Goal: Task Accomplishment & Management: Manage account settings

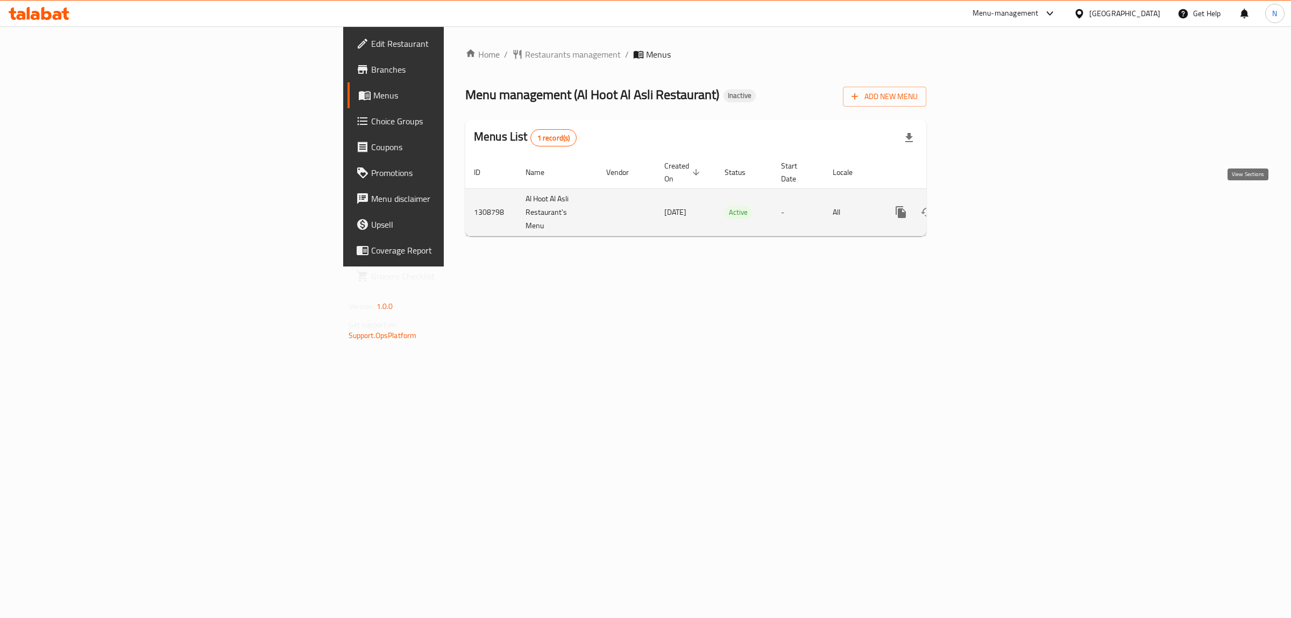
click at [983, 207] on icon "enhanced table" at bounding box center [979, 212] width 10 height 10
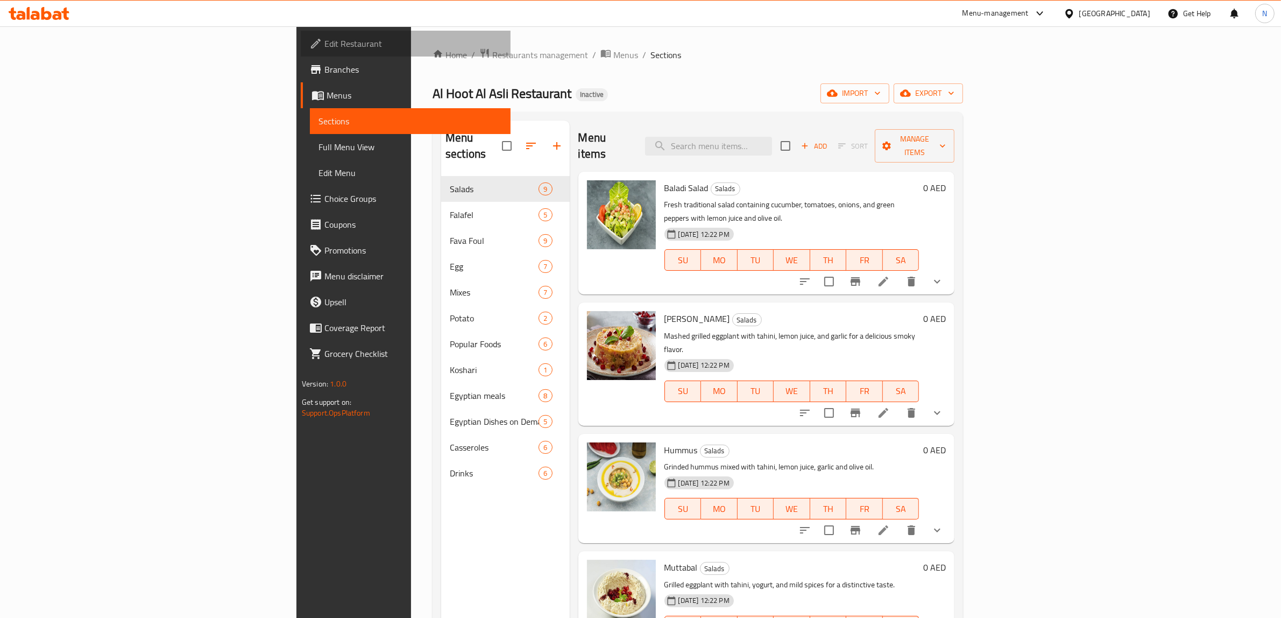
click at [324, 39] on span "Edit Restaurant" at bounding box center [413, 43] width 178 height 13
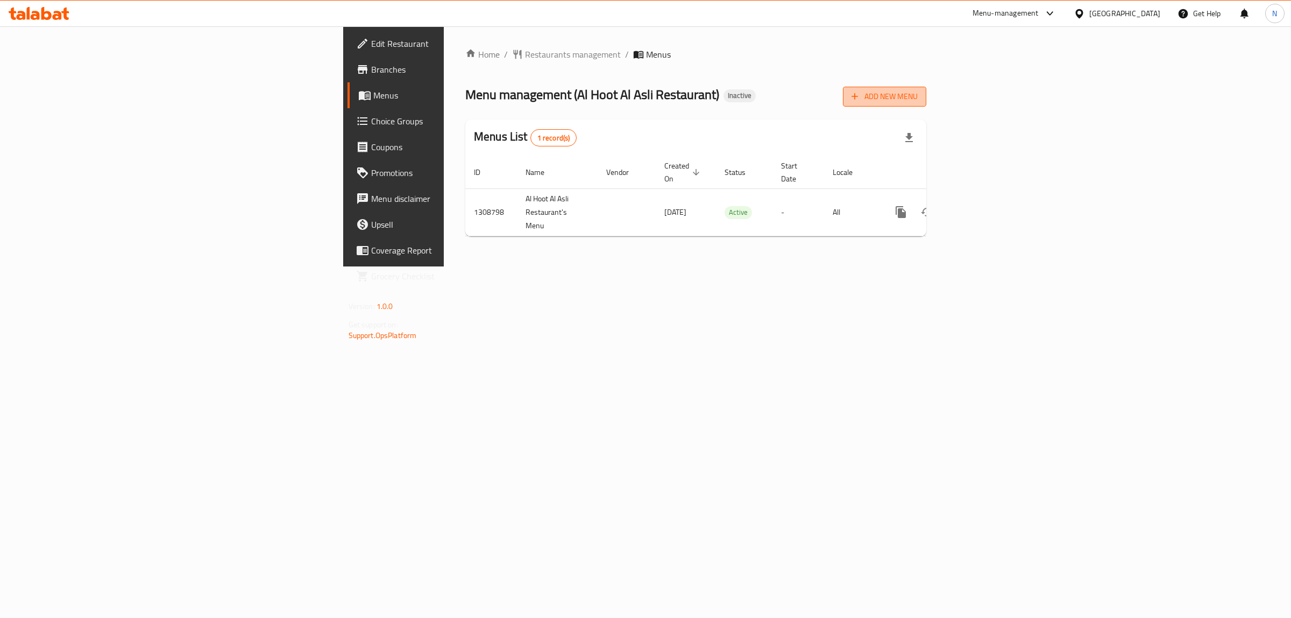
click at [918, 101] on span "Add New Menu" at bounding box center [885, 96] width 66 height 13
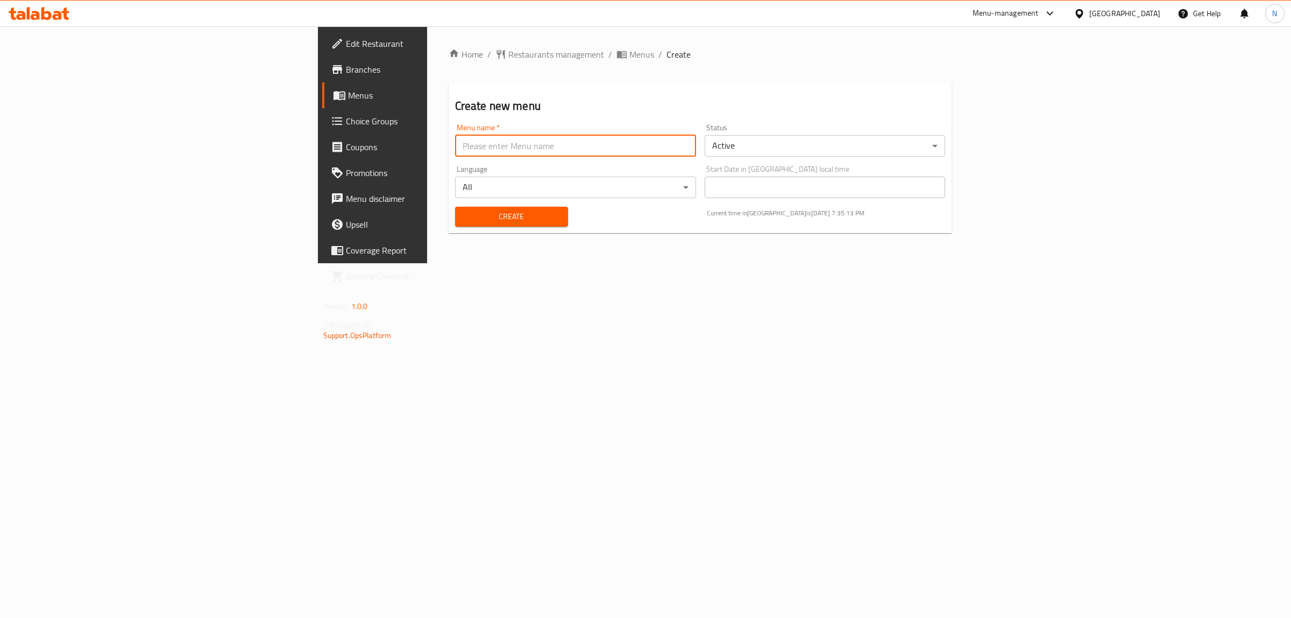
click at [455, 152] on input "text" at bounding box center [575, 146] width 241 height 22
paste input "341324622"
type input "341324622"
click at [455, 207] on button "Create" at bounding box center [511, 217] width 113 height 20
click at [449, 62] on div "Home / Restaurants management / Menus / Create Create new menu Menu name   * Me…" at bounding box center [701, 145] width 504 height 194
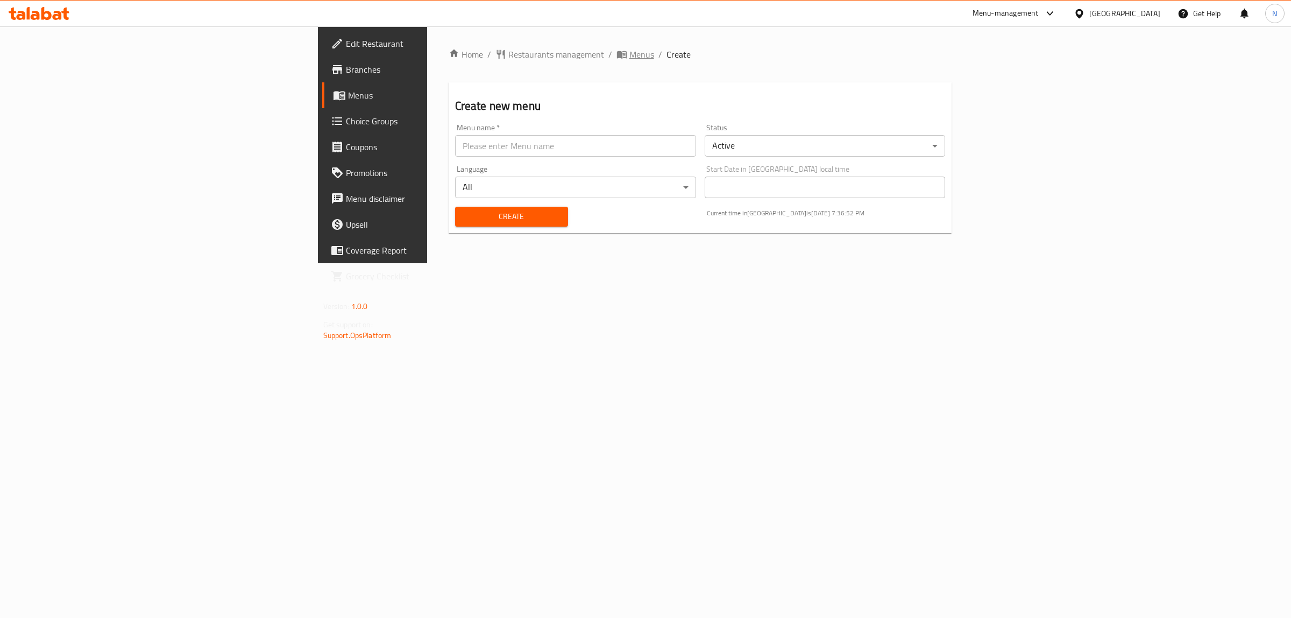
click at [617, 55] on icon "breadcrumb" at bounding box center [622, 55] width 10 height 8
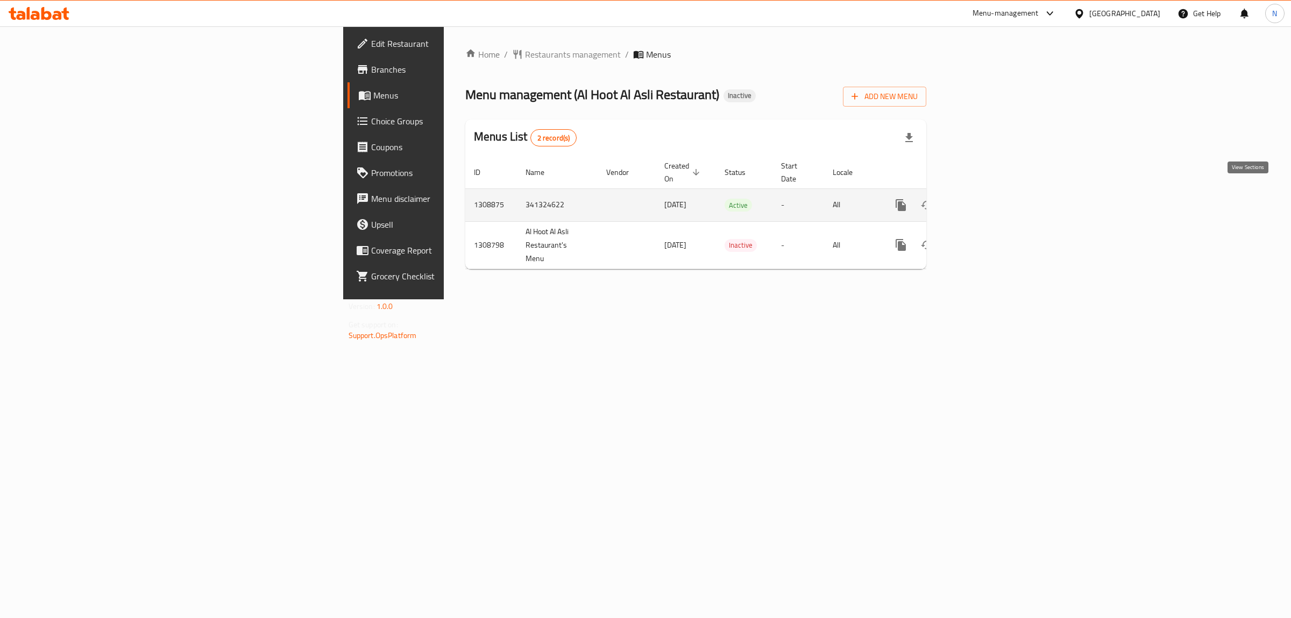
click at [983, 200] on icon "enhanced table" at bounding box center [979, 205] width 10 height 10
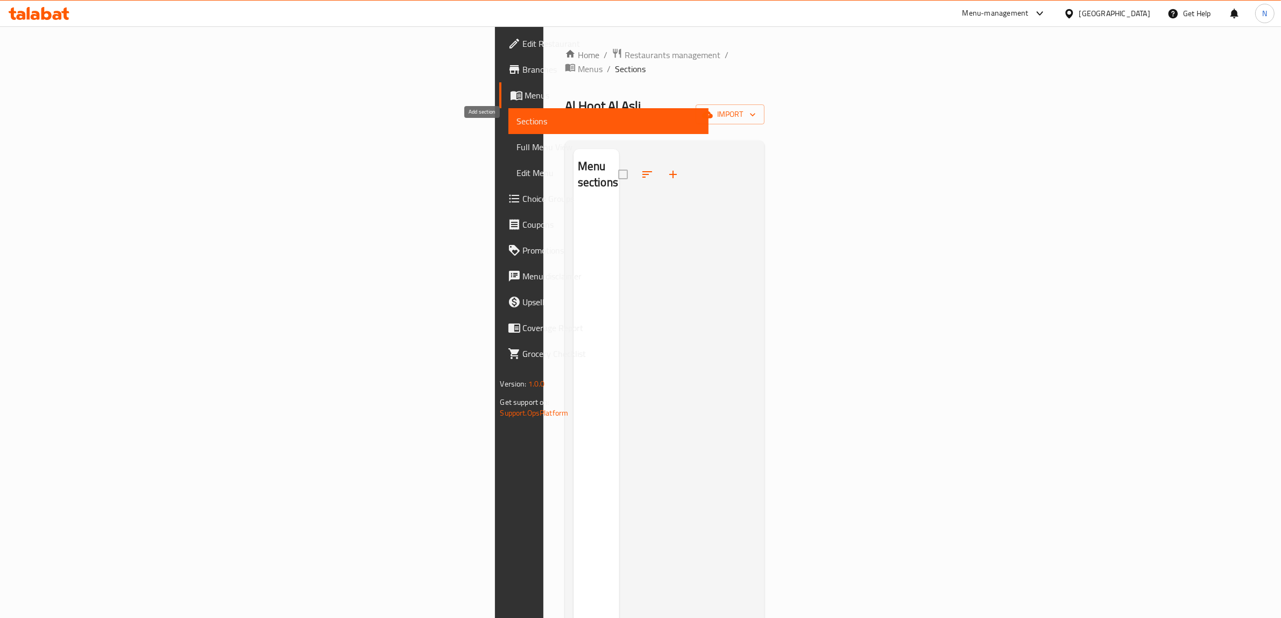
click at [660, 161] on button "button" at bounding box center [673, 174] width 26 height 26
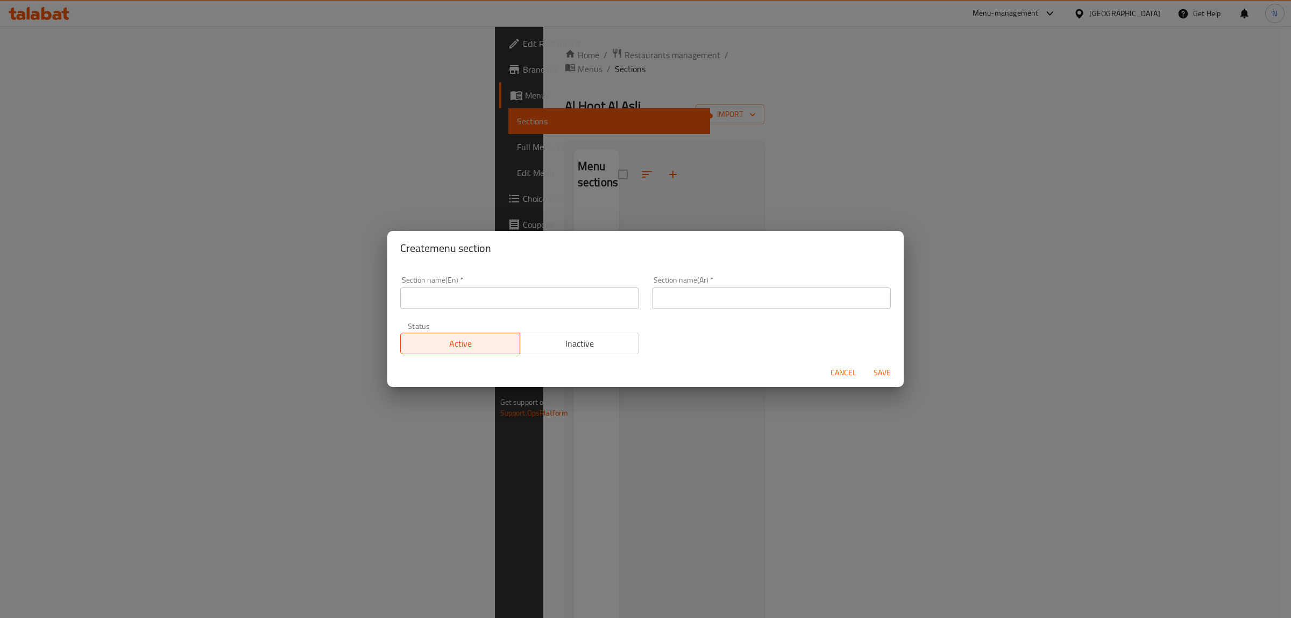
click at [741, 306] on input "text" at bounding box center [771, 298] width 239 height 22
paste input "سلطات"
type input "سلطات"
click at [580, 292] on input "text" at bounding box center [519, 298] width 239 height 22
type input "Salads"
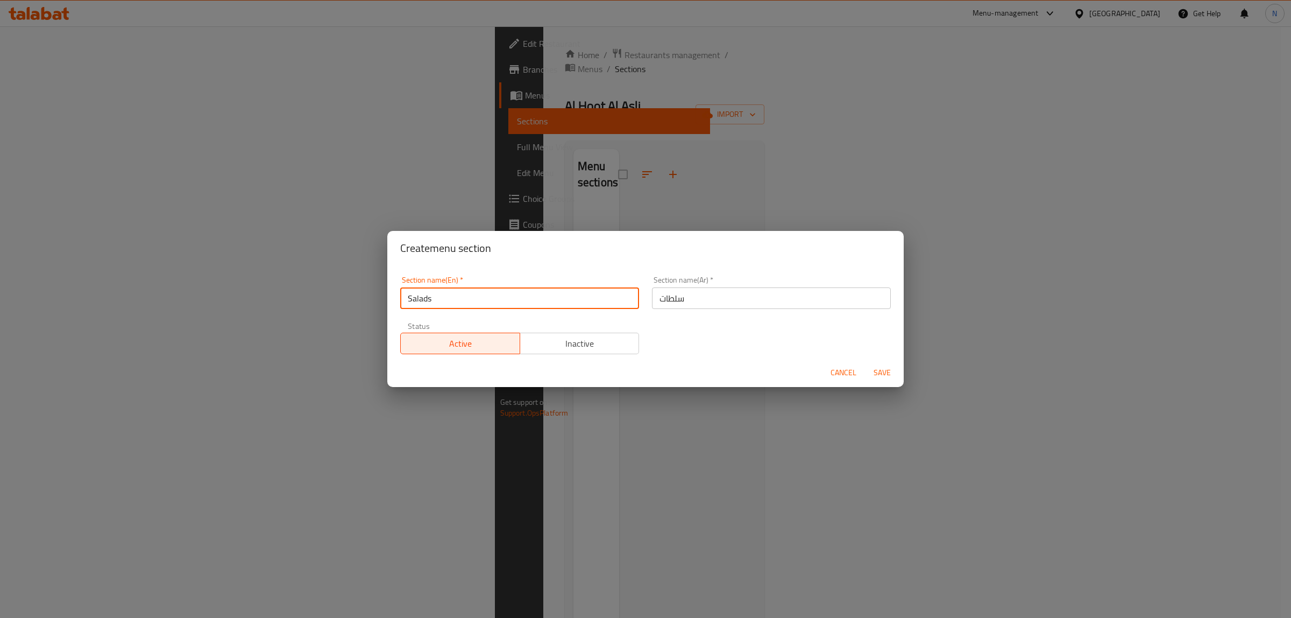
click at [865, 363] on button "Save" at bounding box center [882, 373] width 34 height 20
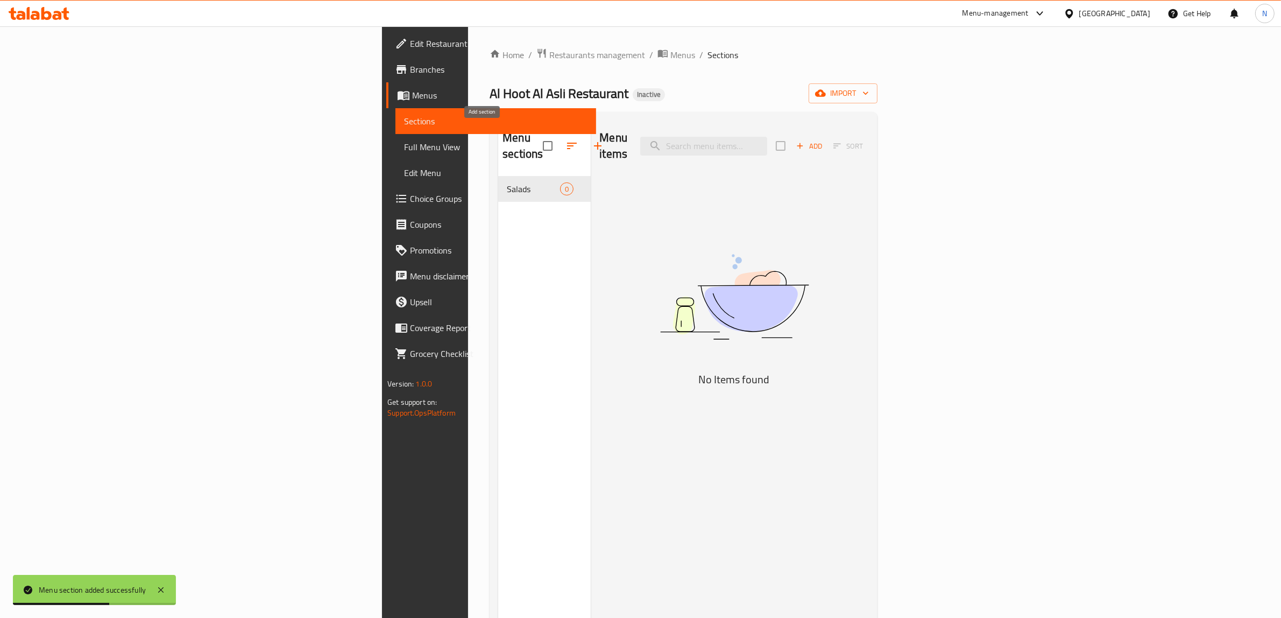
click at [594, 142] on icon "button" at bounding box center [598, 146] width 8 height 8
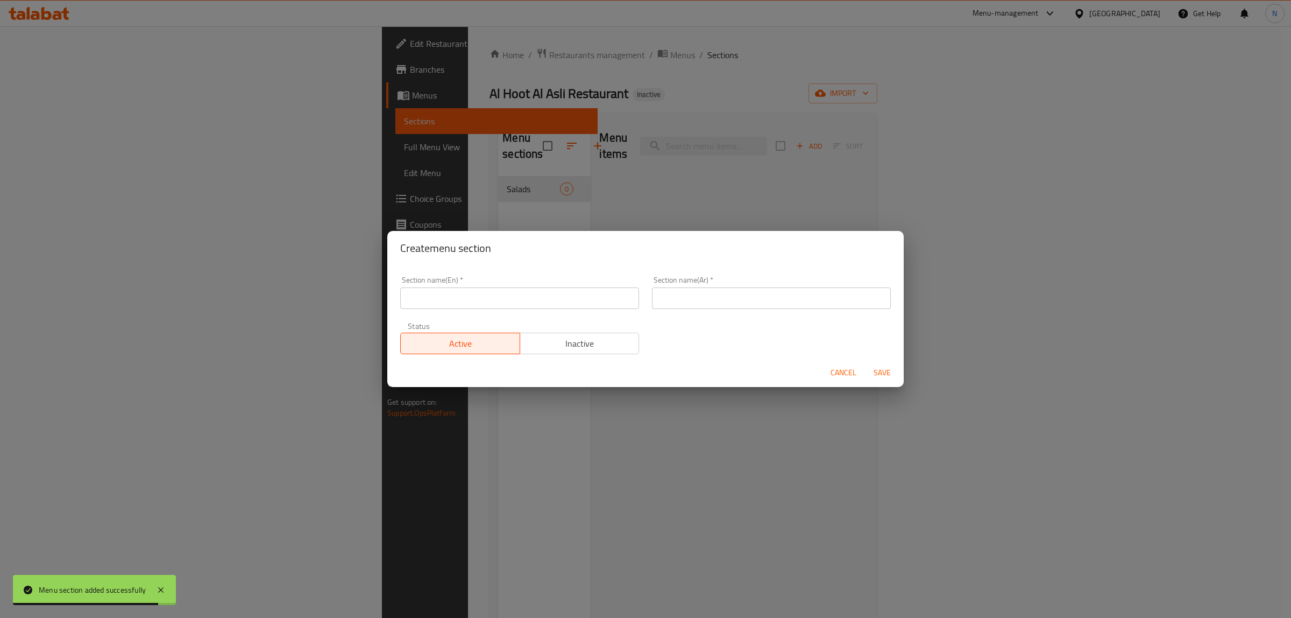
click at [802, 309] on div "Section name(Ar)   * Section name(Ar) *" at bounding box center [772, 293] width 252 height 46
click at [802, 302] on input "text" at bounding box center [771, 298] width 239 height 22
paste input "فول مدمس"
type input "فول مدمس"
click at [549, 277] on div "Section name(En)   * Section name(En) *" at bounding box center [519, 292] width 239 height 33
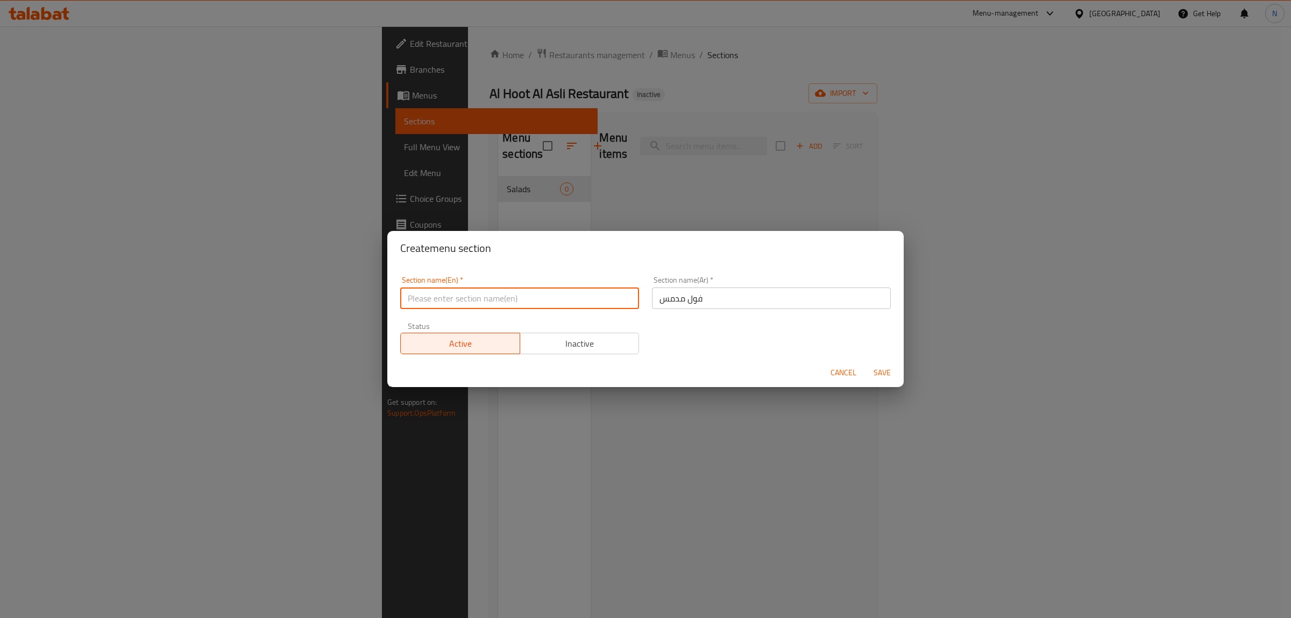
click at [533, 300] on input "text" at bounding box center [519, 298] width 239 height 22
type input "Fava Beans"
click at [865, 363] on button "Save" at bounding box center [882, 373] width 34 height 20
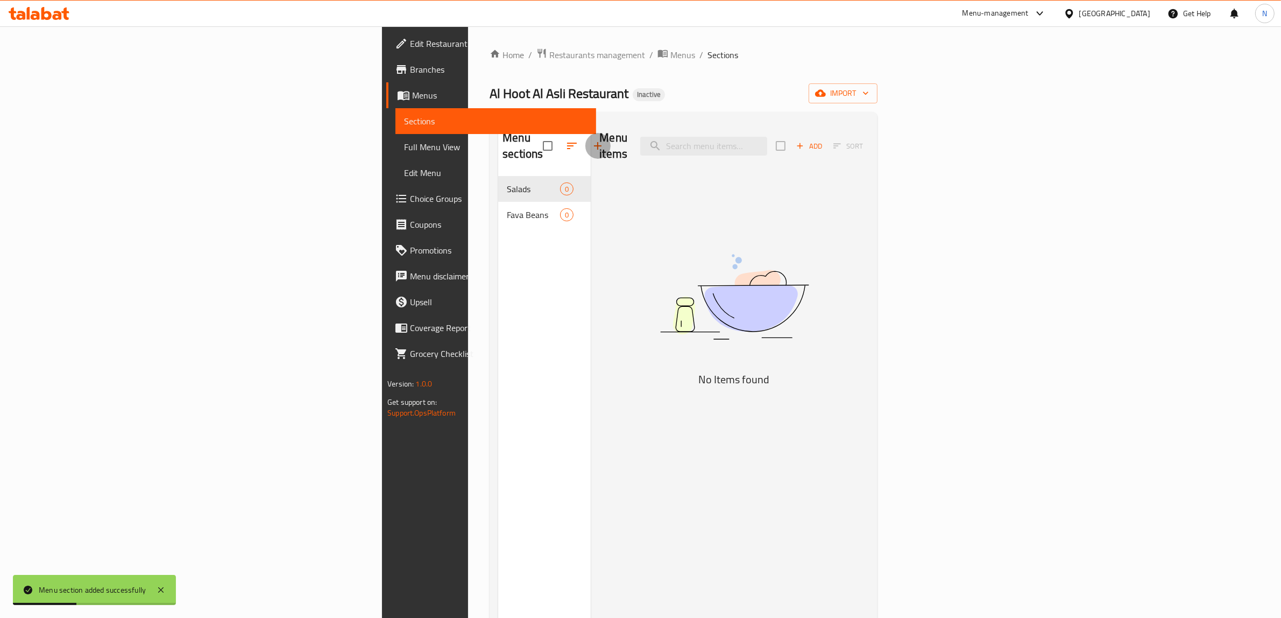
click at [591, 144] on icon "button" at bounding box center [597, 145] width 13 height 13
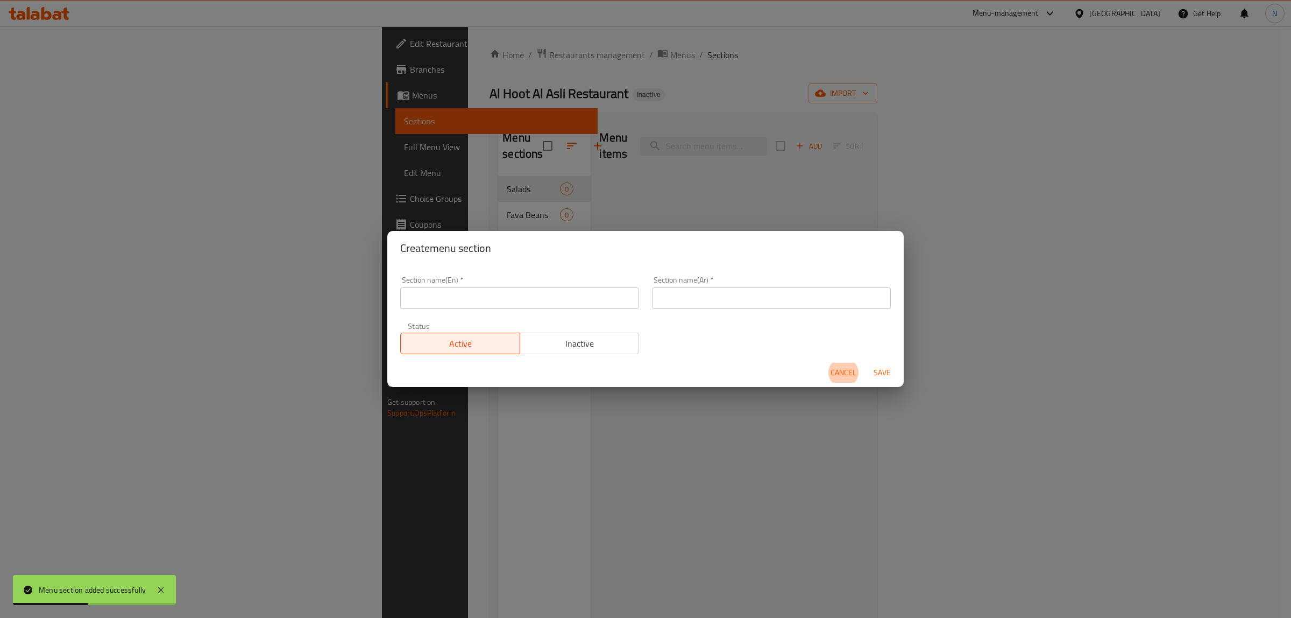
click at [668, 291] on input "text" at bounding box center [771, 298] width 239 height 22
paste input "فلافل"
type input "فلافل"
click at [579, 294] on input "text" at bounding box center [519, 298] width 239 height 22
type input "Falafel"
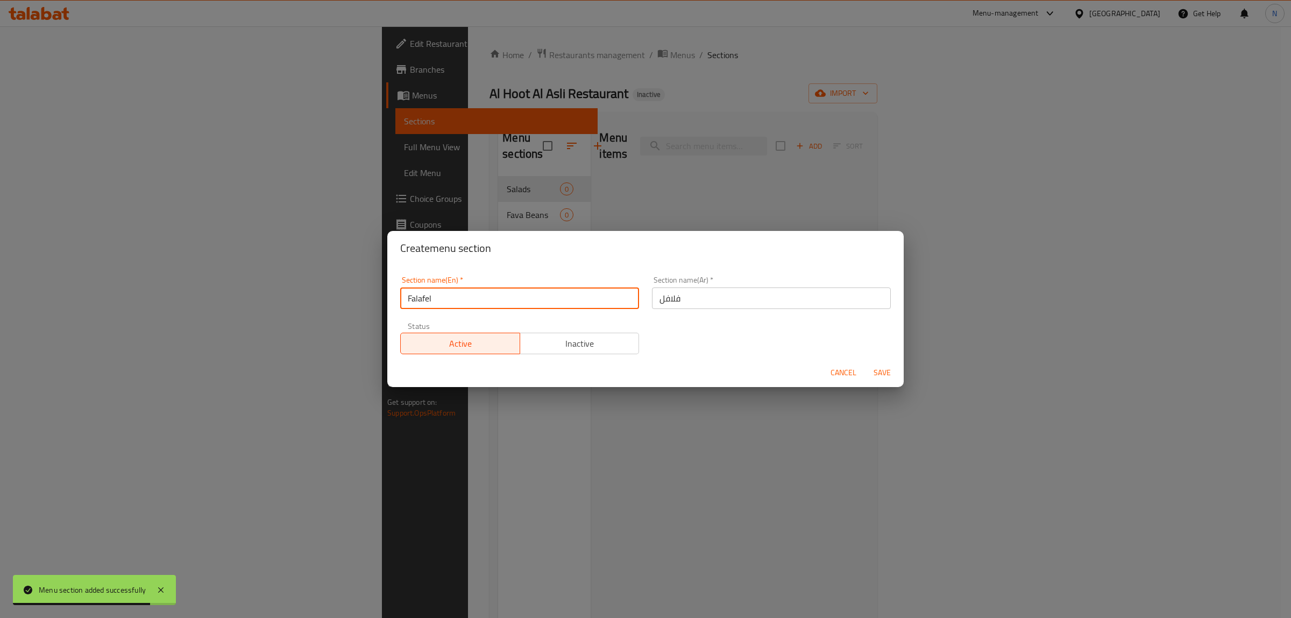
click at [865, 363] on button "Save" at bounding box center [882, 373] width 34 height 20
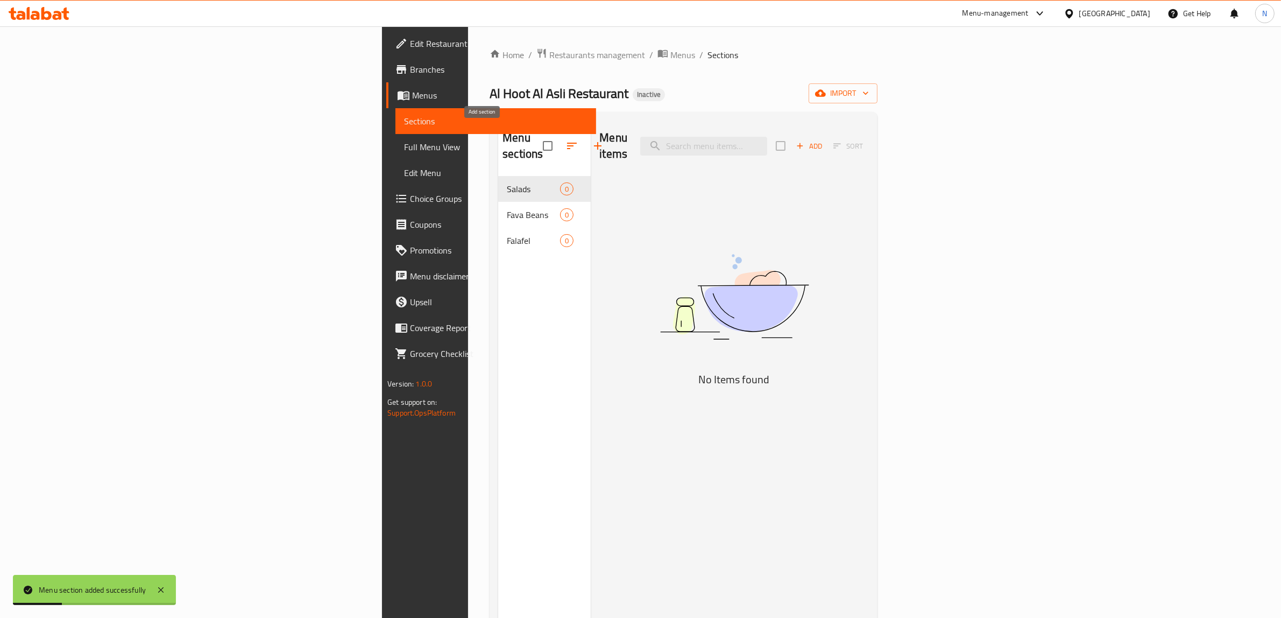
click at [591, 139] on icon "button" at bounding box center [597, 145] width 13 height 13
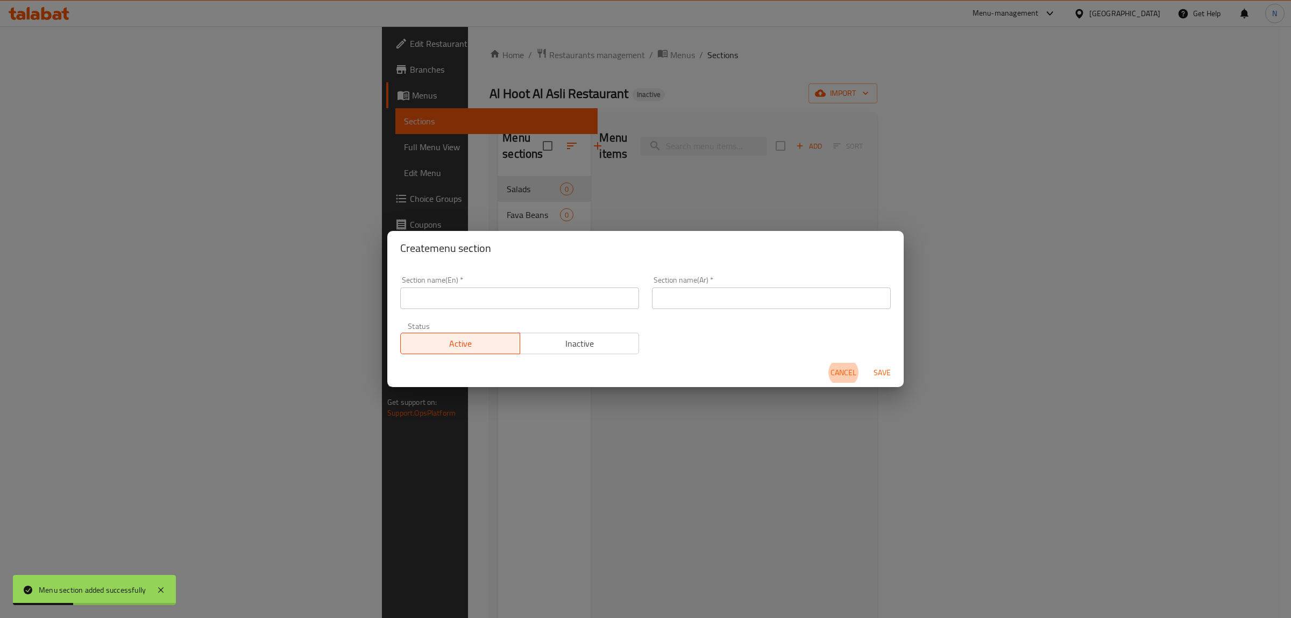
click at [700, 309] on div "Section name(Ar)   * Section name(Ar) *" at bounding box center [772, 293] width 252 height 46
click at [707, 299] on input "text" at bounding box center [771, 298] width 239 height 22
paste input "بيض"
type input "بيض"
click at [586, 292] on input "text" at bounding box center [519, 298] width 239 height 22
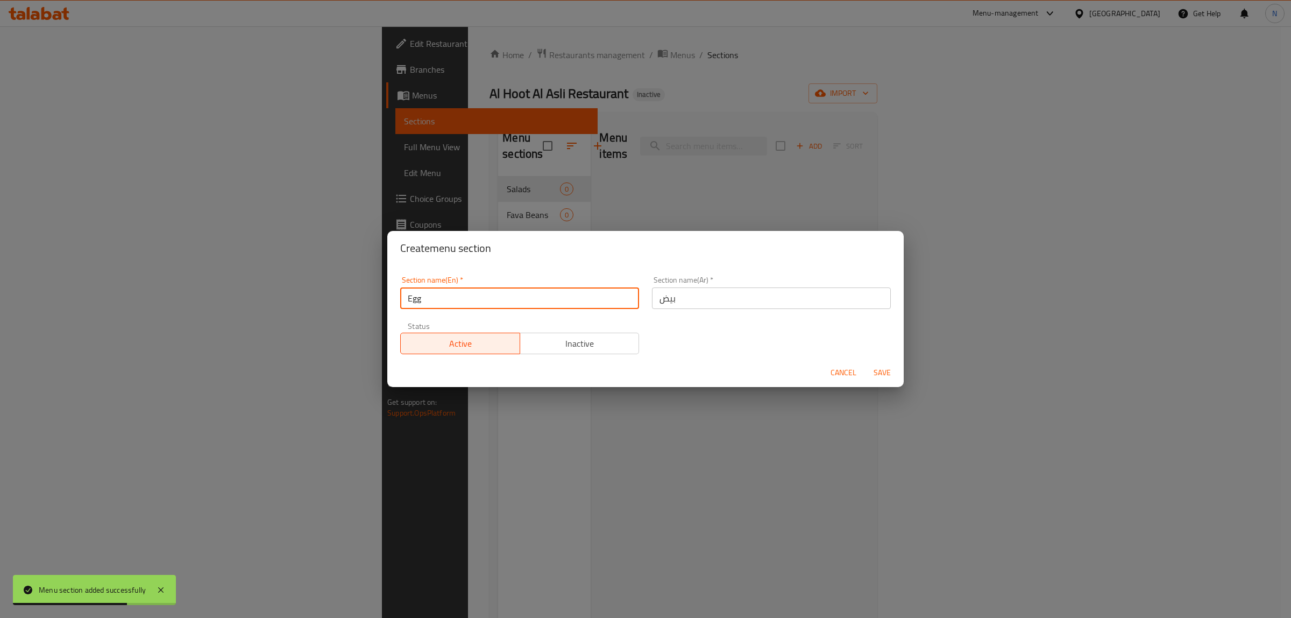
type input "Egg"
click at [865, 363] on button "Save" at bounding box center [882, 373] width 34 height 20
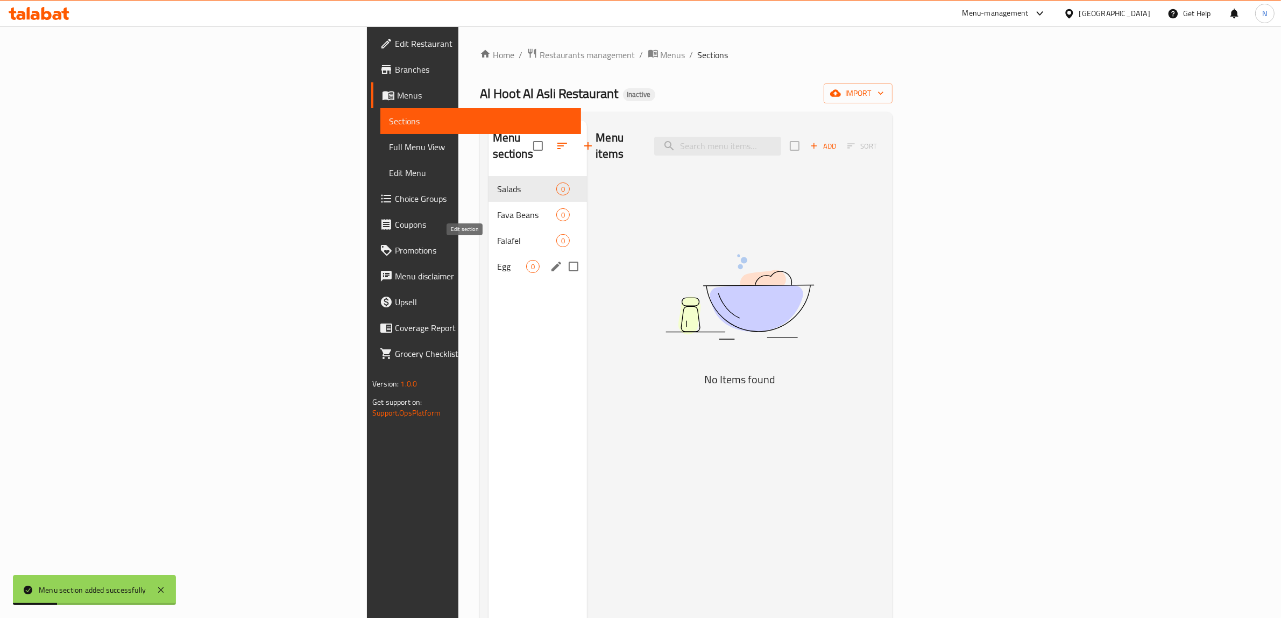
click at [551, 261] on icon "edit" at bounding box center [556, 266] width 10 height 10
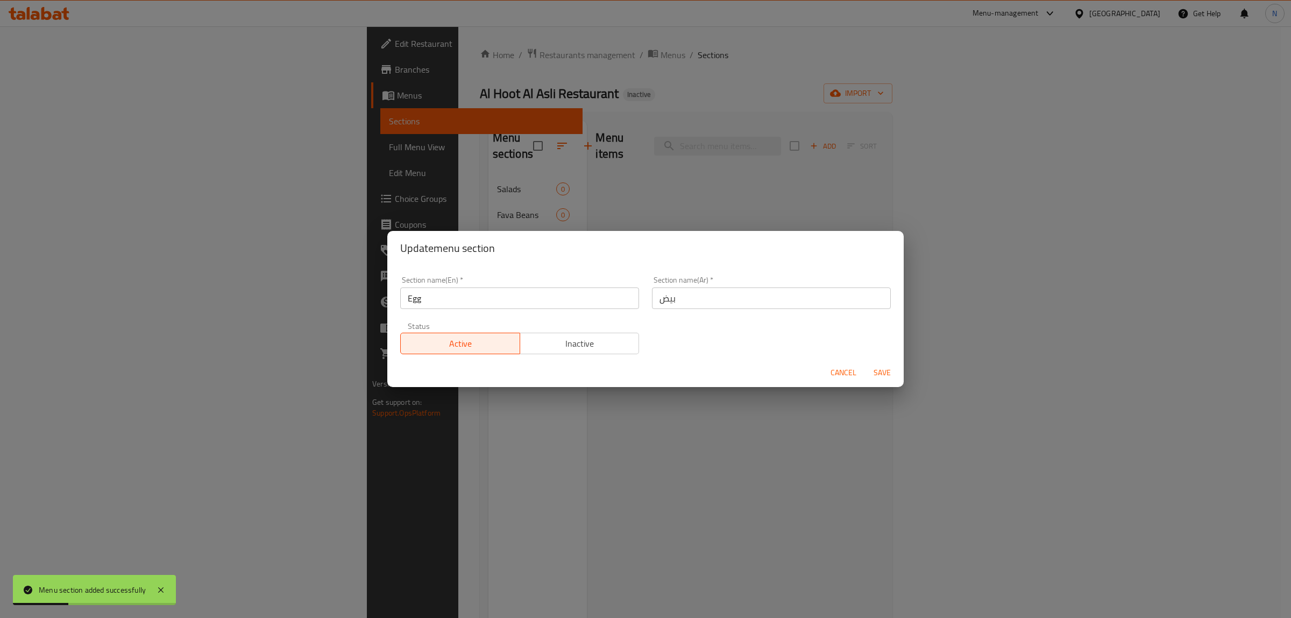
click at [452, 302] on input "Egg" at bounding box center [519, 298] width 239 height 22
type input "Eggs"
click at [865, 363] on button "Save" at bounding box center [882, 373] width 34 height 20
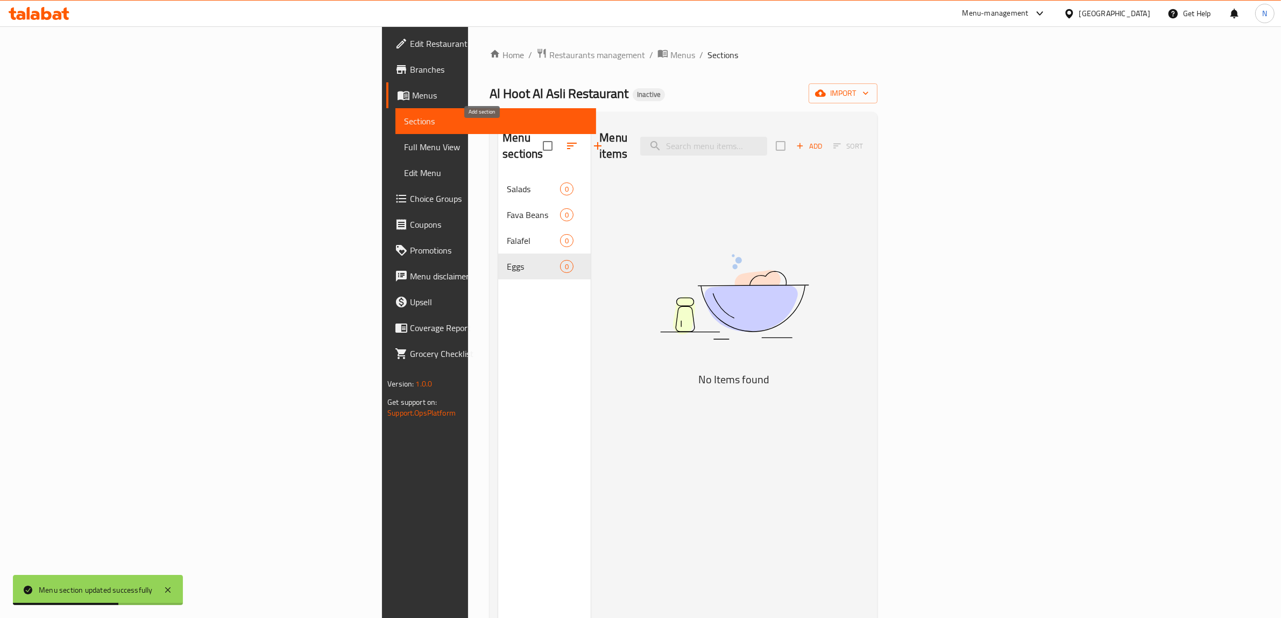
click at [585, 136] on button "button" at bounding box center [598, 146] width 26 height 26
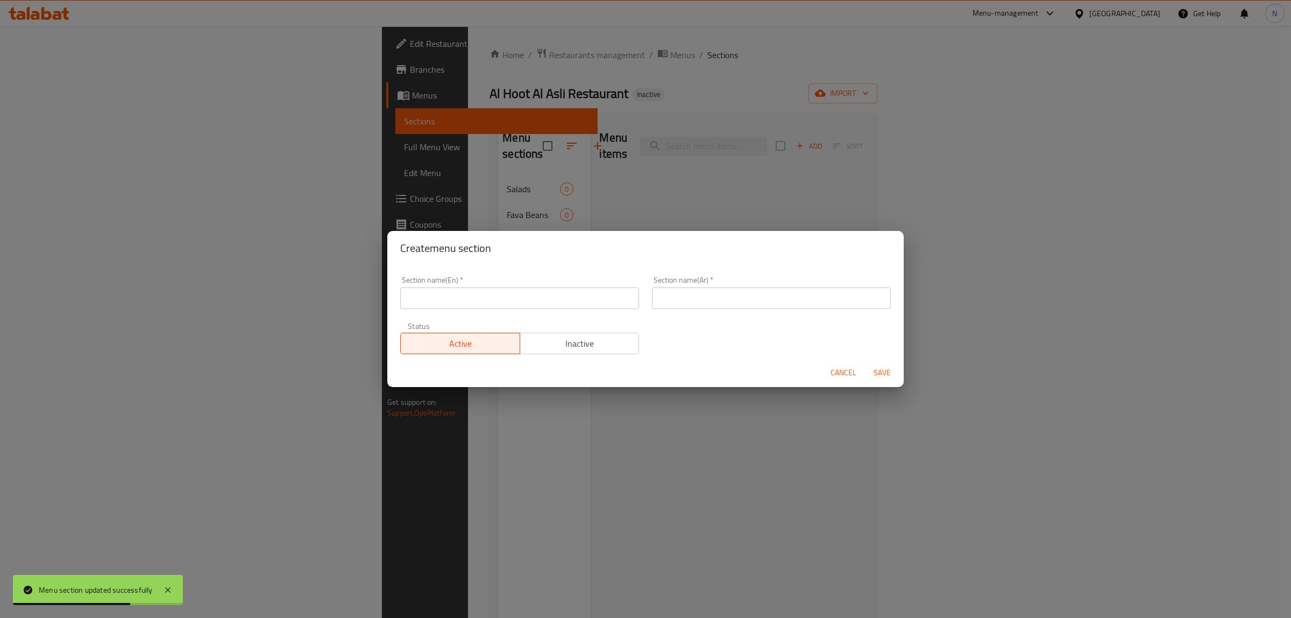
click at [709, 286] on div "Section name(Ar)   * Section name(Ar) *" at bounding box center [771, 292] width 239 height 33
drag, startPoint x: 695, startPoint y: 297, endPoint x: 659, endPoint y: 297, distance: 35.5
click at [695, 297] on input "text" at bounding box center [771, 298] width 239 height 22
paste input "مشكل"
type input "مشكل"
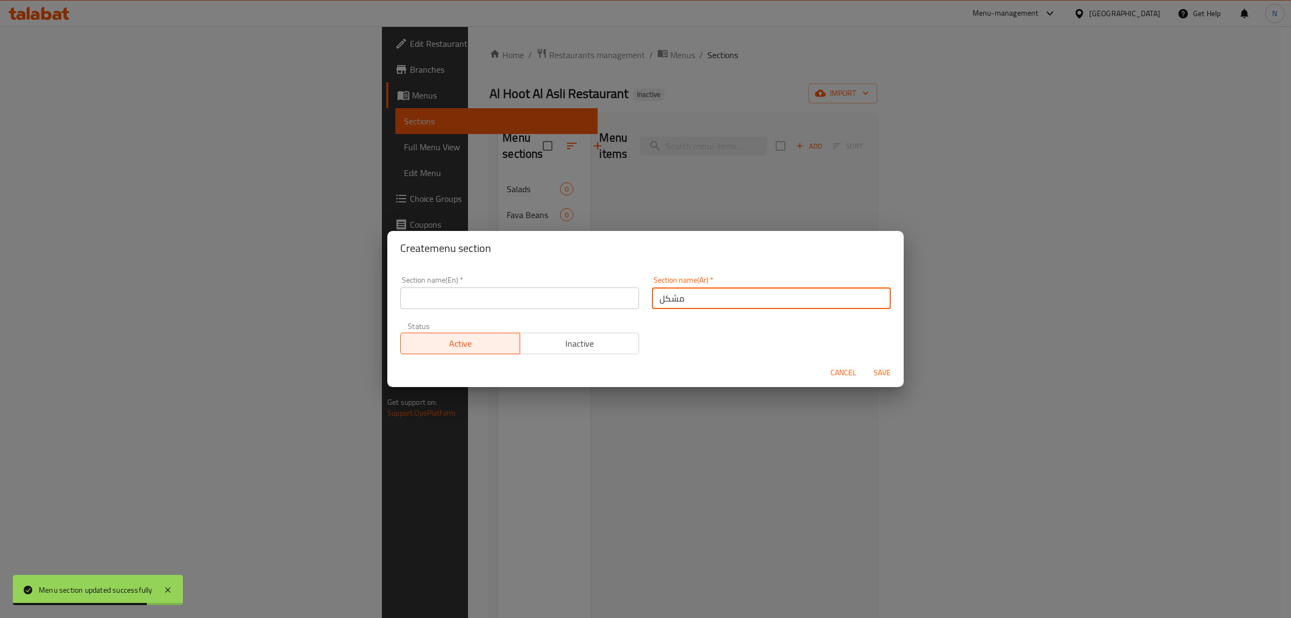
click at [539, 298] on input "text" at bounding box center [519, 298] width 239 height 22
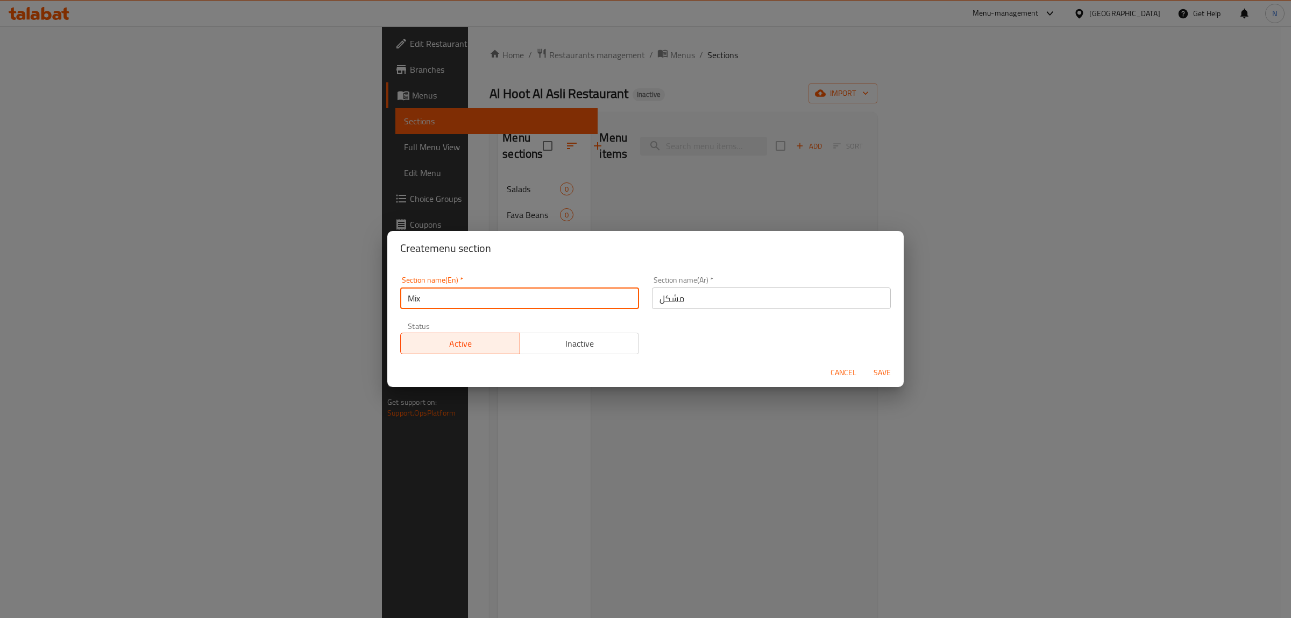
type input "Mix"
click at [865, 363] on button "Save" at bounding box center [882, 373] width 34 height 20
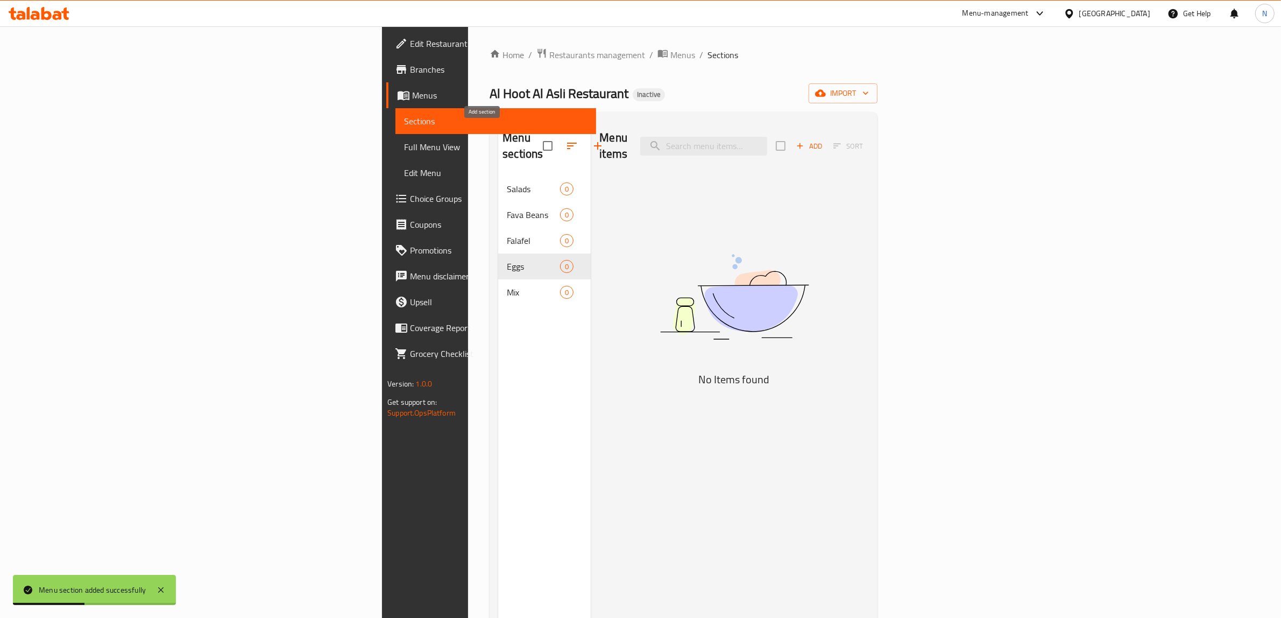
click at [591, 143] on icon "button" at bounding box center [597, 145] width 13 height 13
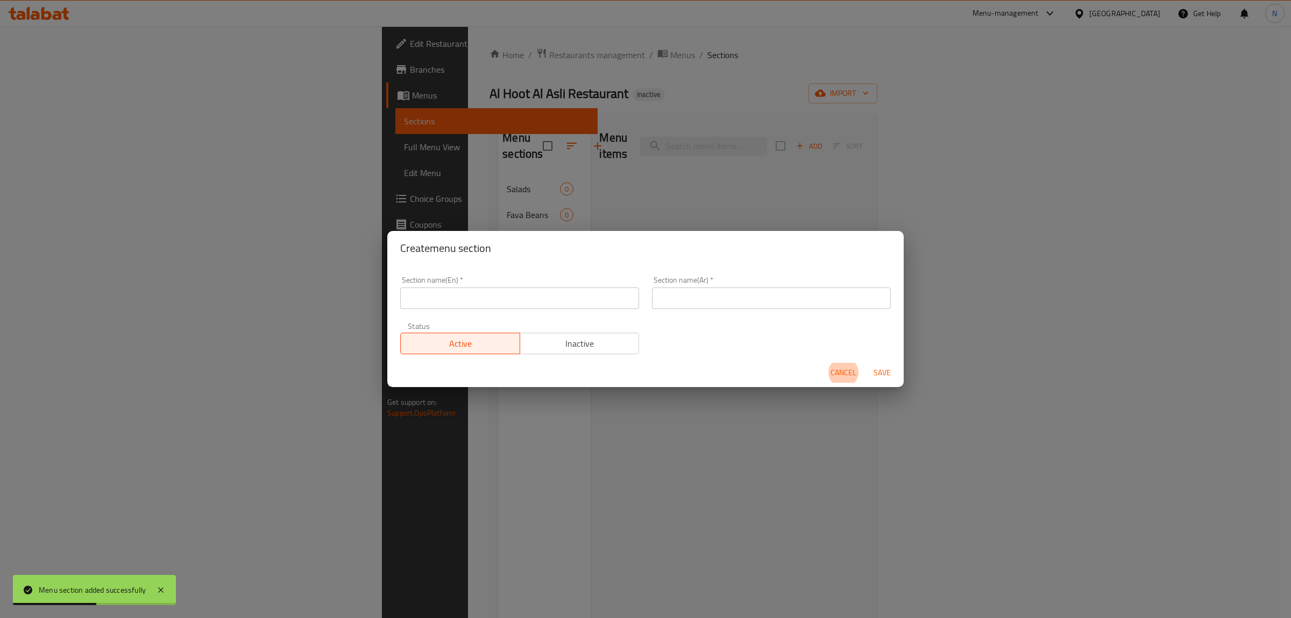
click at [778, 286] on div "Section name(Ar)   * Section name(Ar) *" at bounding box center [771, 292] width 239 height 33
click at [769, 291] on input "text" at bounding box center [771, 298] width 239 height 22
paste input "بطاطس"
type input "بطاطس"
click at [537, 292] on input "text" at bounding box center [519, 298] width 239 height 22
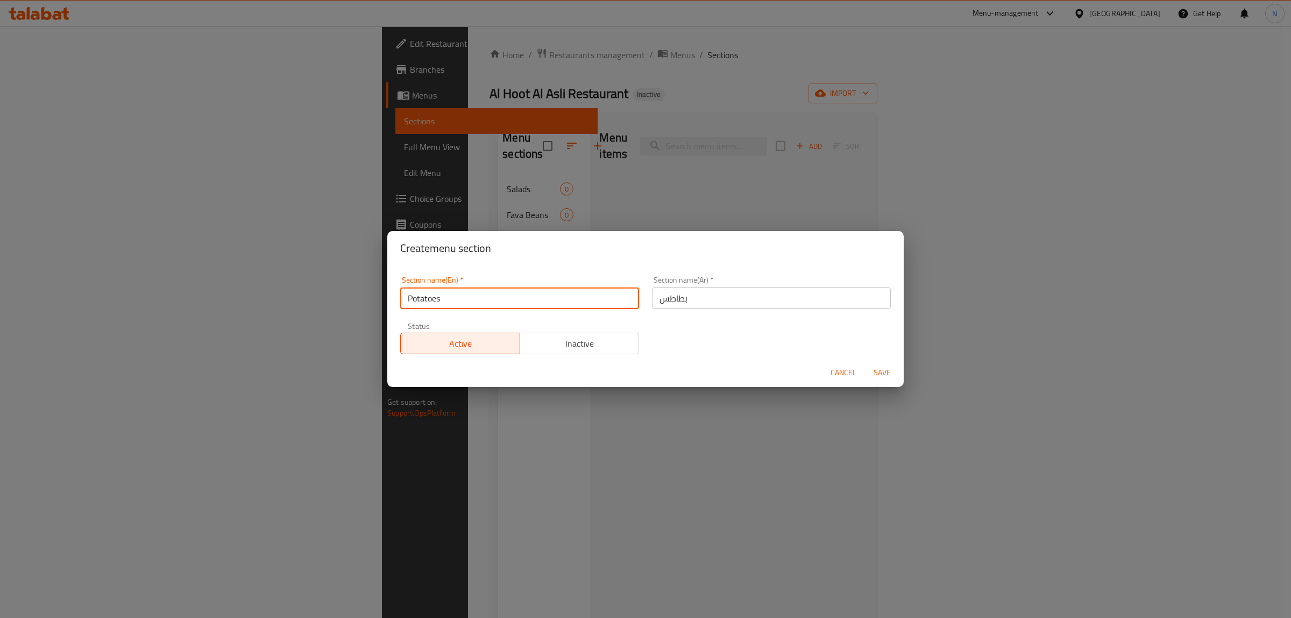
type input "Potatoes"
click at [865, 363] on button "Save" at bounding box center [882, 373] width 34 height 20
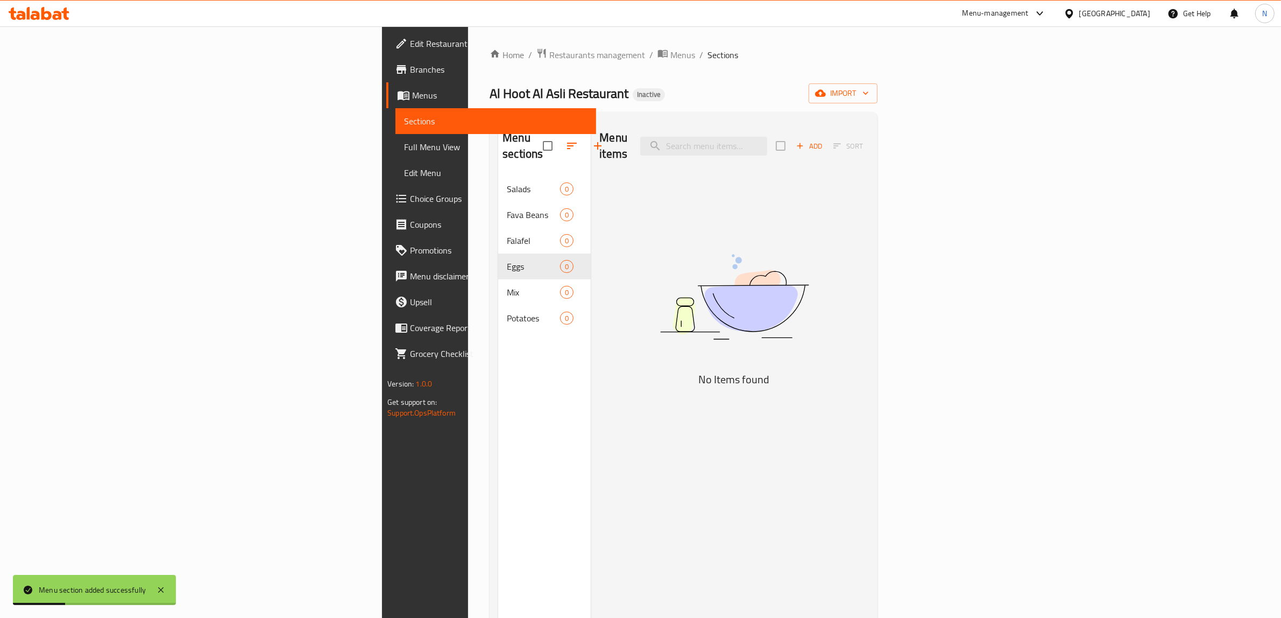
click at [591, 139] on icon "button" at bounding box center [597, 145] width 13 height 13
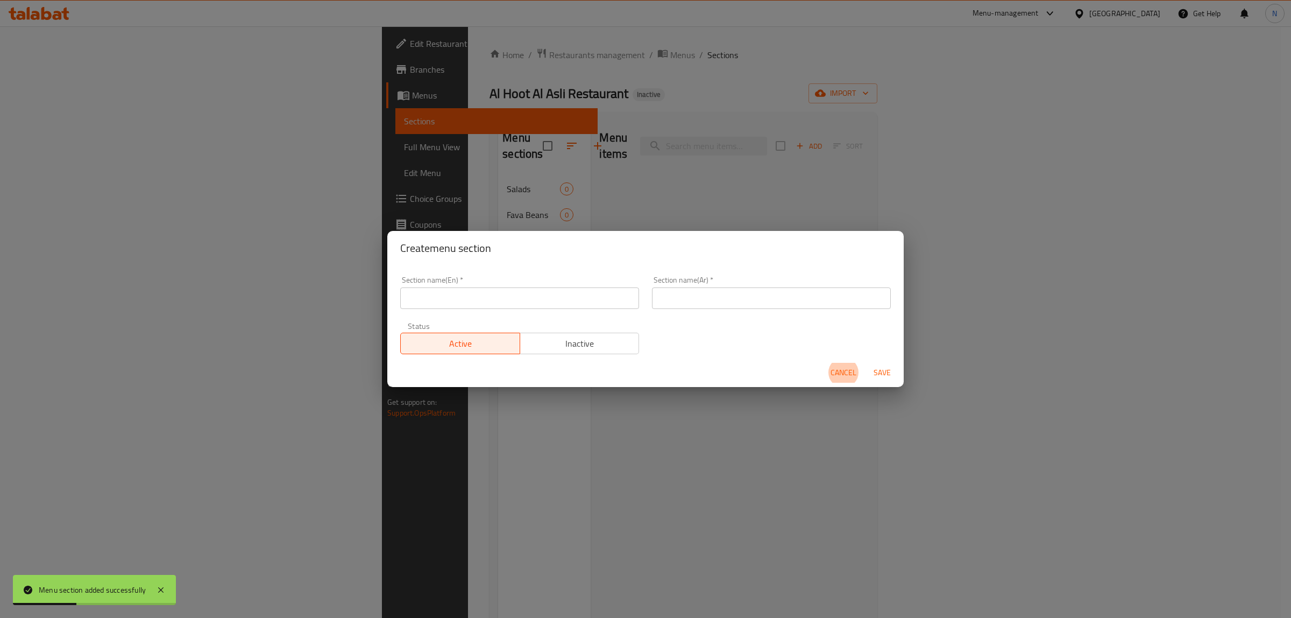
click at [736, 289] on input "text" at bounding box center [771, 298] width 239 height 22
paste input "أكلات شعبية"
type input "أكلات شعبية"
click at [527, 291] on input "text" at bounding box center [519, 298] width 239 height 22
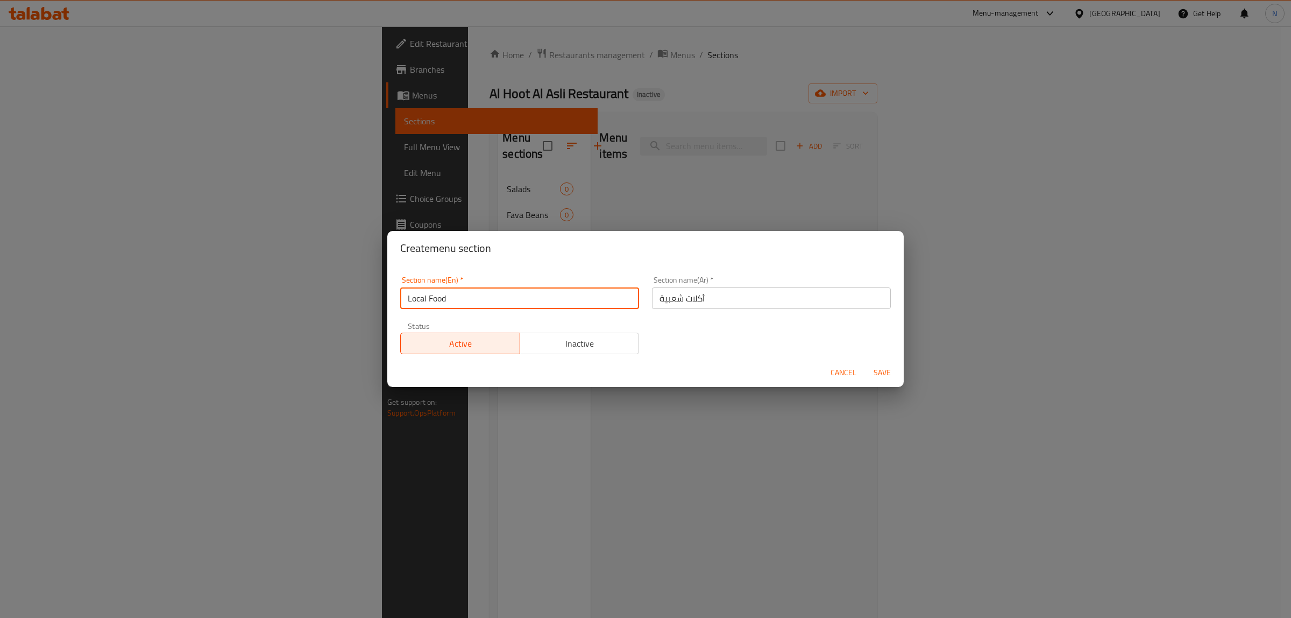
type input "Local Food"
click at [865, 363] on button "Save" at bounding box center [882, 373] width 34 height 20
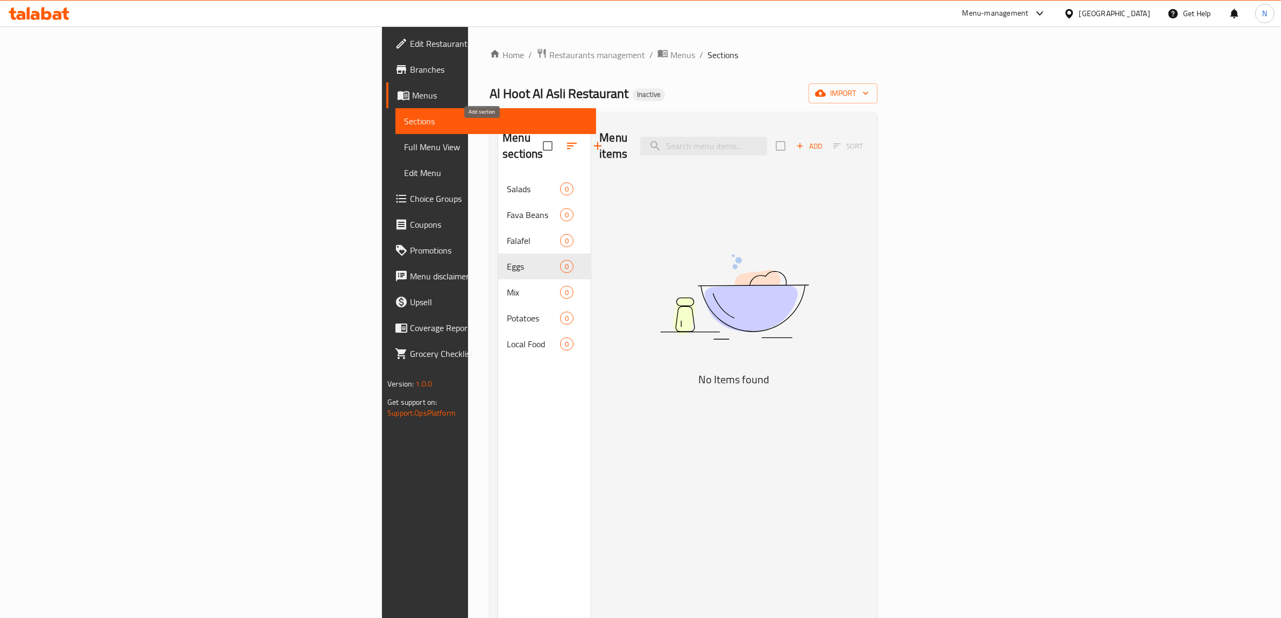
click at [591, 143] on icon "button" at bounding box center [597, 145] width 13 height 13
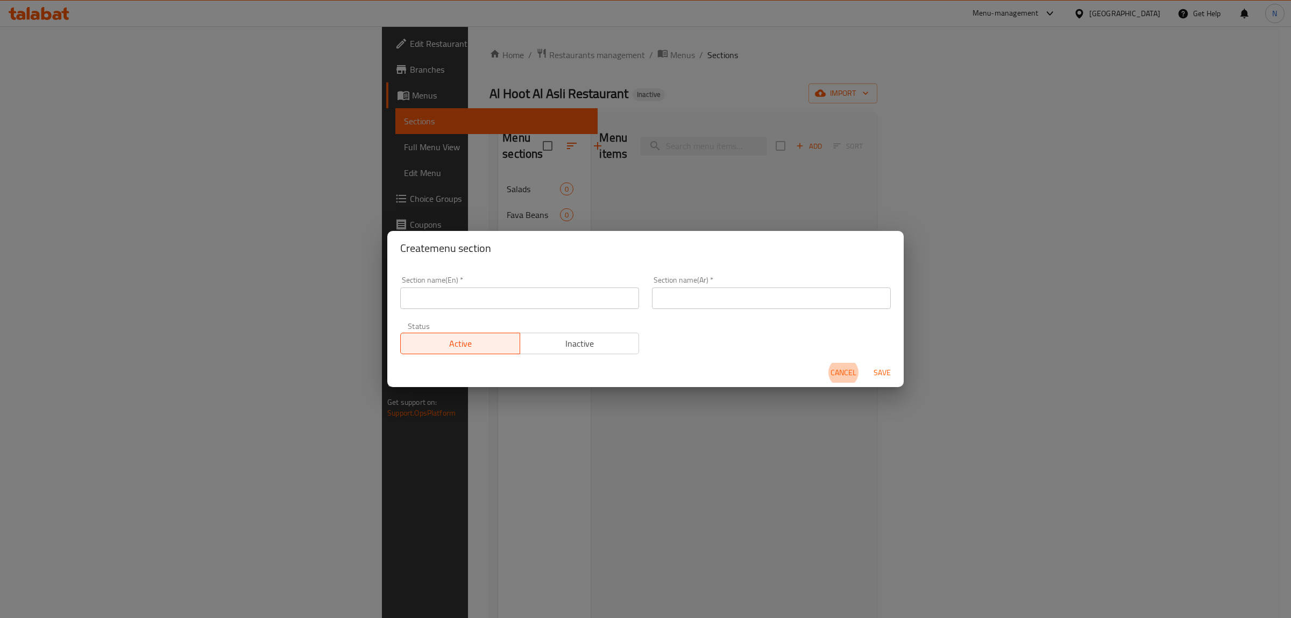
click at [775, 291] on input "text" at bounding box center [771, 298] width 239 height 22
paste input "كشري"
type input "كشري"
click at [604, 299] on input "text" at bounding box center [519, 298] width 239 height 22
type input "Koshary"
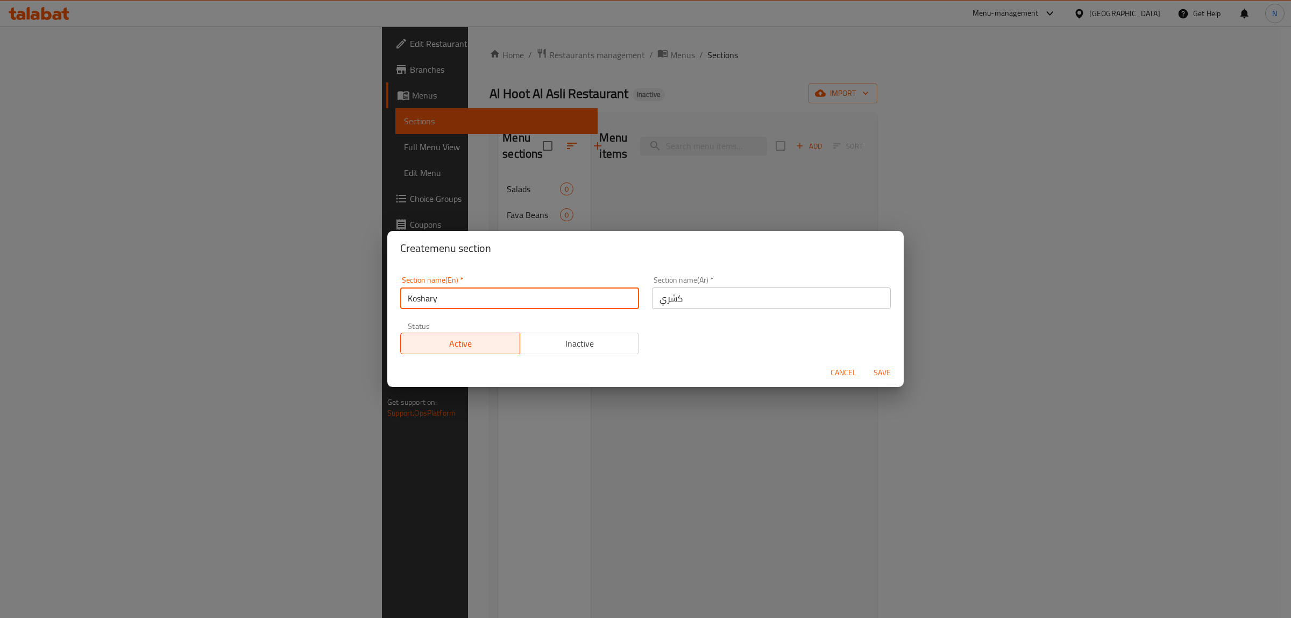
click at [865, 363] on button "Save" at bounding box center [882, 373] width 34 height 20
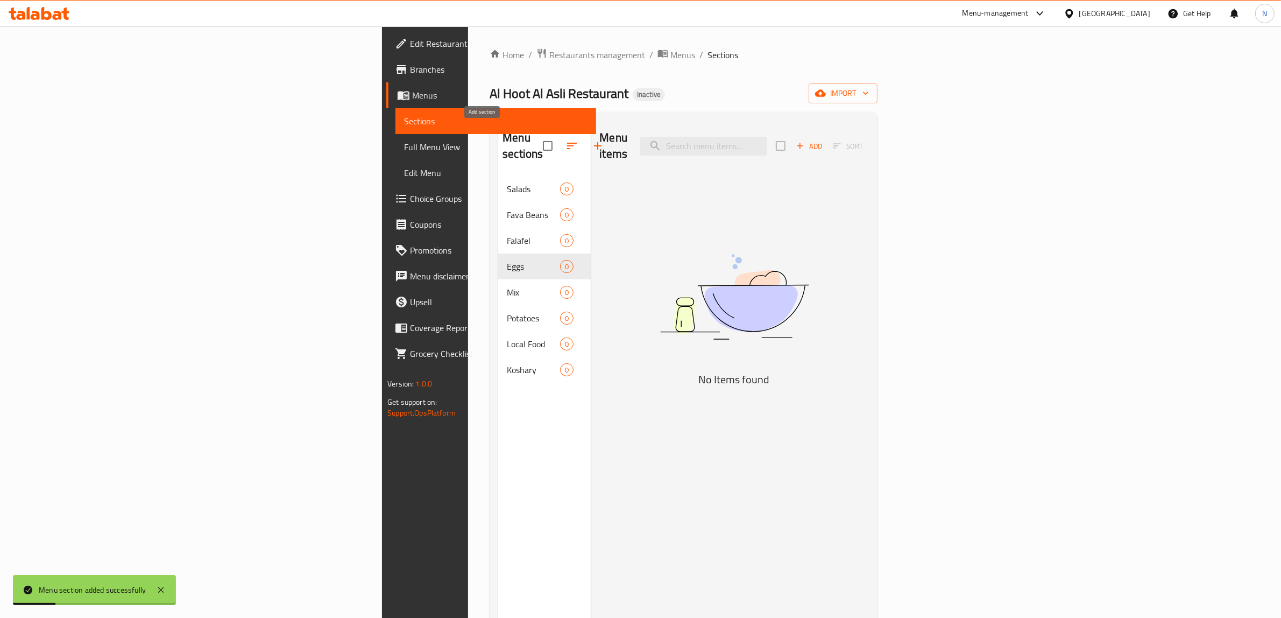
click at [585, 136] on button "button" at bounding box center [598, 146] width 26 height 26
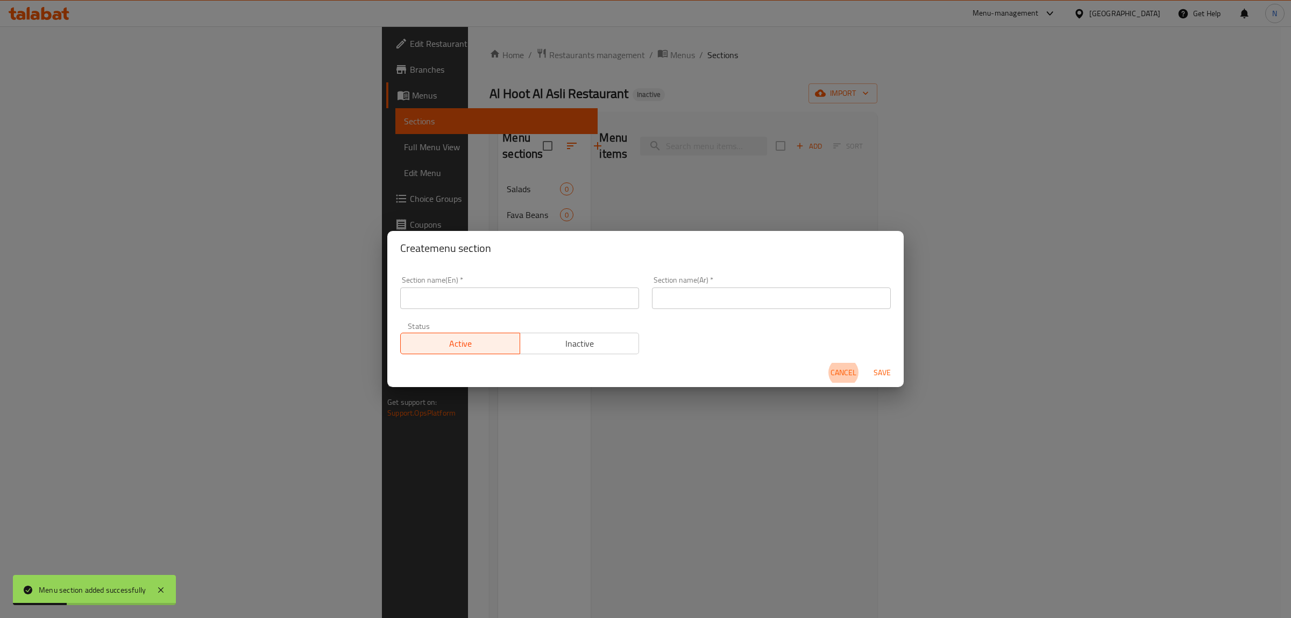
click at [743, 282] on div "Section name(Ar)   * Section name(Ar) *" at bounding box center [771, 292] width 239 height 33
click at [727, 294] on input "text" at bounding box center [771, 298] width 239 height 22
paste input "وجبات مصرية"
type input "وجبات مصرية"
click at [558, 283] on div "Section name(En)   * Section name(En) *" at bounding box center [519, 292] width 239 height 33
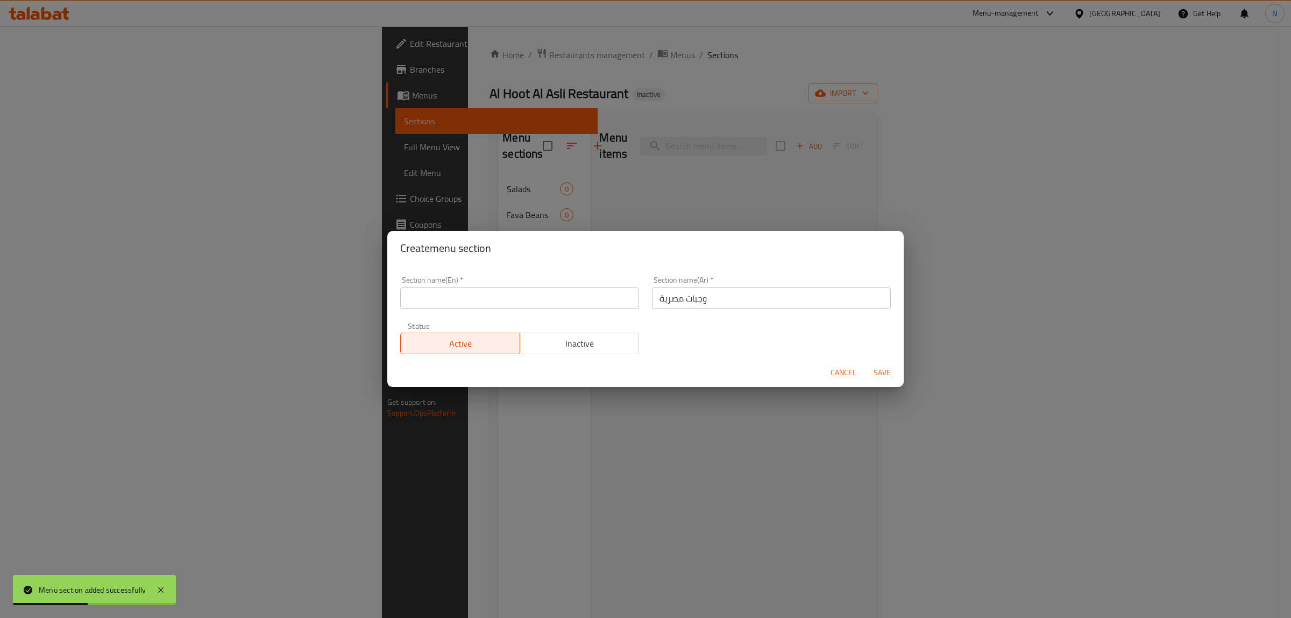
click at [545, 295] on input "text" at bounding box center [519, 298] width 239 height 22
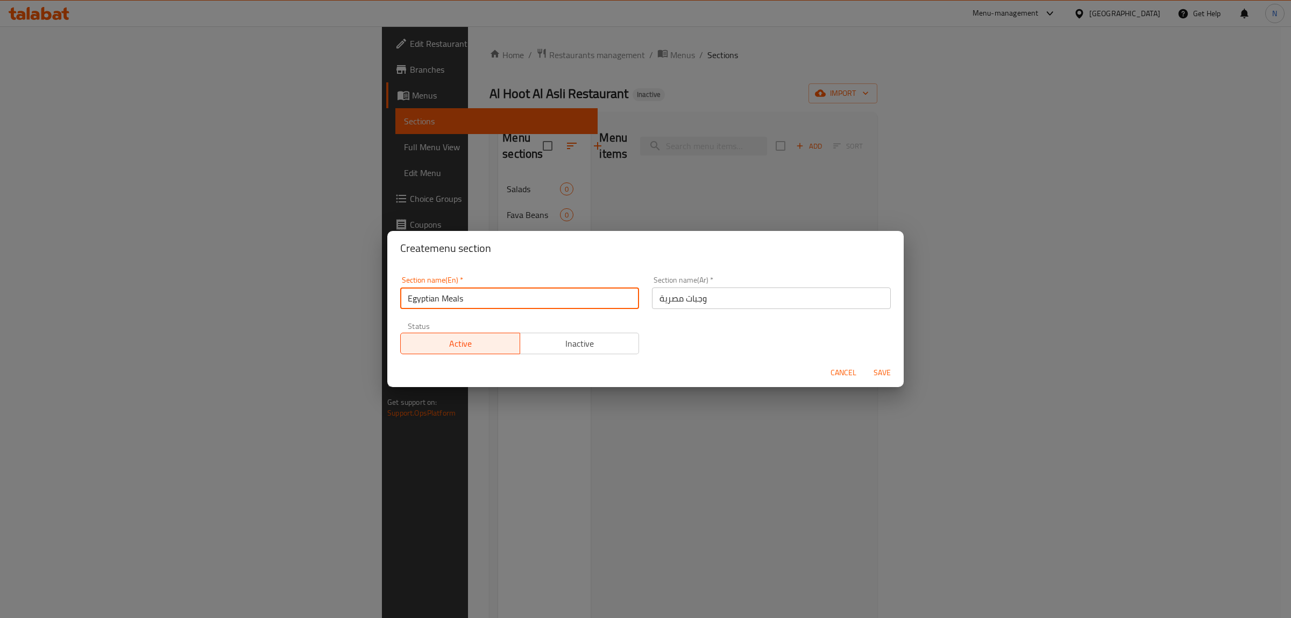
type input "Egyptian Meals"
click at [865, 363] on button "Save" at bounding box center [882, 373] width 34 height 20
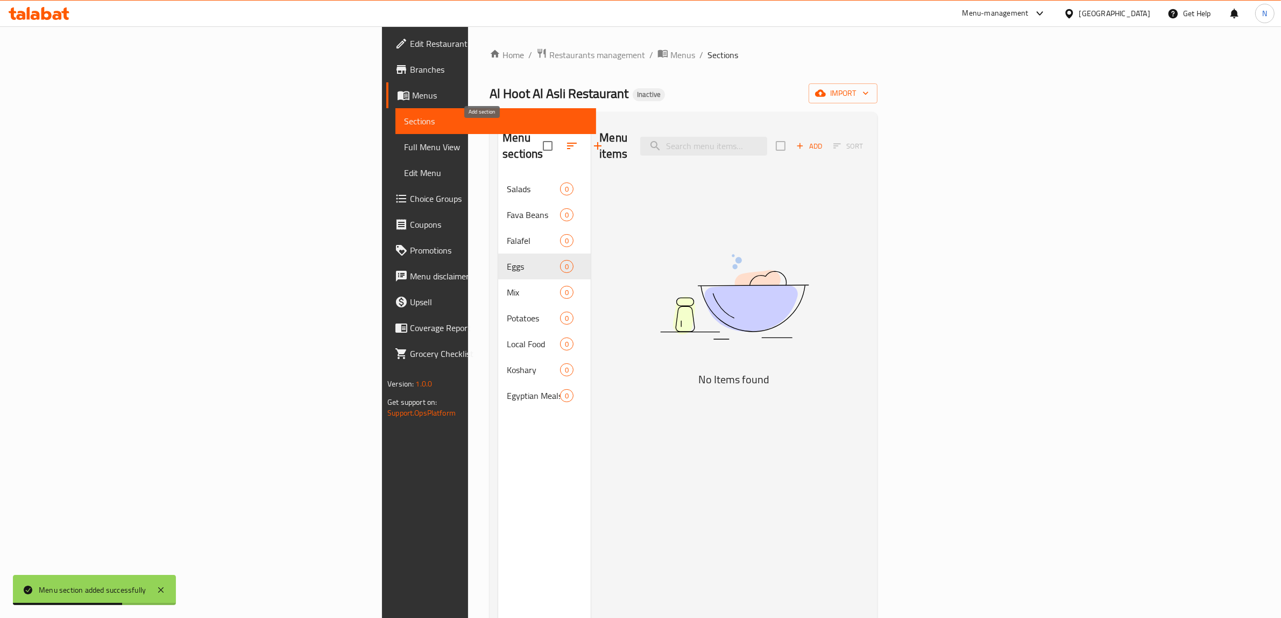
click at [594, 142] on icon "button" at bounding box center [598, 146] width 8 height 8
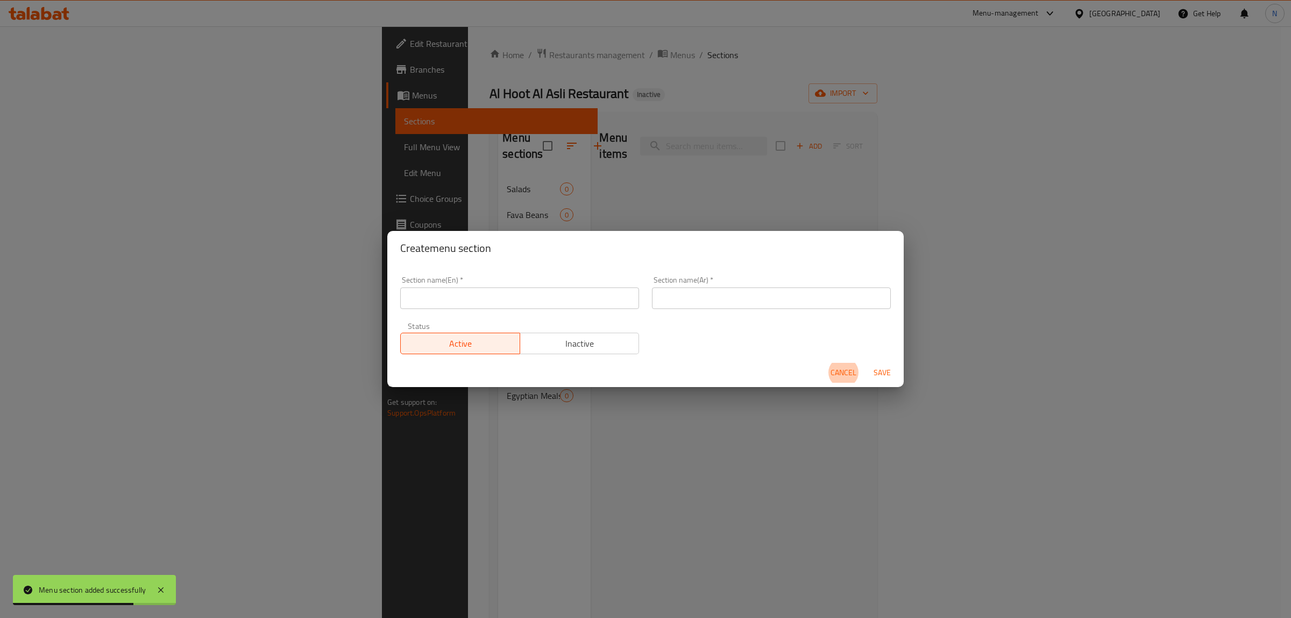
click at [786, 303] on input "text" at bounding box center [771, 298] width 239 height 22
paste input "أكلات مصرية بالطلب"
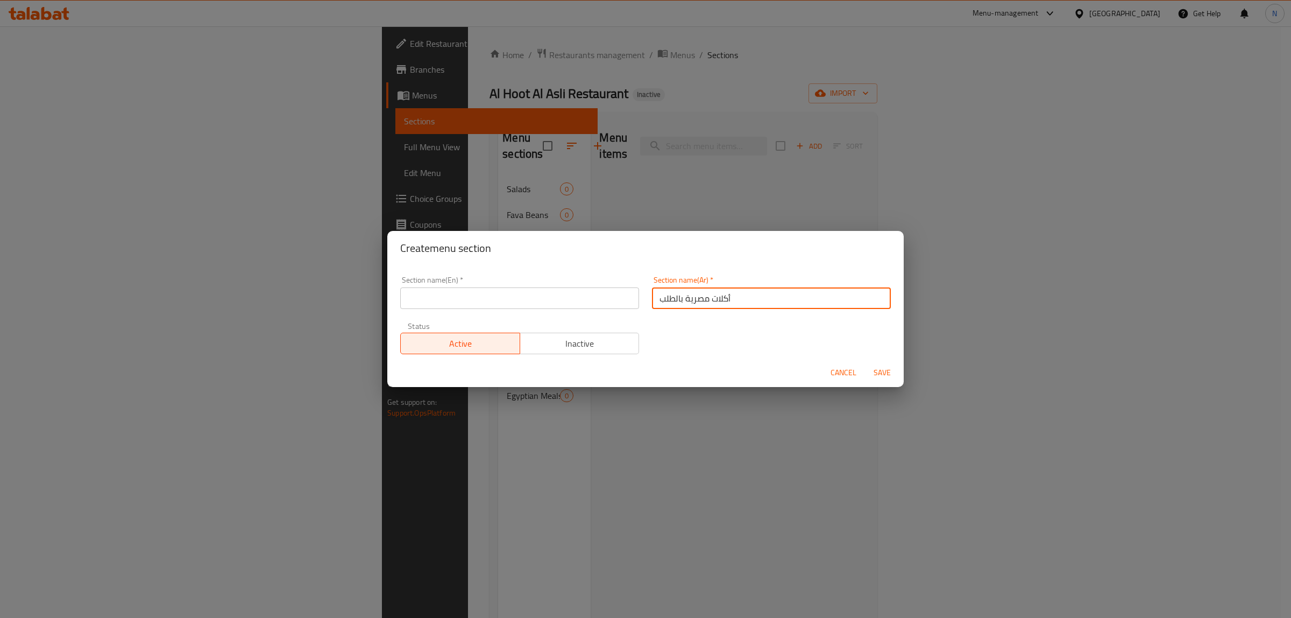
type input "أكلات مصرية بالطلب"
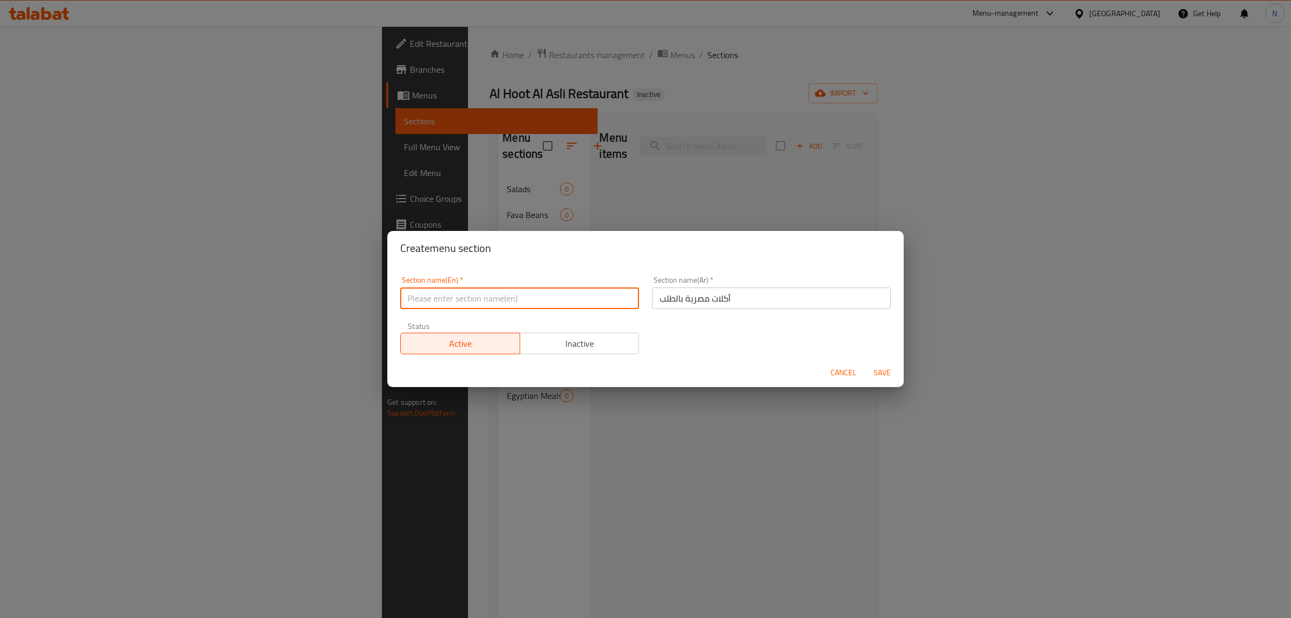
click at [599, 297] on input "text" at bounding box center [519, 298] width 239 height 22
type input "Egyptian Food Orders"
click at [865, 363] on button "Save" at bounding box center [882, 373] width 34 height 20
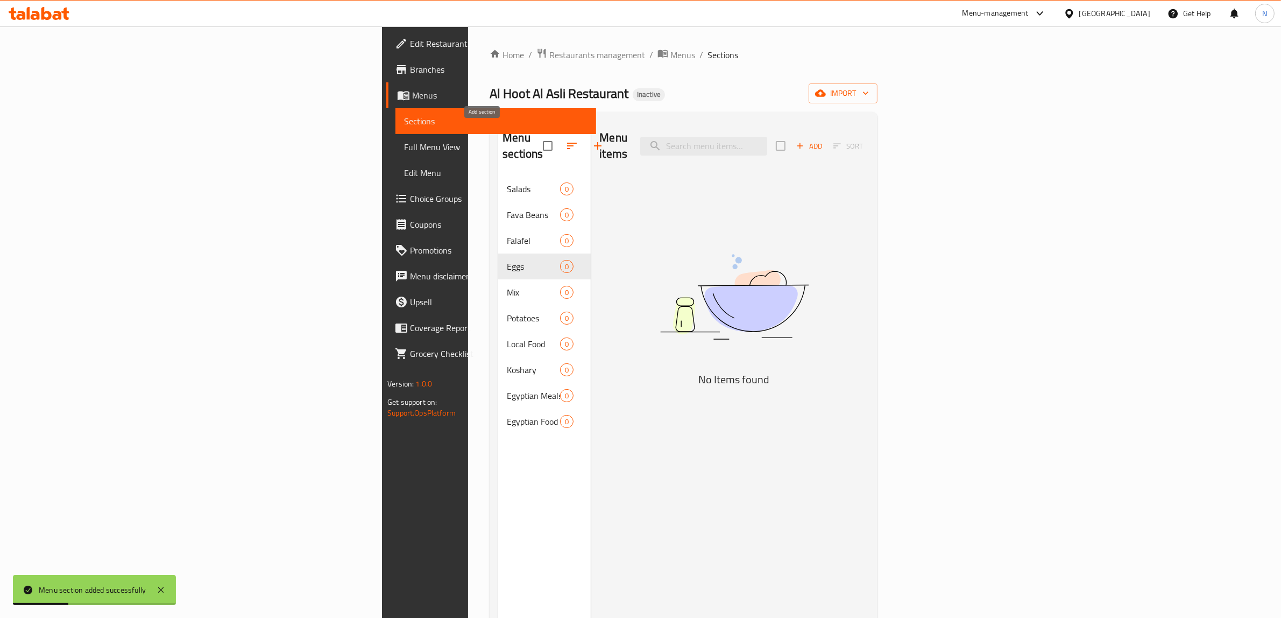
click at [585, 133] on button "button" at bounding box center [598, 146] width 26 height 26
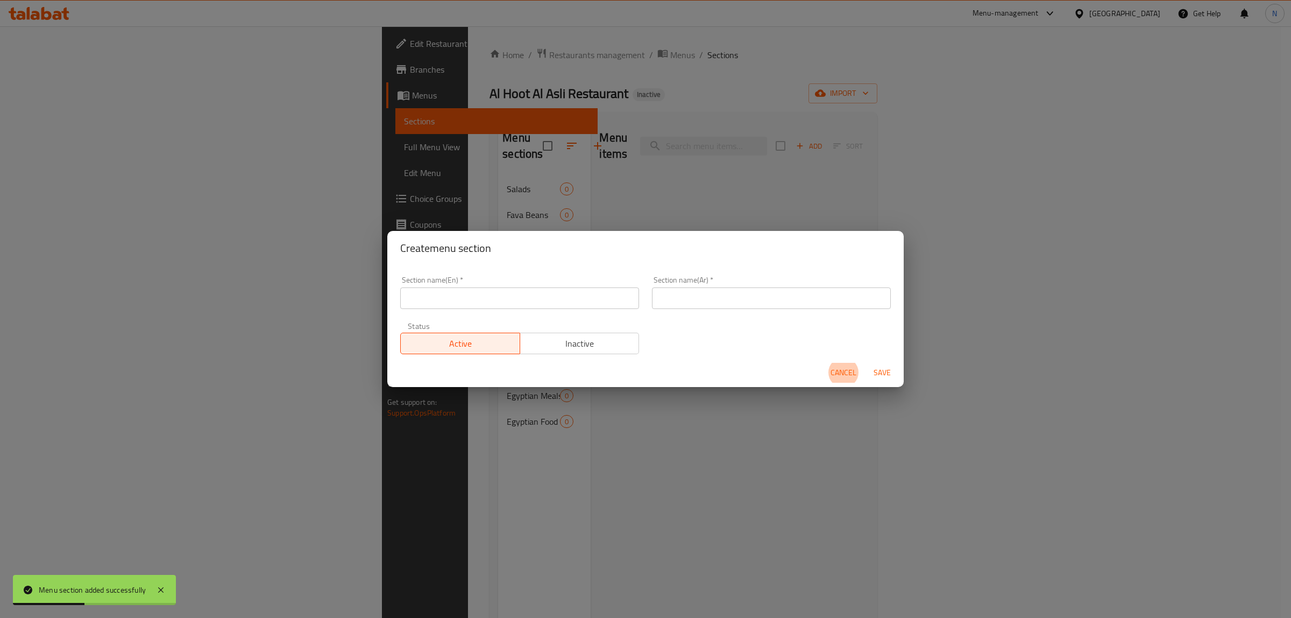
drag, startPoint x: 803, startPoint y: 299, endPoint x: 796, endPoint y: 300, distance: 6.5
click at [803, 299] on input "text" at bounding box center [771, 298] width 239 height 22
paste input "طواجن"
type input "طواجن"
click at [577, 283] on div "Section name(En)   * Section name(En) *" at bounding box center [519, 292] width 239 height 33
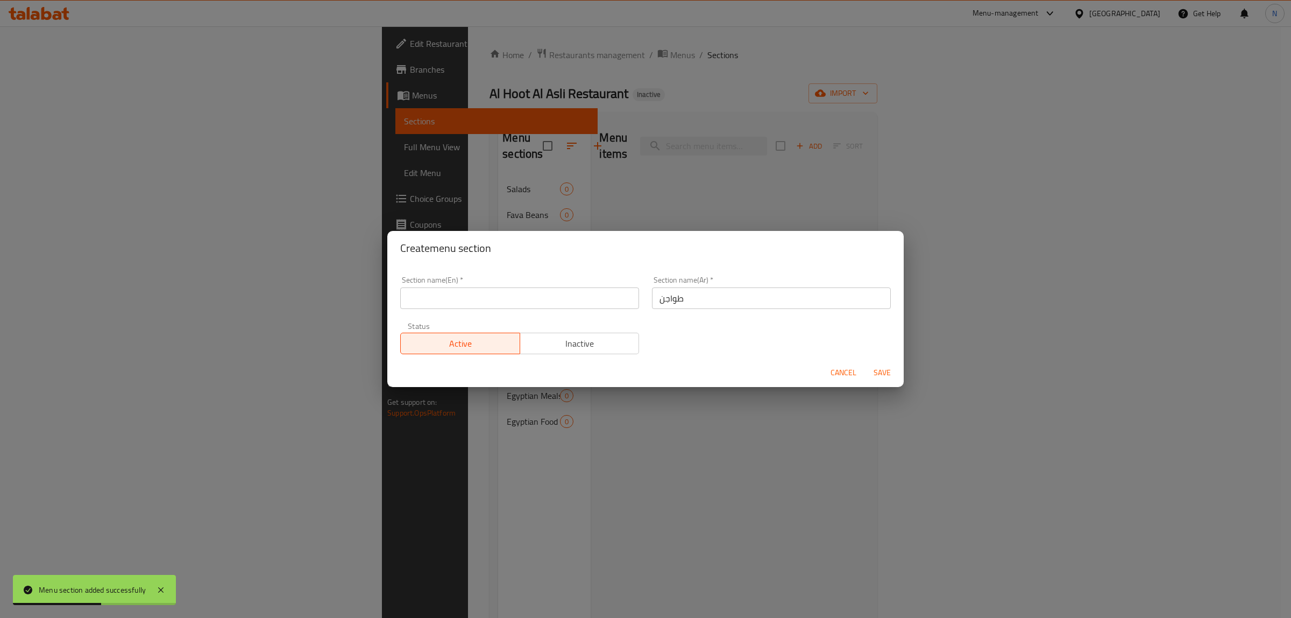
click at [563, 299] on input "text" at bounding box center [519, 298] width 239 height 22
type input "Casseroles"
click at [865, 363] on button "Save" at bounding box center [882, 373] width 34 height 20
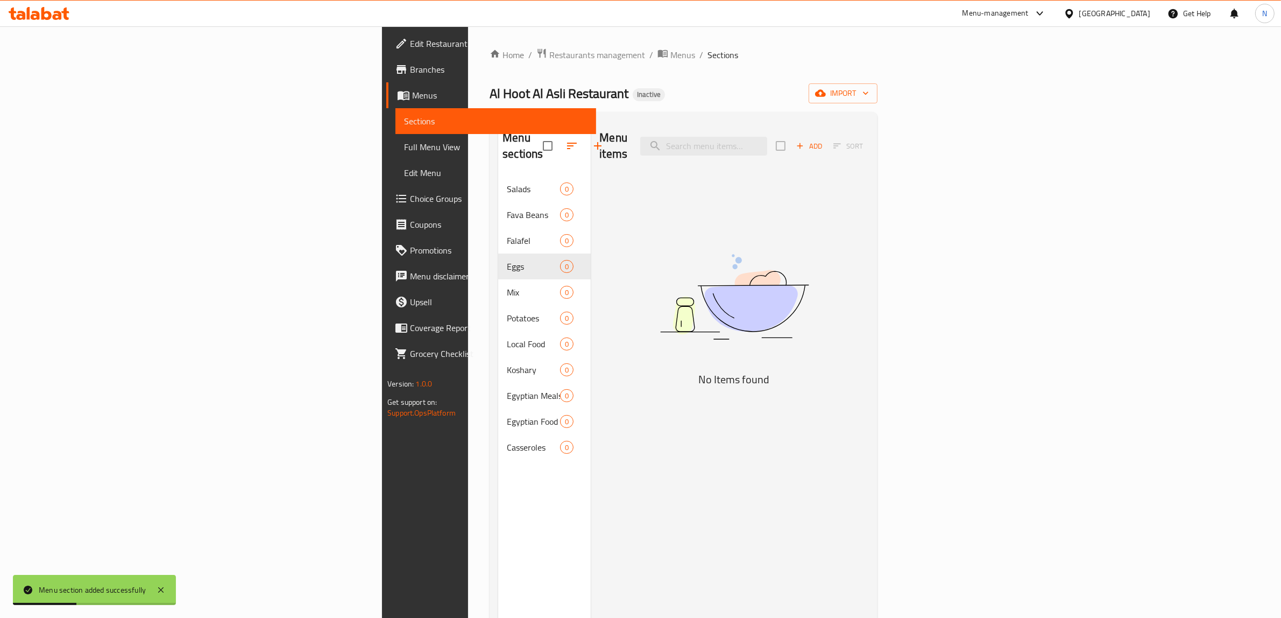
click at [594, 142] on icon "button" at bounding box center [598, 146] width 8 height 8
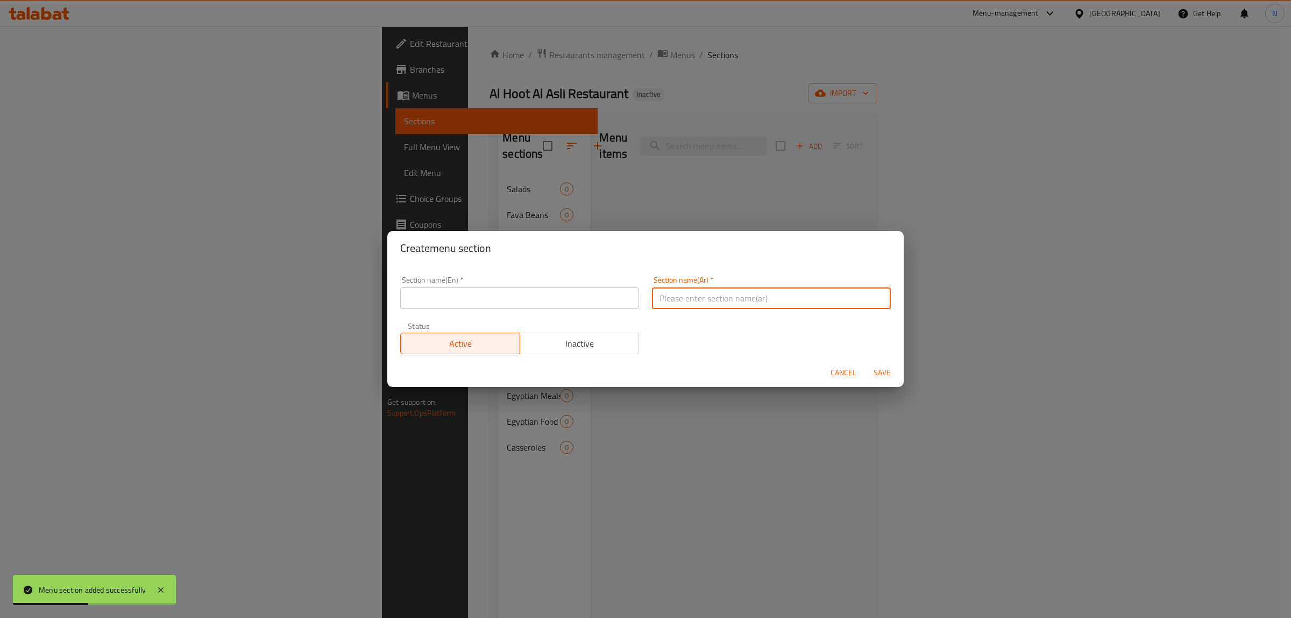
click at [716, 301] on input "text" at bounding box center [771, 298] width 239 height 22
paste input "مشروبات"
type input "مشروبات"
click at [549, 294] on input "text" at bounding box center [519, 298] width 239 height 22
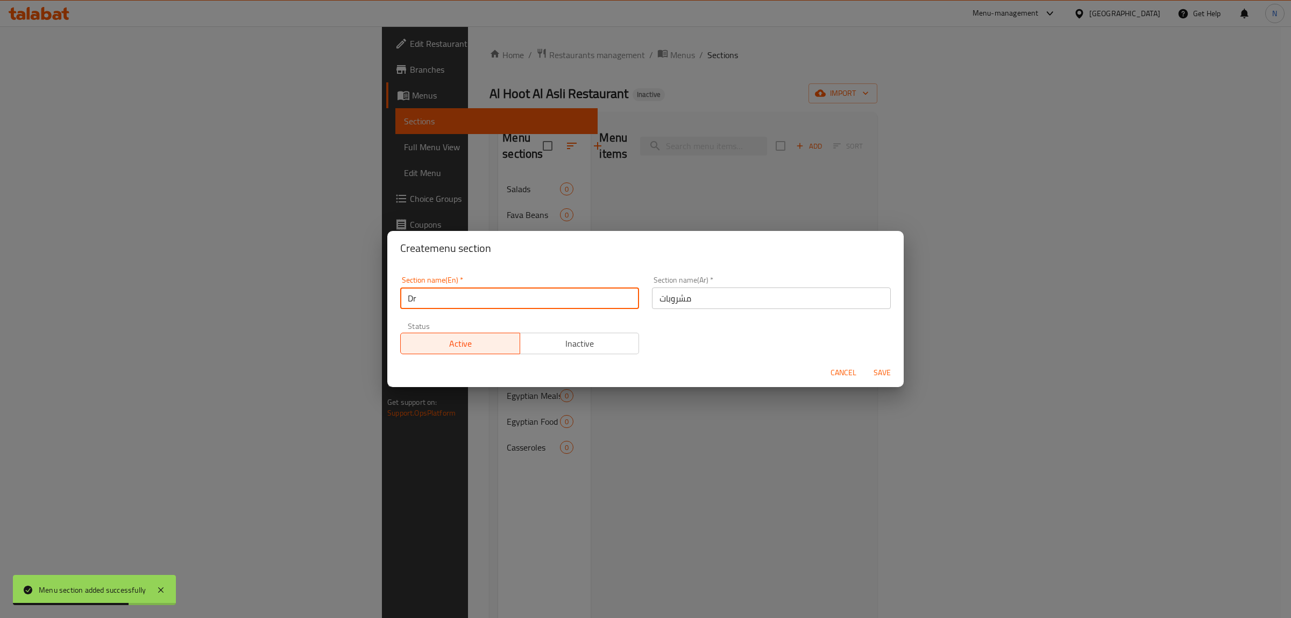
type input "Drinks"
click at [865, 363] on button "Save" at bounding box center [882, 373] width 34 height 20
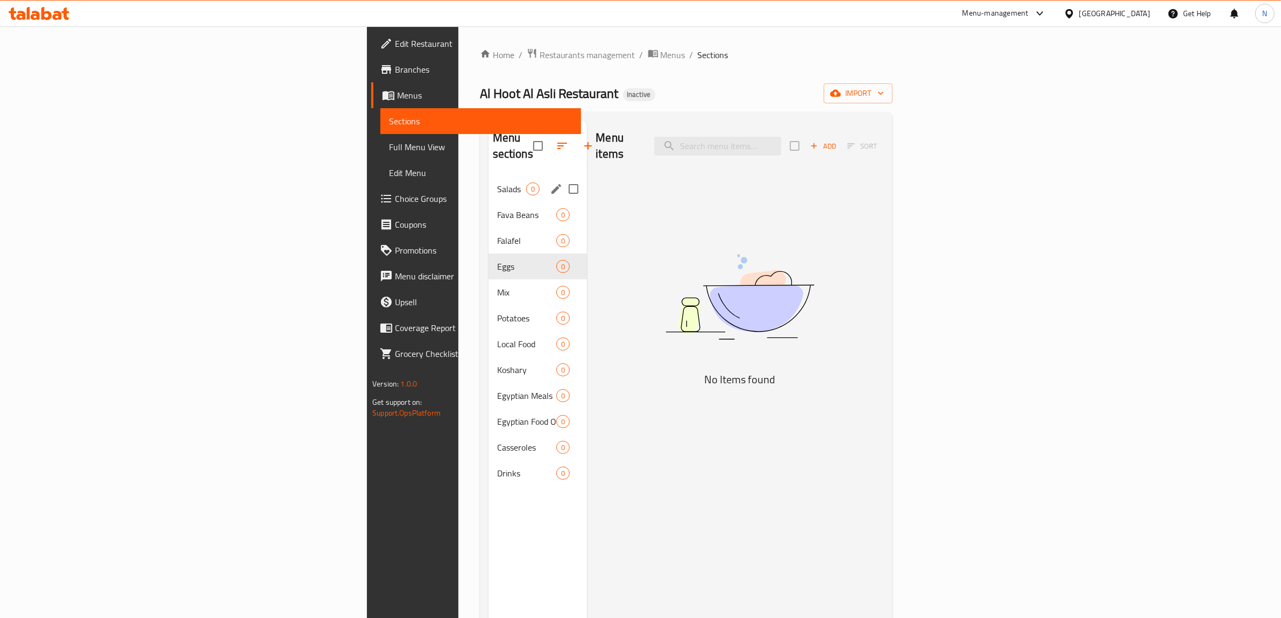
click at [497, 182] on span "Salads" at bounding box center [512, 188] width 30 height 13
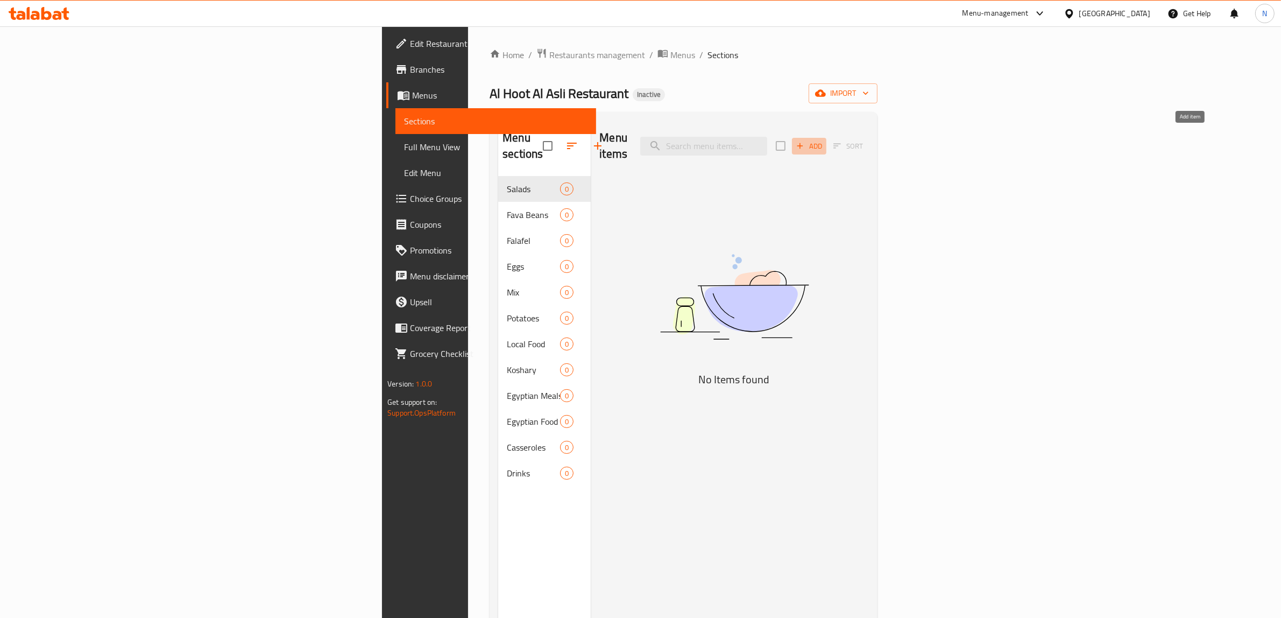
click at [824, 140] on span "Add" at bounding box center [809, 146] width 29 height 12
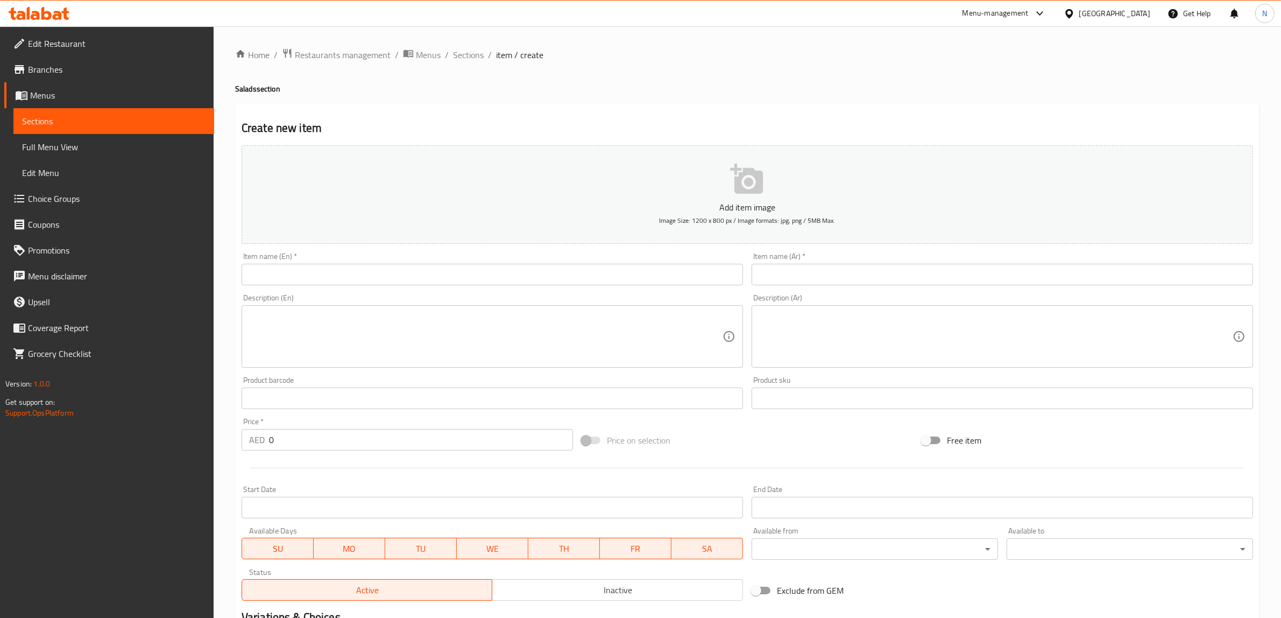
click at [923, 286] on div "Item name (Ar)   * Item name (Ar) *" at bounding box center [1002, 268] width 510 height 41
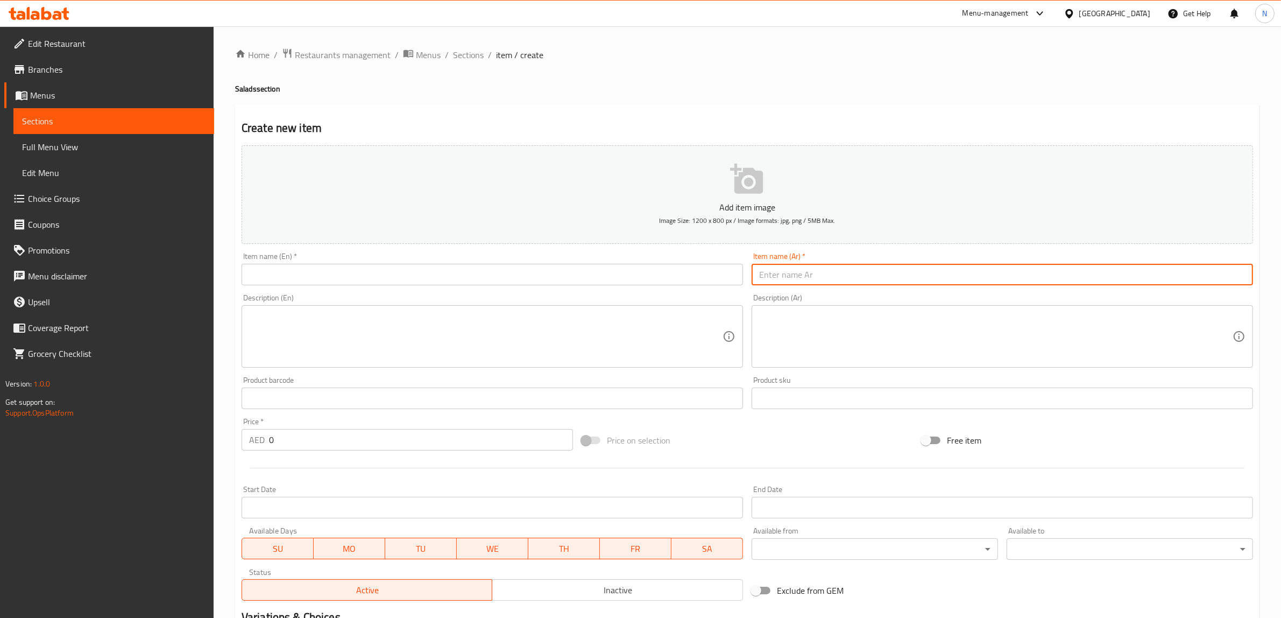
click at [926, 275] on input "text" at bounding box center [1002, 275] width 501 height 22
paste input "سلطة بلدي"
type input "سلطة بلدي"
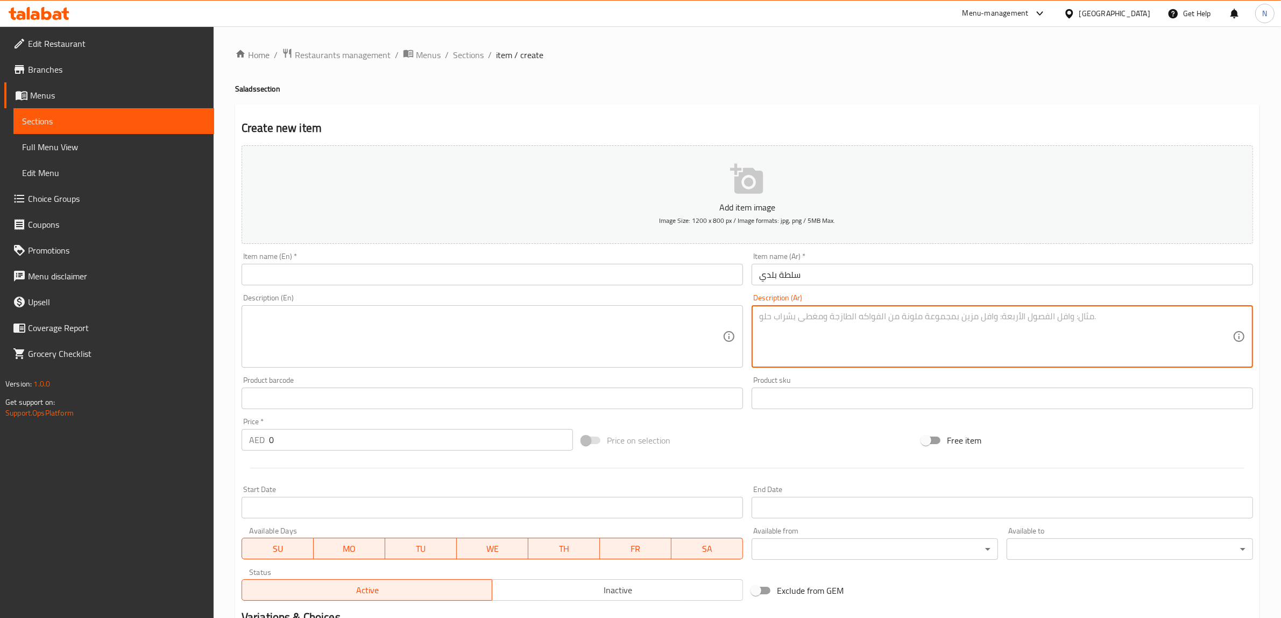
click at [888, 316] on textarea at bounding box center [995, 336] width 473 height 51
paste textarea "سلطة تقليدية طازجة تحتوي على خيار، طماطم، بصل، وفلفل أخضر مع عصير ليمون وزيت زي…"
type textarea "سلطة تقليدية طازجة تحتوي على خيار، طماطم، بصل، وفلفل أخضر مع عصير ليمون وزيت زي…"
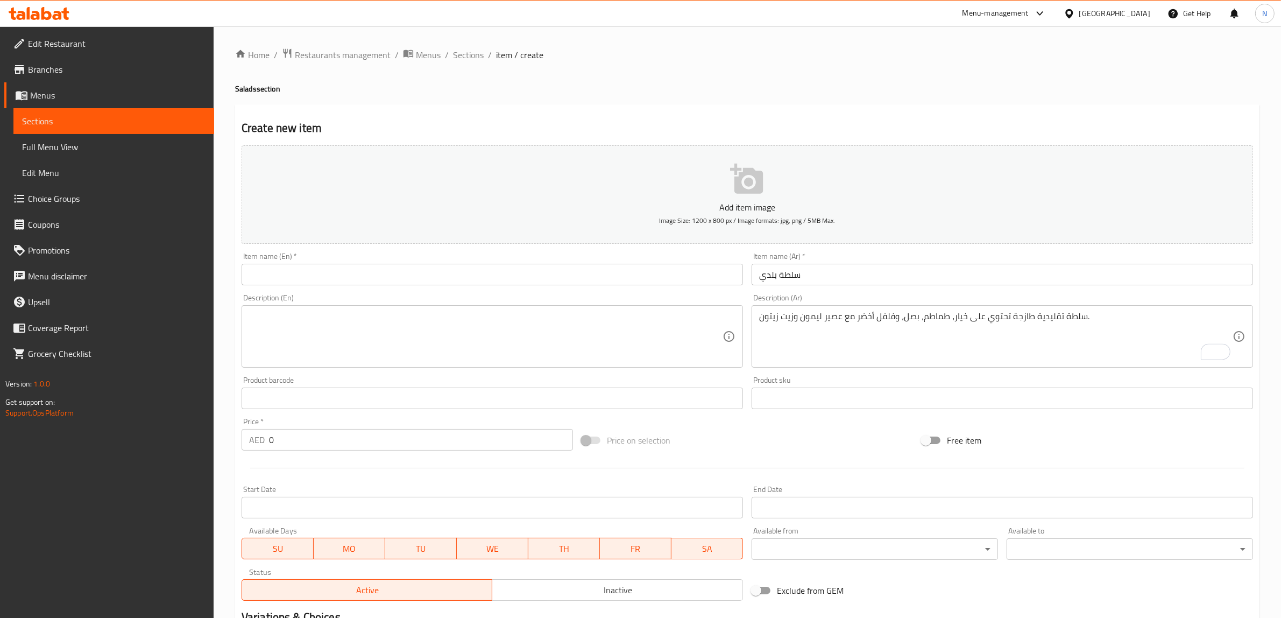
click at [679, 281] on input "text" at bounding box center [492, 275] width 501 height 22
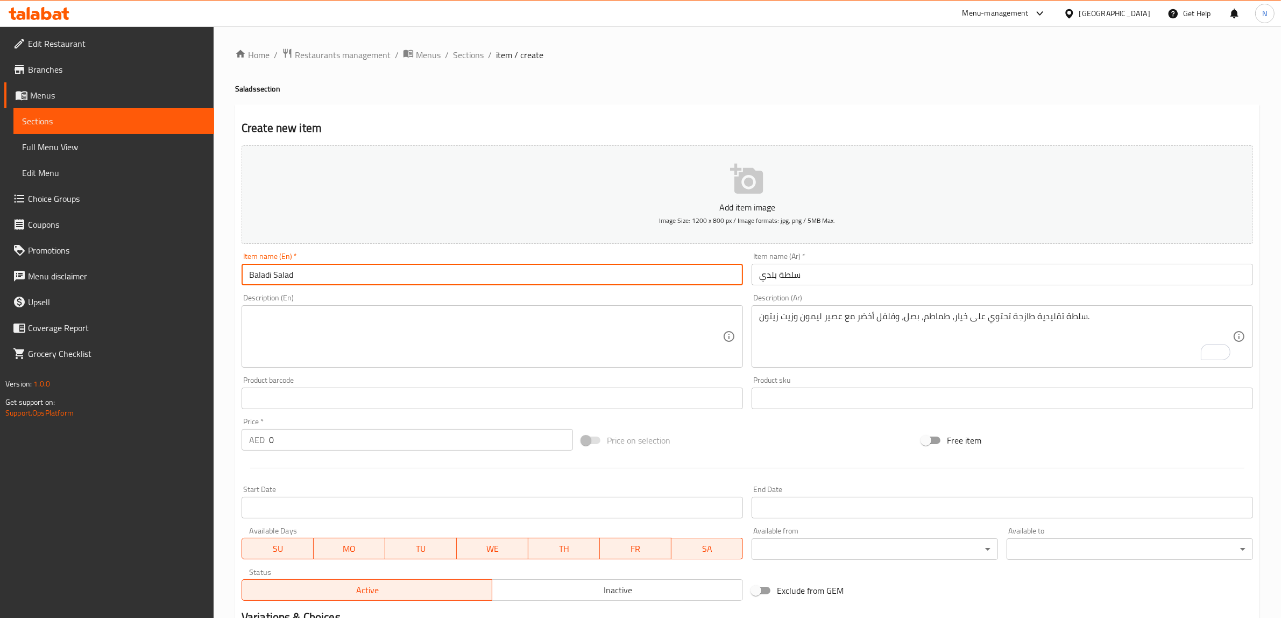
type input "Baladi Salad"
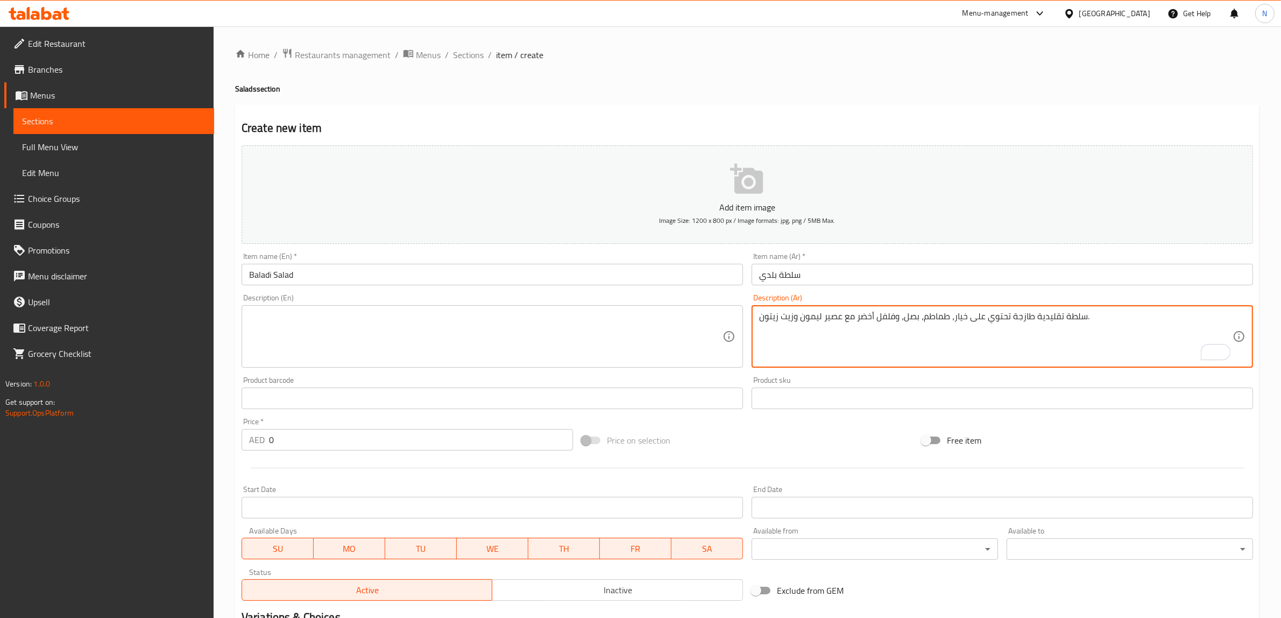
click at [865, 329] on textarea "سلطة تقليدية طازجة تحتوي على خيار، طماطم، بصل، وفلفل أخضر مع عصير ليمون وزيت زي…" at bounding box center [995, 336] width 473 height 51
click at [467, 341] on textarea at bounding box center [485, 336] width 473 height 51
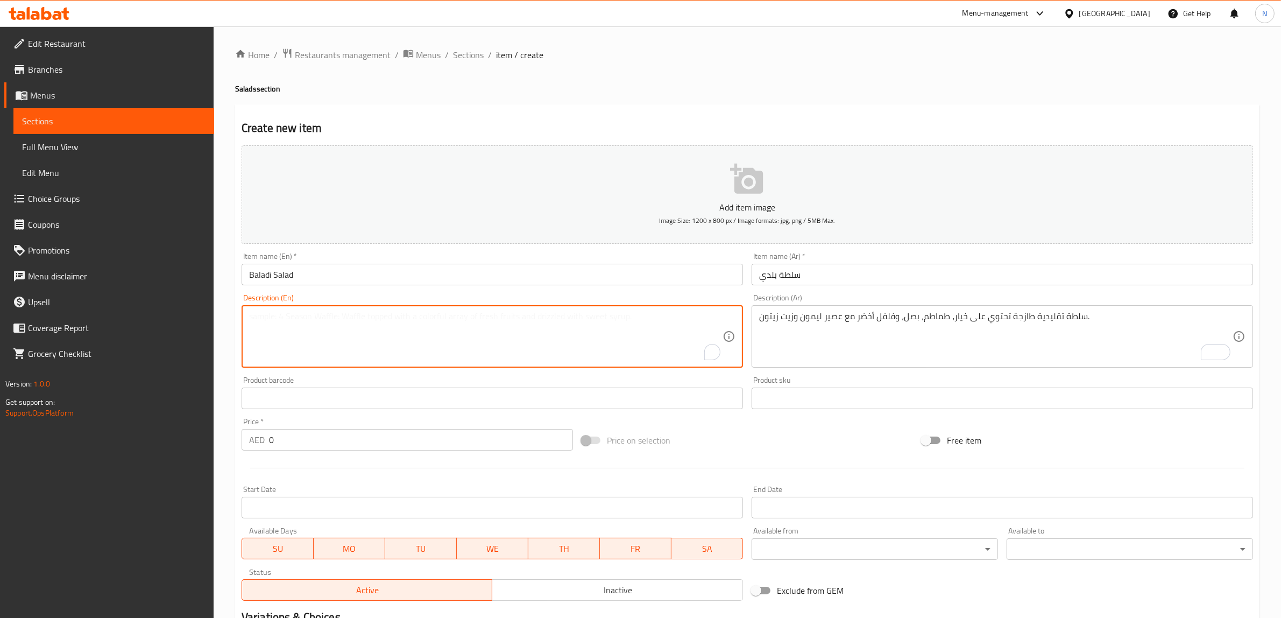
paste textarea "Fresh traditional salad containing cucumber, tomatoes, onions, and green pepper…"
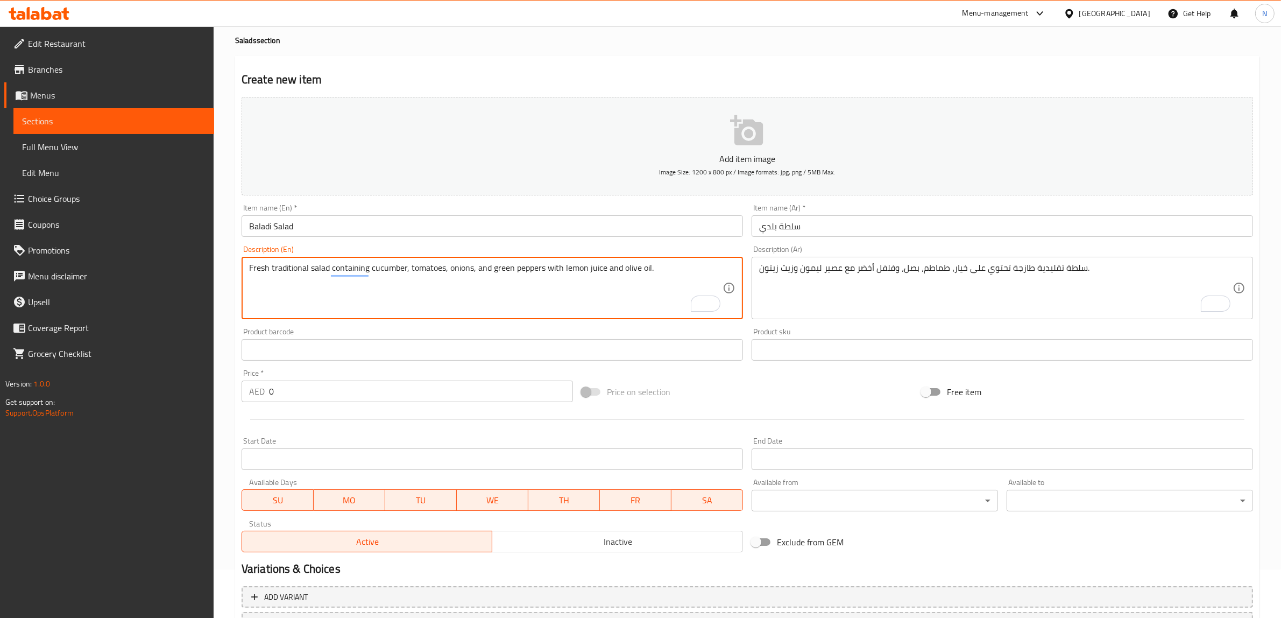
scroll to position [140, 0]
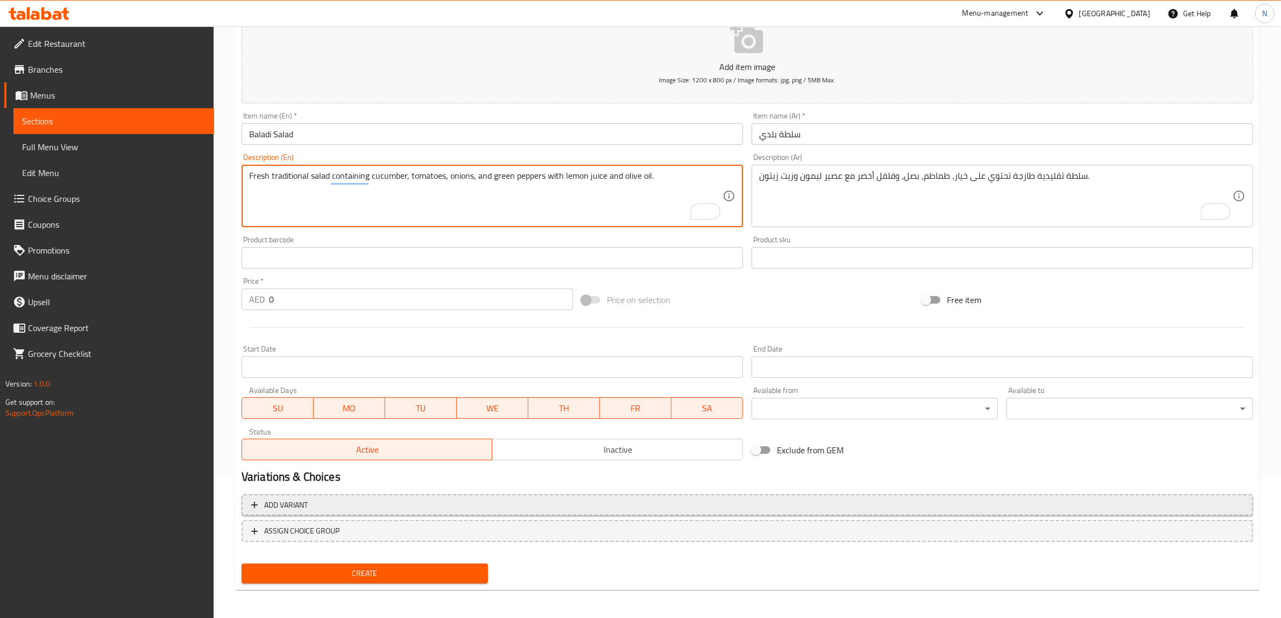
type textarea "Fresh traditional salad containing cucumber, tomatoes, onions, and green pepper…"
click at [891, 506] on span "Add variant" at bounding box center [747, 504] width 992 height 13
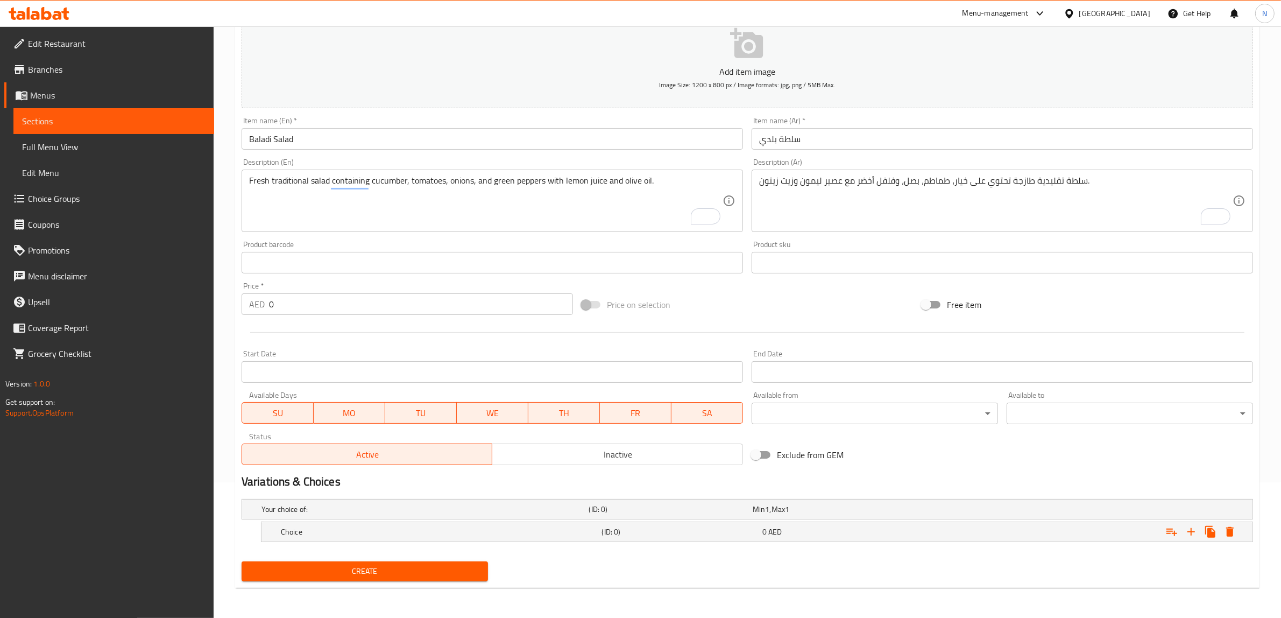
scroll to position [135, 0]
click at [1188, 533] on icon "Expand" at bounding box center [1191, 532] width 13 height 13
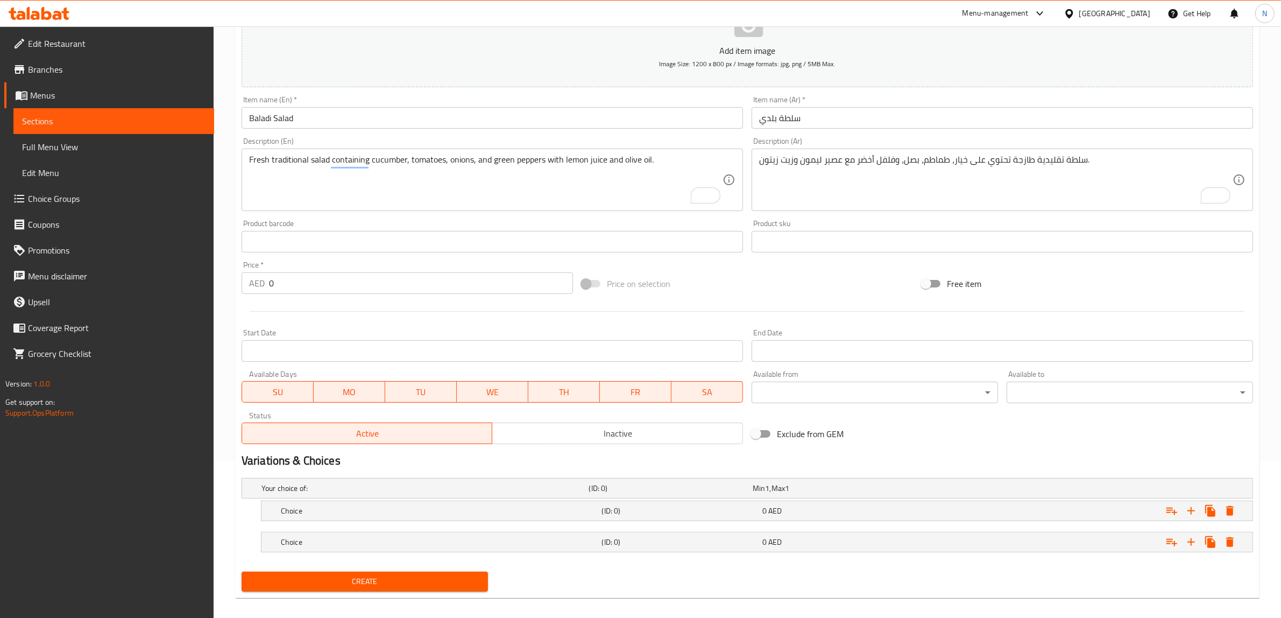
scroll to position [167, 0]
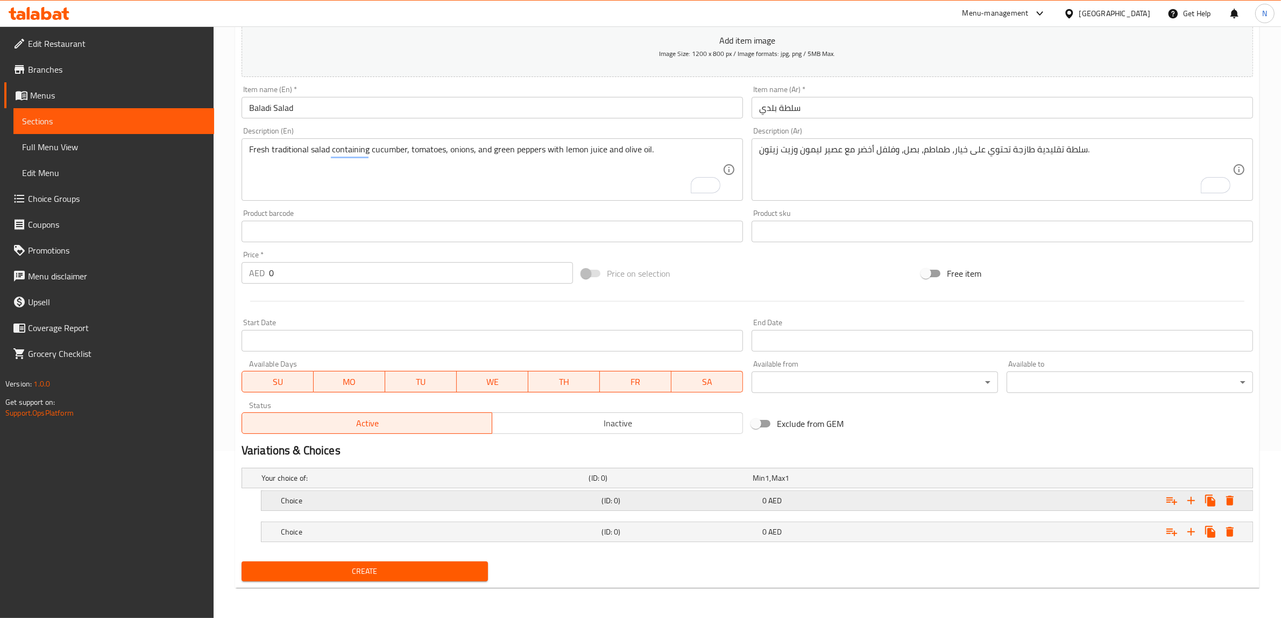
click at [832, 490] on div "Choice (ID: 0) 0 AED" at bounding box center [760, 500] width 963 height 24
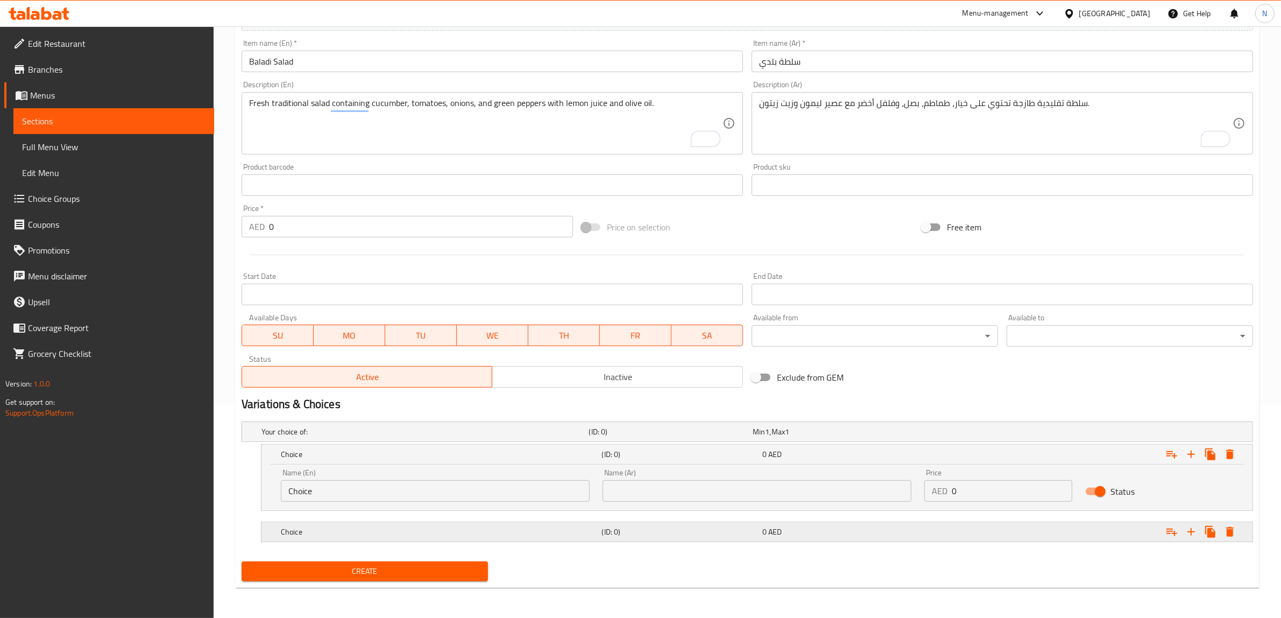
click at [819, 520] on div "Choice (ID: 0) 0 AED" at bounding box center [760, 532] width 963 height 24
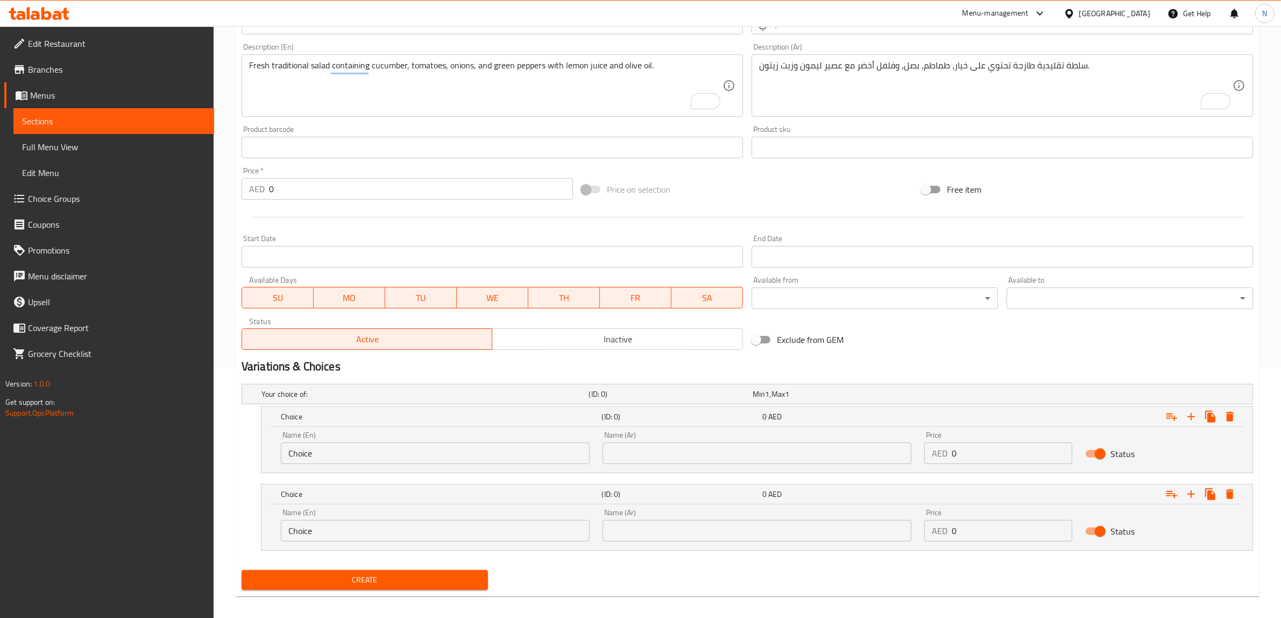
scroll to position [259, 0]
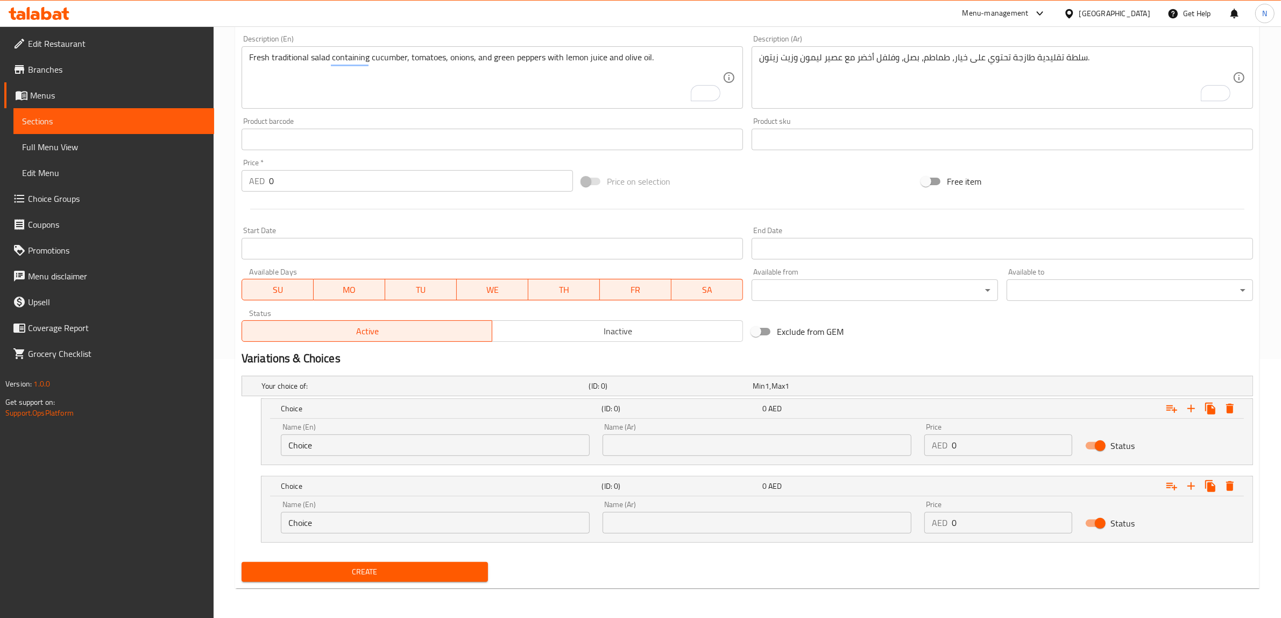
click at [646, 448] on input "text" at bounding box center [757, 445] width 309 height 22
paste input "صحن صغير"
type input "صحن صغير"
click at [653, 509] on div "Name (Ar) Name (Ar)" at bounding box center [757, 516] width 309 height 33
click at [647, 518] on input "text" at bounding box center [757, 523] width 309 height 22
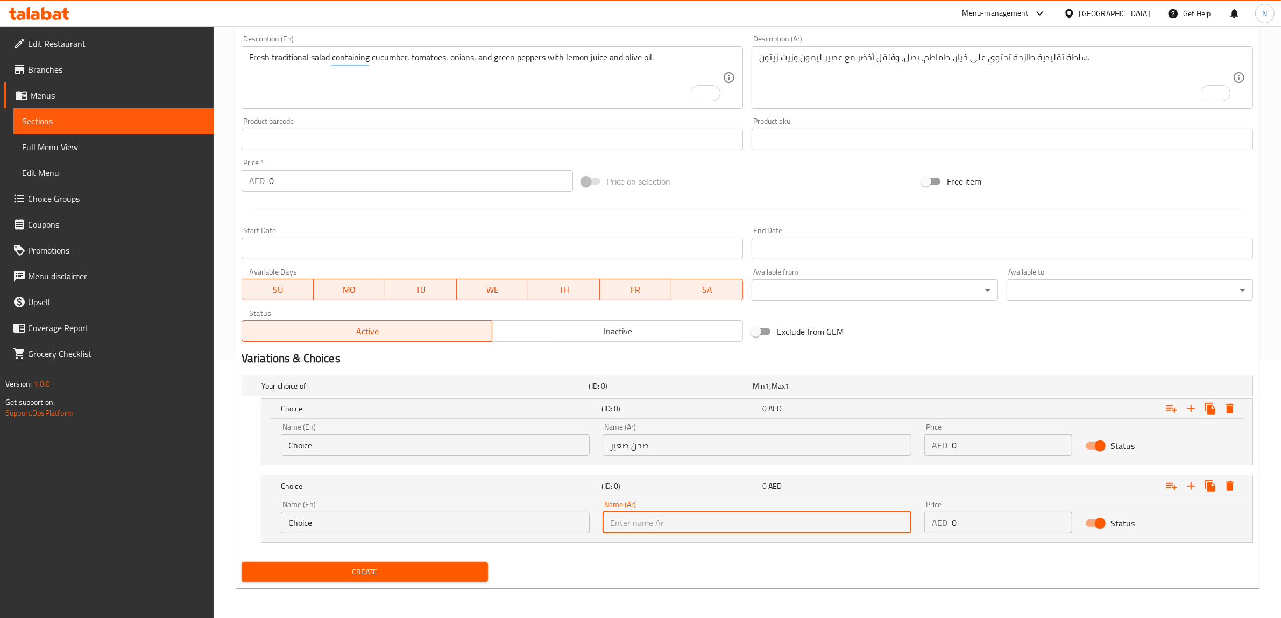
paste input "صحن كبير"
type input "صحن كبير"
click at [506, 442] on input "Choice" at bounding box center [435, 445] width 309 height 22
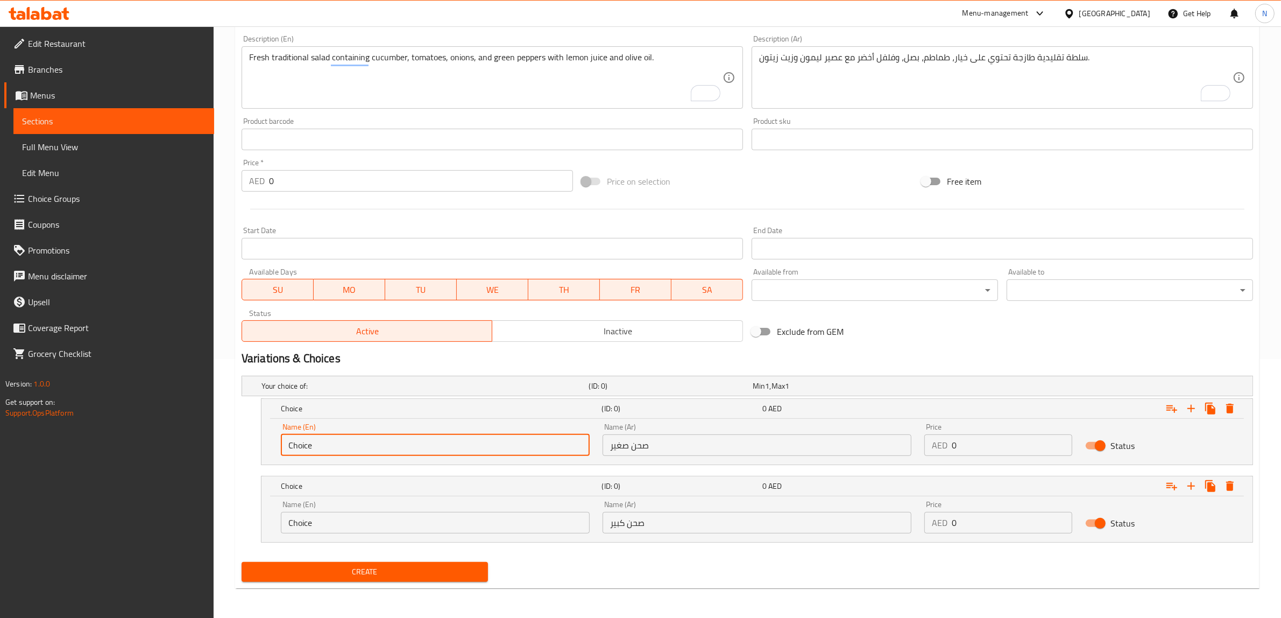
click at [506, 442] on input "Choice" at bounding box center [435, 445] width 309 height 22
type input "Small Plate"
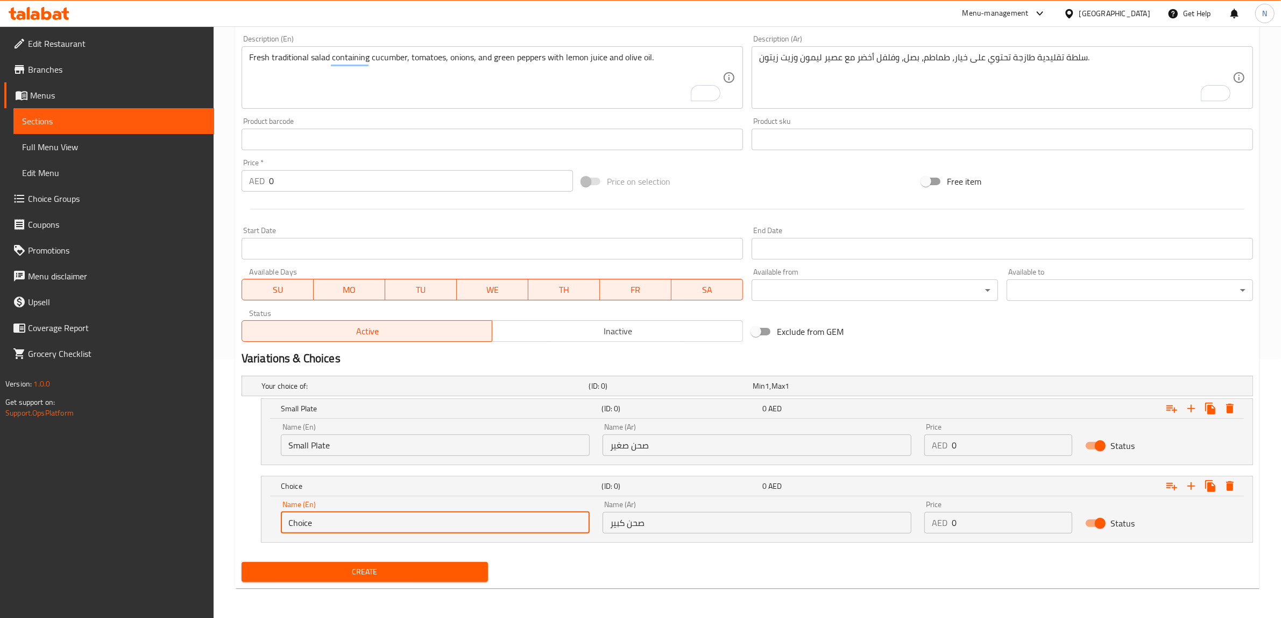
click at [474, 527] on input "Choice" at bounding box center [435, 523] width 309 height 22
click at [320, 443] on input "Small Plate" at bounding box center [435, 445] width 309 height 22
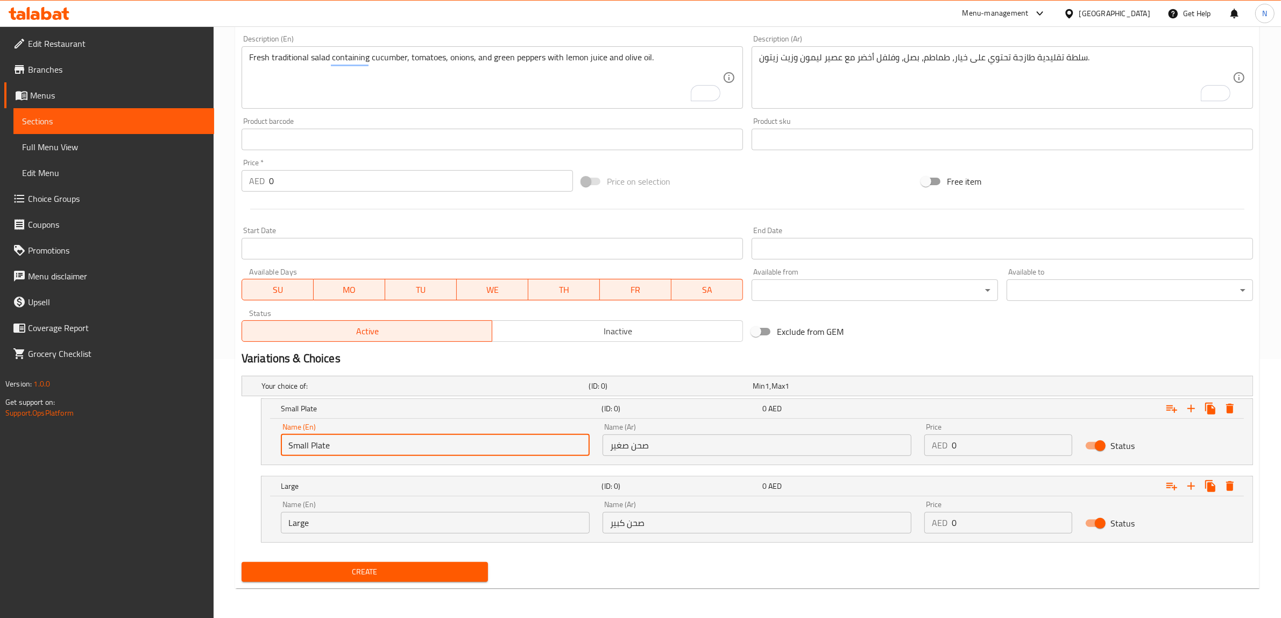
click at [320, 443] on input "Small Plate" at bounding box center [435, 445] width 309 height 22
click at [362, 525] on input "Large" at bounding box center [435, 523] width 309 height 22
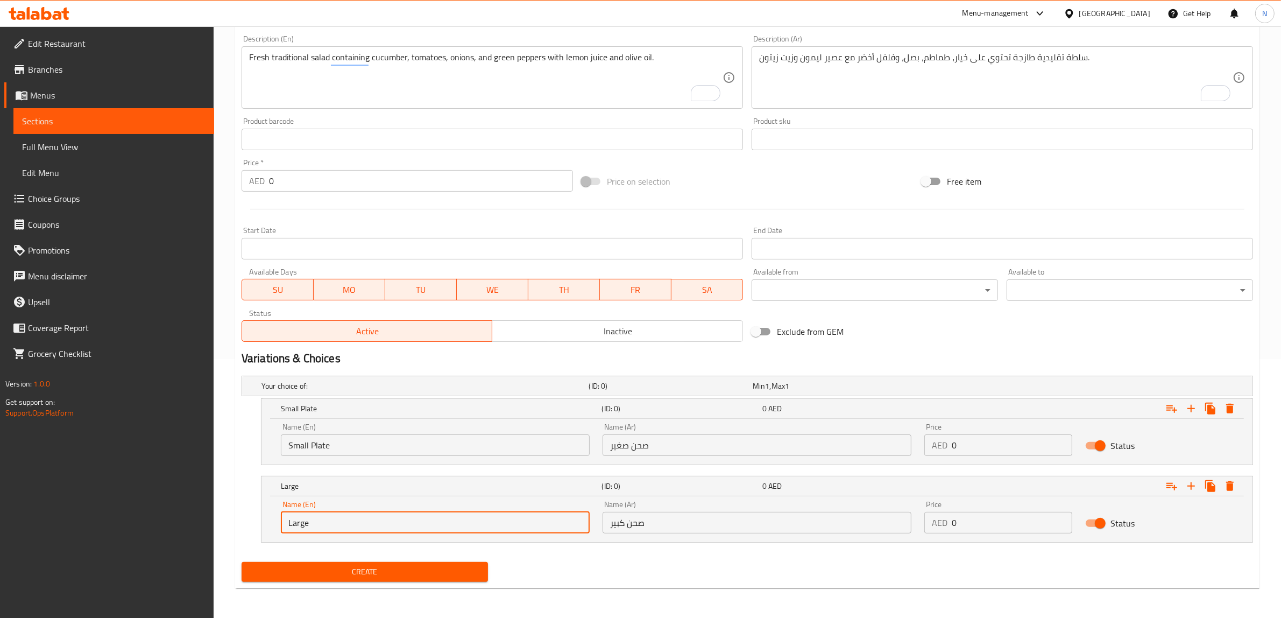
paste input "Plate"
type input "Large Plate"
click at [998, 443] on input "0" at bounding box center [1012, 445] width 121 height 22
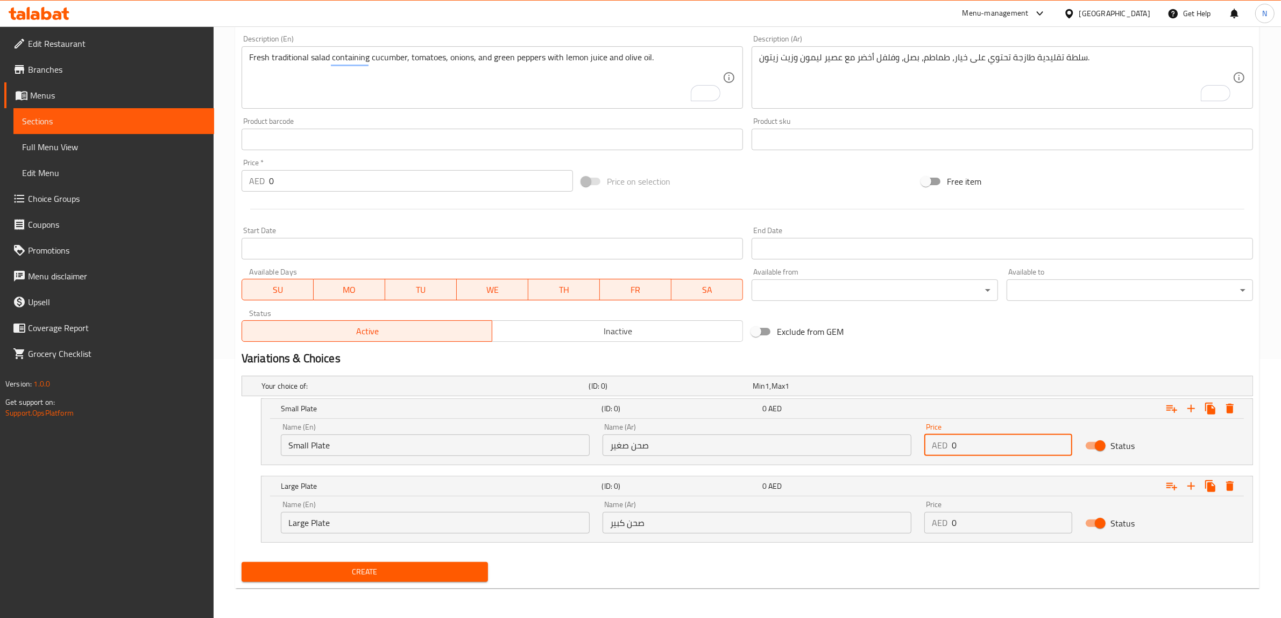
click at [998, 443] on input "0" at bounding box center [1012, 445] width 121 height 22
type input "8"
click at [1031, 528] on input "0" at bounding box center [1012, 523] width 121 height 22
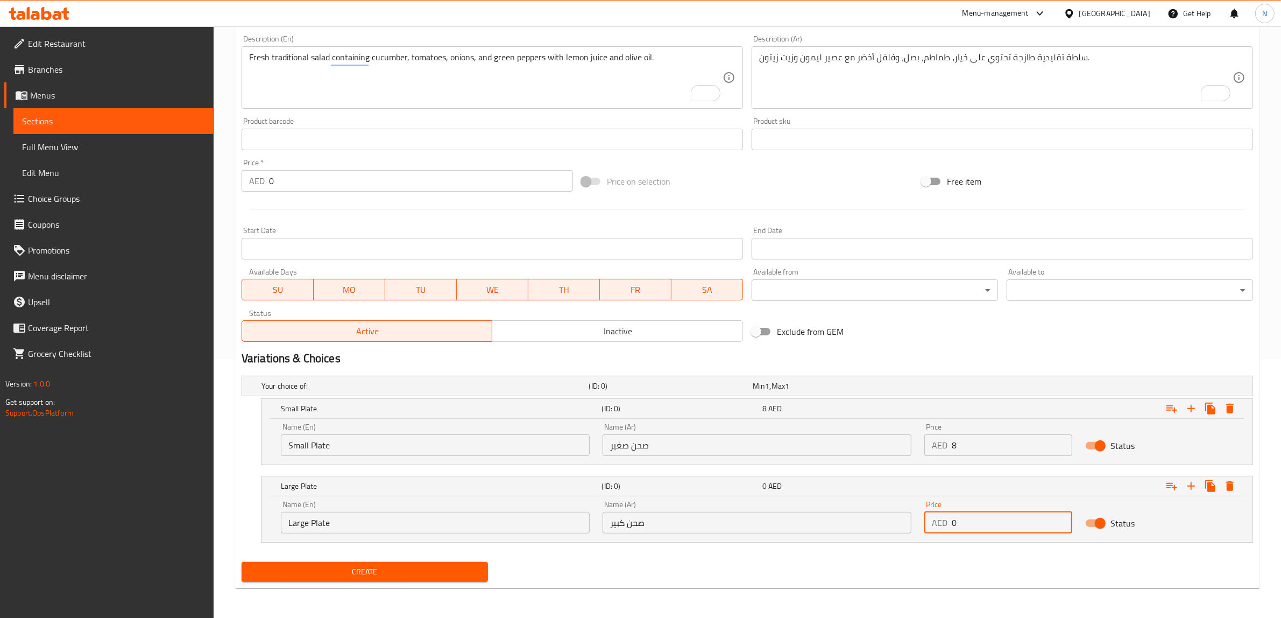
click at [1031, 528] on input "0" at bounding box center [1012, 523] width 121 height 22
type input "12"
click at [242, 562] on button "Create" at bounding box center [365, 572] width 246 height 20
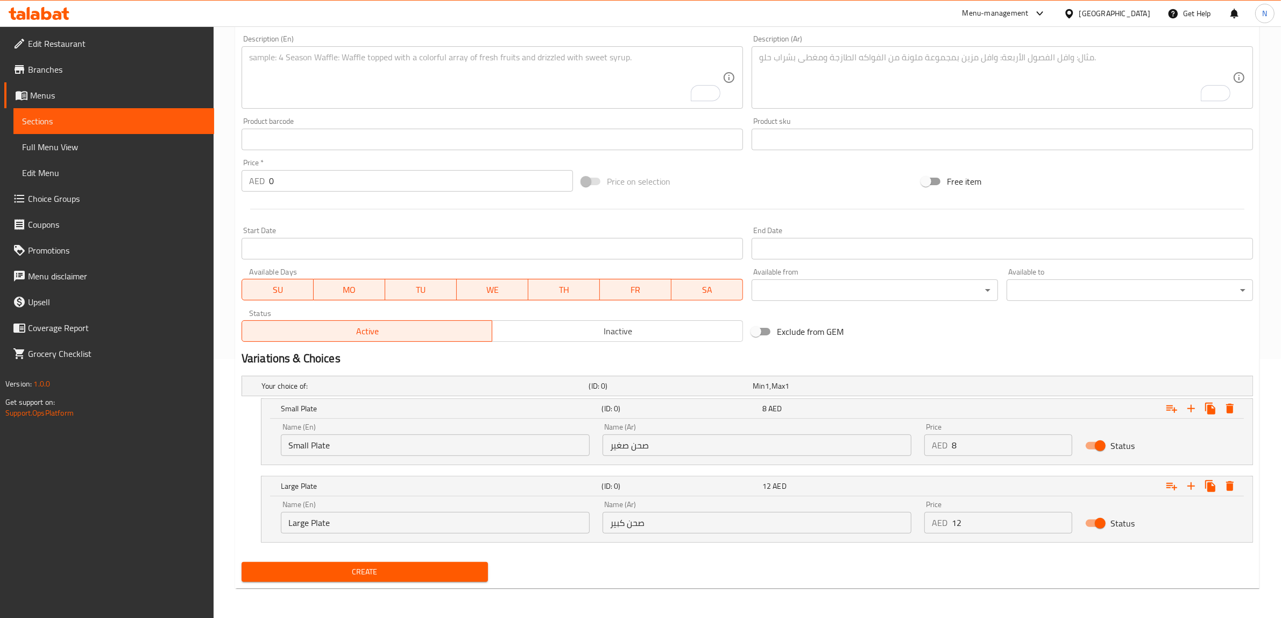
scroll to position [192, 0]
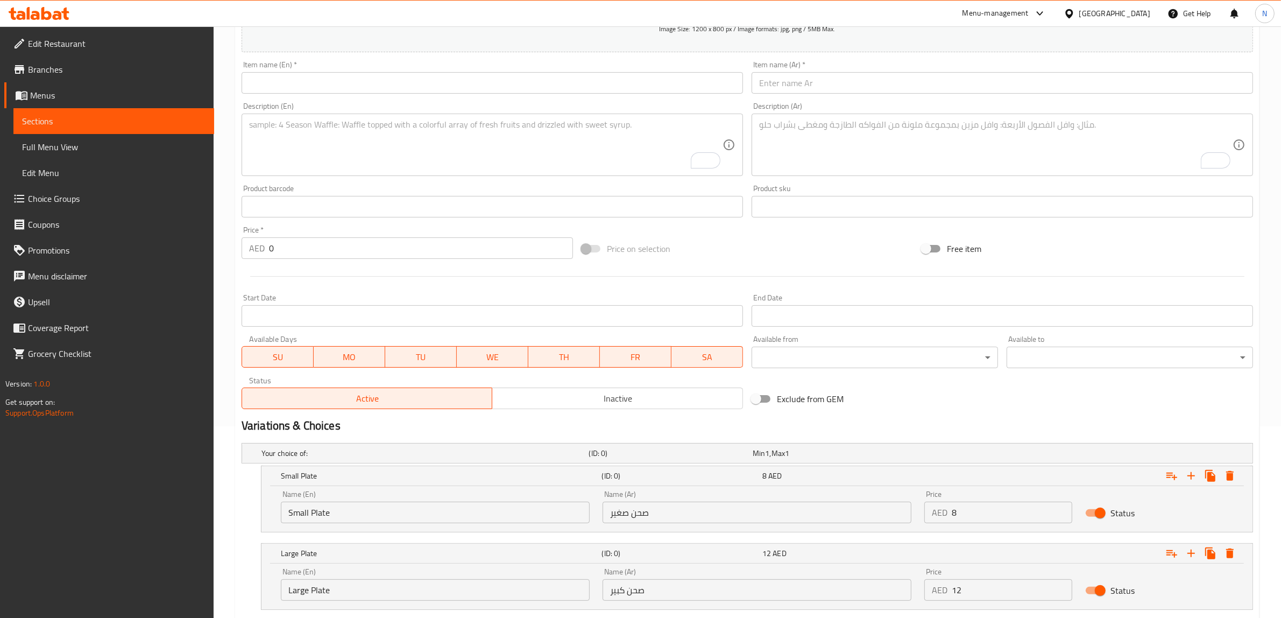
click at [908, 97] on div "Item name (Ar)   * Item name (Ar) *" at bounding box center [1002, 76] width 510 height 41
click at [915, 84] on input "text" at bounding box center [1002, 83] width 501 height 22
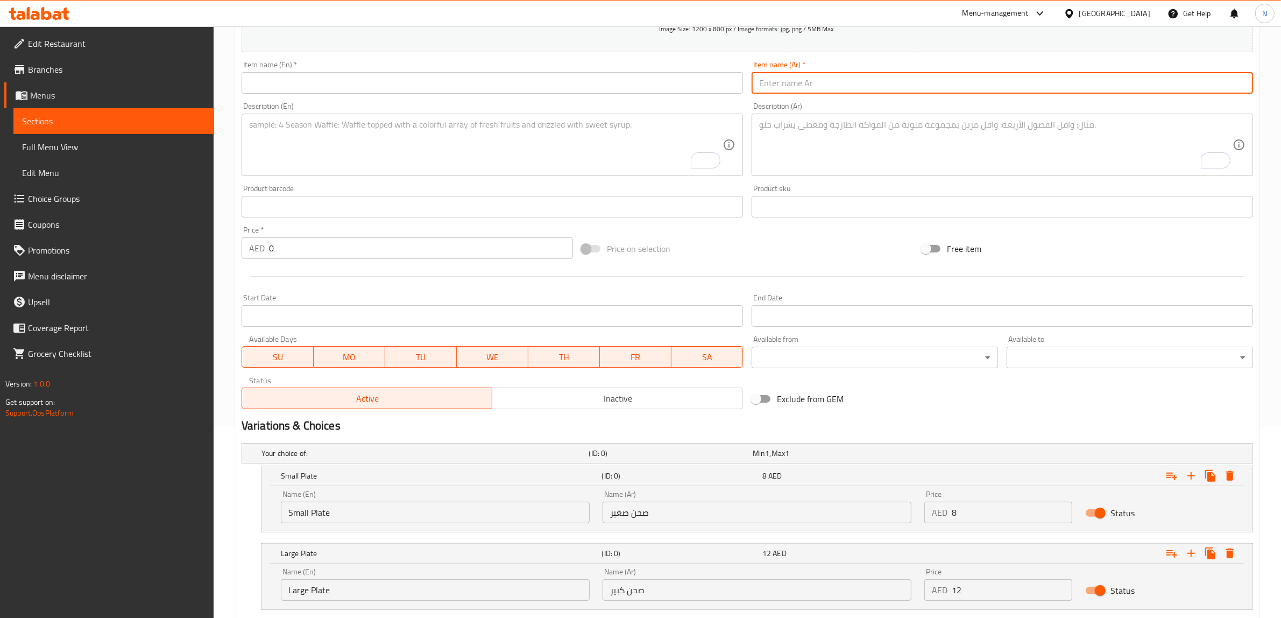
paste input "بابا غنوج"
type input "بابا غنوج"
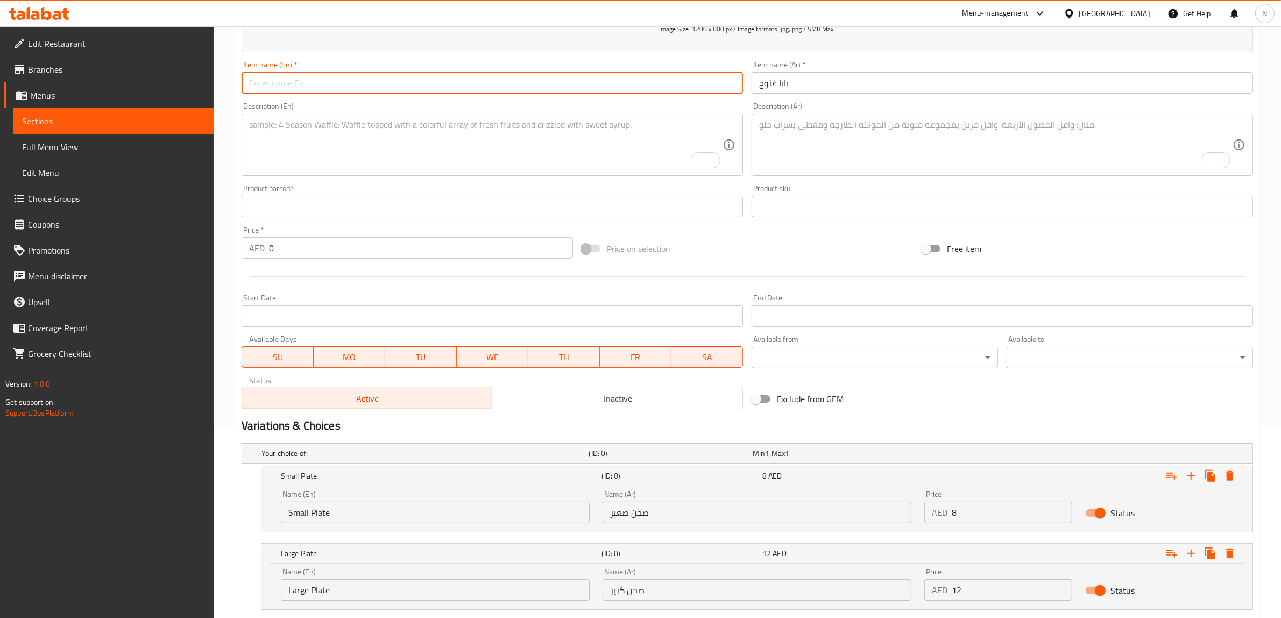
click at [623, 90] on input "text" at bounding box center [492, 83] width 501 height 22
type input "Baba Ghanoush"
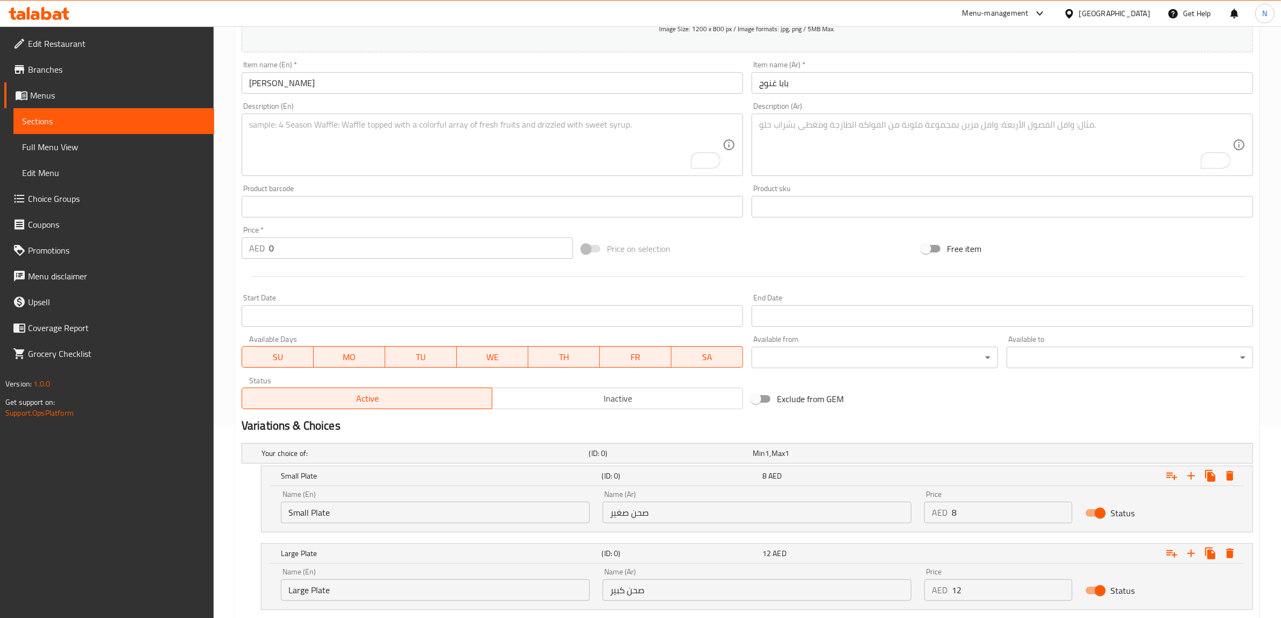
click at [954, 148] on textarea "To enrich screen reader interactions, please activate Accessibility in Grammarl…" at bounding box center [995, 144] width 473 height 51
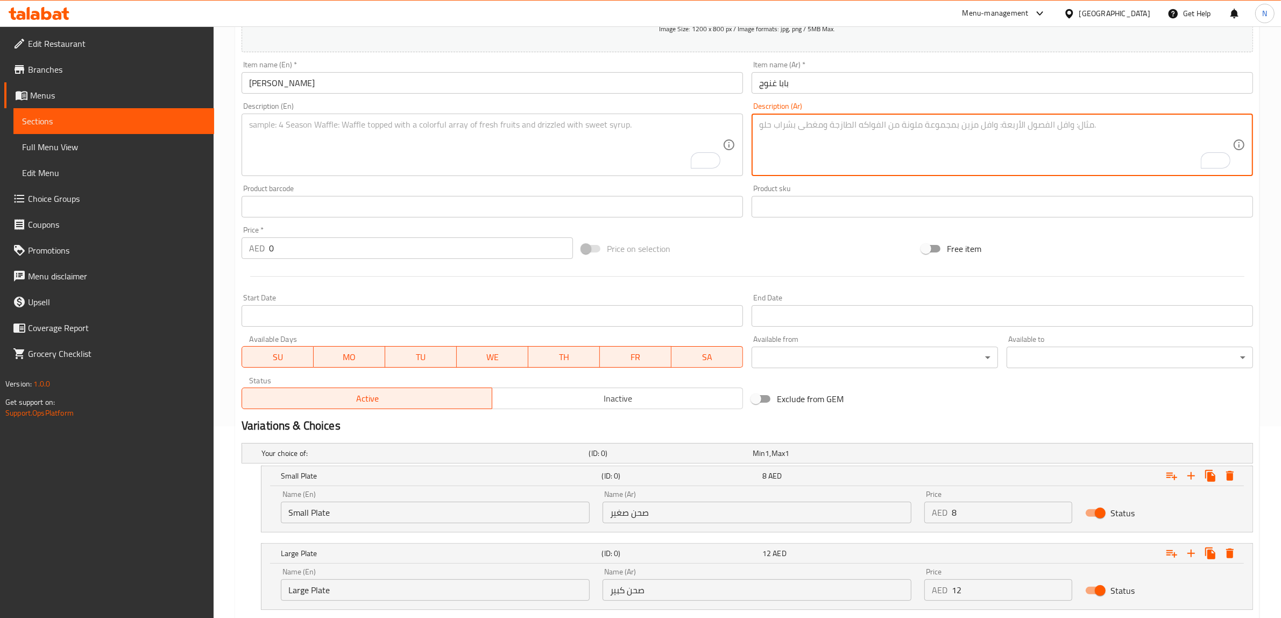
paste textarea "باذنجان مشوي مهروس مع طحينة، عصير ليمون، وثوم لمذاق مدخن ولذيذ."
click at [770, 124] on textarea "باذنجان مشوي مهروس مع طحينة، عصير ليمون، وثوم لمذاق مدخن ولذيذ." at bounding box center [995, 144] width 473 height 51
click at [788, 120] on textarea "باذنجان مشوي مهروس مع طحينة، عصير ليمون، وثوم لمذاق مدخن." at bounding box center [995, 144] width 473 height 51
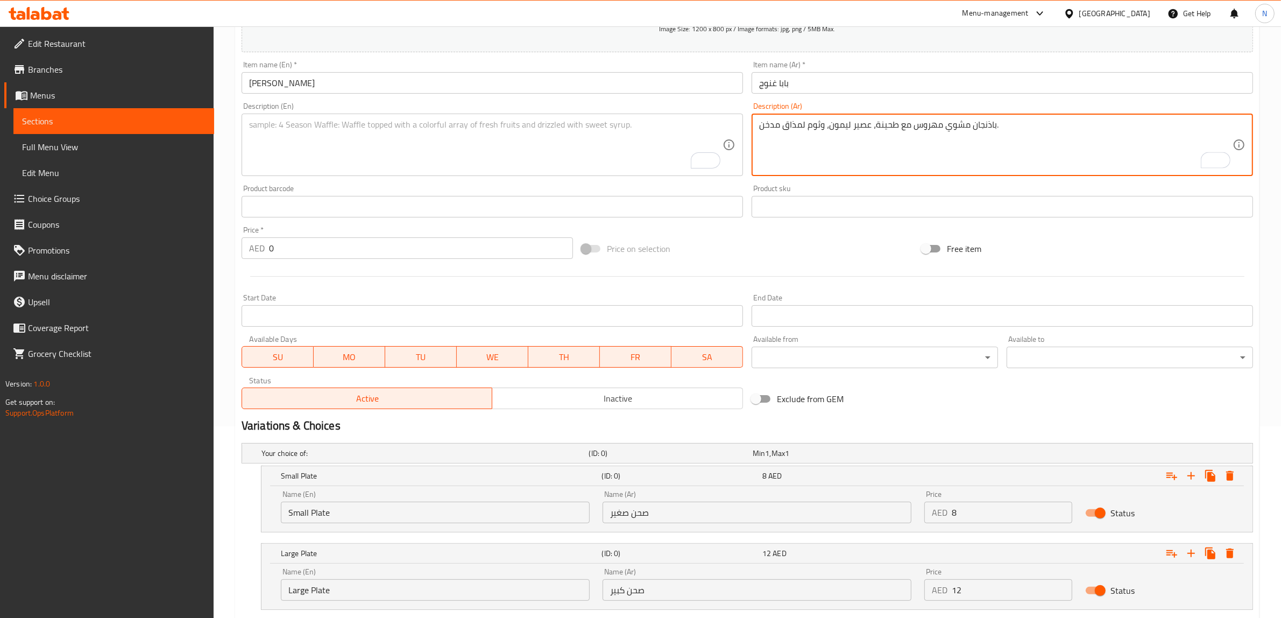
click at [788, 120] on textarea "باذنجان مشوي مهروس مع طحينة، عصير ليمون، وثوم لمذاق مدخن." at bounding box center [995, 144] width 473 height 51
type textarea "باذنجان مشوي مهروس مع طحينة، عصير ليمون، وثوم لمذاق مدخن."
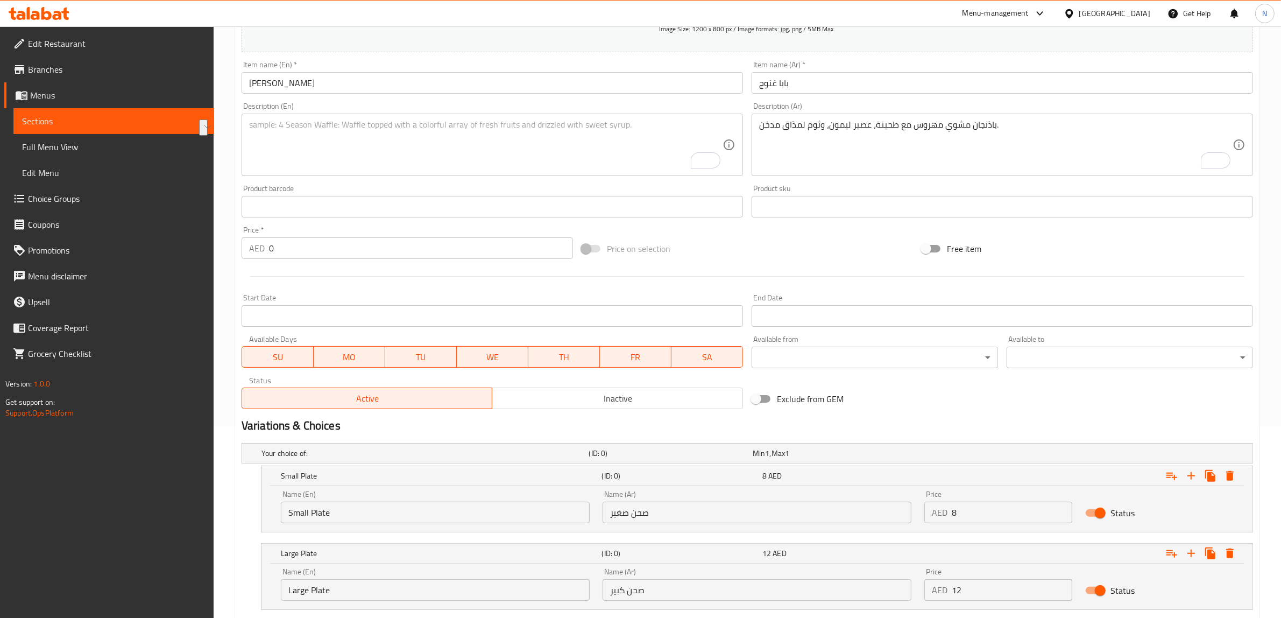
click at [471, 175] on div "Description (En)" at bounding box center [492, 145] width 501 height 62
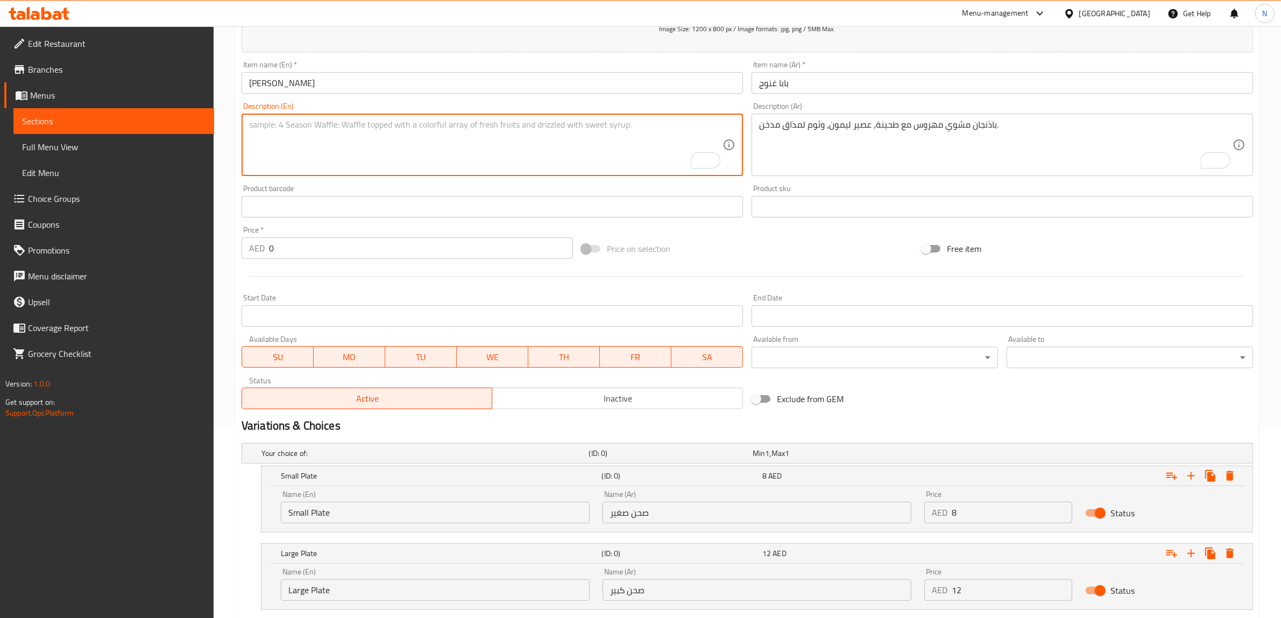
paste textarea "Mashed grilled eggplant with tahini, lemon juice, and garlic for a smoky flavor."
click at [512, 125] on textarea "Mashed grilled eggplant with tahini, lemon juice, and garlic for a smoky flavor." at bounding box center [485, 144] width 473 height 51
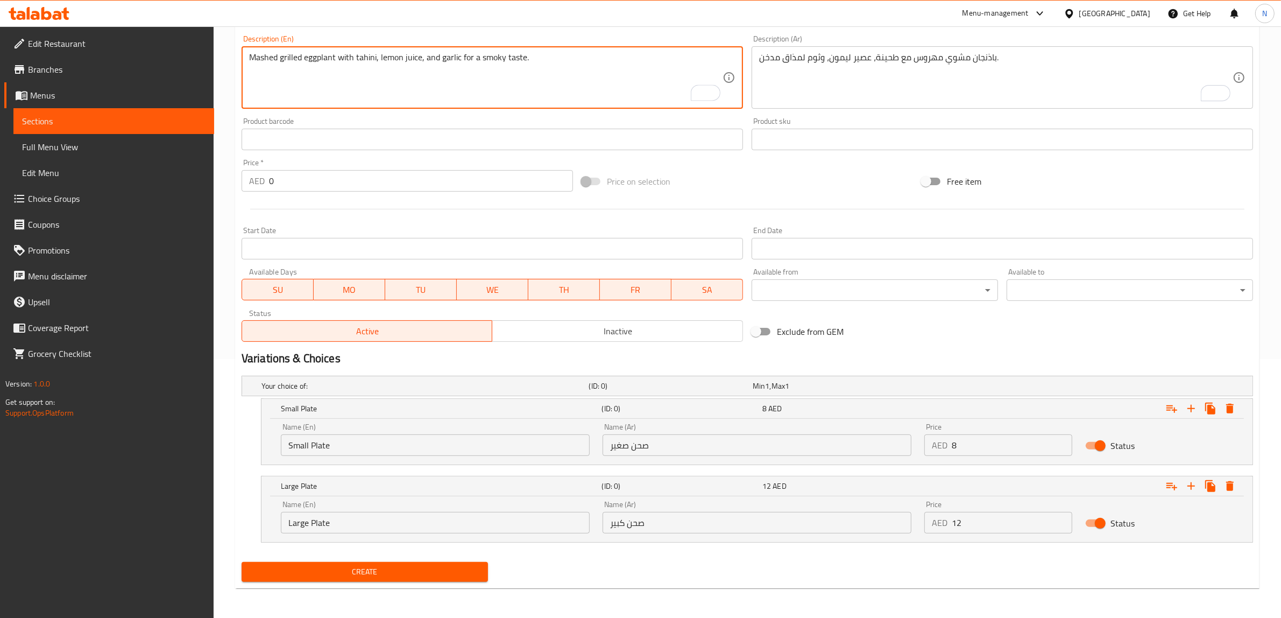
type textarea "Mashed grilled eggplant with tahini, lemon juice, and garlic for a smoky taste."
click at [450, 448] on input "Small Plate" at bounding box center [435, 445] width 309 height 22
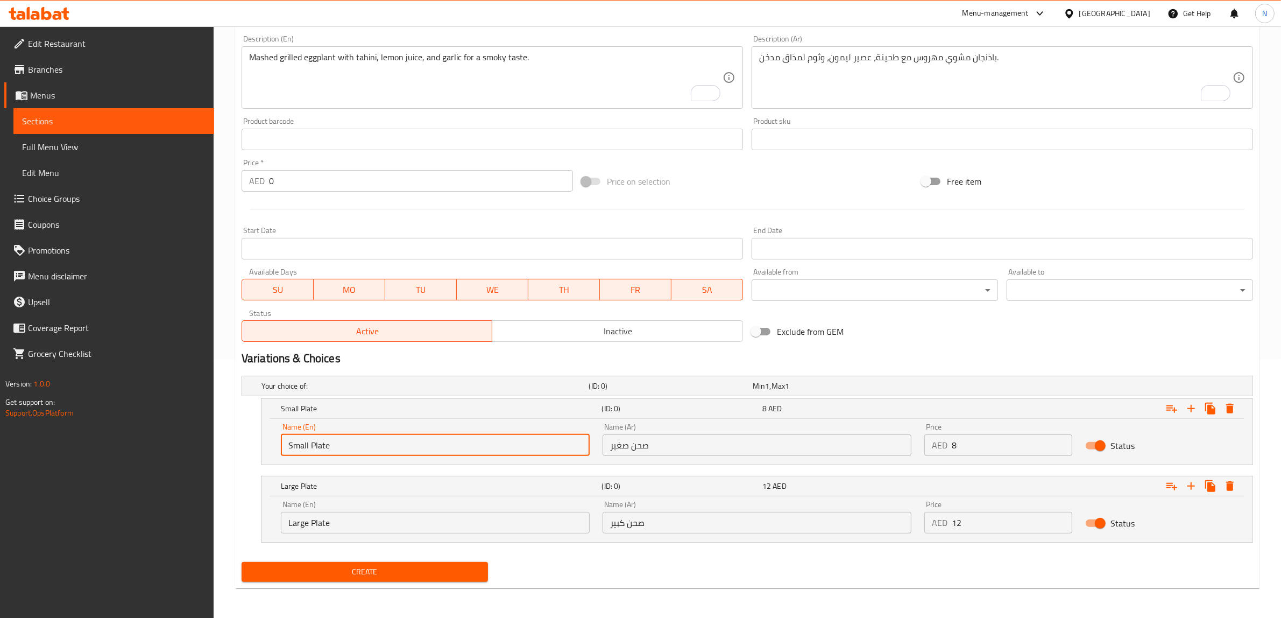
click at [450, 448] on input "Small Plate" at bounding box center [435, 445] width 309 height 22
click at [450, 448] on input "s" at bounding box center [435, 445] width 309 height 22
type input "Small Plate"
click at [354, 519] on input "Large Plate" at bounding box center [435, 523] width 309 height 22
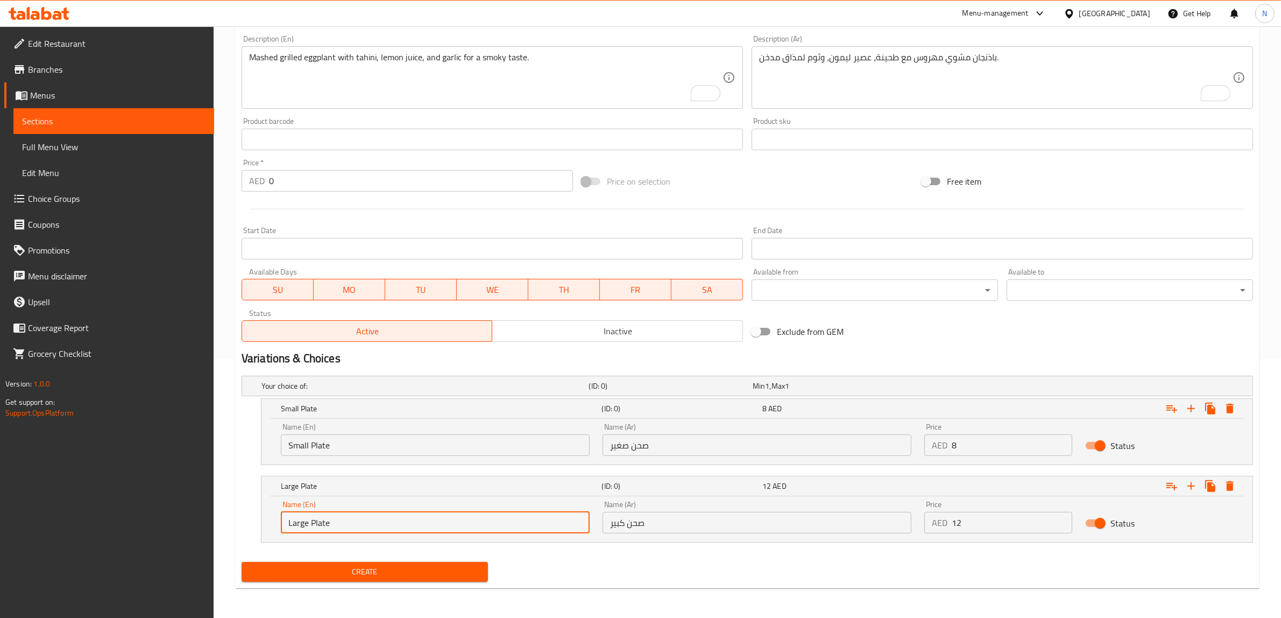
click at [354, 519] on input "Large Plate" at bounding box center [435, 523] width 309 height 22
type input "Large Plate"
click at [643, 452] on input "صحن صغير" at bounding box center [757, 445] width 309 height 22
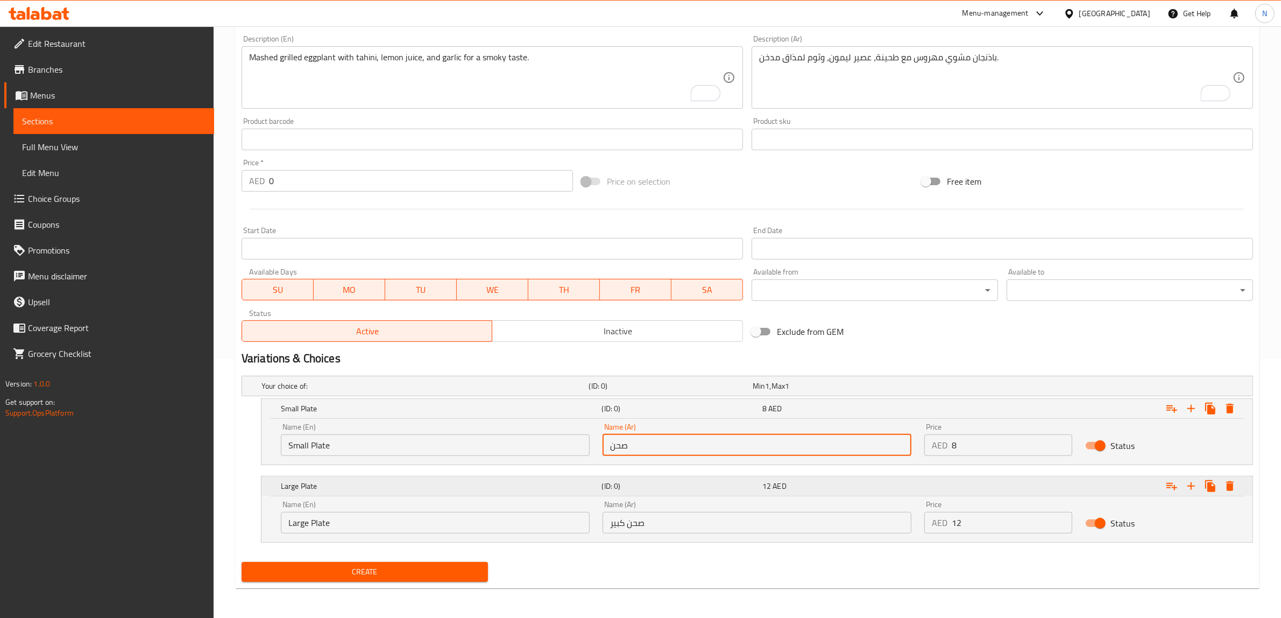
type input "صحن صغير"
click at [685, 520] on input "صحن كبير" at bounding box center [757, 523] width 309 height 22
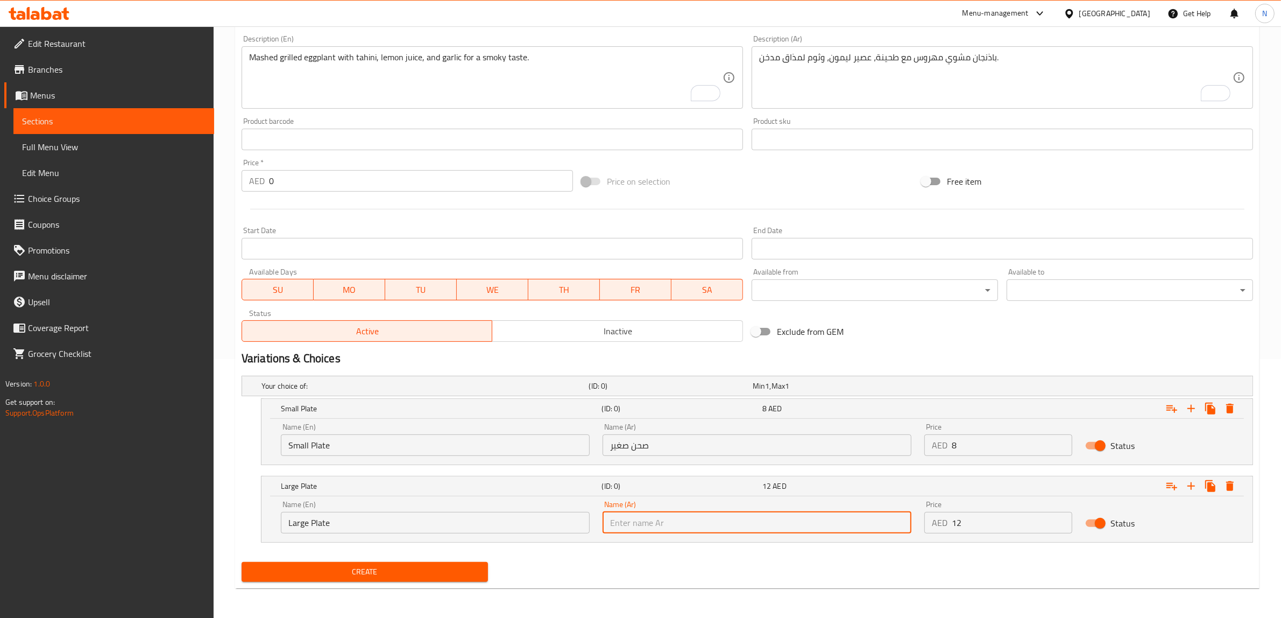
type input "w"
click at [685, 520] on input "w" at bounding box center [757, 523] width 309 height 22
click at [685, 520] on input "text" at bounding box center [757, 523] width 309 height 22
type input "صحن كبير"
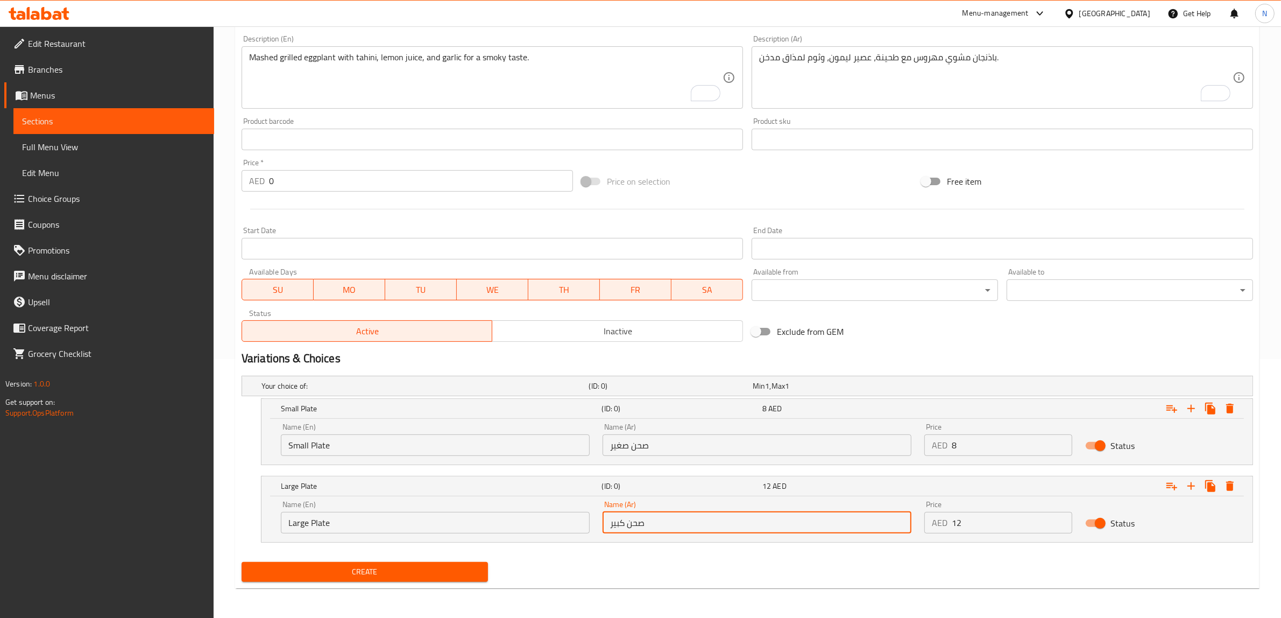
click at [1009, 440] on input "8" at bounding box center [1012, 445] width 121 height 22
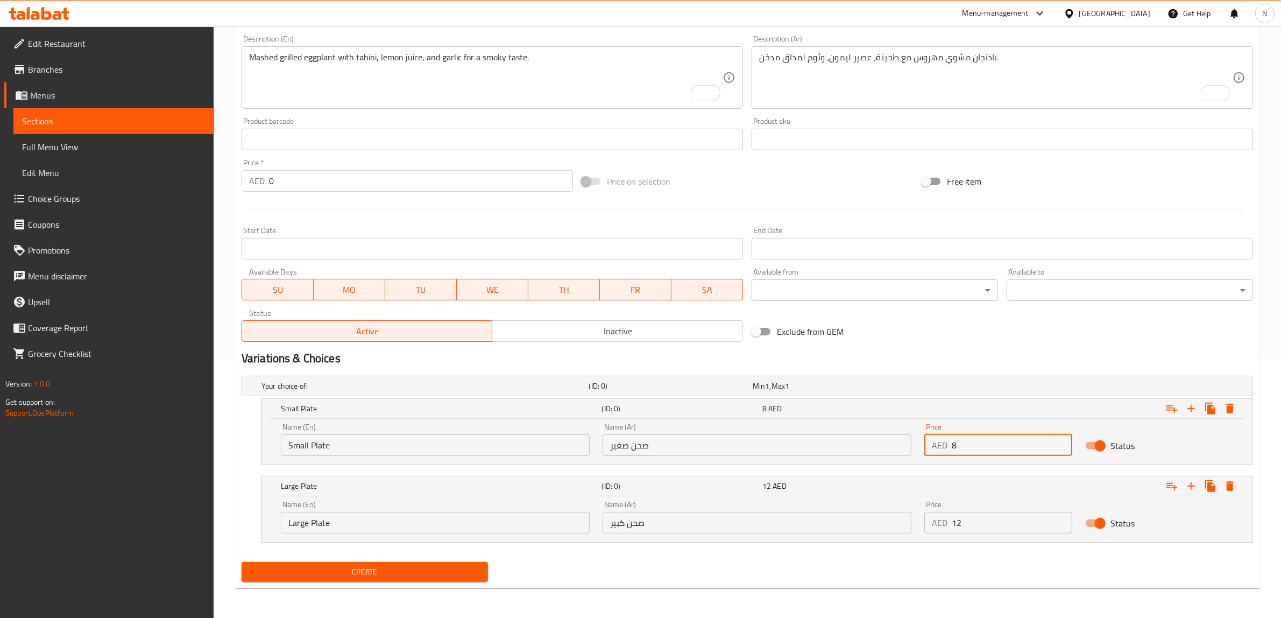
click at [1009, 440] on input "8" at bounding box center [1012, 445] width 121 height 22
type input "12"
click at [1007, 526] on input "12" at bounding box center [1012, 523] width 121 height 22
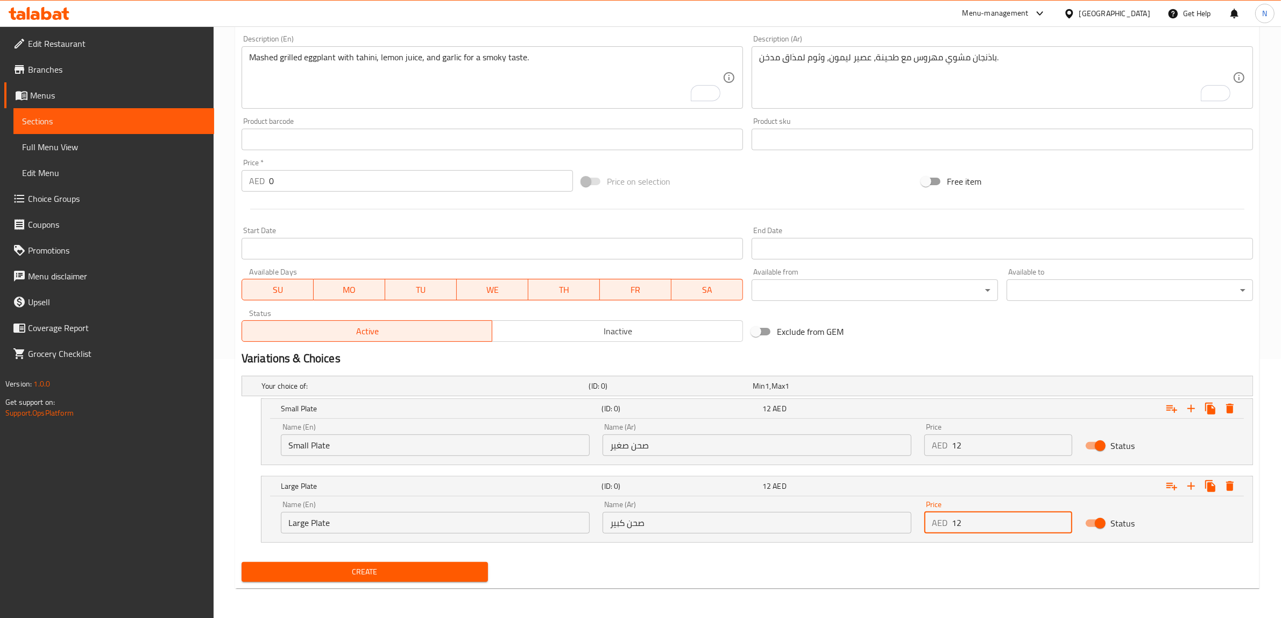
click at [1007, 526] on input "12" at bounding box center [1012, 523] width 121 height 22
type input "15"
click at [242, 562] on button "Create" at bounding box center [365, 572] width 246 height 20
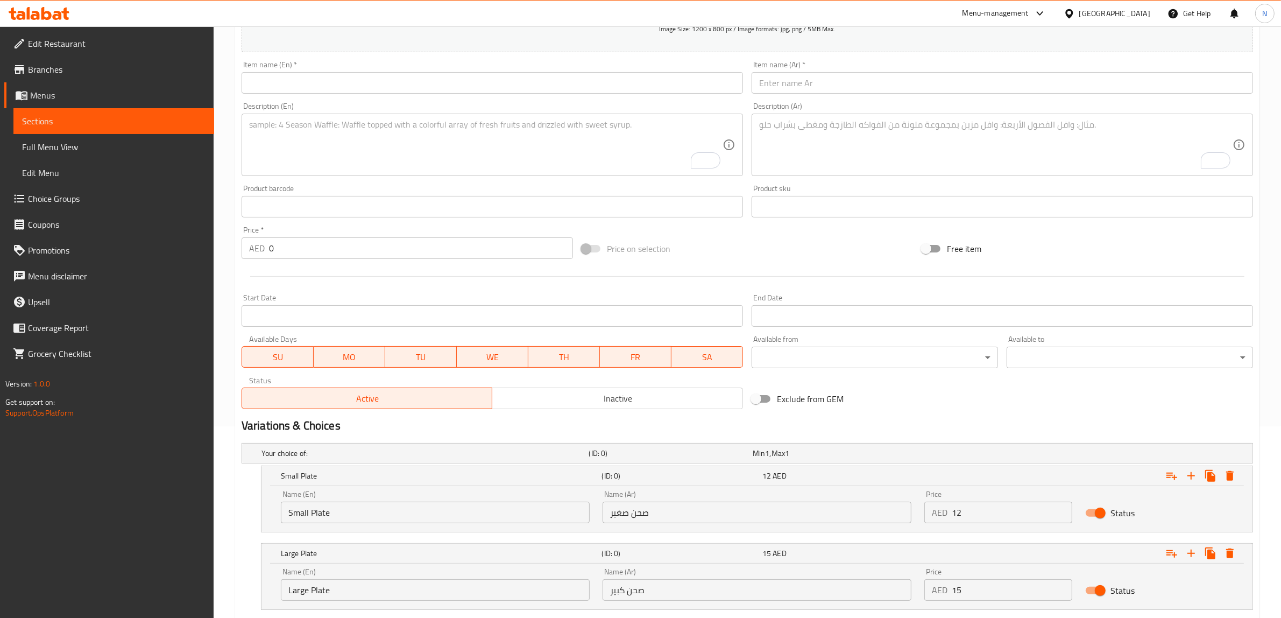
click at [840, 95] on div "Item name (Ar)   * Item name (Ar) *" at bounding box center [1002, 76] width 510 height 41
click at [840, 91] on input "text" at bounding box center [1002, 83] width 501 height 22
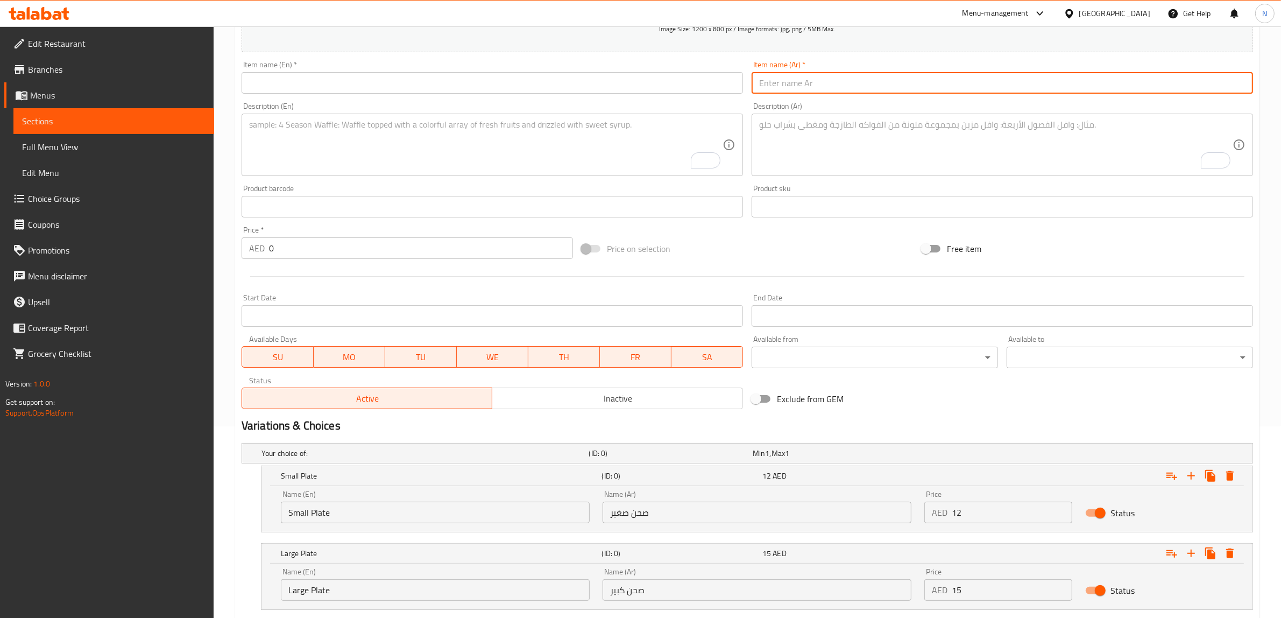
paste input "حمص"
type input "حمص"
click at [670, 89] on input "text" at bounding box center [492, 83] width 501 height 22
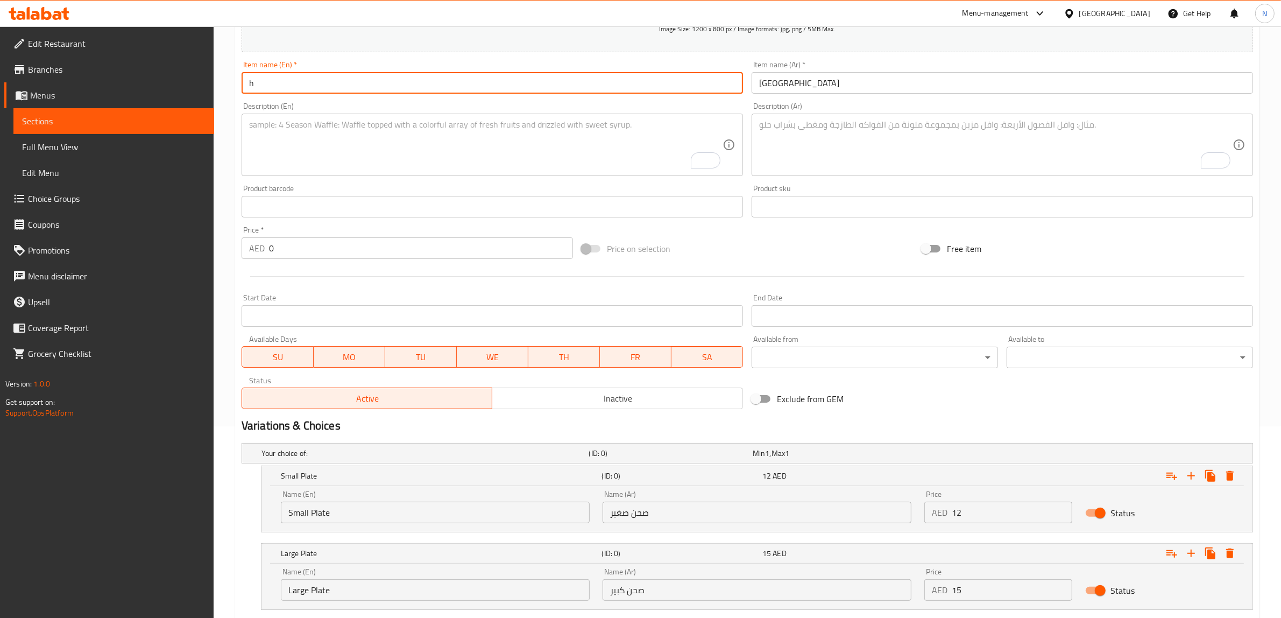
type input "Hummus"
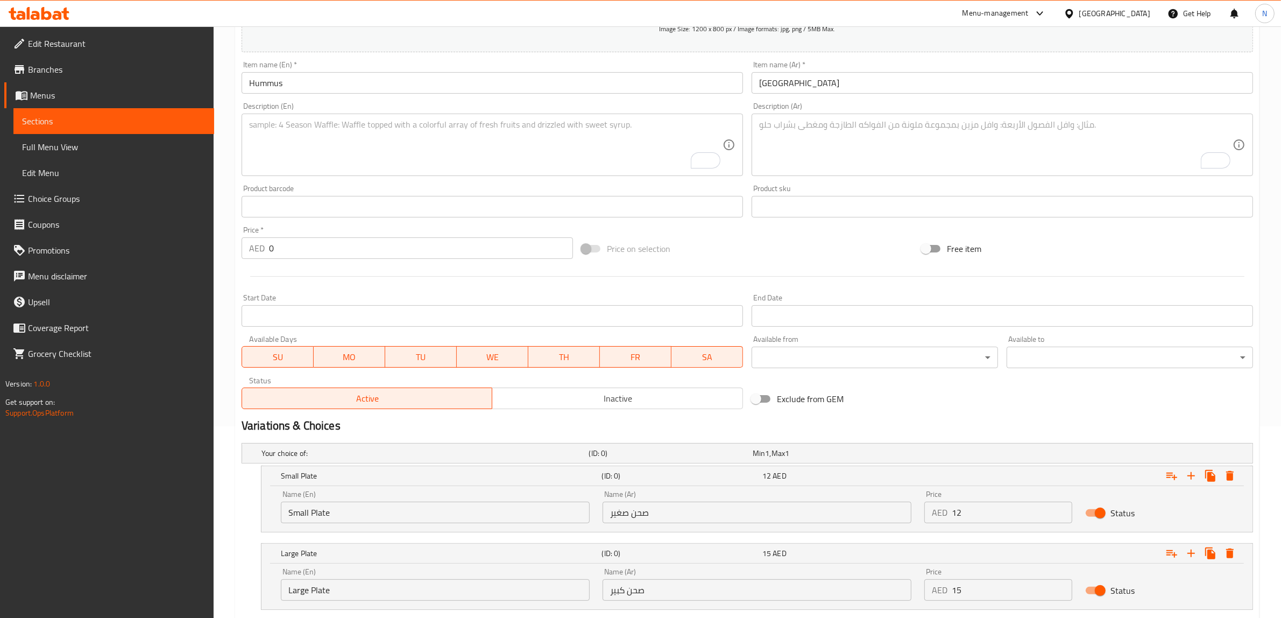
click at [1012, 127] on textarea "To enrich screen reader interactions, please activate Accessibility in Grammarl…" at bounding box center [995, 144] width 473 height 51
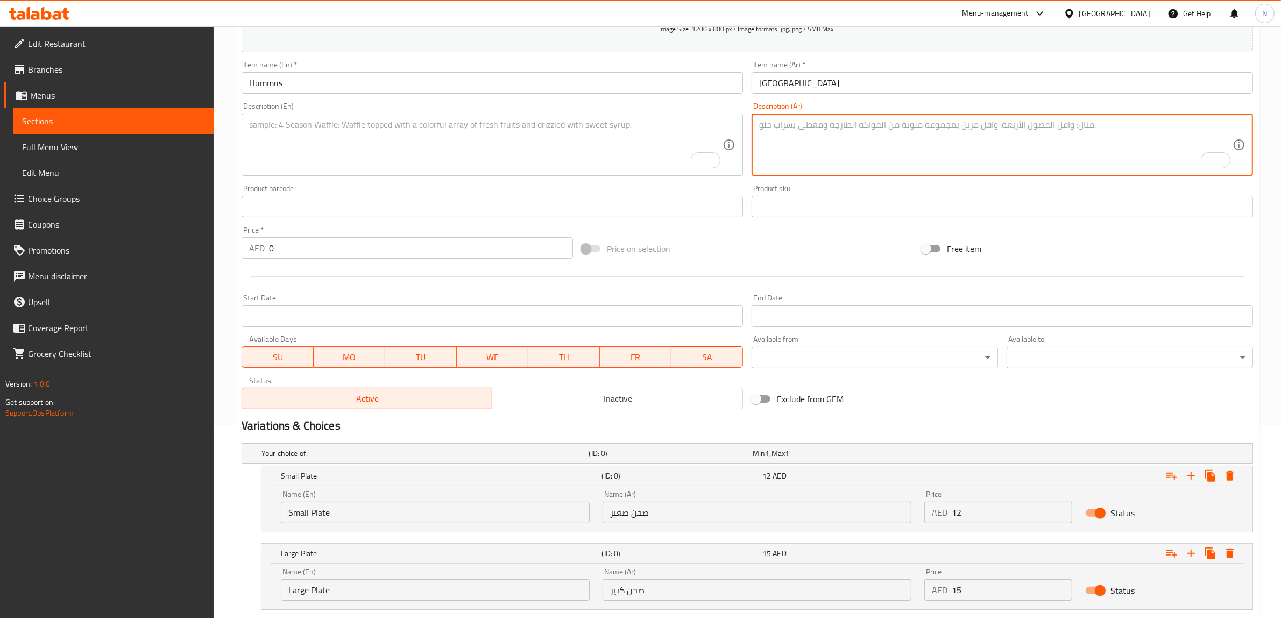
paste textarea "حمص مطحون ممزوج مع طحينة، عصير ليمون، وثوم وزيت زيتون."
type textarea "حمص مطحون ممزوج مع طحينة، عصير ليمون، وثوم وزيت زيتون."
click at [365, 138] on textarea "To enrich screen reader interactions, please activate Accessibility in Grammarl…" at bounding box center [485, 144] width 473 height 51
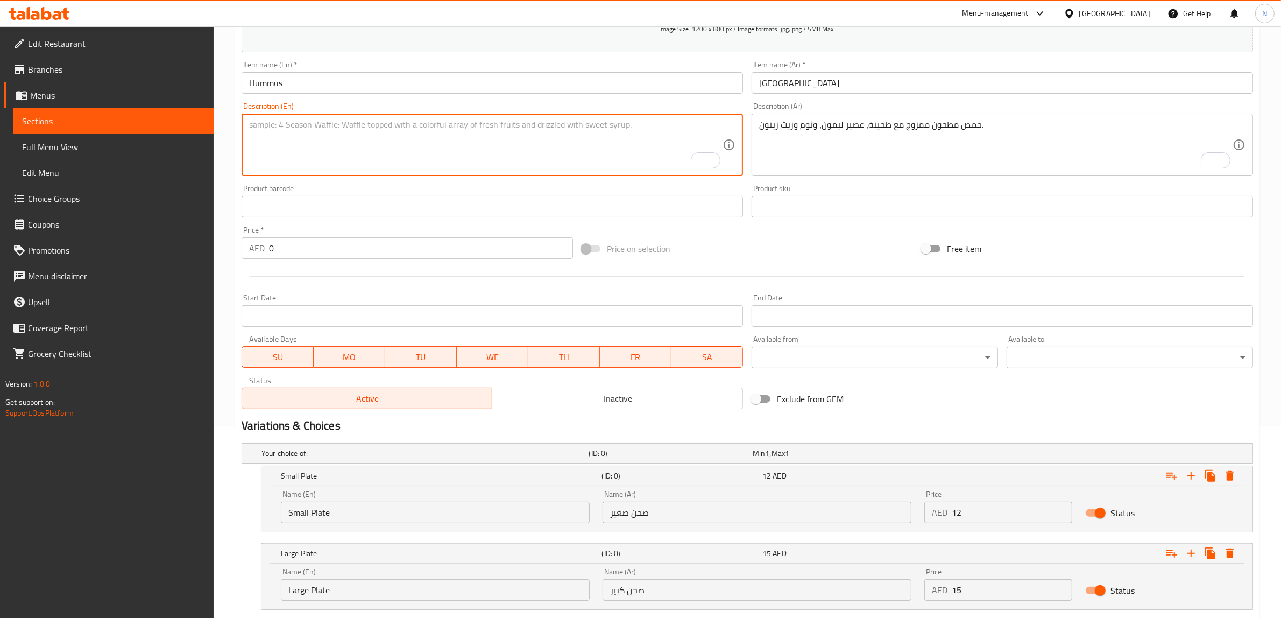
paste textarea "Ground chickpeas mixed with tahini, lemon juice, garlic and olive oil."
type textarea "Ground chickpeas mixed with tahini, lemon juice, garlic and olive oil."
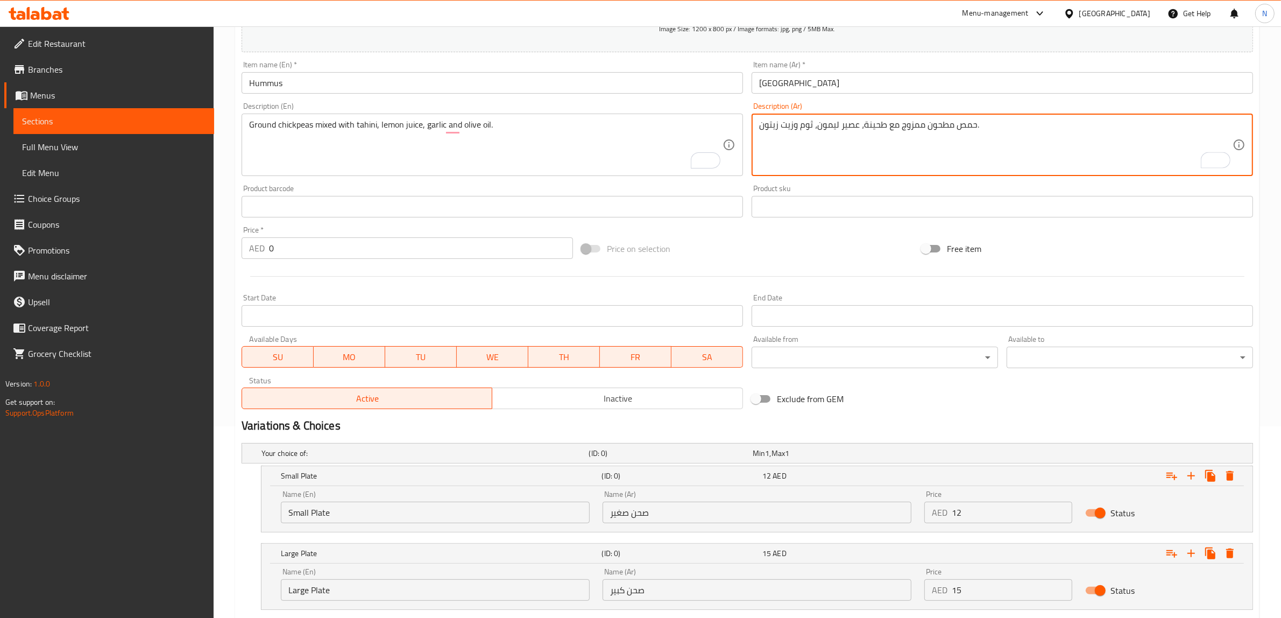
scroll to position [259, 0]
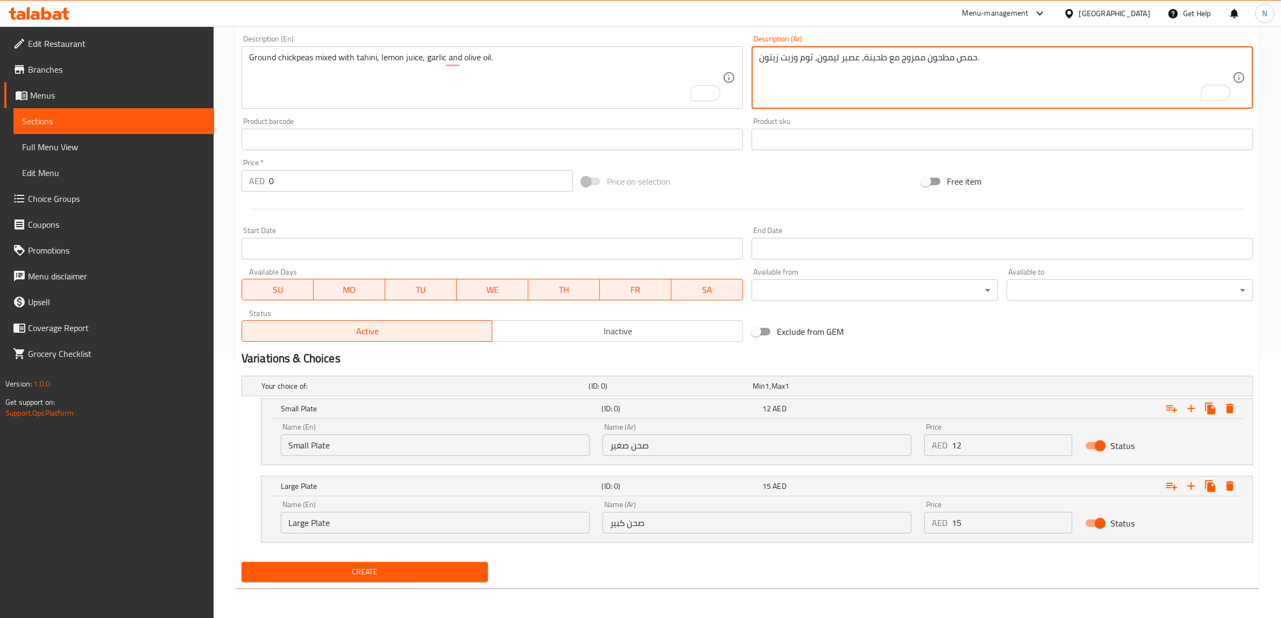
type textarea "حمص مطحون ممزوج مع طحينة، عصير ليمون، ثوم وزيت زيتون."
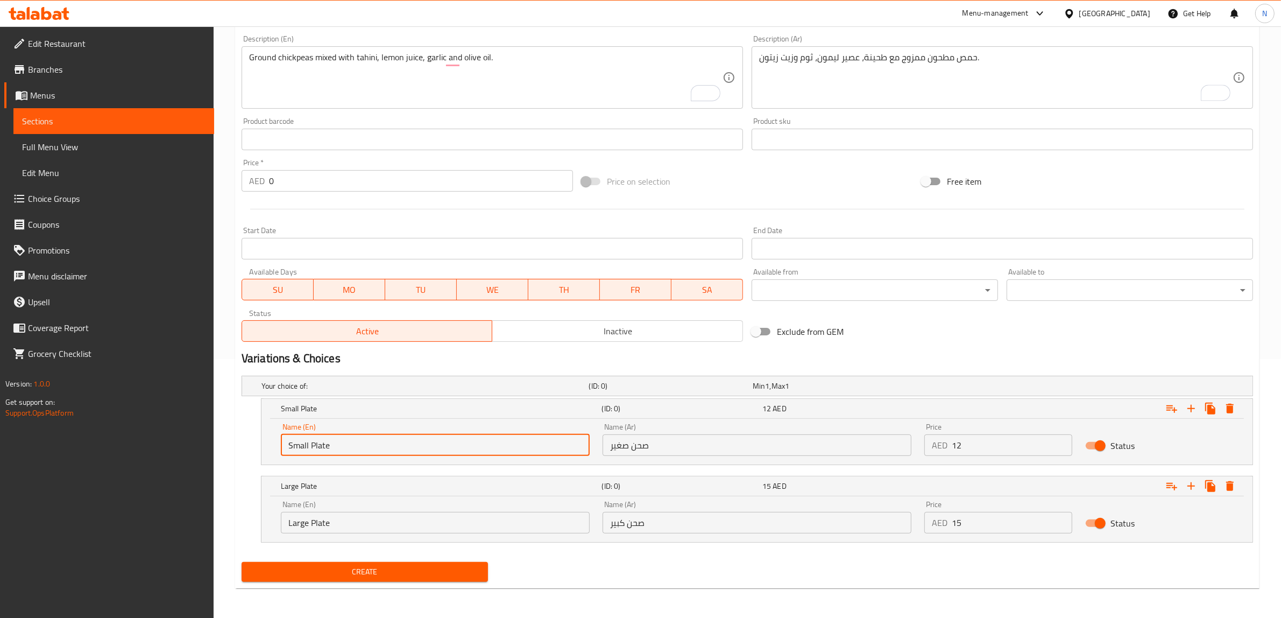
click at [447, 450] on input "Small Plate" at bounding box center [435, 445] width 309 height 22
type input "Choice"
click at [447, 450] on input "text" at bounding box center [435, 445] width 309 height 22
type input "Small Plate"
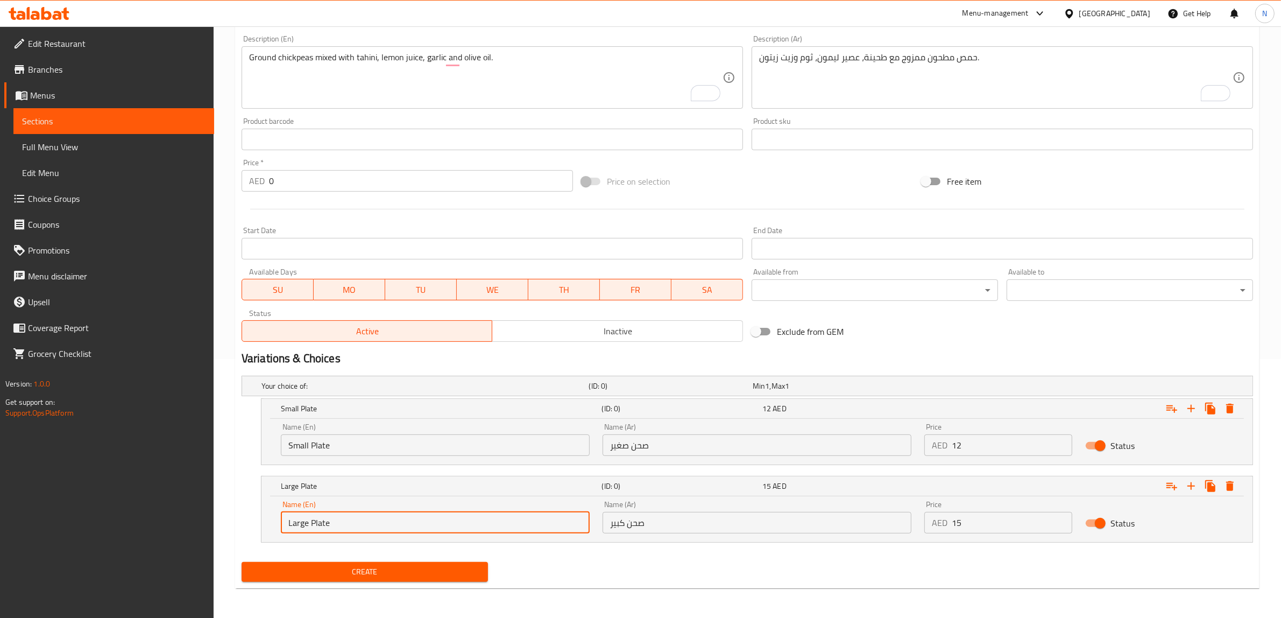
click at [351, 514] on input "Large Plate" at bounding box center [435, 523] width 309 height 22
type input "Choice"
click at [351, 514] on input "text" at bounding box center [435, 523] width 309 height 22
type input "Large Plate"
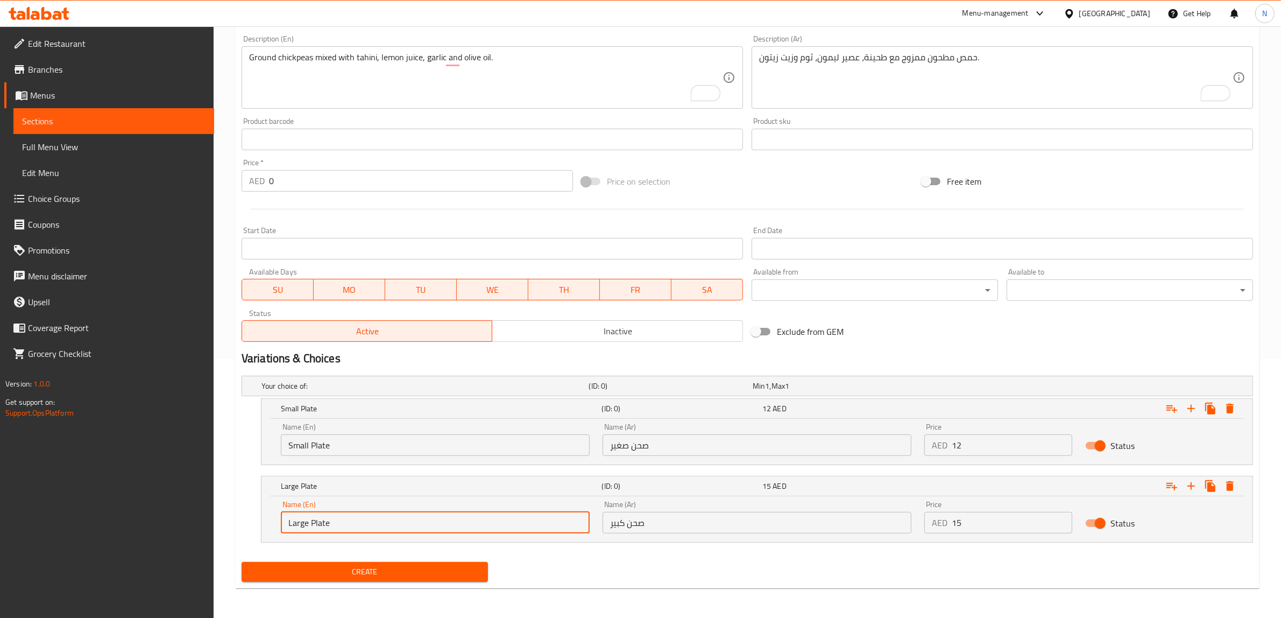
click at [688, 442] on input "صحن صغير" at bounding box center [757, 445] width 309 height 22
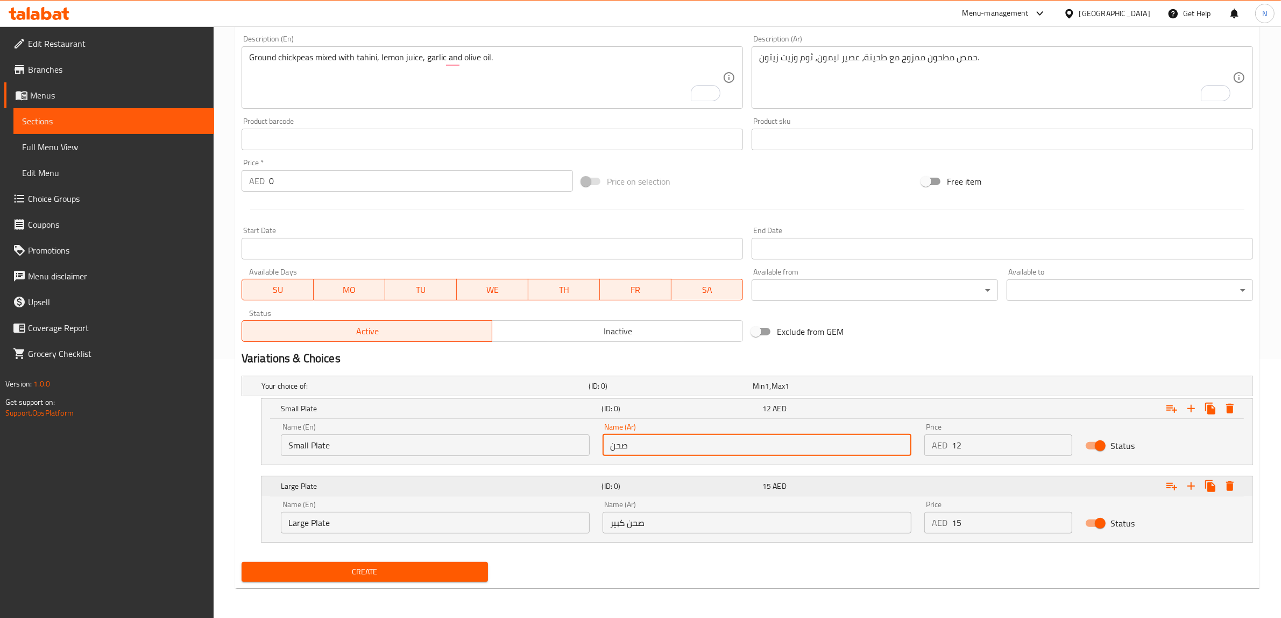
type input "صحن صغير"
click at [670, 530] on input "صحن كبير" at bounding box center [757, 523] width 309 height 22
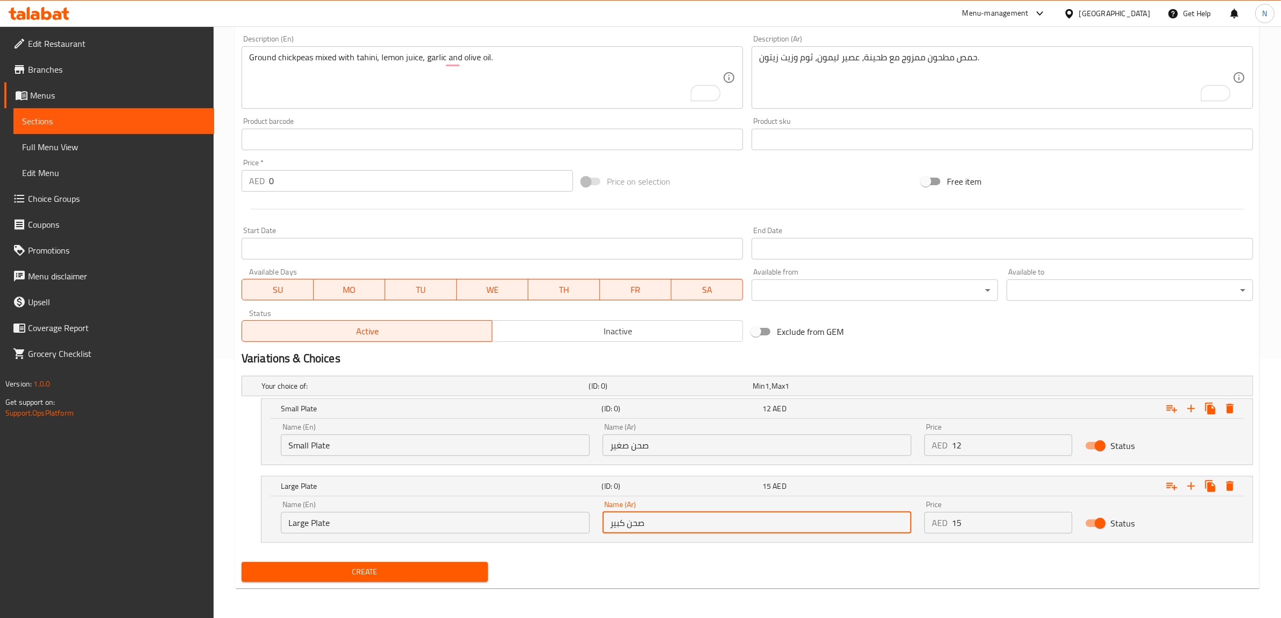
click at [638, 442] on input "صحن صغير" at bounding box center [757, 445] width 309 height 22
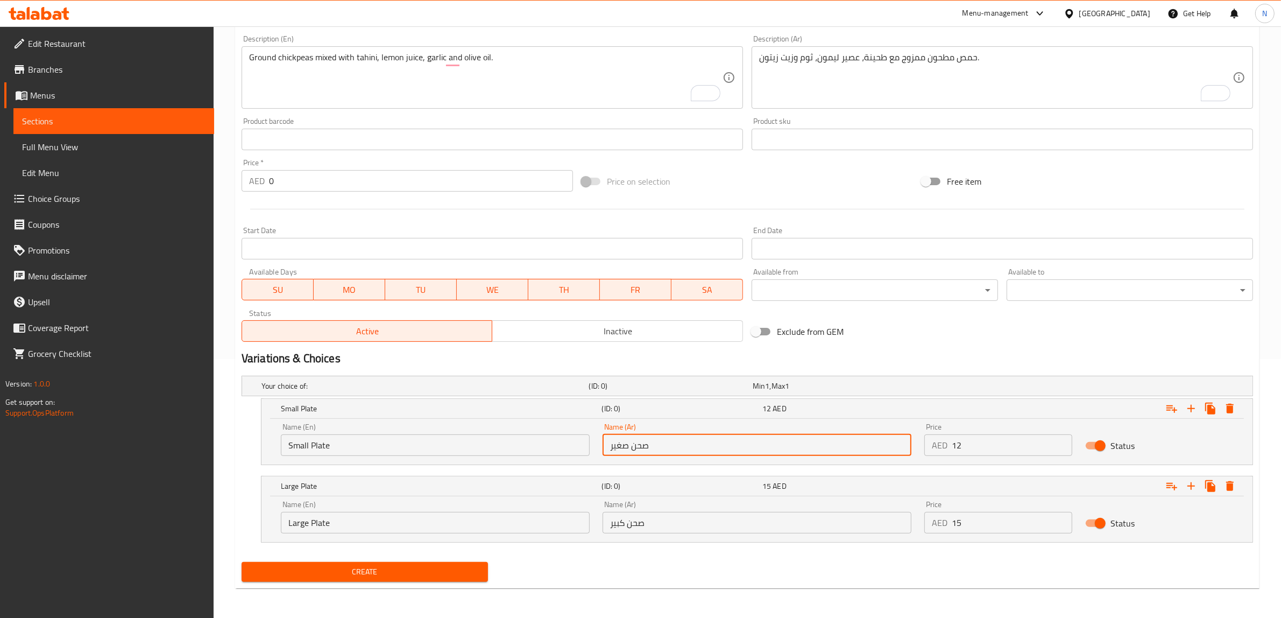
click at [638, 442] on input "صحن صغير" at bounding box center [757, 445] width 309 height 22
click at [639, 444] on input "صحن صغير" at bounding box center [757, 445] width 309 height 22
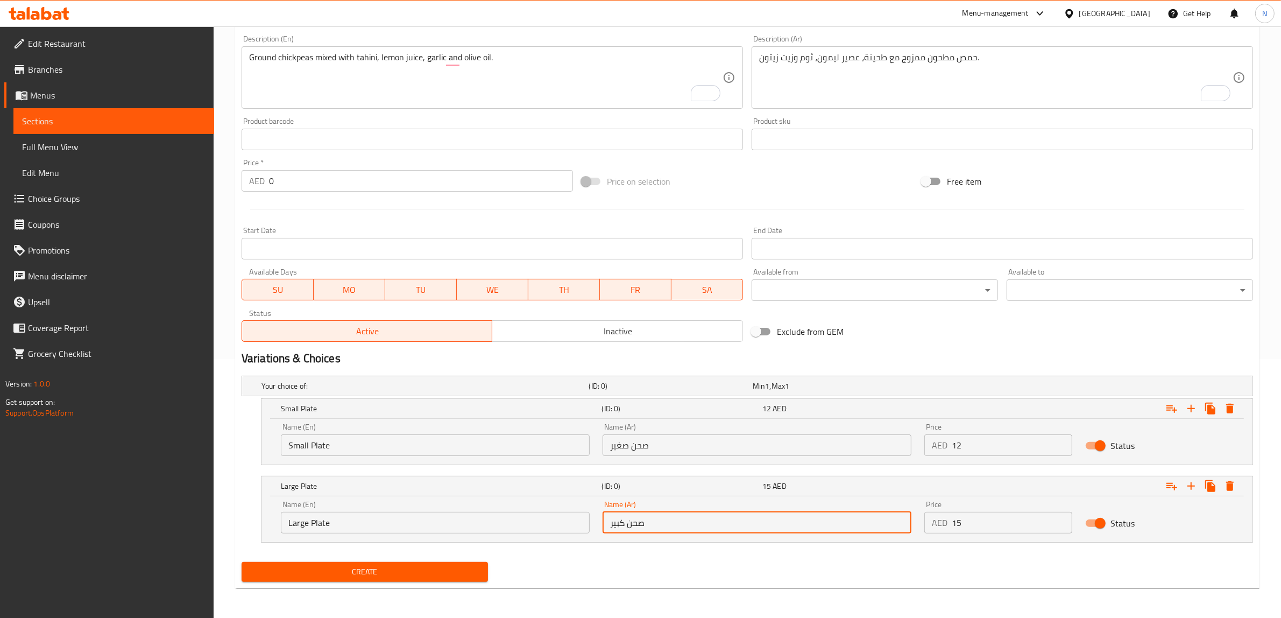
click at [638, 512] on input "صحن كبير" at bounding box center [757, 523] width 309 height 22
paste input "صحن"
type input "صحن كبير"
click at [1004, 443] on input "12" at bounding box center [1012, 445] width 121 height 22
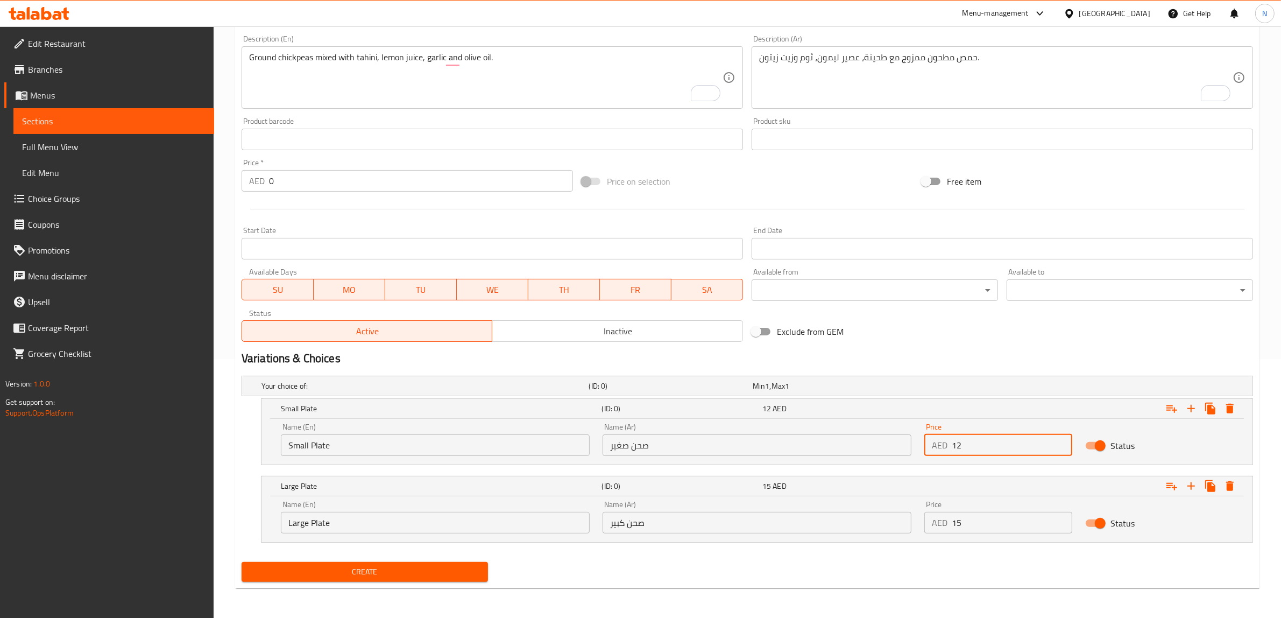
click at [1004, 443] on input "12" at bounding box center [1012, 445] width 121 height 22
type input "10"
click at [1011, 527] on input "15" at bounding box center [1012, 523] width 121 height 22
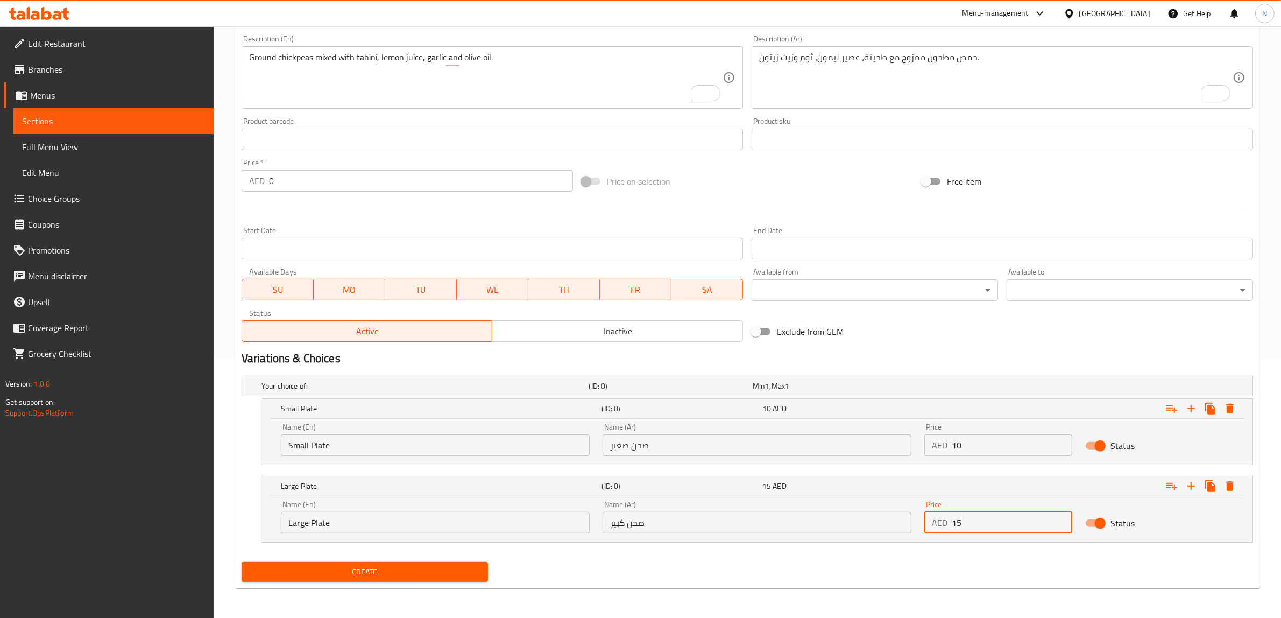
click at [1011, 527] on input "15" at bounding box center [1012, 523] width 121 height 22
type input "15"
click at [242, 562] on button "Create" at bounding box center [365, 572] width 246 height 20
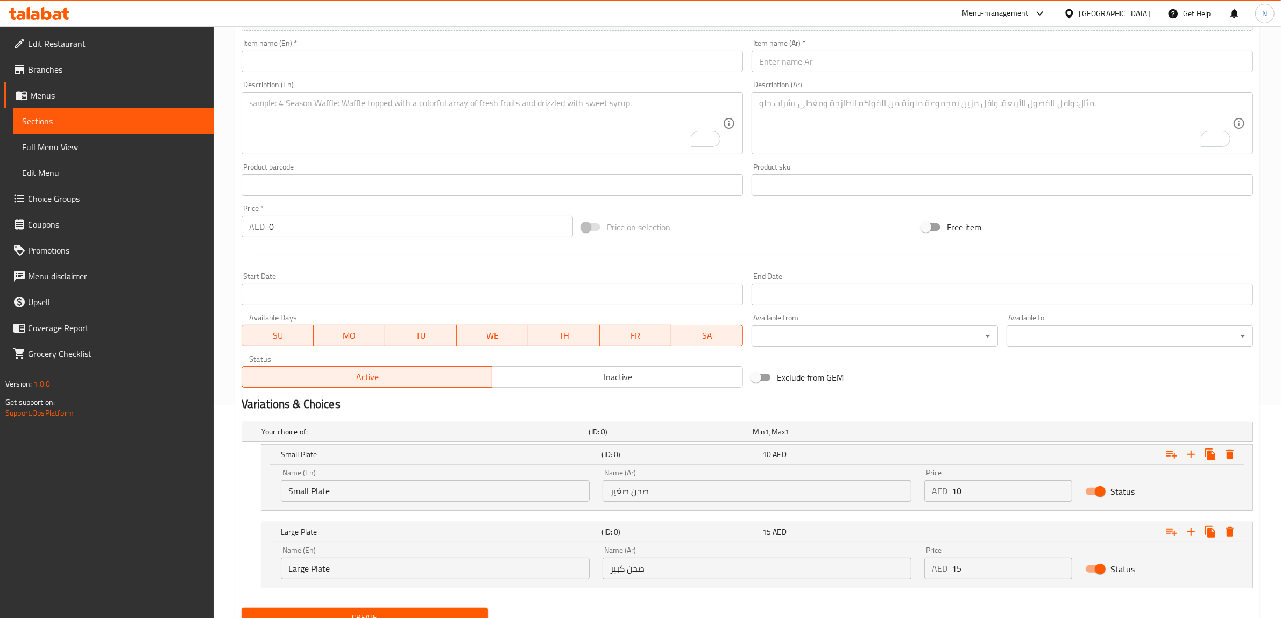
scroll to position [192, 0]
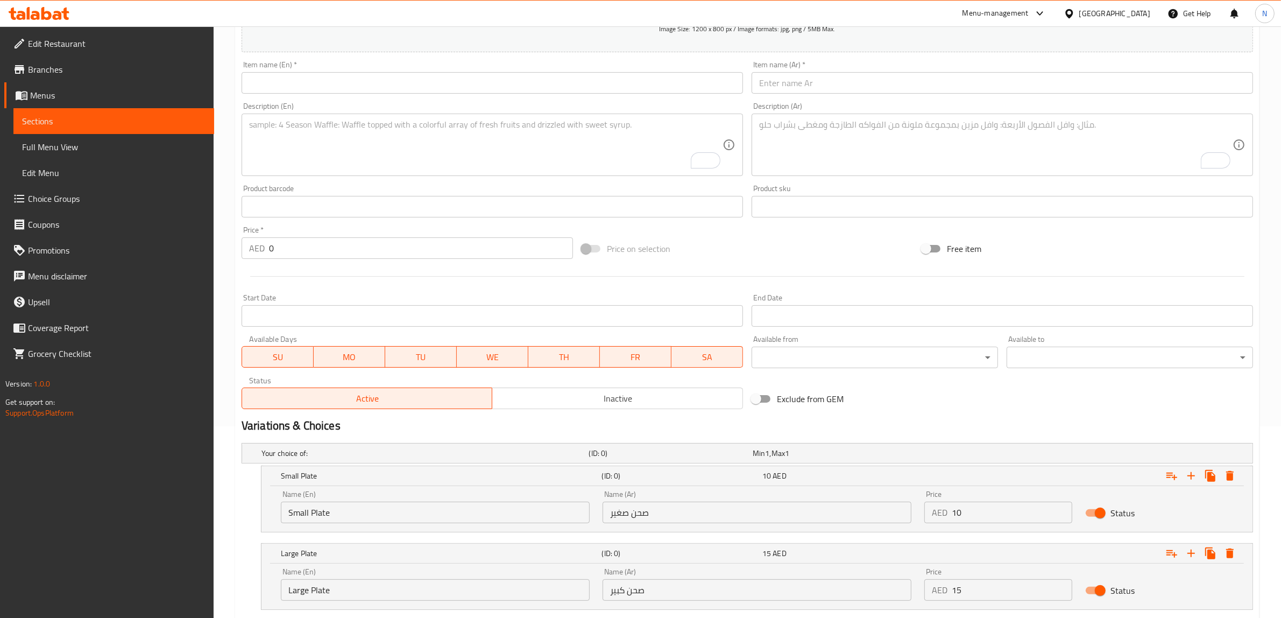
click at [884, 93] on input "text" at bounding box center [1002, 83] width 501 height 22
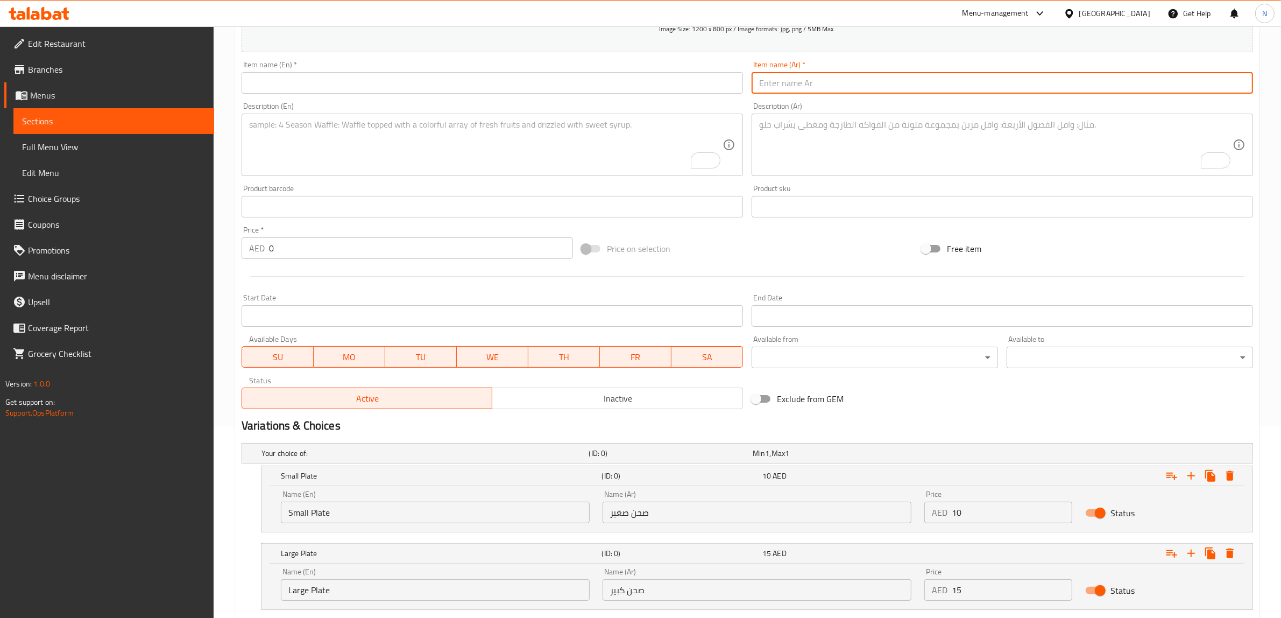
paste input "متبل"
type input "متبل"
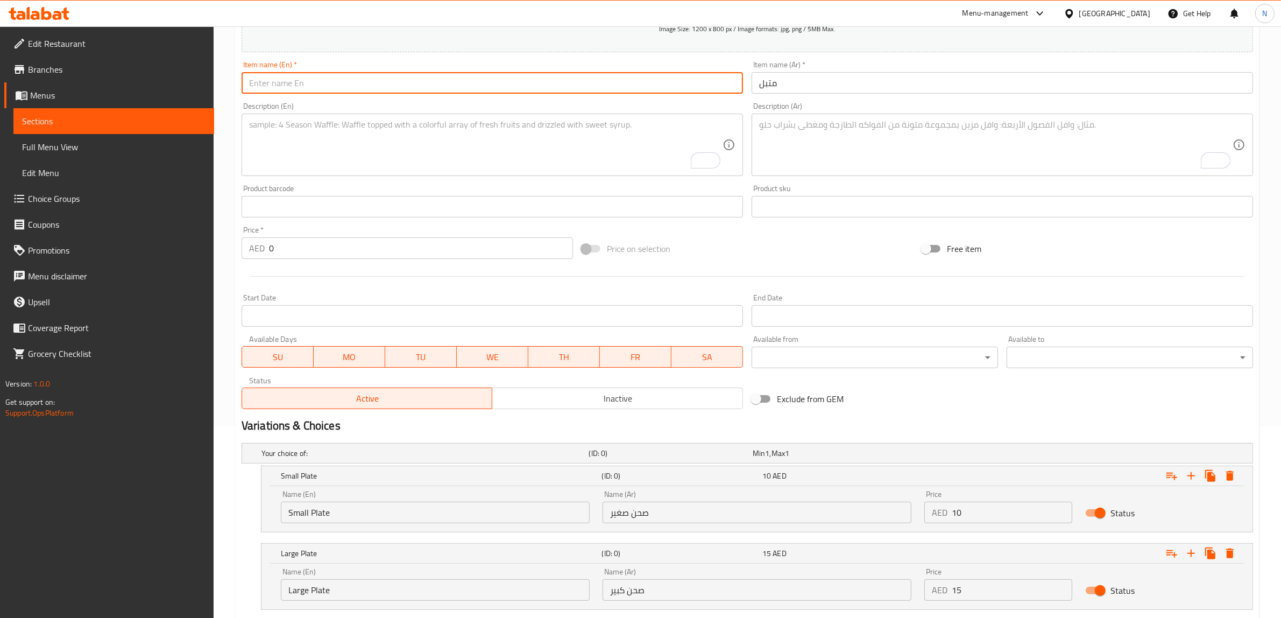
click at [604, 90] on input "text" at bounding box center [492, 83] width 501 height 22
click at [835, 80] on input "متبل" at bounding box center [1002, 83] width 501 height 22
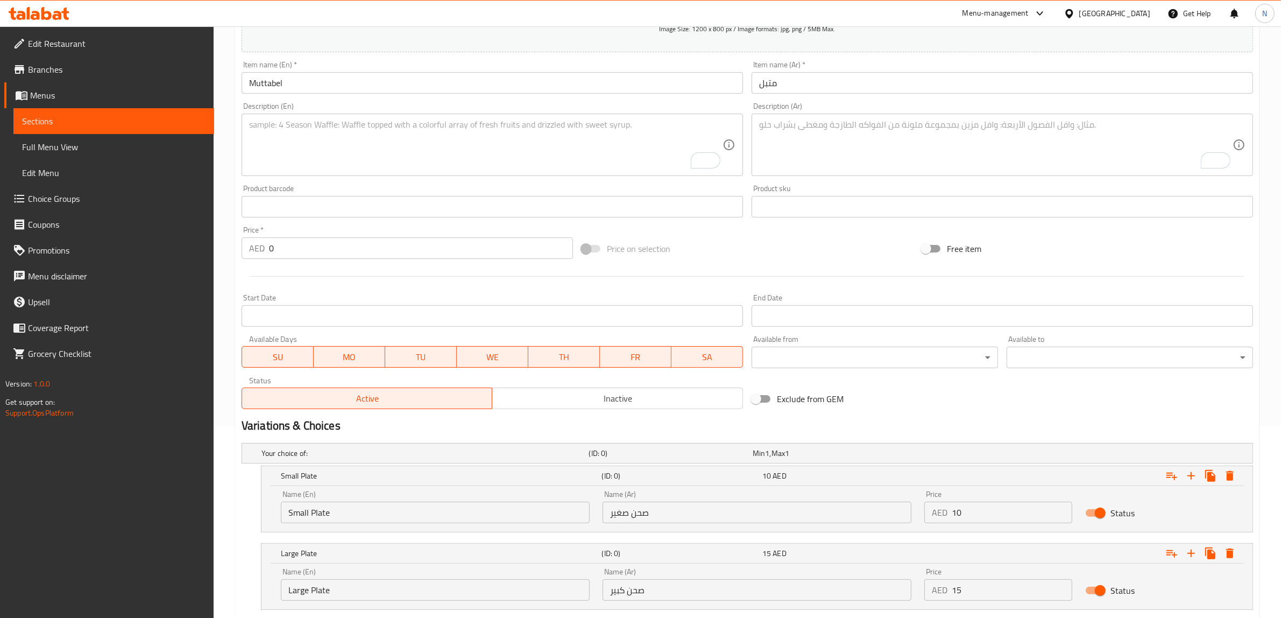
click at [379, 85] on input "Muttabel" at bounding box center [492, 83] width 501 height 22
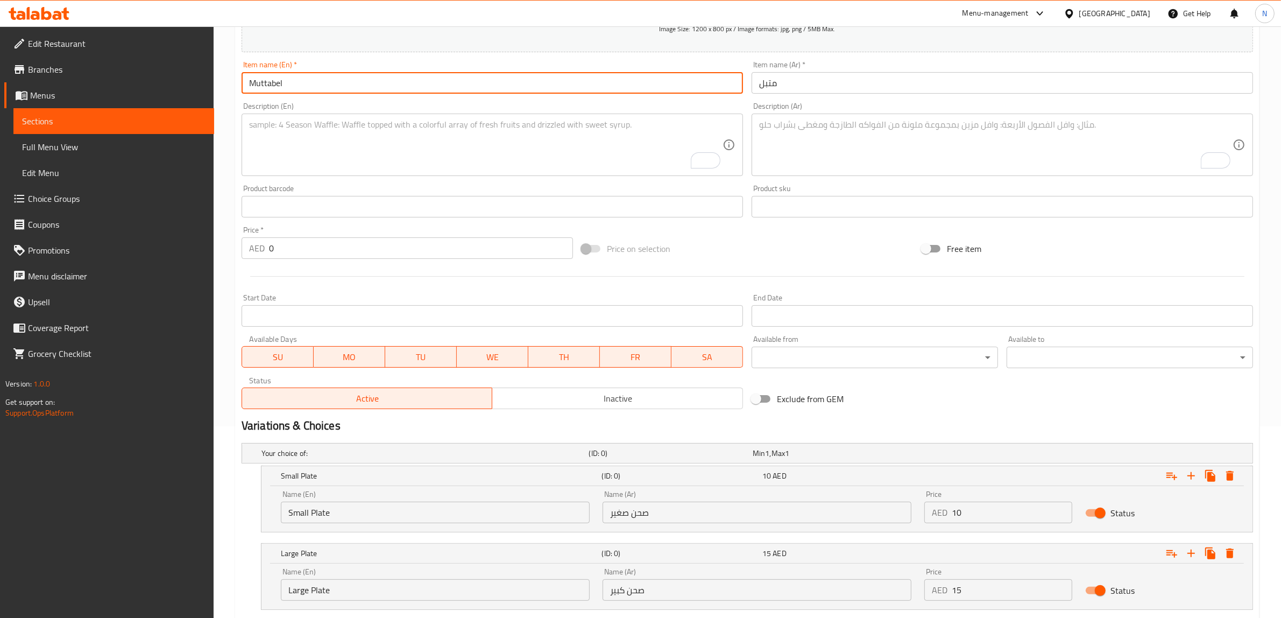
click at [379, 85] on input "Muttabel" at bounding box center [492, 83] width 501 height 22
paste input "a"
type input "Muttabal"
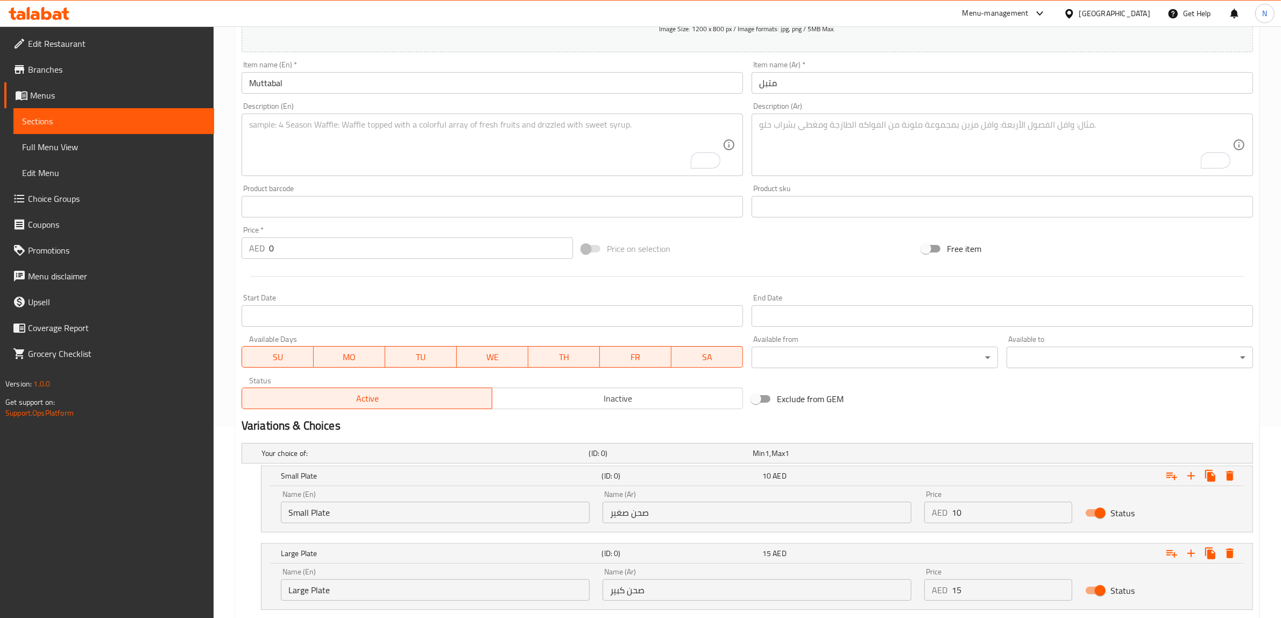
click at [921, 144] on textarea "To enrich screen reader interactions, please activate Accessibility in Grammarl…" at bounding box center [995, 144] width 473 height 51
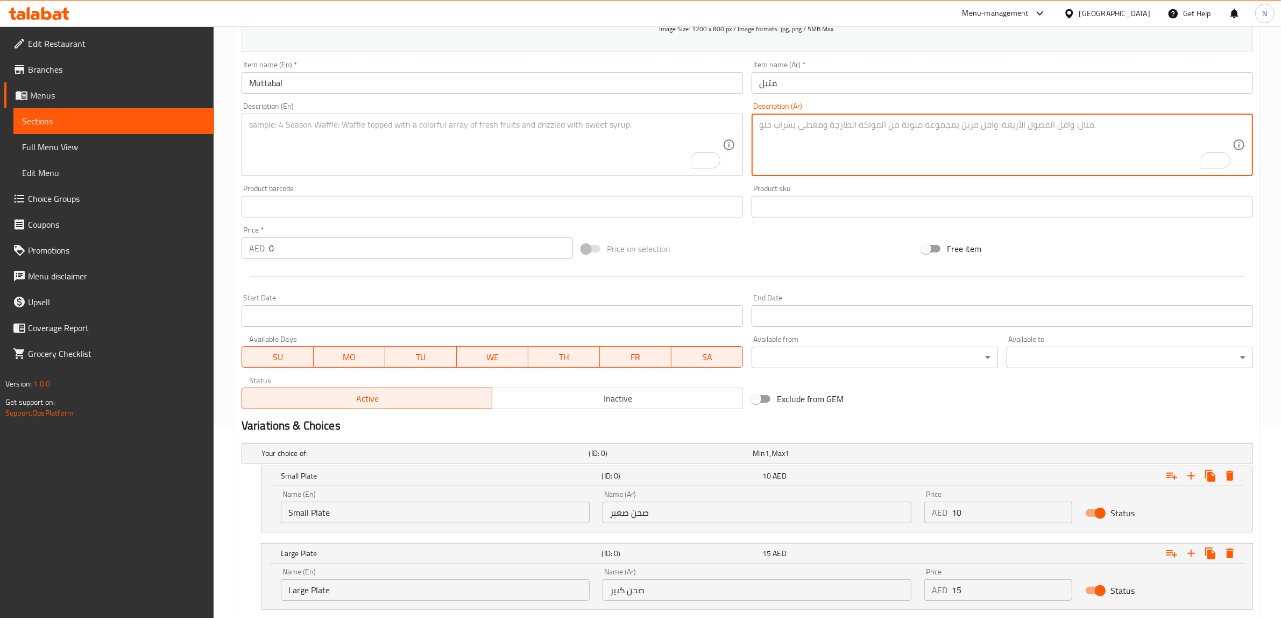
paste textarea "باذنجان مشوي مع طحينة وزبادي وتوابل خفيفة لمذاق مميز."
click at [881, 131] on textarea "باذنجان مشوي مع طحينة وزبادي وتوابل خفيفة لمذاق مميز." at bounding box center [995, 144] width 473 height 51
click at [866, 128] on textarea "باذنجان مشوي مع طحينة، زبادي وتوابل خفيفة لمذاق مميز." at bounding box center [995, 144] width 473 height 51
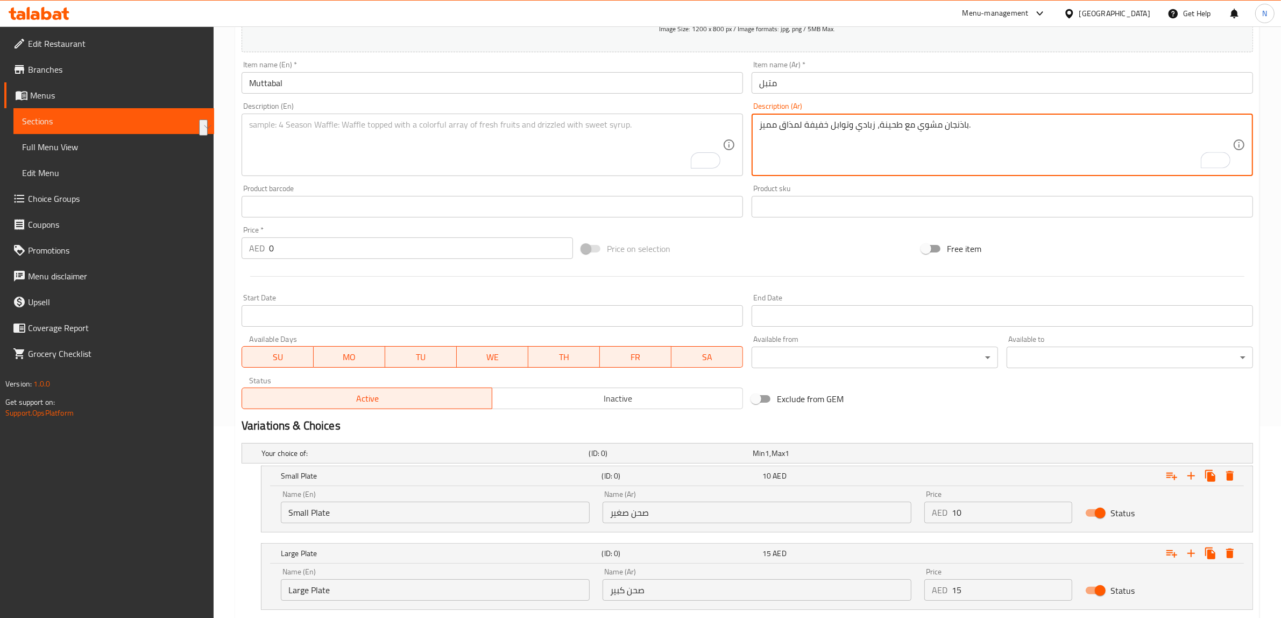
type textarea "باذنجان مشوي مع طحينة، زبادي وتوابل خفيفة لمذاق مميز."
click at [413, 151] on textarea "To enrich screen reader interactions, please activate Accessibility in Grammarl…" at bounding box center [485, 144] width 473 height 51
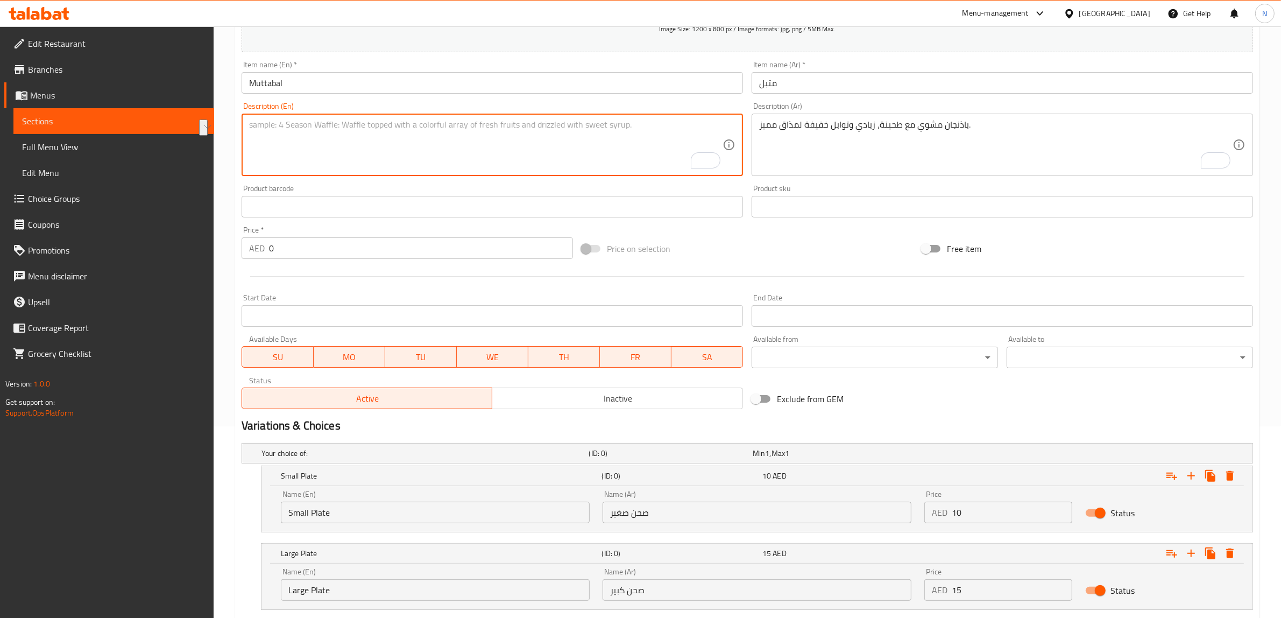
paste textarea "Grilled eggplant with tahini, yogurt and mild spices for a distinctive taste."
type textarea "Grilled eggplant with tahini, yogurt and mild spices for a distinctive taste."
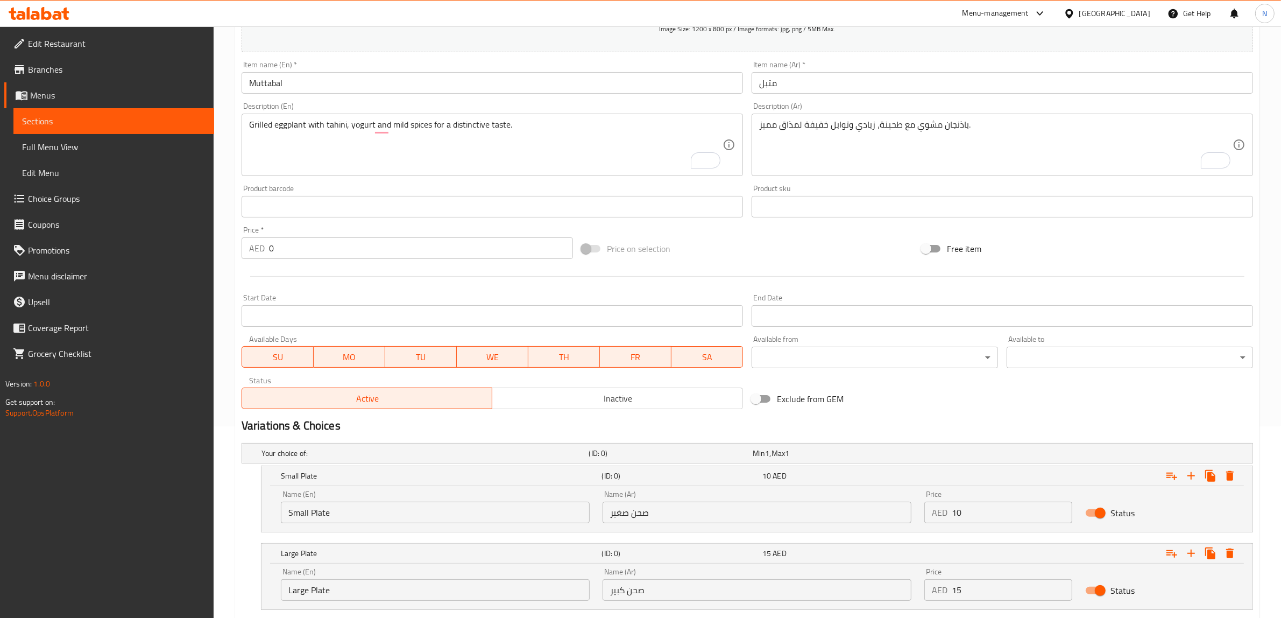
scroll to position [259, 0]
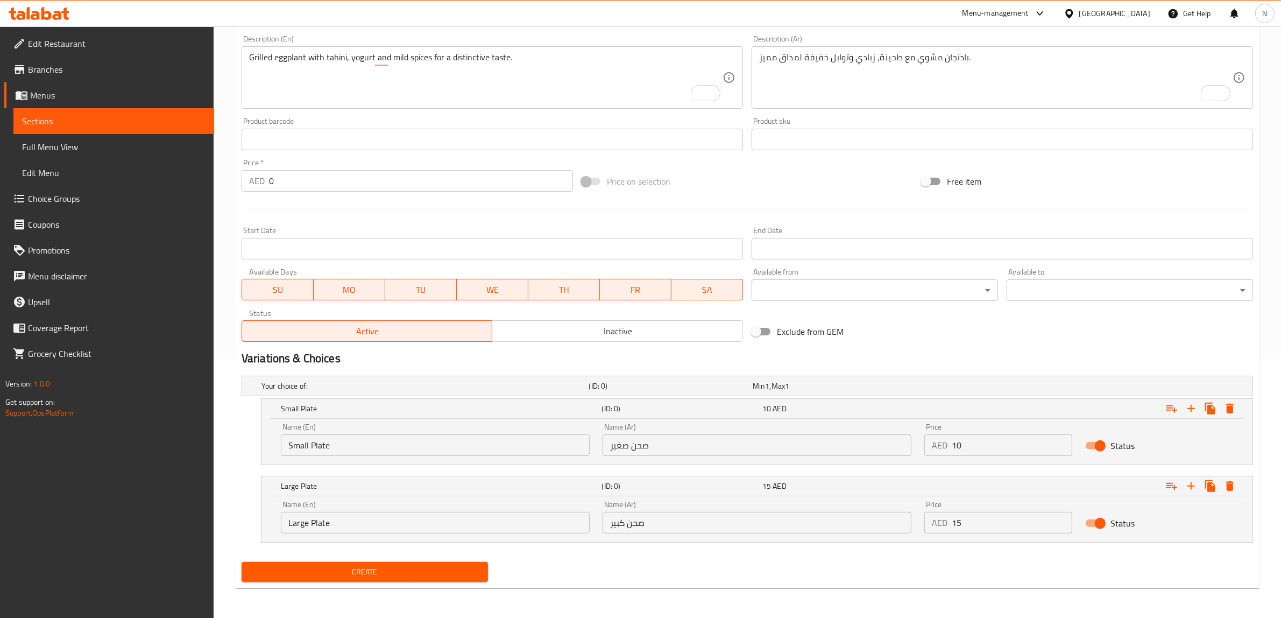
click at [428, 455] on input "Small Plate" at bounding box center [435, 445] width 309 height 22
type input "Choice"
click at [428, 455] on input "text" at bounding box center [435, 445] width 309 height 22
type input "Small Plate"
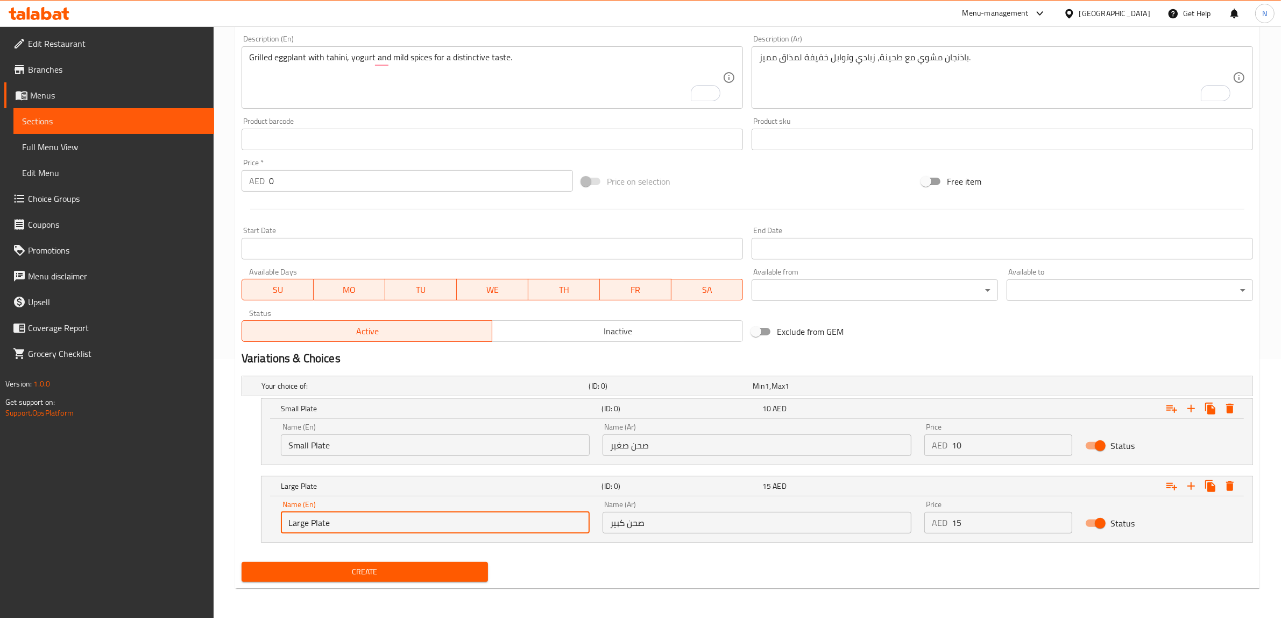
click at [374, 520] on input "Large Plate" at bounding box center [435, 523] width 309 height 22
type input "Choice"
click at [374, 520] on input "text" at bounding box center [435, 523] width 309 height 22
type input "Large Plate"
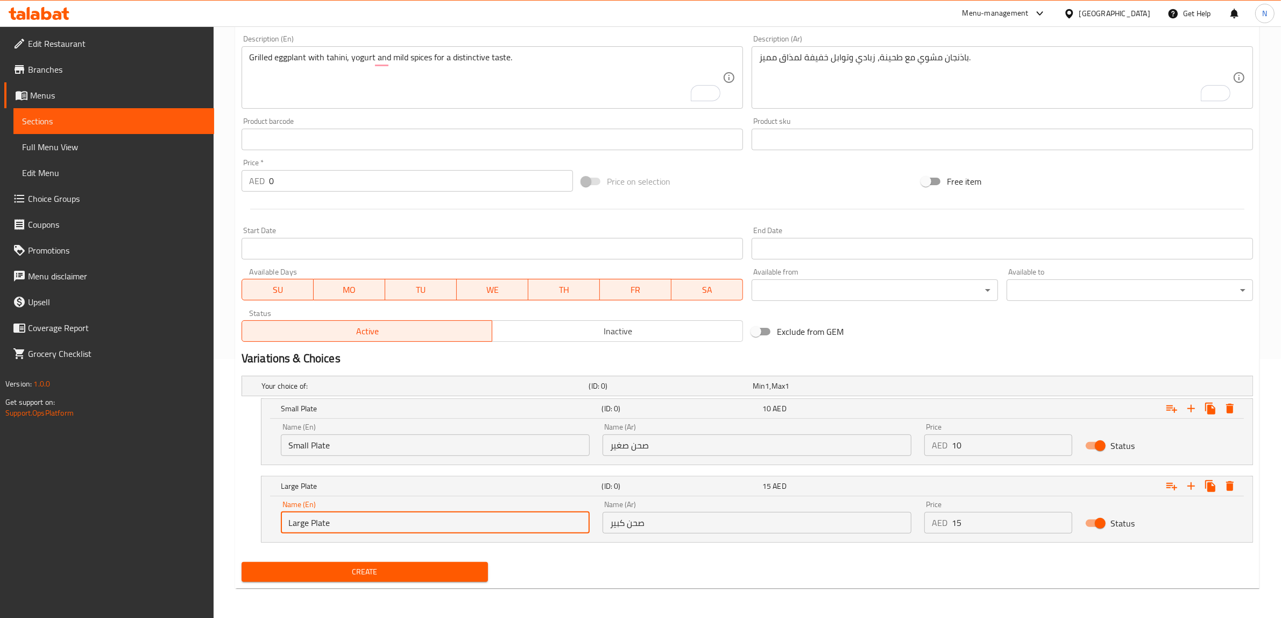
click at [705, 440] on input "صحن صغير" at bounding box center [757, 445] width 309 height 22
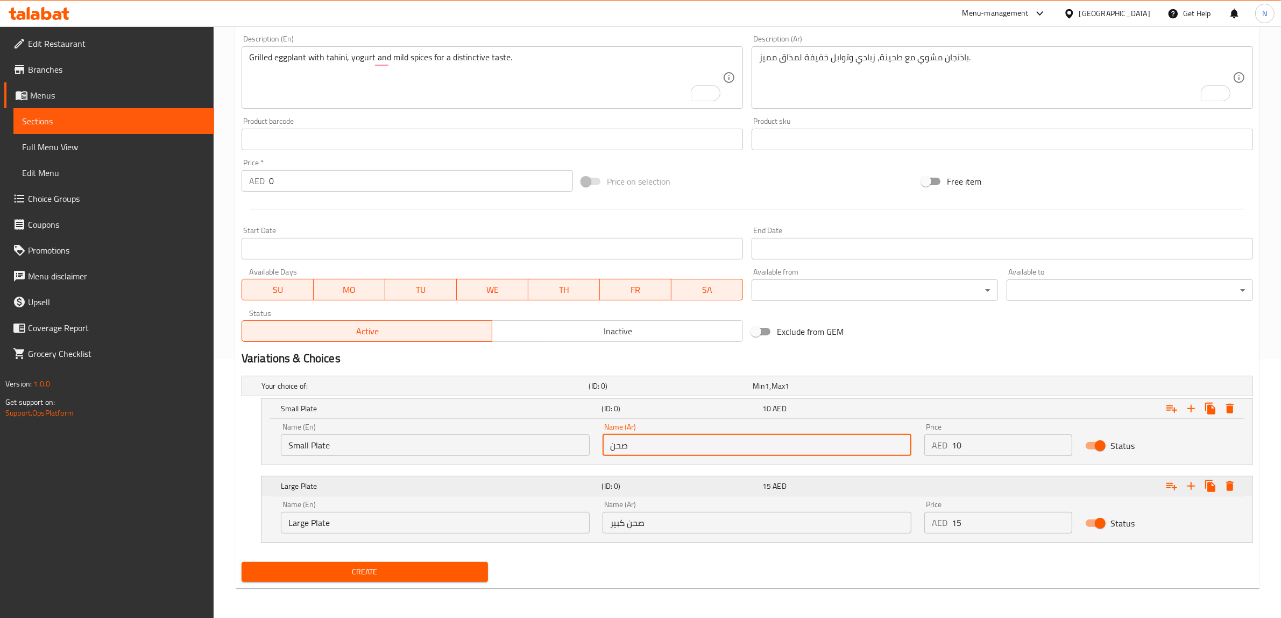
type input "صحن صغير"
click at [642, 443] on input "صحن صغير" at bounding box center [757, 445] width 309 height 22
click at [652, 523] on input "صحن كبير" at bounding box center [757, 523] width 309 height 22
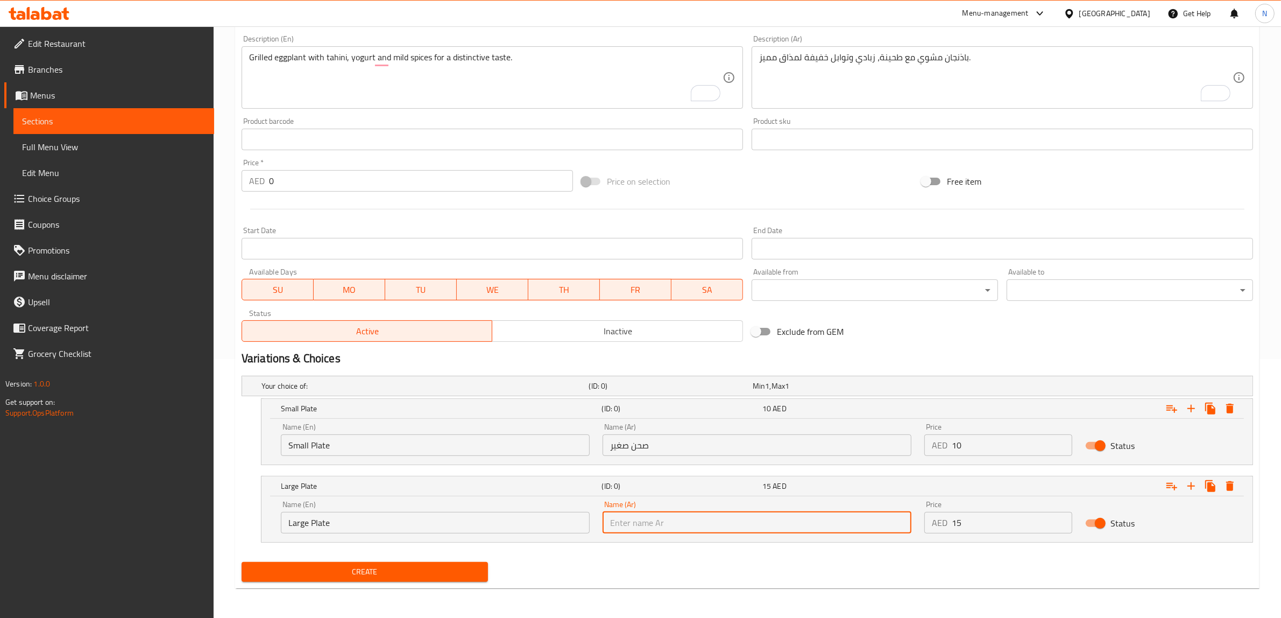
paste input "صحن"
type input "صحن كبير"
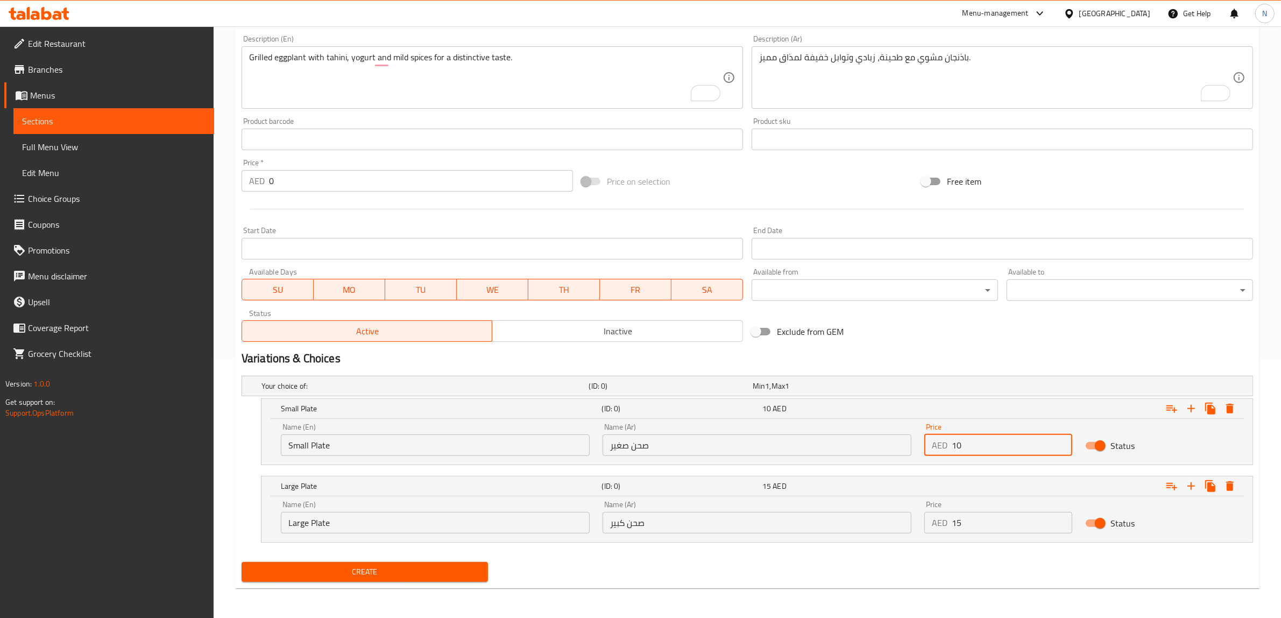
click at [974, 450] on input "10" at bounding box center [1012, 445] width 121 height 22
type input "12"
click at [1019, 523] on input "15" at bounding box center [1012, 523] width 121 height 22
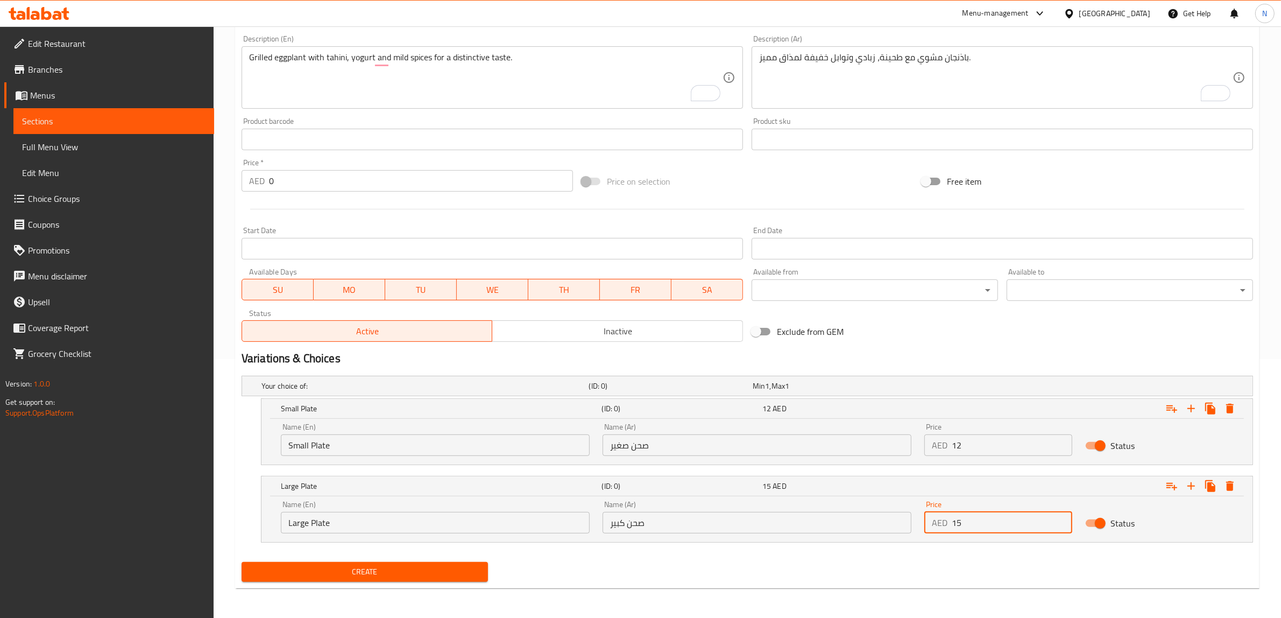
click at [1019, 523] on input "15" at bounding box center [1012, 523] width 121 height 22
type input "15"
click at [242, 562] on button "Create" at bounding box center [365, 572] width 246 height 20
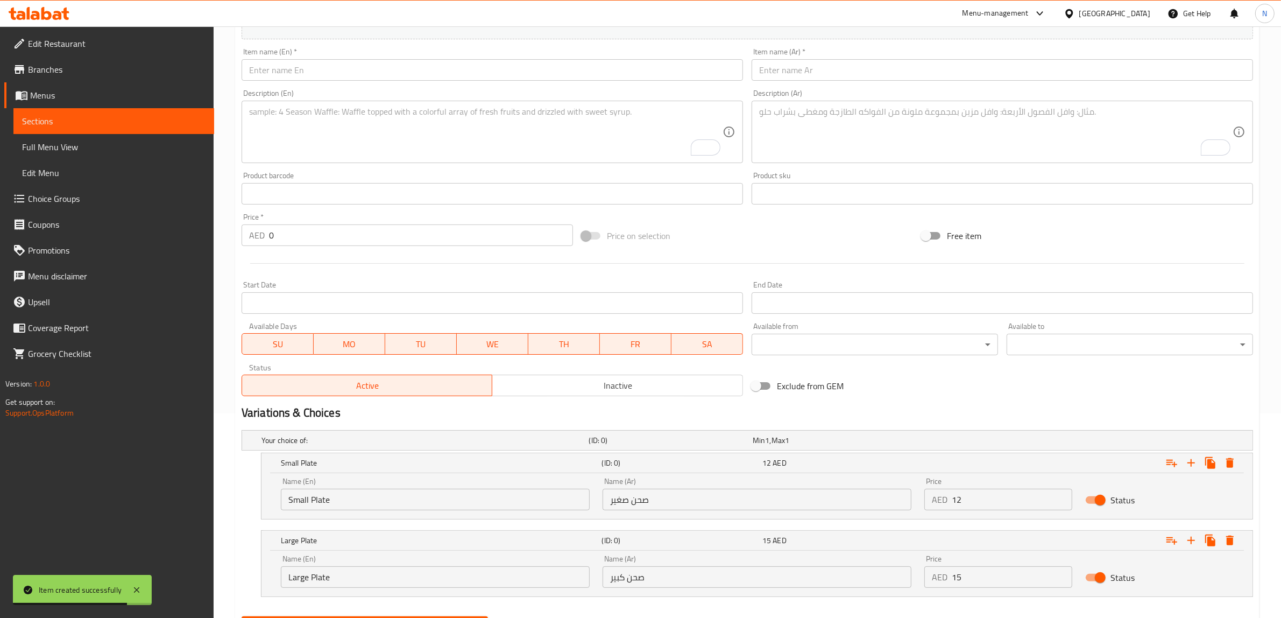
scroll to position [192, 0]
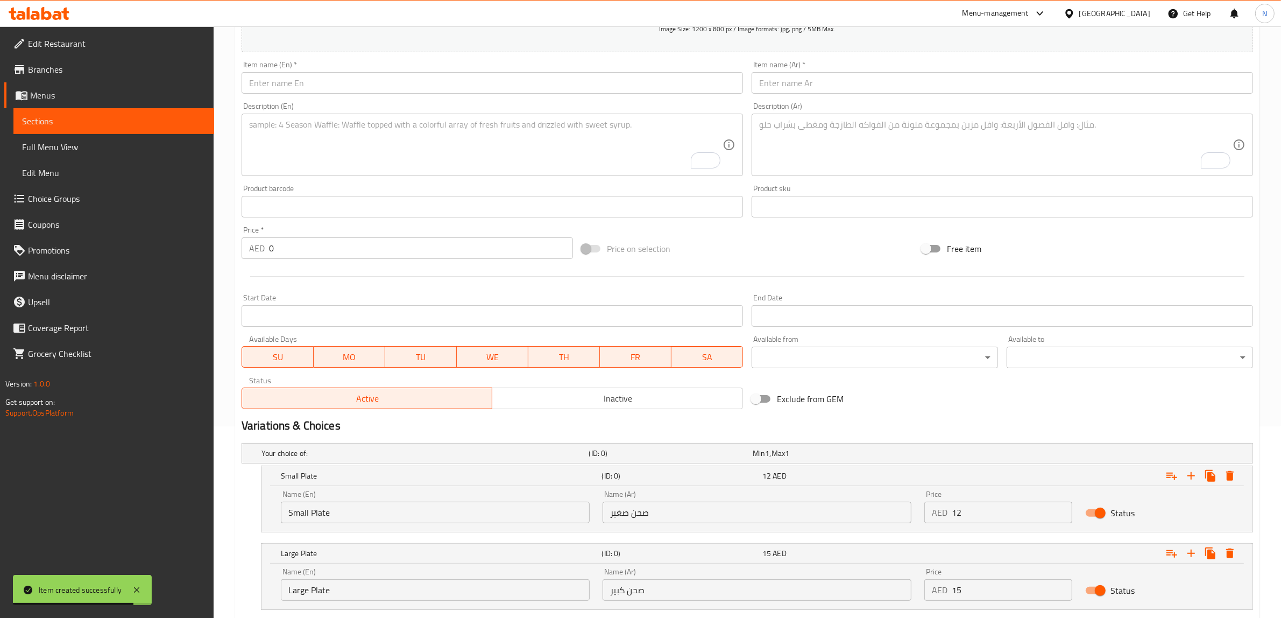
click at [904, 92] on input "text" at bounding box center [1002, 83] width 501 height 22
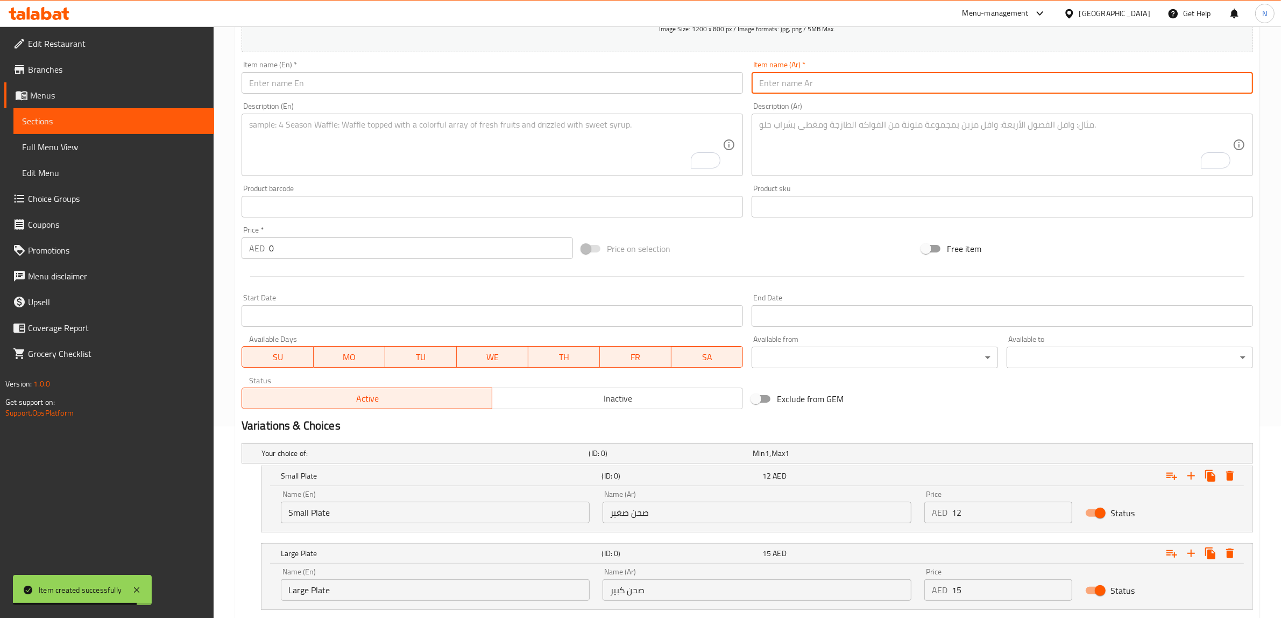
paste input "سلطة عربي"
type input "سلطة عربية"
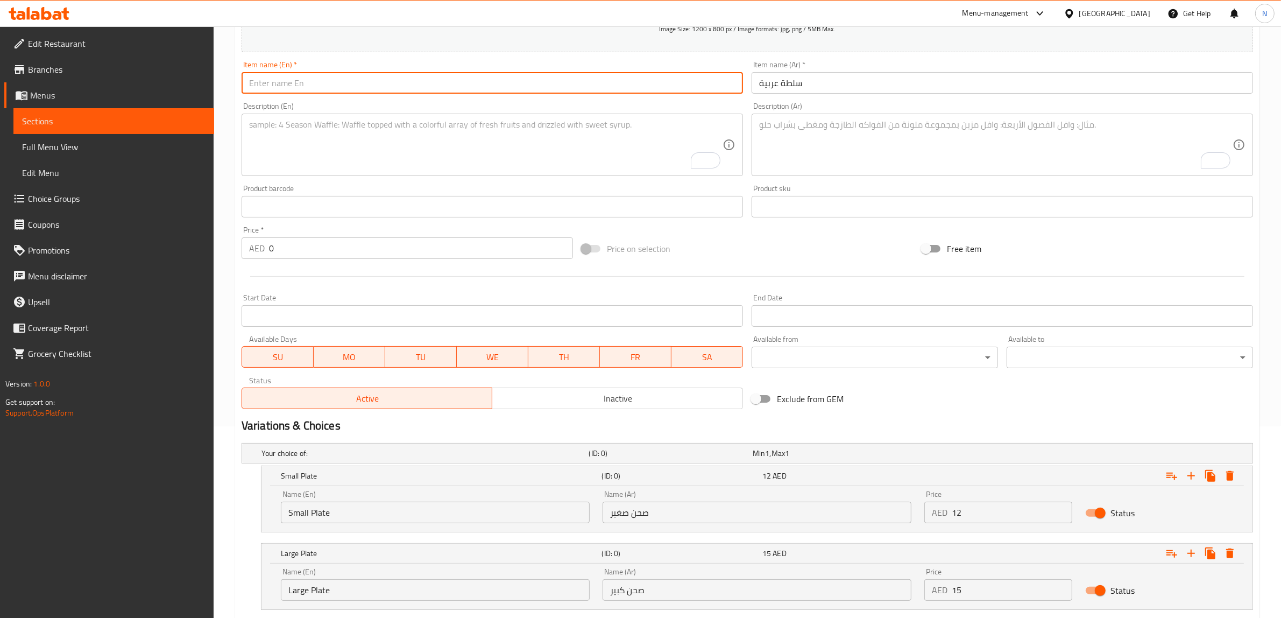
click at [601, 83] on input "text" at bounding box center [492, 83] width 501 height 22
type input "Arabic Salad"
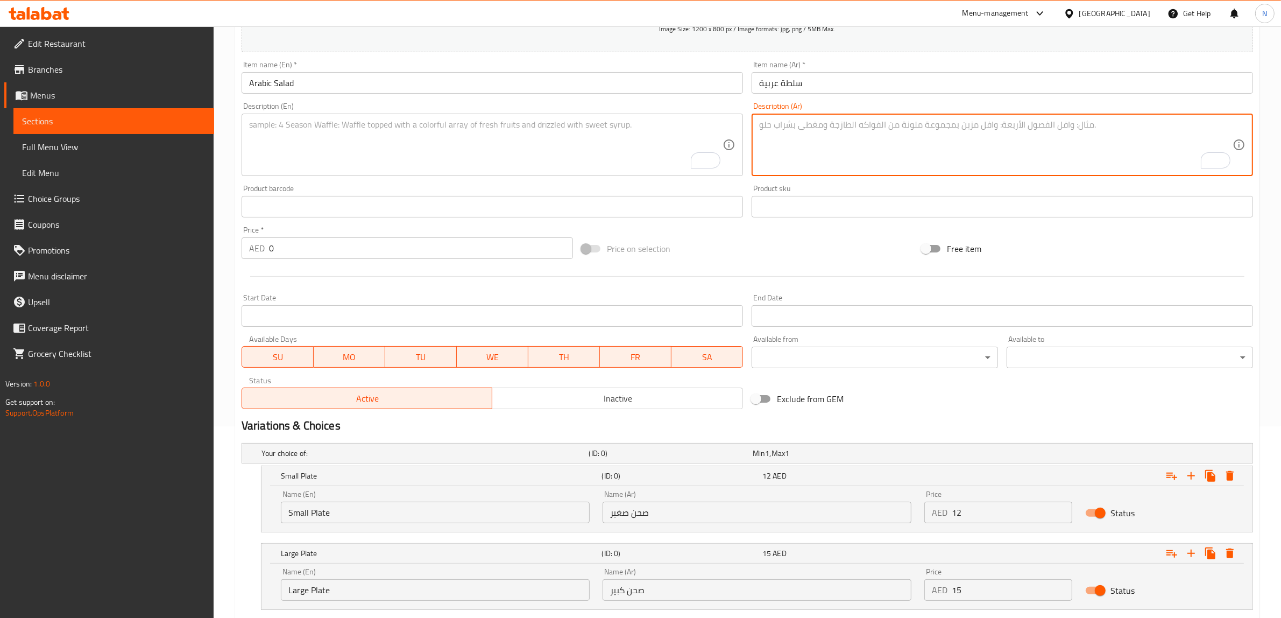
click at [947, 154] on textarea "To enrich screen reader interactions, please activate Accessibility in Grammarl…" at bounding box center [995, 144] width 473 height 51
paste textarea "خليط من الخضار العربية الطازجة مع زيت الزيتون وعصير الليمون."
type textarea "خليط من الخضار العربية الطازجة مع زيت الزيتون وعصير الليمون."
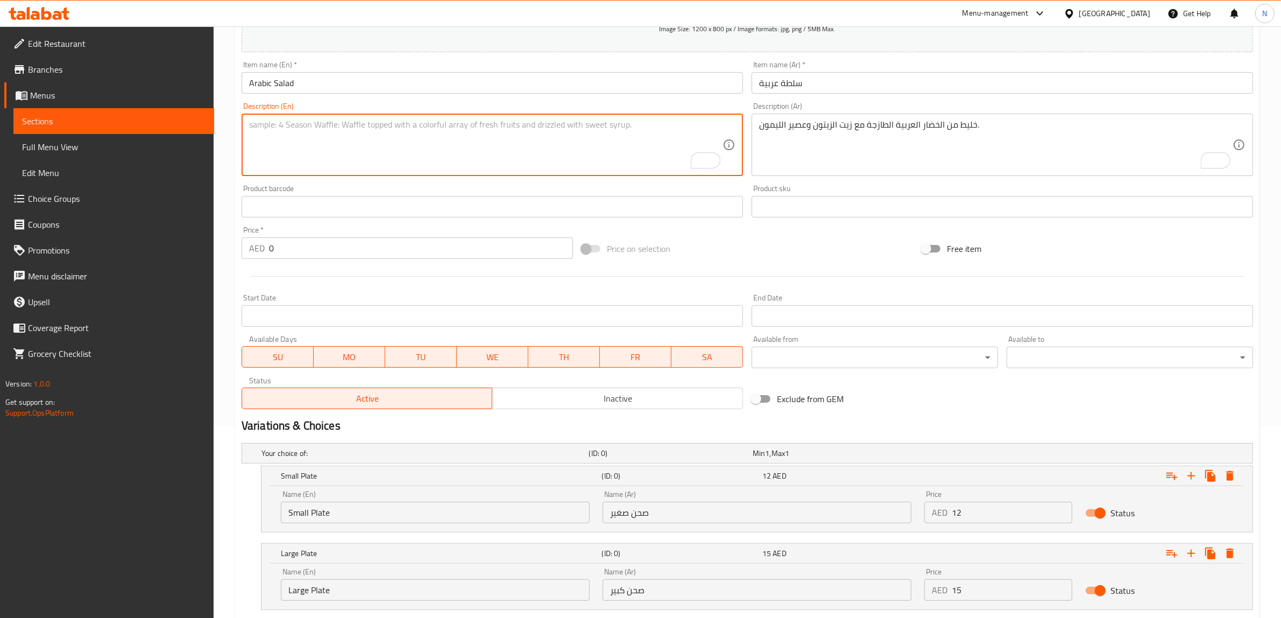
click at [508, 154] on textarea "To enrich screen reader interactions, please activate Accessibility in Grammarl…" at bounding box center [485, 144] width 473 height 51
paste textarea "A mixture of fresh Arabic vegetables with olive oil and lemon juice."
type textarea "A mixture of fresh Arabic vegetables with olive oil and lemon juice."
click at [537, 509] on input "Small Plate" at bounding box center [435, 512] width 309 height 22
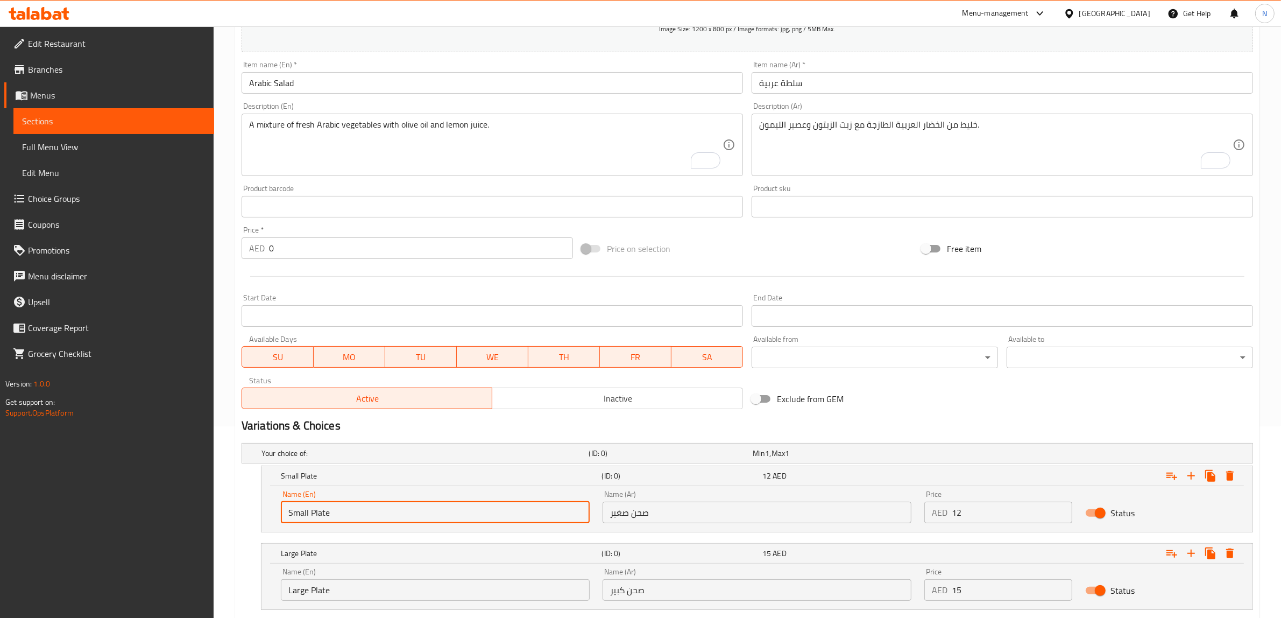
click at [537, 509] on input "Small Plate" at bounding box center [435, 512] width 309 height 22
type input "Choice"
click at [537, 509] on input "text" at bounding box center [435, 512] width 309 height 22
type input "Small Plate"
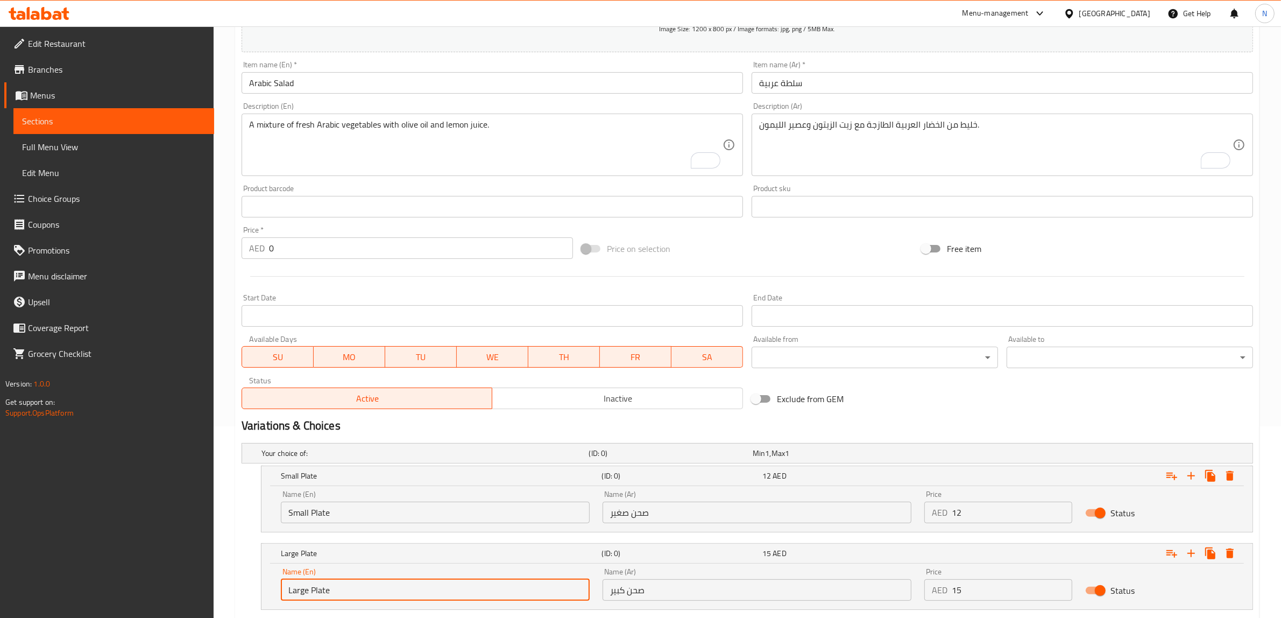
click at [358, 583] on input "Large Plate" at bounding box center [435, 590] width 309 height 22
click at [359, 583] on input "Large Plate" at bounding box center [435, 590] width 309 height 22
click at [359, 582] on input "Large Plate" at bounding box center [435, 590] width 309 height 22
type input "Choice"
click at [359, 582] on input "text" at bounding box center [435, 590] width 309 height 22
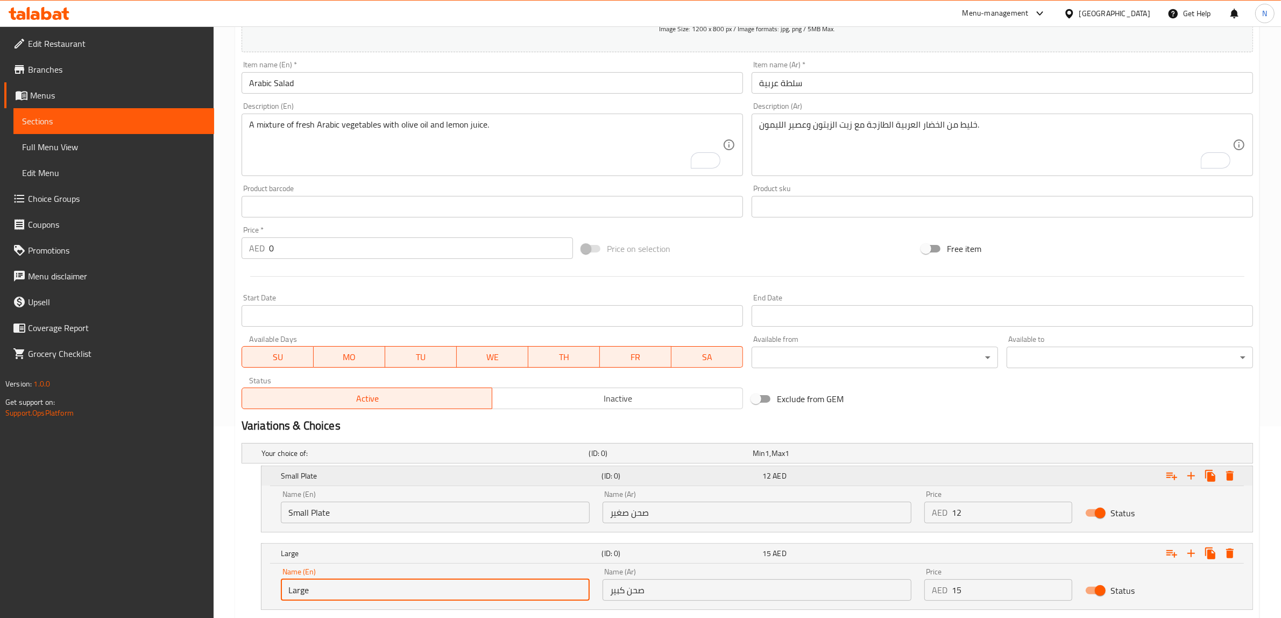
type input "Large Plate"
click at [735, 507] on input "صحن صغير" at bounding box center [757, 512] width 309 height 22
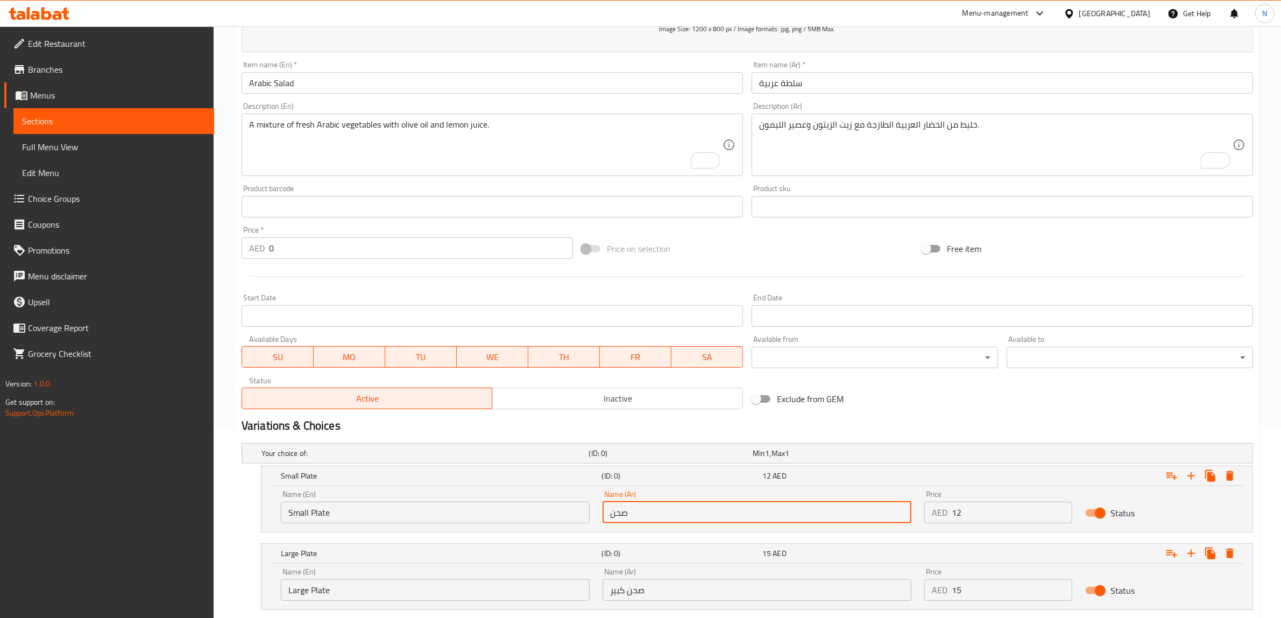
type input "صحن صغير"
click at [641, 514] on input "صحن صغير" at bounding box center [757, 512] width 309 height 22
click at [649, 591] on input "صحن كبير" at bounding box center [757, 590] width 309 height 22
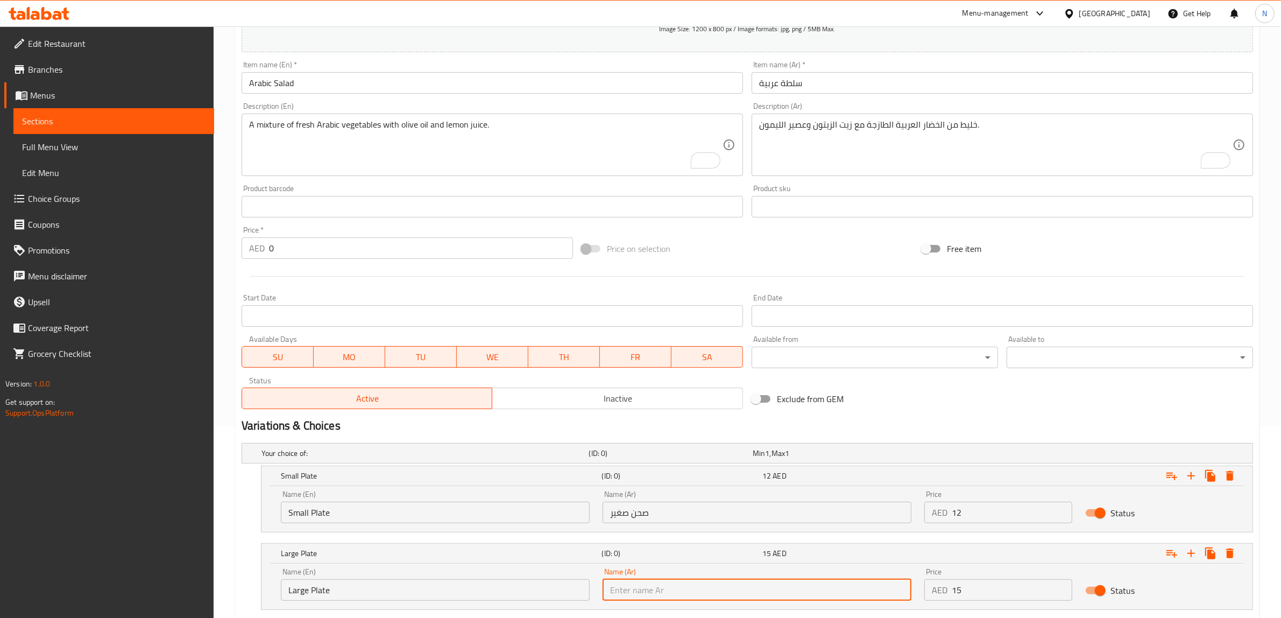
paste input "صحن"
type input "صحن كبير"
click at [991, 514] on input "12" at bounding box center [1012, 512] width 121 height 22
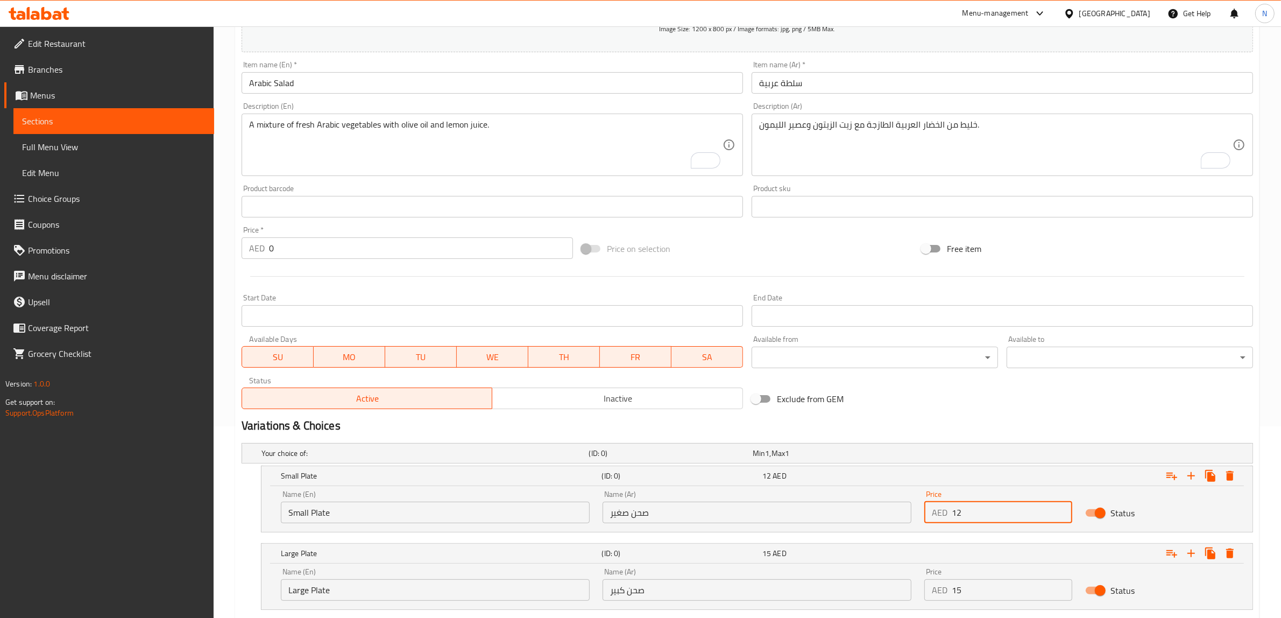
click at [991, 514] on input "12" at bounding box center [1012, 512] width 121 height 22
type input "5"
click at [993, 586] on input "15" at bounding box center [1012, 590] width 121 height 22
type input "10"
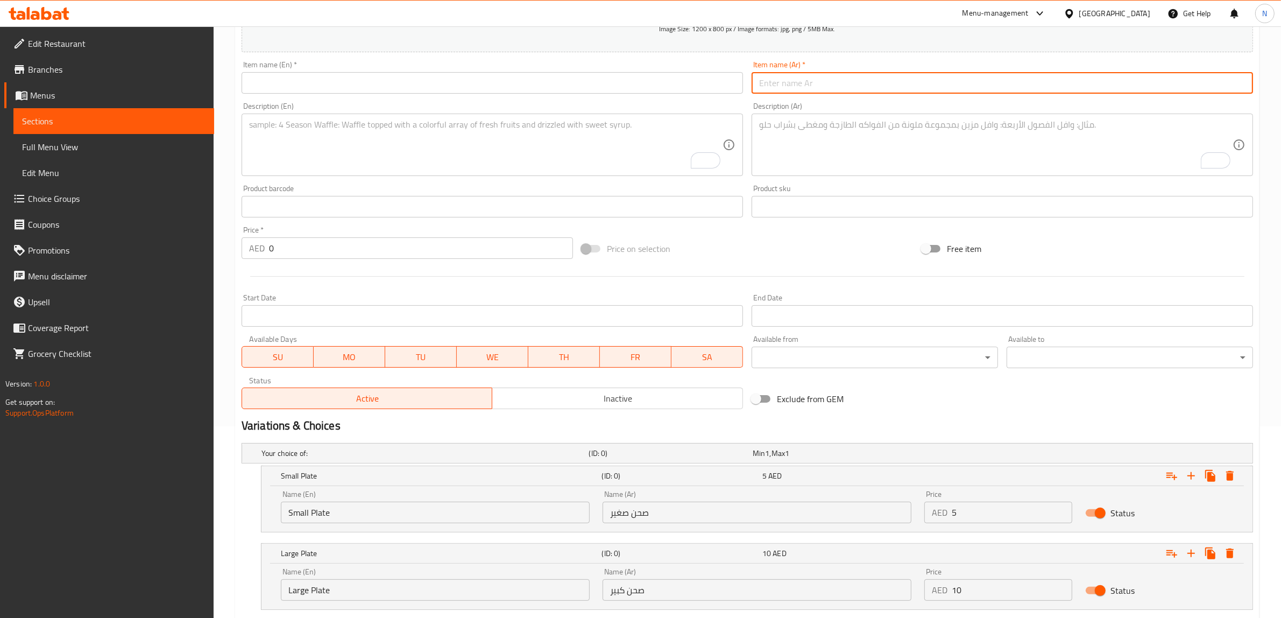
click at [887, 79] on input "text" at bounding box center [1002, 83] width 501 height 22
paste input "سلطة طحينة"
type input "سلطة طحينة"
click at [686, 91] on input "text" at bounding box center [492, 83] width 501 height 22
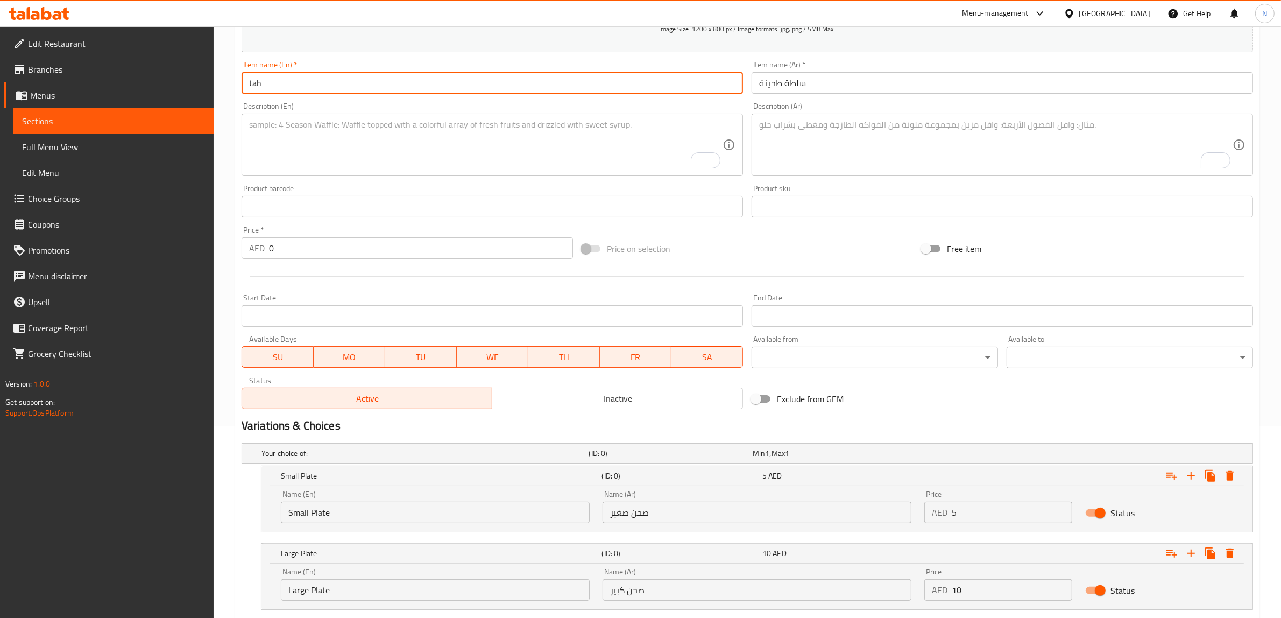
type input "Tahini Salad"
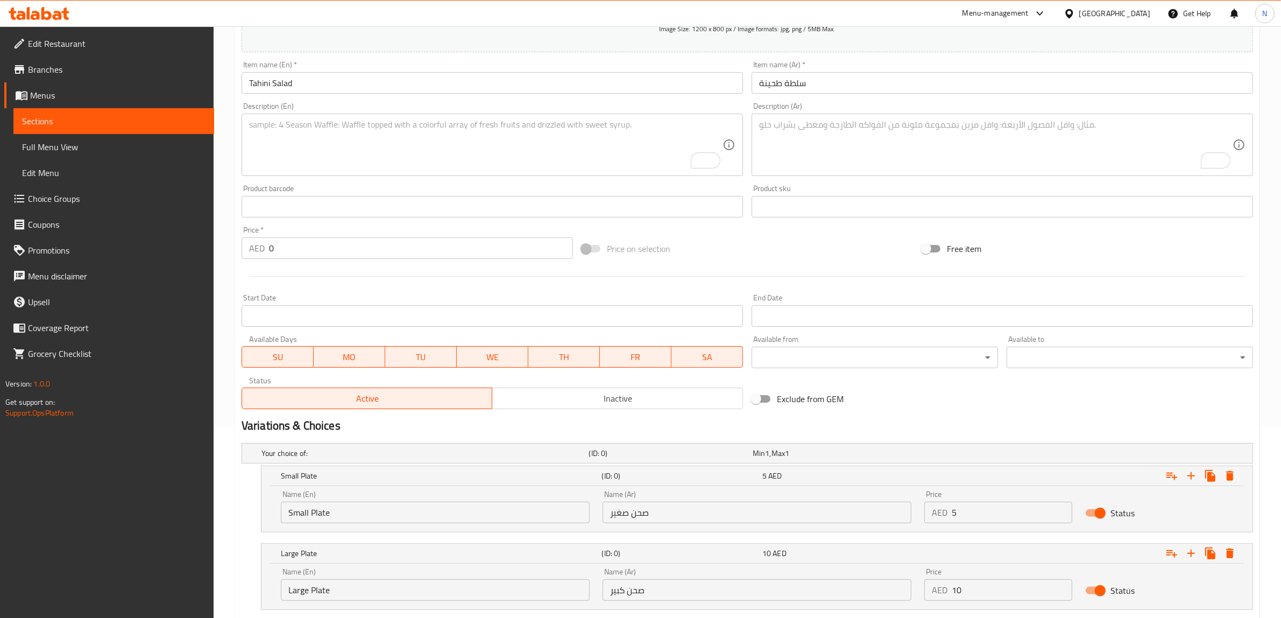
click at [940, 150] on textarea "To enrich screen reader interactions, please activate Accessibility in Grammarl…" at bounding box center [995, 144] width 473 height 51
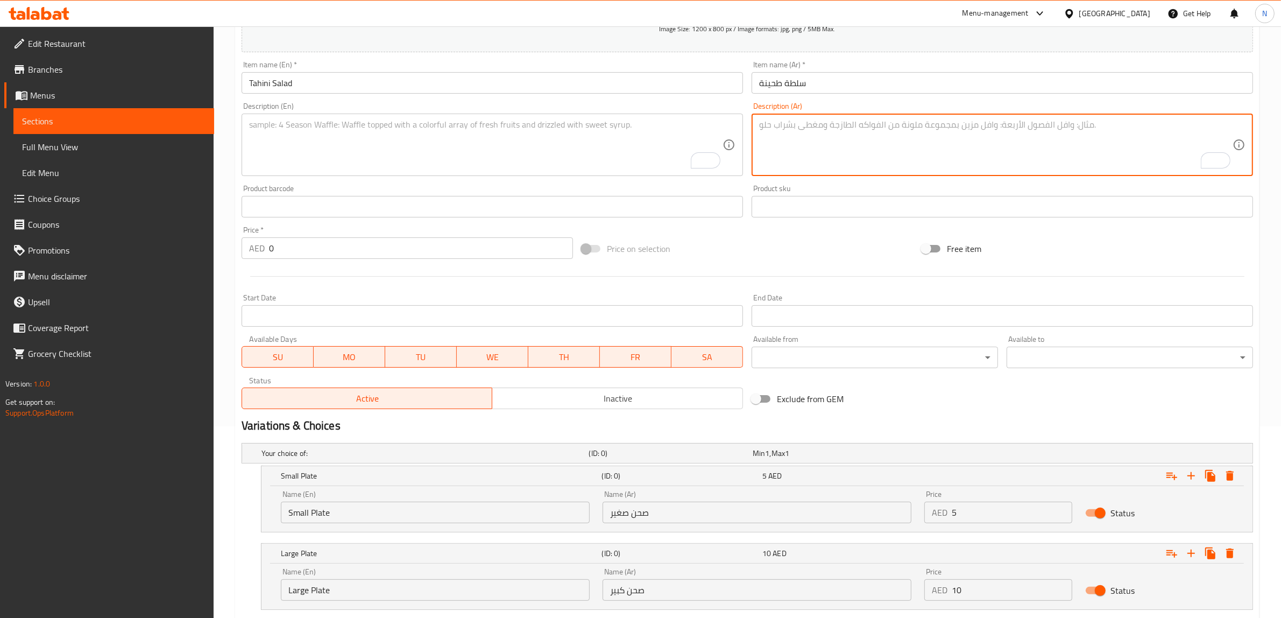
paste textarea "صلصة طحينة تقليدية محضرة مع ليمون وثوم وتوابل."
click at [803, 125] on textarea "صلصة طحينة تقليدية محضرة مع ليمون وثوم وتوابل." at bounding box center [995, 144] width 473 height 51
click at [861, 122] on textarea "صلصة طحينة تقليدية محضرة مع ليمون، ثوم وتوابل." at bounding box center [995, 144] width 473 height 51
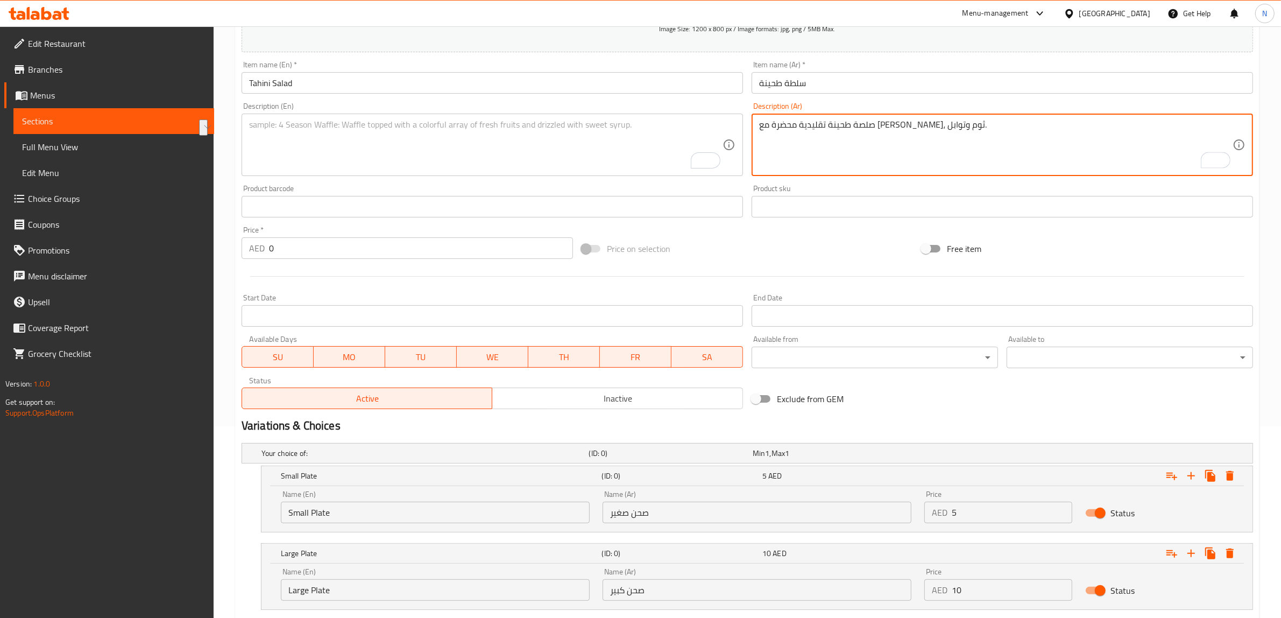
type textarea "صلصة طحينة تقليدية محضرة مع ليمون، ثوم وتوابل."
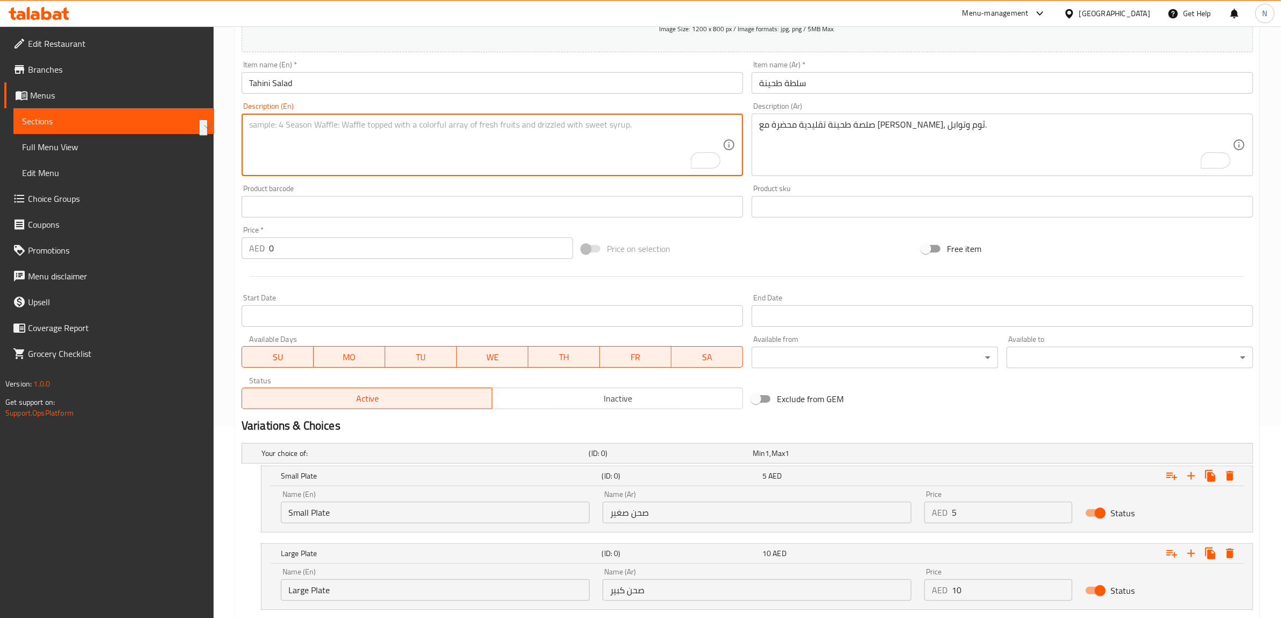
click at [436, 166] on textarea "To enrich screen reader interactions, please activate Accessibility in Grammarl…" at bounding box center [485, 144] width 473 height 51
paste textarea "Traditional tahini sauce prepared with lemon, garlic and spices."
type textarea "Traditional tahini sauce prepared with lemon, garlic and spices."
click at [410, 511] on input "Small Plate" at bounding box center [435, 512] width 309 height 22
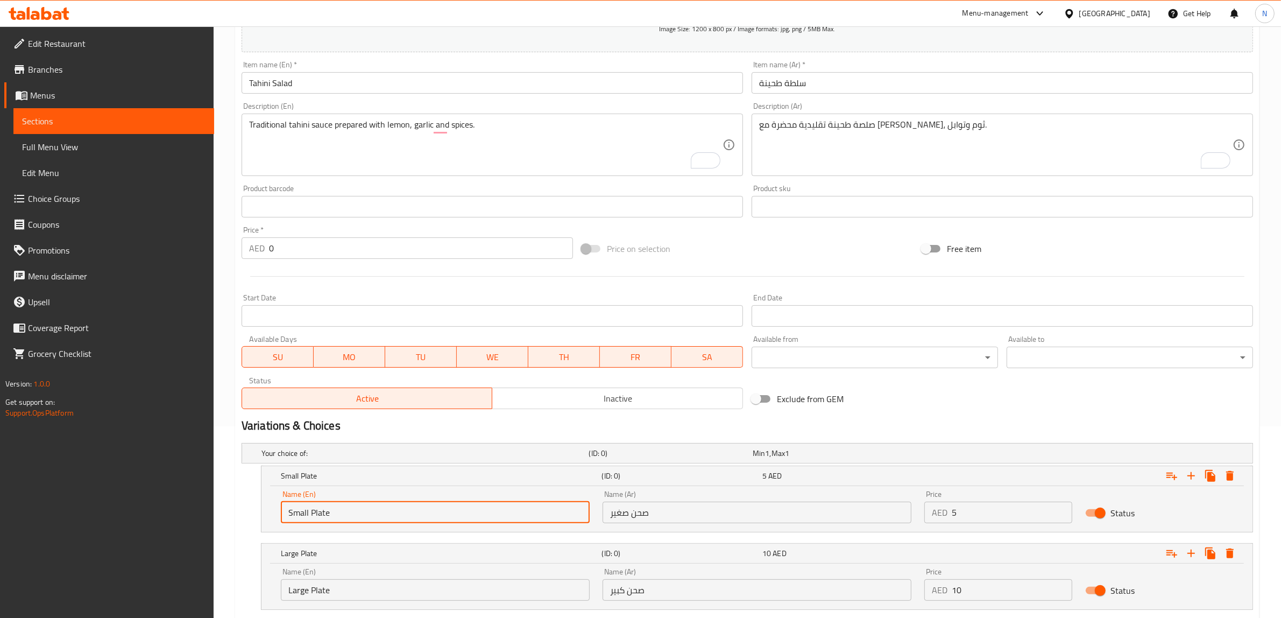
click at [410, 511] on input "Small Plate" at bounding box center [435, 512] width 309 height 22
type input "Choice"
click at [410, 511] on input "text" at bounding box center [435, 512] width 309 height 22
type input "Small Plate"
click at [345, 599] on input "Large Plate" at bounding box center [435, 590] width 309 height 22
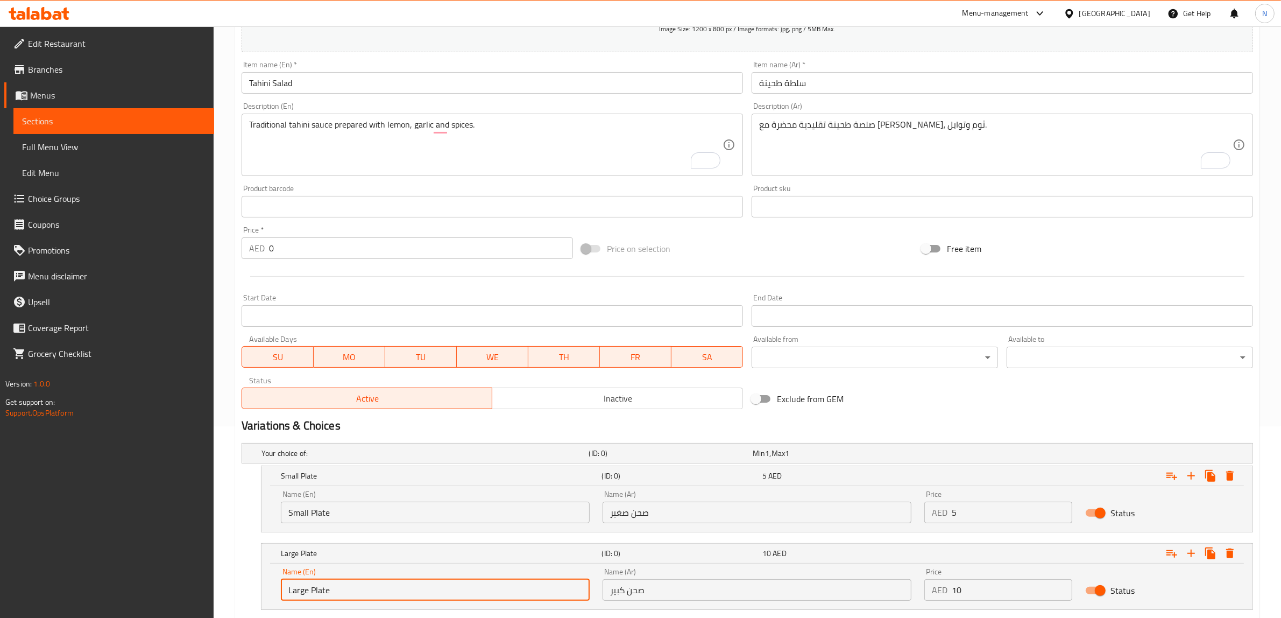
click at [345, 599] on input "Large Plate" at bounding box center [435, 590] width 309 height 22
type input "Choice"
click at [345, 599] on input "text" at bounding box center [435, 590] width 309 height 22
type input "Large Plate"
click at [663, 512] on input "صحن صغير" at bounding box center [757, 512] width 309 height 22
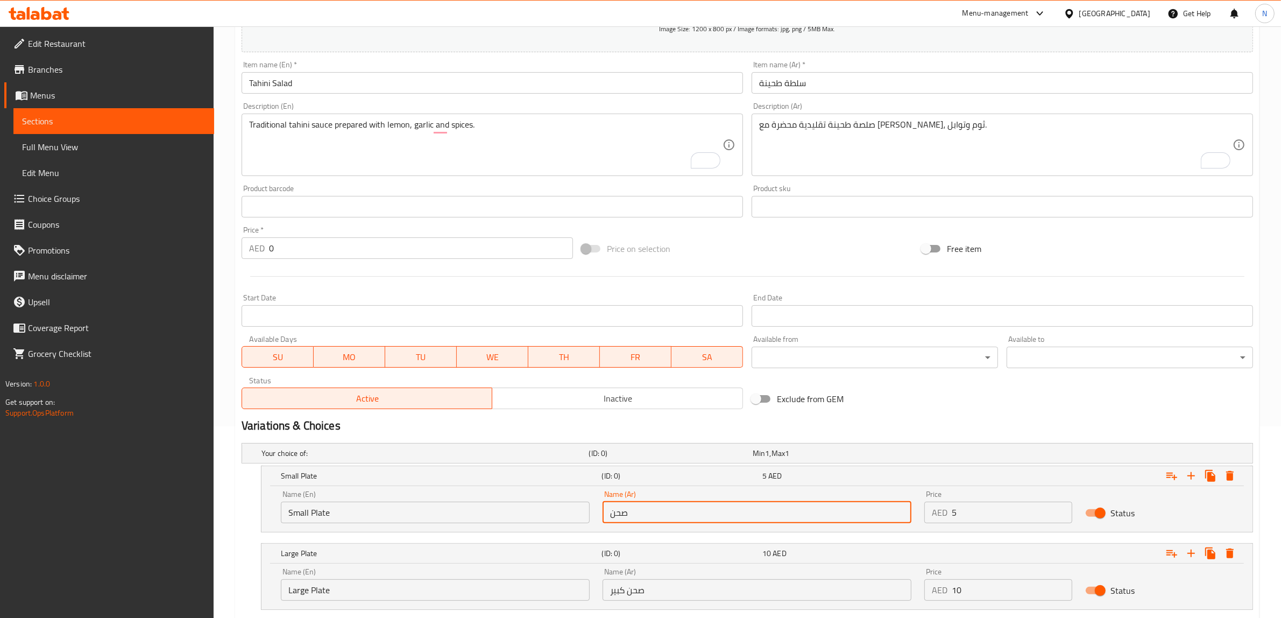
type input "صحن صغير"
click at [646, 511] on input "صحن صغير" at bounding box center [757, 512] width 309 height 22
click at [643, 513] on input "صحن صغير" at bounding box center [757, 512] width 309 height 22
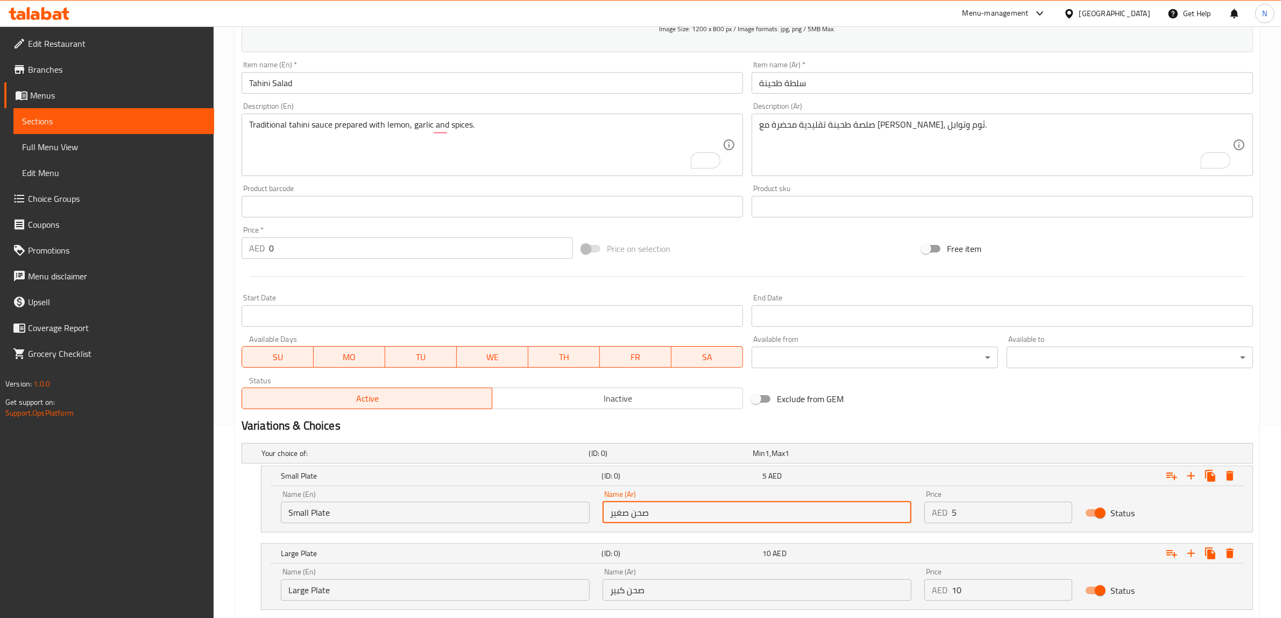
click at [649, 581] on input "صحن كبير" at bounding box center [757, 590] width 309 height 22
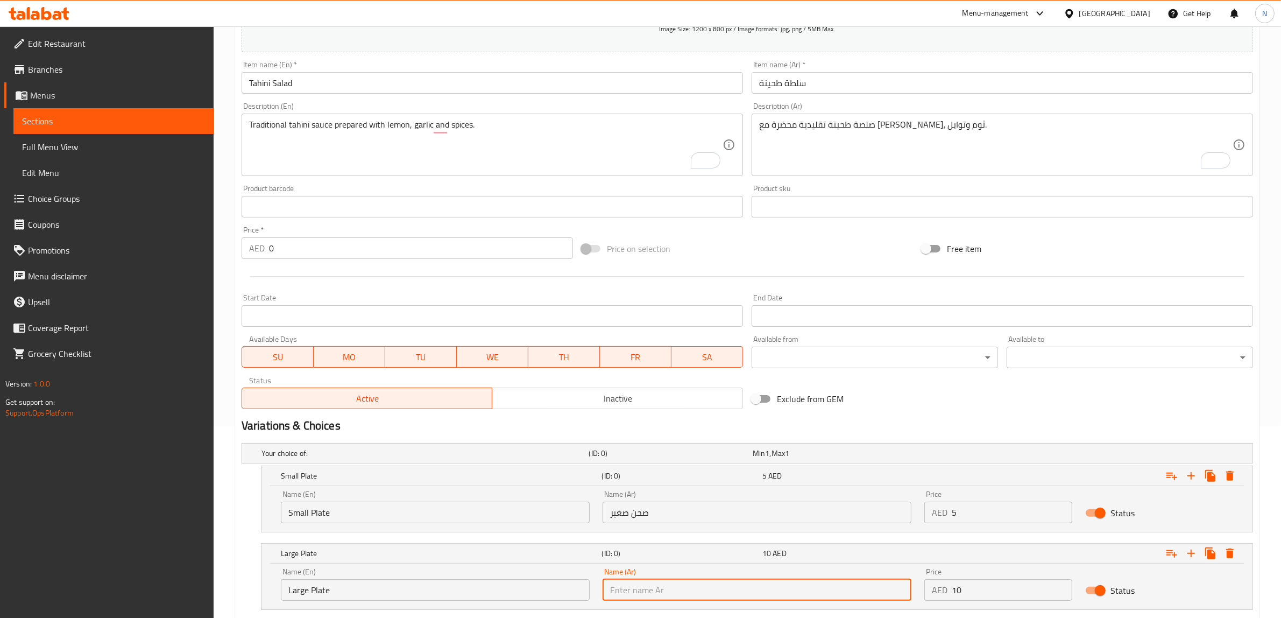
paste input "صحن"
type input "صحن كبير"
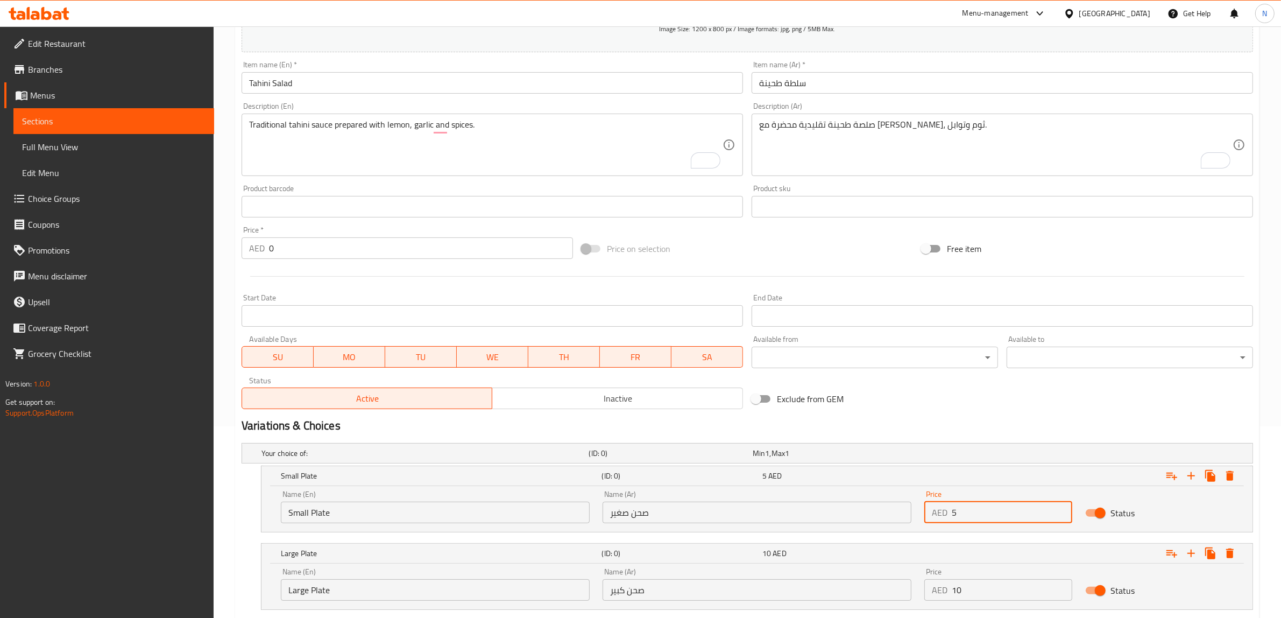
click at [966, 515] on input "5" at bounding box center [1012, 512] width 121 height 22
type input "5"
click at [983, 584] on input "10" at bounding box center [1012, 590] width 121 height 22
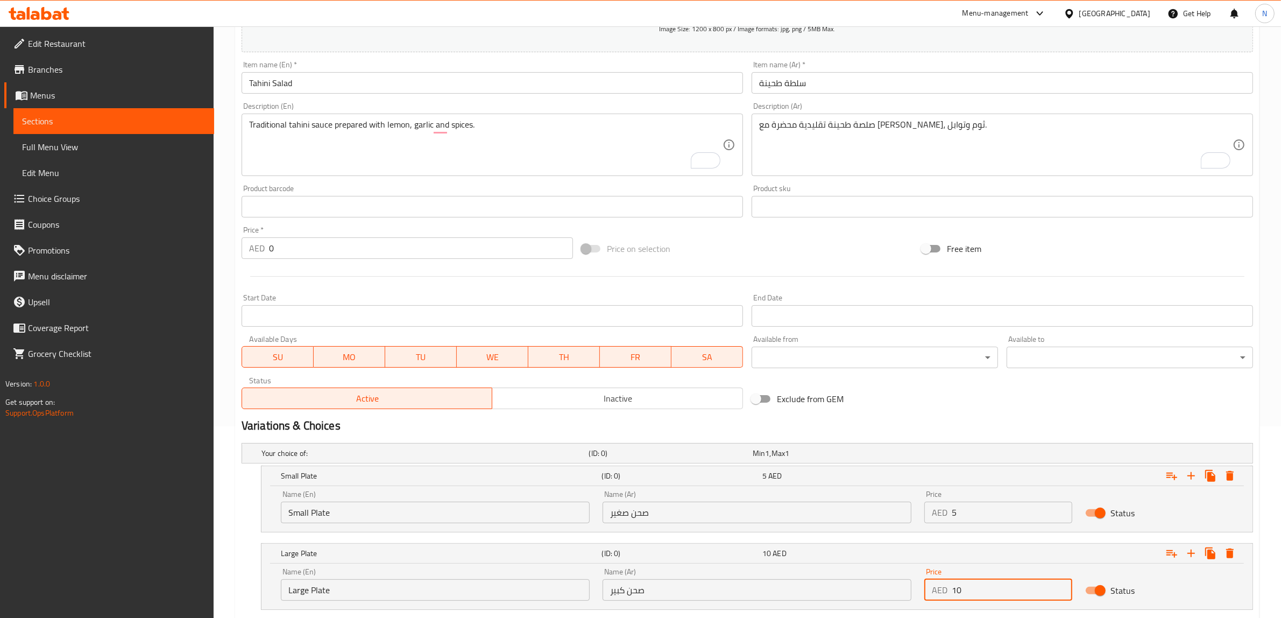
type input "10"
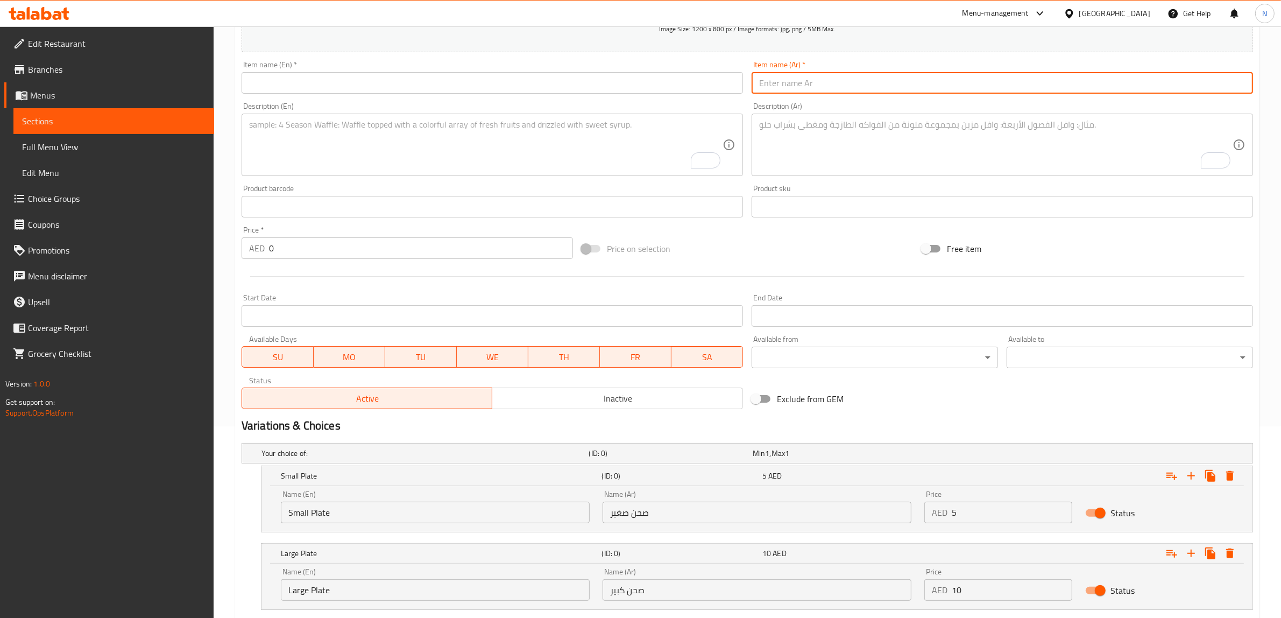
click at [838, 76] on input "text" at bounding box center [1002, 83] width 501 height 22
paste input "باذنجان مخلل"
type input "باذنجان مخلل"
click at [682, 84] on input "text" at bounding box center [492, 83] width 501 height 22
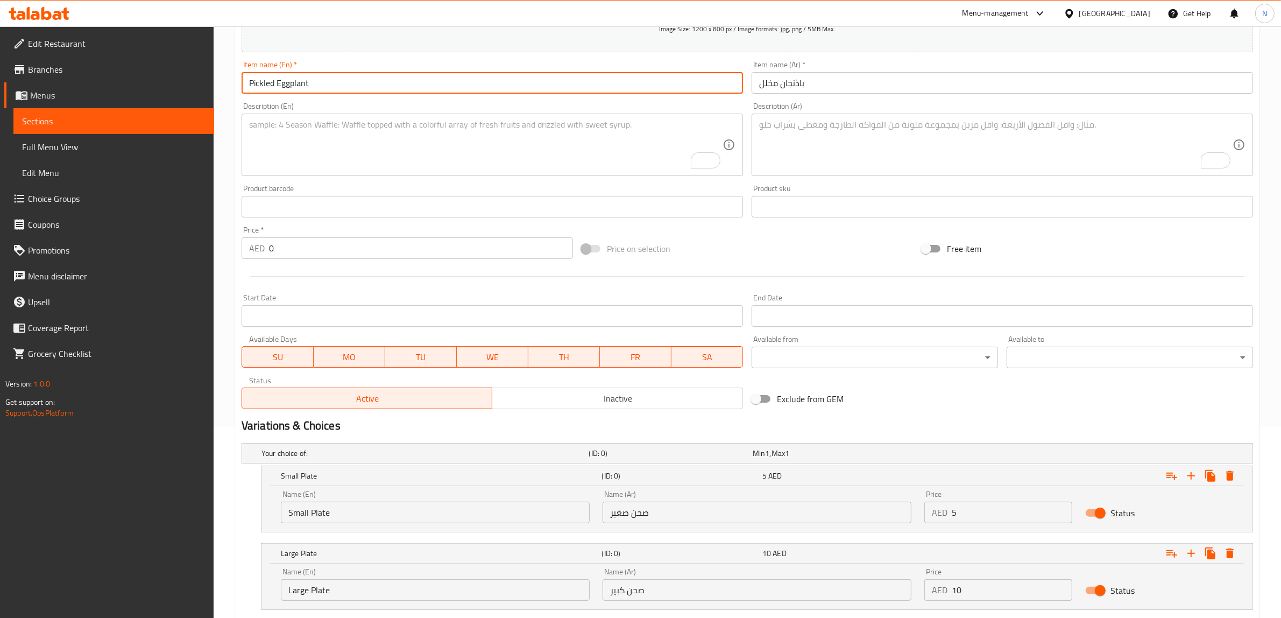
type input "Pickled Eggplant"
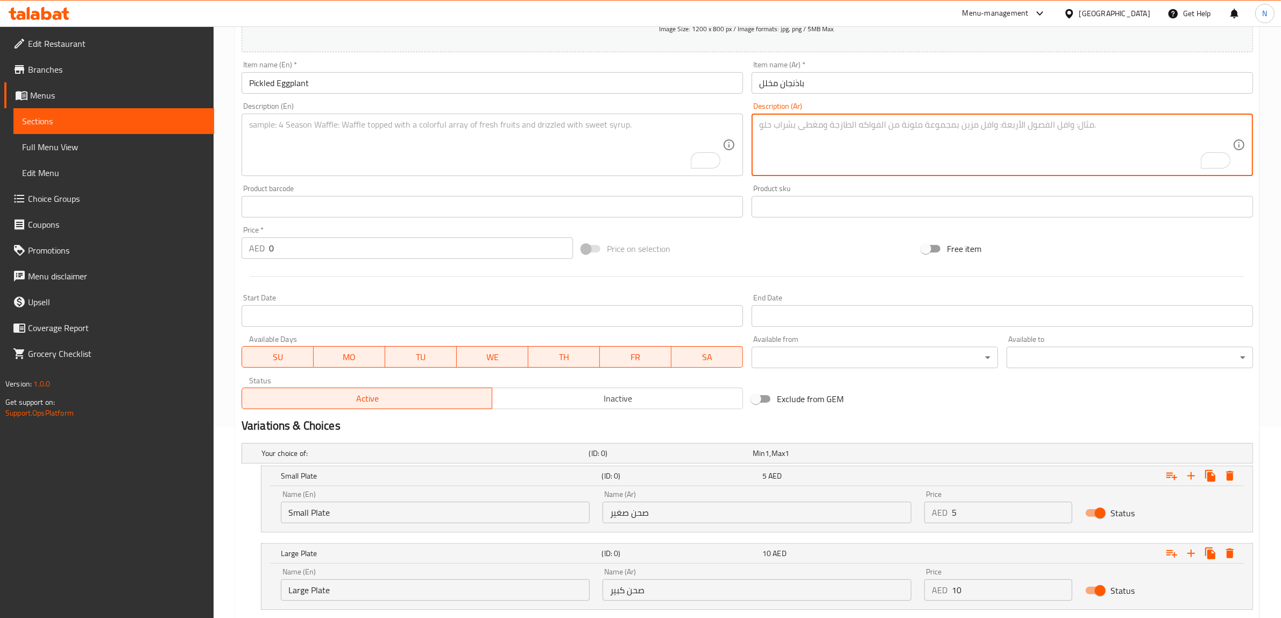
click at [933, 136] on textarea "To enrich screen reader interactions, please activate Accessibility in Grammarl…" at bounding box center [995, 144] width 473 height 51
paste textarea "باذنجان صغير مخلل مع خل وتوابل لإضافة طعم حامض ولذيذ."
click at [763, 126] on textarea "باذنجان صغير مخلل مع خل وتوابل لإضافة طعم حامض ولذيذ." at bounding box center [995, 144] width 473 height 51
click at [763, 125] on textarea "باذنجان صغير مخلل مع خل وتوابل لإضافة طعم حامض." at bounding box center [995, 144] width 473 height 51
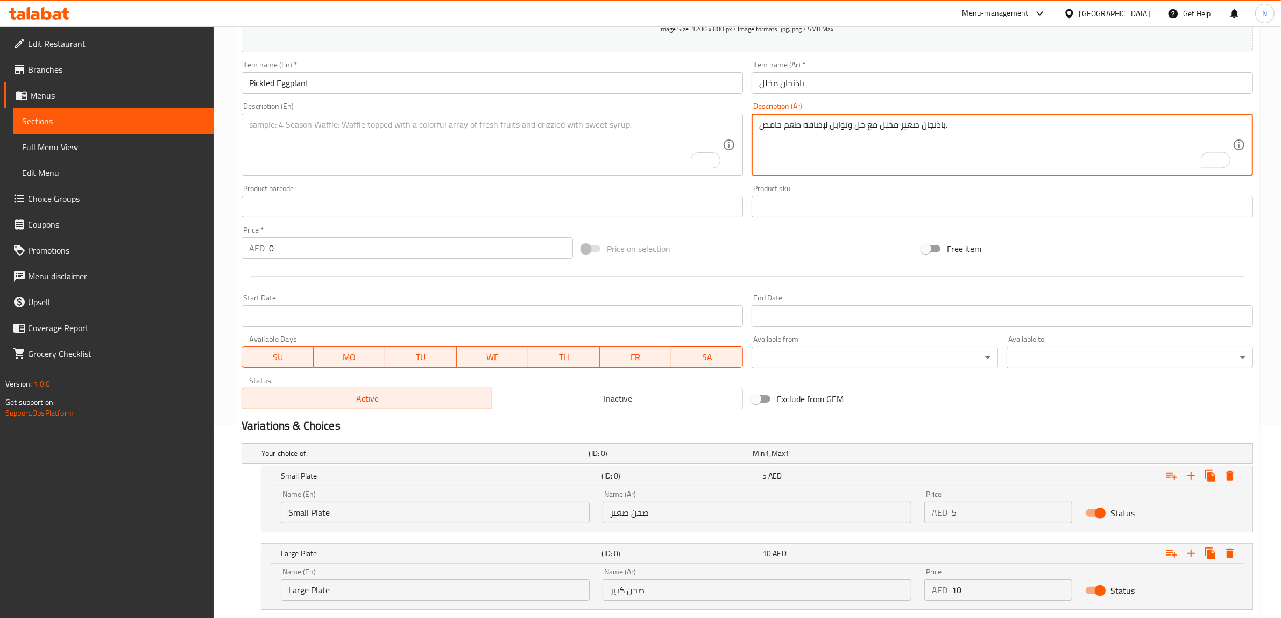
click at [763, 125] on textarea "باذنجان صغير مخلل مع خل وتوابل لإضافة طعم حامض." at bounding box center [995, 144] width 473 height 51
type textarea "باذنجان صغير مخلل مع خل وتوابل لإضافة طعم حامض."
click at [405, 149] on textarea "To enrich screen reader interactions, please activate Accessibility in Grammarl…" at bounding box center [485, 144] width 473 height 51
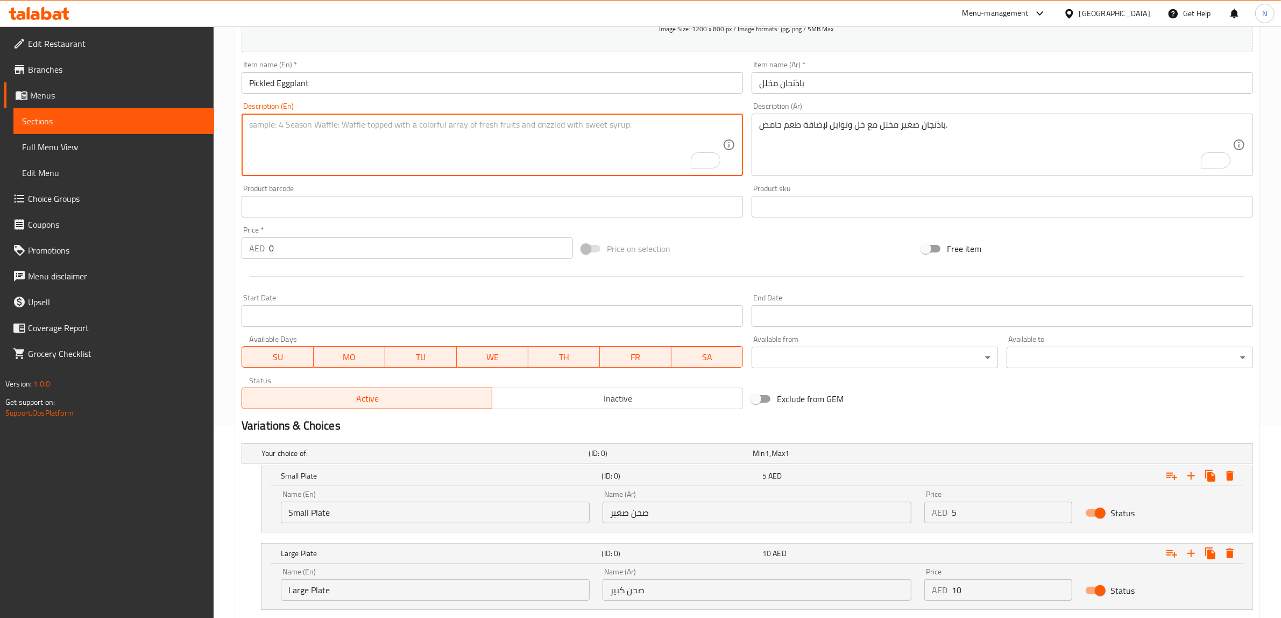
paste textarea "Pickled eggplant with vinegar and spices to add a sour taste."
type textarea "Pickled eggplant with vinegar and spices to add a sour taste."
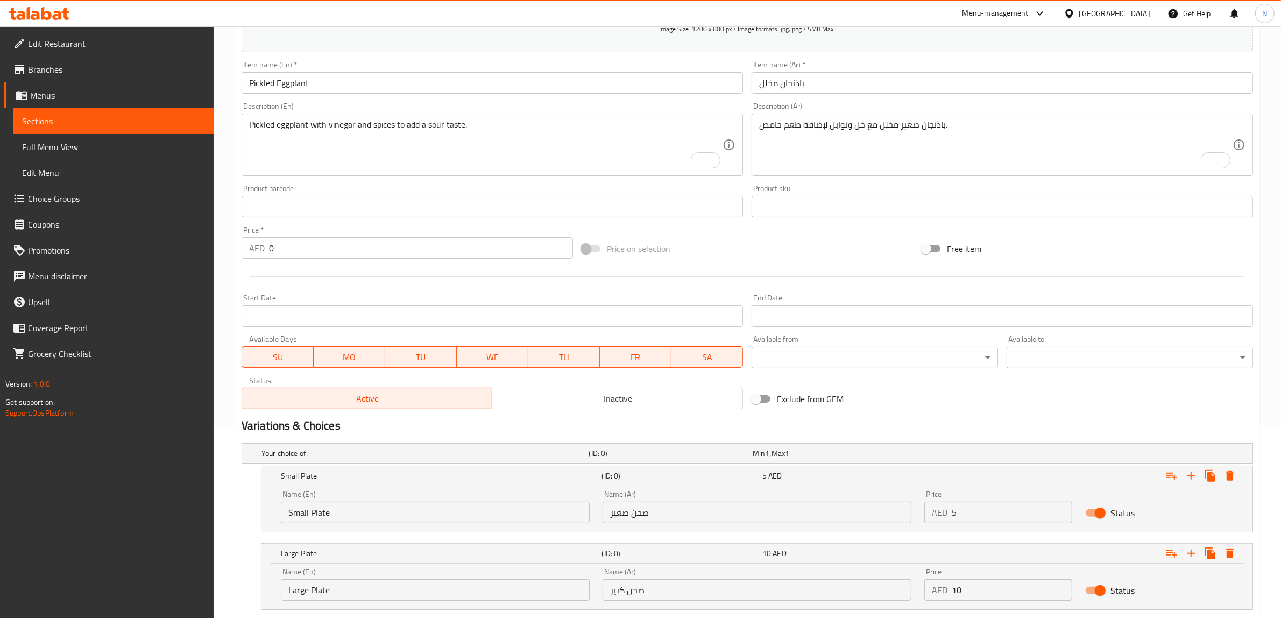
click at [372, 501] on input "Small Plate" at bounding box center [435, 512] width 309 height 22
type input "Choice"
click at [372, 501] on input "text" at bounding box center [435, 512] width 309 height 22
type input "Small Plate"
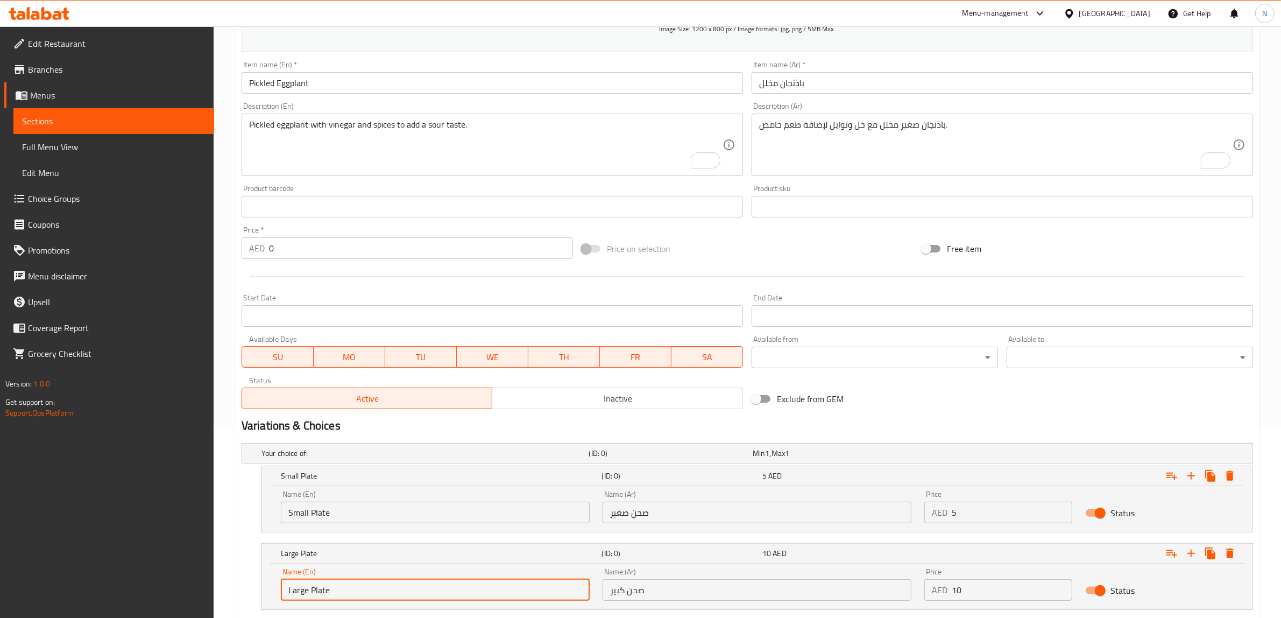
click at [359, 579] on input "Large Plate" at bounding box center [435, 590] width 309 height 22
type input "Choice"
click at [359, 579] on input "text" at bounding box center [435, 590] width 309 height 22
type input "Large Plate"
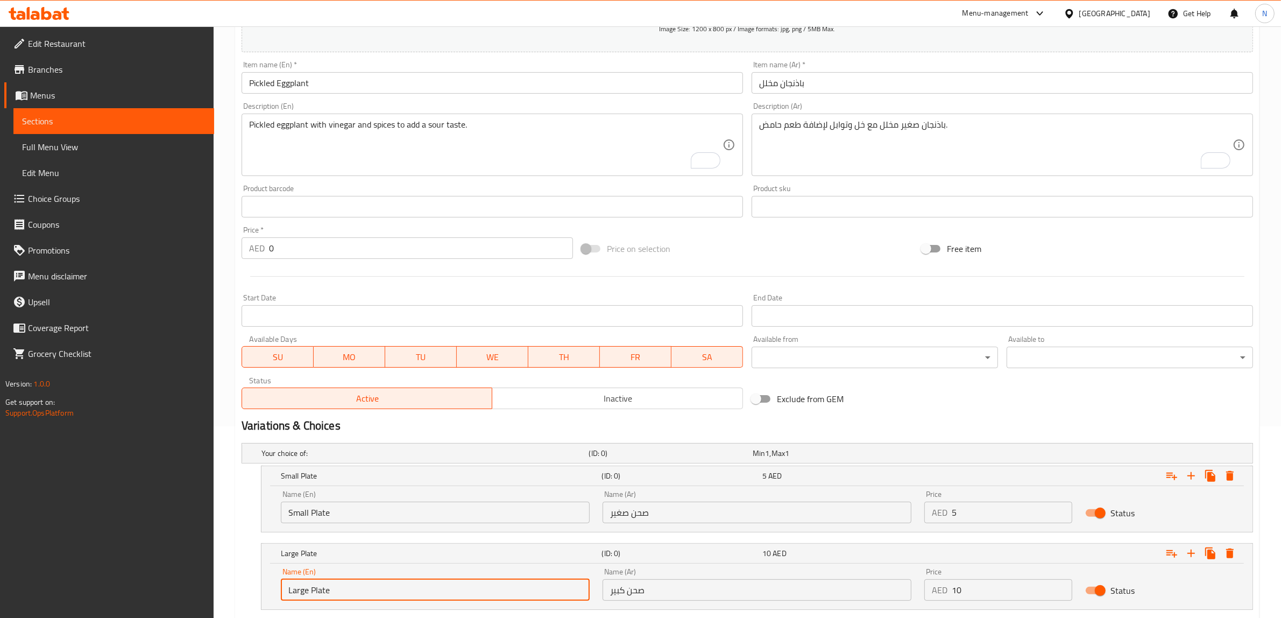
click at [619, 516] on input "صحن صغير" at bounding box center [757, 512] width 309 height 22
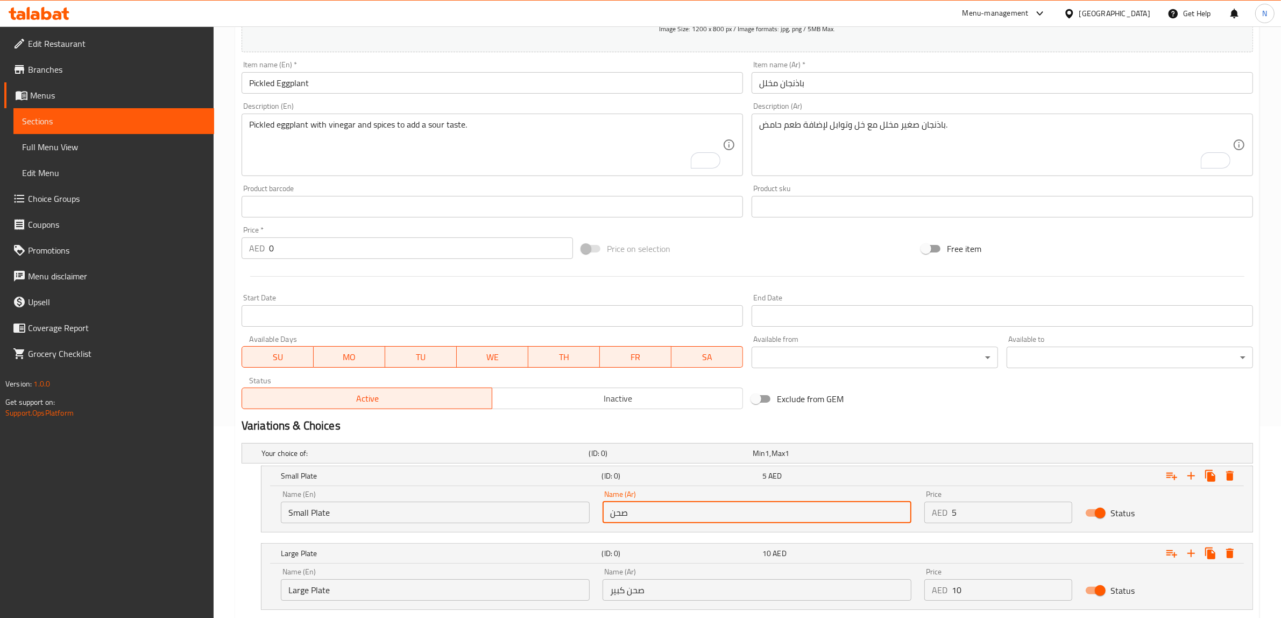
type input "صحن صغير"
click at [638, 516] on input "صحن صغير" at bounding box center [757, 512] width 309 height 22
click at [642, 592] on input "صحن كبير" at bounding box center [757, 590] width 309 height 22
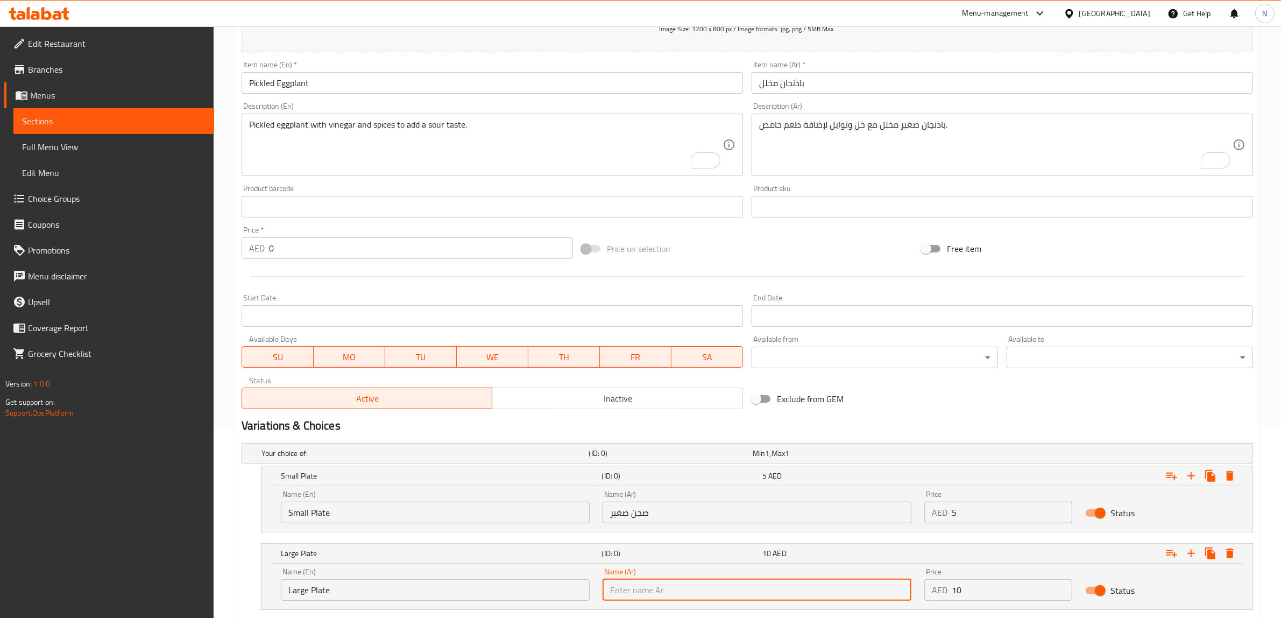
paste input "صحن"
type input "صحن كبير"
click at [985, 515] on input "5" at bounding box center [1012, 512] width 121 height 22
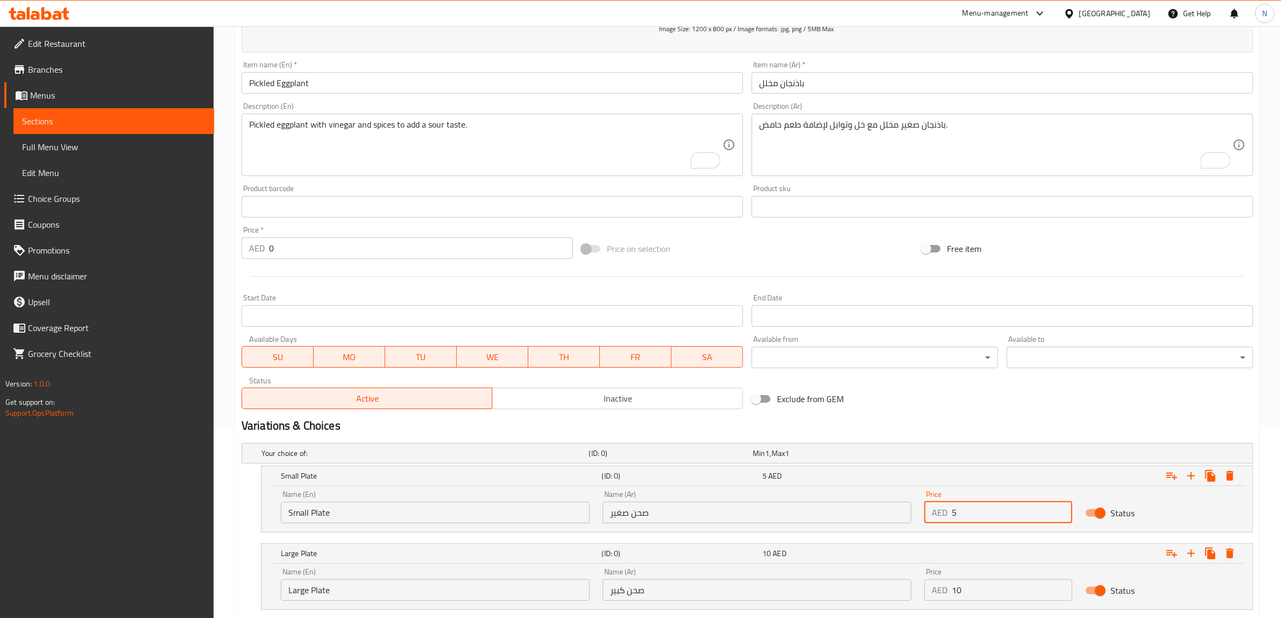
click at [985, 515] on input "5" at bounding box center [1012, 512] width 121 height 22
type input "5"
drag, startPoint x: 998, startPoint y: 600, endPoint x: 1001, endPoint y: 594, distance: 6.7
click at [998, 600] on div "Price AED 10 Price" at bounding box center [998, 584] width 161 height 46
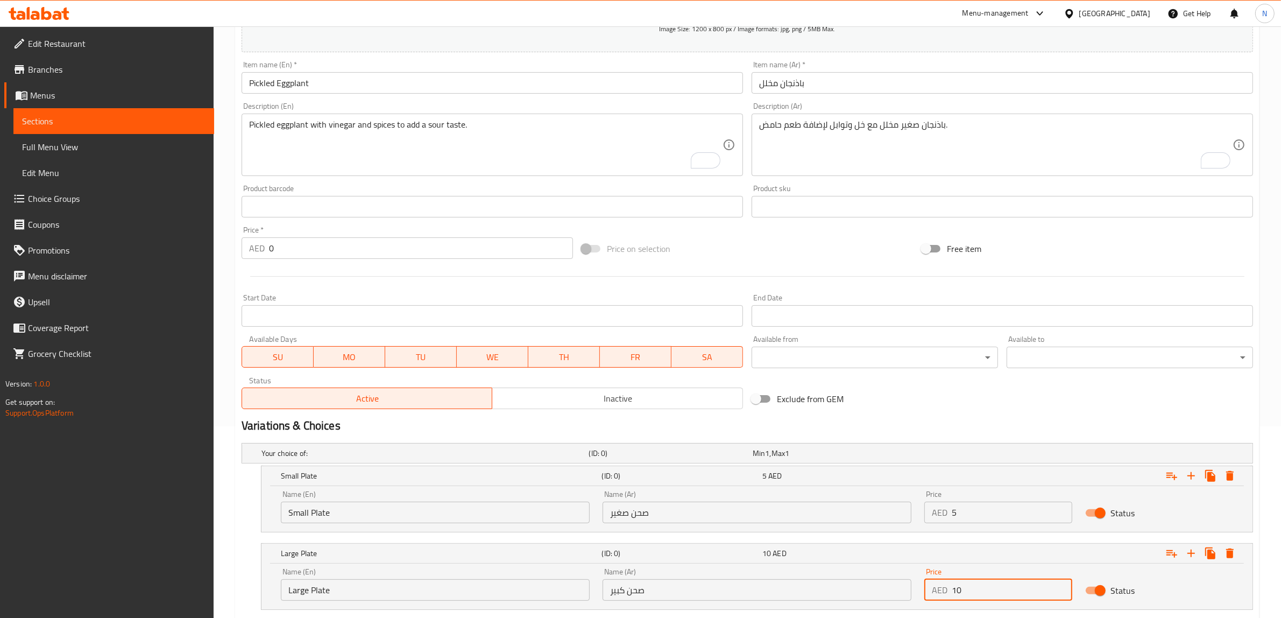
click at [1001, 594] on input "10" at bounding box center [1012, 590] width 121 height 22
type input "10"
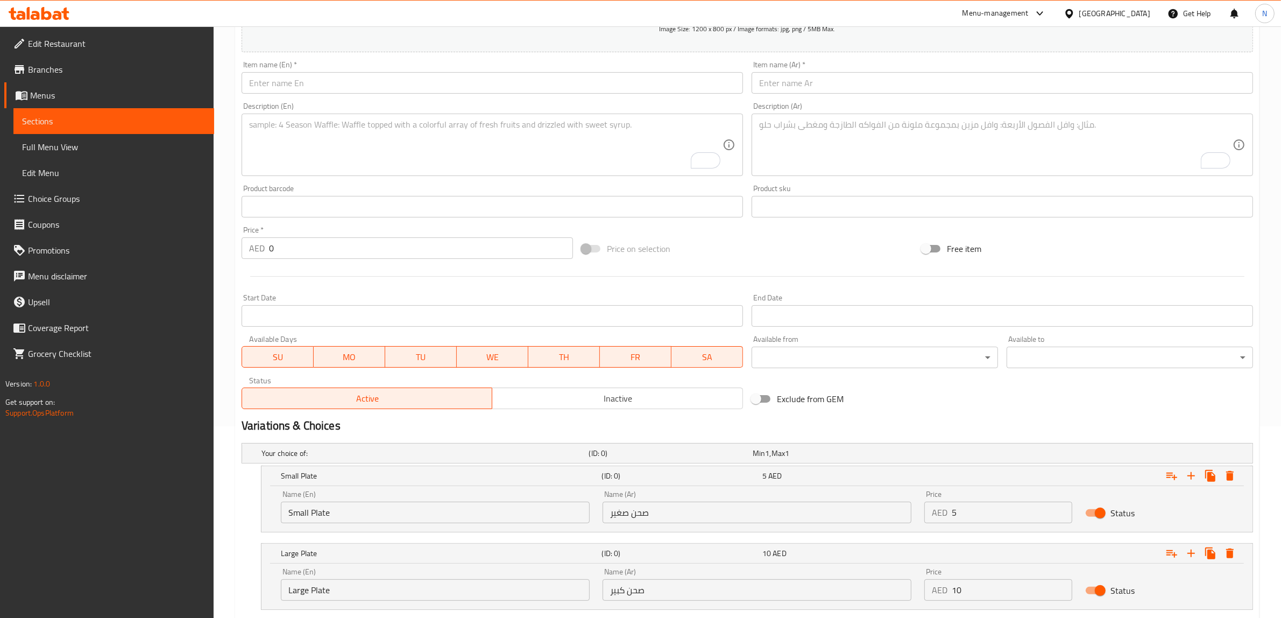
click at [958, 89] on input "text" at bounding box center [1002, 83] width 501 height 22
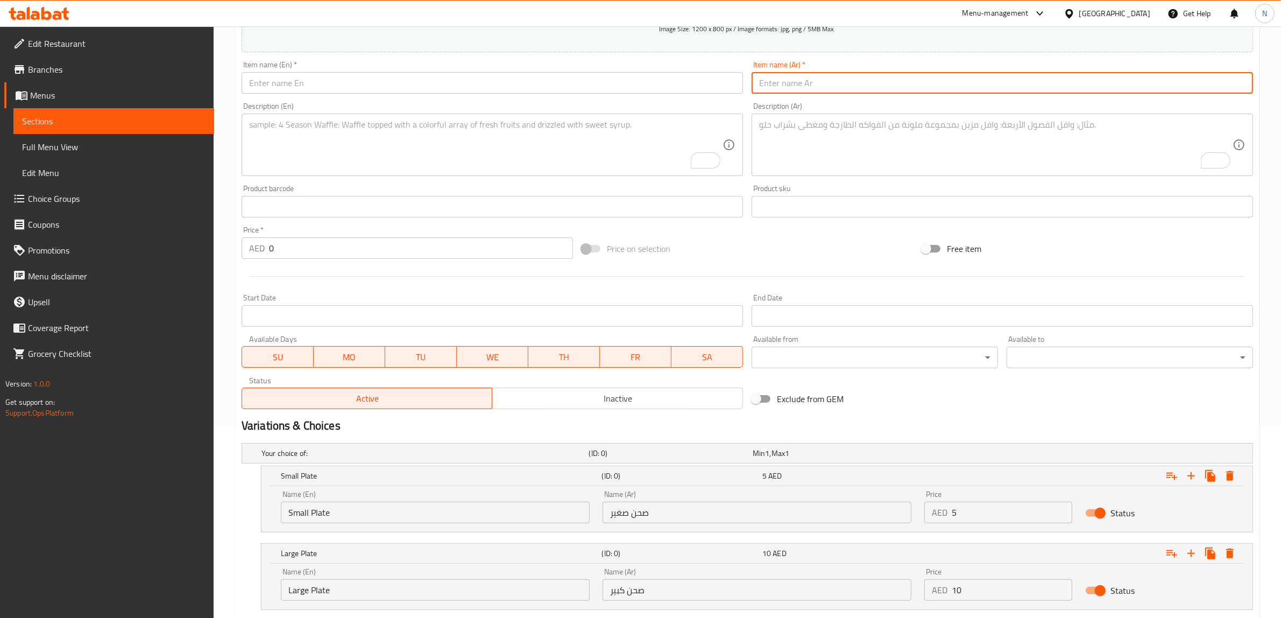
paste input "مخللات مشكلة"
type input "مخللات مشكلة"
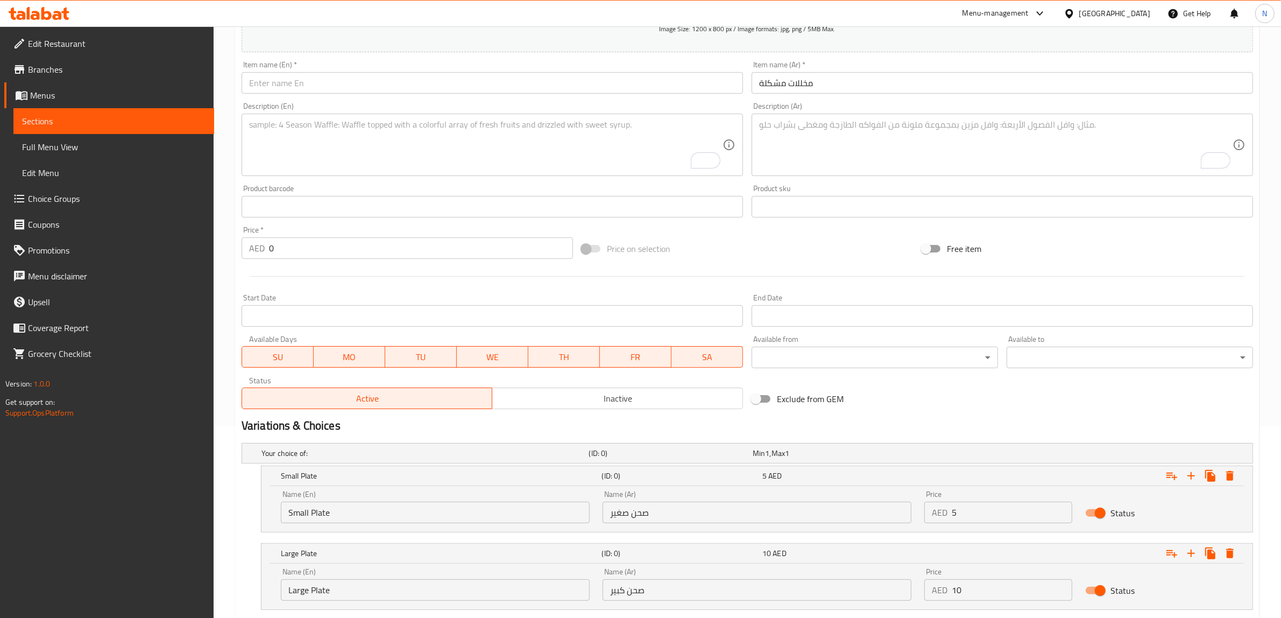
click at [1018, 136] on textarea "To enrich screen reader interactions, please activate Accessibility in Grammarl…" at bounding box center [995, 144] width 473 height 51
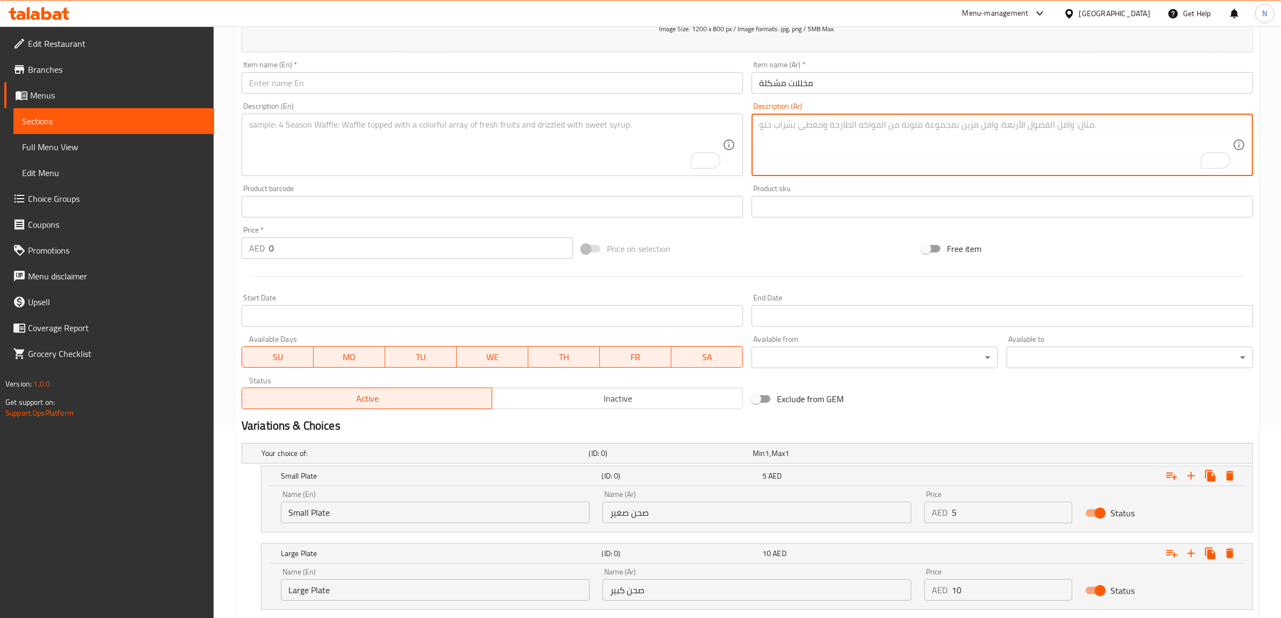
paste textarea "تشكيلة متنوعة من المخللات الطازجة مثل الخيار والجزر والفلفل."
type textarea "تشكيلة متنوعة من المخللات الطازجة مثل الخيار والجزر والفلفل."
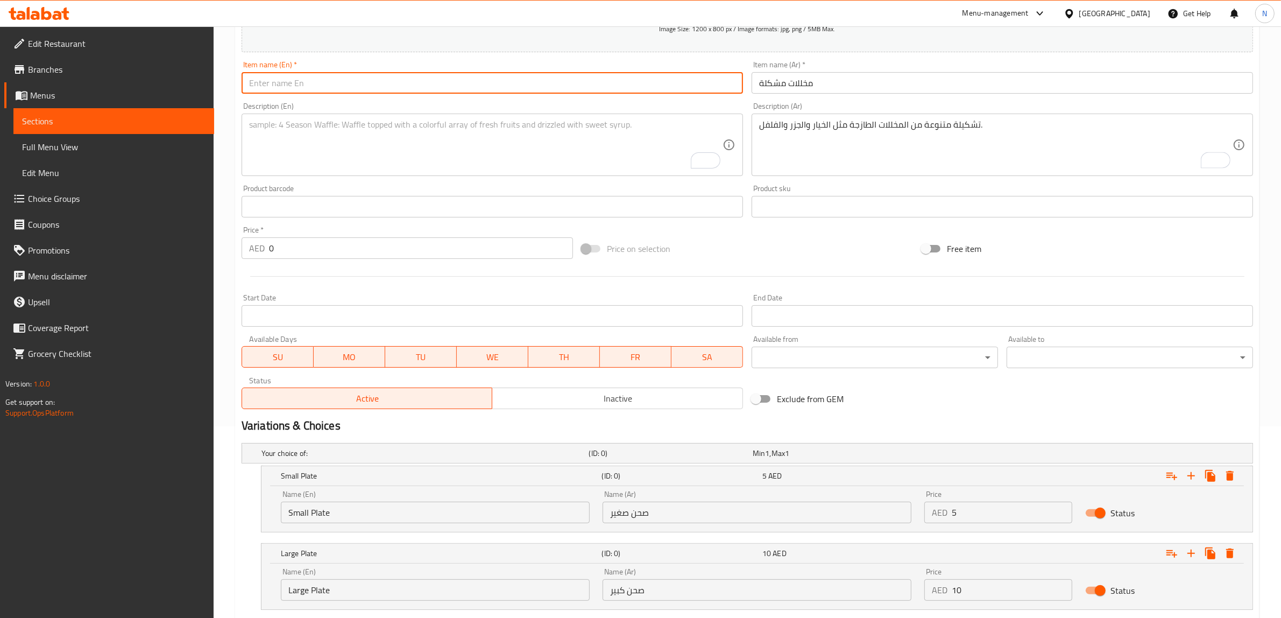
click at [582, 76] on input "text" at bounding box center [492, 83] width 501 height 22
type input "Mixed Pickles"
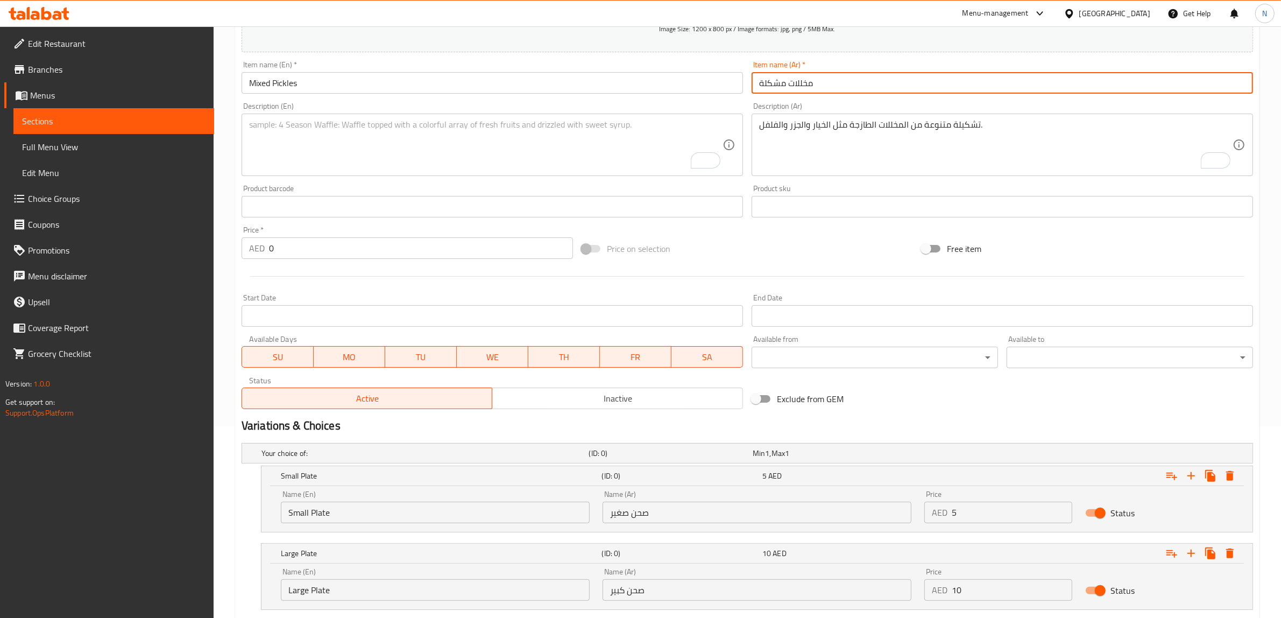
click at [777, 90] on input "مخللات مشكلة" at bounding box center [1002, 83] width 501 height 22
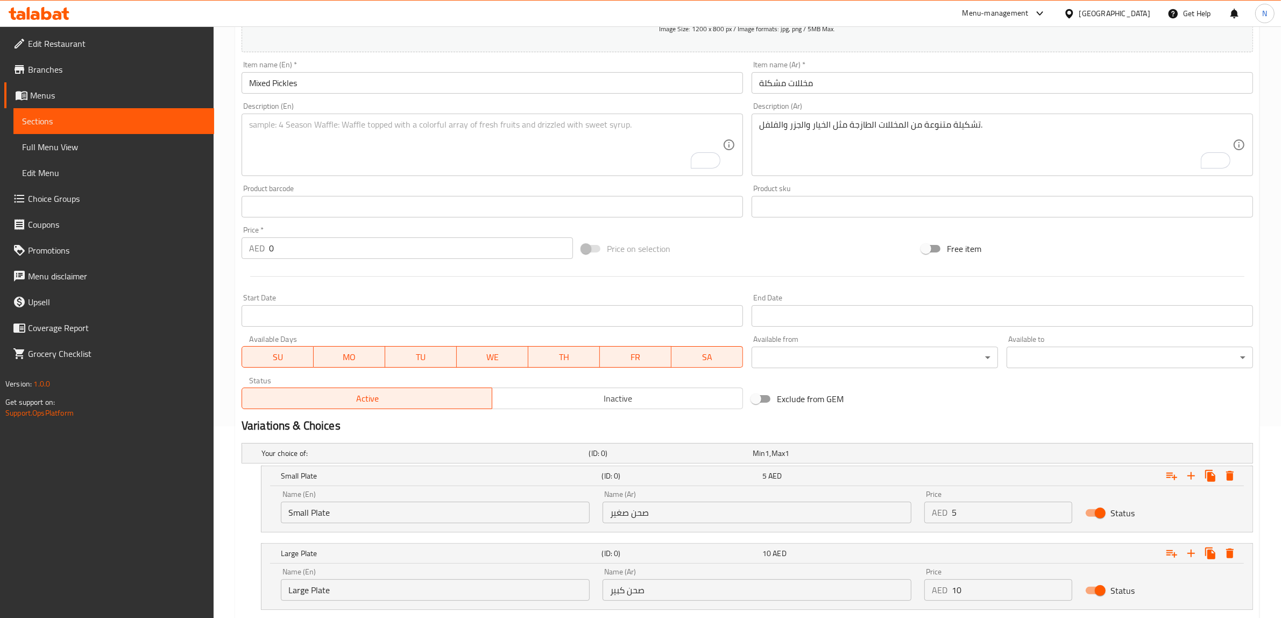
click at [872, 87] on input "مخللات مشكلة" at bounding box center [1002, 83] width 501 height 22
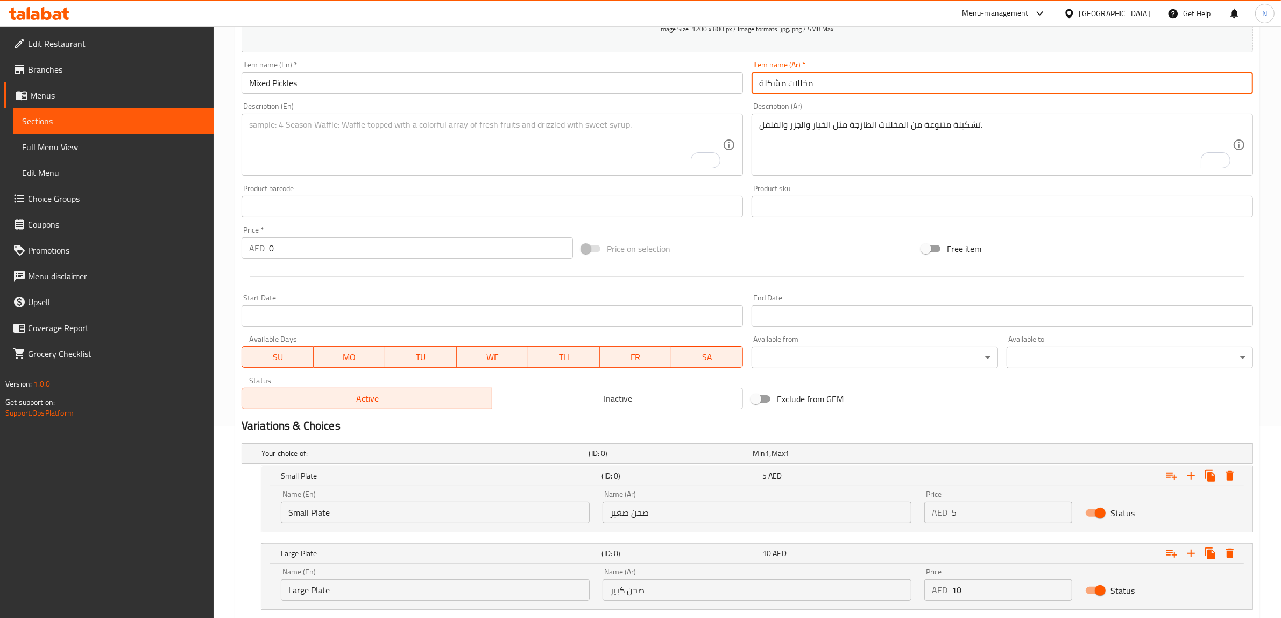
click at [872, 87] on input "مخللات مشكلة" at bounding box center [1002, 83] width 501 height 22
paste input "سلطة زبادي بالخيار"
type input "سلطة زبادي بالخيار"
click at [361, 97] on div "Item name (En)   * Mixed Pickles Item name (En) *" at bounding box center [492, 76] width 510 height 41
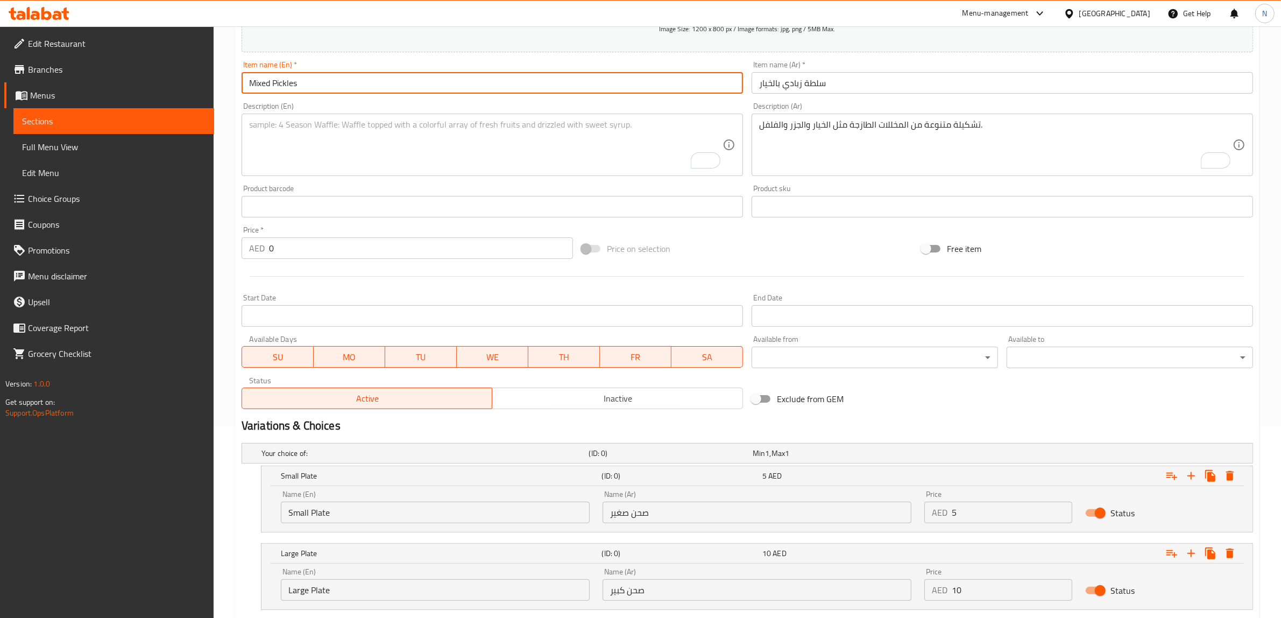
click at [361, 93] on input "Mixed Pickles" at bounding box center [492, 83] width 501 height 22
paste input "Yogurt and cucumber salad"
click at [278, 85] on input "Yogurt and cucumber salad" at bounding box center [492, 83] width 501 height 22
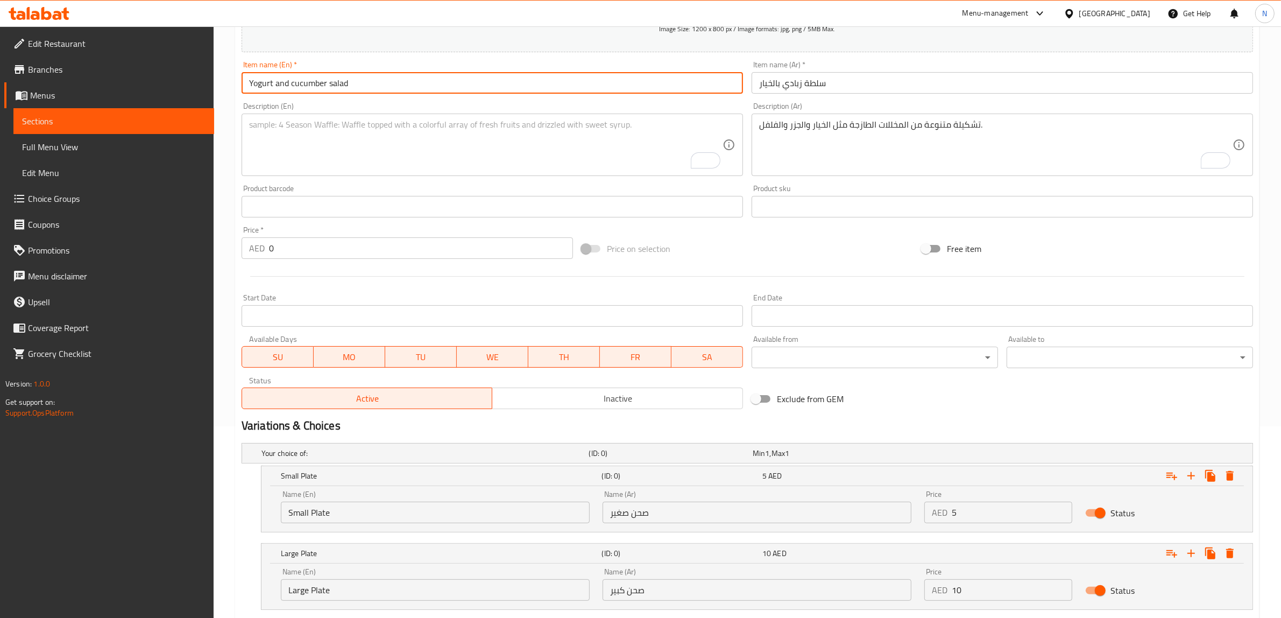
click at [278, 85] on input "Yogurt and cucumber salad" at bounding box center [492, 83] width 501 height 22
type input "Yogurt Cucumber Salad"
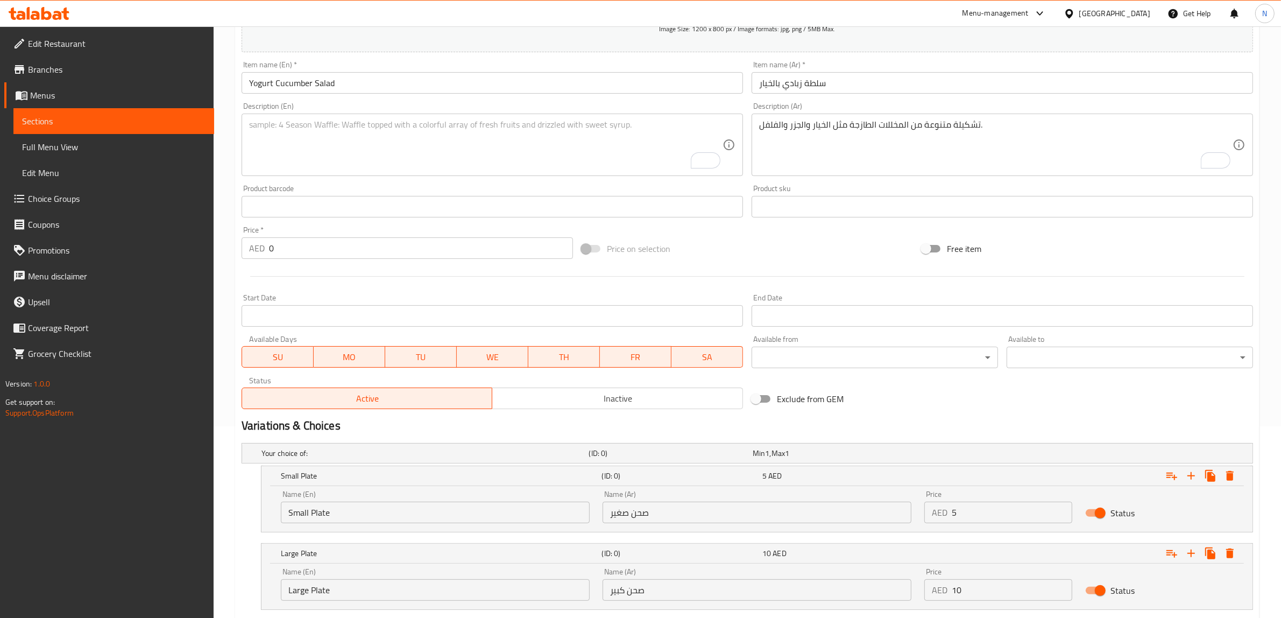
click at [980, 136] on textarea "تشكيلة متنوعة من المخللات الطازجة مثل الخيار والجزر والفلفل." at bounding box center [995, 144] width 473 height 51
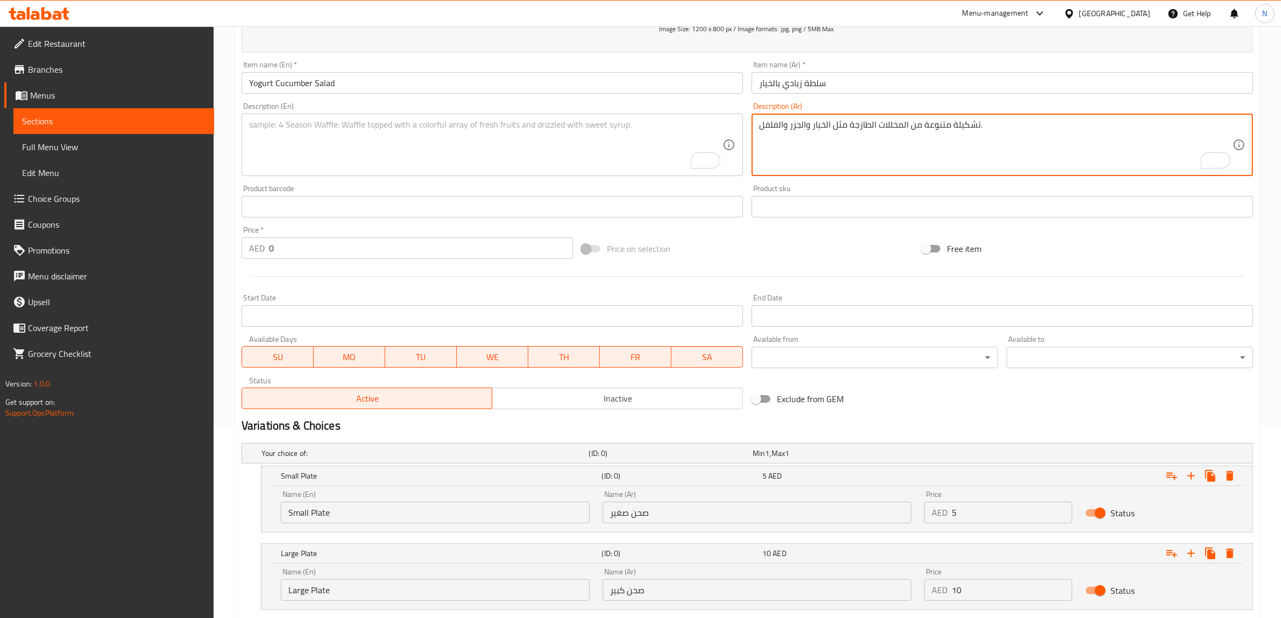
click at [980, 136] on textarea "تشكيلة متنوعة من المخللات الطازجة مثل الخيار والجزر والفلفل." at bounding box center [995, 144] width 473 height 51
paste textarea "بادي طازج ممزوج مع شرائح الخيار والنعناع المجفف"
type textarea "زبادي طازج ممزوج مع شرائح الخيار والنعناع المجفف."
click at [440, 141] on textarea "To enrich screen reader interactions, please activate Accessibility in Grammarl…" at bounding box center [485, 144] width 473 height 51
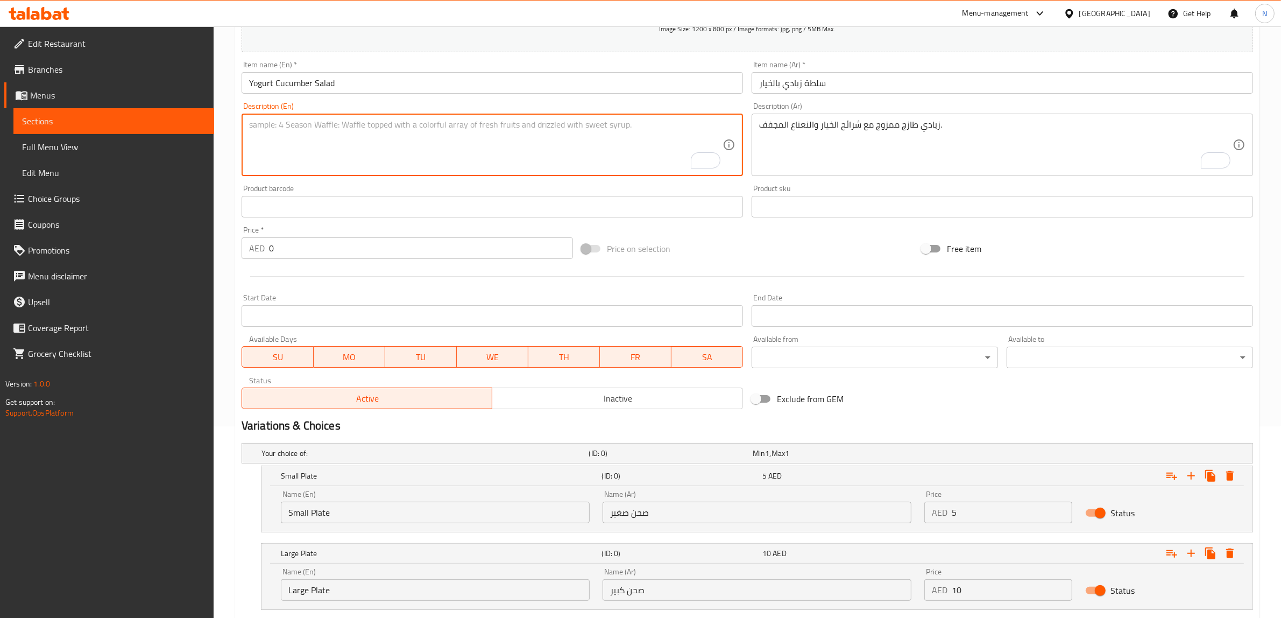
paste textarea "Fresh yogurt mixed with cucumber slices and dried mint."
type textarea "Fresh yogurt mixed with cucumber slices and dried mint."
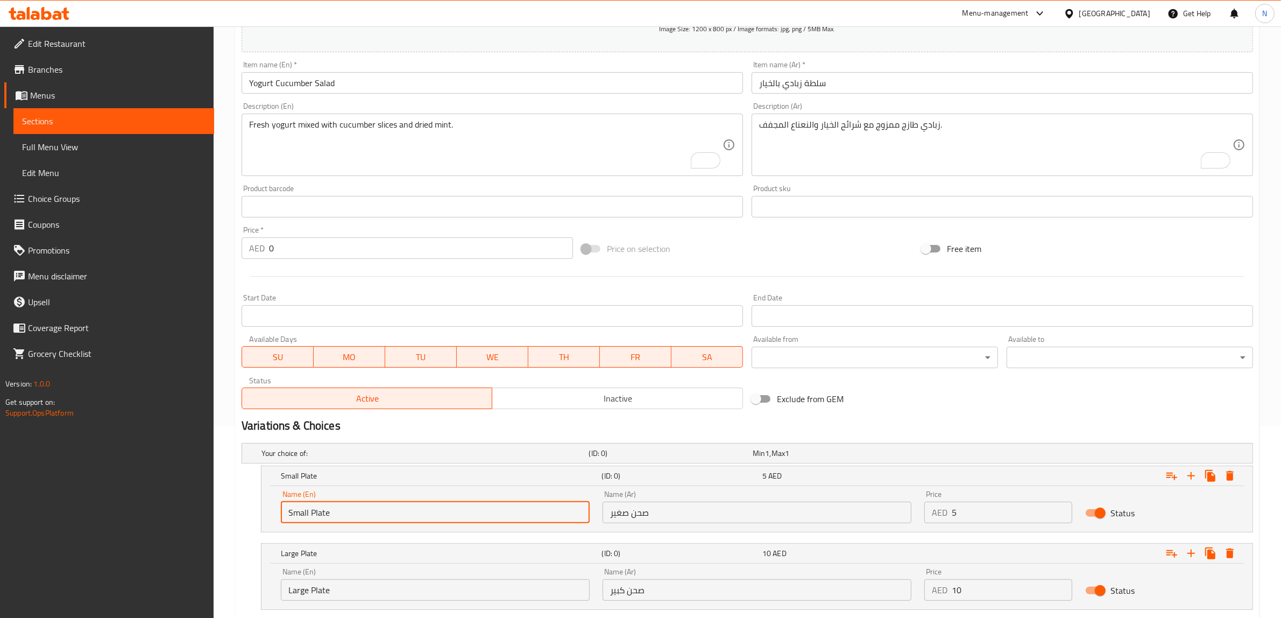
click at [372, 511] on input "Small Plate" at bounding box center [435, 512] width 309 height 22
type input "Choice"
click at [372, 511] on input "text" at bounding box center [435, 512] width 309 height 22
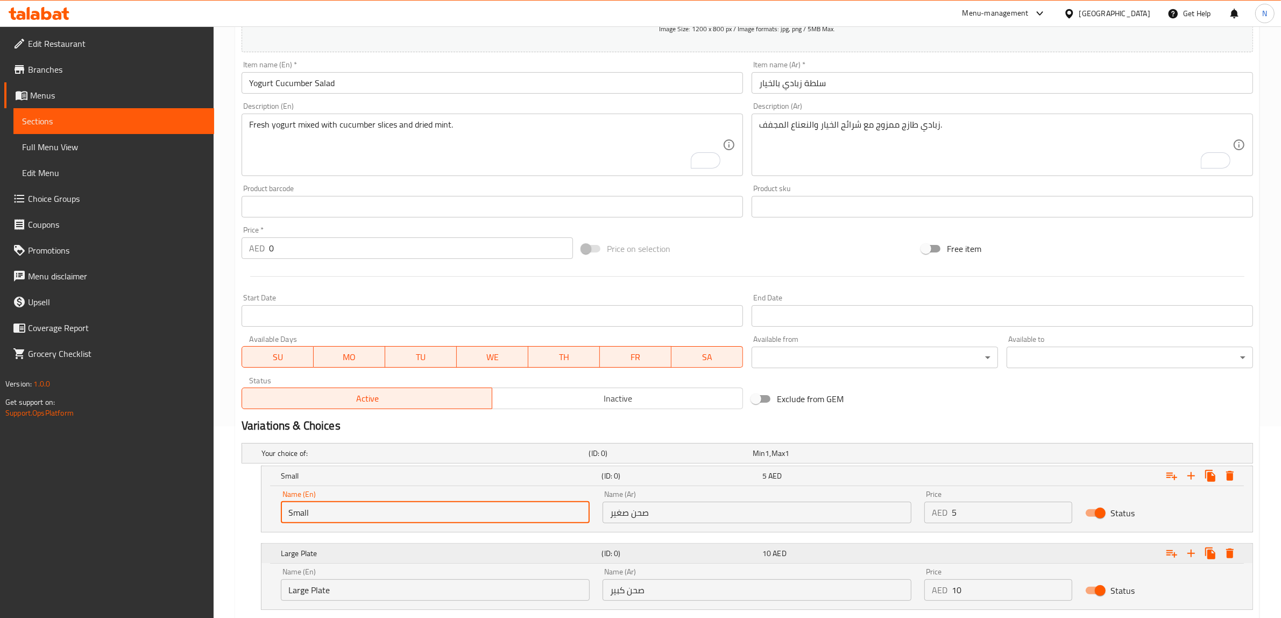
type input "Small Plate"
click at [356, 586] on input "Large Plate" at bounding box center [435, 590] width 309 height 22
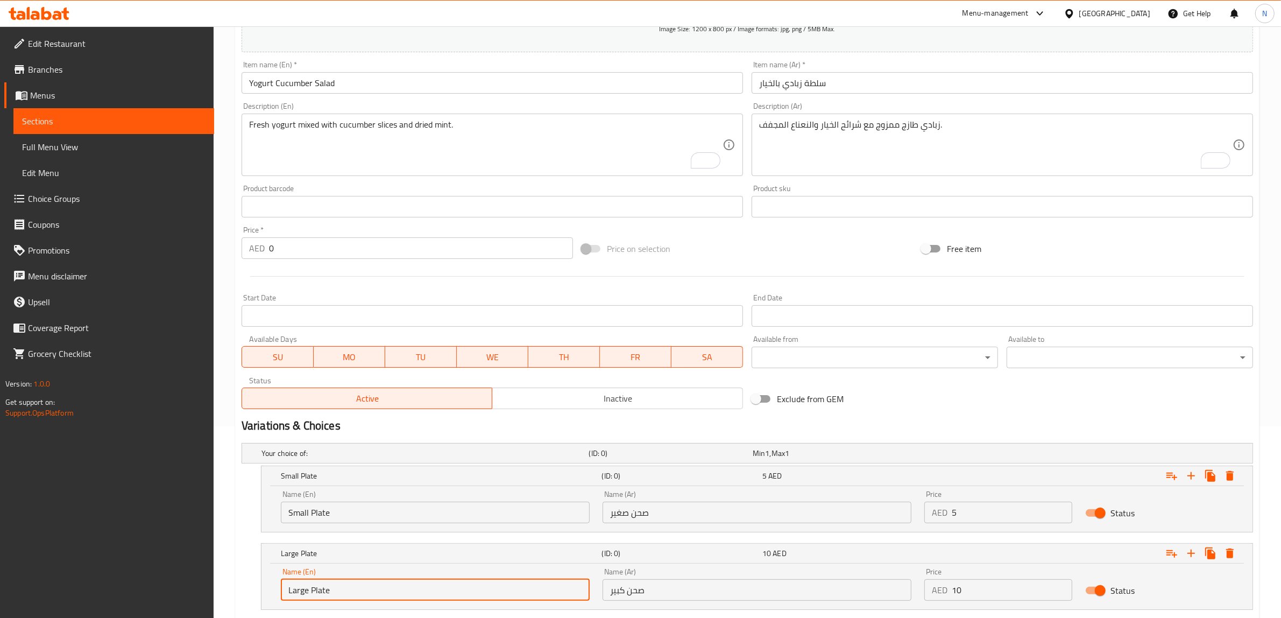
click at [356, 586] on input "Large Plate" at bounding box center [435, 590] width 309 height 22
type input "Choice"
click at [356, 586] on input "text" at bounding box center [435, 590] width 309 height 22
type input "Large Plate"
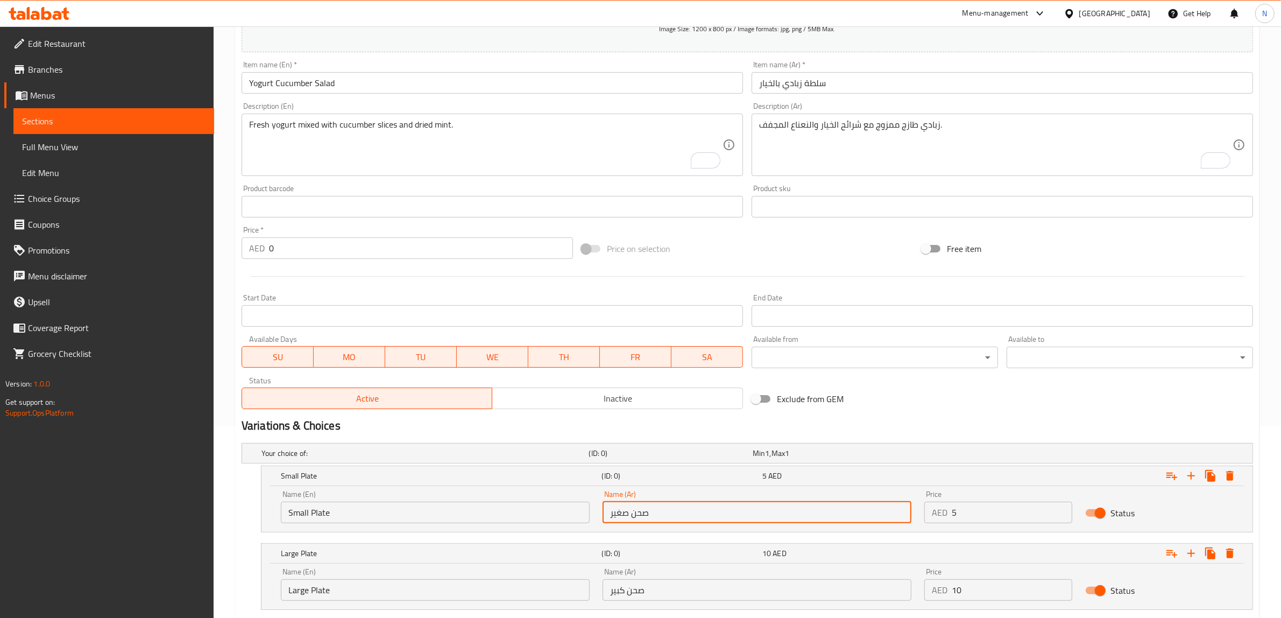
click at [665, 514] on input "صحن صغير" at bounding box center [757, 512] width 309 height 22
type input "صحن صغير"
click at [638, 514] on input "صحن صغير" at bounding box center [757, 512] width 309 height 22
click at [643, 593] on input "صحن كبير" at bounding box center [757, 590] width 309 height 22
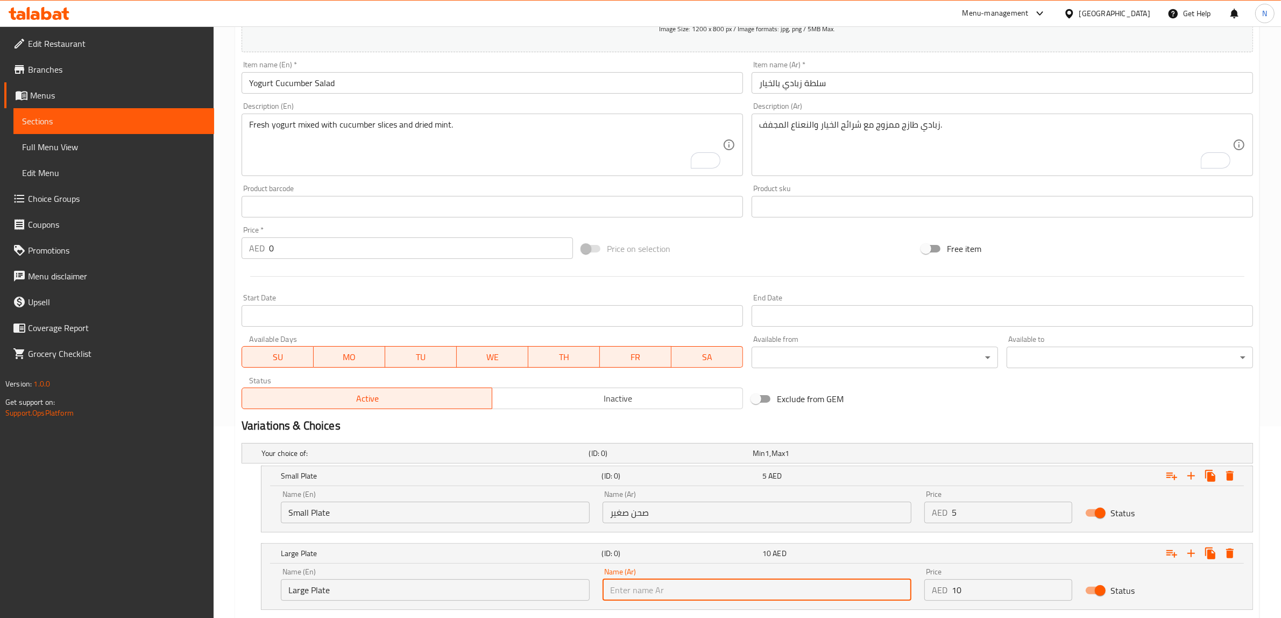
paste input "صحن"
type input "صحن كبير"
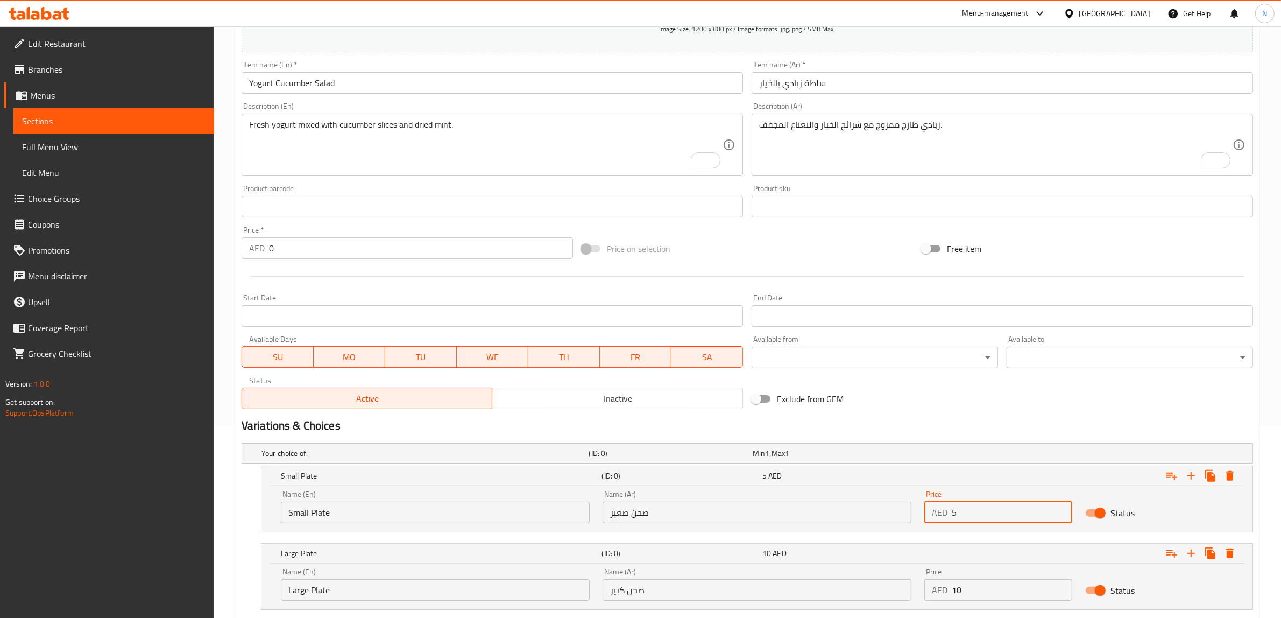
click at [975, 514] on input "5" at bounding box center [1012, 512] width 121 height 22
type input "5"
click at [968, 590] on input "10" at bounding box center [1012, 590] width 121 height 22
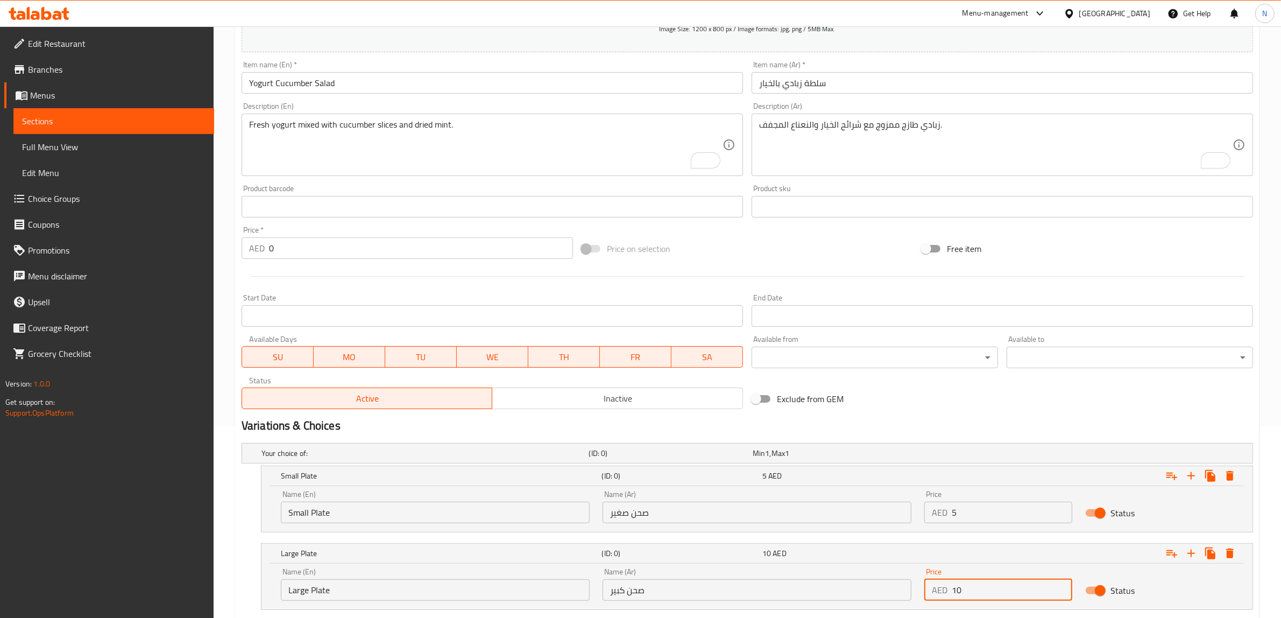
type input "10"
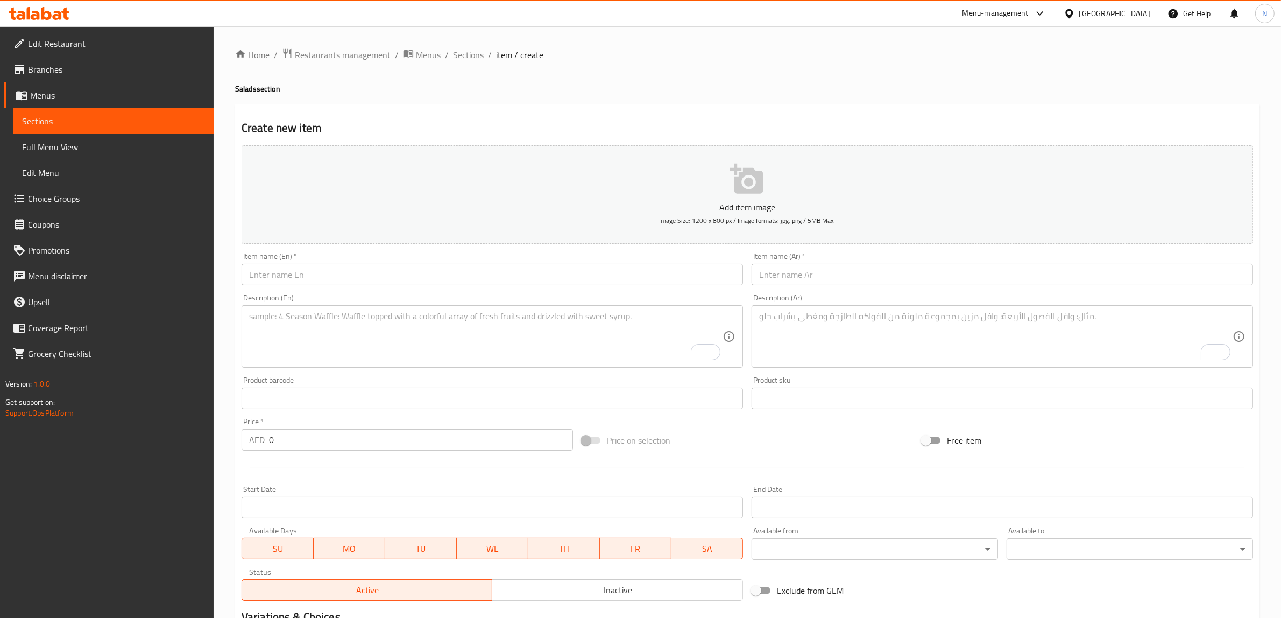
click at [476, 61] on span "Sections" at bounding box center [468, 54] width 31 height 13
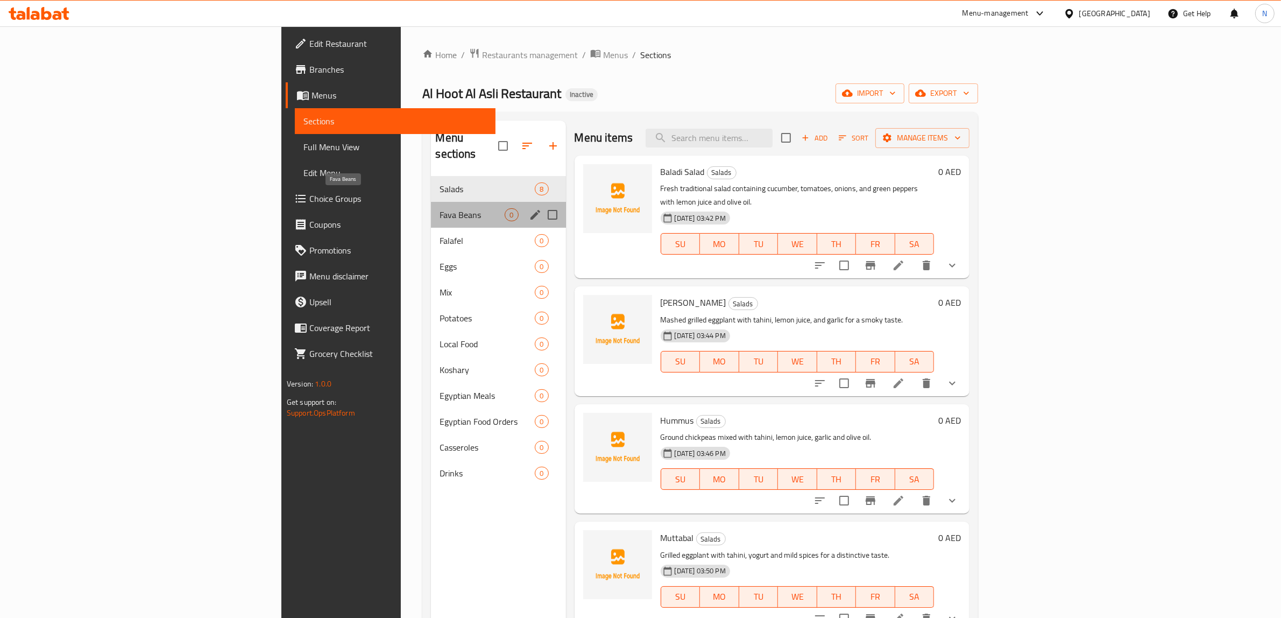
click at [440, 208] on span "Fava Beans" at bounding box center [472, 214] width 65 height 13
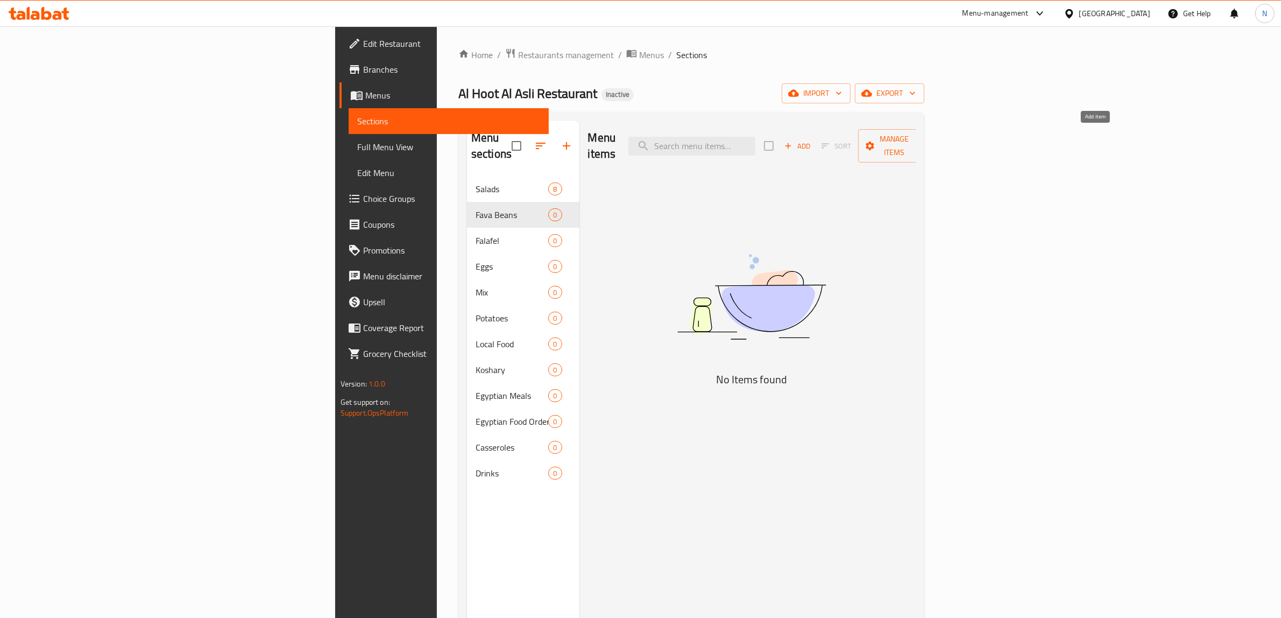
click at [812, 140] on span "Add" at bounding box center [797, 146] width 29 height 12
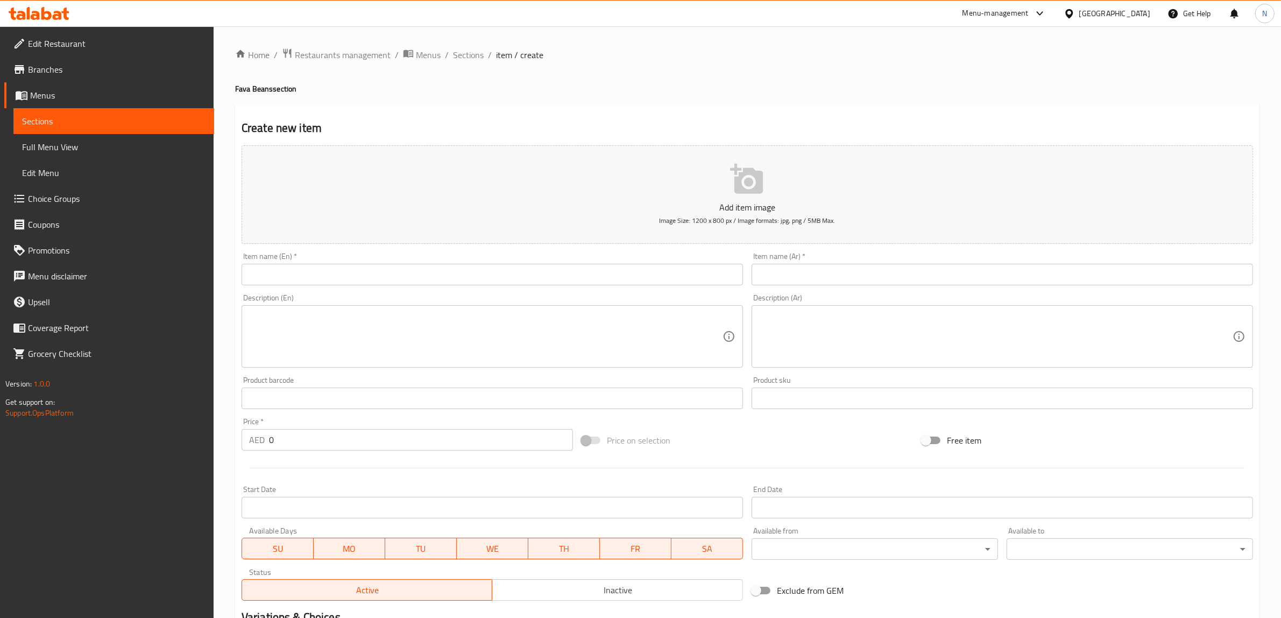
click at [832, 268] on input "text" at bounding box center [1002, 275] width 501 height 22
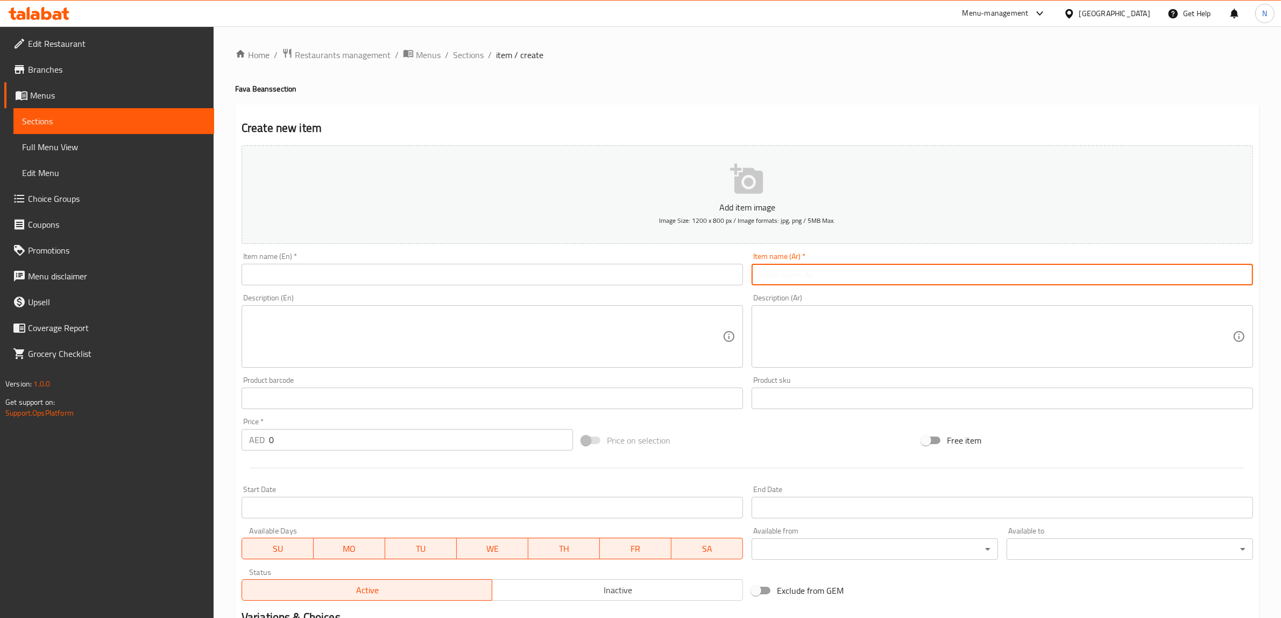
paste input "فول مدمس زيت عادي"
type input "فول مدمس زيت عادي"
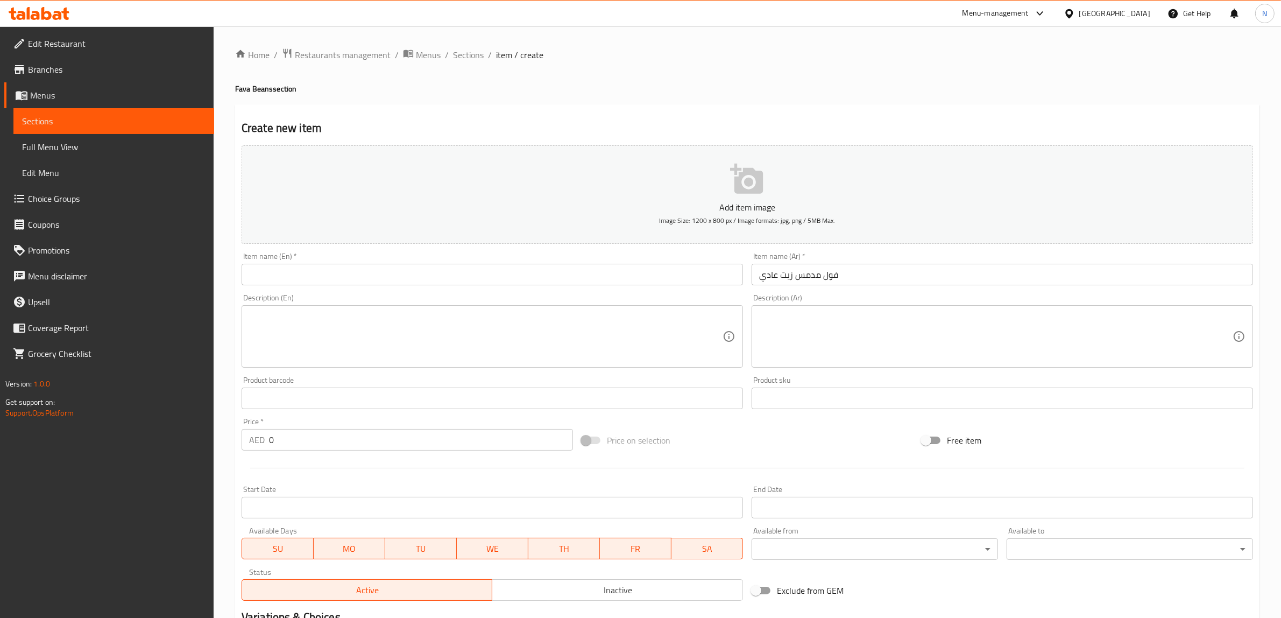
click at [958, 318] on textarea at bounding box center [995, 336] width 473 height 51
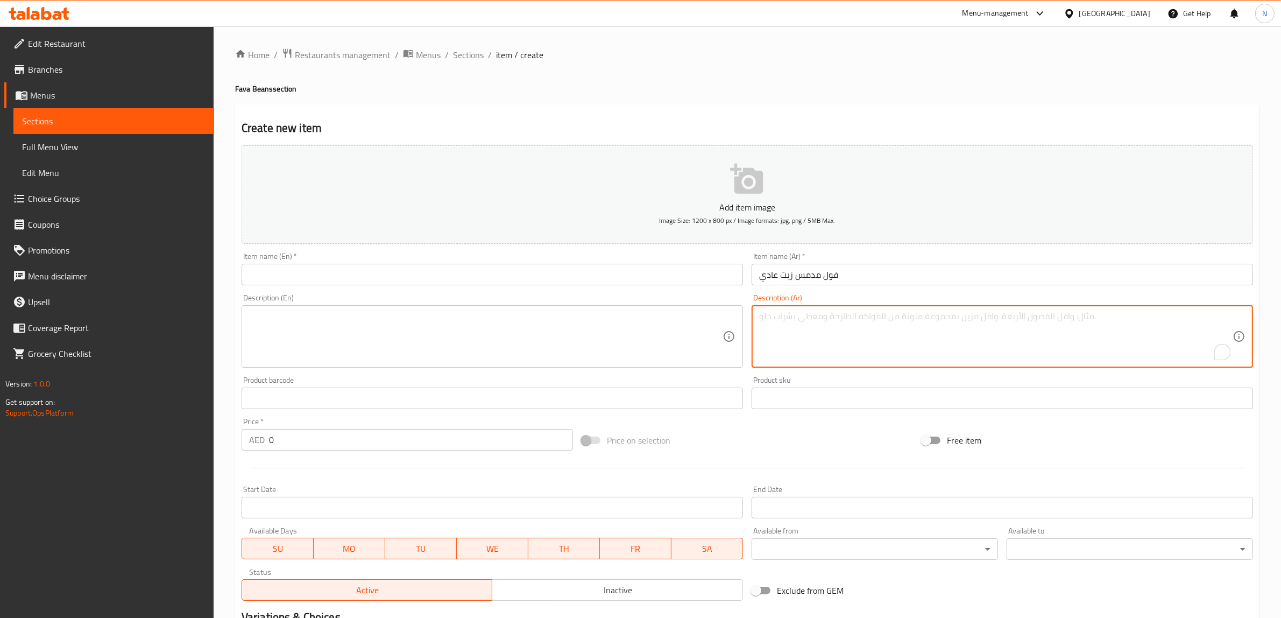
paste textarea "فول طازج مطهو على نار هادئة مع زيت نباتي وتوابل بسيطة."
type textarea "فول طازج مطهو على نار هادئة مع زيت نباتي وتوابل بسيطة."
click at [425, 327] on textarea at bounding box center [485, 336] width 473 height 51
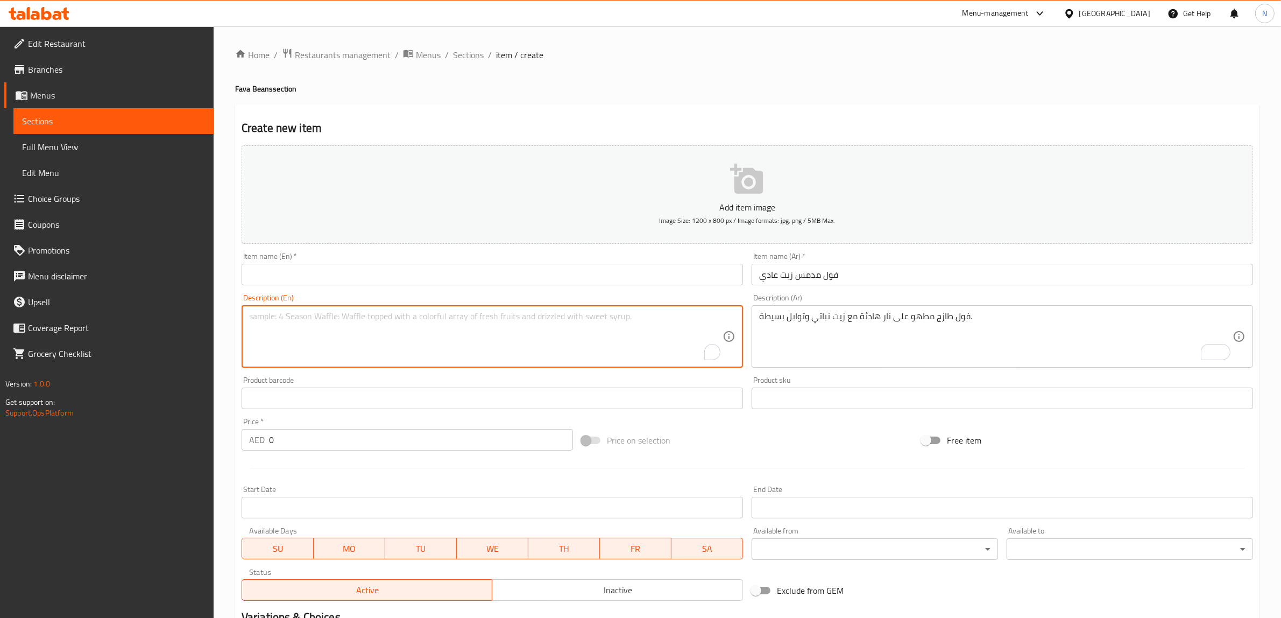
paste textarea "Fresh beans cooked over low heat with vegetable oil and simple spices."
click at [282, 326] on textarea "Fresh beans cooked over low heat with vegetable oil and simple spices." at bounding box center [485, 336] width 473 height 51
type textarea "Fresh foul cooked over low heat with vegetable oil and simple spices."
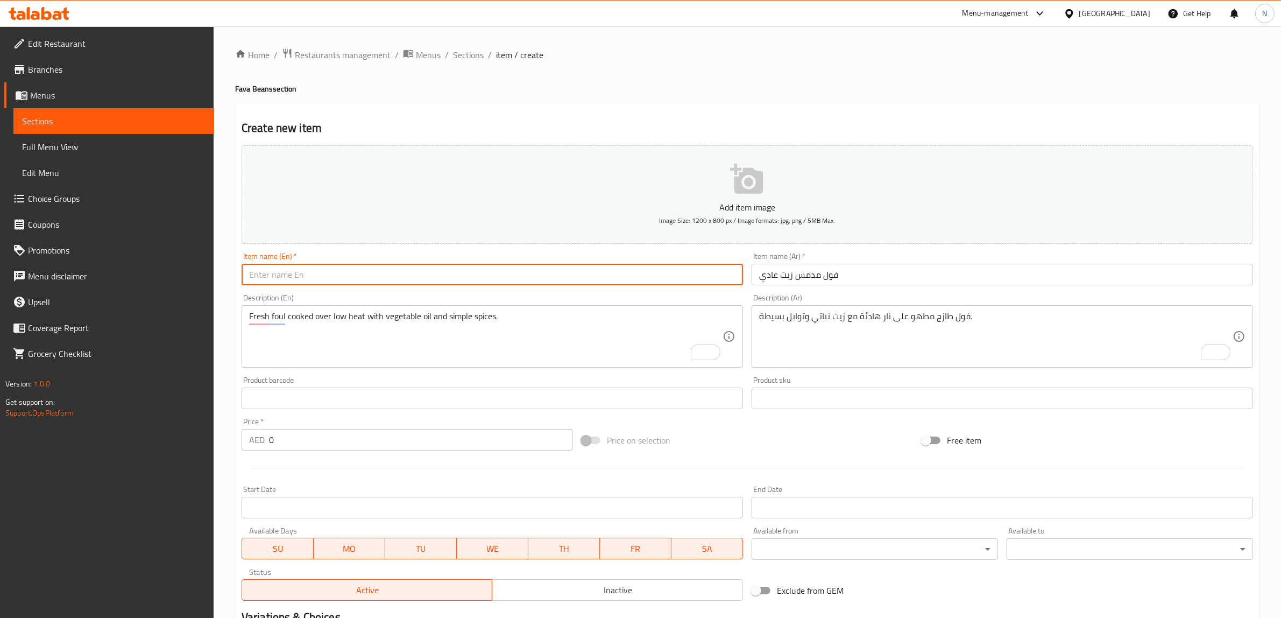
click at [469, 278] on input "text" at bounding box center [492, 275] width 501 height 22
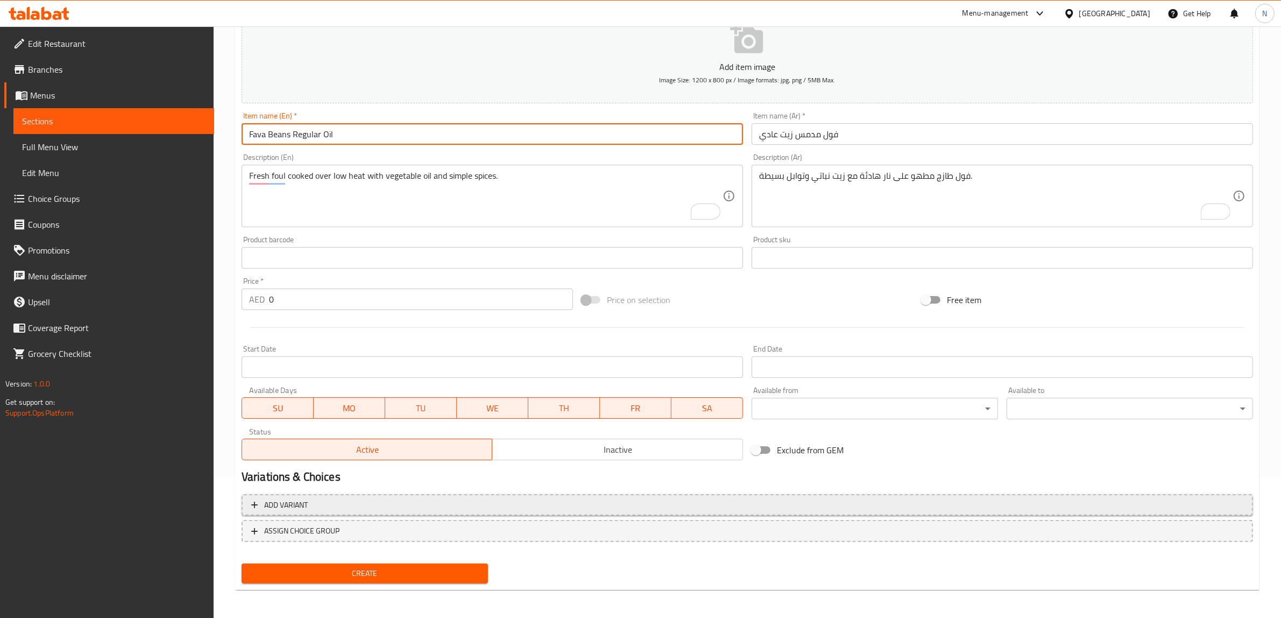
type input "Fava Beans Regular Oil"
click at [532, 499] on span "Add variant" at bounding box center [747, 504] width 992 height 13
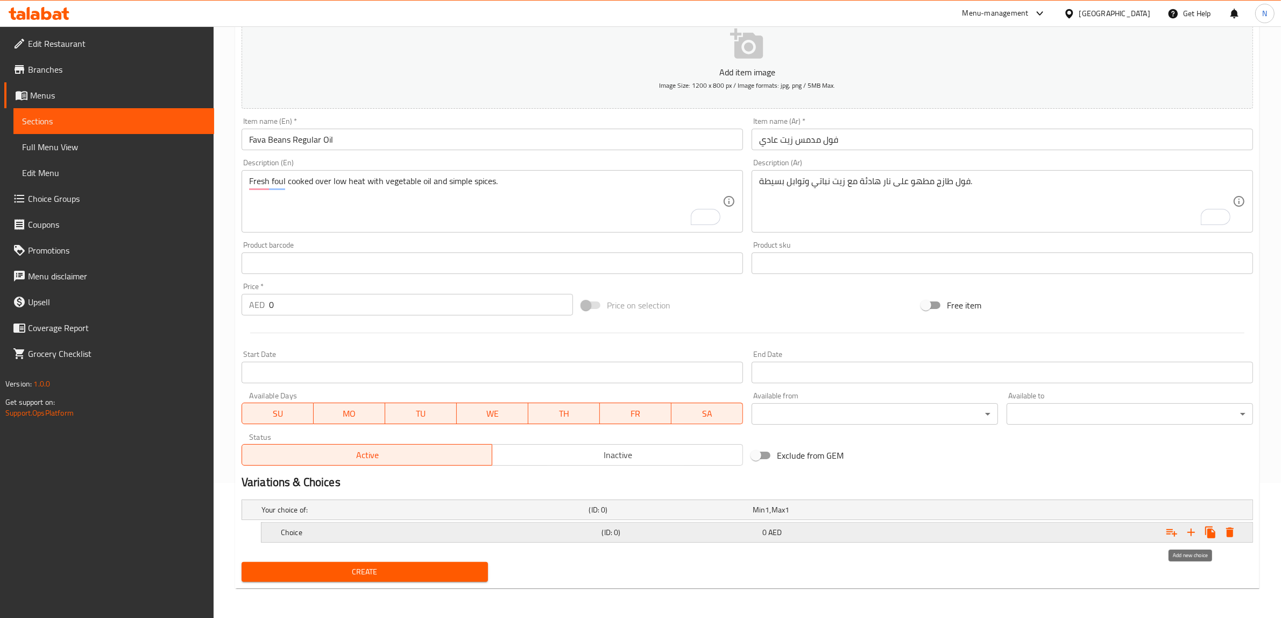
click at [1184, 533] on button "Expand" at bounding box center [1190, 531] width 19 height 19
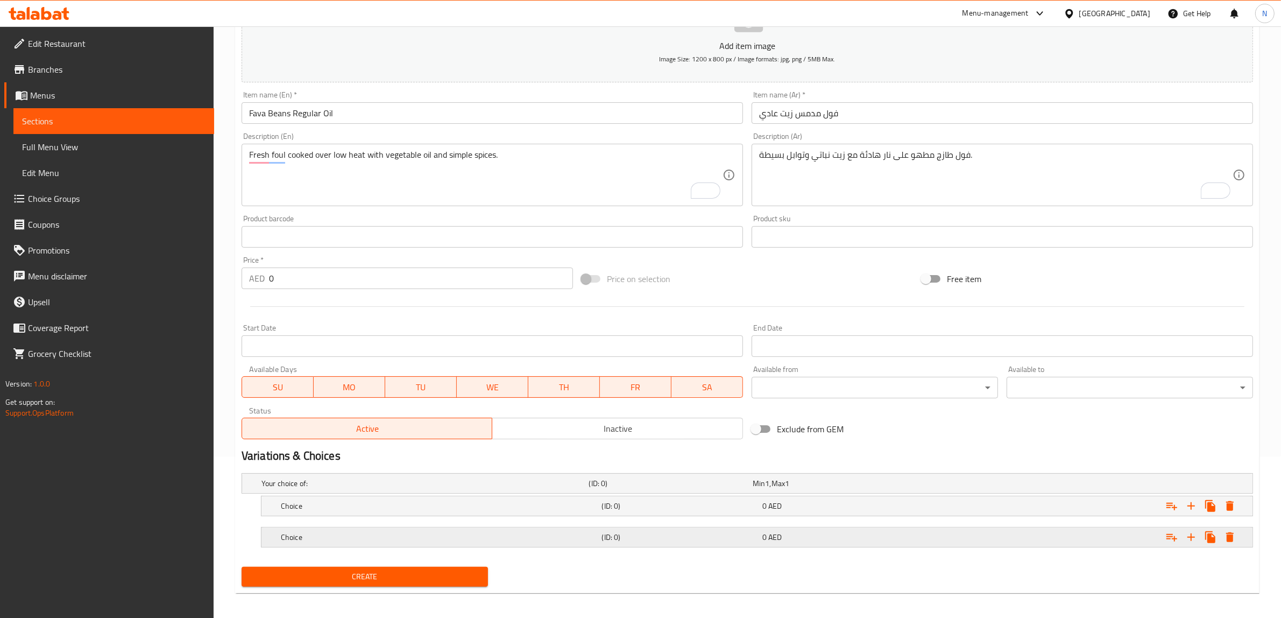
scroll to position [167, 0]
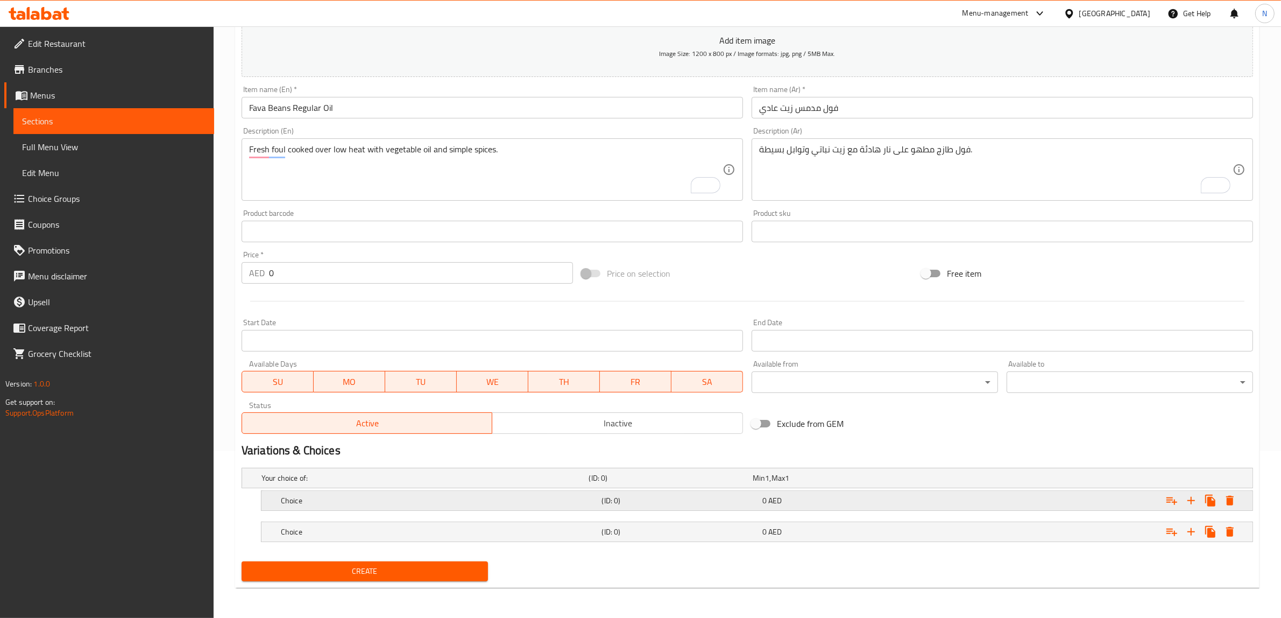
click at [1074, 504] on div "Expand" at bounding box center [1080, 500] width 321 height 24
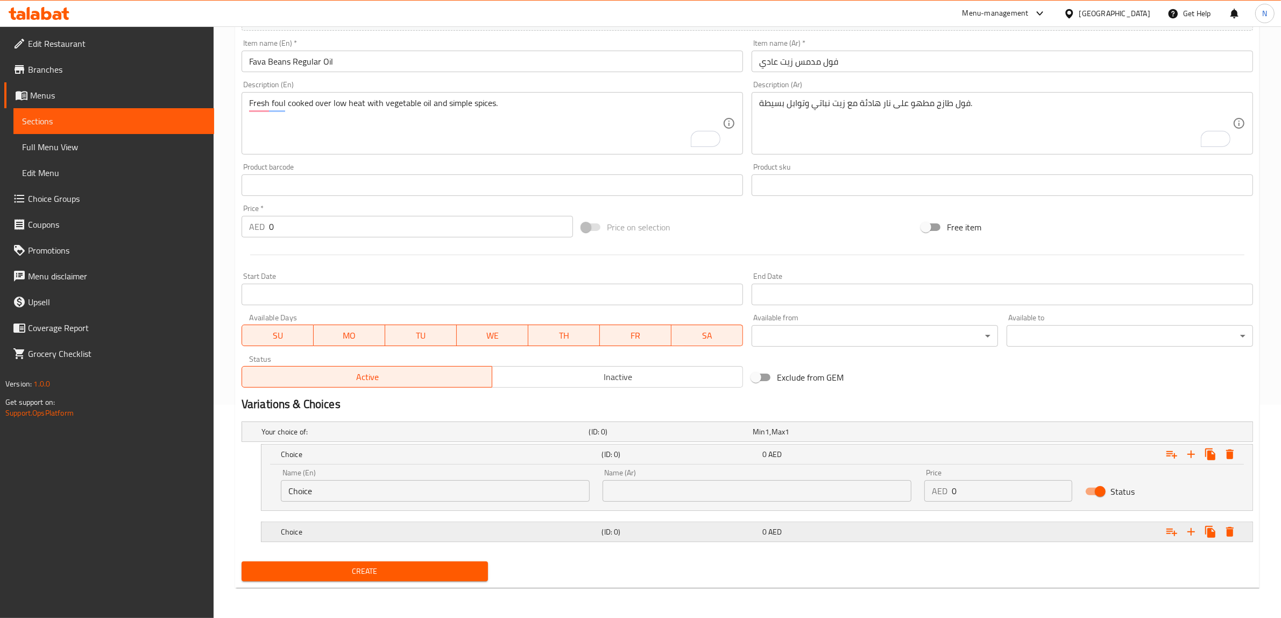
click at [1063, 526] on div "Expand" at bounding box center [1080, 532] width 321 height 24
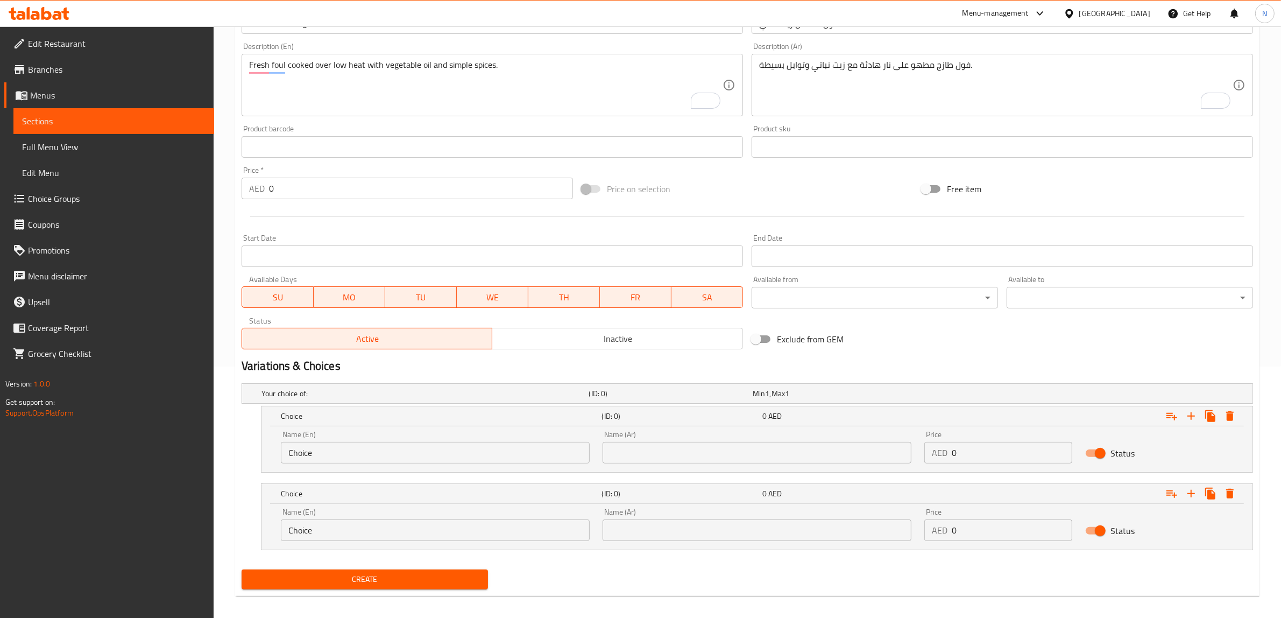
scroll to position [259, 0]
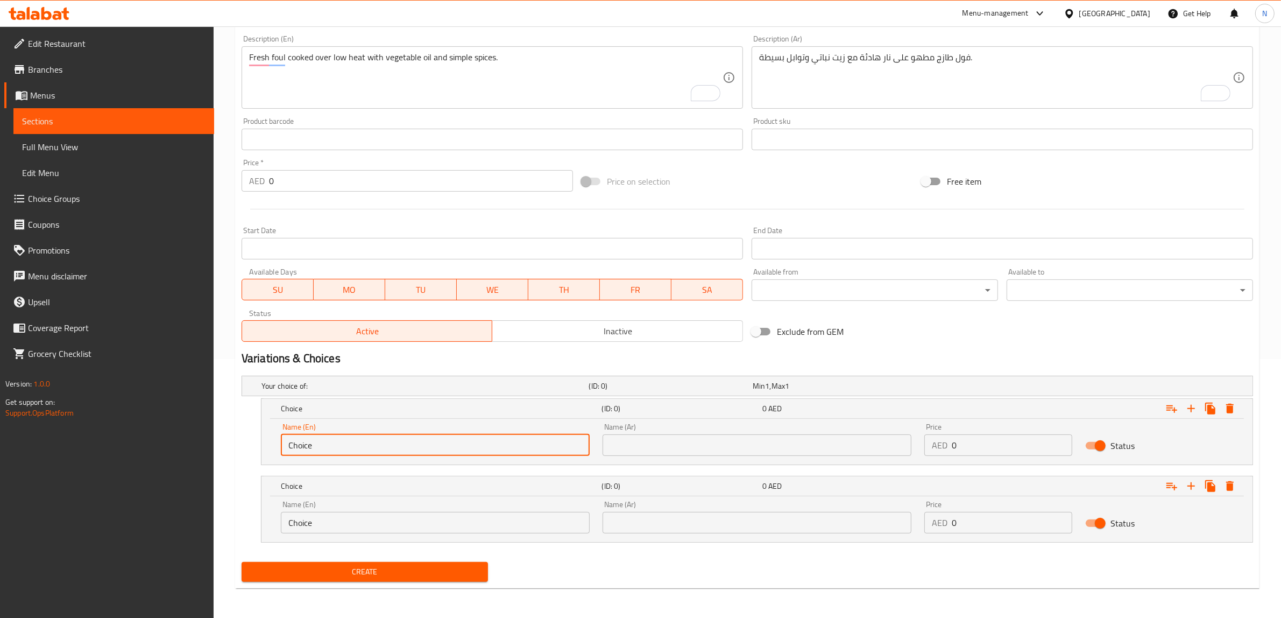
click at [526, 442] on input "Choice" at bounding box center [435, 445] width 309 height 22
click at [526, 442] on input "text" at bounding box center [435, 445] width 309 height 22
click at [382, 450] on input "Small" at bounding box center [435, 445] width 309 height 22
type input "Small Plate"
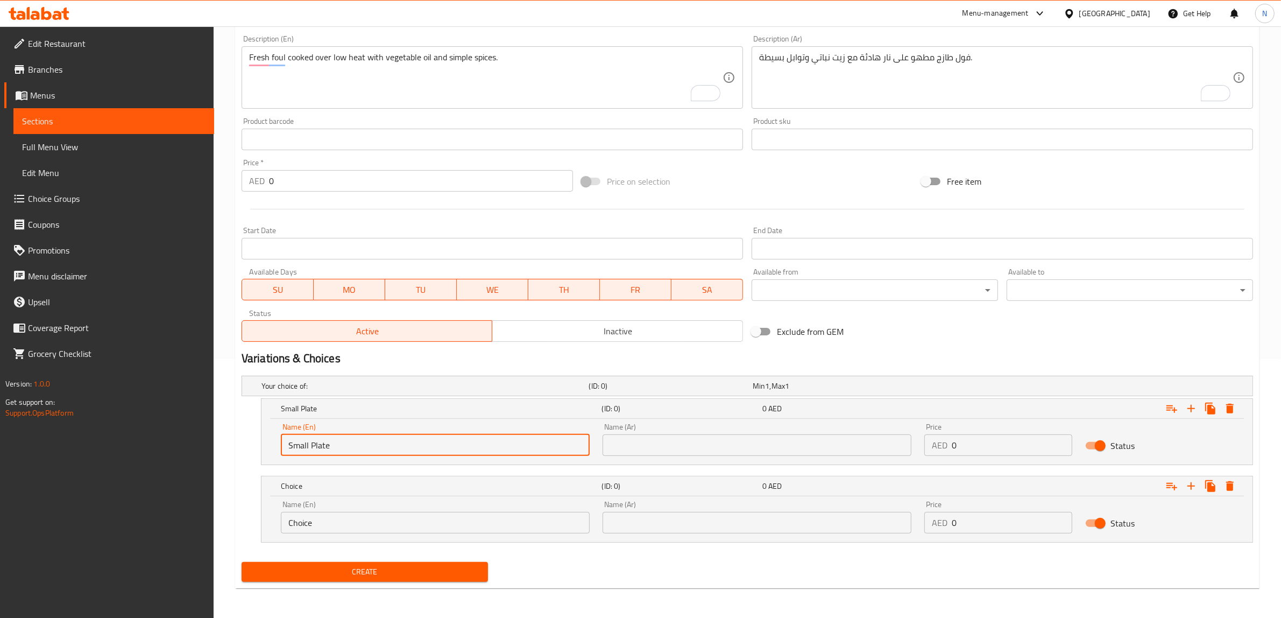
click at [350, 531] on input "Choice" at bounding box center [435, 523] width 309 height 22
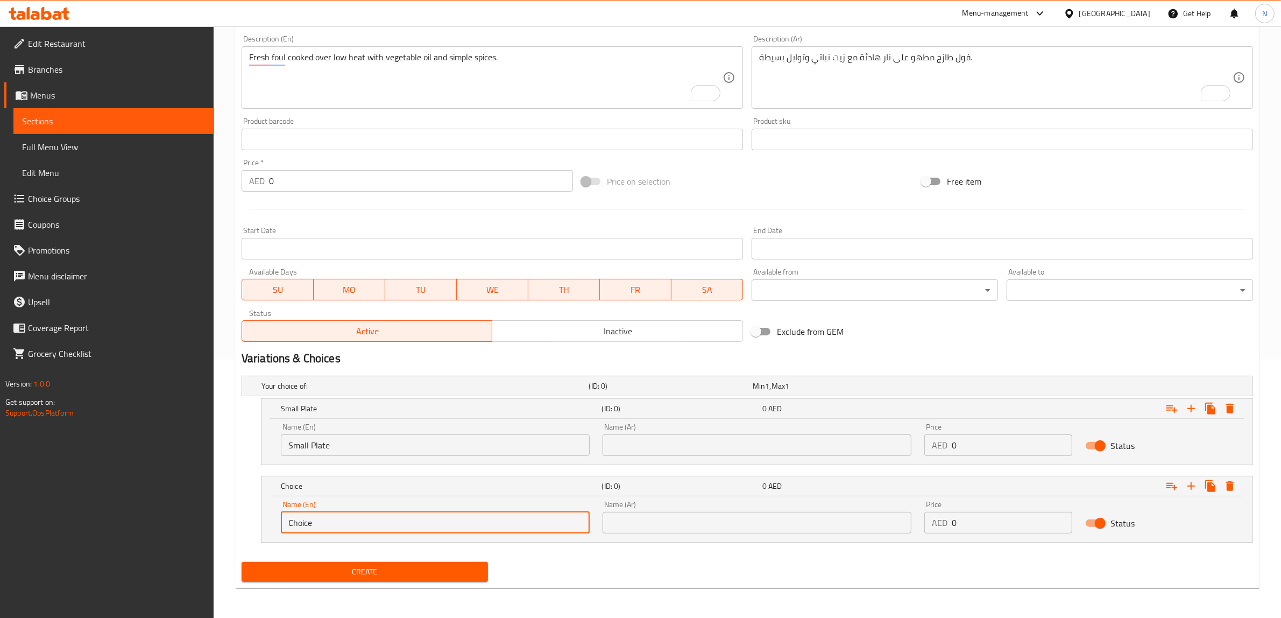
click at [350, 531] on input "Choice" at bounding box center [435, 523] width 309 height 22
click at [350, 530] on input "text" at bounding box center [435, 523] width 309 height 22
type input "Large Plate"
click at [717, 455] on input "text" at bounding box center [757, 445] width 309 height 22
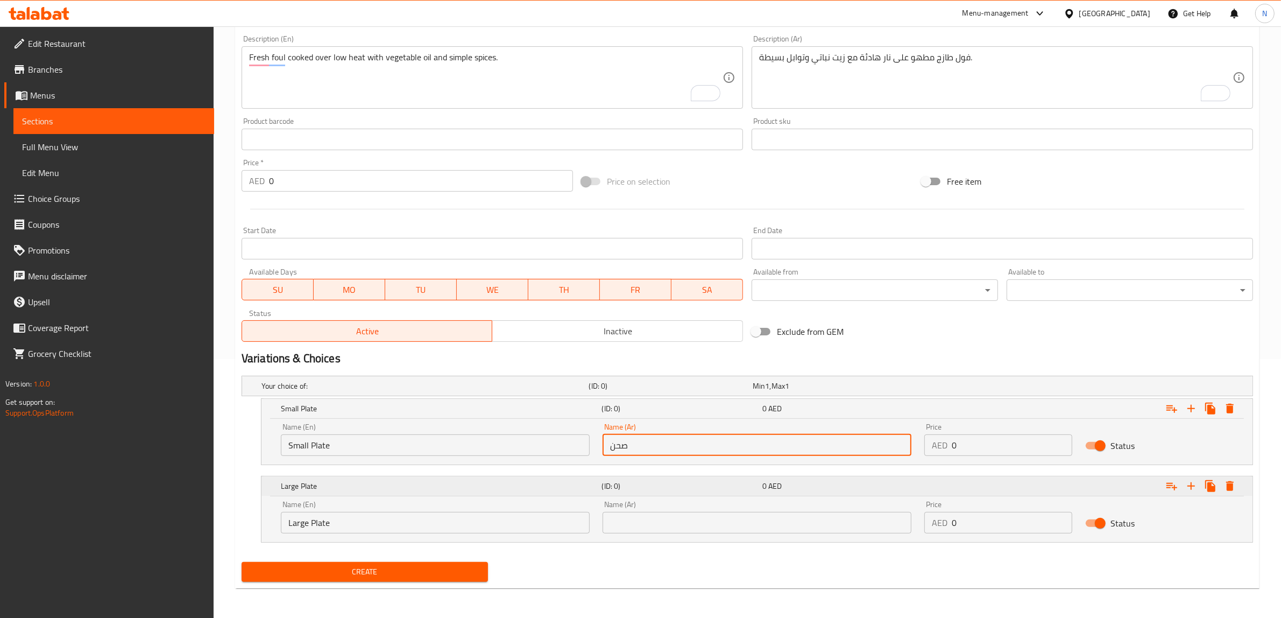
type input "صحن صغير"
click at [647, 440] on input "صحن صغير" at bounding box center [757, 445] width 309 height 22
click at [642, 442] on input "صحن صغير" at bounding box center [757, 445] width 309 height 22
click at [663, 531] on input "text" at bounding box center [757, 523] width 309 height 22
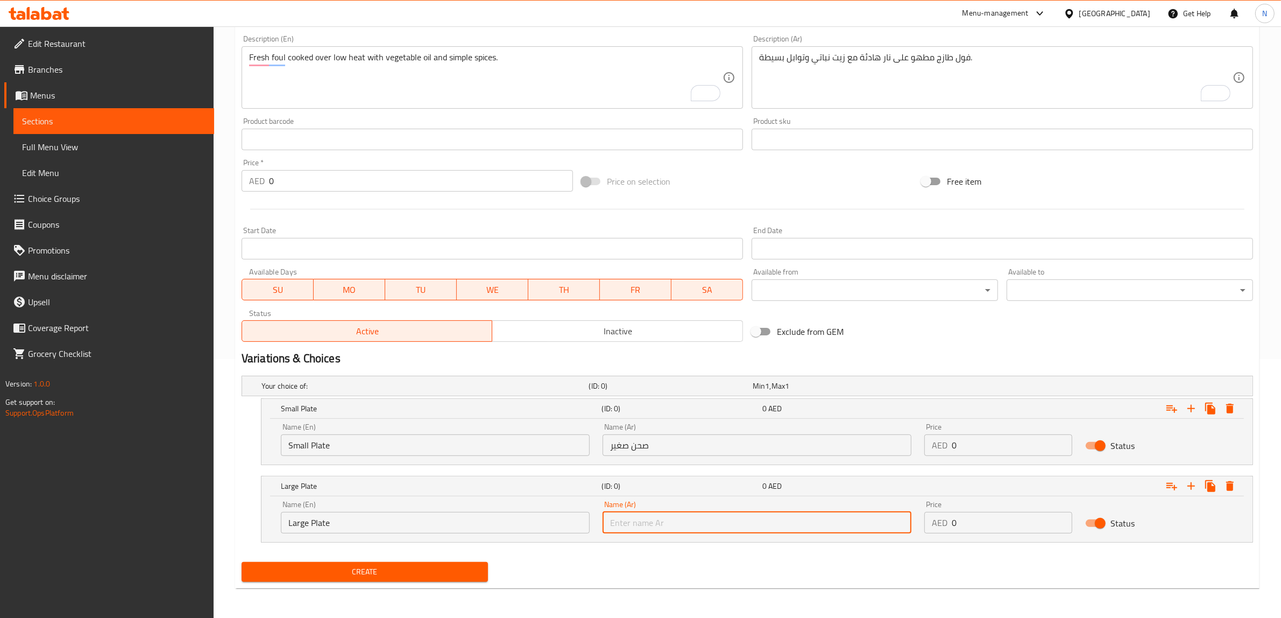
paste input "صحن"
type input "صحن كبير"
click at [1013, 440] on input "0" at bounding box center [1012, 445] width 121 height 22
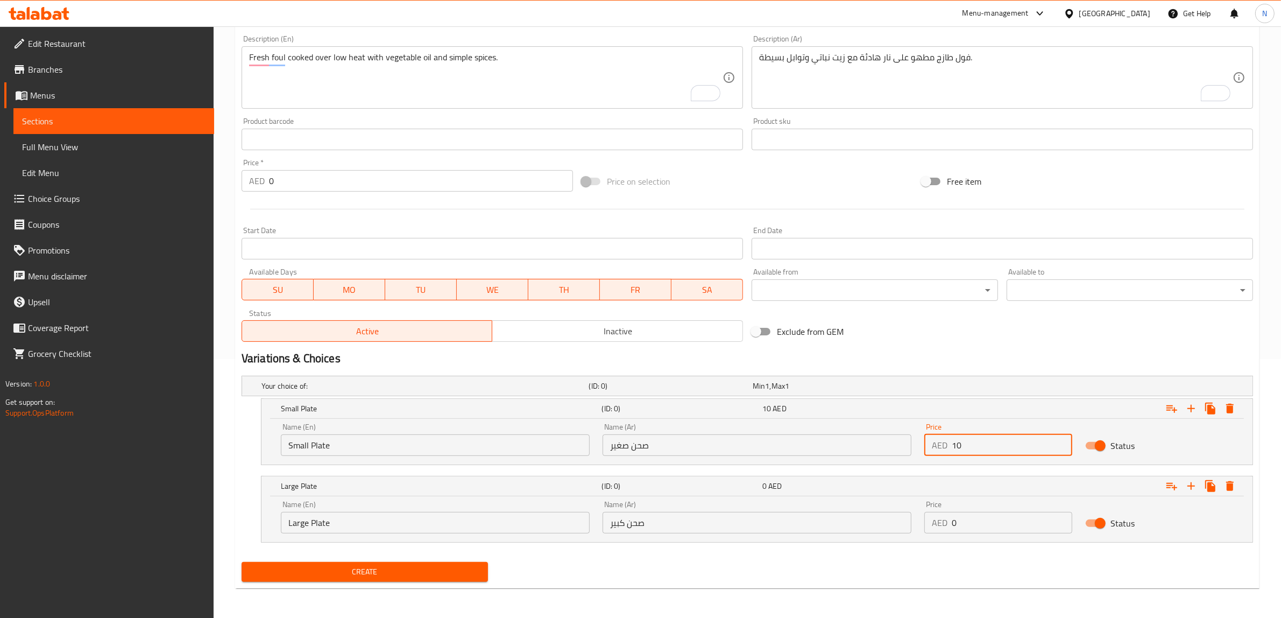
type input "10"
click at [991, 520] on input "0" at bounding box center [1012, 523] width 121 height 22
type input "15"
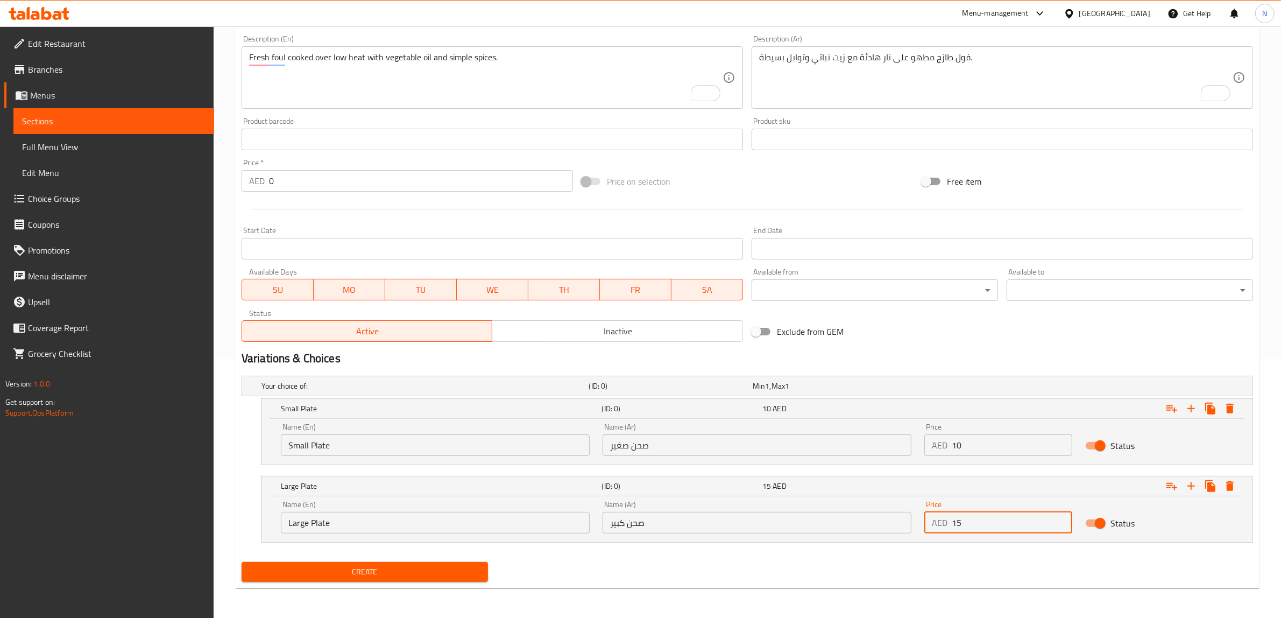
click at [242, 562] on button "Create" at bounding box center [365, 572] width 246 height 20
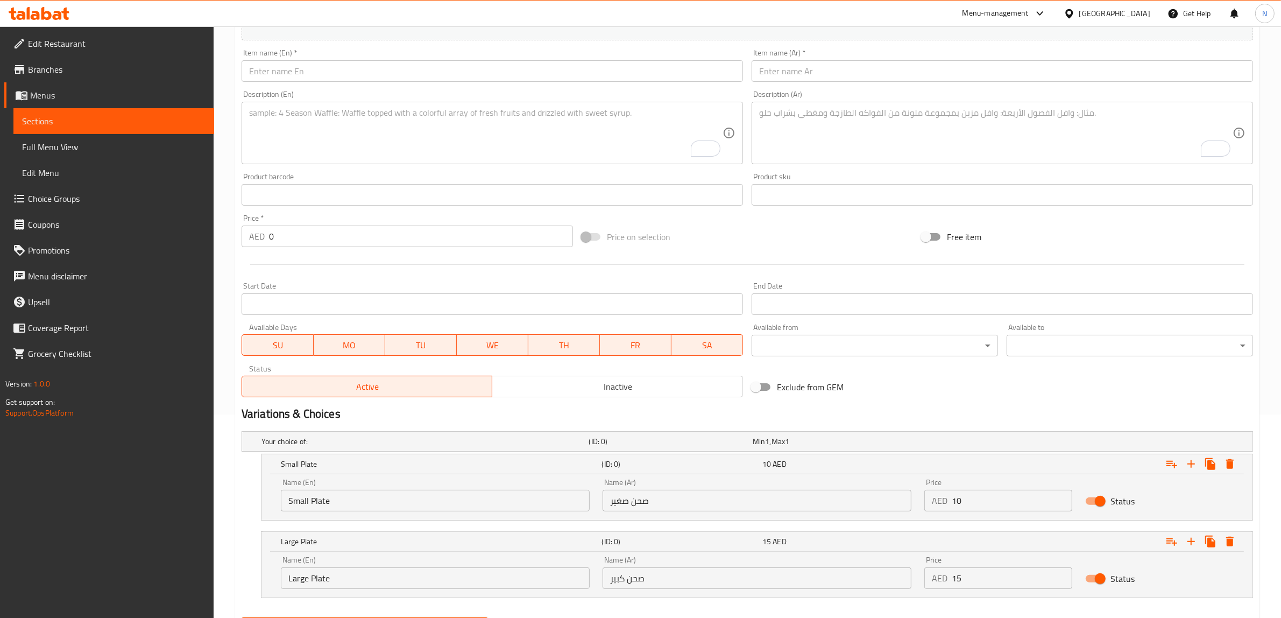
scroll to position [192, 0]
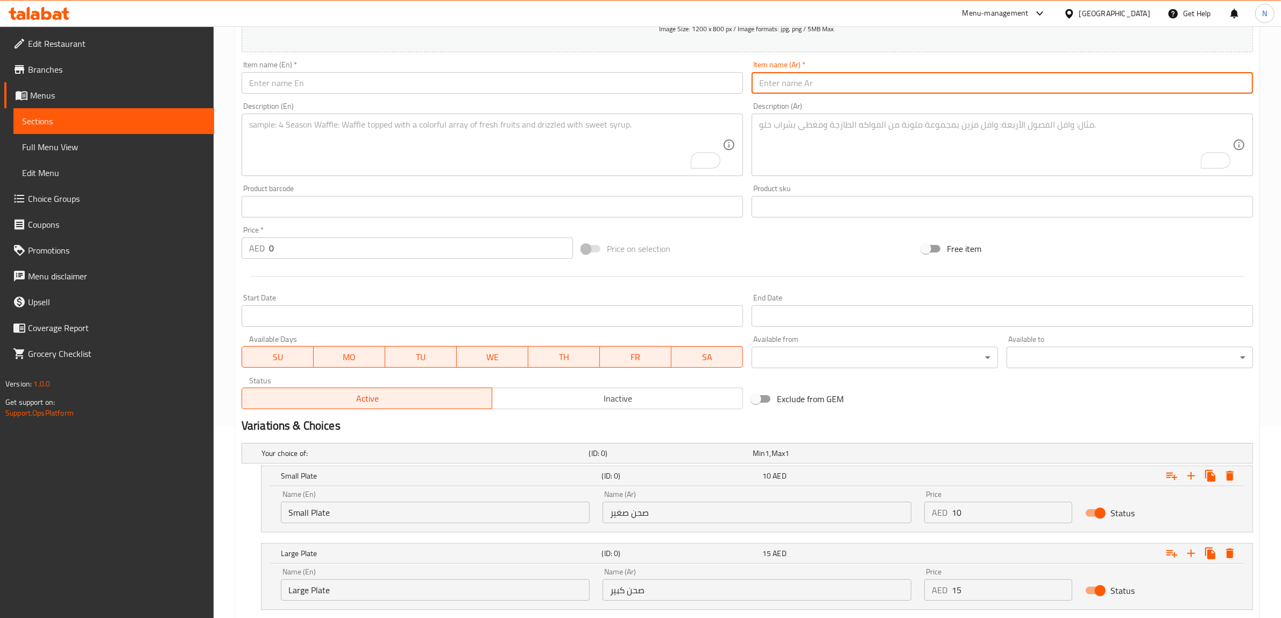
click at [891, 86] on input "text" at bounding box center [1002, 83] width 501 height 22
paste input "فول مدمس زيت زيتون"
type input "فول مدمس زيت زيتون"
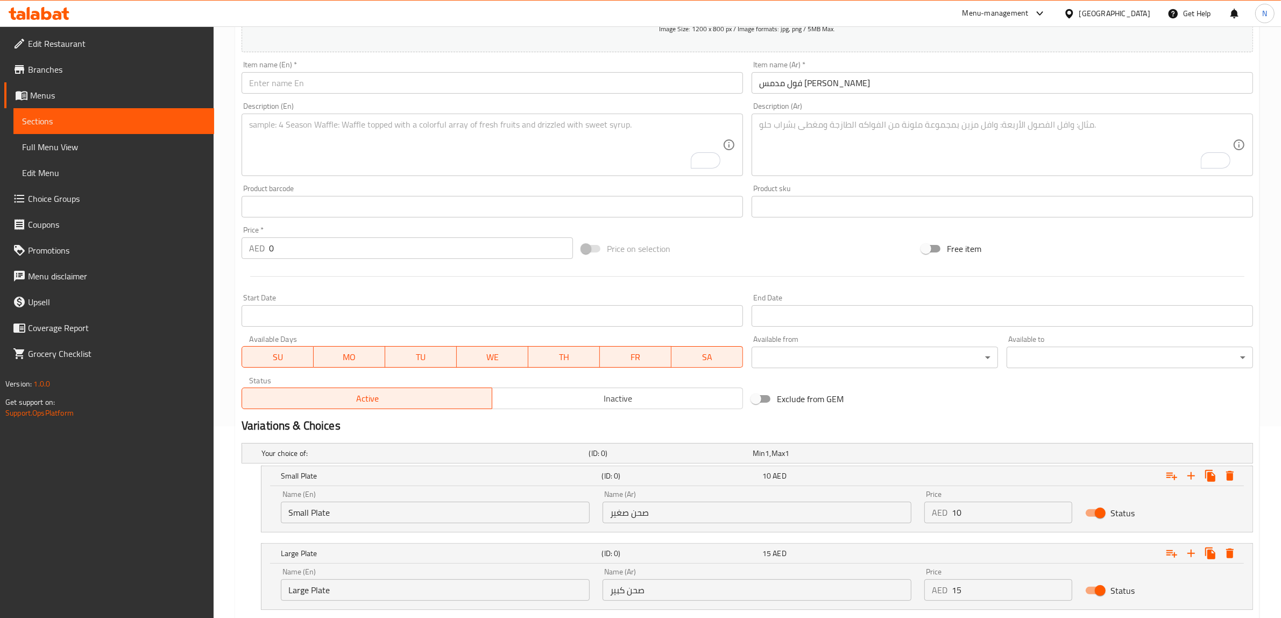
click at [953, 147] on textarea "To enrich screen reader interactions, please activate Accessibility in Grammarl…" at bounding box center [995, 144] width 473 height 51
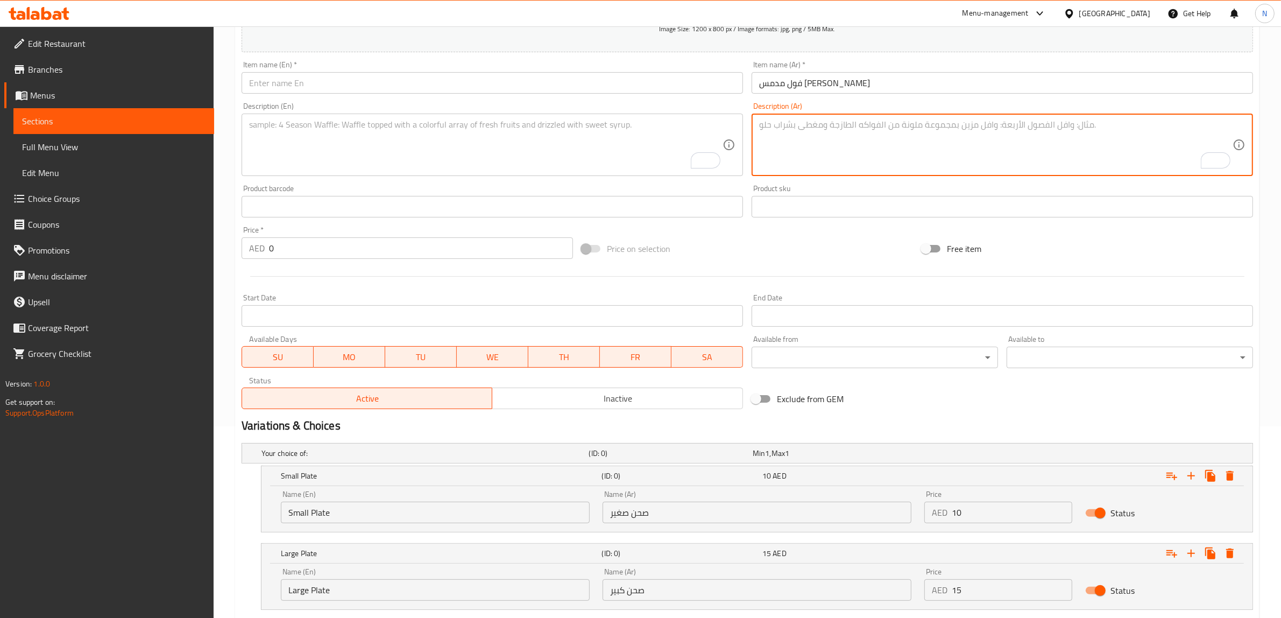
paste textarea "فول مدمس غني بزيت الزيتون ونكهة الليمون الطازج."
type textarea "فول مدمس غني بزيت الزيتون ونكهة الليمون الطازج."
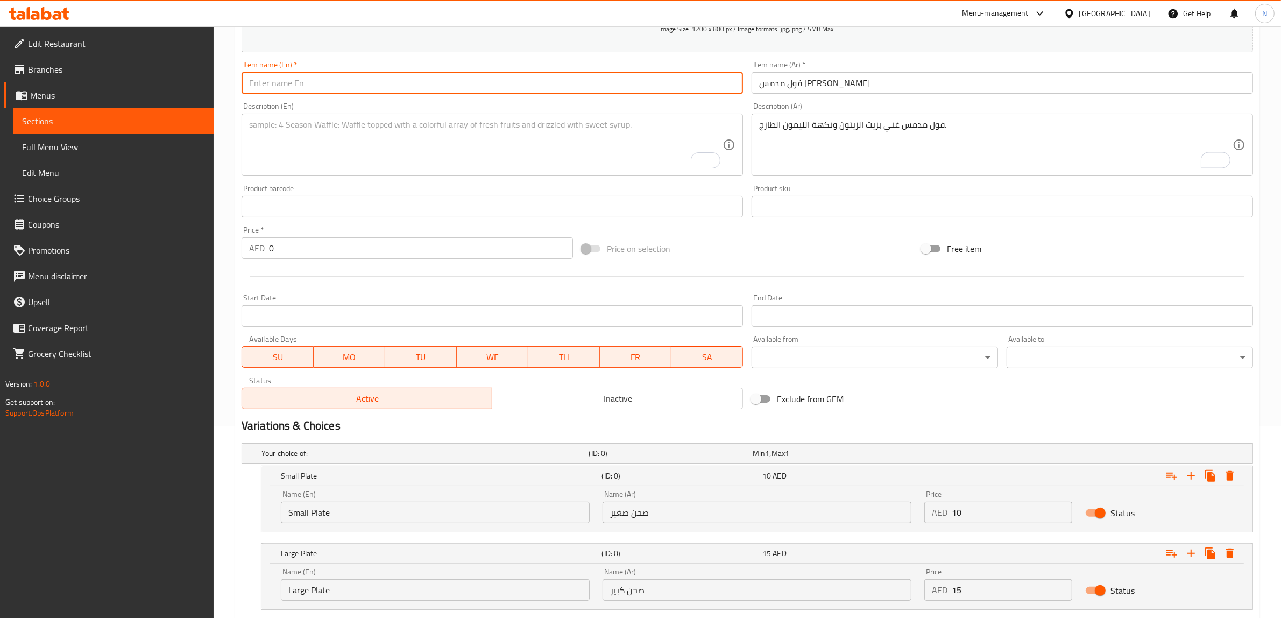
click at [527, 91] on input "text" at bounding box center [492, 83] width 501 height 22
click at [303, 87] on input "Fava Beans Regular Oil" at bounding box center [492, 83] width 501 height 22
type input "Fava Beans Olive Oil"
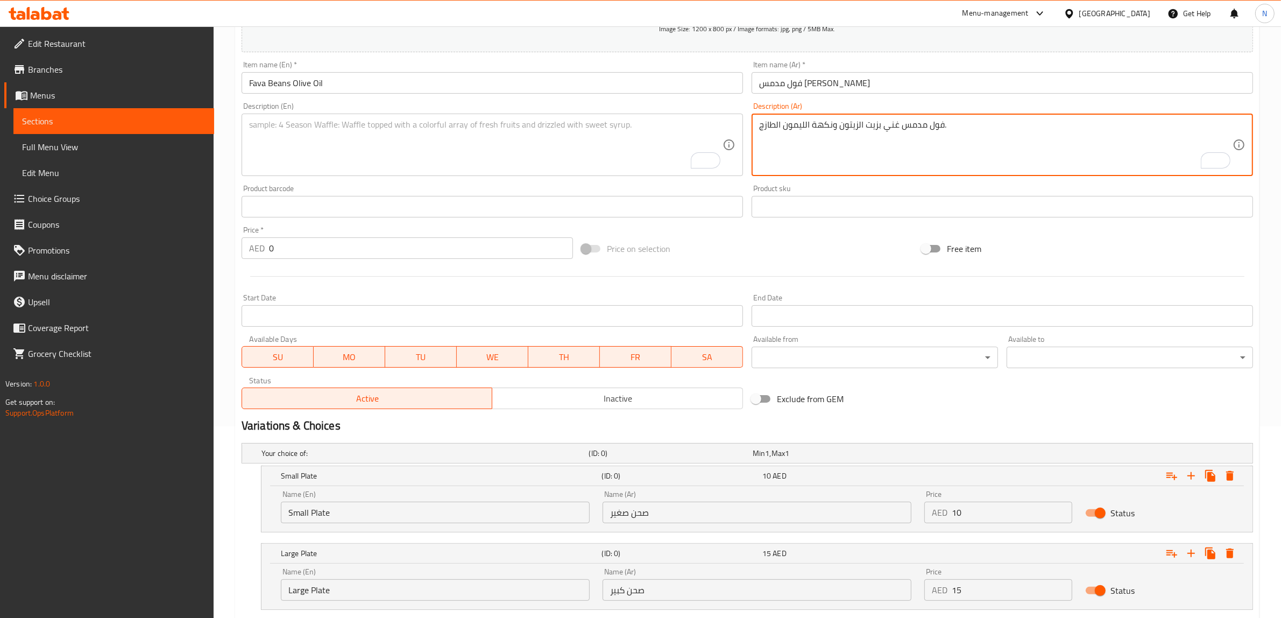
click at [954, 124] on textarea "فول مدمس غني بزيت الزيتون ونكهة الليمون الطازج." at bounding box center [995, 144] width 473 height 51
click at [422, 148] on textarea "To enrich screen reader interactions, please activate Accessibility in Grammarl…" at bounding box center [485, 144] width 473 height 51
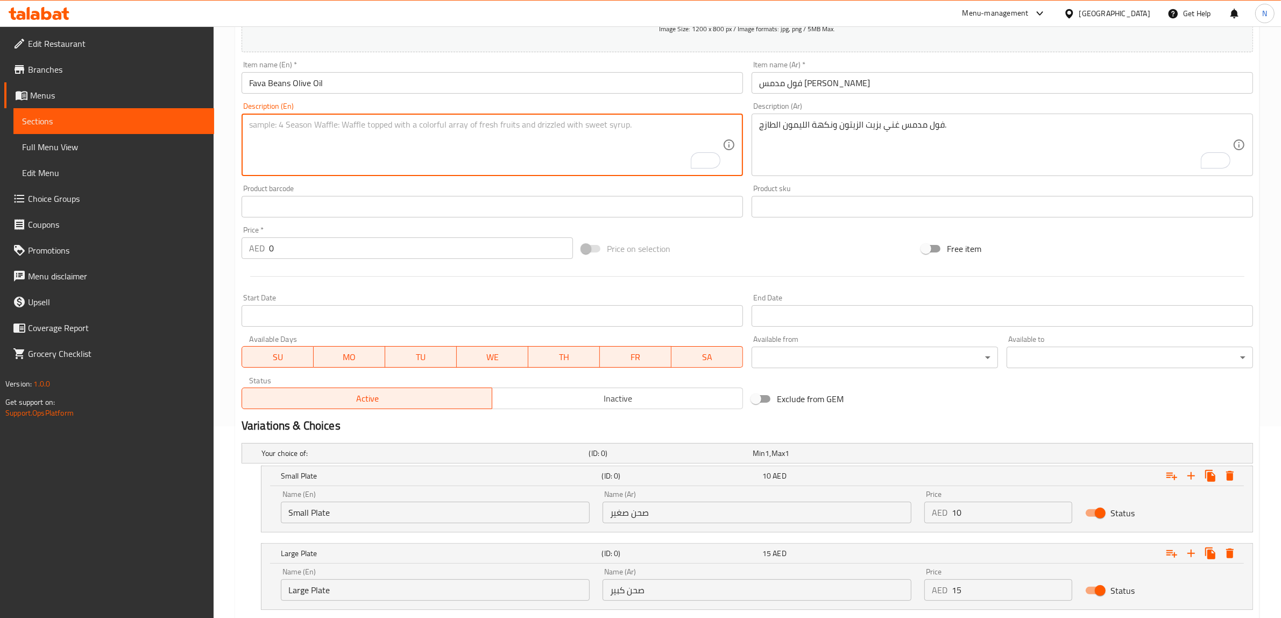
paste textarea "Fava beans enriched with olive oil and fresh lemon flavor."
click at [308, 128] on textarea "Fava beans enriched with olive oil and fresh lemon flavor." at bounding box center [485, 144] width 473 height 51
click at [430, 146] on textarea "Fava beans enriched with olive oil and fresh lemon flavor." at bounding box center [485, 144] width 473 height 51
type textarea "Fava beans enriched with olive oil and fresh lemon flavor."
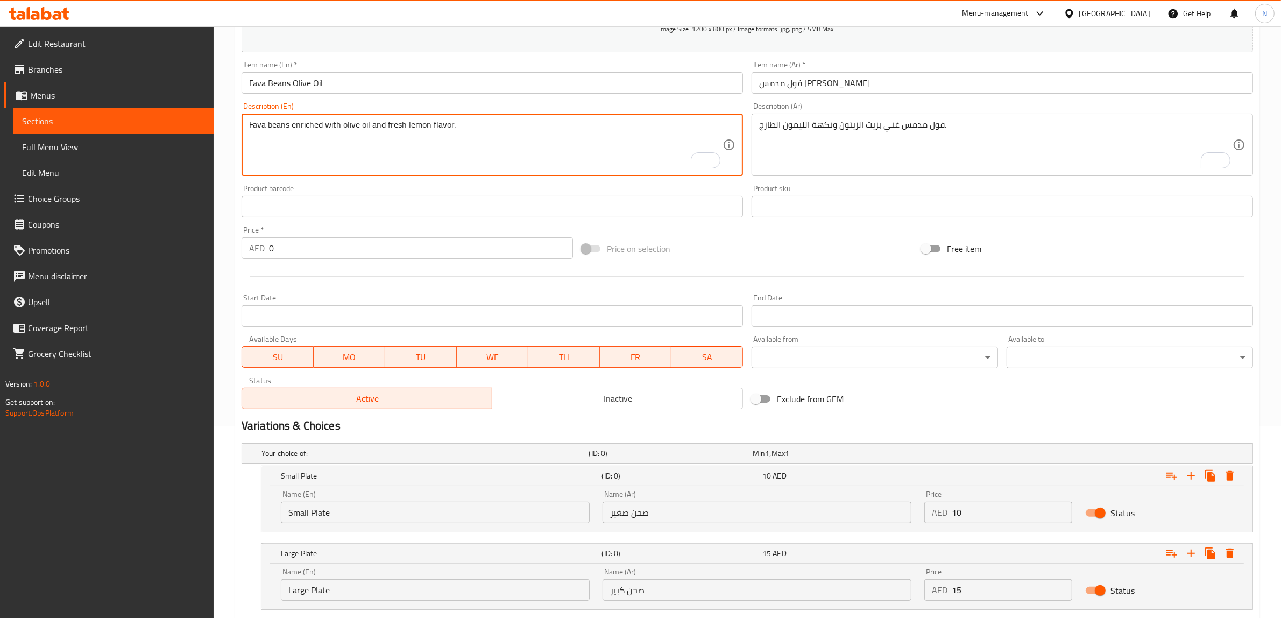
click at [369, 515] on input "Small Plate" at bounding box center [435, 512] width 309 height 22
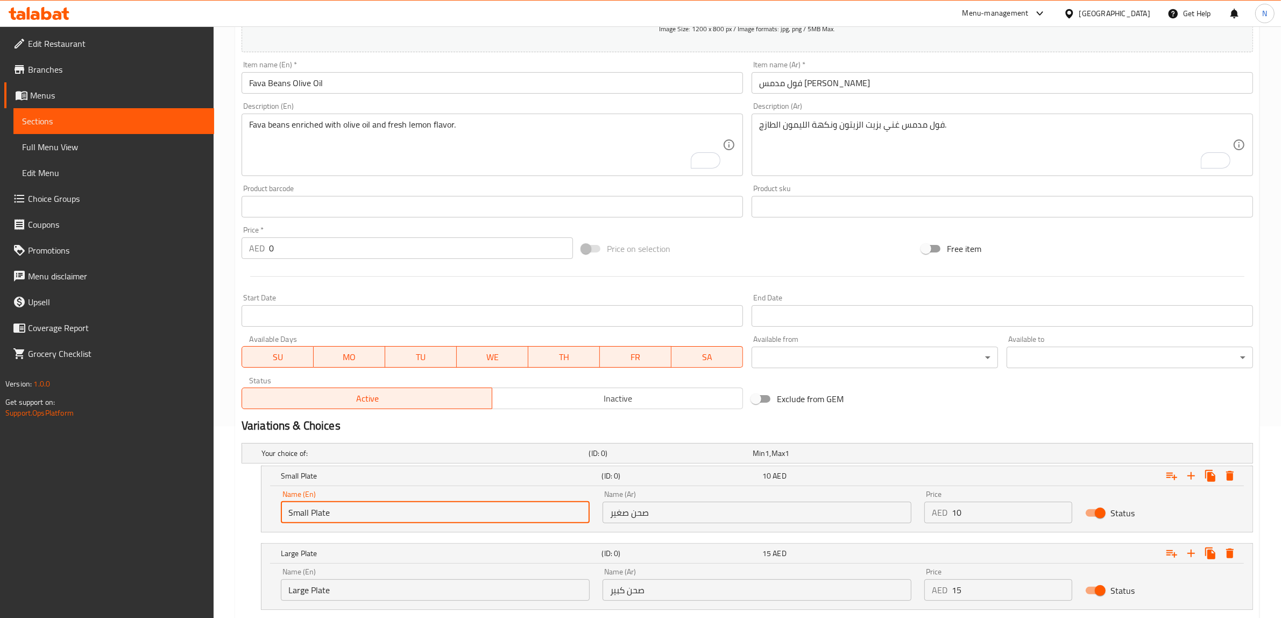
click at [369, 515] on input "Small Plate" at bounding box center [435, 512] width 309 height 22
type input "Choice"
click at [369, 515] on input "text" at bounding box center [435, 512] width 309 height 22
type input "Small Plate"
click at [363, 581] on input "Large Plate" at bounding box center [435, 590] width 309 height 22
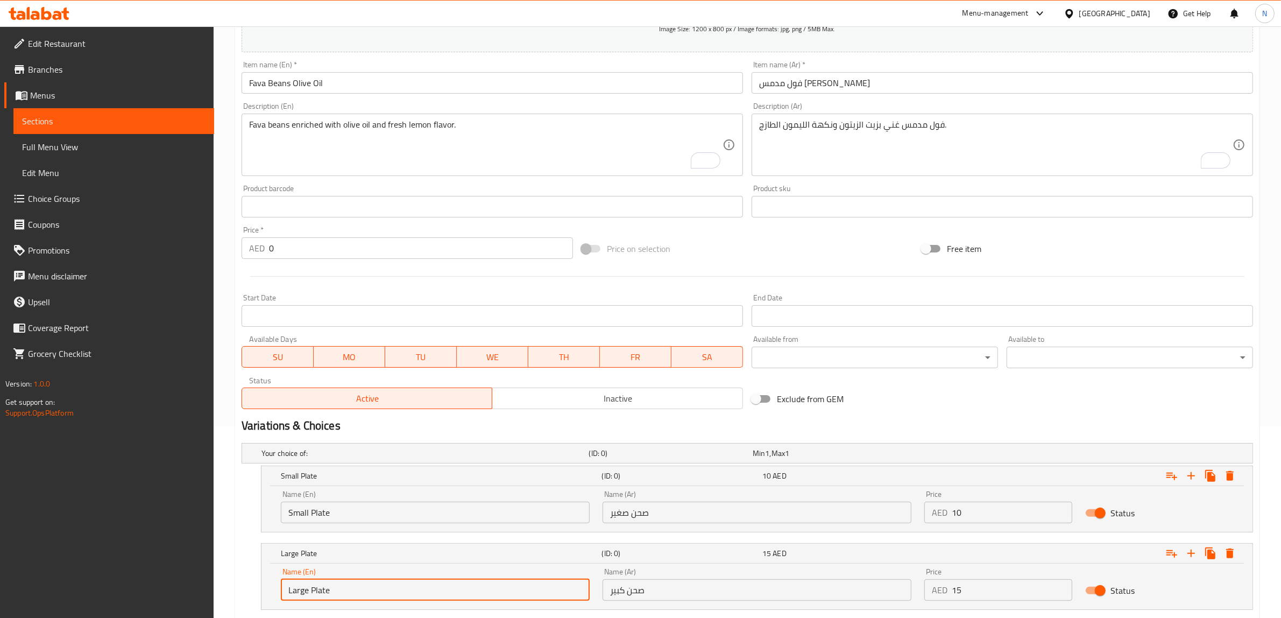
click at [363, 581] on input "Large Plate" at bounding box center [435, 590] width 309 height 22
type input "Choice"
click at [363, 581] on input "text" at bounding box center [435, 590] width 309 height 22
type input "Large Plate"
click at [671, 522] on input "صحن صغير" at bounding box center [757, 512] width 309 height 22
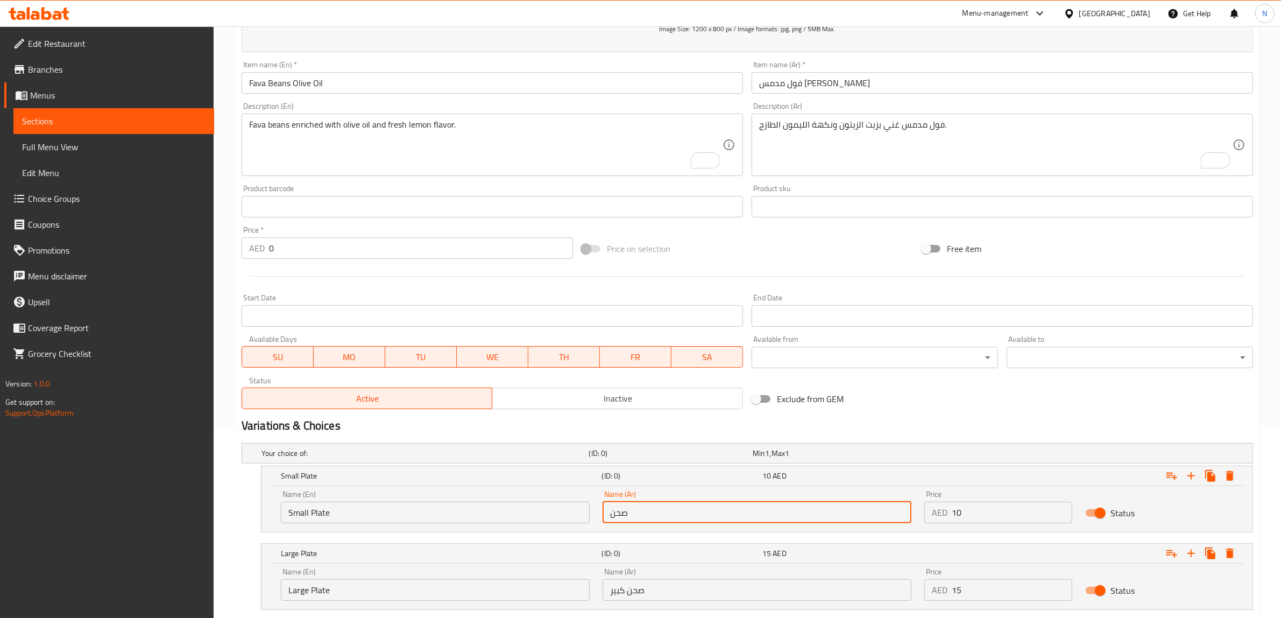
type input "صحن صغير"
click at [645, 519] on input "صحن صغير" at bounding box center [757, 512] width 309 height 22
click at [646, 584] on input "صحن كبير" at bounding box center [757, 590] width 309 height 22
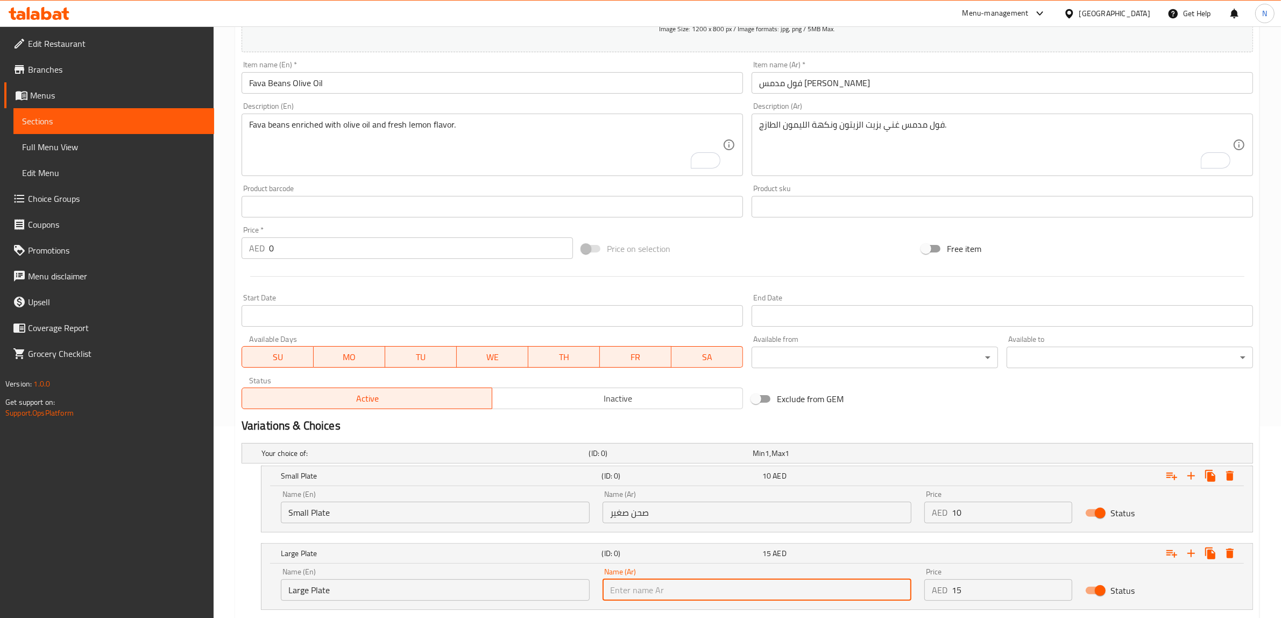
paste input "صحن"
type input "صحن كبير"
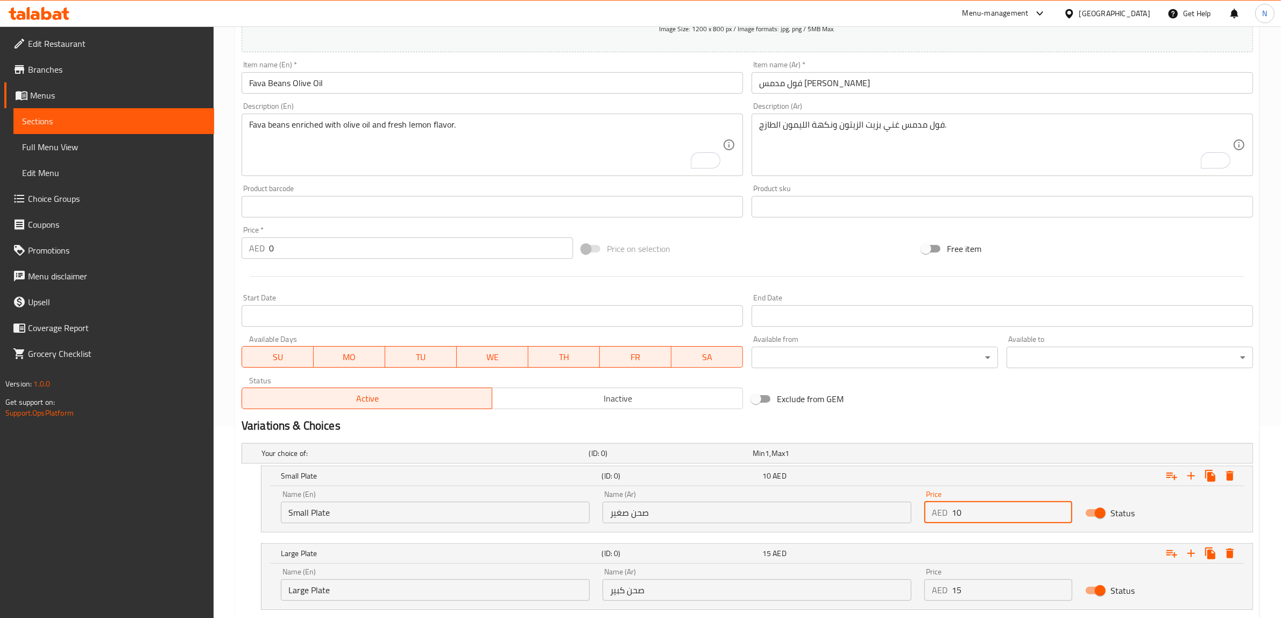
click at [1040, 507] on input "10" at bounding box center [1012, 512] width 121 height 22
type input "10"
click at [1031, 584] on input "15" at bounding box center [1012, 590] width 121 height 22
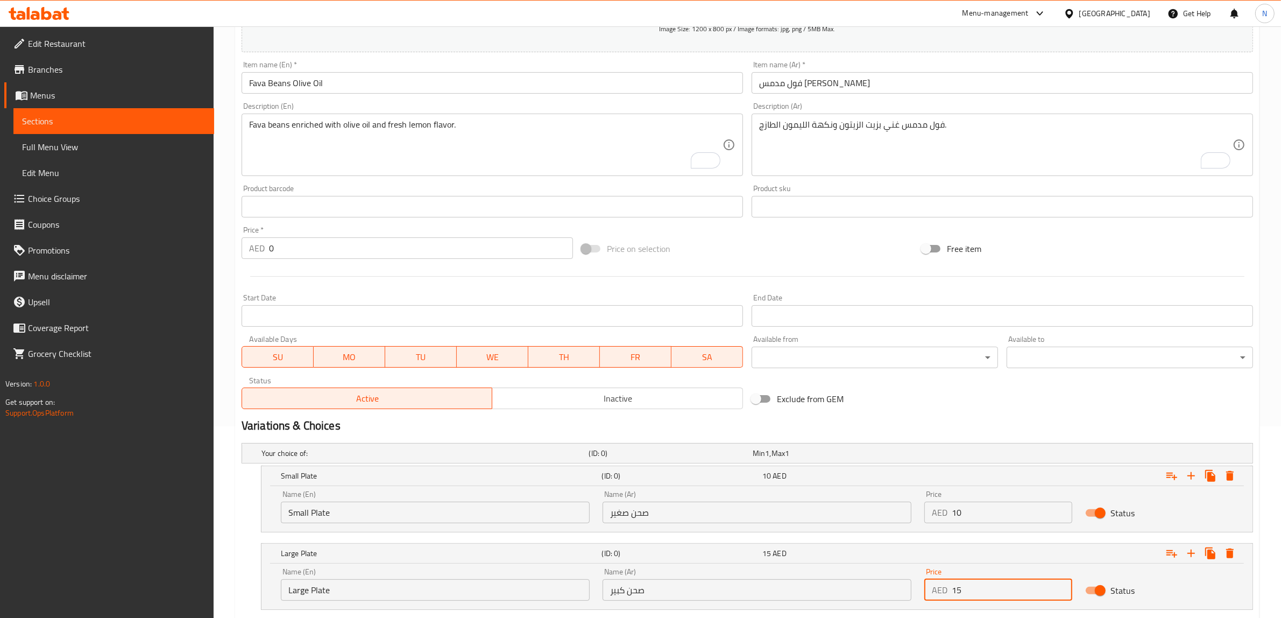
type input "15"
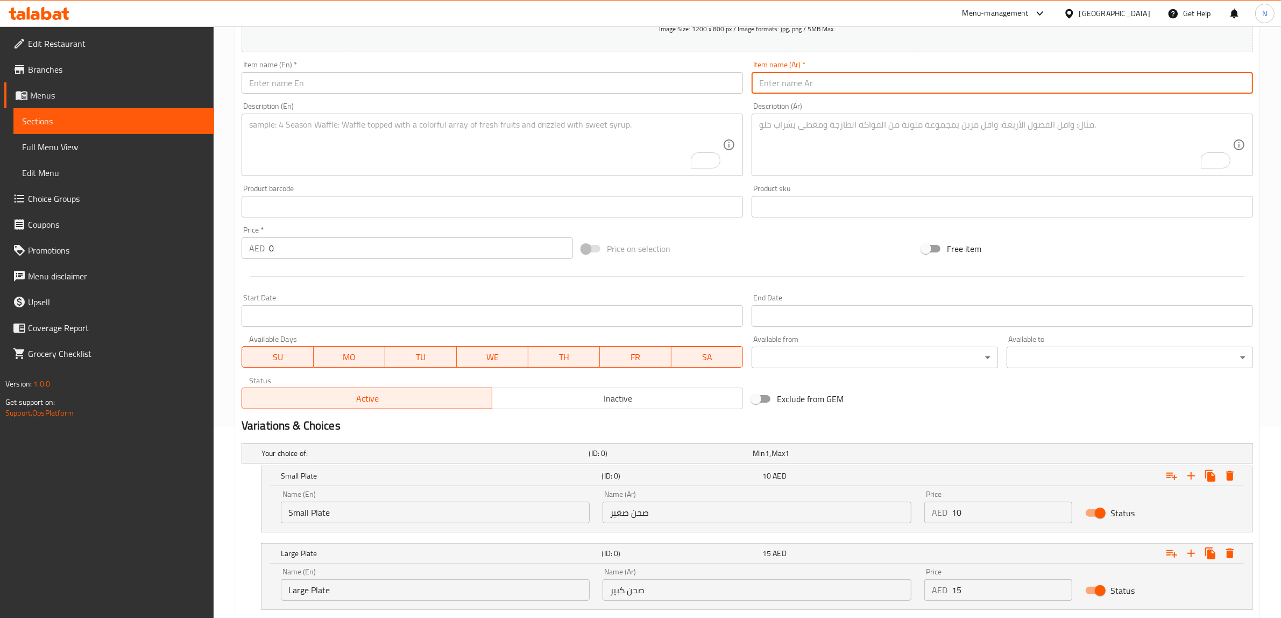
click at [954, 83] on input "text" at bounding box center [1002, 83] width 501 height 22
paste input "فول مدمس زيت حار"
type input "فول مدمس زيت حار"
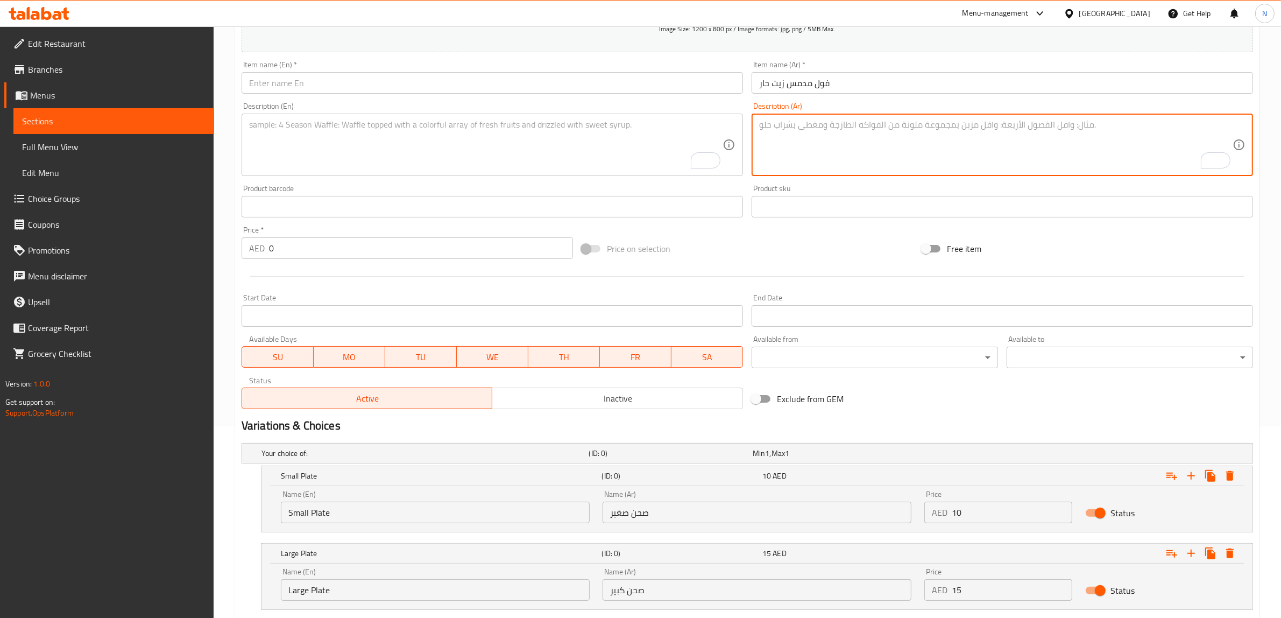
click at [844, 149] on textarea "To enrich screen reader interactions, please activate Accessibility in Grammarl…" at bounding box center [995, 144] width 473 height 51
paste textarea "فول طازج مطبوخ مع زيت حار لإضافة نكهة حارة ومميزة."
type textarea "فول طازج مطبوخ مع زيت حار لإضافة نكهة حارة ومميزة."
click at [463, 141] on textarea "To enrich screen reader interactions, please activate Accessibility in Grammarl…" at bounding box center [485, 144] width 473 height 51
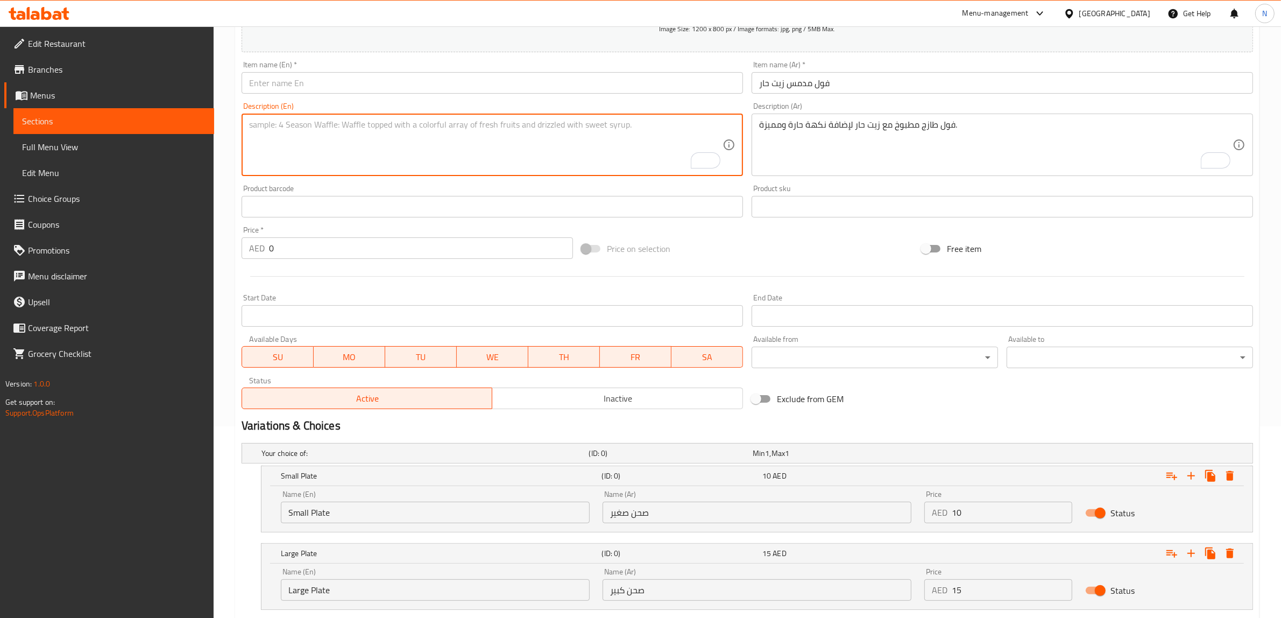
paste textarea "Fresh beans cooked with hot oil to add a spicy and distinctive flavor."
click at [275, 130] on textarea "Fresh beans cooked with hot oil to add a spicy and distinctive flavor." at bounding box center [485, 144] width 473 height 51
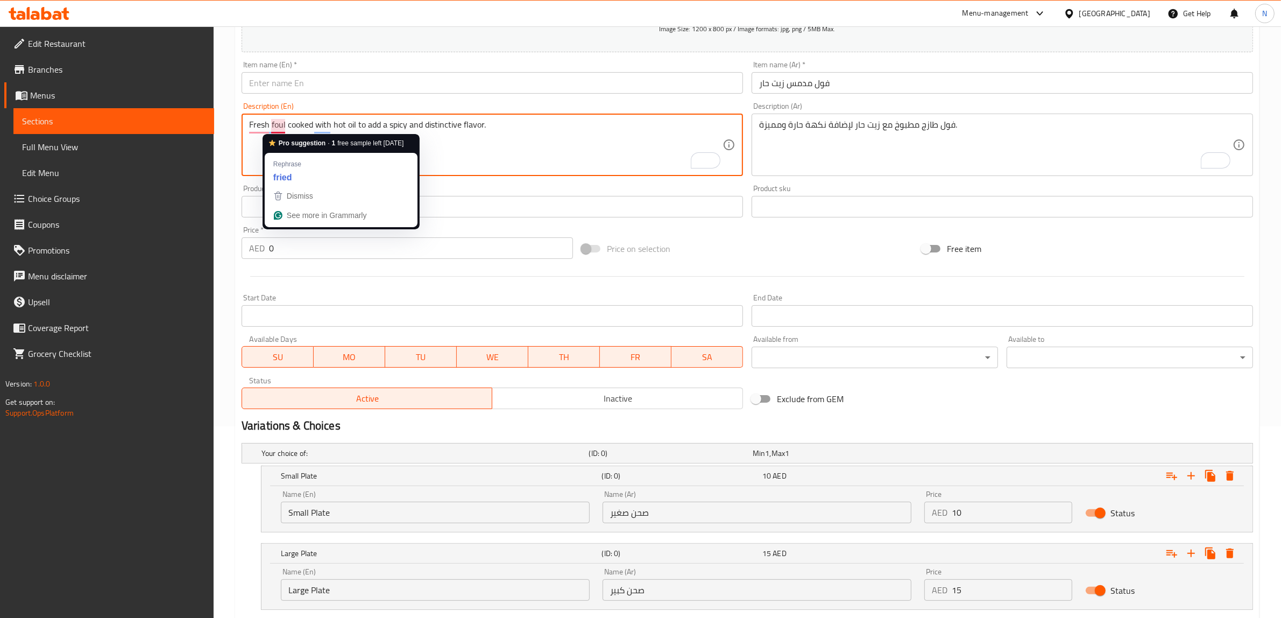
click at [598, 154] on textarea "Fresh foul cooked with hot oil to add a spicy and distinctive flavor." at bounding box center [485, 144] width 473 height 51
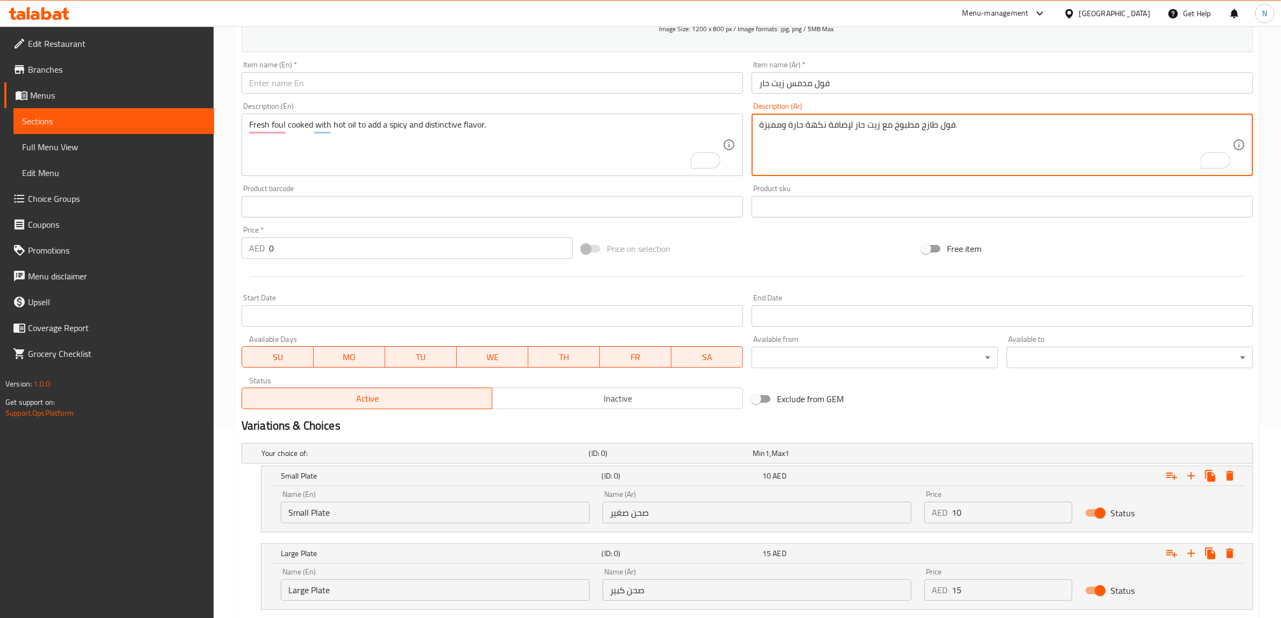
click at [860, 125] on textarea "فول طازج مطبوخ مع زيت حار لإضافة نكهة حارة ومميزة." at bounding box center [995, 144] width 473 height 51
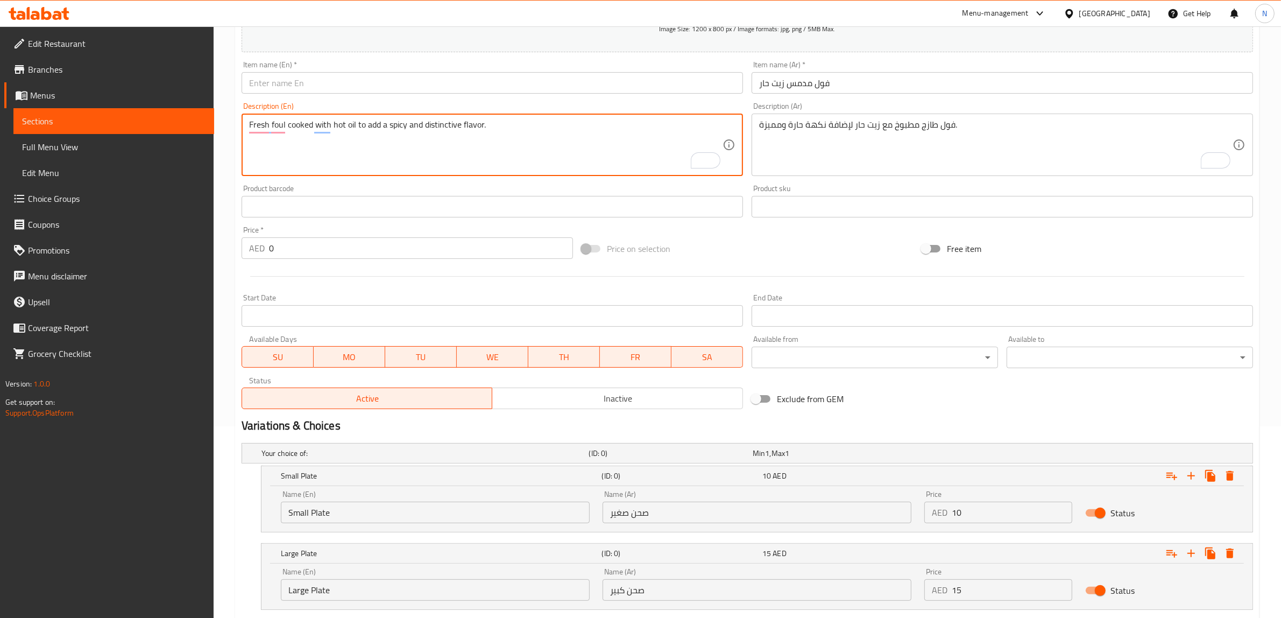
click at [339, 124] on textarea "Fresh foul cooked with hot oil to add a spicy and distinctive flavor." at bounding box center [485, 144] width 473 height 51
paste textarea "Flaxseed"
type textarea "Fresh foul cooked with Flaxseed oil to add a spicy and distinctive flavor."
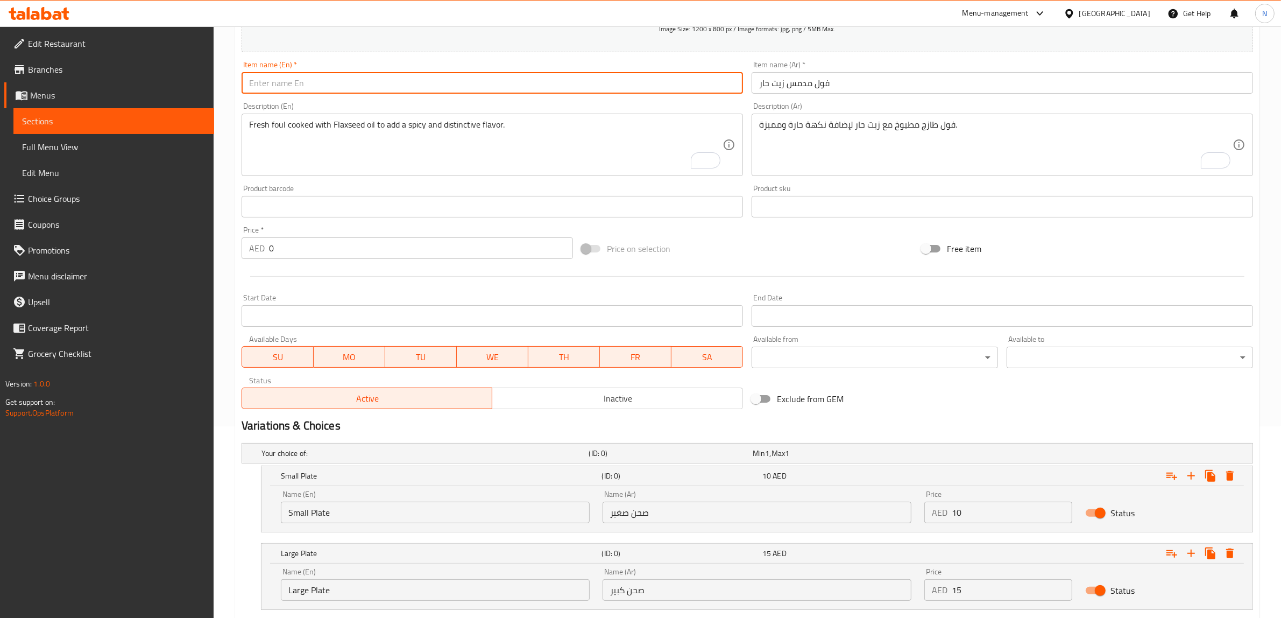
click at [648, 93] on input "text" at bounding box center [492, 83] width 501 height 22
type input "Fava"
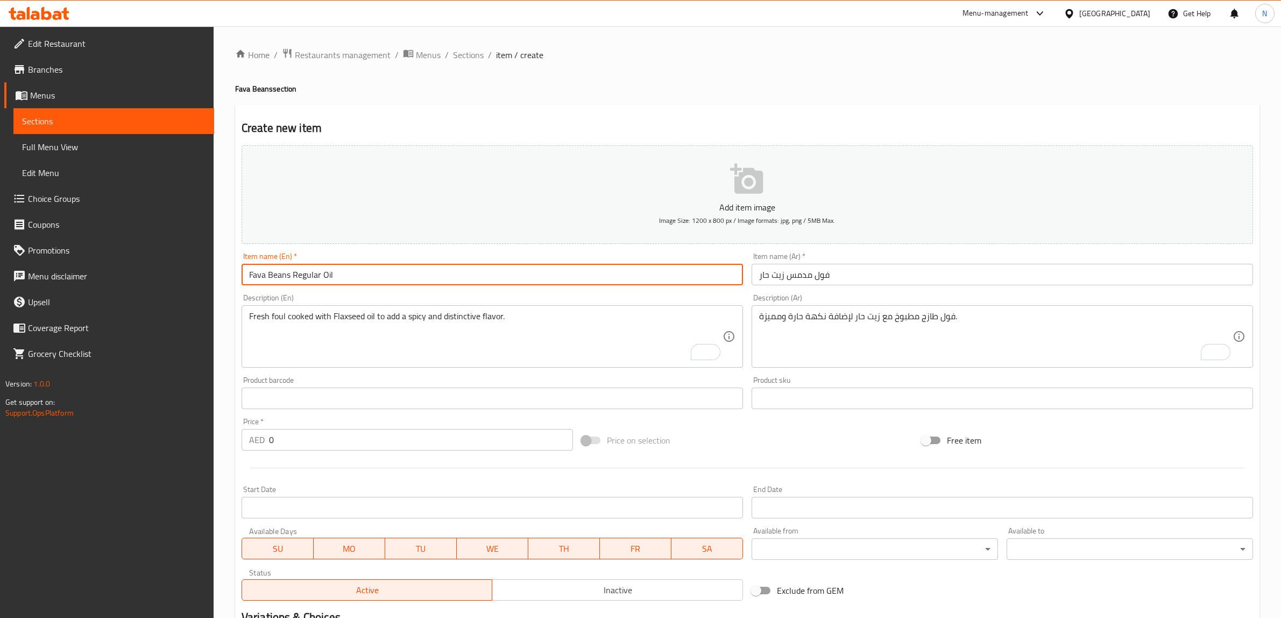
scroll to position [192, 0]
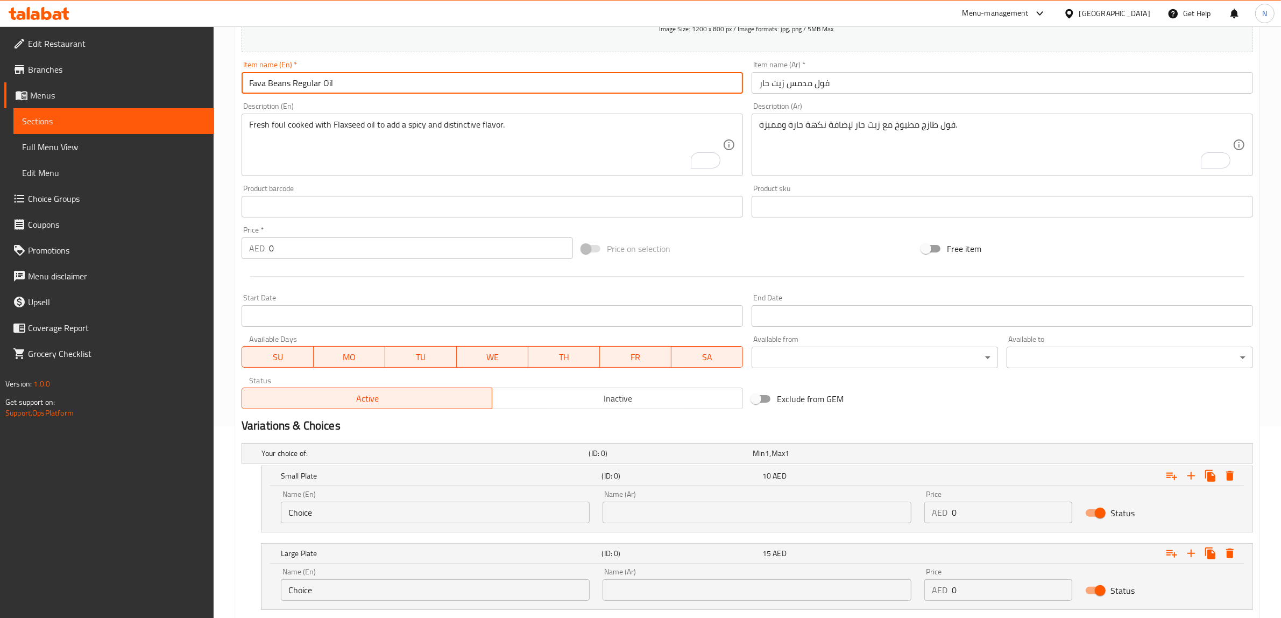
click at [308, 82] on input "Fava Beans Regular Oil" at bounding box center [492, 83] width 501 height 22
type input "Fava Beans Flaxseed Oil"
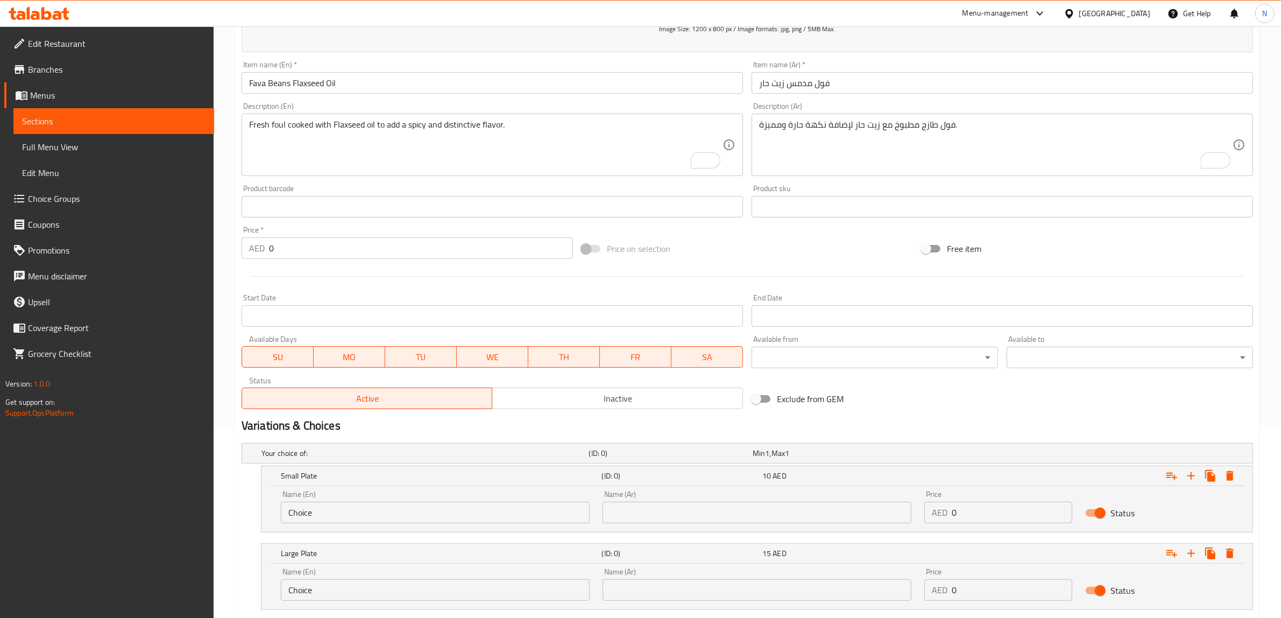
click at [373, 513] on input "Choice" at bounding box center [435, 512] width 309 height 22
click at [380, 513] on input "text" at bounding box center [435, 512] width 309 height 22
type input "Small Plate"
click at [347, 585] on input "Choice" at bounding box center [435, 590] width 309 height 22
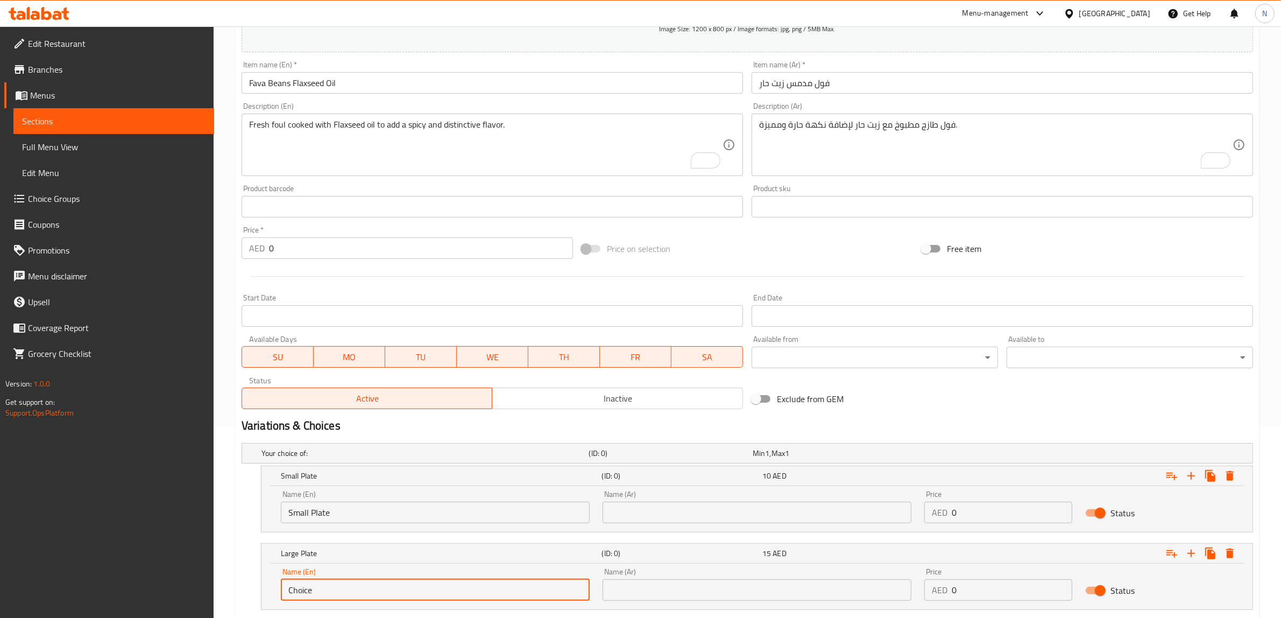
click at [347, 585] on input "Choice" at bounding box center [435, 590] width 309 height 22
click at [347, 585] on input "text" at bounding box center [435, 590] width 309 height 22
type input "Large Plate"
click at [622, 513] on input "text" at bounding box center [757, 512] width 309 height 22
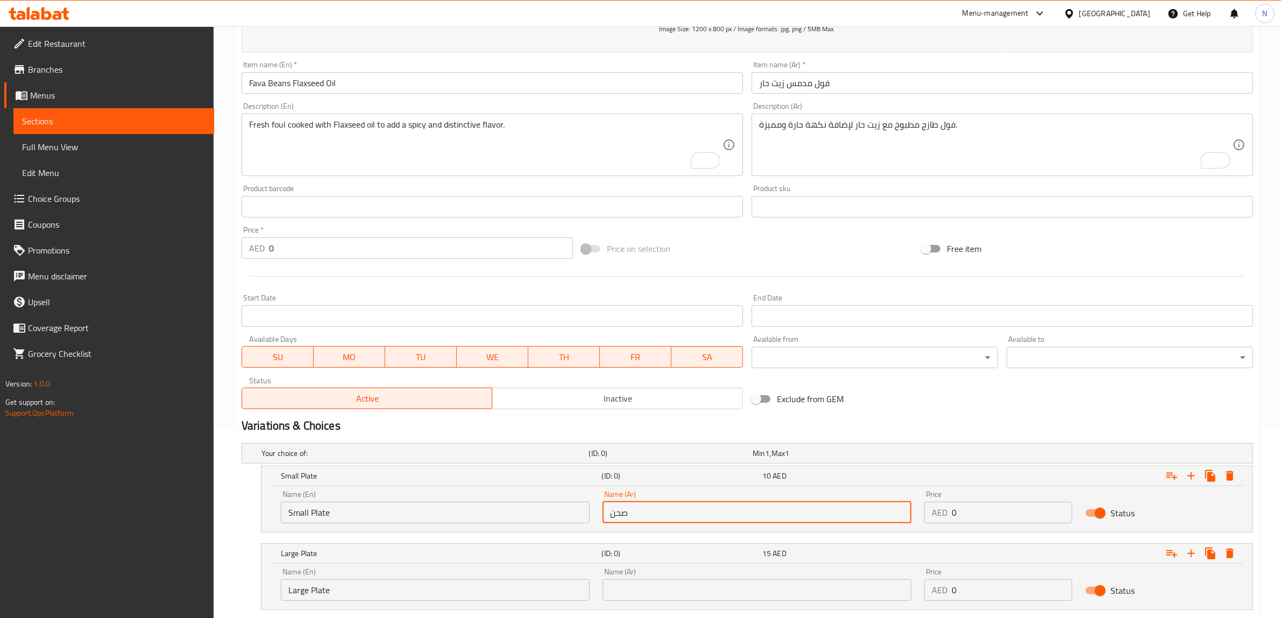
type input "صحن صغير"
click at [636, 516] on input "صحن صغير" at bounding box center [757, 512] width 309 height 22
click at [657, 585] on input "text" at bounding box center [757, 590] width 309 height 22
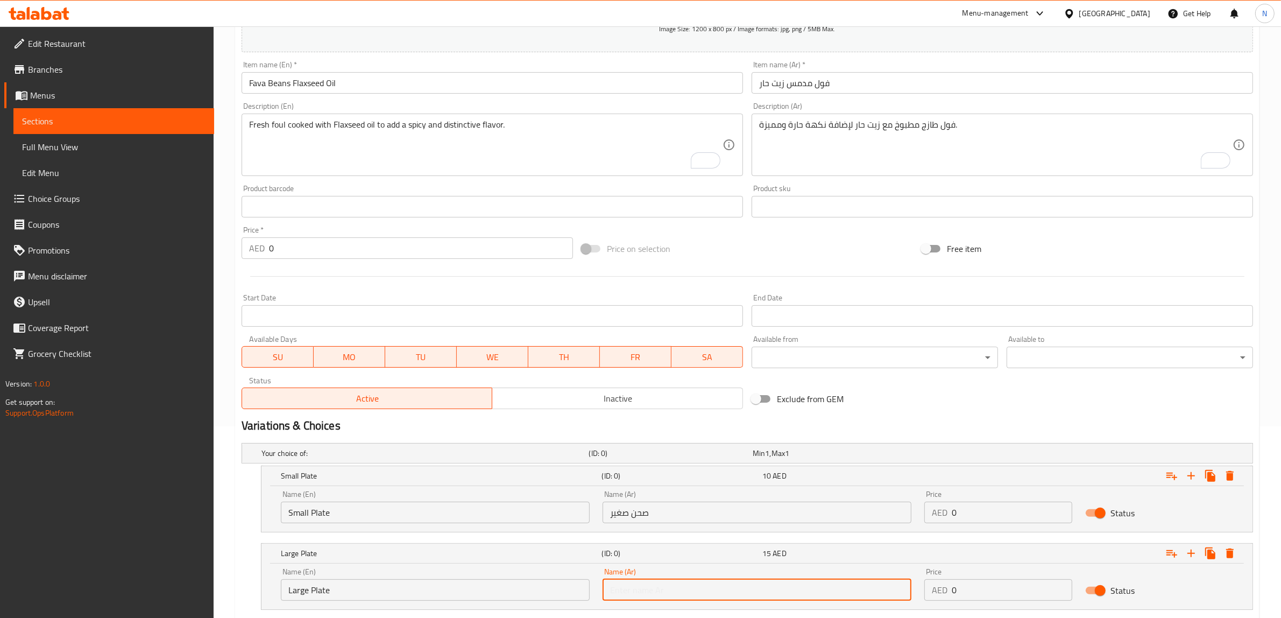
paste input "صحن"
type input "صحن كبير"
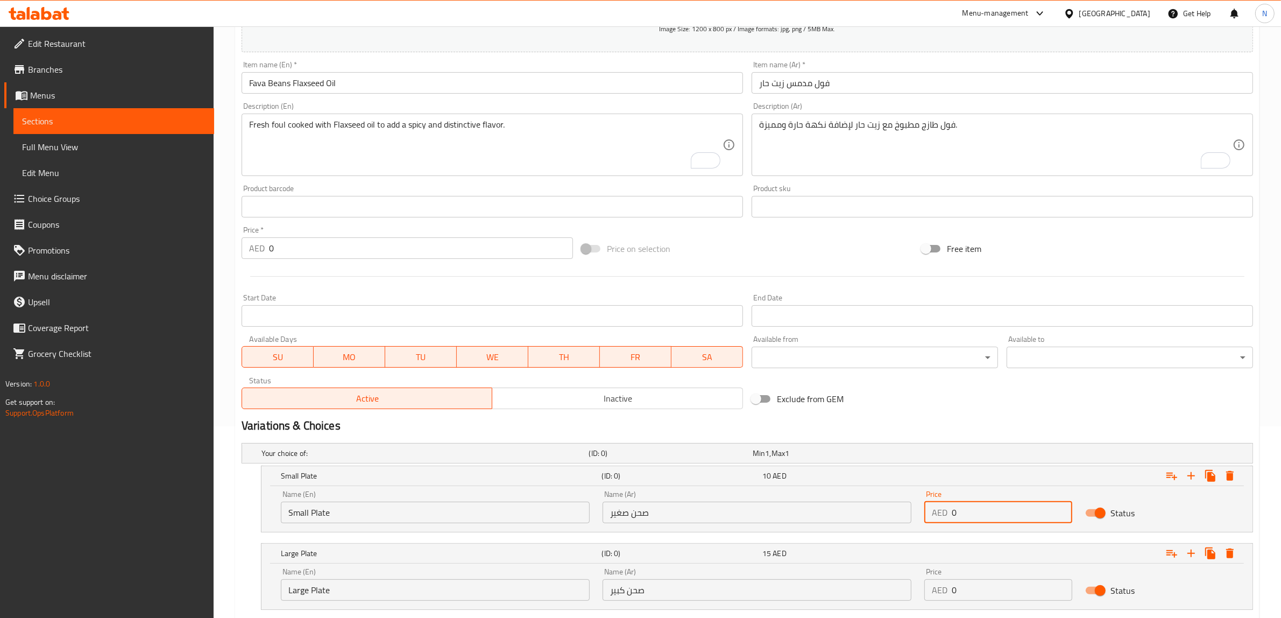
click at [1017, 507] on input "0" at bounding box center [1012, 512] width 121 height 22
type input "12"
click at [1017, 587] on input "0" at bounding box center [1012, 590] width 121 height 22
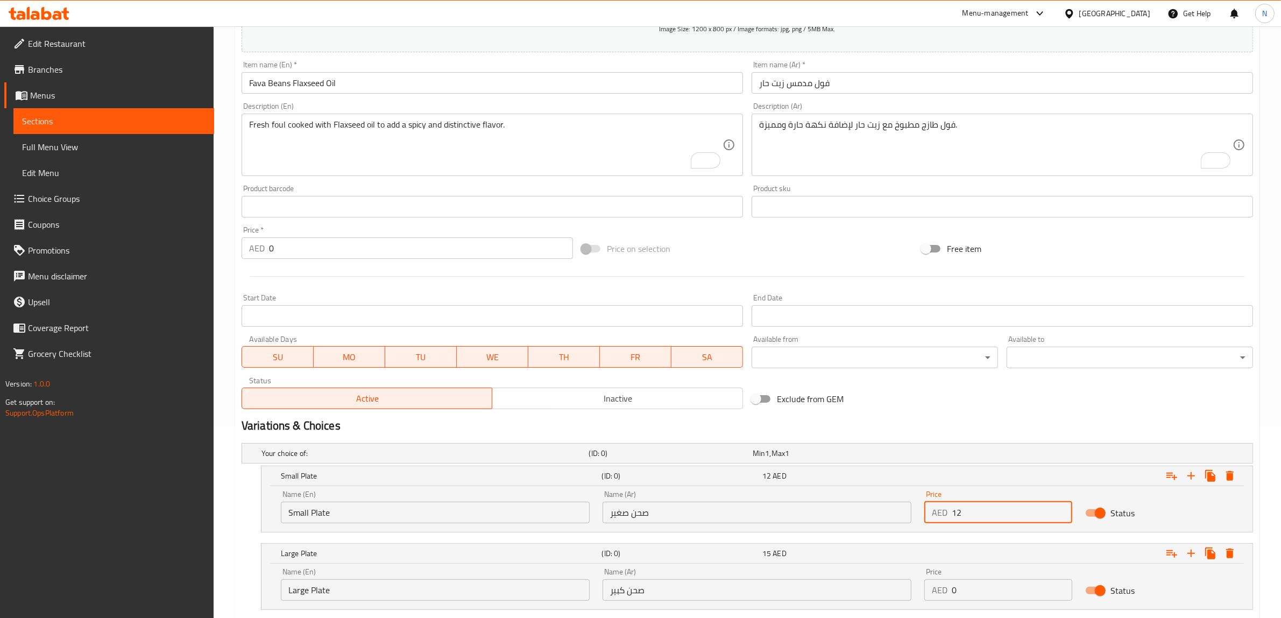
click at [1017, 587] on input "0" at bounding box center [1012, 590] width 121 height 22
type input "17"
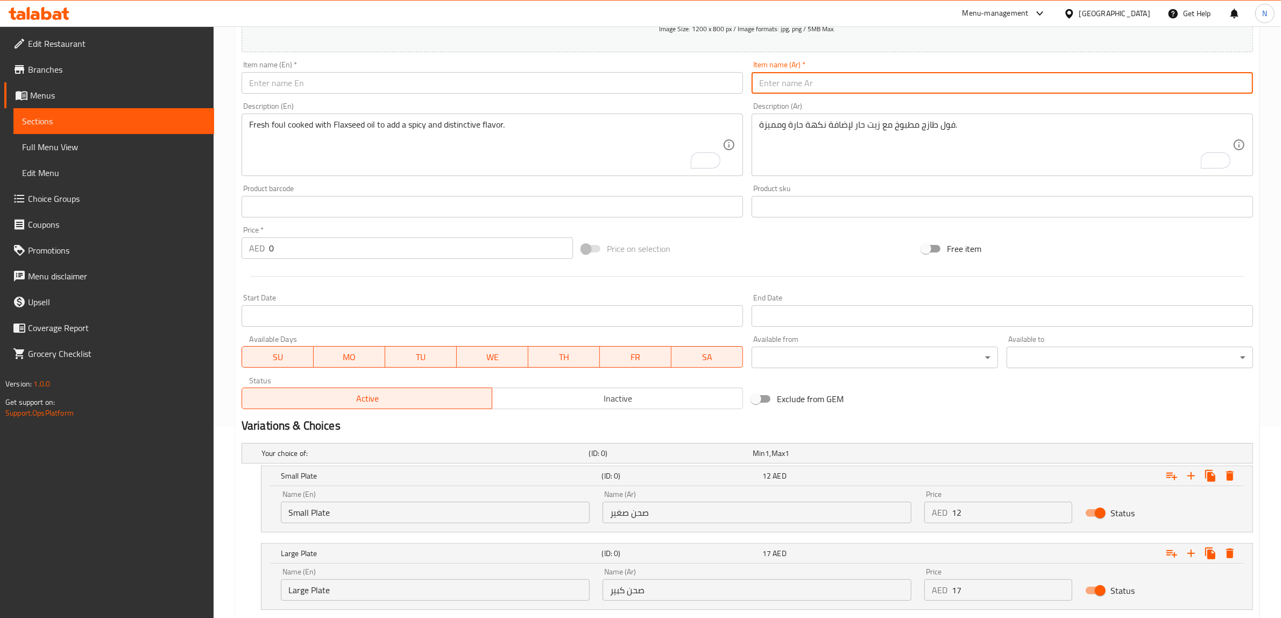
click at [838, 88] on input "text" at bounding box center [1002, 83] width 501 height 22
paste input "فول مدمس بالجبنة"
type input "فول مدمس بالجبنة"
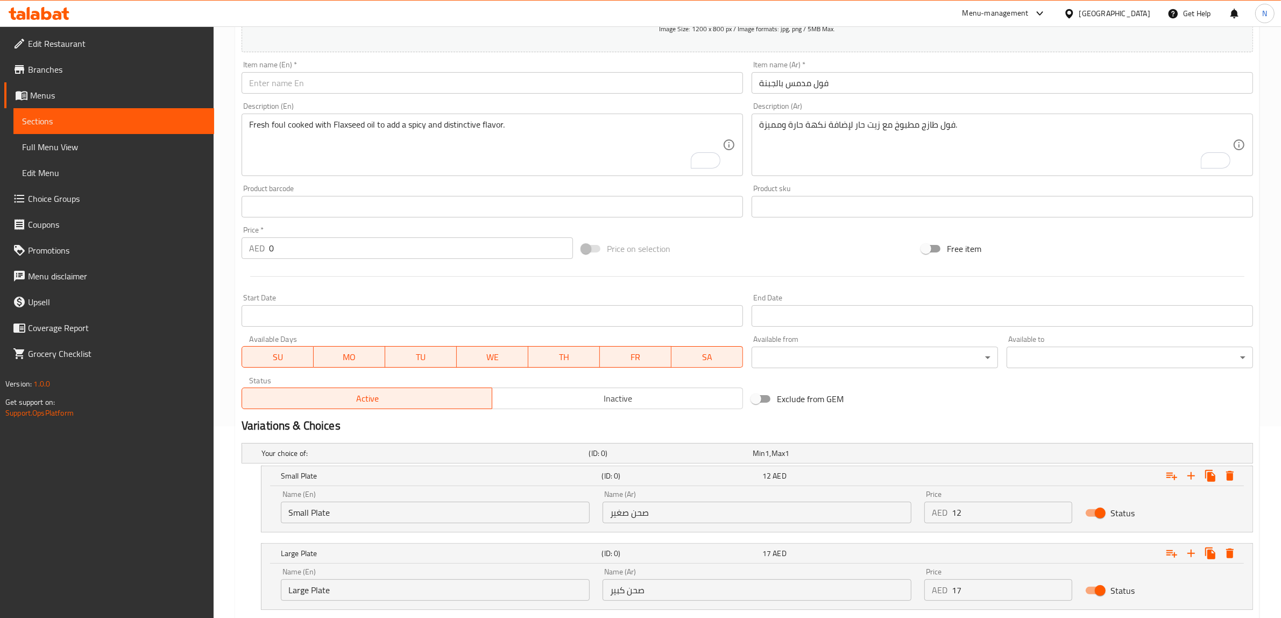
click at [803, 146] on textarea "فول طازج مطبوخ مع زيت حار لإضافة نكهة حارة ومميزة." at bounding box center [995, 144] width 473 height 51
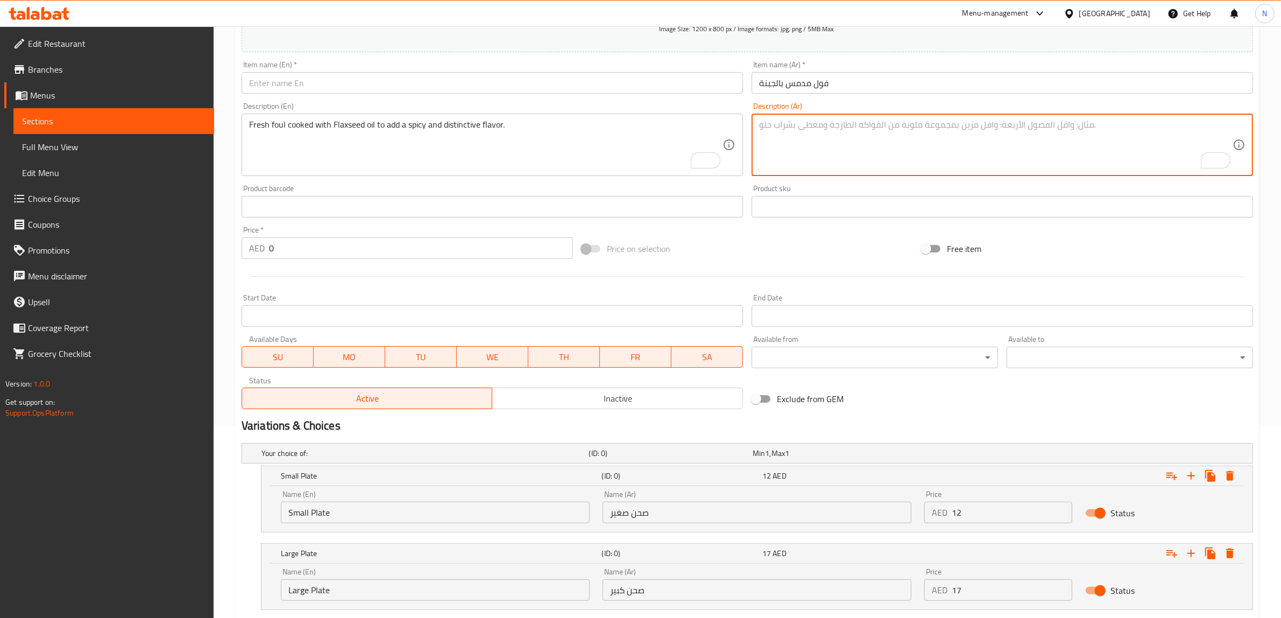
paste textarea "فول مطهو مع إضافة جبنة بيضاء لزيادة النكهة."
type textarea "فول مطهو مع إضافة جبنة بيضاء لزيادة النكهة."
click at [387, 141] on textarea "Fresh foul cooked with Flaxseed oil to add a spicy and distinctive flavor." at bounding box center [485, 144] width 473 height 51
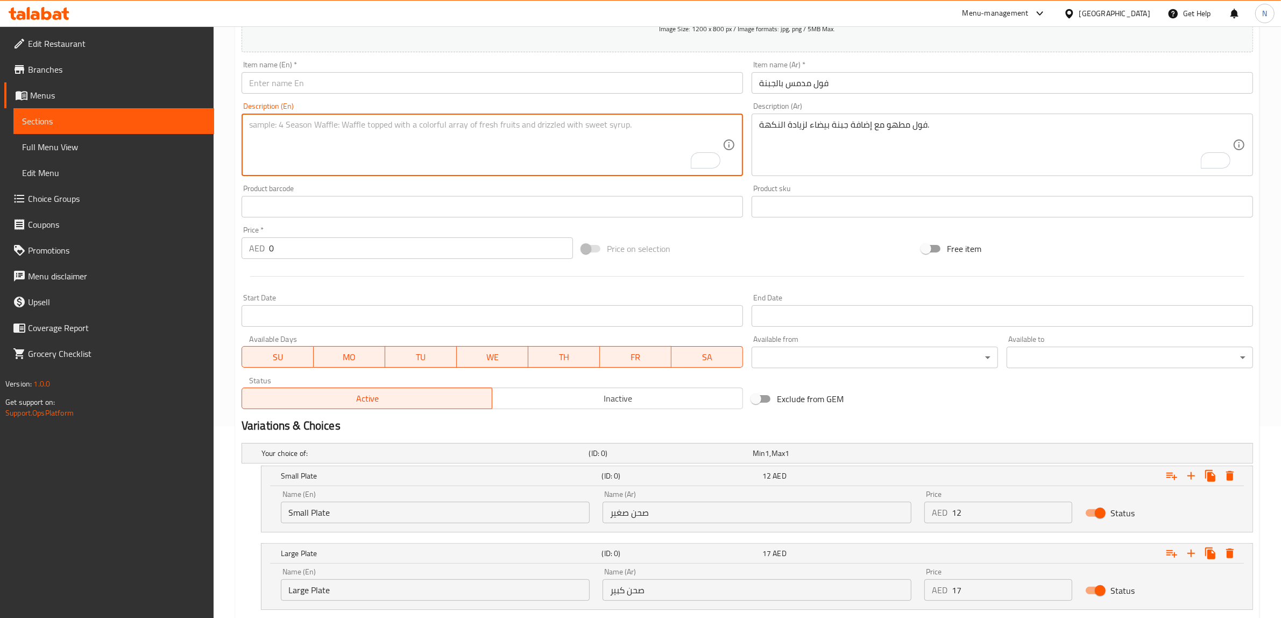
paste textarea "Cooked beans with the addition of white cheese for added flavor."
click at [276, 127] on textarea "Cooked beans with the addition of white cheese for added flavor." at bounding box center [485, 144] width 473 height 51
click at [284, 127] on textarea "Cooked beans with the addition of white cheese for added flavor." at bounding box center [485, 144] width 473 height 51
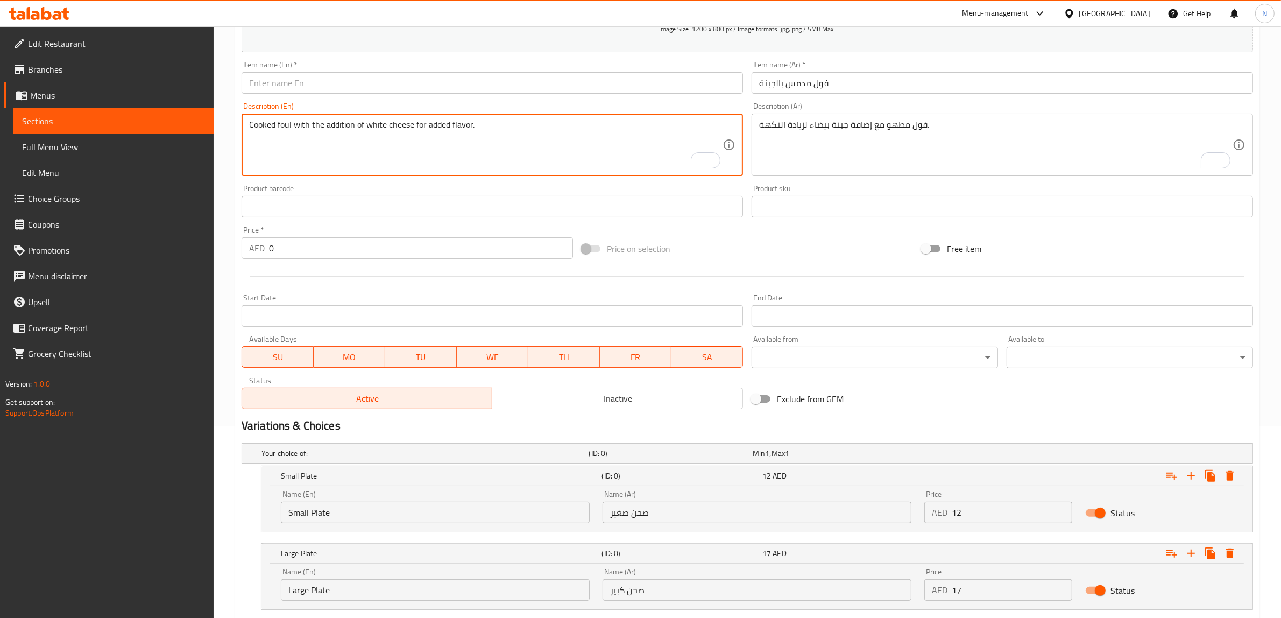
type textarea "Cooked foul with the addition of white cheese for added flavor."
click at [525, 86] on input "text" at bounding box center [492, 83] width 501 height 22
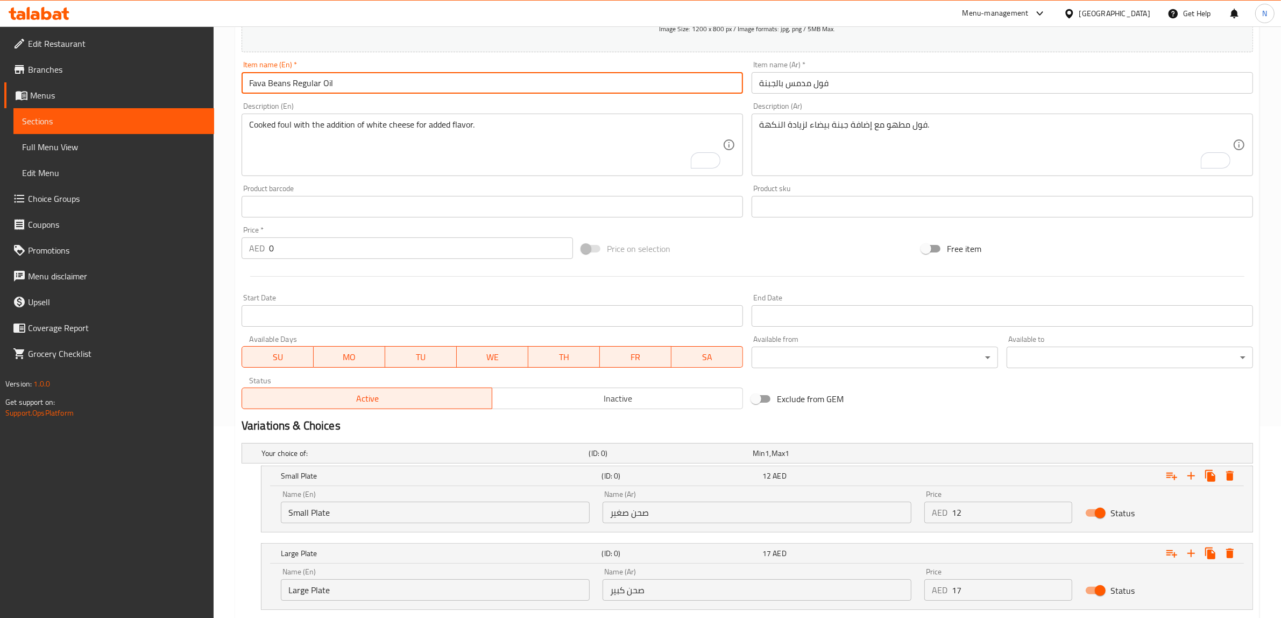
drag, startPoint x: 291, startPoint y: 81, endPoint x: 359, endPoint y: 78, distance: 68.4
click at [359, 78] on input "Fava Beans Regular Oil" at bounding box center [492, 83] width 501 height 22
type input "Fava Beans With Cheese"
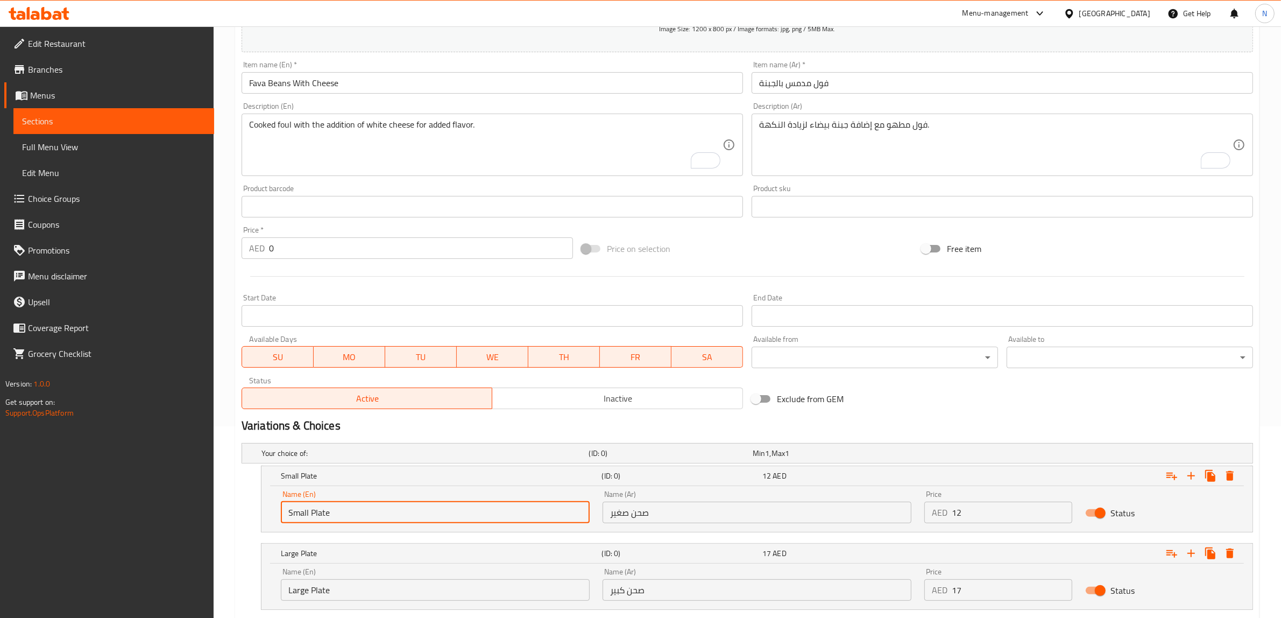
click at [409, 508] on input "Small Plate" at bounding box center [435, 512] width 309 height 22
type input "Choice"
click at [408, 507] on input "text" at bounding box center [435, 512] width 309 height 22
type input "M"
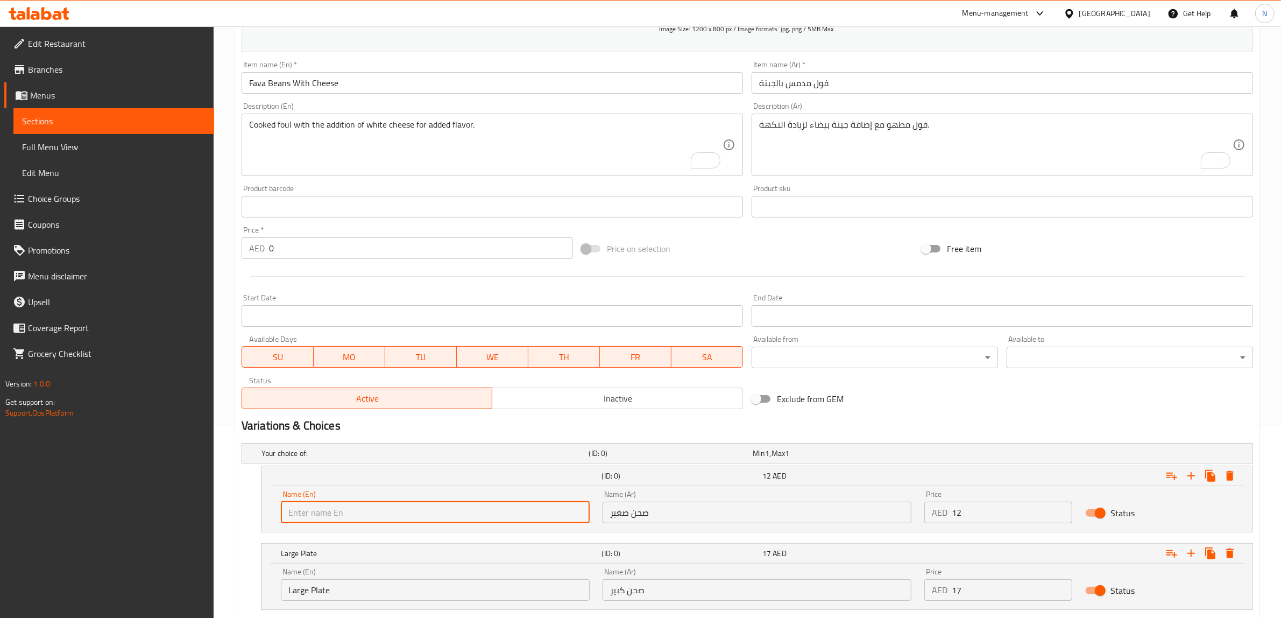
click at [370, 507] on input "text" at bounding box center [435, 512] width 309 height 22
type input "Small Plate"
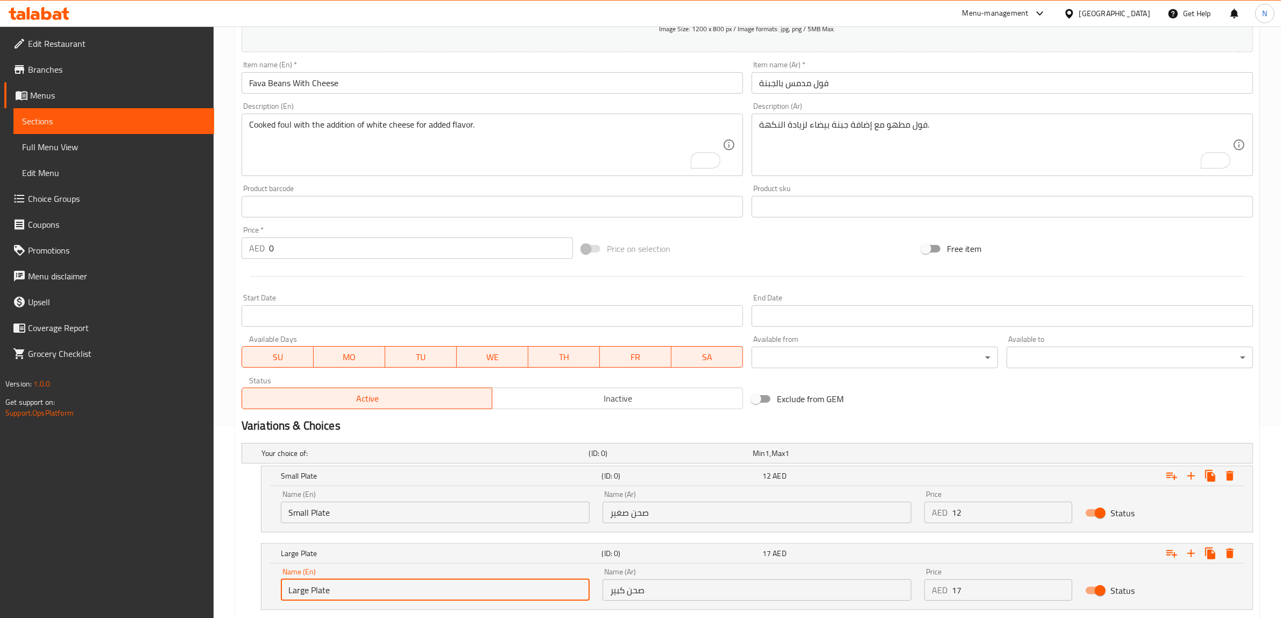
click at [342, 584] on input "Large Plate" at bounding box center [435, 590] width 309 height 22
type input "Choice"
click at [342, 581] on input "text" at bounding box center [435, 590] width 309 height 22
type input "Large Plate"
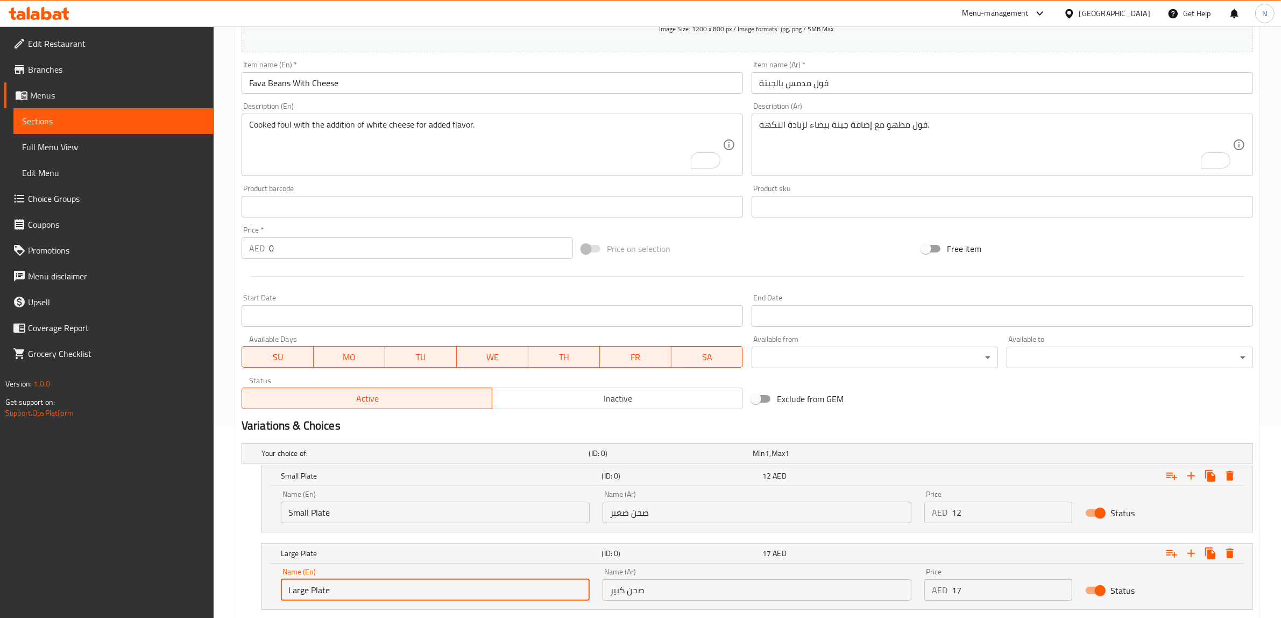
click at [678, 509] on input "صحن صغير" at bounding box center [757, 512] width 309 height 22
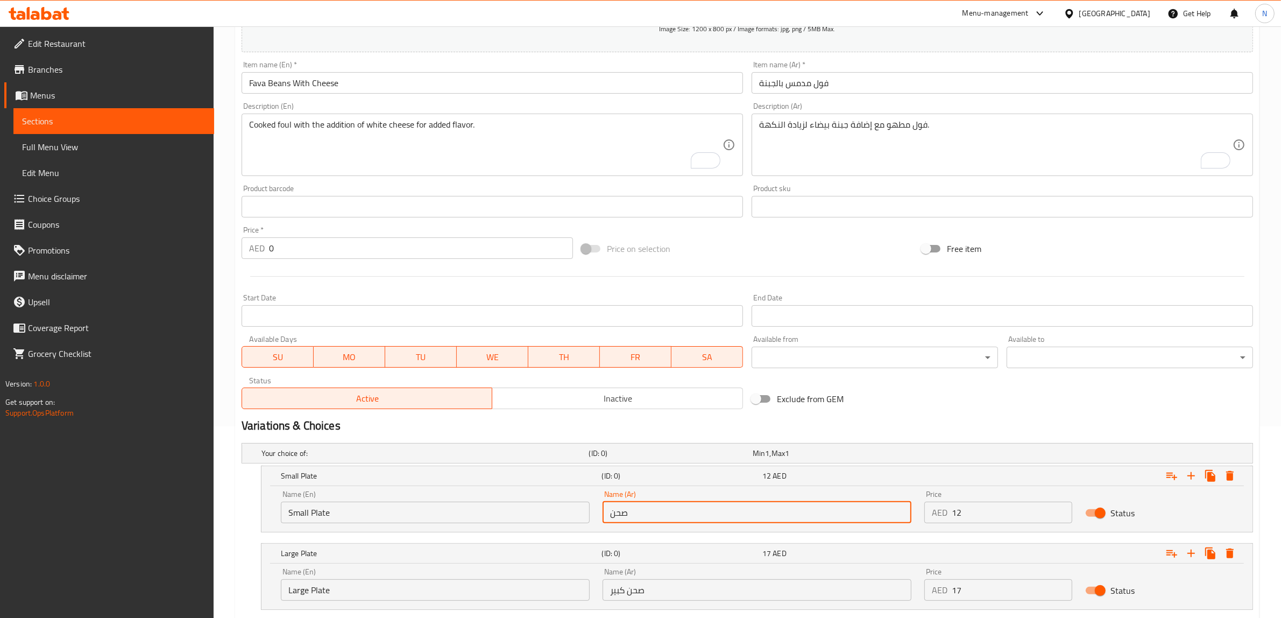
type input "صحن صغير"
click at [641, 511] on input "صحن صغير" at bounding box center [757, 512] width 309 height 22
click at [652, 577] on div "Name (Ar) صحن كبير Name (Ar)" at bounding box center [757, 584] width 309 height 33
click at [648, 586] on input "صحن كبير" at bounding box center [757, 590] width 309 height 22
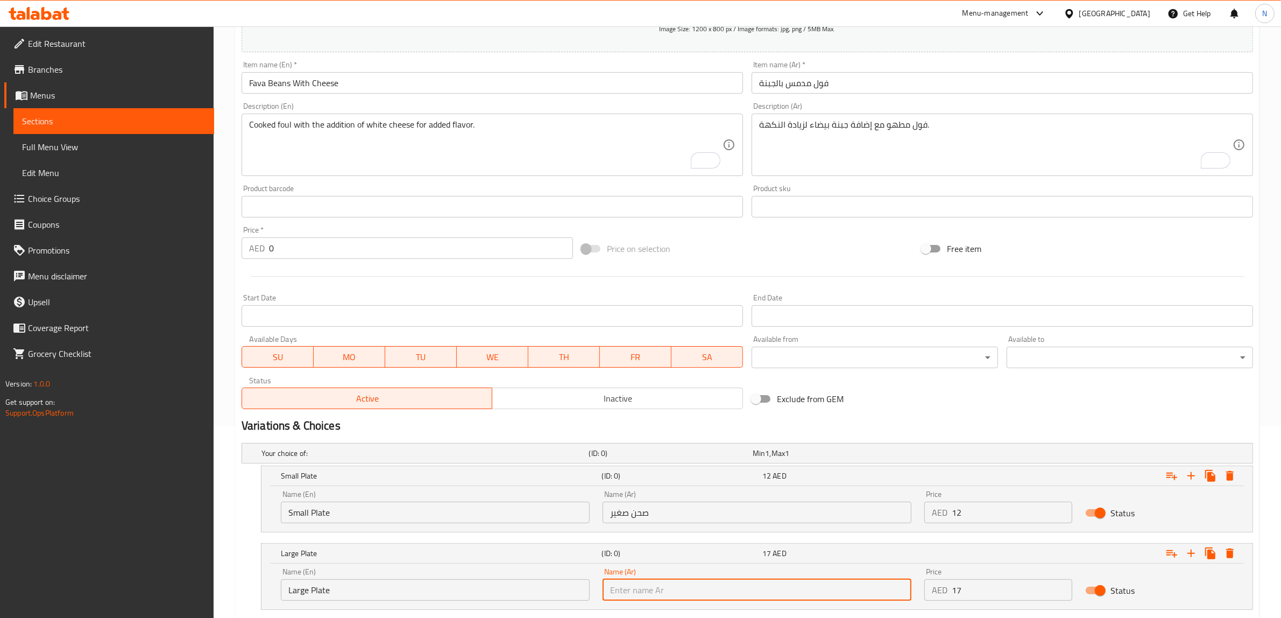
paste input "صحن"
type input "صحن كبير"
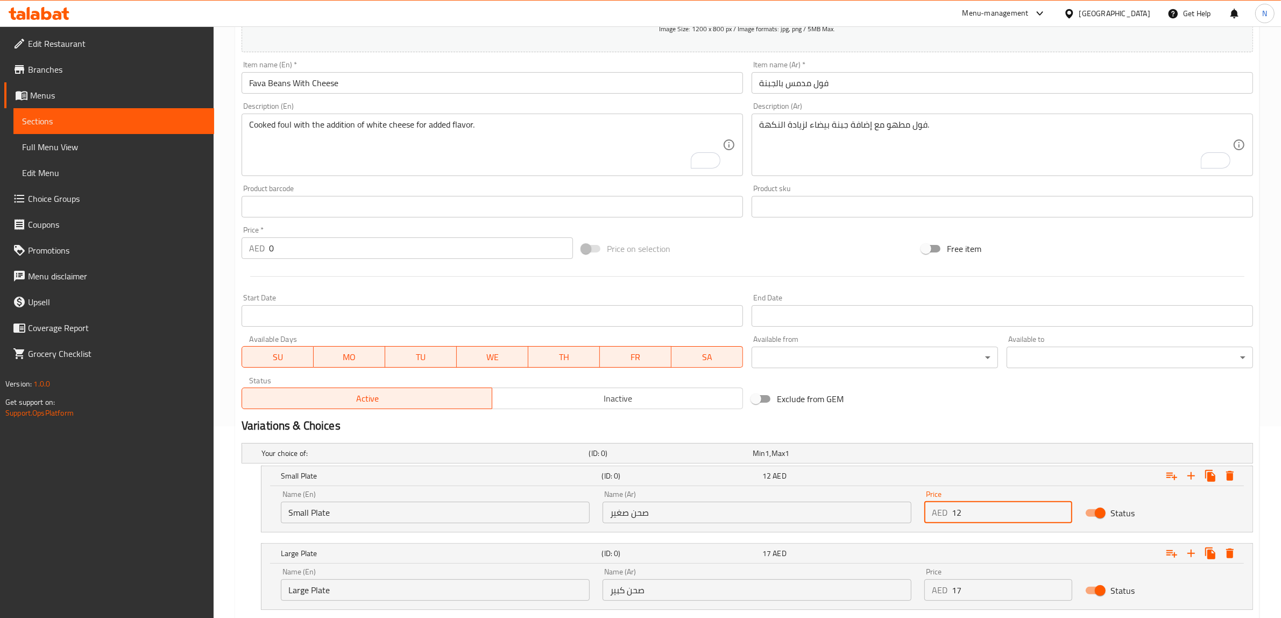
click at [1007, 511] on input "12" at bounding box center [1012, 512] width 121 height 22
type input "12"
click at [1015, 598] on input "17" at bounding box center [1012, 590] width 121 height 22
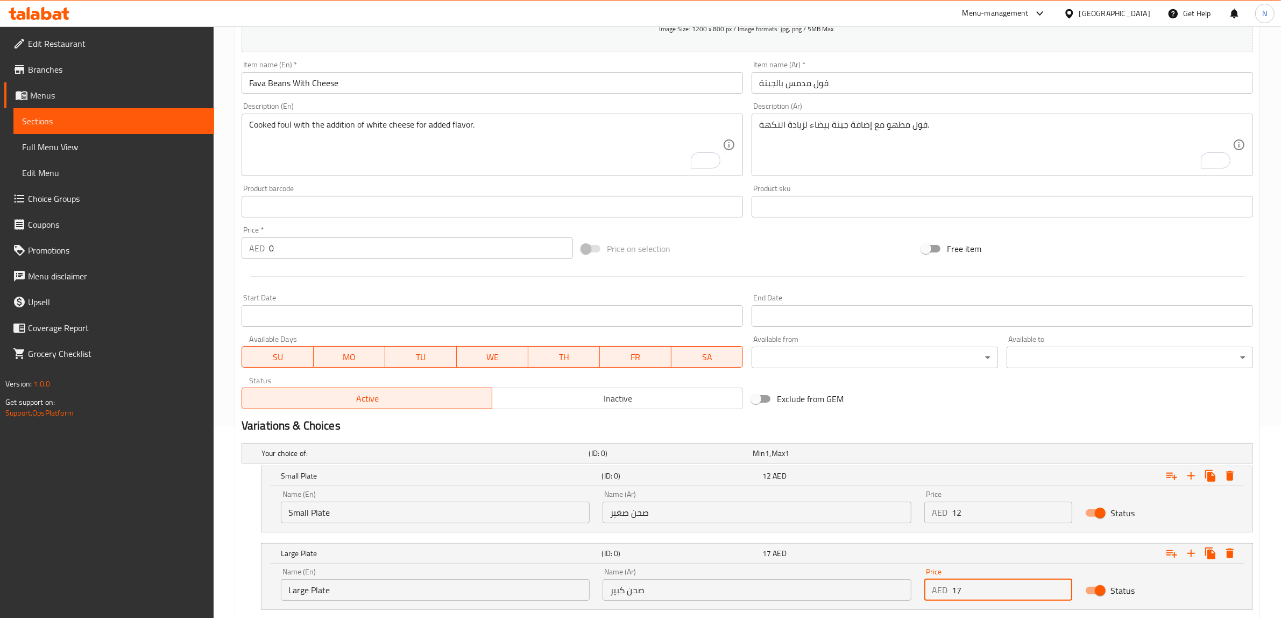
click at [1015, 598] on input "17" at bounding box center [1012, 590] width 121 height 22
type input "17"
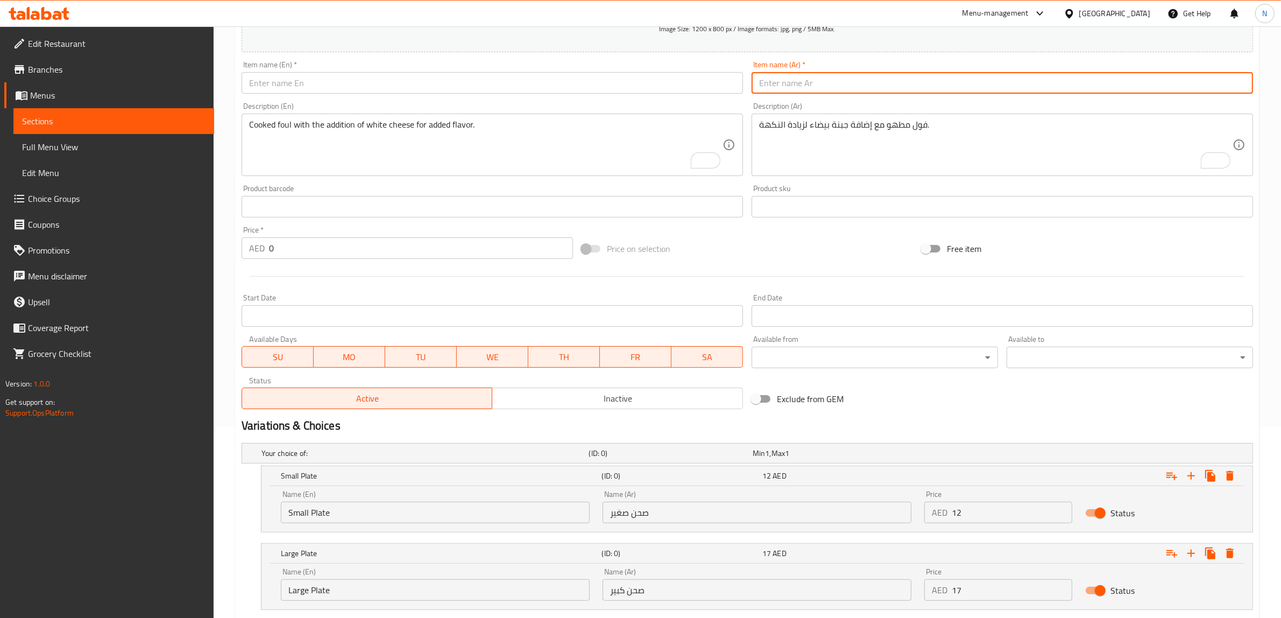
click at [881, 93] on input "text" at bounding box center [1002, 83] width 501 height 22
paste input "فول مدمس بالبيض"
type input "فول مدمس بالبيض"
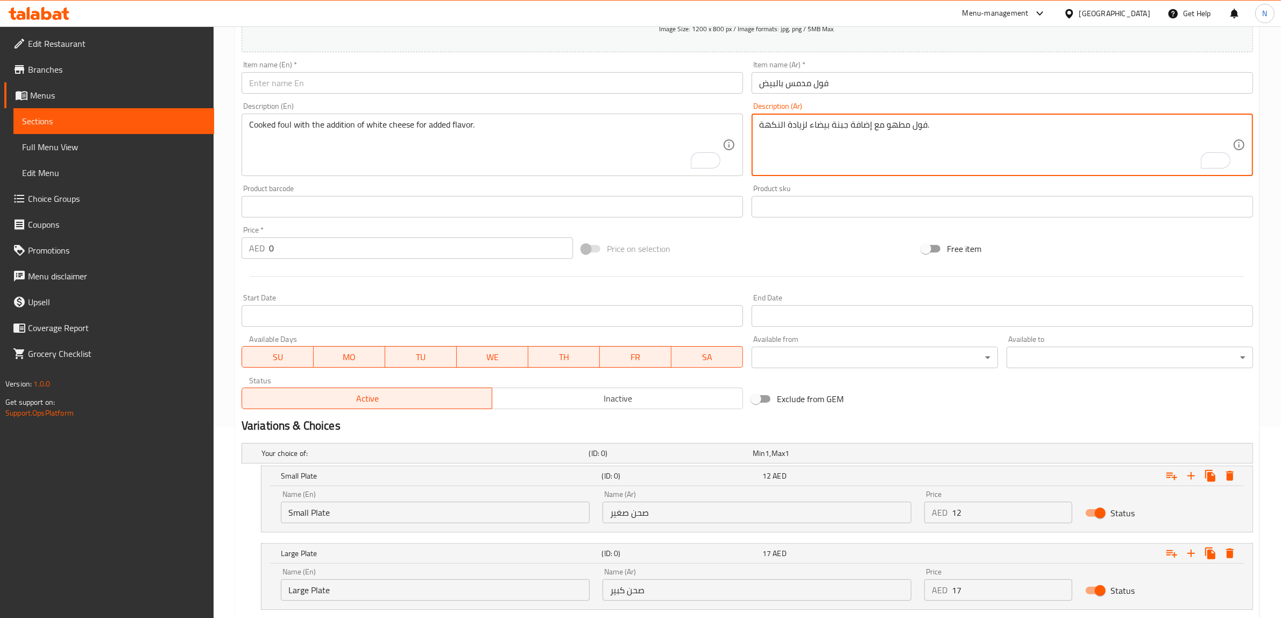
click at [816, 144] on textarea "فول مطهو مع إضافة جبنة بيضاء لزيادة النكهة." at bounding box center [995, 144] width 473 height 51
paste textarea "فول مدمس مخلوط بالبيض المسلوق لوجبة مشبعة."
drag, startPoint x: 808, startPoint y: 124, endPoint x: 749, endPoint y: 134, distance: 60.1
click at [749, 134] on div "Description (Ar) فول مدمس مخلوط بالبيض المسلوق لوجبة مشبعة. Description (Ar)" at bounding box center [1002, 139] width 510 height 82
type textarea "فول مدمس مخلوط بالبيض المسلوق."
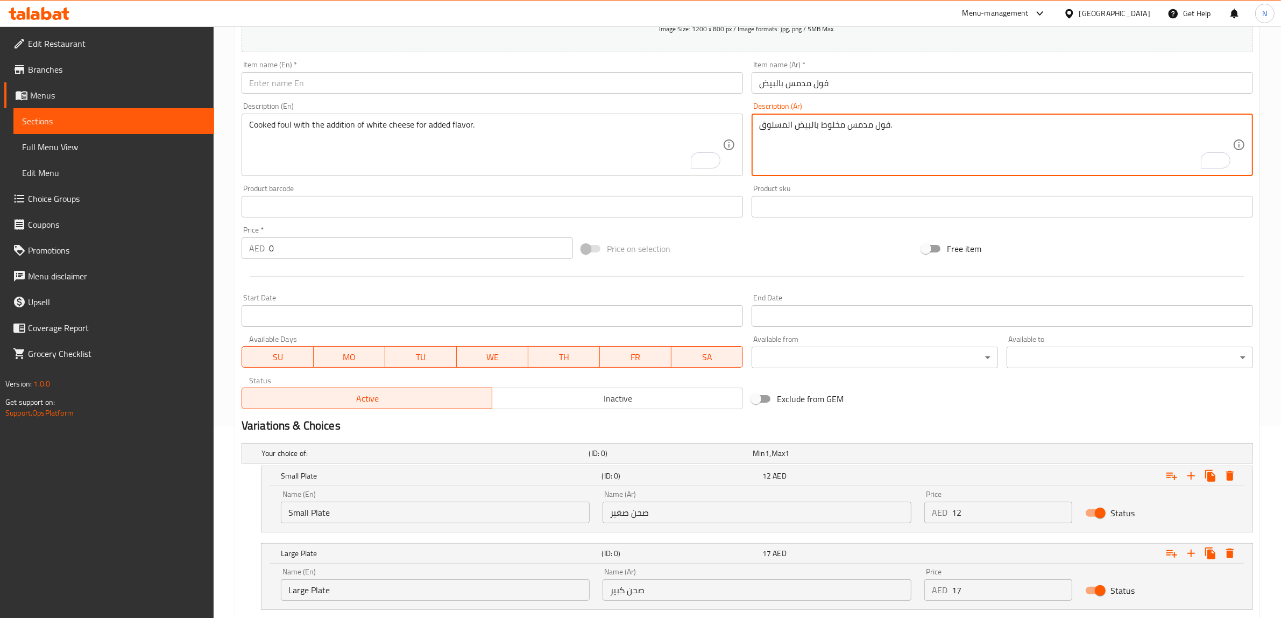
click at [417, 84] on input "text" at bounding box center [492, 83] width 501 height 22
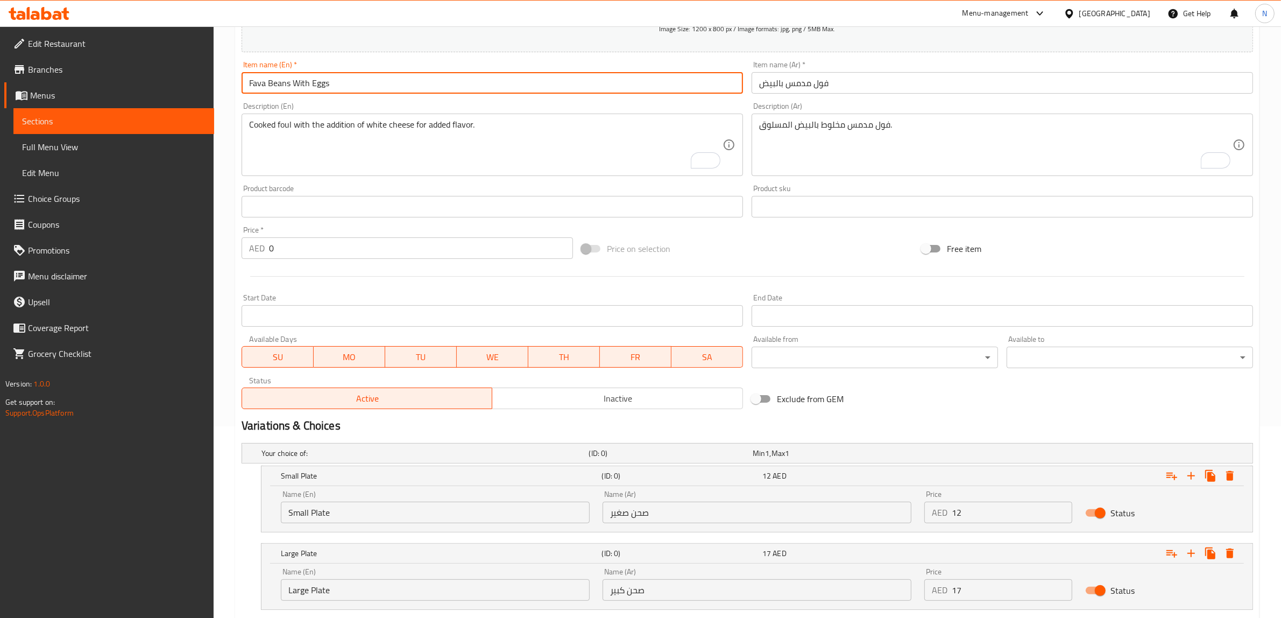
type input "Fava Beans With Eggs"
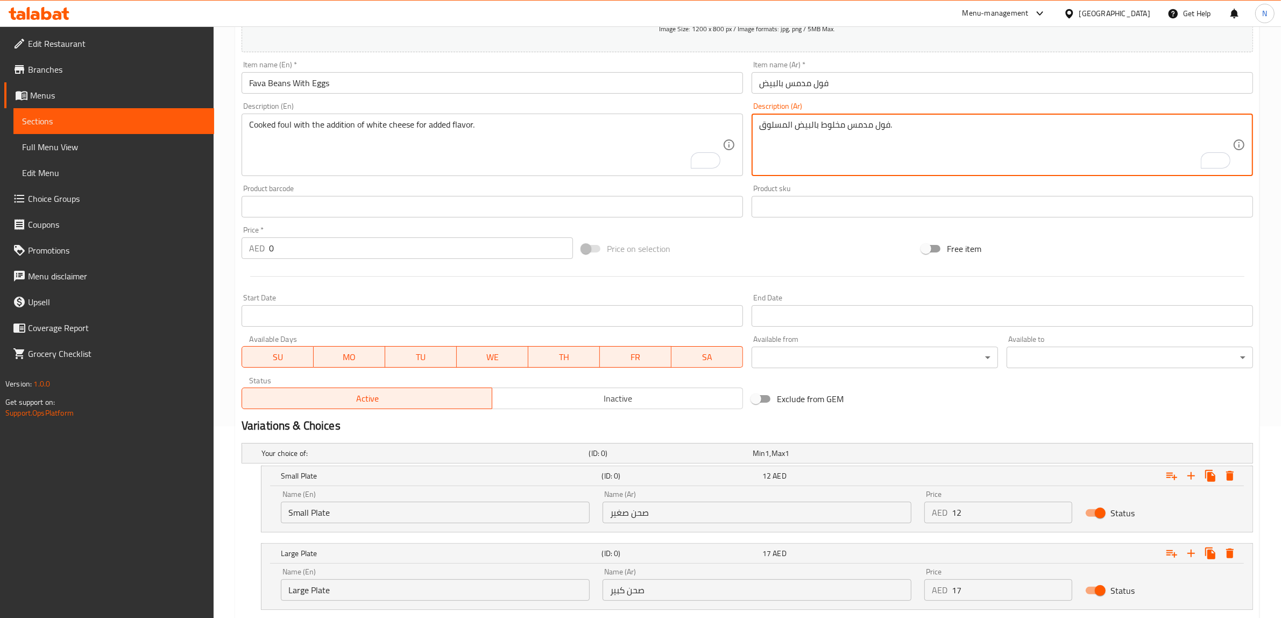
click at [831, 138] on textarea "فول مدمس مخلوط بالبيض المسلوق." at bounding box center [995, 144] width 473 height 51
click at [421, 138] on textarea "Cooked foul with the addition of white cheese for added flavor." at bounding box center [485, 144] width 473 height 51
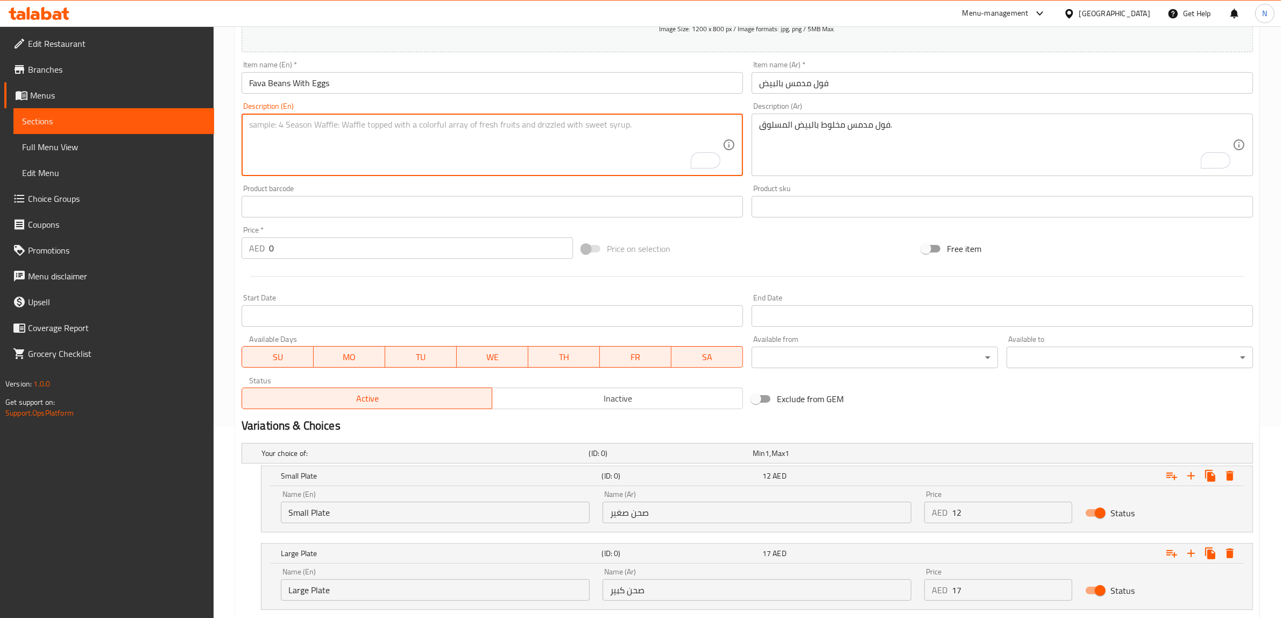
paste textarea "Fava beans mixed with boiled eggs."
type textarea "Fava beans mixed with boiled eggs."
click at [453, 515] on input "Small Plate" at bounding box center [435, 512] width 309 height 22
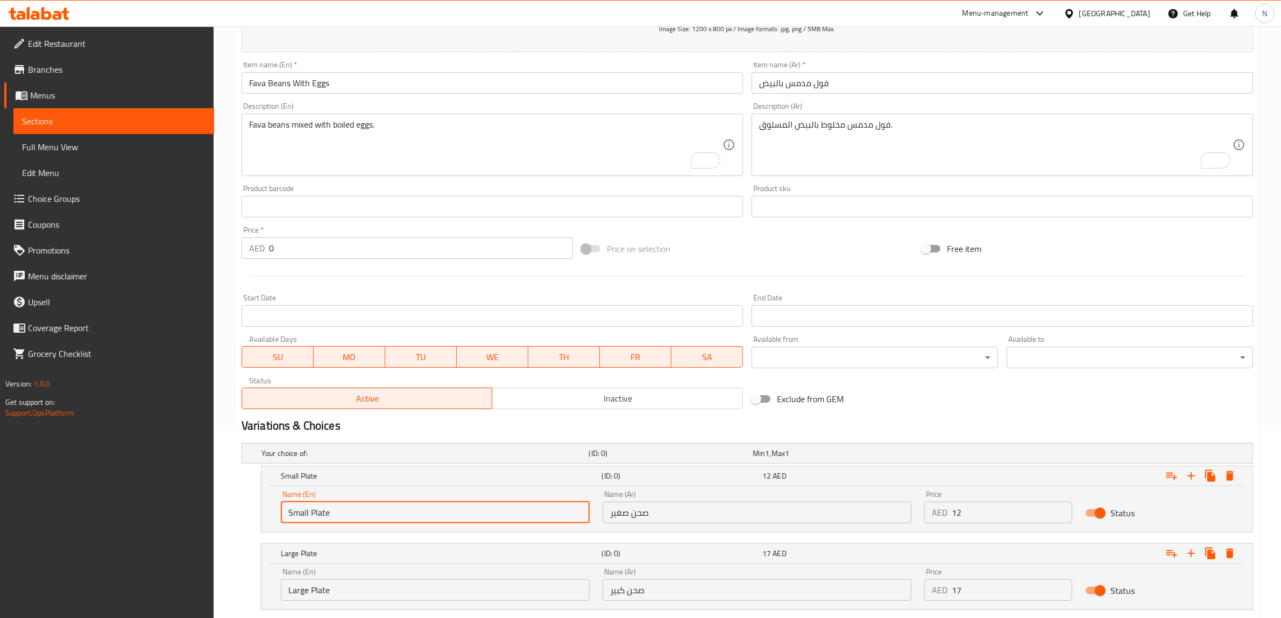
click at [453, 515] on input "Small Plate" at bounding box center [435, 512] width 309 height 22
type input "Choice"
click at [453, 515] on input "text" at bounding box center [435, 512] width 309 height 22
type input "Small Plate"
click at [344, 588] on input "Large Plate" at bounding box center [435, 590] width 309 height 22
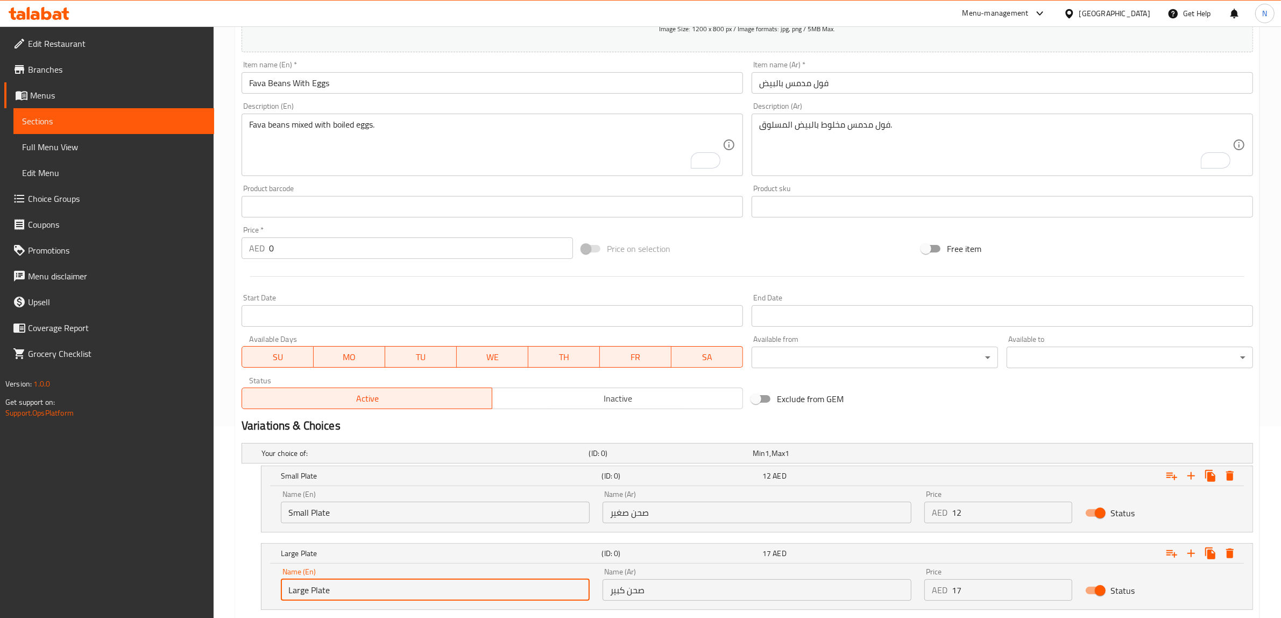
click at [344, 588] on input "Large Plate" at bounding box center [435, 590] width 309 height 22
type input "Choice"
click at [344, 587] on input "text" at bounding box center [435, 590] width 309 height 22
type input "Large Plate"
click at [653, 509] on input "صحن صغير" at bounding box center [757, 512] width 309 height 22
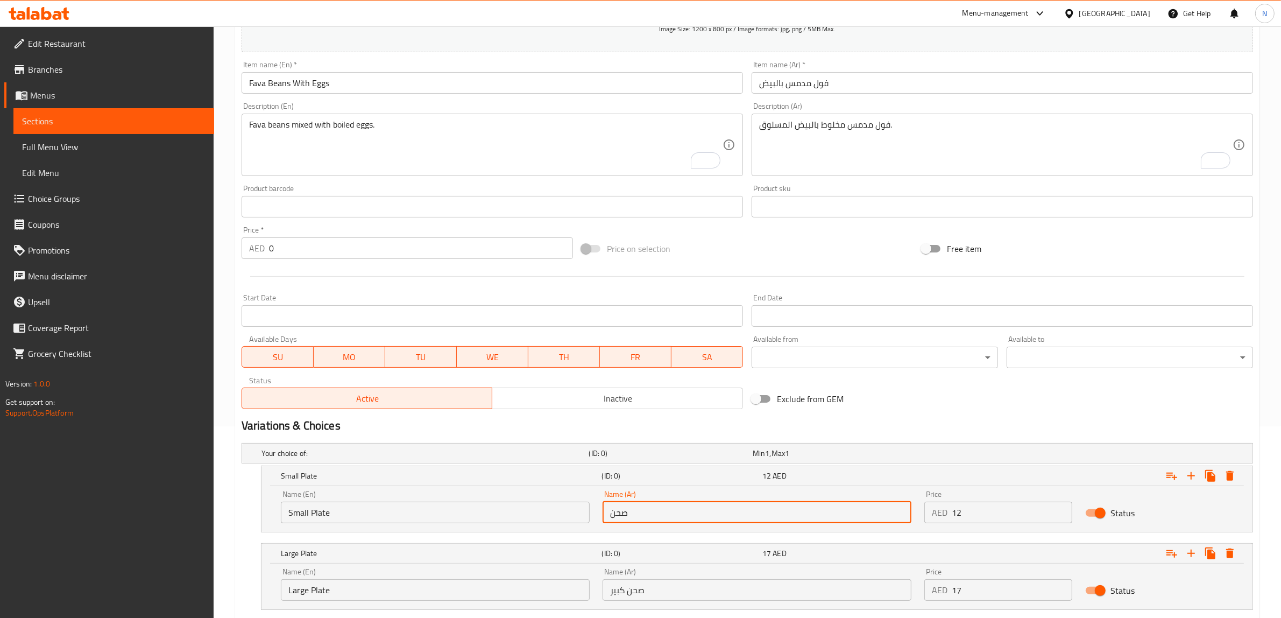
type input "صحن صغير"
click at [647, 518] on input "صحن صغير" at bounding box center [757, 512] width 309 height 22
click at [645, 516] on input "صحن صغير" at bounding box center [757, 512] width 309 height 22
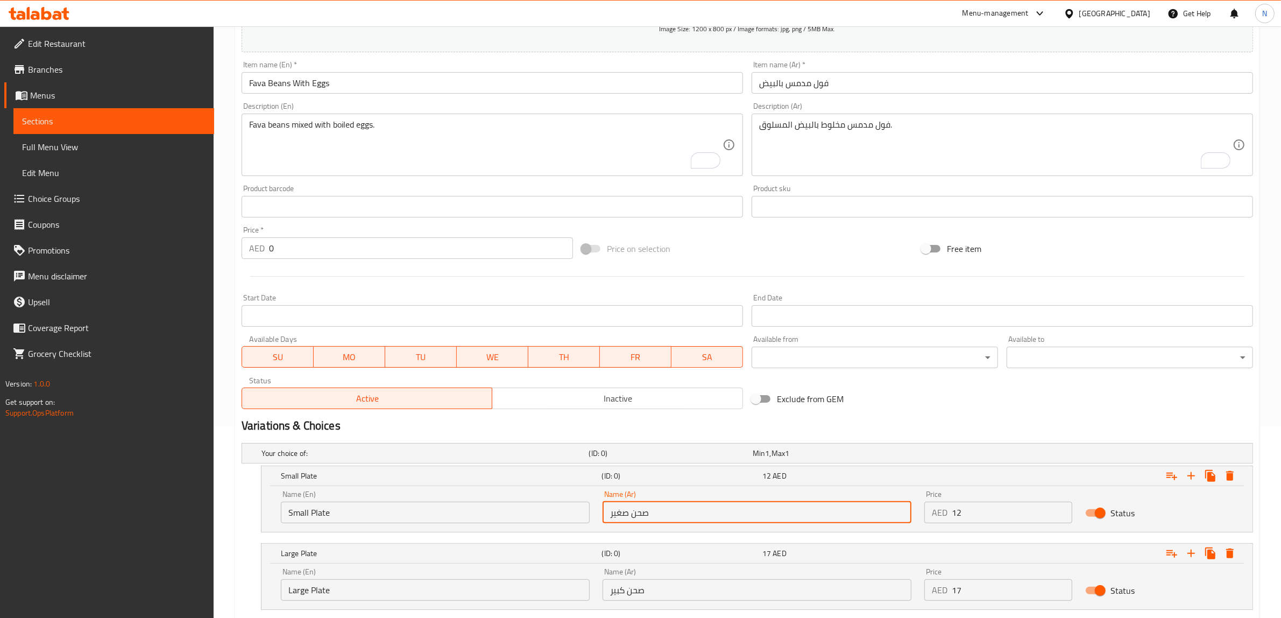
click at [647, 590] on input "صحن كبير" at bounding box center [757, 590] width 309 height 22
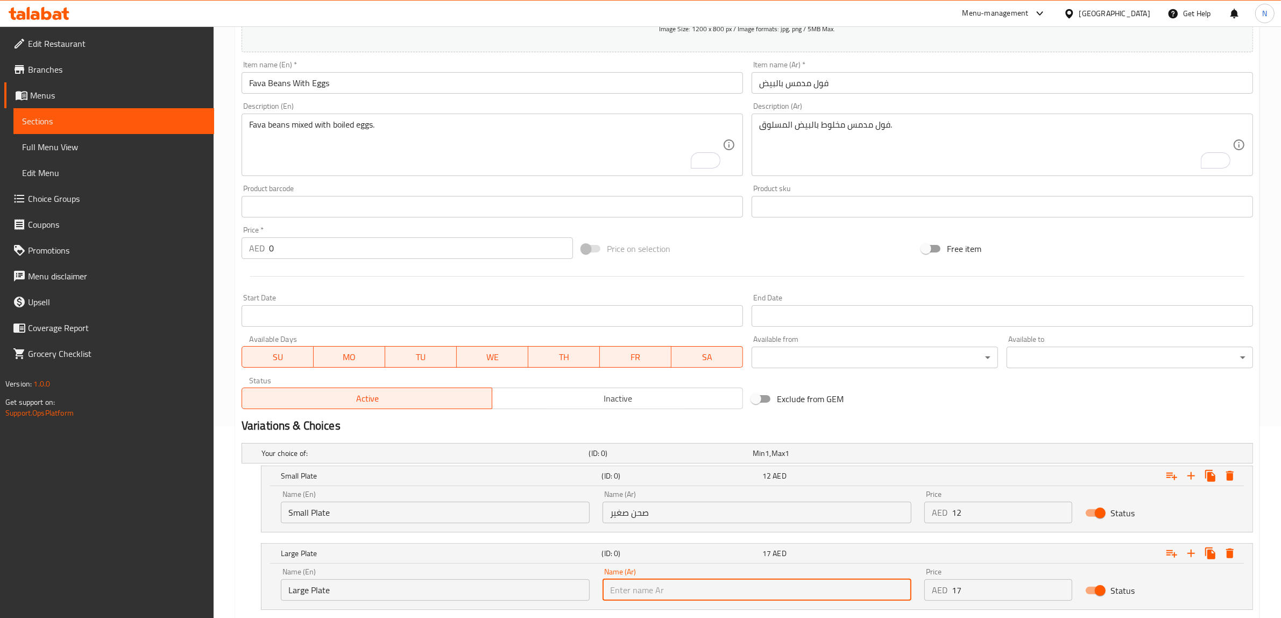
paste input "صحن"
type input "صحن كبير"
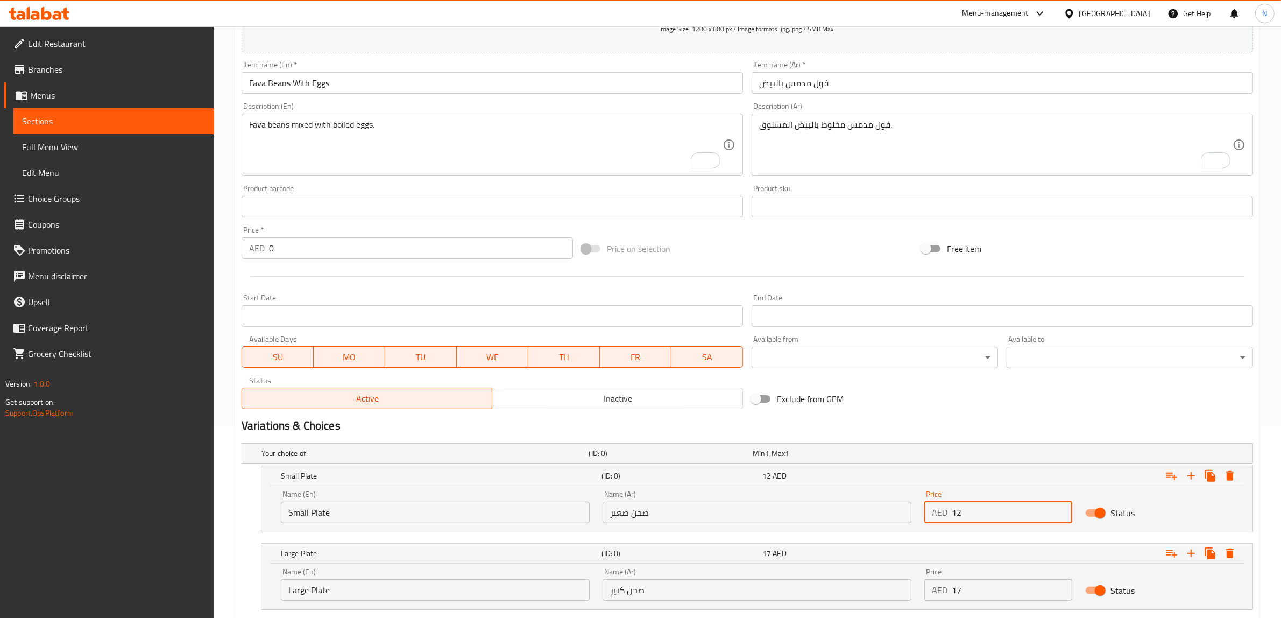
click at [1023, 509] on input "12" at bounding box center [1012, 512] width 121 height 22
type input "12"
click at [1004, 600] on input "17" at bounding box center [1012, 590] width 121 height 22
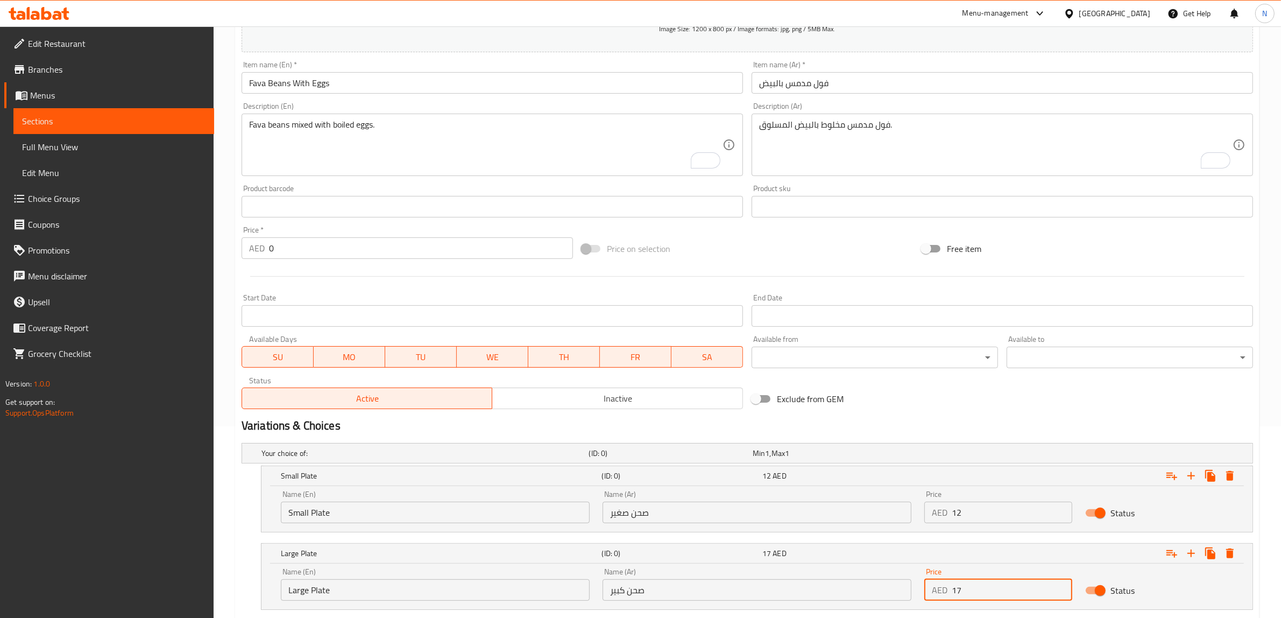
click at [1004, 600] on input "17" at bounding box center [1012, 590] width 121 height 22
type input "17"
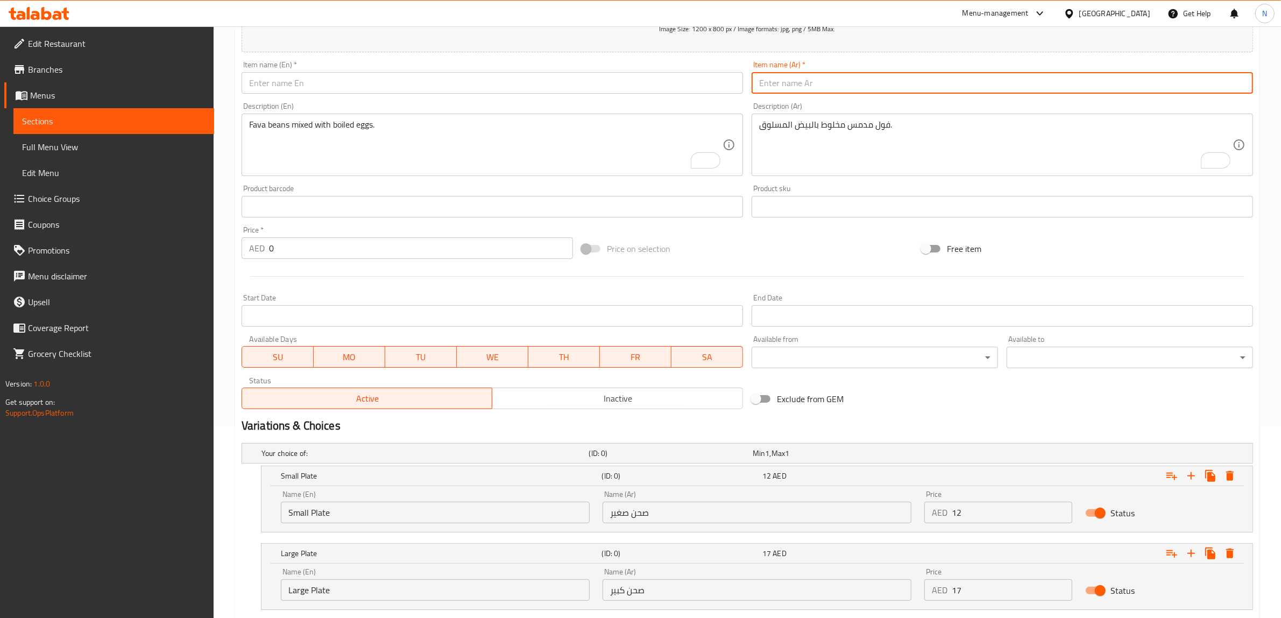
click at [802, 93] on input "text" at bounding box center [1002, 83] width 501 height 22
paste input "فول مدمس بالسبخ"
type input "فول مدمس بالسبخ"
click at [897, 156] on textarea "فول مدمس مخلوط بالبيض المسلوق." at bounding box center [995, 144] width 473 height 51
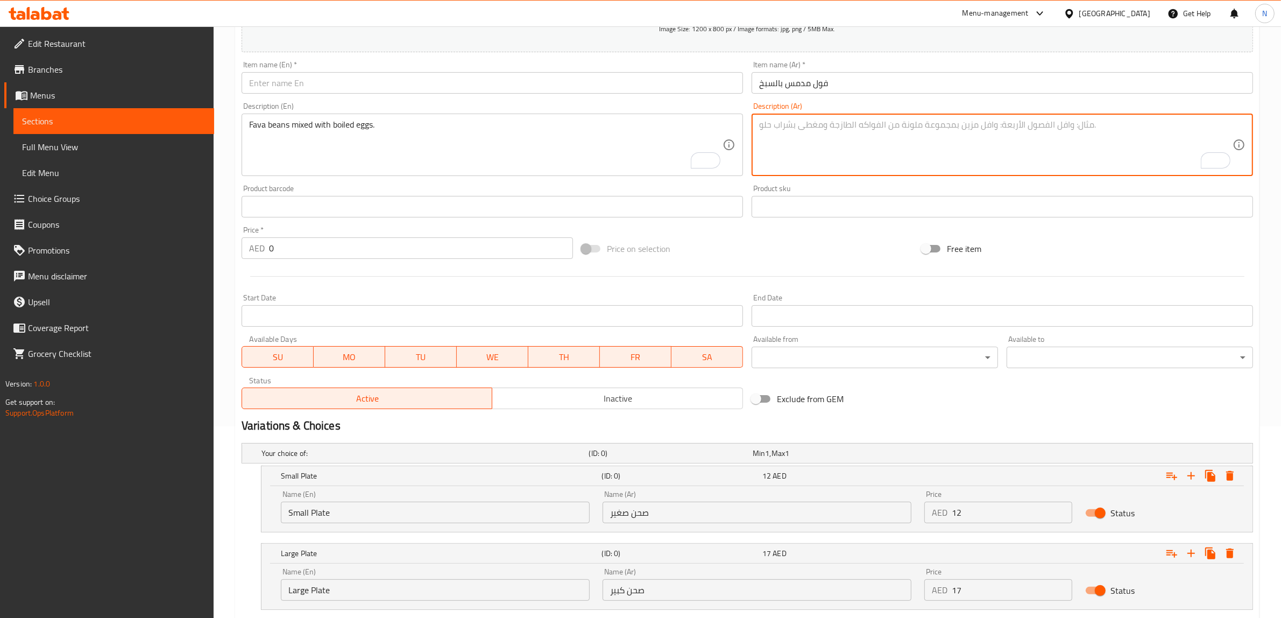
paste textarea "فول مدمس مع أوراق السبانخ الطازجة لإضافة قيمة غذائية."
type textarea "فول مدمس مع أوراق السبانخ الطازجة لإضافة قيمة غذائية."
click at [506, 154] on textarea "Fava beans mixed with boiled eggs." at bounding box center [485, 144] width 473 height 51
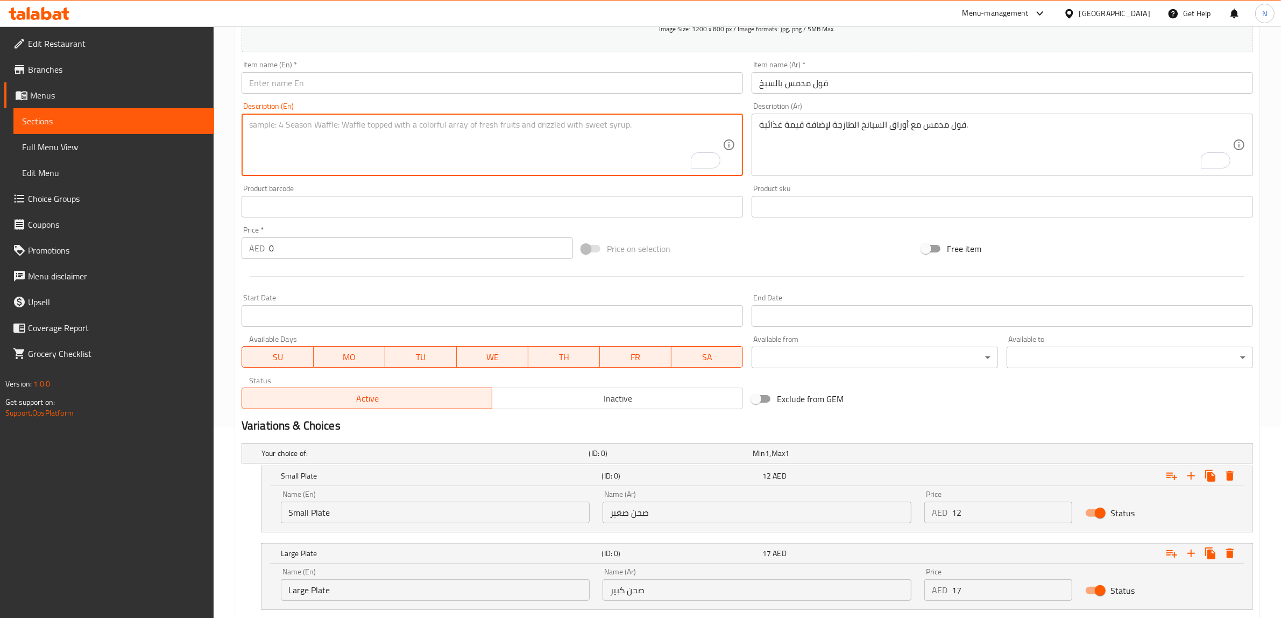
paste textarea "Fava beans with fresh spinach leaves for added nutritional value."
type textarea "Fava beans with fresh spinach leaves for added nutritional value."
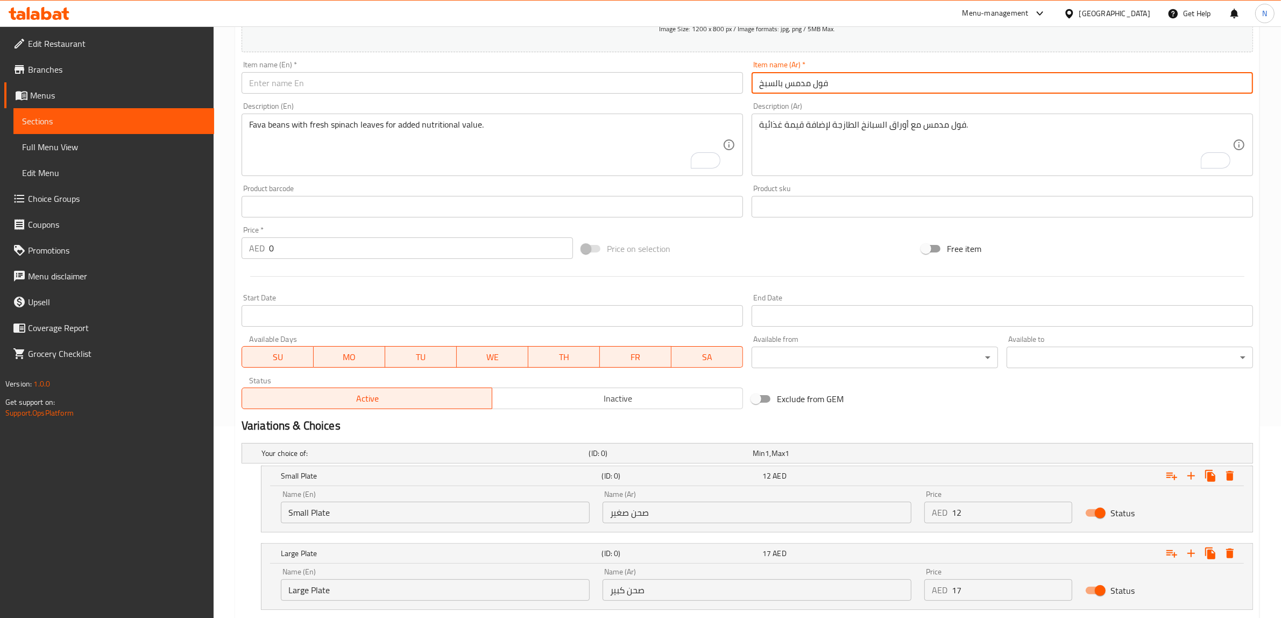
click at [765, 87] on input "فول مدمس بالسبخ" at bounding box center [1002, 83] width 501 height 22
type input "فول مدمس بالسبانخ"
click at [657, 90] on input "text" at bounding box center [492, 83] width 501 height 22
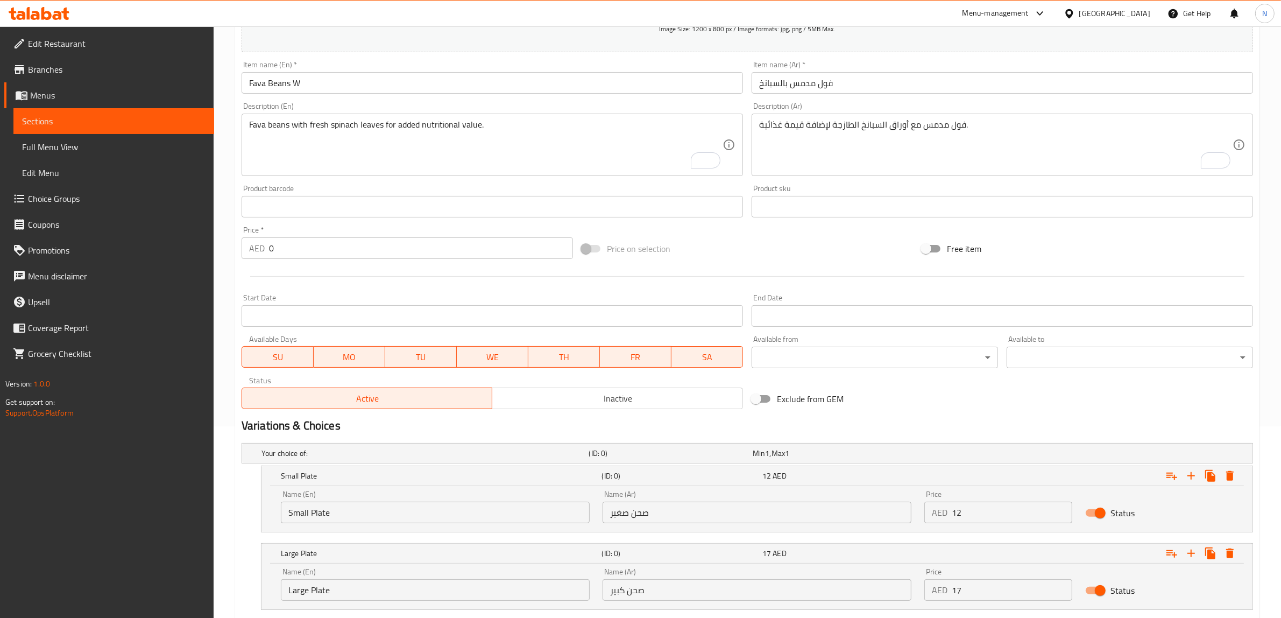
drag, startPoint x: 353, startPoint y: 96, endPoint x: 358, endPoint y: 87, distance: 10.3
click at [353, 96] on div "Item name (En)   * Fava Beans W Item name (En) *" at bounding box center [492, 76] width 510 height 41
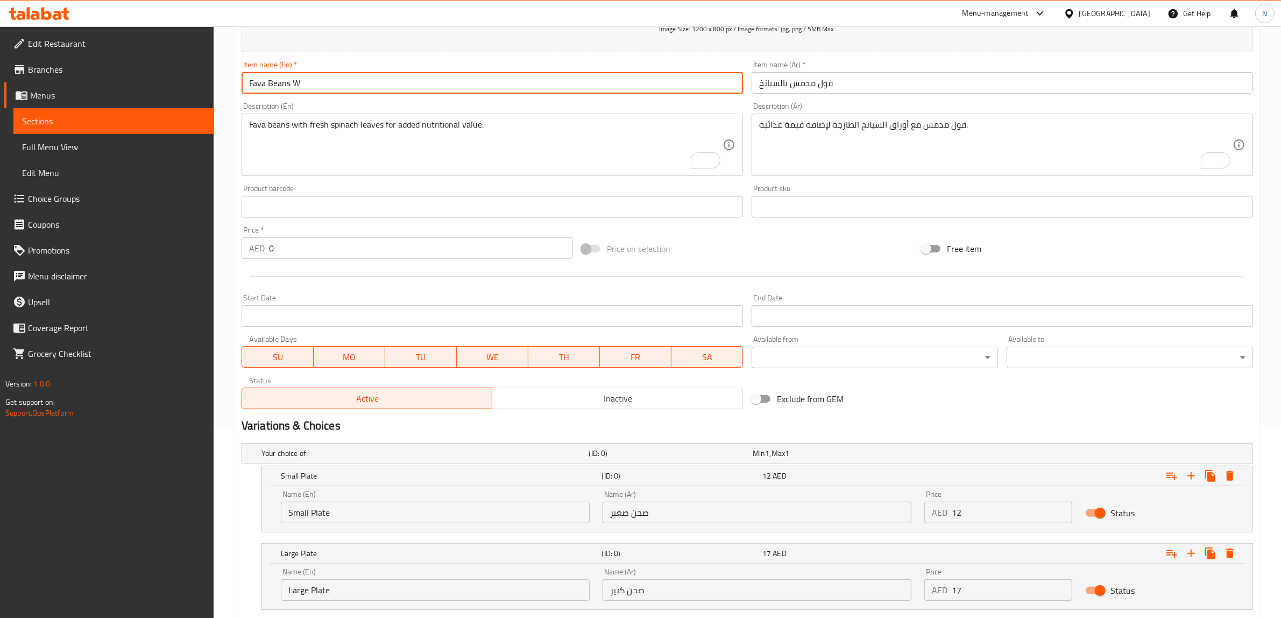
click at [358, 86] on input "Fava Beans W" at bounding box center [492, 83] width 501 height 22
type input "Fava Beans With Spinach"
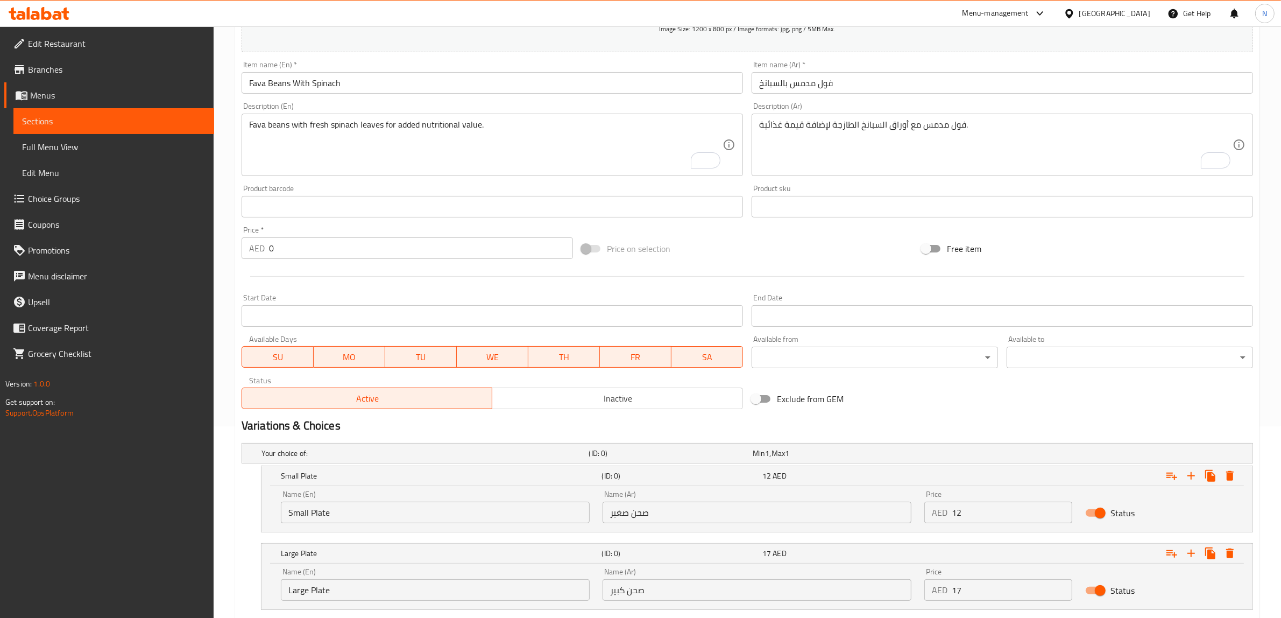
click at [525, 507] on input "Small Plate" at bounding box center [435, 512] width 309 height 22
type input "Choice"
click at [525, 507] on input "text" at bounding box center [435, 512] width 309 height 22
type input "Small Plate"
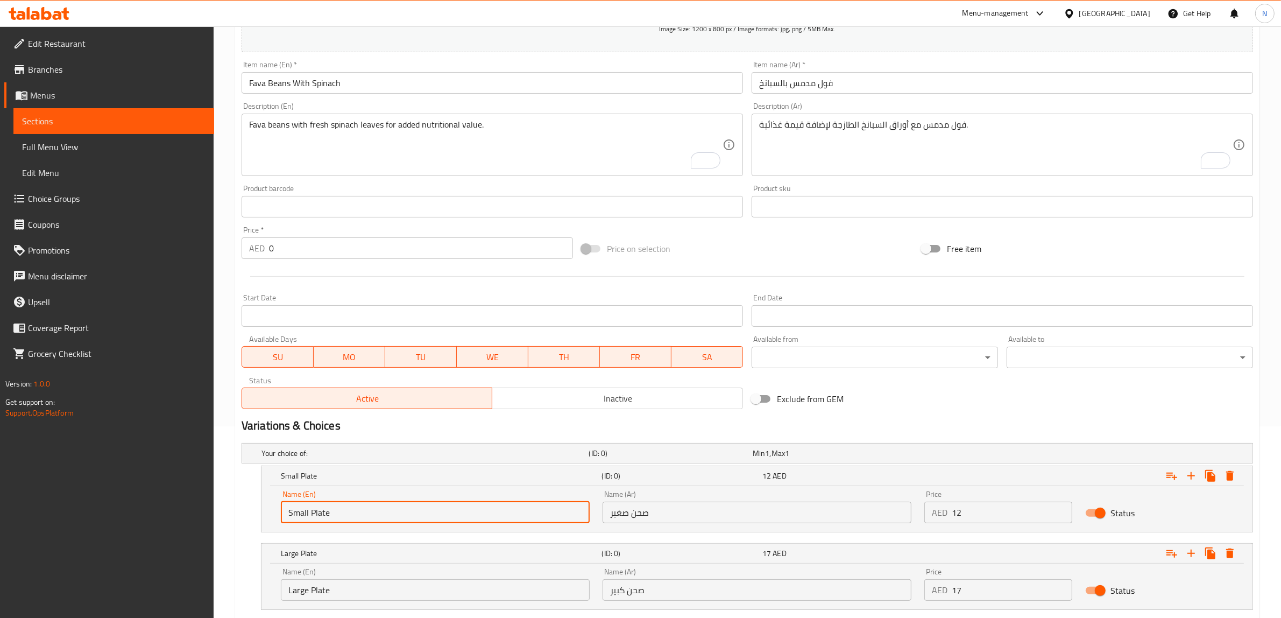
click at [342, 596] on input "Large Plate" at bounding box center [435, 590] width 309 height 22
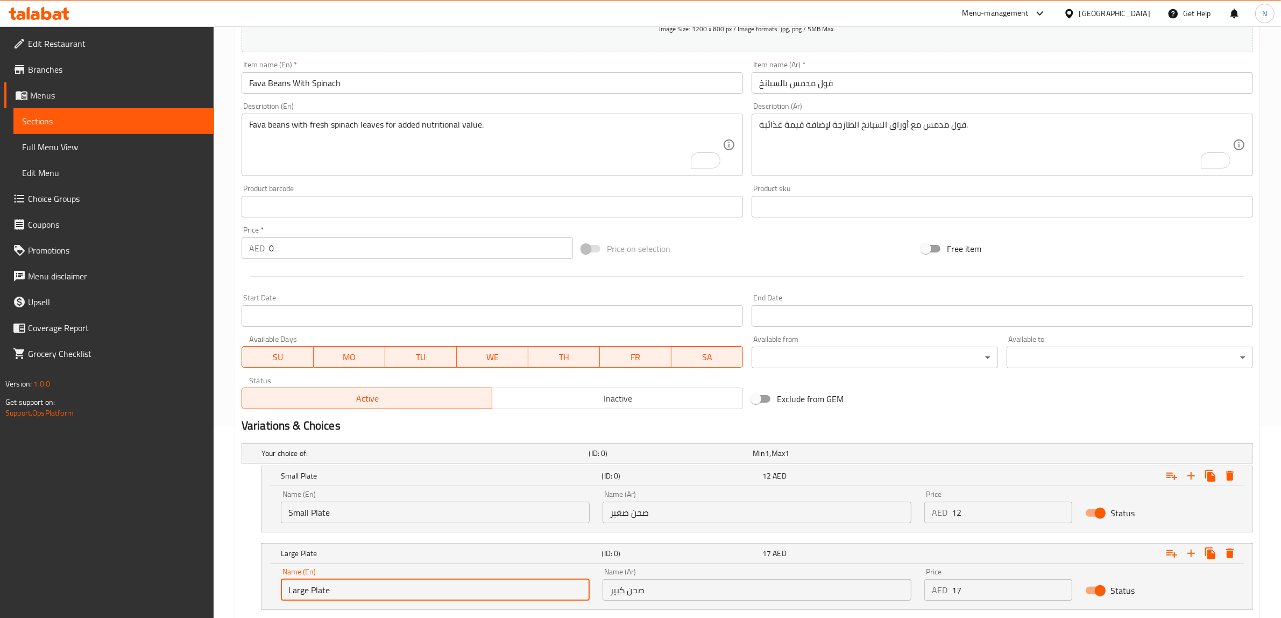
click at [342, 596] on input "Large Plate" at bounding box center [435, 590] width 309 height 22
type input "Choice"
click at [342, 596] on input "text" at bounding box center [435, 590] width 309 height 22
type input "Large Plate"
click at [645, 522] on input "صحن صغير" at bounding box center [757, 512] width 309 height 22
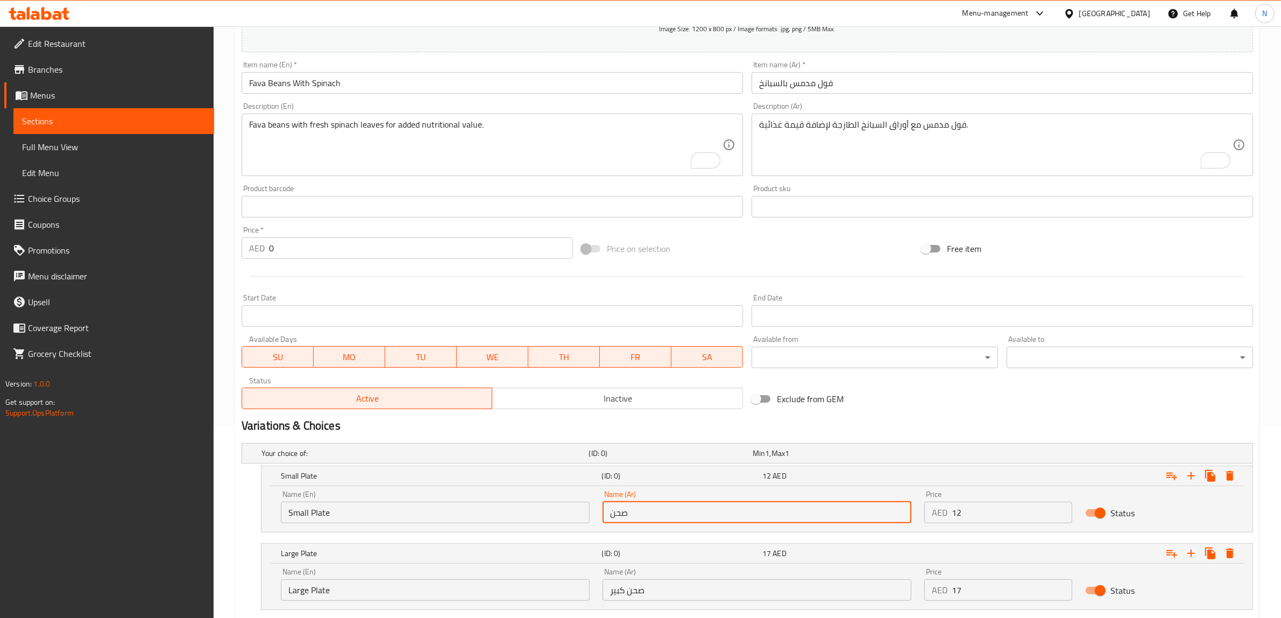
type input "صحن صغير"
click at [642, 520] on input "صحن صغير" at bounding box center [757, 512] width 309 height 22
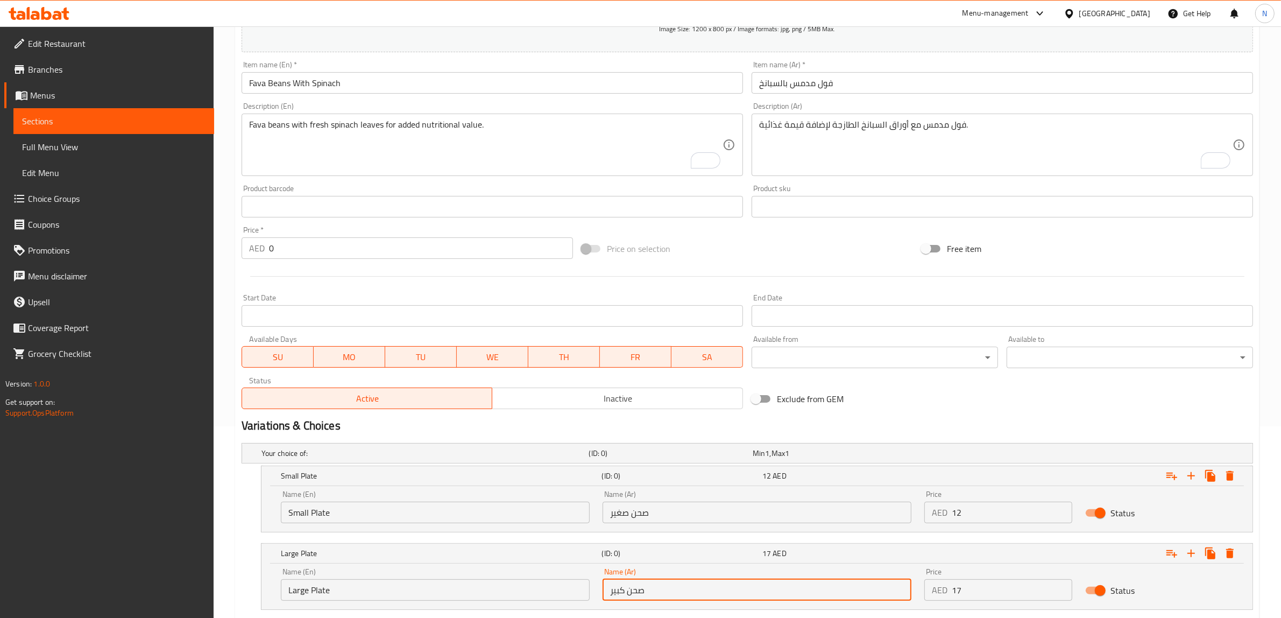
click at [646, 584] on input "صحن كبير" at bounding box center [757, 590] width 309 height 22
paste input "صحن"
type input "صحن كبير"
click at [1026, 507] on input "12" at bounding box center [1012, 512] width 121 height 22
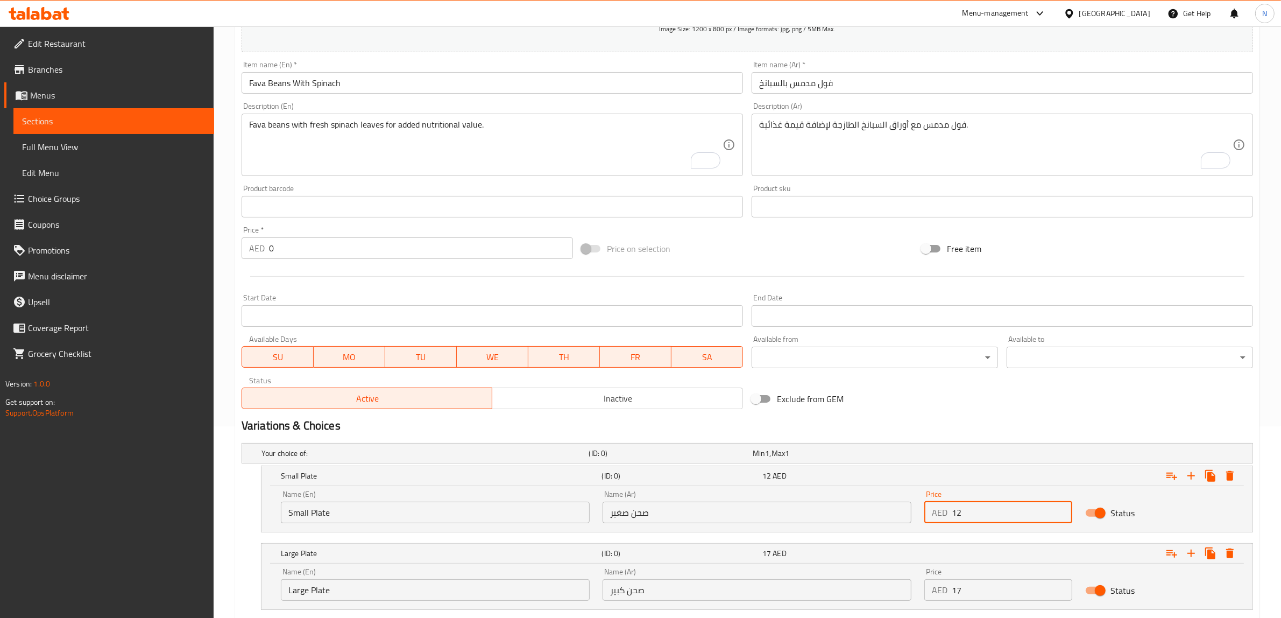
click at [1026, 507] on input "12" at bounding box center [1012, 512] width 121 height 22
type input "15"
click at [1021, 600] on input "17" at bounding box center [1012, 590] width 121 height 22
type input "20"
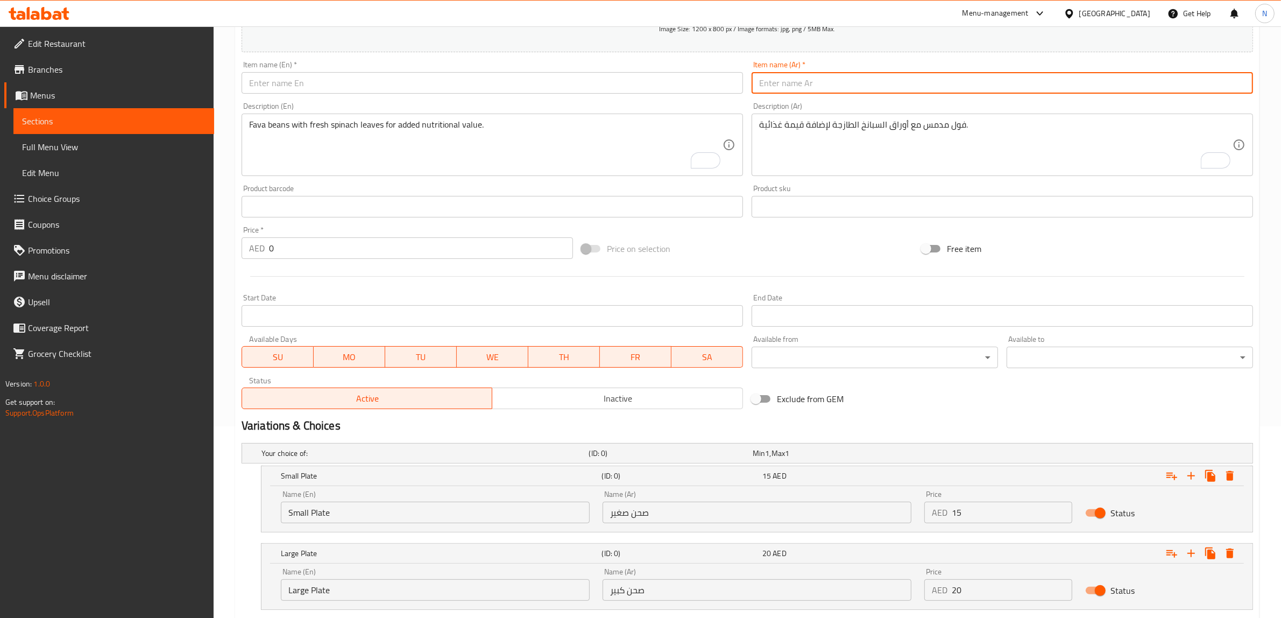
click at [848, 87] on input "text" at bounding box center [1002, 83] width 501 height 22
paste input "فول مدمس بالفلافل"
type input "فول مدمس بالفلافل"
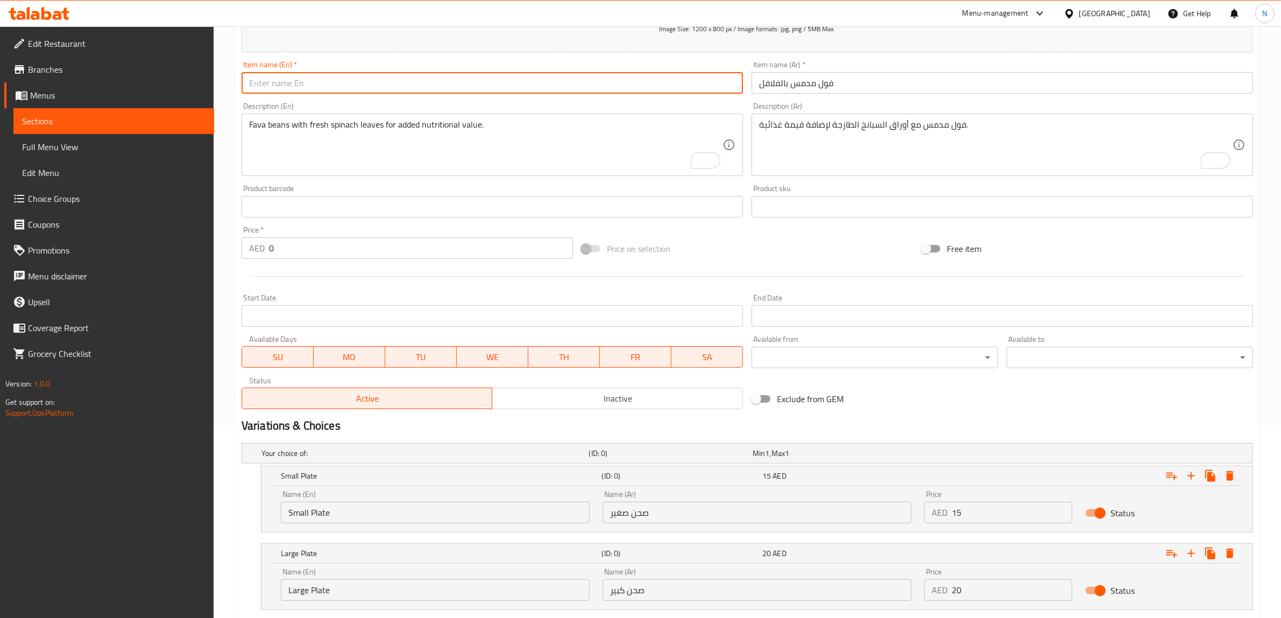
click at [658, 81] on input "text" at bounding box center [492, 83] width 501 height 22
drag, startPoint x: 292, startPoint y: 81, endPoint x: 366, endPoint y: 77, distance: 74.4
click at [366, 77] on input "Fava Beans Regular Oil" at bounding box center [492, 83] width 501 height 22
type input "Fava Beans With Falafel"
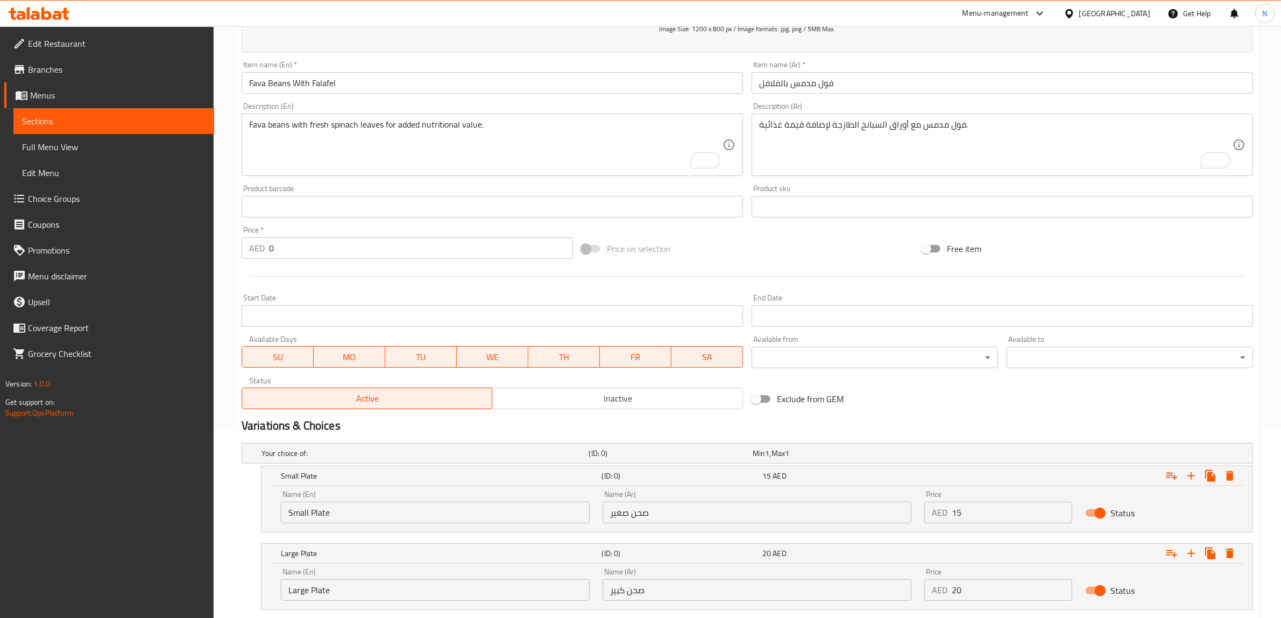
click at [896, 138] on textarea "فول مدمس مع أوراق السبانخ الطازجة لإضافة قيمة غذائية." at bounding box center [995, 144] width 473 height 51
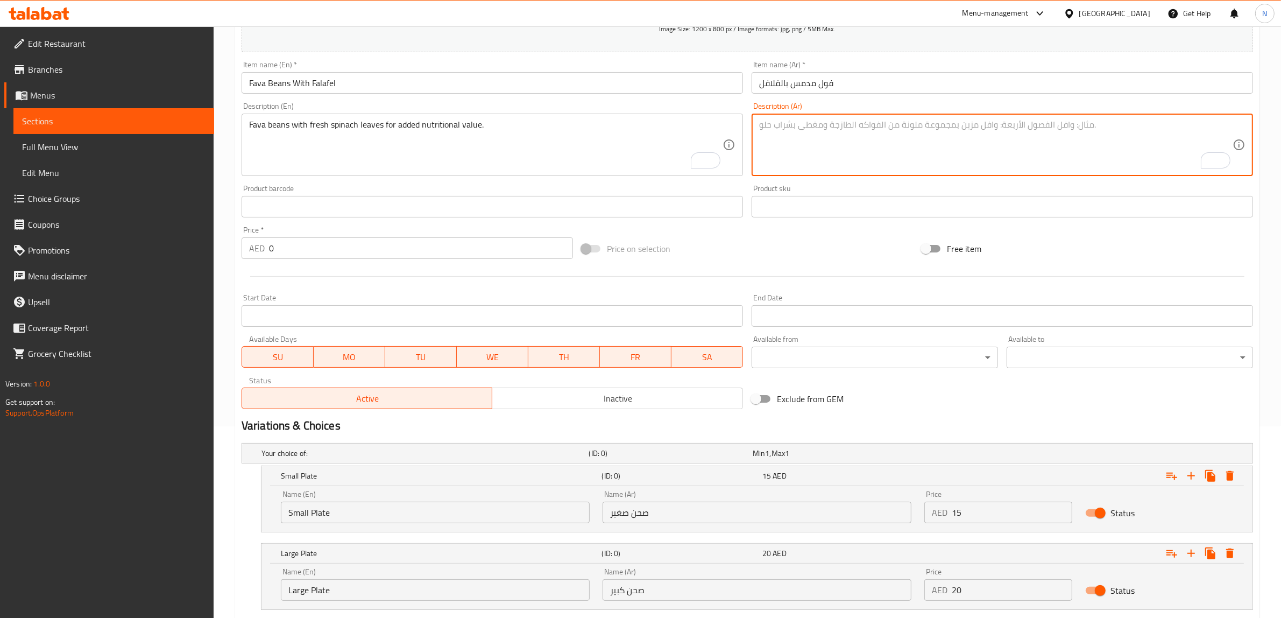
paste textarea "فول مطهو يقدم مع كرات الفلافل المقرمشة."
type textarea "فول مطهو يقدم مع كرات الفلافل المقرمشة."
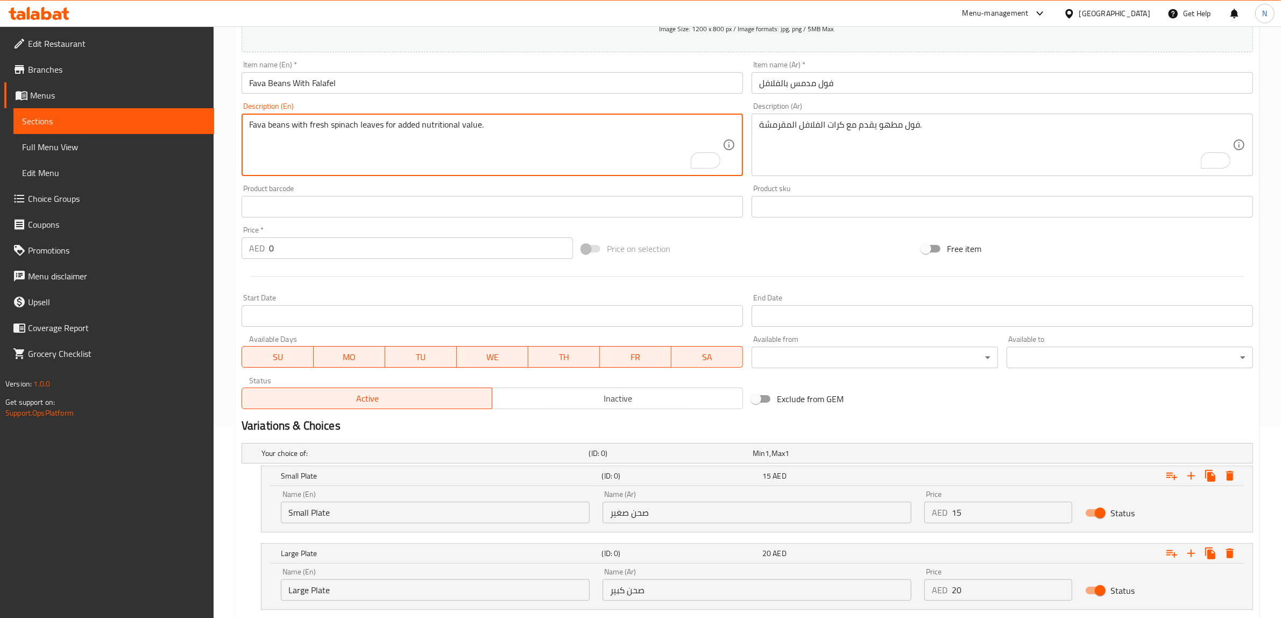
click at [369, 166] on textarea "Fava beans with fresh spinach leaves for added nutritional value." at bounding box center [485, 144] width 473 height 51
paste textarea "Cooked fava beans served with crispy falafel balls."
click at [279, 128] on textarea "Cooked fava beans served with crispy falafel balls." at bounding box center [485, 144] width 473 height 51
click at [310, 125] on textarea "Cooked foul beans served with crispy falafel balls." at bounding box center [485, 144] width 473 height 51
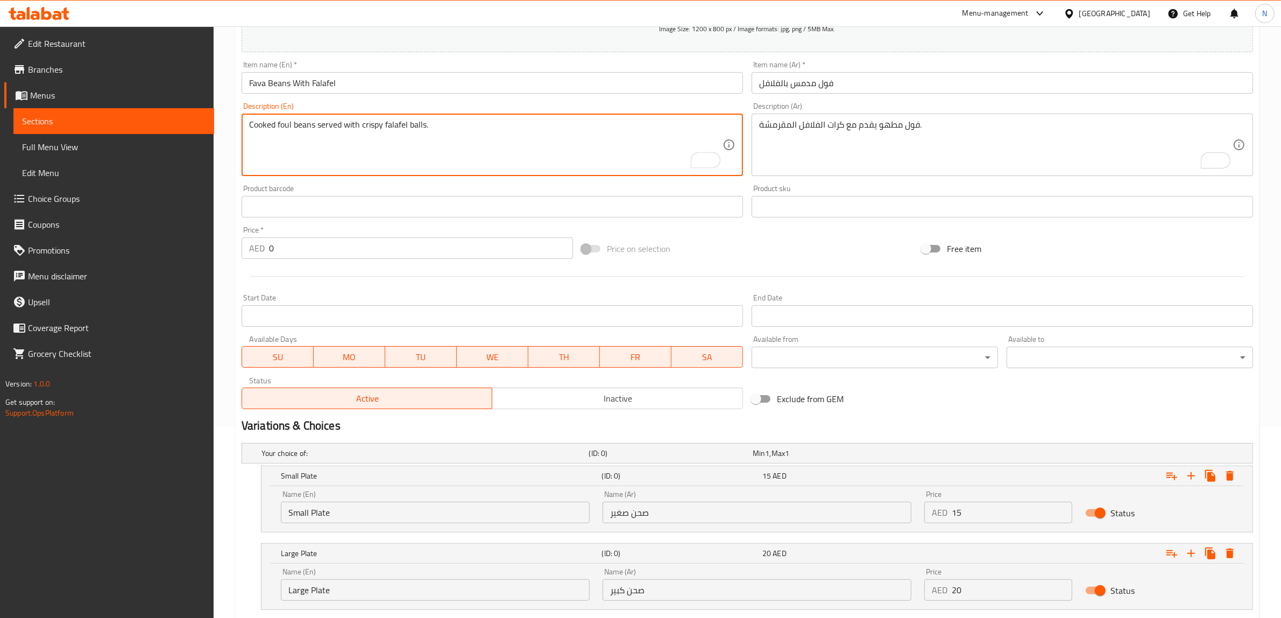
click at [310, 125] on textarea "Cooked foul beans served with crispy falafel balls." at bounding box center [485, 144] width 473 height 51
type textarea "Cooked foul served with crispy falafel balls."
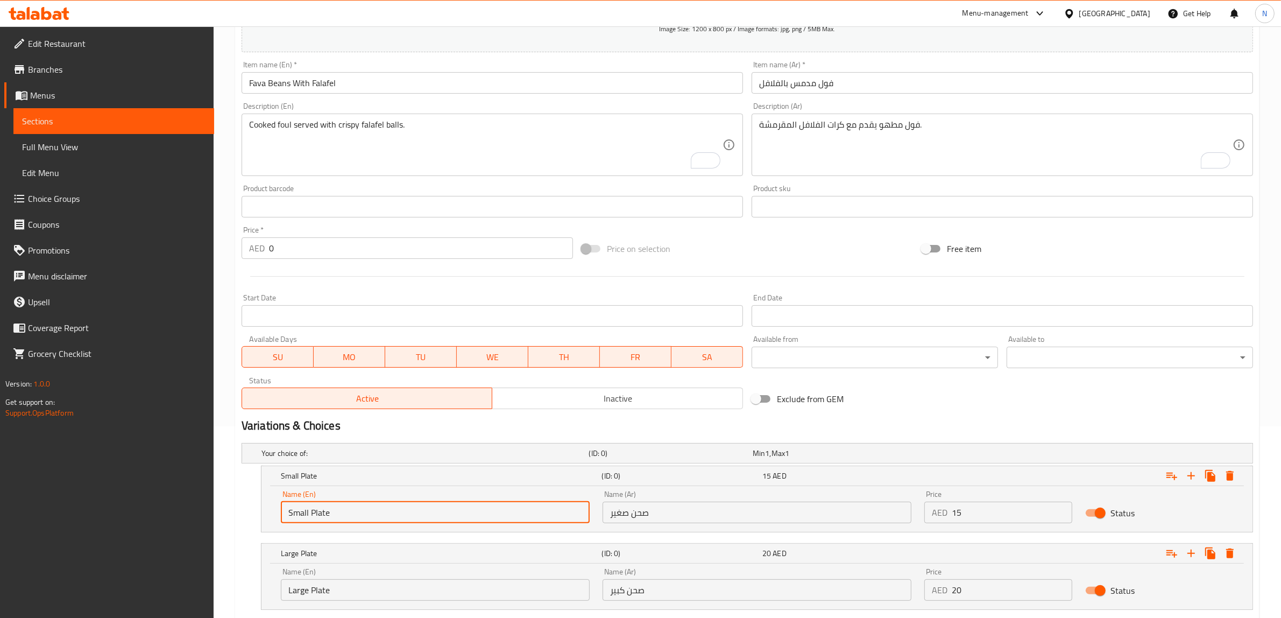
click at [371, 505] on input "Small Plate" at bounding box center [435, 512] width 309 height 22
type input "Choice"
click at [371, 505] on input "text" at bounding box center [435, 512] width 309 height 22
type input "Small Plate"
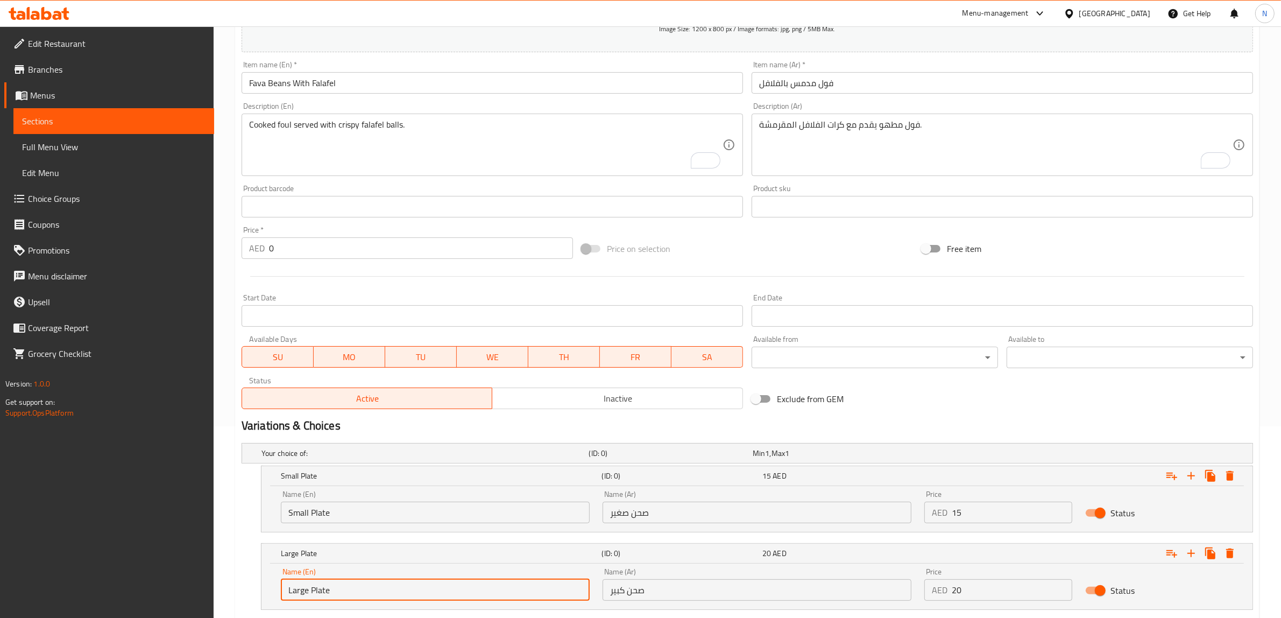
click at [343, 582] on input "Large Plate" at bounding box center [435, 590] width 309 height 22
type input "Choice"
click at [343, 582] on input "text" at bounding box center [435, 590] width 309 height 22
type input "Large Plate"
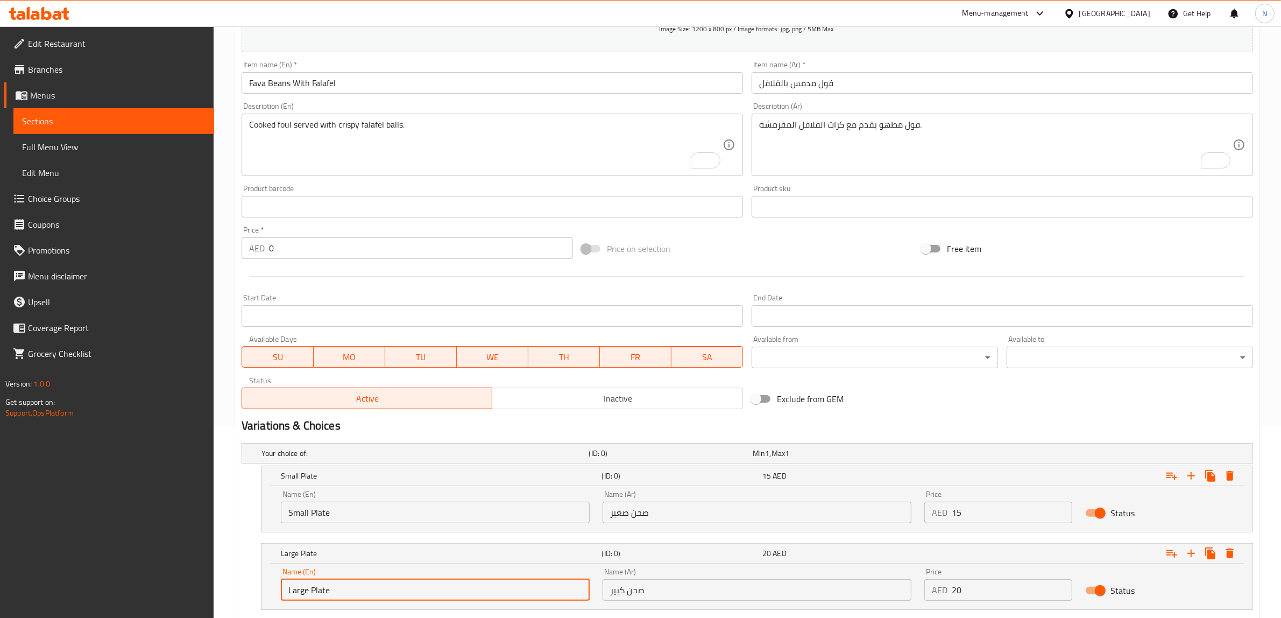
click at [674, 522] on input "صحن صغير" at bounding box center [757, 512] width 309 height 22
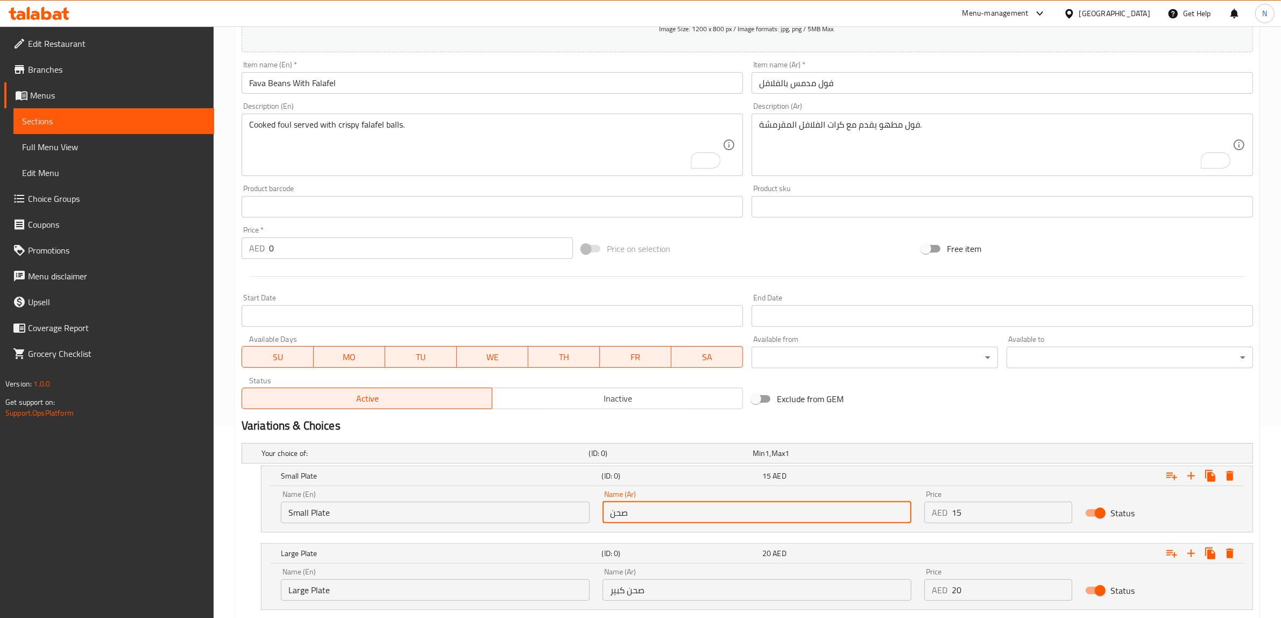
type input "صحن صغير"
click at [647, 513] on input "صحن صغير" at bounding box center [757, 512] width 309 height 22
click at [639, 514] on input "صحن صغير" at bounding box center [757, 512] width 309 height 22
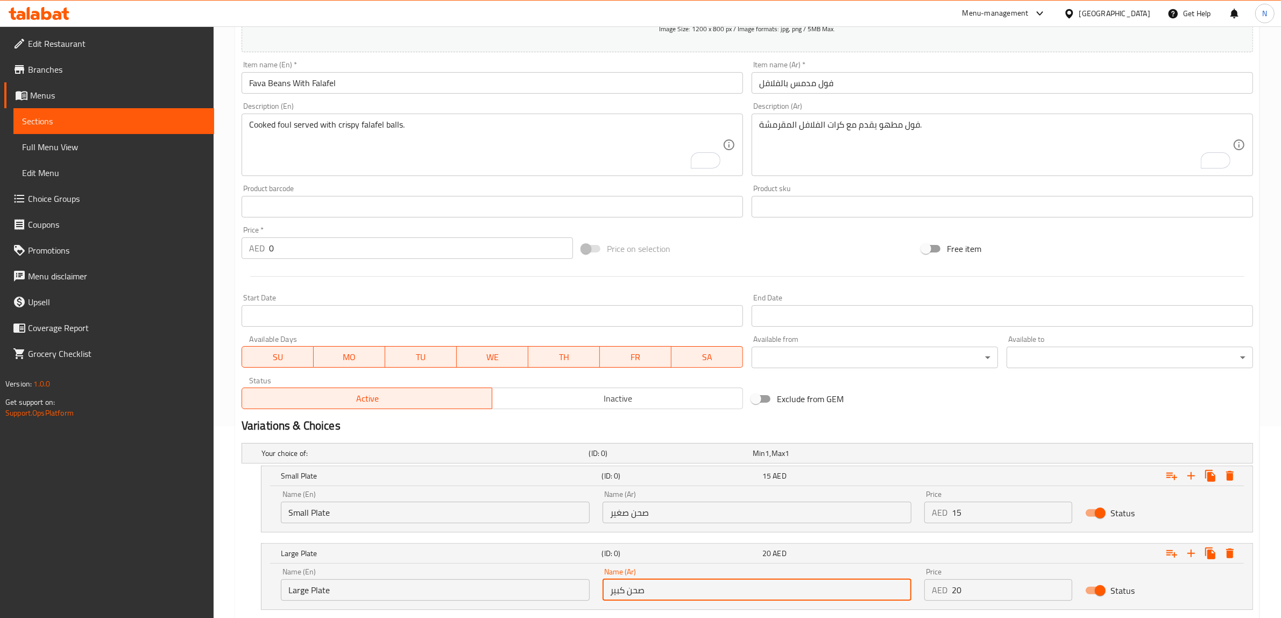
click at [647, 584] on input "صحن كبير" at bounding box center [757, 590] width 309 height 22
paste input "صحن"
type input "صحن كبير"
click at [1008, 506] on input "15" at bounding box center [1012, 512] width 121 height 22
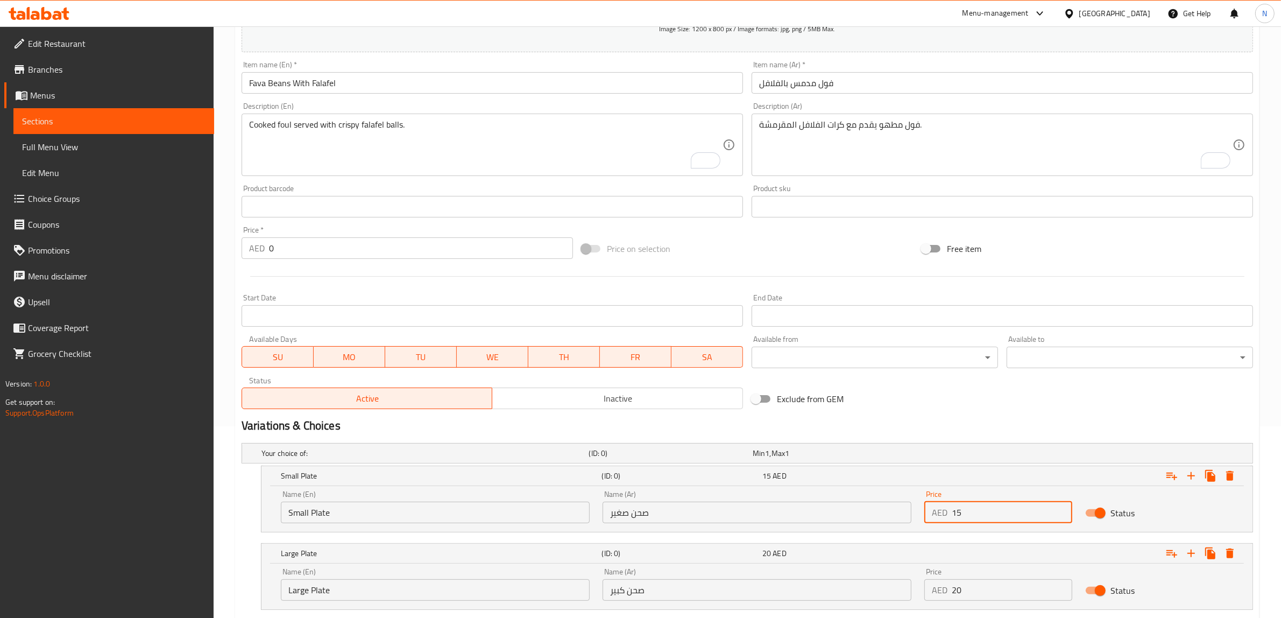
click at [1008, 506] on input "15" at bounding box center [1012, 512] width 121 height 22
type input "12"
click at [1006, 590] on input "20" at bounding box center [1012, 590] width 121 height 22
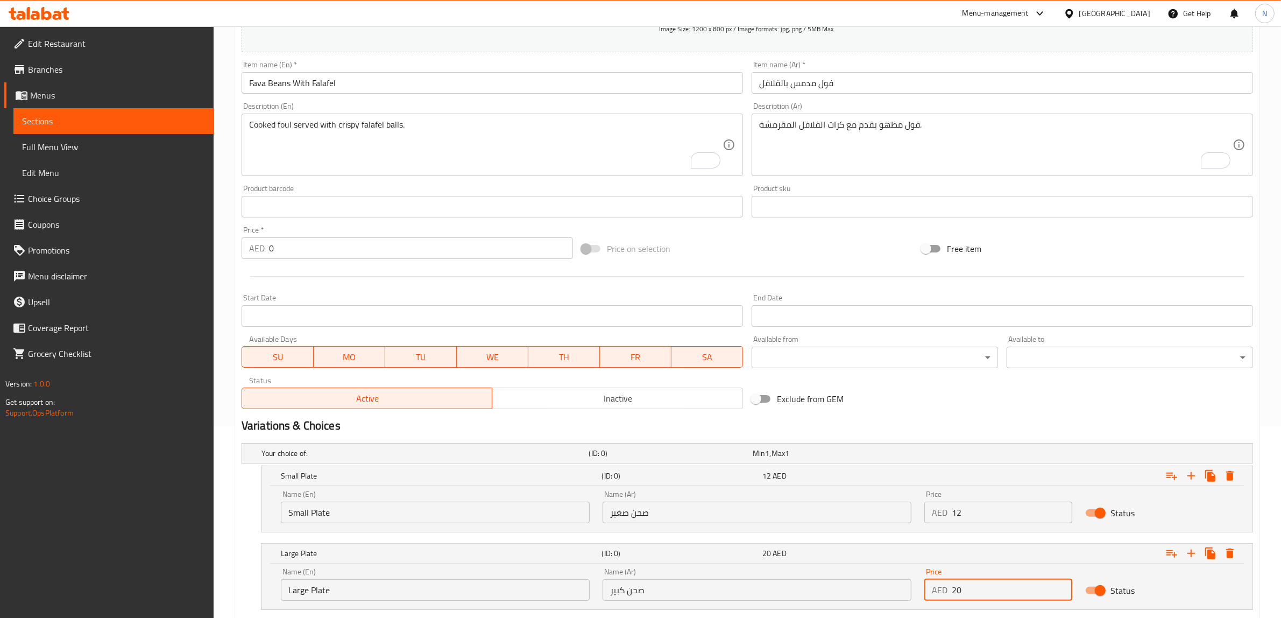
click at [1006, 590] on input "20" at bounding box center [1012, 590] width 121 height 22
type input "17"
click at [896, 76] on input "text" at bounding box center [1002, 83] width 501 height 22
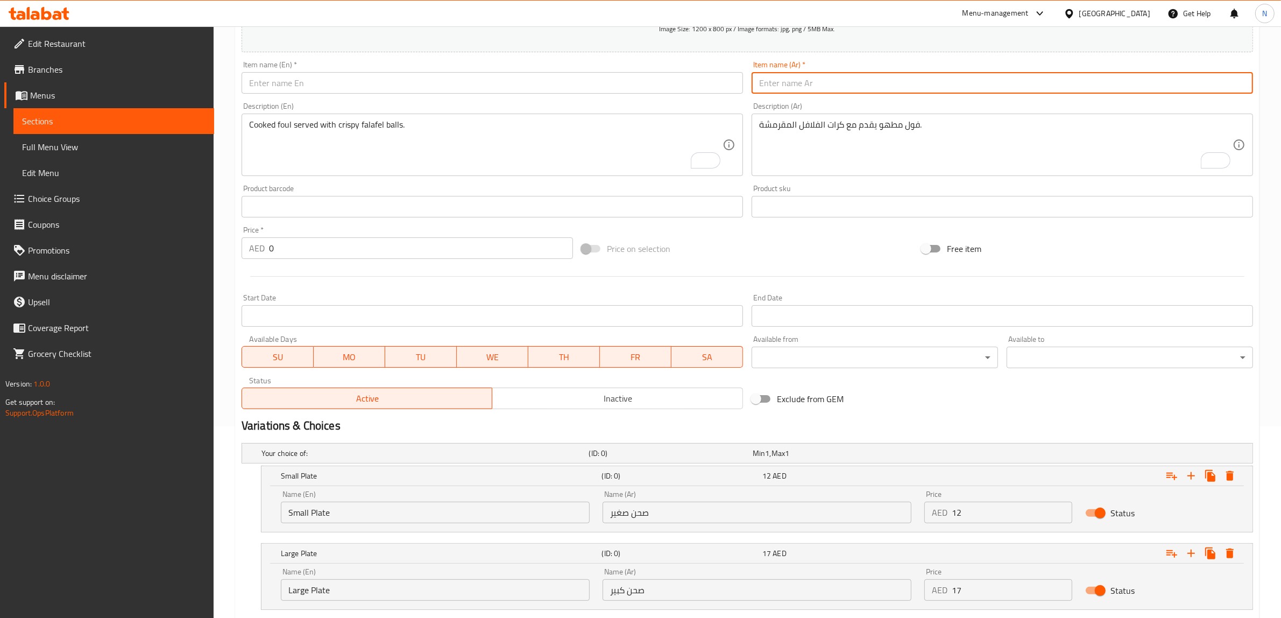
paste input "فول مدمس مصلح"
type input "فول مدمس مصلح"
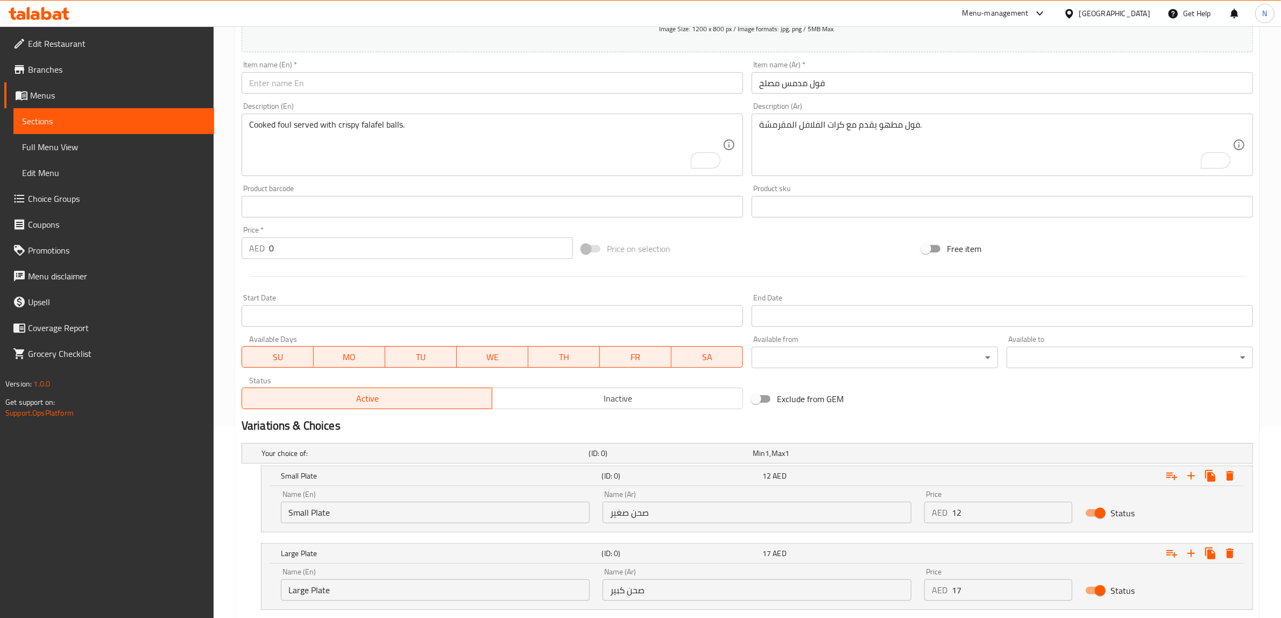
click at [986, 146] on textarea "فول مطهو يقدم مع كرات الفلافل المقرمشة." at bounding box center [995, 144] width 473 height 51
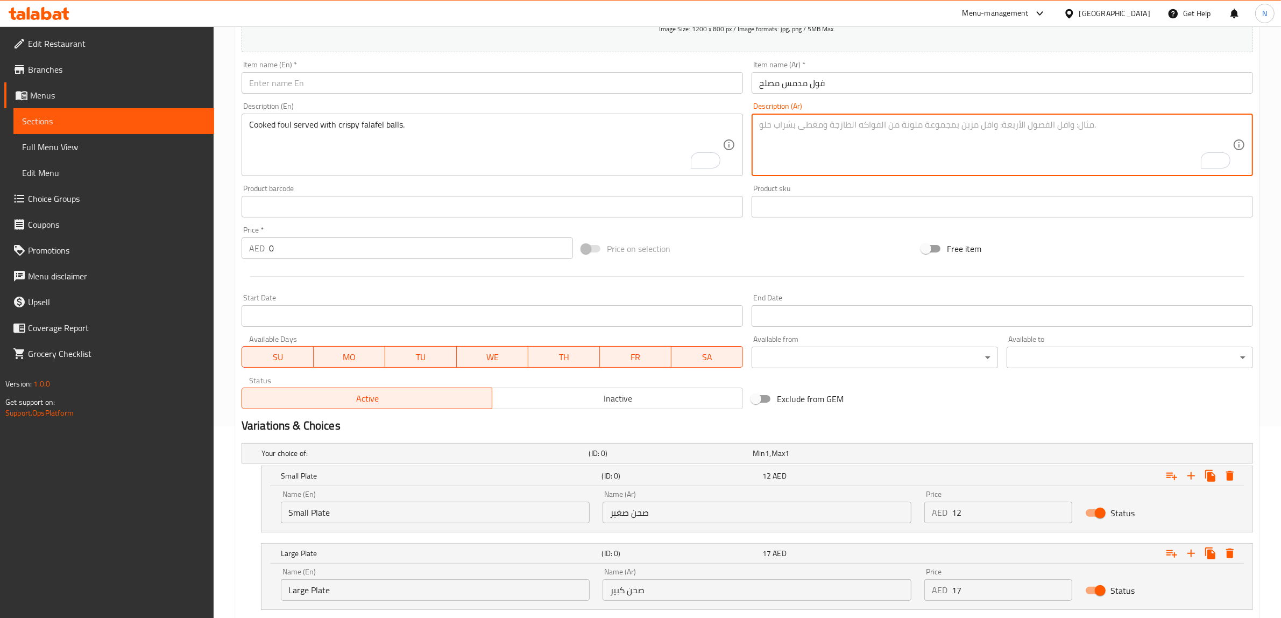
paste textarea "فول مدمس تقليدي مطبوخ بتوابل خاصة لإبراز النكهة."
type textarea "فول مدمس تقليدي مطبوخ بتوابل خاصة لإبراز النكهة."
click at [329, 160] on textarea "Cooked foul served with crispy falafel balls." at bounding box center [485, 144] width 473 height 51
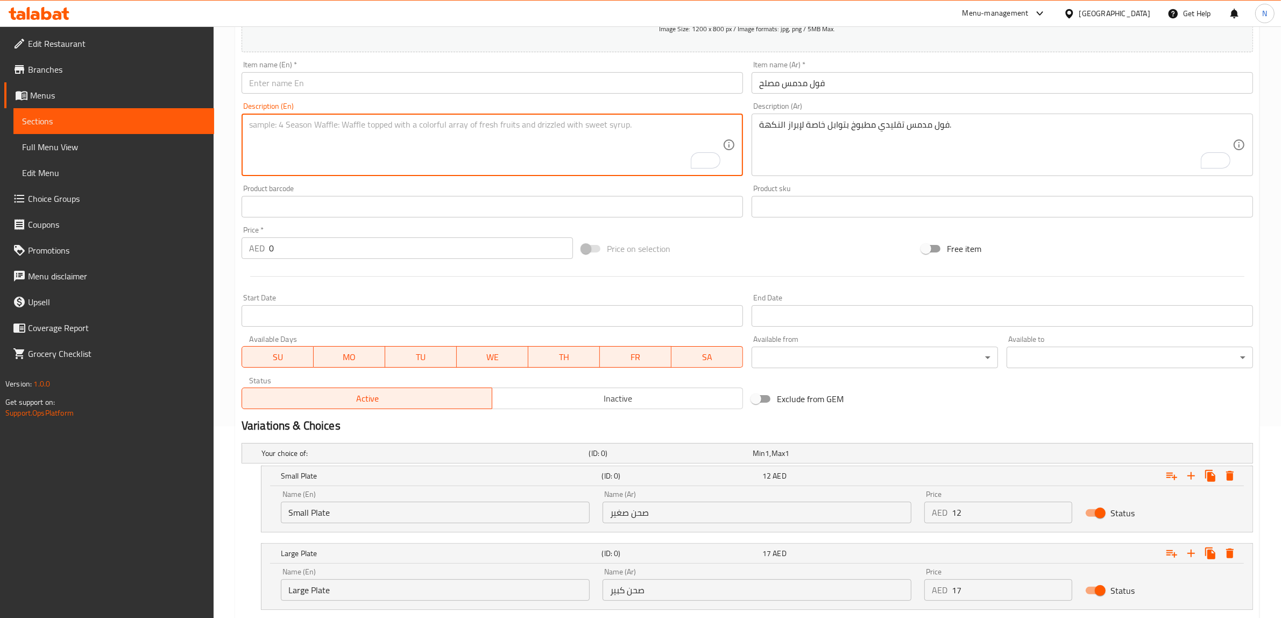
paste textarea "Traditional fava beans cooked with special spices to enhance the flavour."
type textarea "Traditional fava beans cooked with special spices to enhance the flavour."
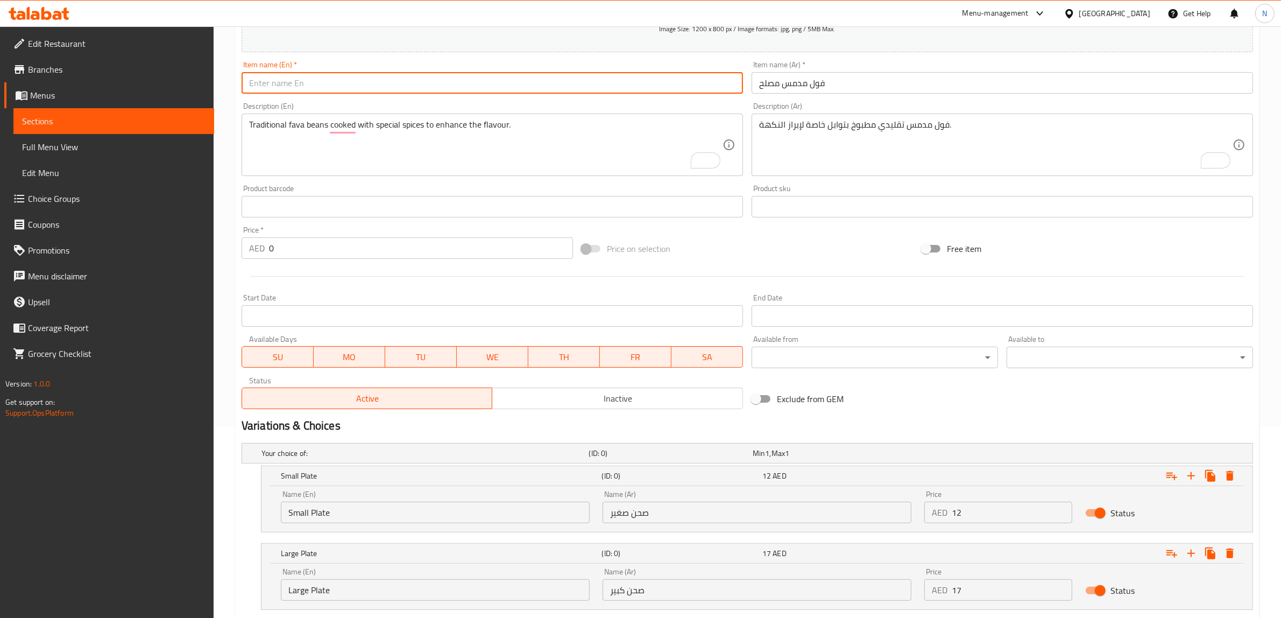
click at [480, 87] on input "text" at bounding box center [492, 83] width 501 height 22
drag, startPoint x: 294, startPoint y: 81, endPoint x: 401, endPoint y: 87, distance: 107.8
click at [401, 87] on input "Fava Beans Regular Oil" at bounding box center [492, 83] width 501 height 22
click at [300, 84] on input "Fava Beans Msalah" at bounding box center [492, 83] width 501 height 22
type input "Fava Beans Mesalah"
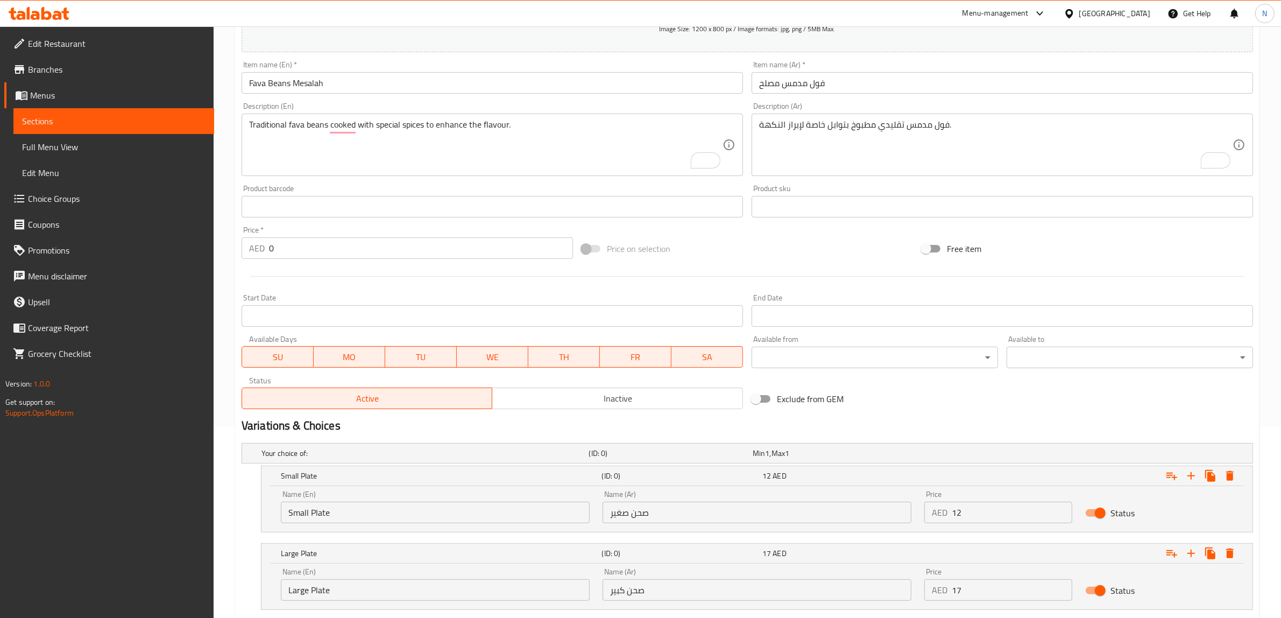
click at [367, 500] on div "Name (En) Small Plate Name (En)" at bounding box center [435, 506] width 309 height 33
click at [357, 505] on input "Small Plate" at bounding box center [435, 512] width 309 height 22
type input "Choice"
click at [357, 505] on input "text" at bounding box center [435, 512] width 309 height 22
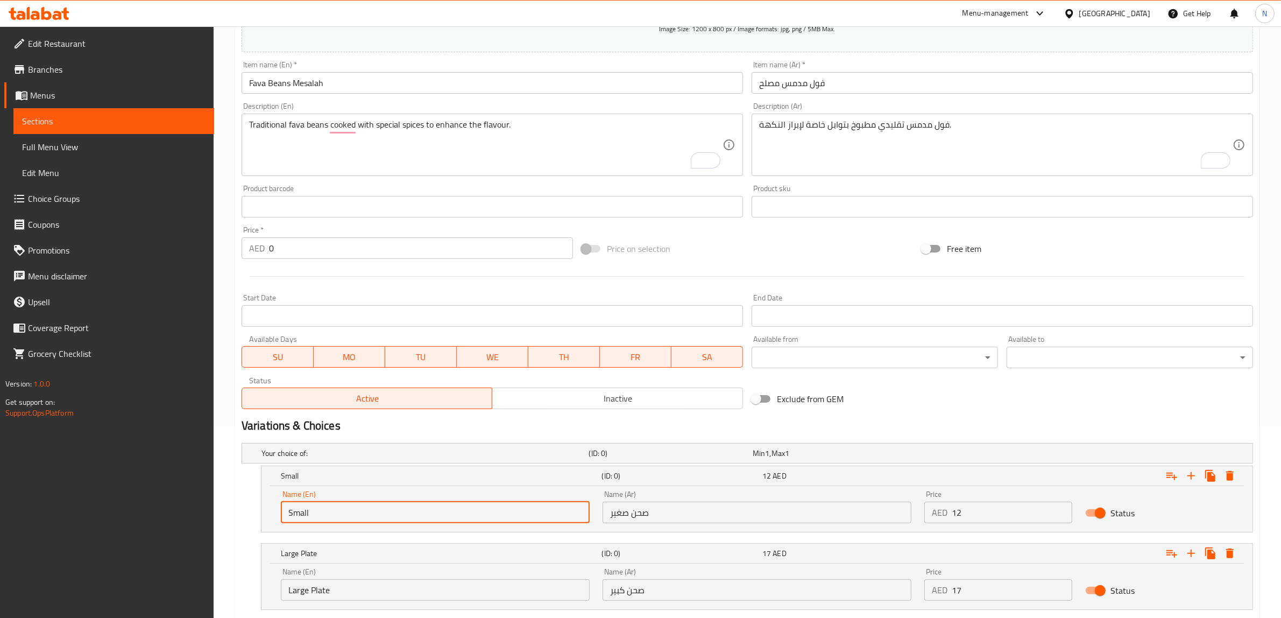
type input "Small Plate"
click at [339, 587] on input "Large Plate" at bounding box center [435, 590] width 309 height 22
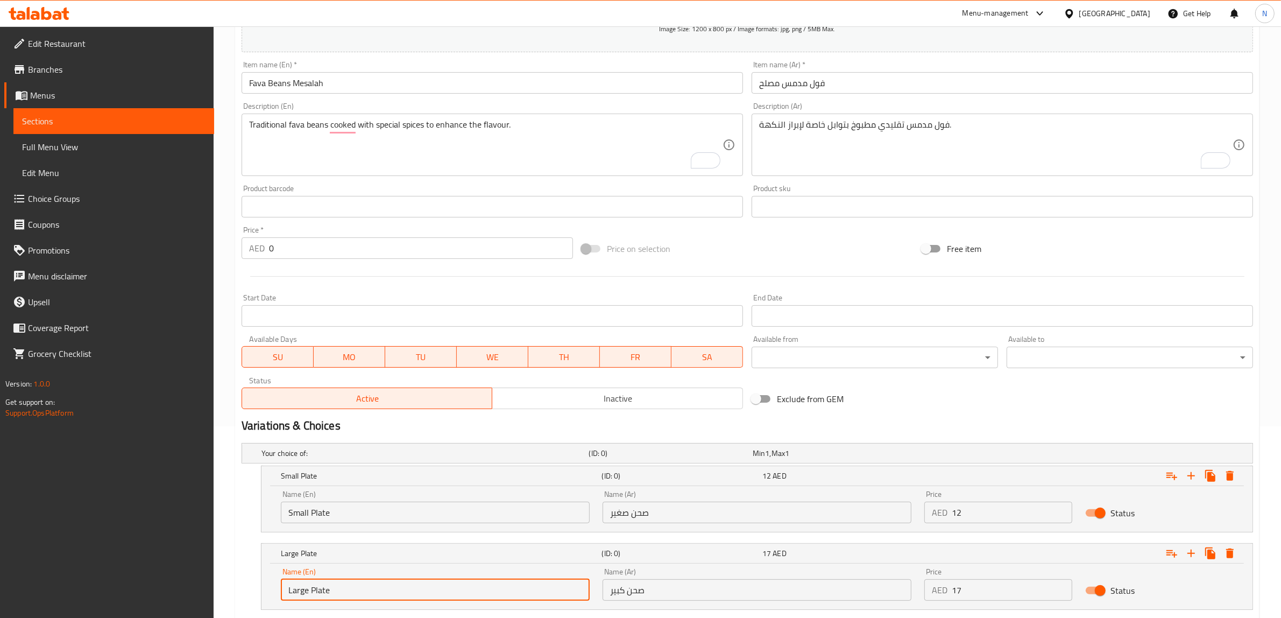
click at [339, 587] on input "Large Plate" at bounding box center [435, 590] width 309 height 22
type input "Choice"
click at [339, 587] on input "text" at bounding box center [435, 590] width 309 height 22
type input "Large Plate"
click at [670, 518] on input "صحن صغير" at bounding box center [757, 512] width 309 height 22
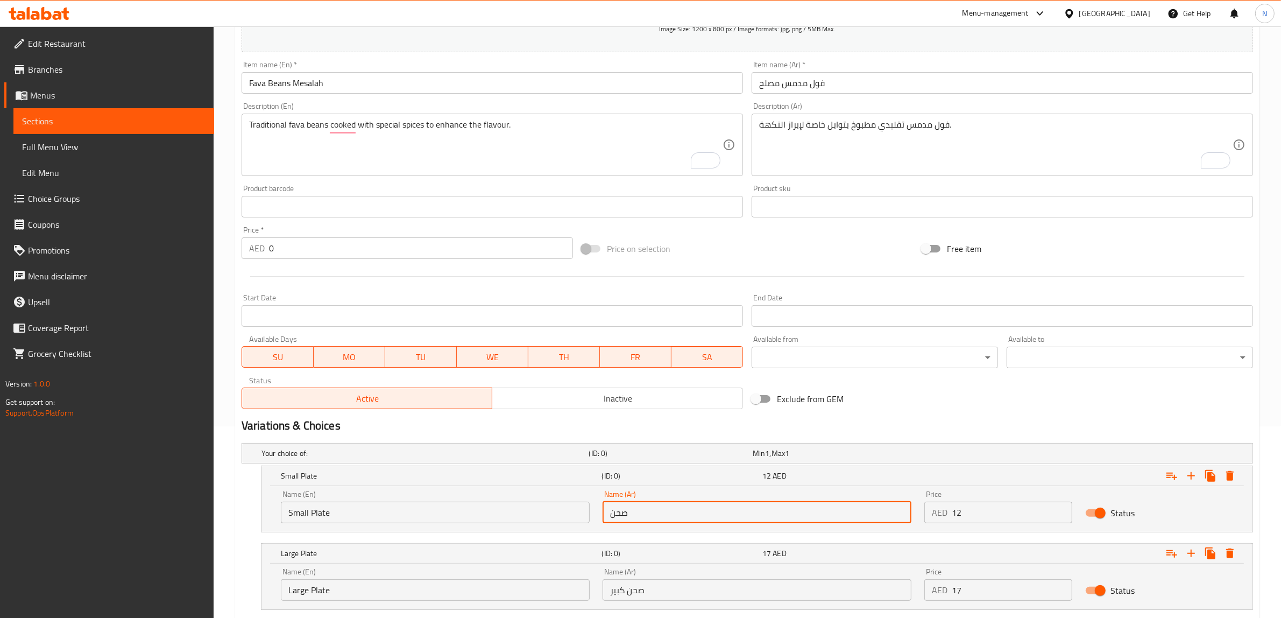
type input "صحن صغير"
click at [642, 514] on input "صحن صغير" at bounding box center [757, 512] width 309 height 22
click at [638, 585] on input "صحن كبير" at bounding box center [757, 590] width 309 height 22
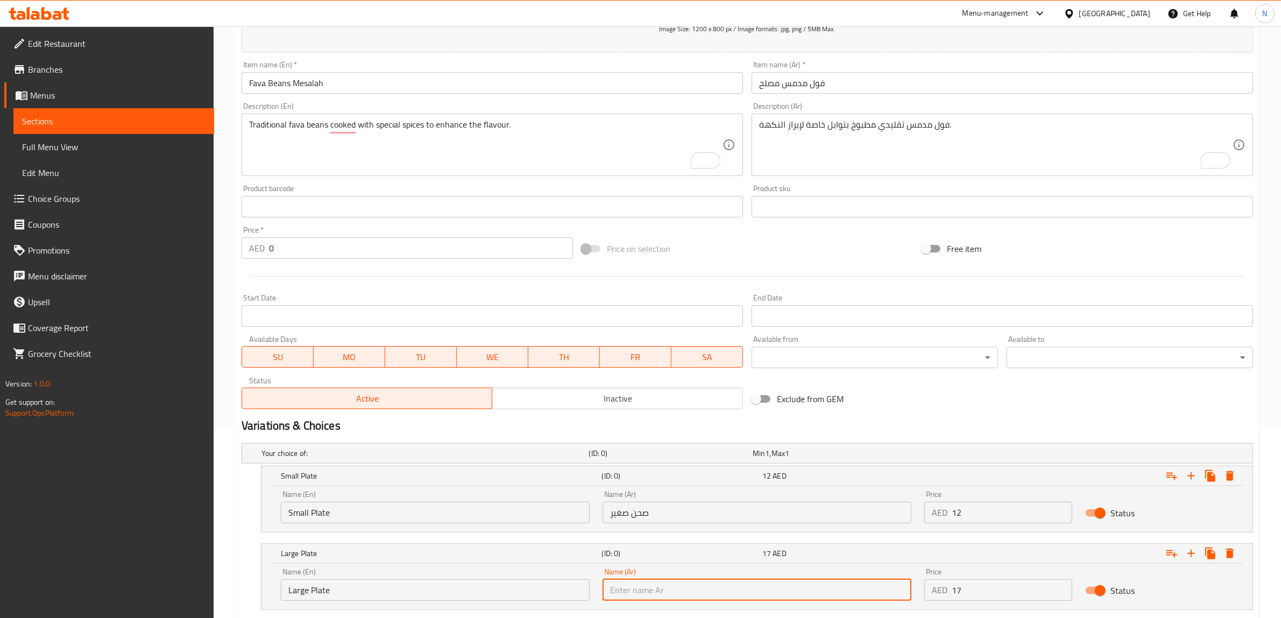
paste input "صحن"
type input "صحن كبير"
click at [994, 522] on input "12" at bounding box center [1012, 512] width 121 height 22
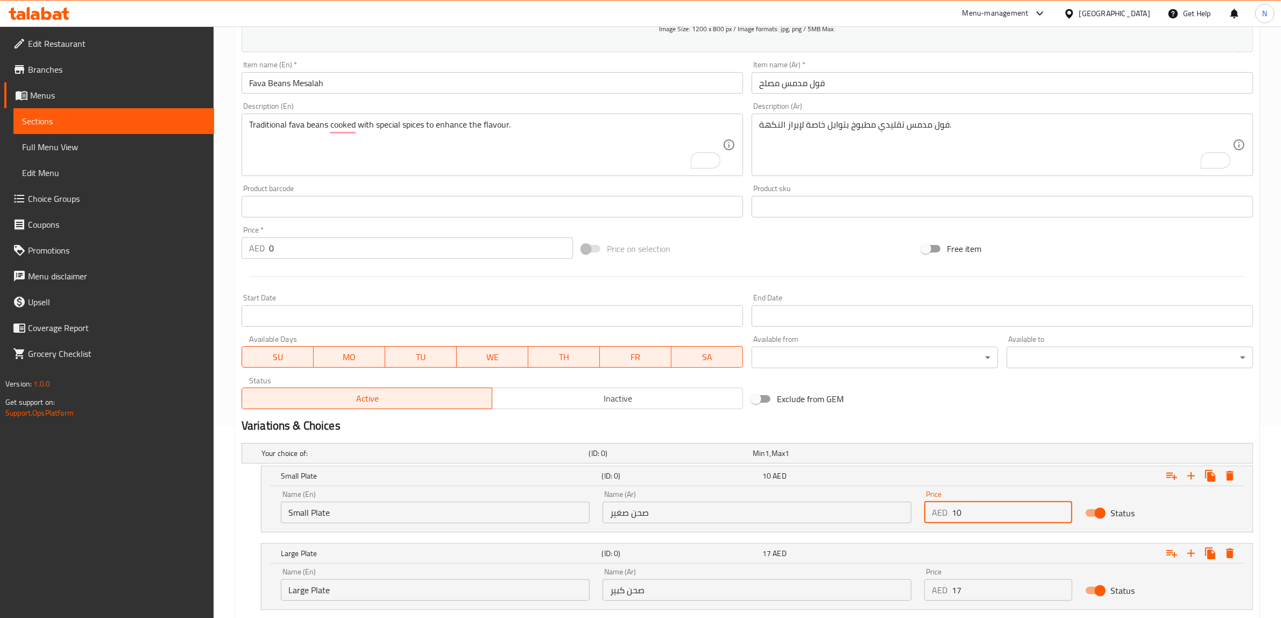
type input "10"
click at [996, 592] on input "17" at bounding box center [1012, 590] width 121 height 22
type input "15"
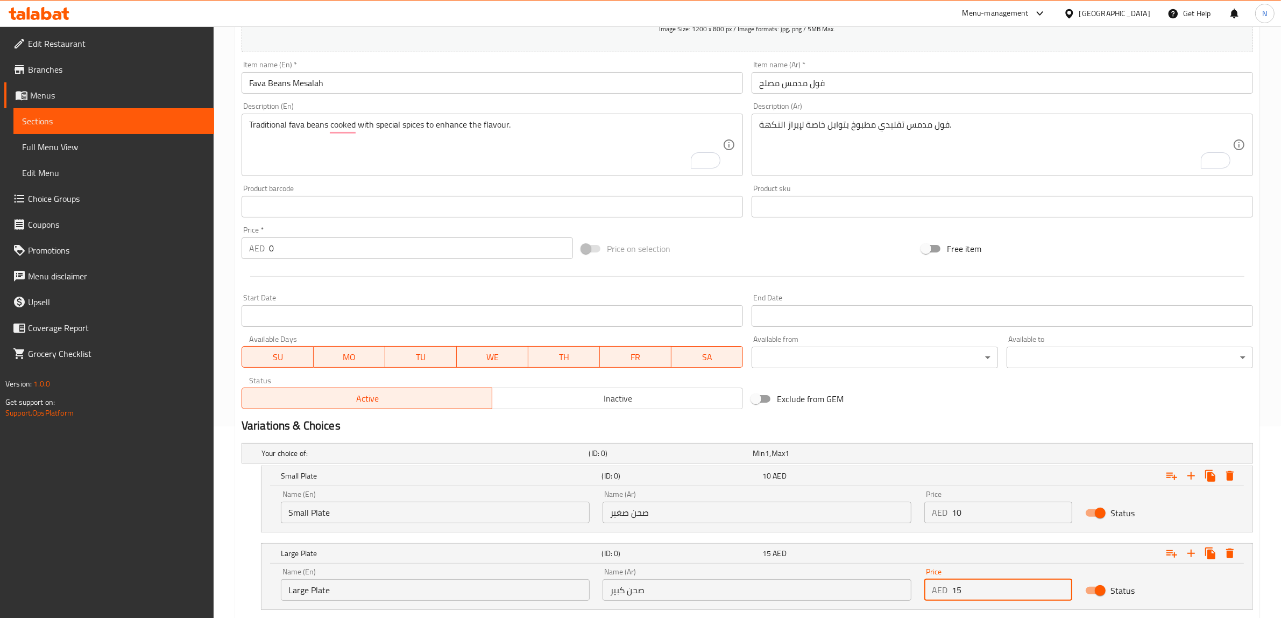
click at [910, 88] on input "text" at bounding box center [1002, 83] width 501 height 22
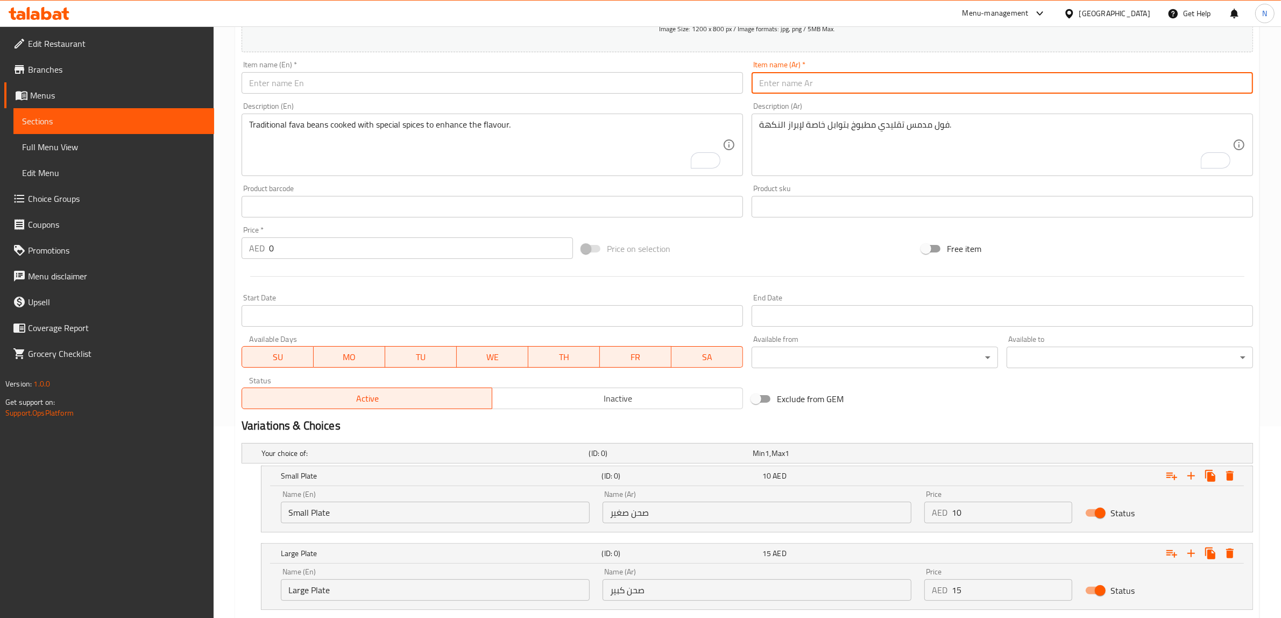
paste input "فول مدمس بالزيت والليمون"
type input "فول مدمس بالزيت والليمون"
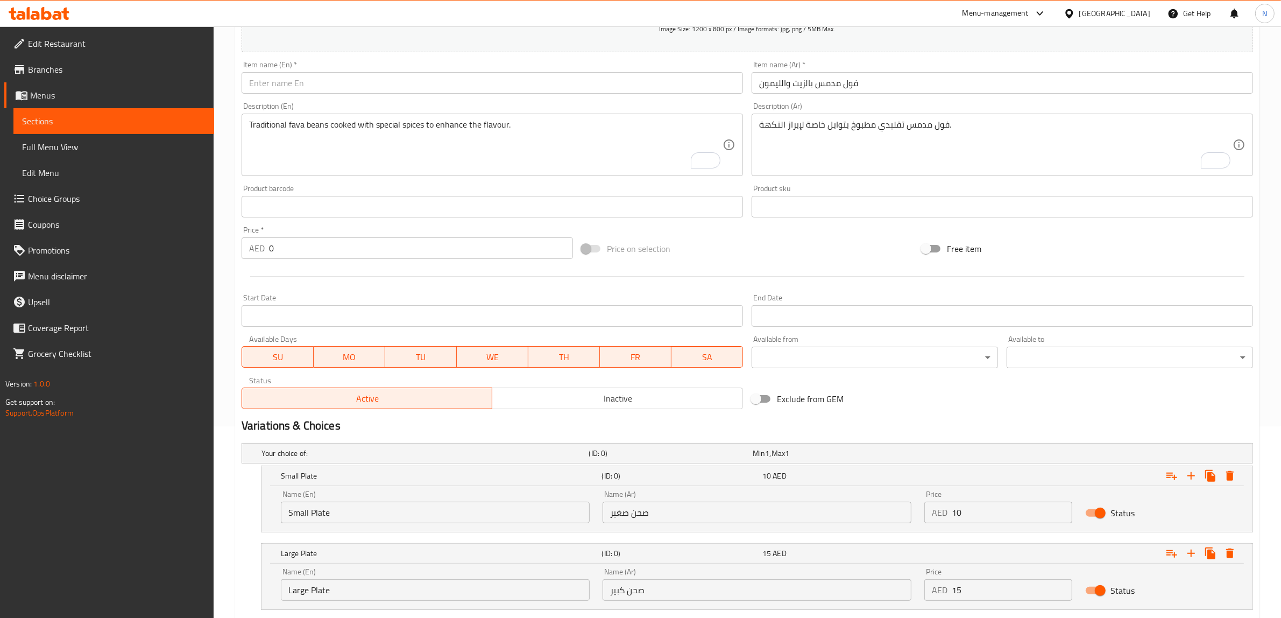
click at [824, 154] on textarea "فول مدمس تقليدي مطبوخ بتوابل خاصة لإبراز النكهة." at bounding box center [995, 144] width 473 height 51
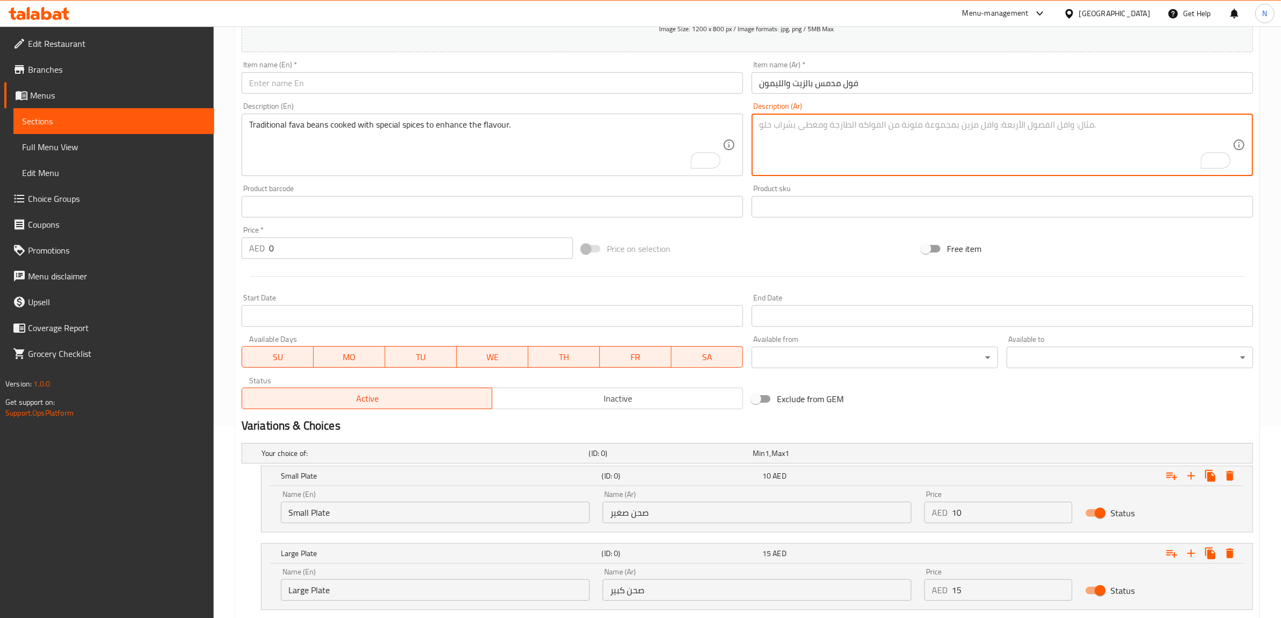
paste textarea "فول طازج مع زيت الزيتون ورشة ليمون منعشة."
type textarea "فول طازج مع زيت الزيتون ورشة ليمون منعشة."
click at [334, 161] on textarea "Traditional fava beans cooked with special spices to enhance the flavour." at bounding box center [485, 144] width 473 height 51
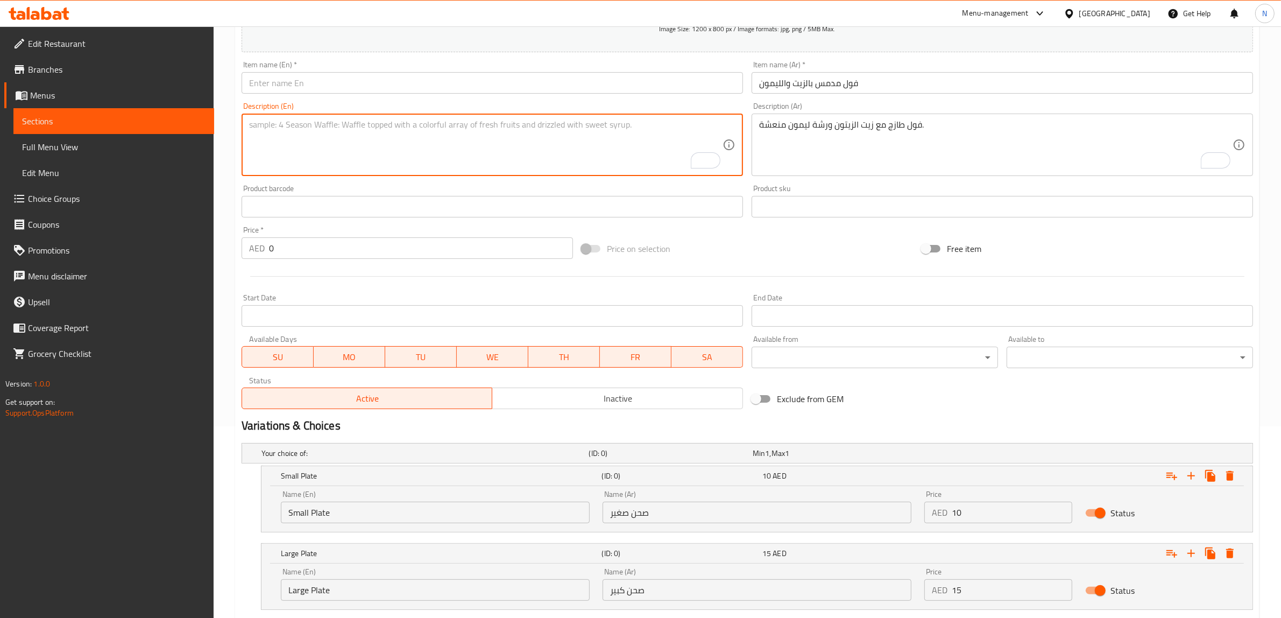
paste textarea "Fresh fava beans with olive oil and a refreshing squeeze of lemon."
click at [274, 125] on textarea "Fresh fava beans with olive oil and a refreshing squeeze of lemon." at bounding box center [485, 144] width 473 height 51
click at [396, 122] on textarea "Fresh foul with olive oil and a refreshing squeeze of lemon." at bounding box center [485, 144] width 473 height 51
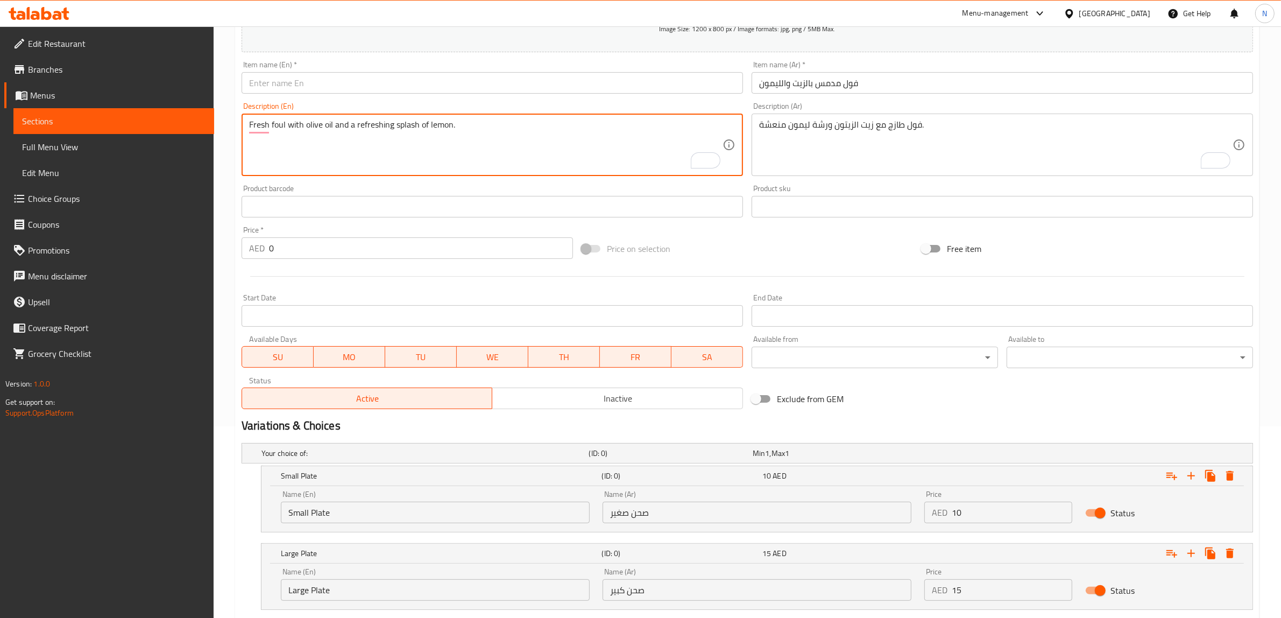
type textarea "Fresh foul with olive oil and a refreshing splash of lemon."
click at [504, 91] on input "text" at bounding box center [492, 83] width 501 height 22
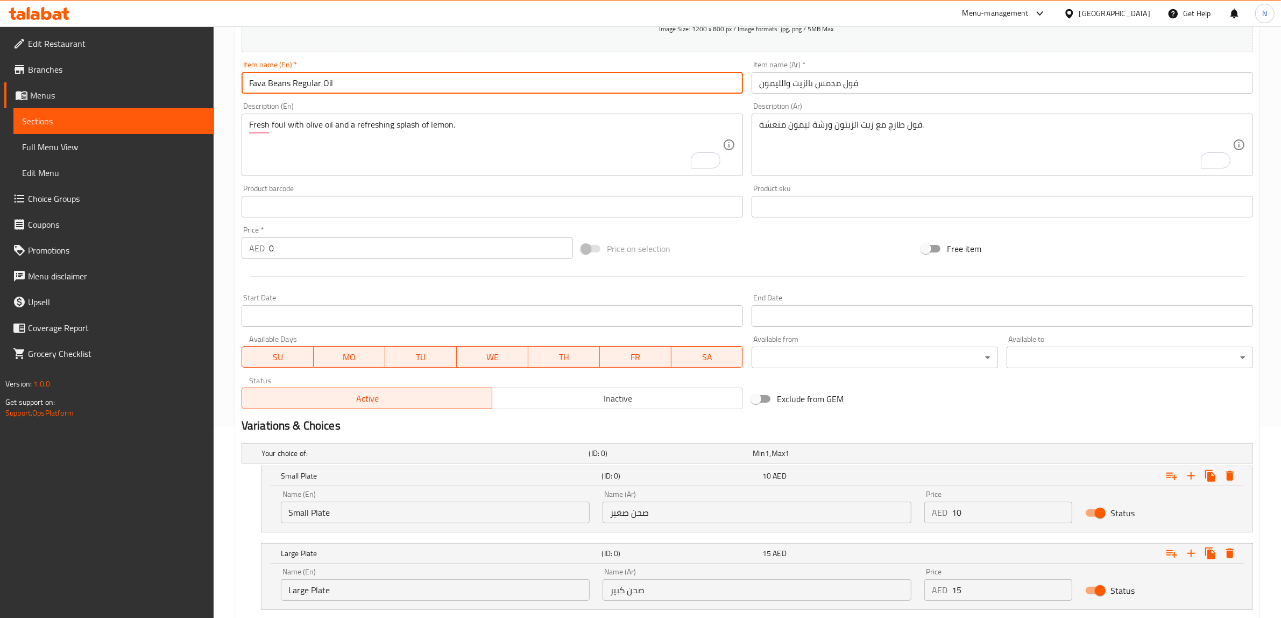
click at [311, 84] on input "Fava Beans Regular Oil" at bounding box center [492, 83] width 501 height 22
type input "Fava Beans With Oil And Lemon"
click at [318, 520] on input "Small Plate" at bounding box center [435, 512] width 309 height 22
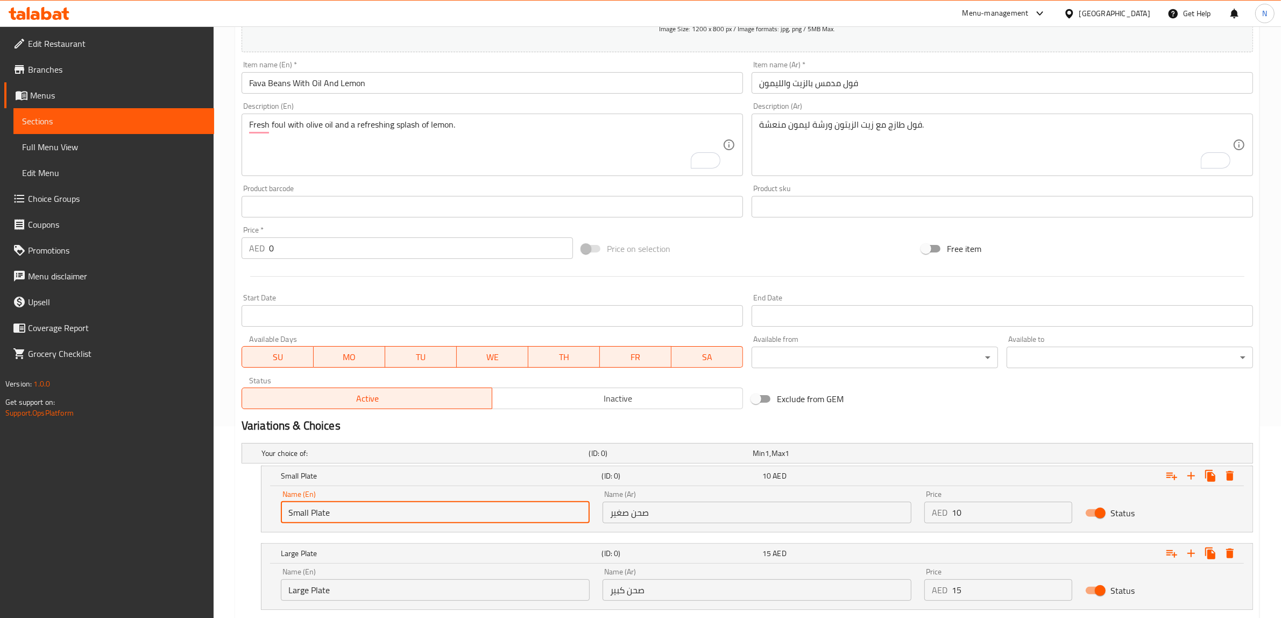
click at [318, 520] on input "Small Plate" at bounding box center [435, 512] width 309 height 22
type input "Choice"
click at [318, 520] on input "text" at bounding box center [435, 512] width 309 height 22
type input "Small Plate"
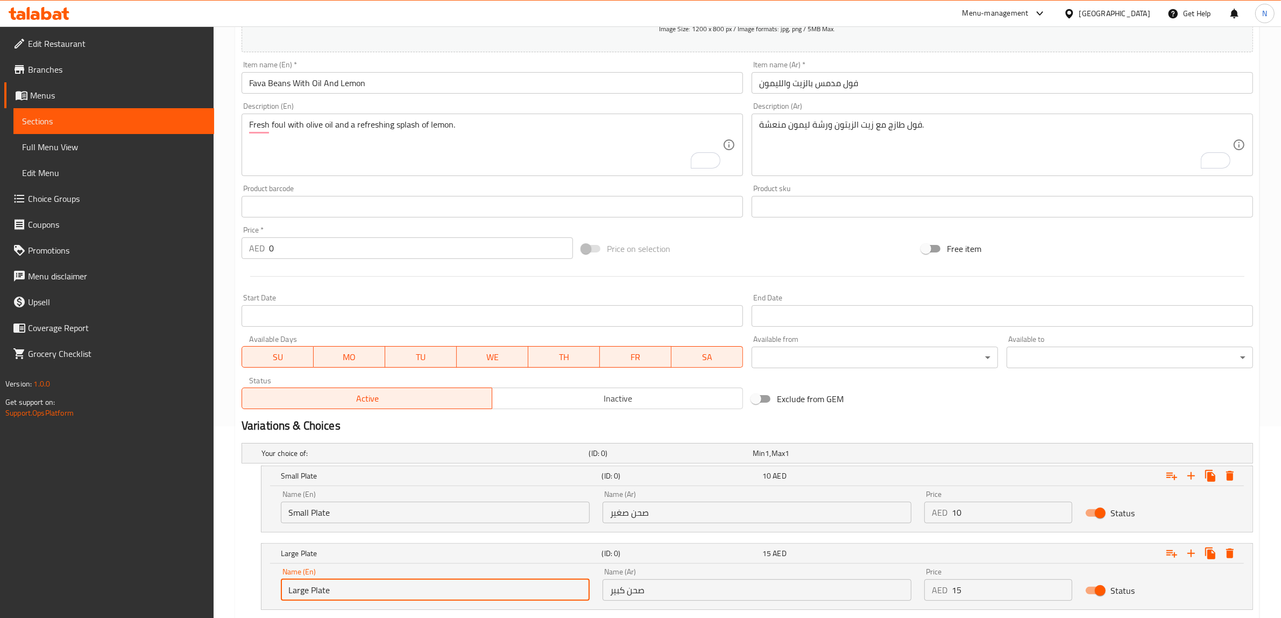
click at [339, 595] on input "Large Plate" at bounding box center [435, 590] width 309 height 22
type input "Choice"
click at [339, 595] on input "text" at bounding box center [435, 590] width 309 height 22
type input "Large Plate"
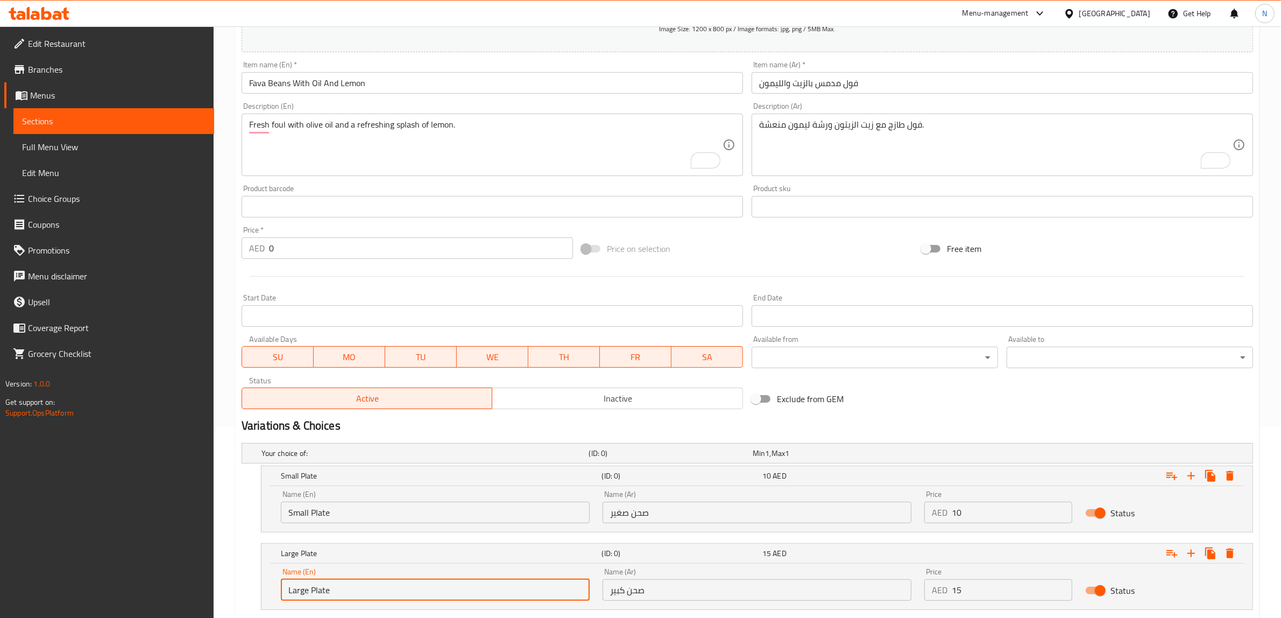
click at [713, 519] on input "صحن صغير" at bounding box center [757, 512] width 309 height 22
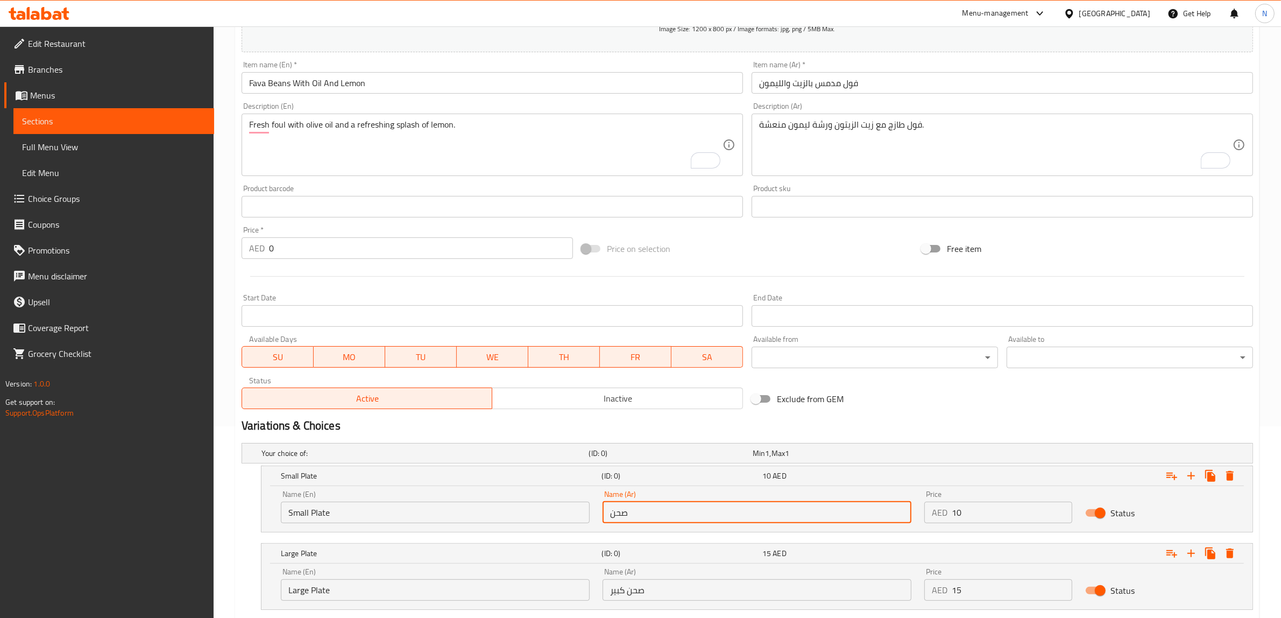
type input "صحن صغير"
click at [643, 516] on input "صحن صغير" at bounding box center [757, 512] width 309 height 22
click at [639, 594] on input "صحن كبير" at bounding box center [757, 590] width 309 height 22
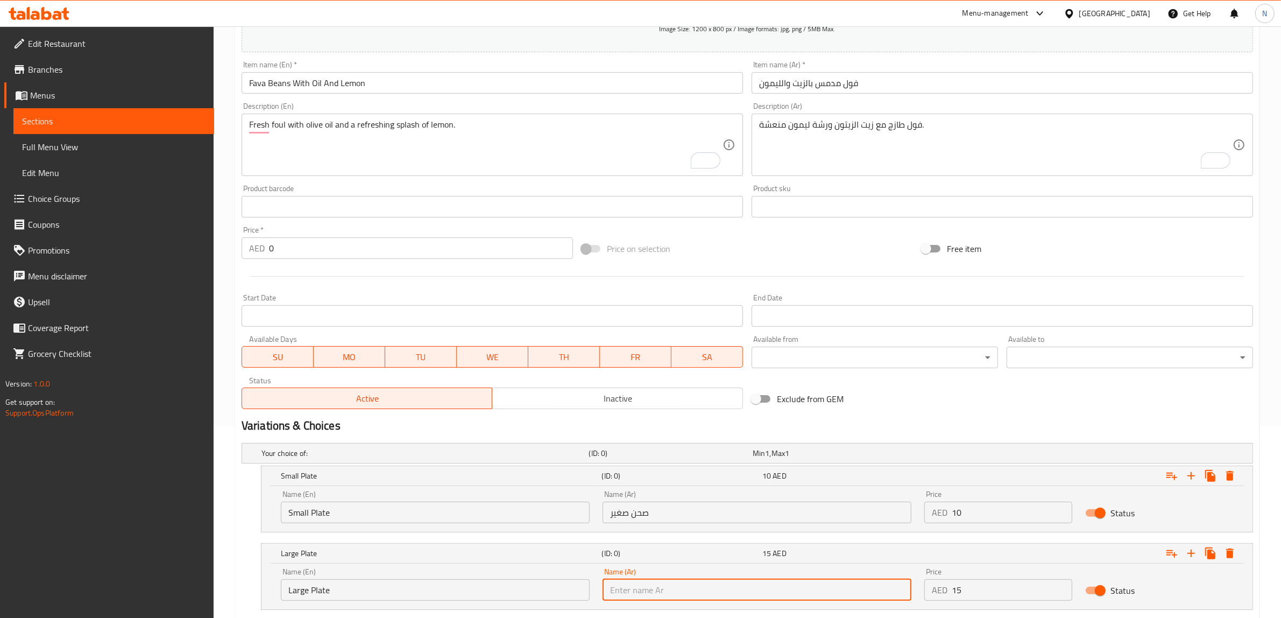
paste input "صحن"
type input "صحن كبير"
click at [1025, 506] on input "10" at bounding box center [1012, 512] width 121 height 22
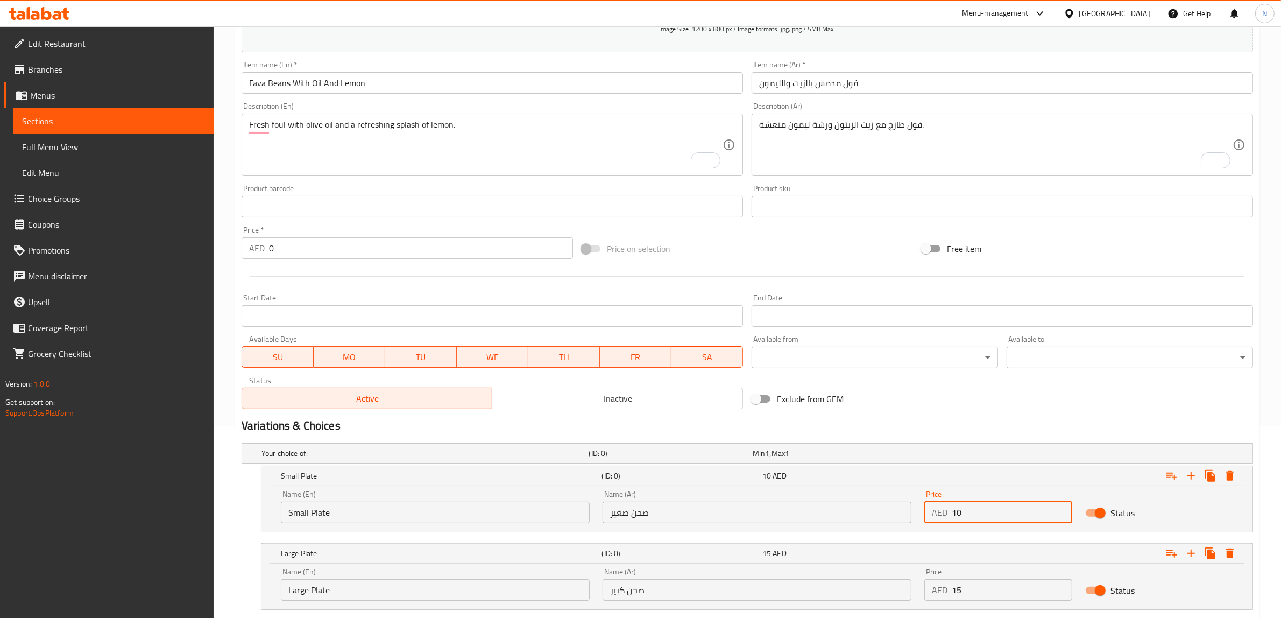
type input "10"
click at [995, 585] on input "15" at bounding box center [1012, 590] width 121 height 22
type input "15"
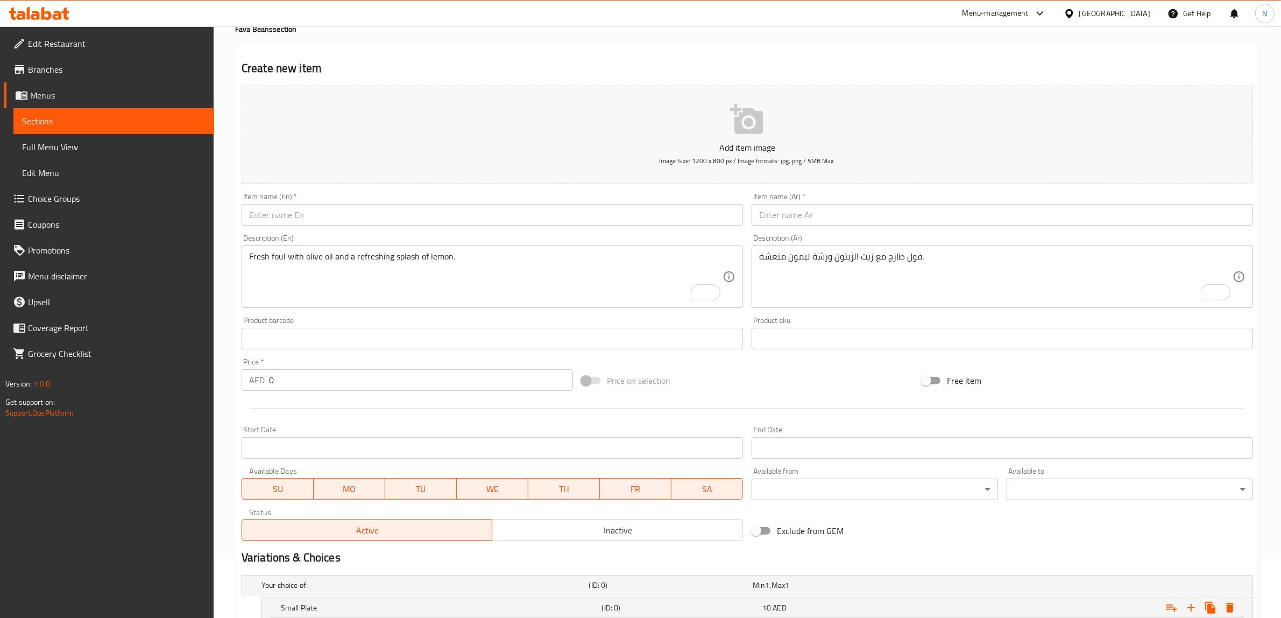
scroll to position [0, 0]
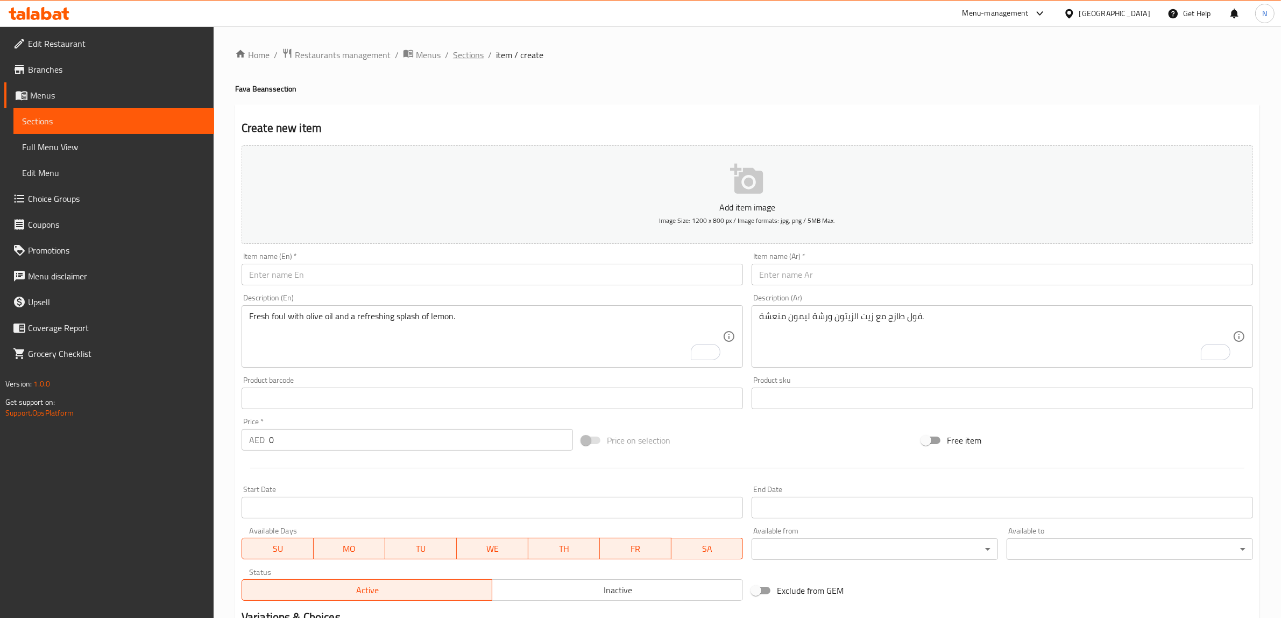
click at [472, 51] on span "Sections" at bounding box center [468, 54] width 31 height 13
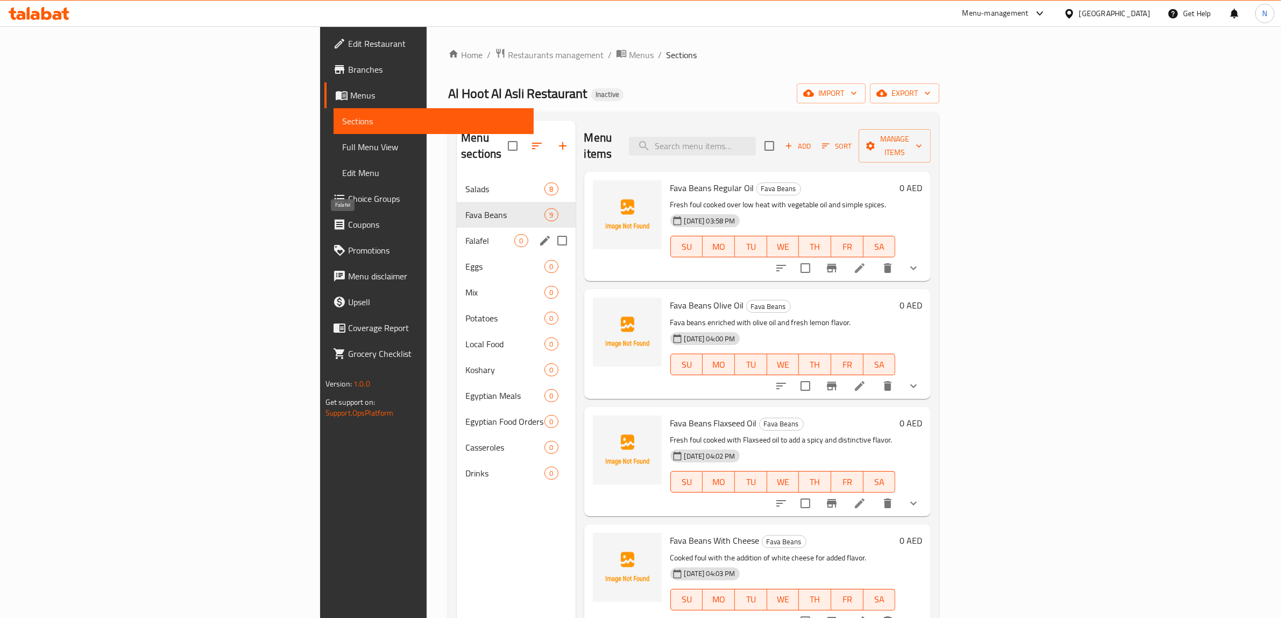
click at [465, 234] on span "Falafel" at bounding box center [489, 240] width 49 height 13
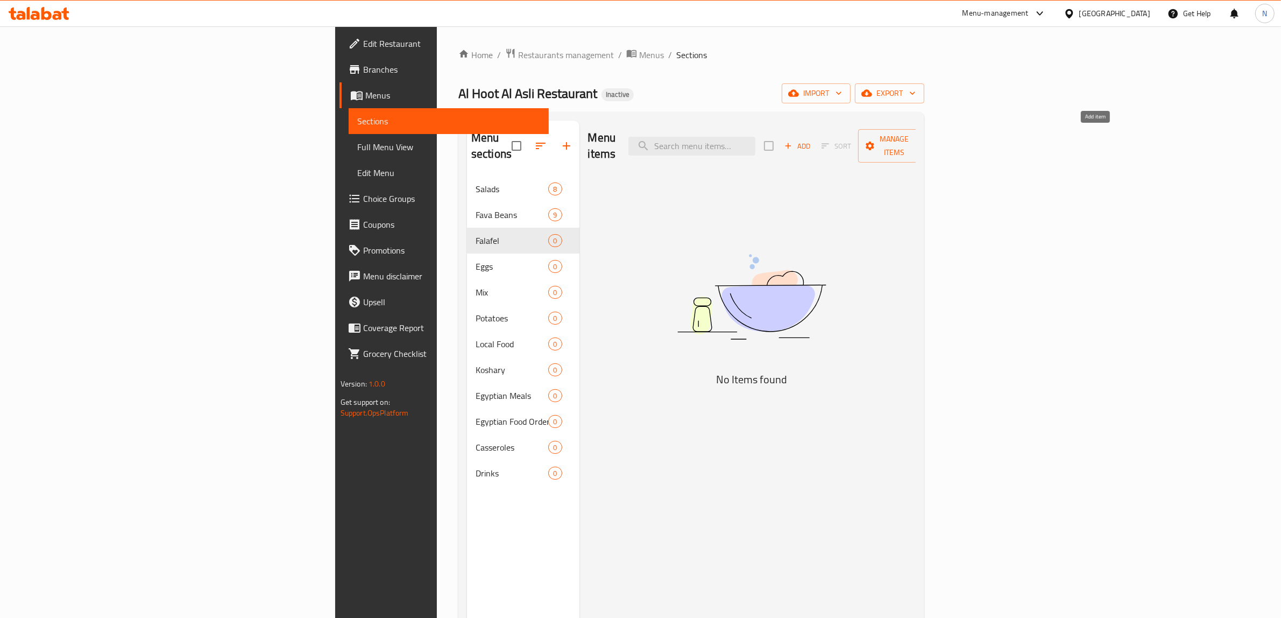
click at [812, 140] on span "Add" at bounding box center [797, 146] width 29 height 12
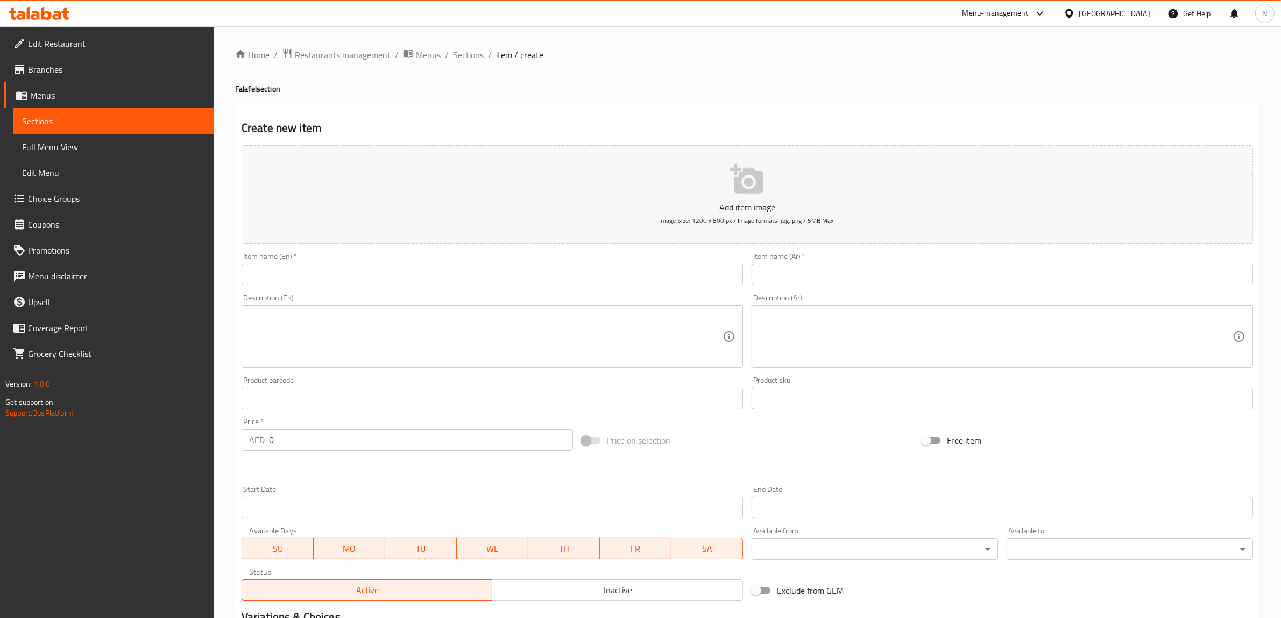
click at [783, 275] on input "text" at bounding box center [1002, 275] width 501 height 22
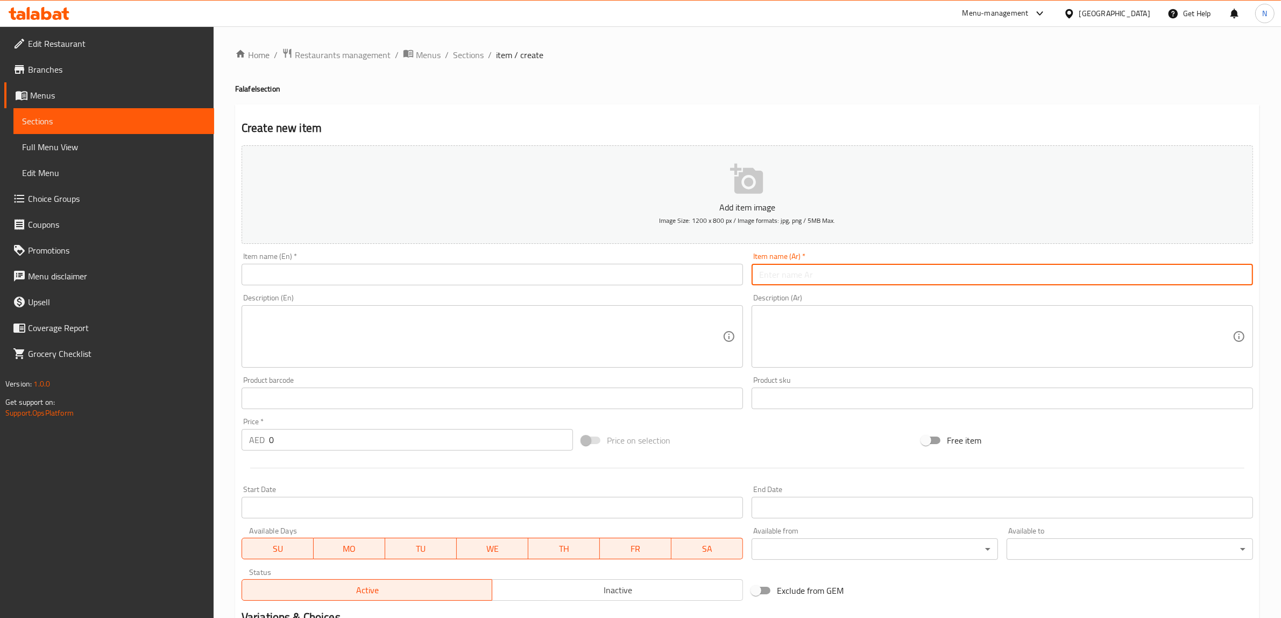
paste input "فلافل"
type input "فلافل"
click at [659, 277] on input "text" at bounding box center [492, 275] width 501 height 22
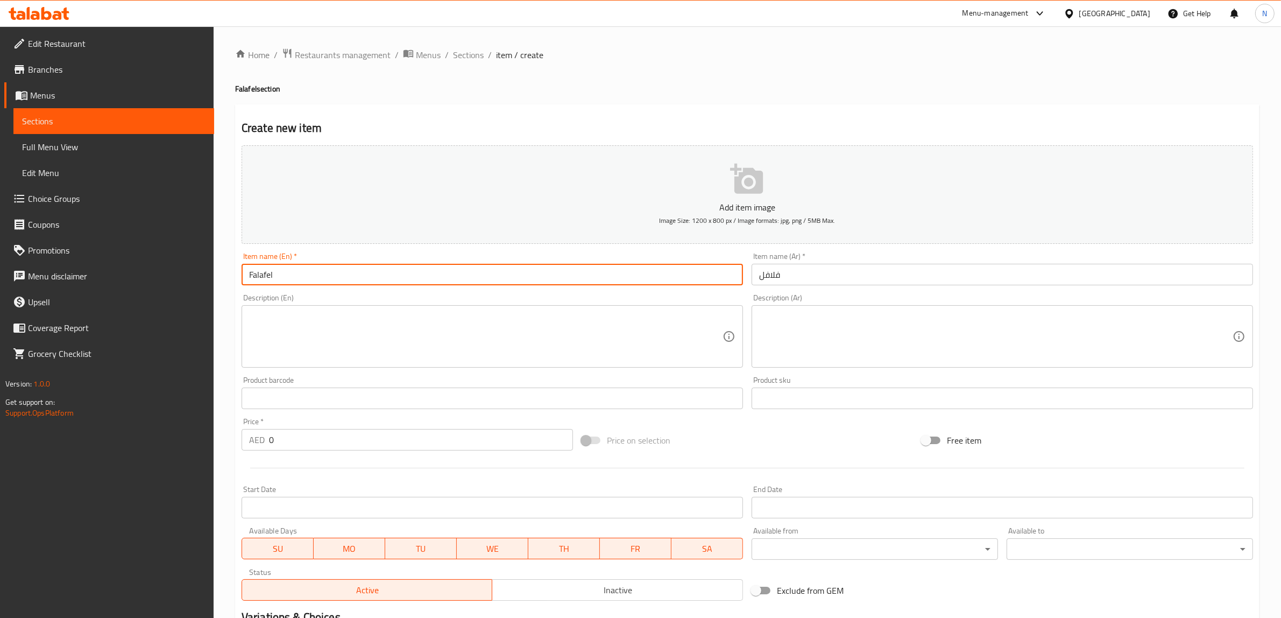
type input "Falafel"
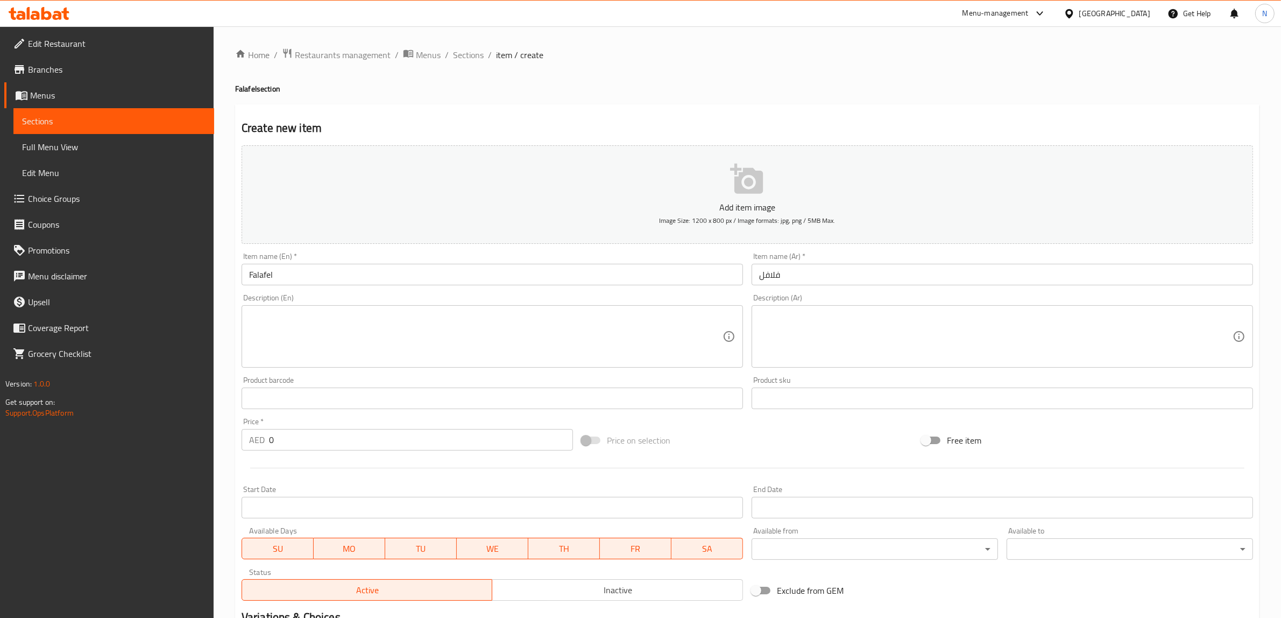
click at [889, 308] on div "Description (Ar)" at bounding box center [1002, 336] width 501 height 62
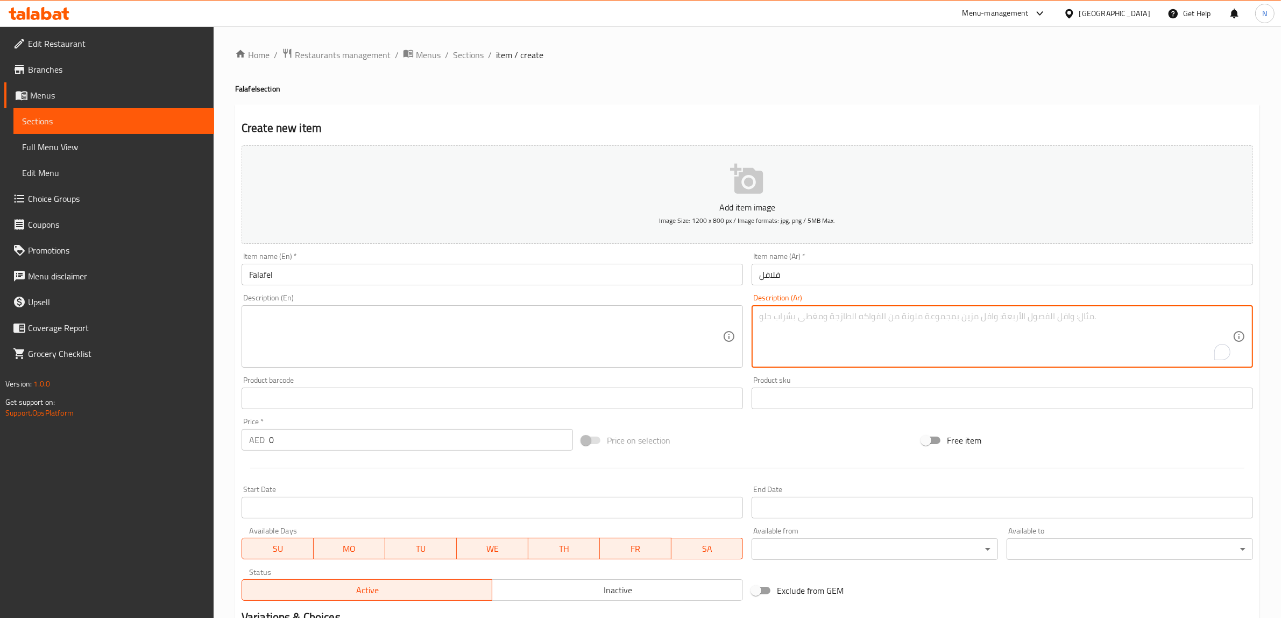
paste textarea "كرات فلافل مقرمشة مصنوعة من الحمص والأعشاب الطازجة."
type textarea "كرات فلافل مقرمشة مصنوعة من الحمص والأعشاب الطازجة."
click at [417, 324] on textarea at bounding box center [485, 336] width 473 height 51
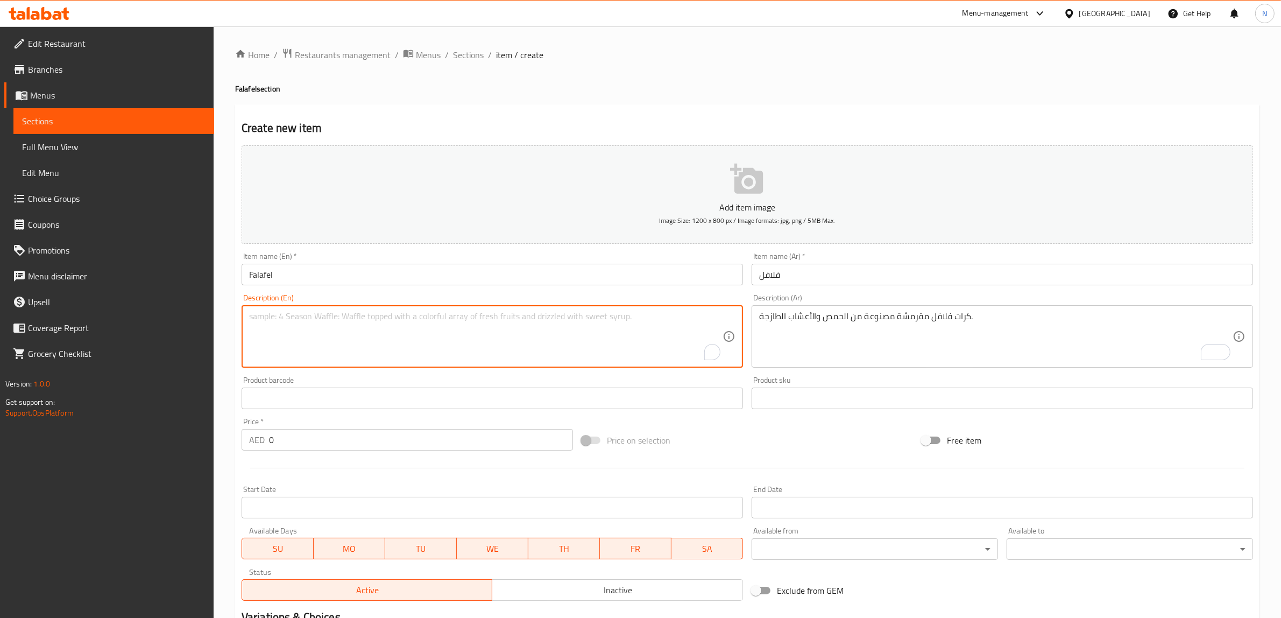
paste textarea "Crispy falafel balls made with chickpeas and fresh herbs."
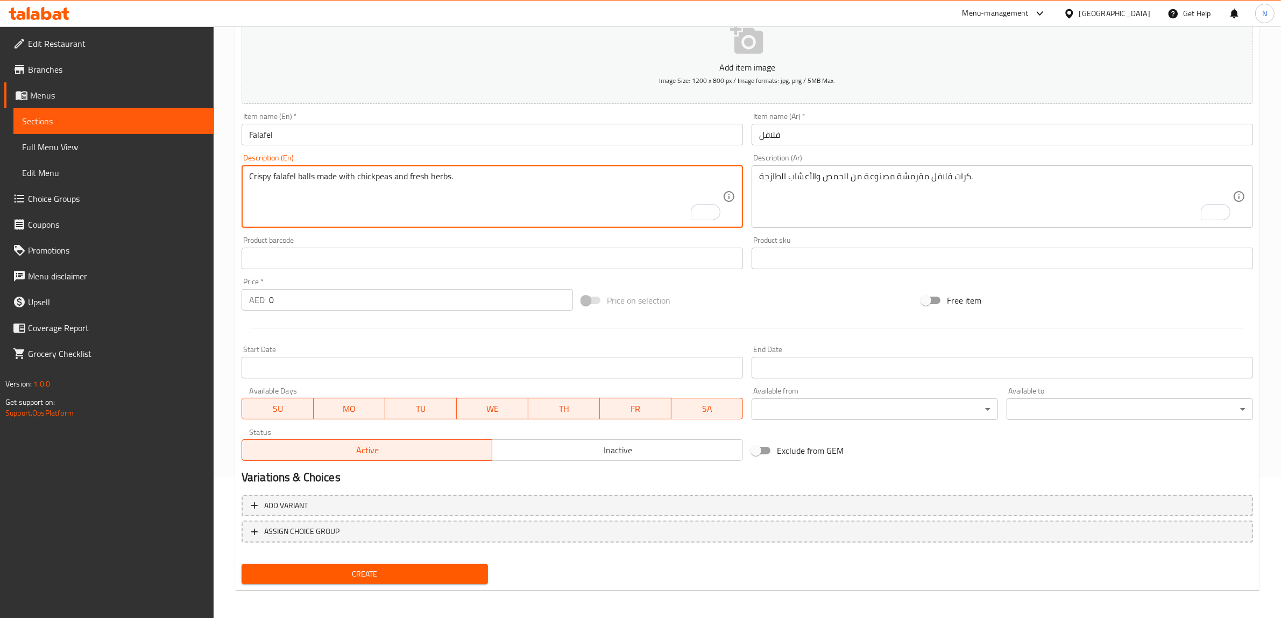
scroll to position [140, 0]
type textarea "Crispy falafel balls made with chickpeas and fresh herbs."
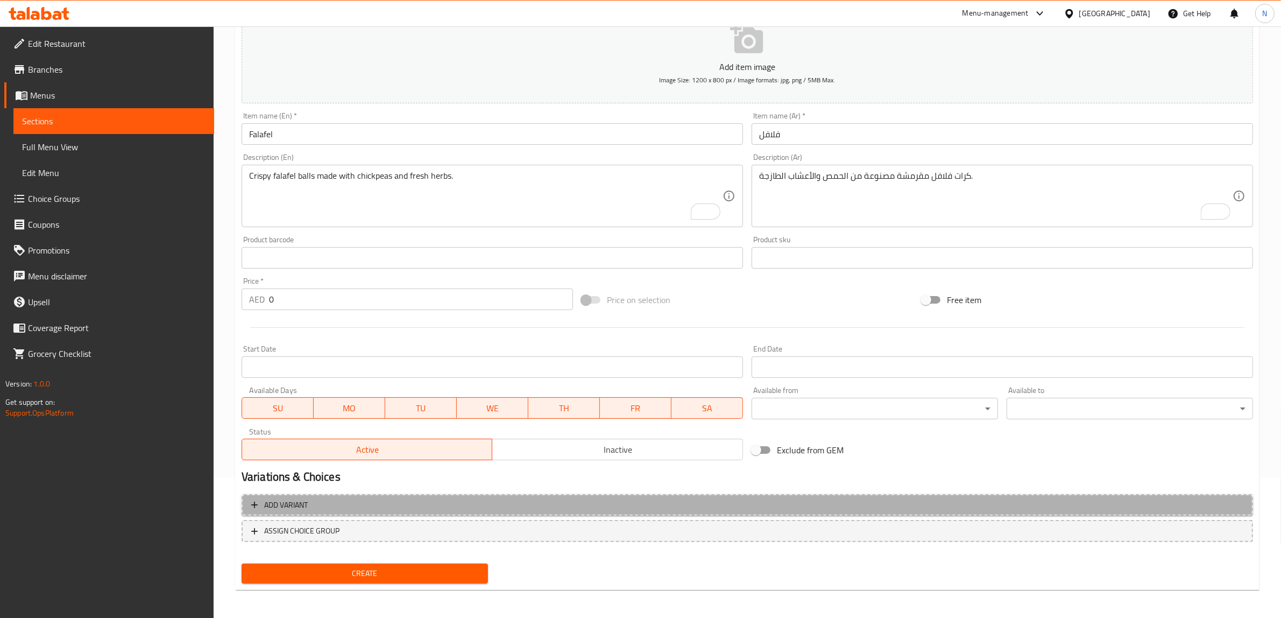
click at [394, 503] on span "Add variant" at bounding box center [747, 504] width 992 height 13
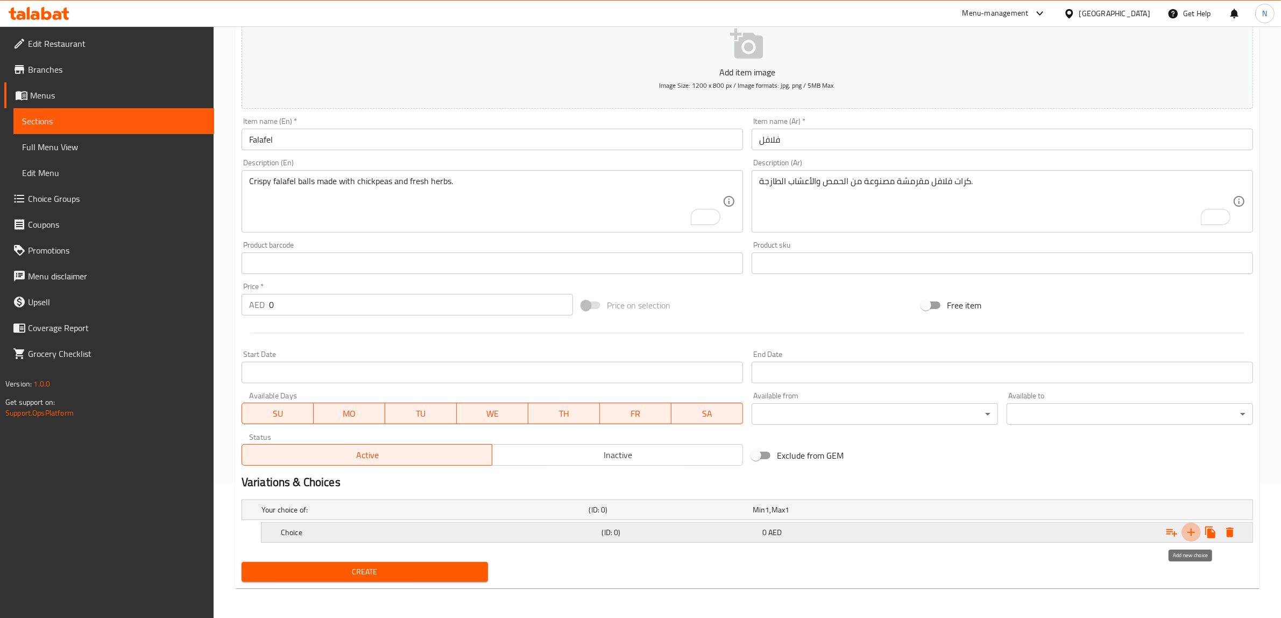
click at [1185, 534] on icon "Expand" at bounding box center [1191, 532] width 13 height 13
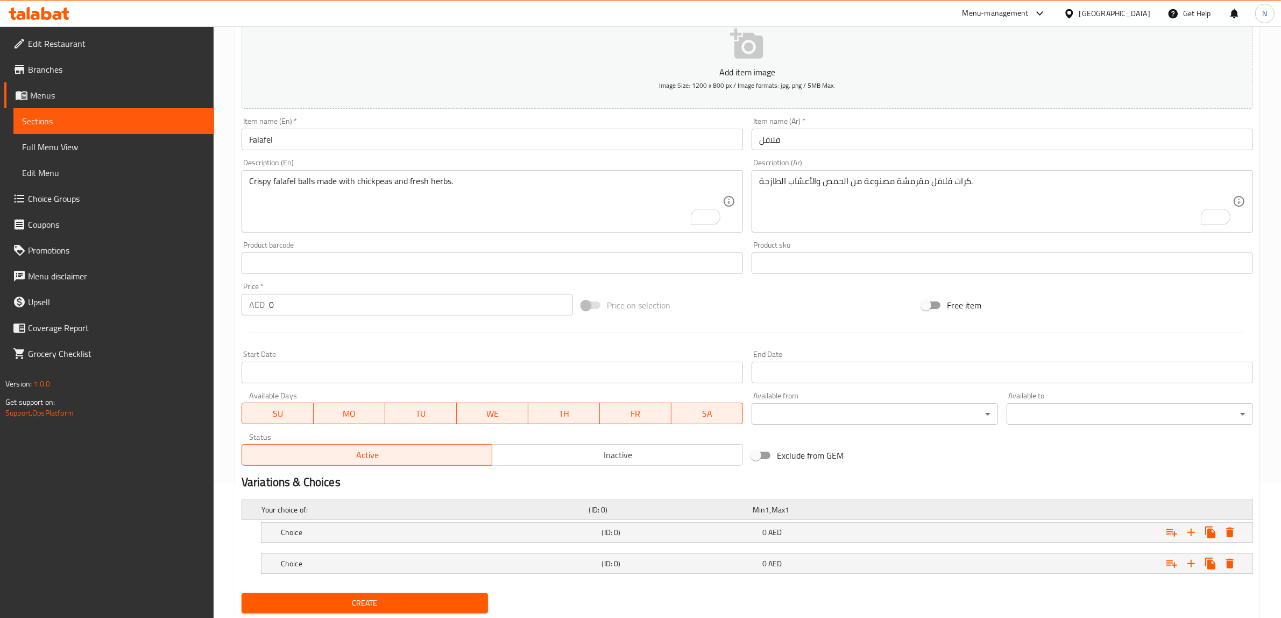
scroll to position [167, 0]
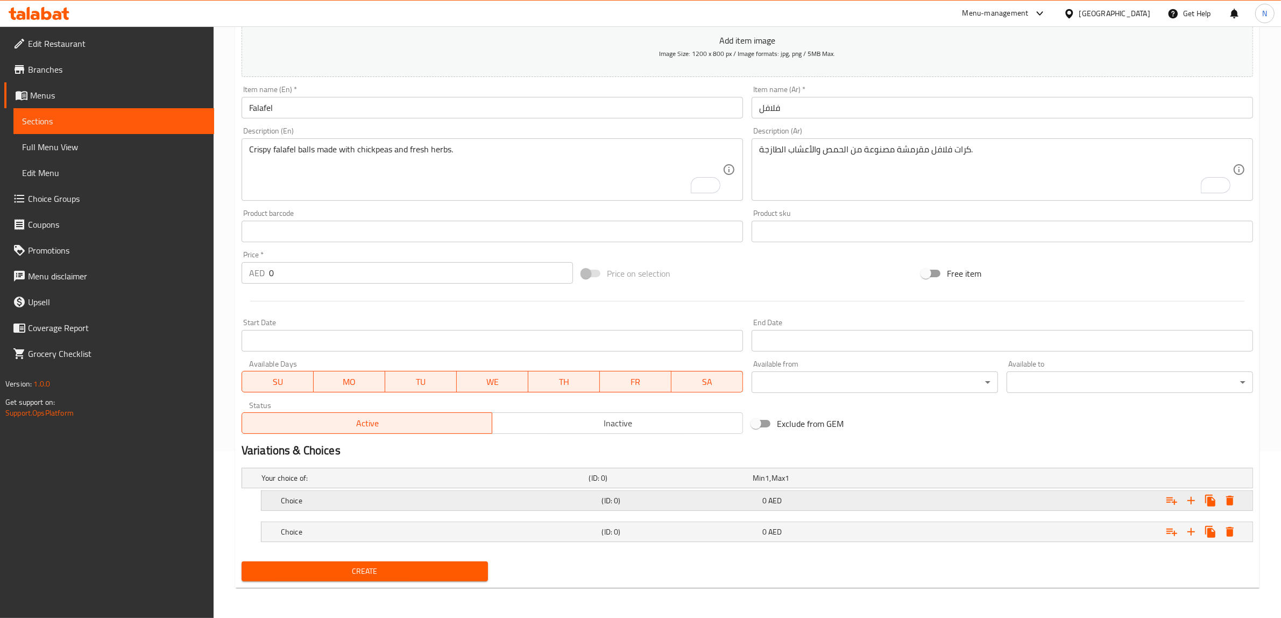
click at [898, 500] on div "0 AED" at bounding box center [840, 500] width 156 height 11
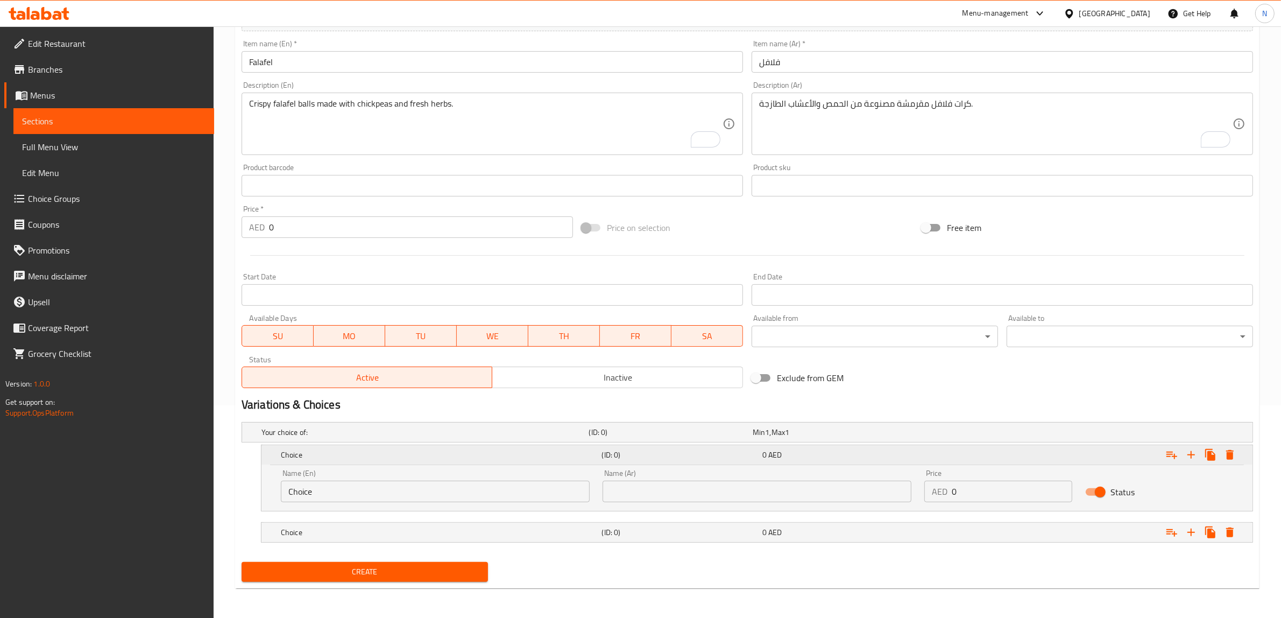
scroll to position [213, 0]
click at [891, 526] on div "0 AED" at bounding box center [840, 531] width 156 height 11
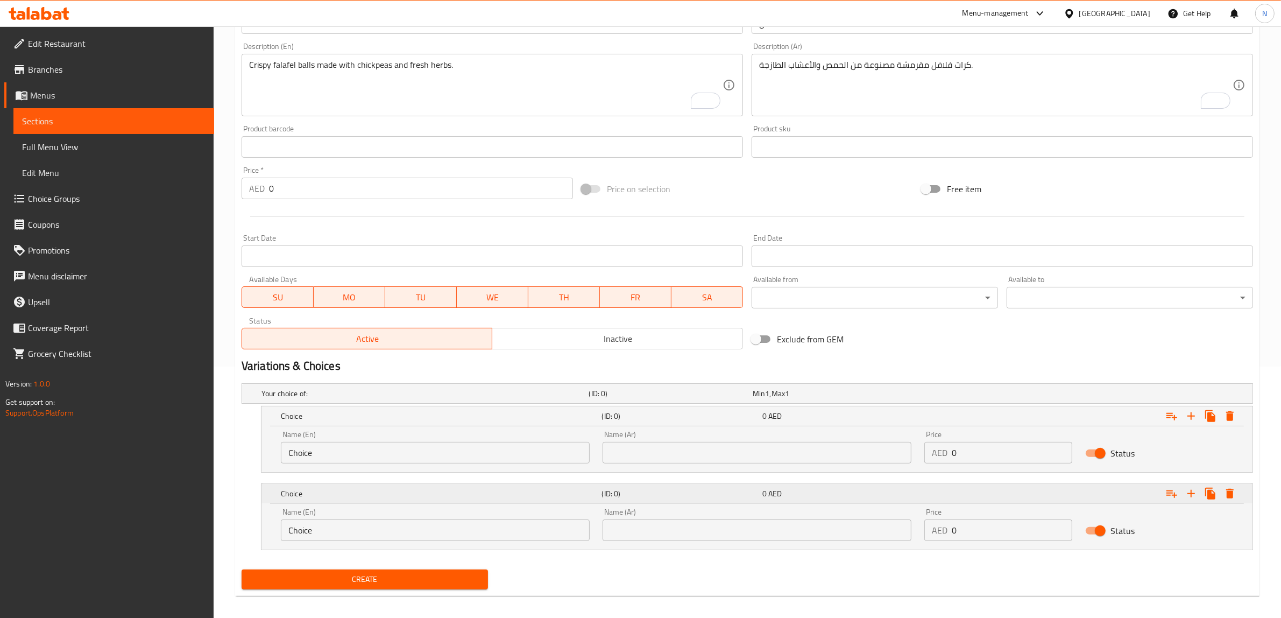
scroll to position [259, 0]
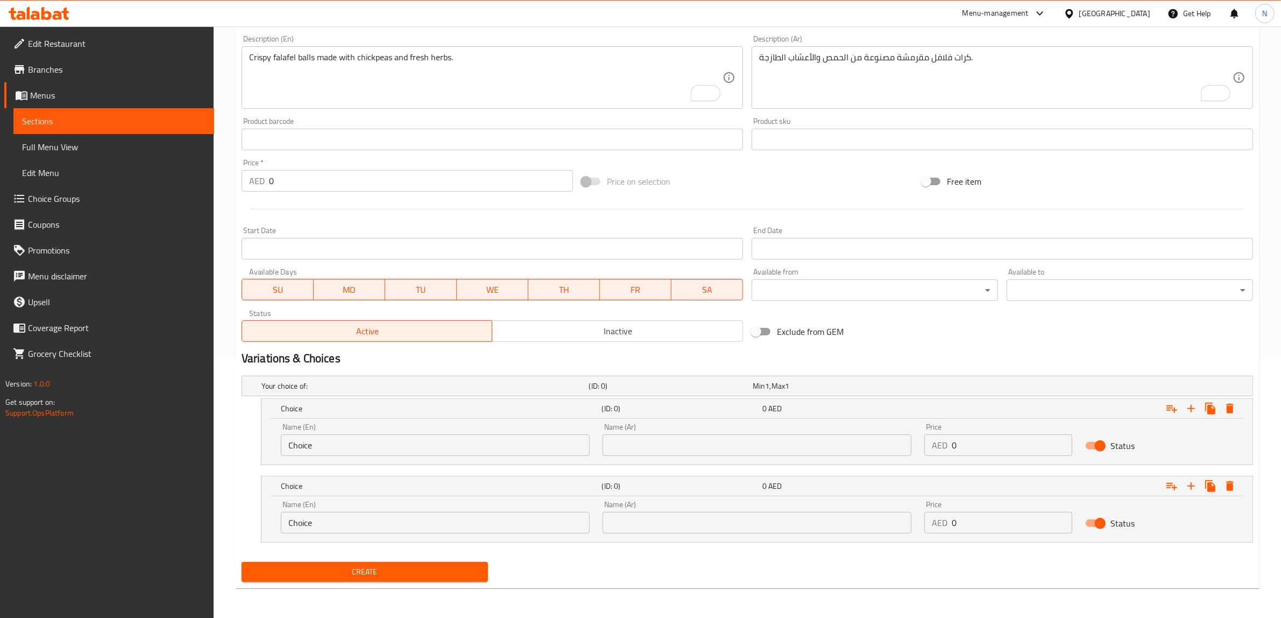
click at [488, 444] on input "Choice" at bounding box center [435, 445] width 309 height 22
click at [488, 444] on input "text" at bounding box center [435, 445] width 309 height 22
type input "Small Plate"
click at [370, 526] on input "Choice" at bounding box center [435, 523] width 309 height 22
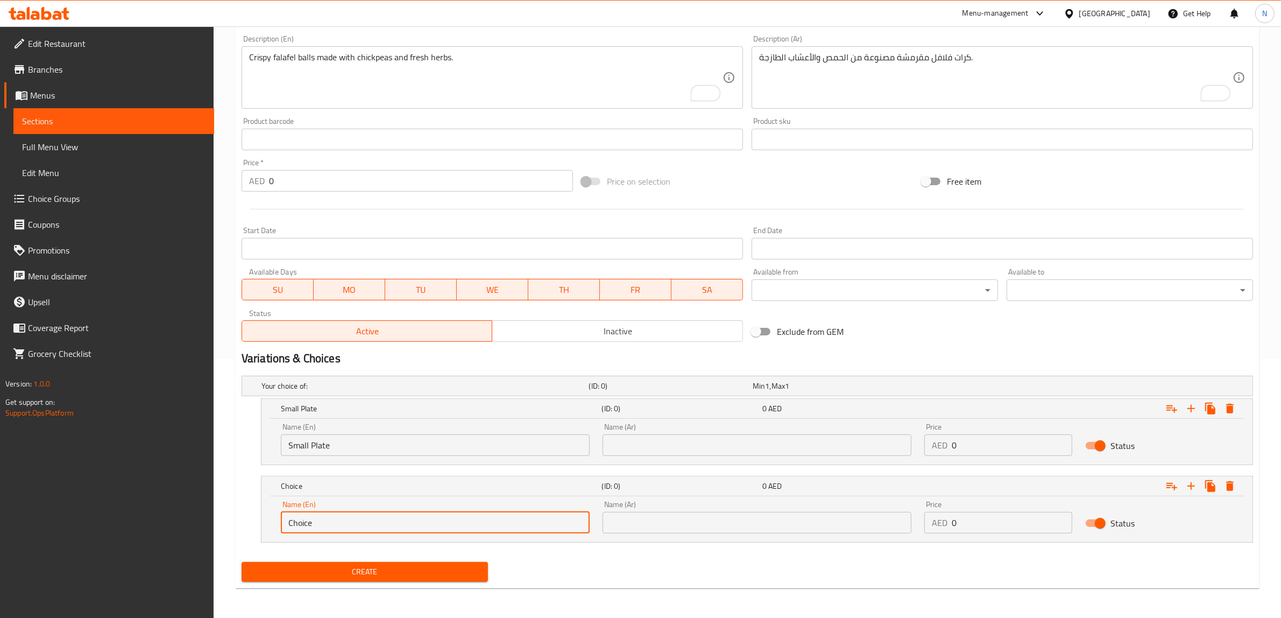
click at [370, 526] on input "Choice" at bounding box center [435, 523] width 309 height 22
click at [370, 526] on input "text" at bounding box center [435, 523] width 309 height 22
type input "Large Plate"
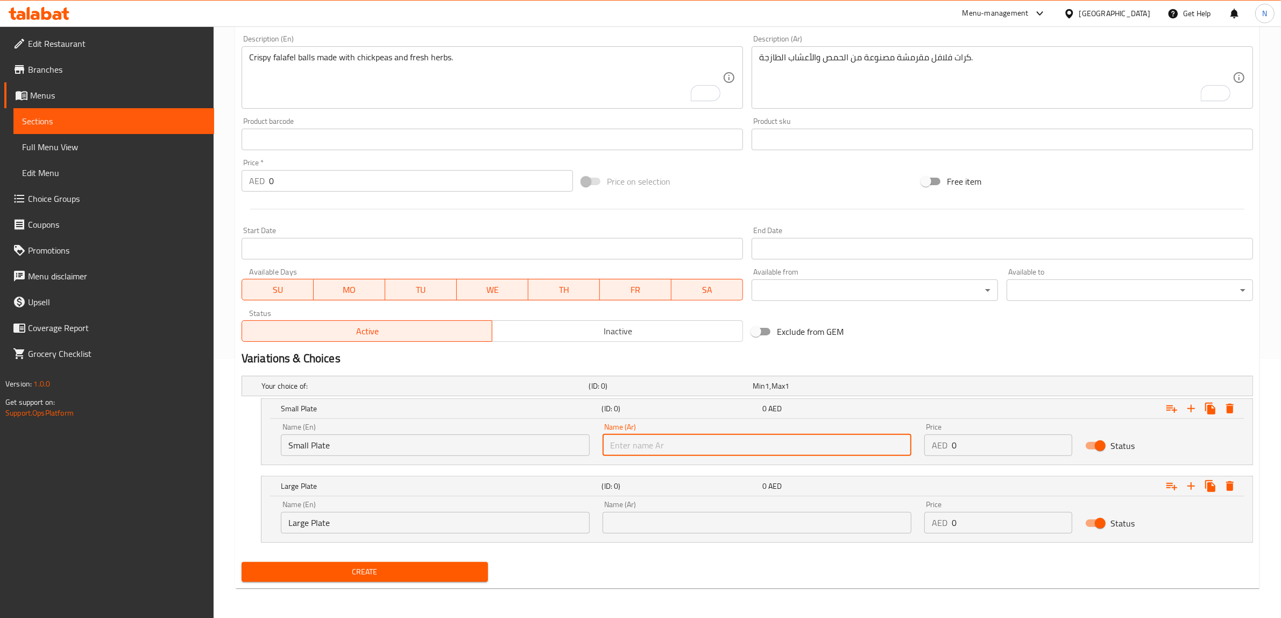
click at [689, 445] on input "text" at bounding box center [757, 445] width 309 height 22
type input "صحن صغير"
click at [643, 443] on input "صحن صغير" at bounding box center [757, 445] width 309 height 22
click at [662, 518] on input "text" at bounding box center [757, 523] width 309 height 22
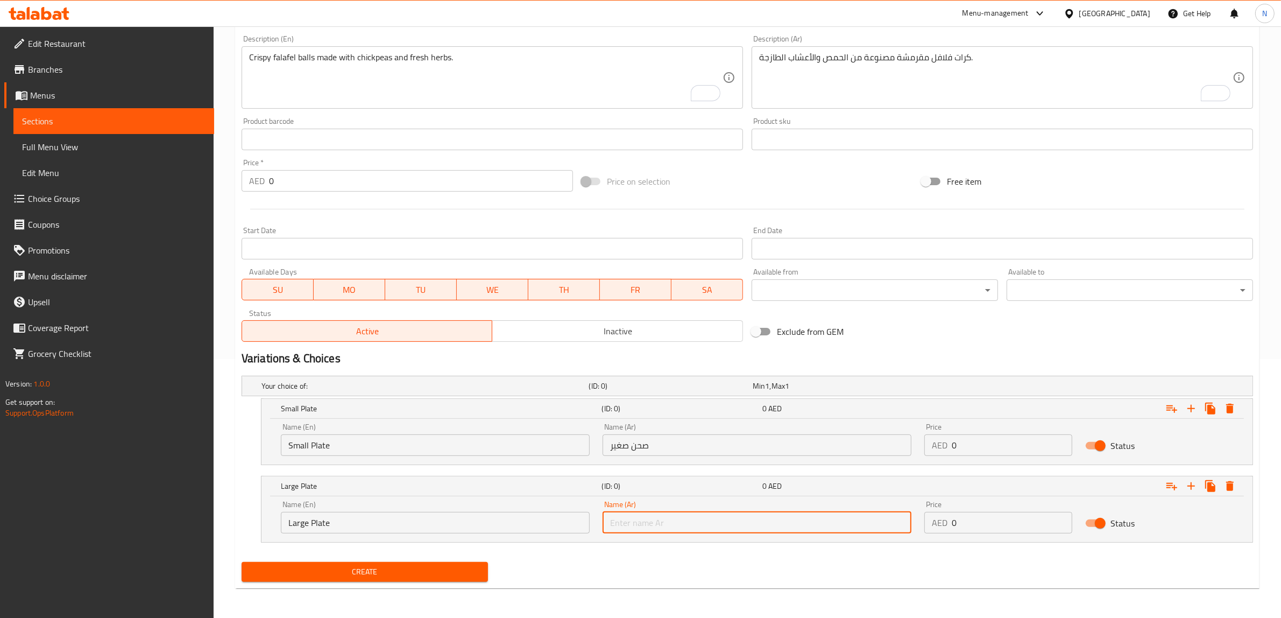
paste input "صحن"
type input "صحن كبير"
click at [982, 441] on input "0" at bounding box center [1012, 445] width 121 height 22
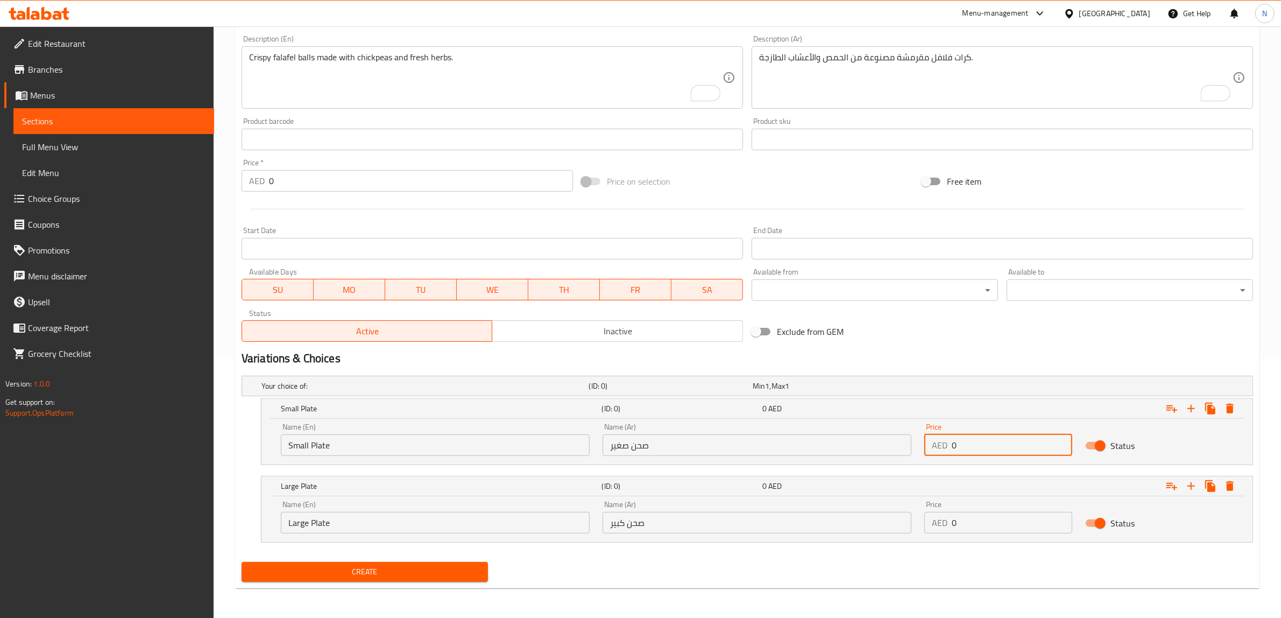
click at [982, 441] on input "0" at bounding box center [1012, 445] width 121 height 22
type input "5"
click at [1018, 531] on input "0" at bounding box center [1012, 523] width 121 height 22
type input "10"
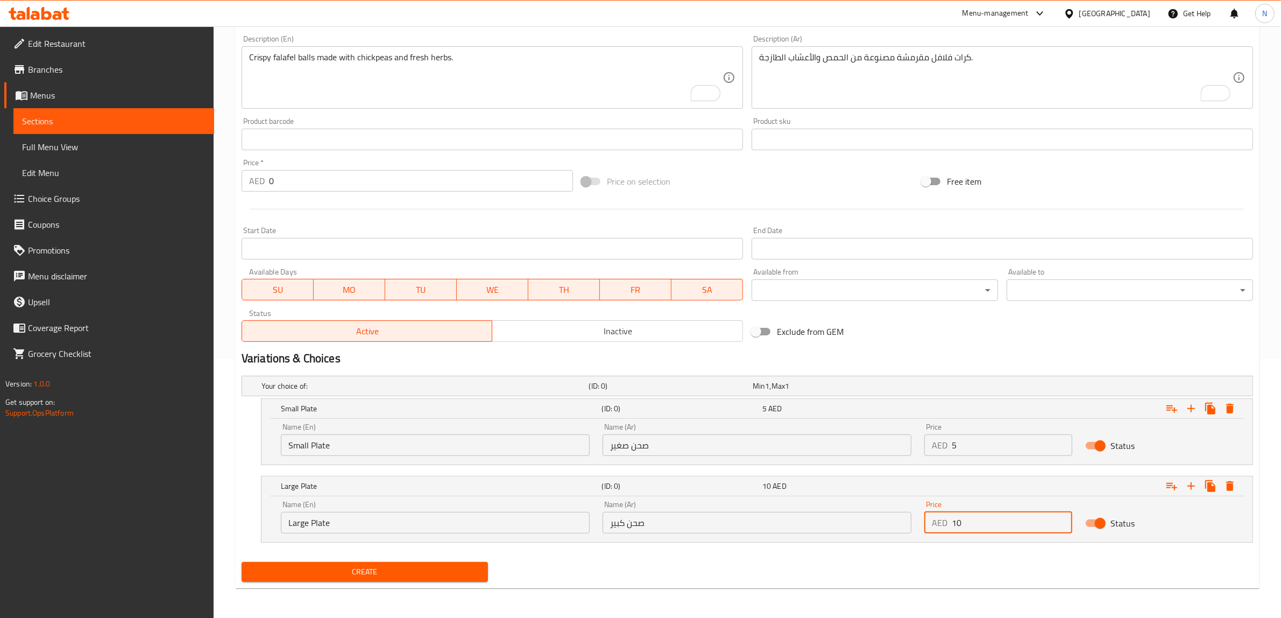
click at [242, 562] on button "Create" at bounding box center [365, 572] width 246 height 20
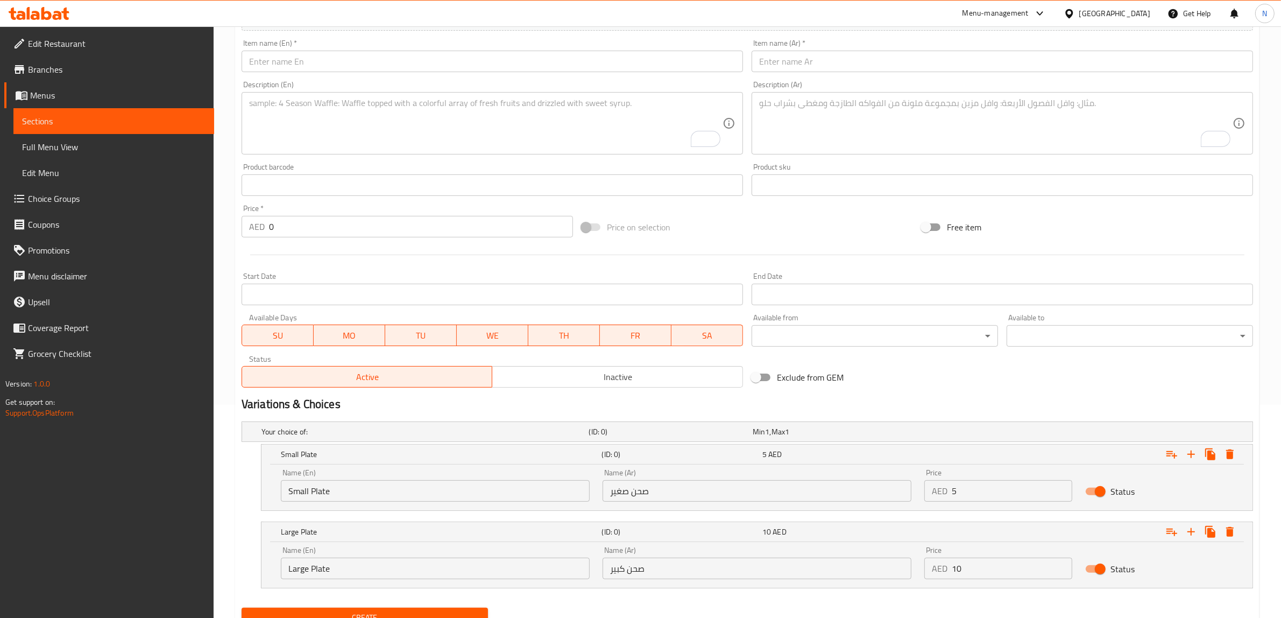
scroll to position [192, 0]
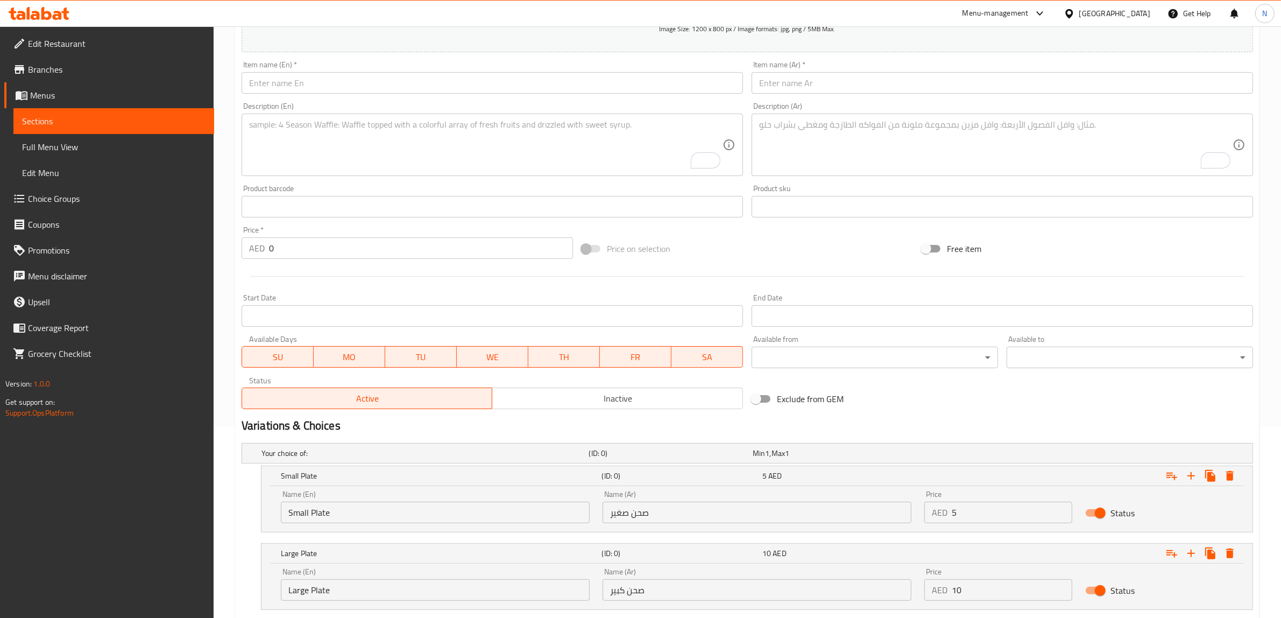
click at [865, 87] on input "text" at bounding box center [1002, 83] width 501 height 22
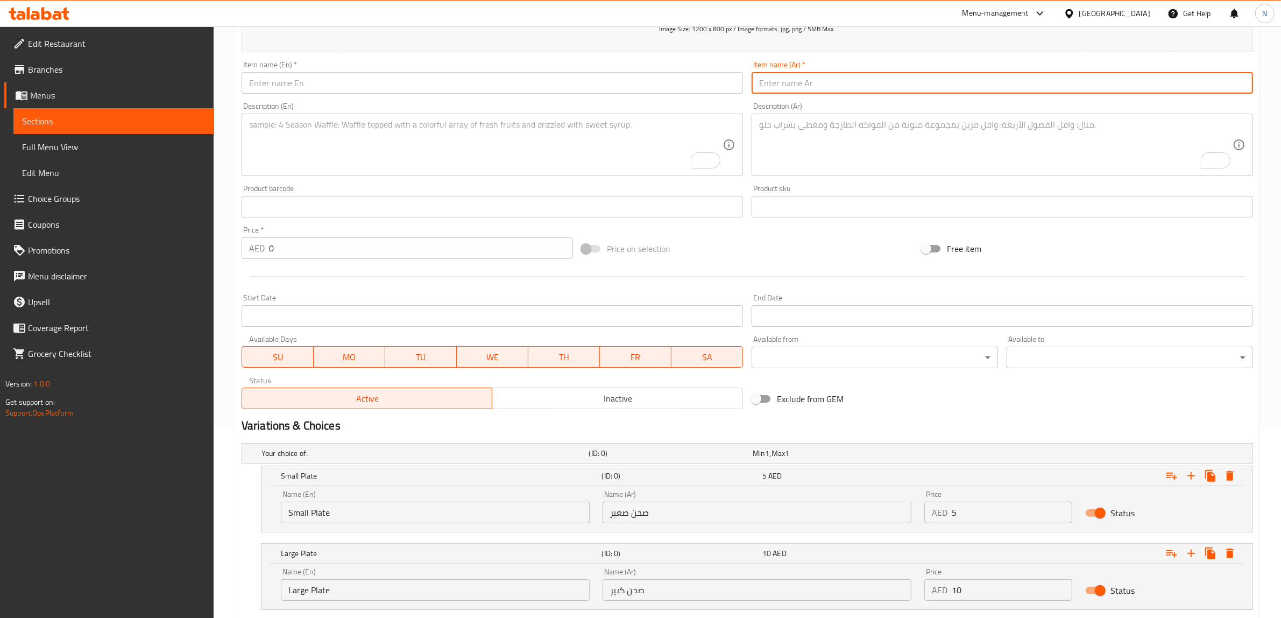
paste input "فلافل محشية بسبطمة"
type input "فلافل محشية بسبطمة"
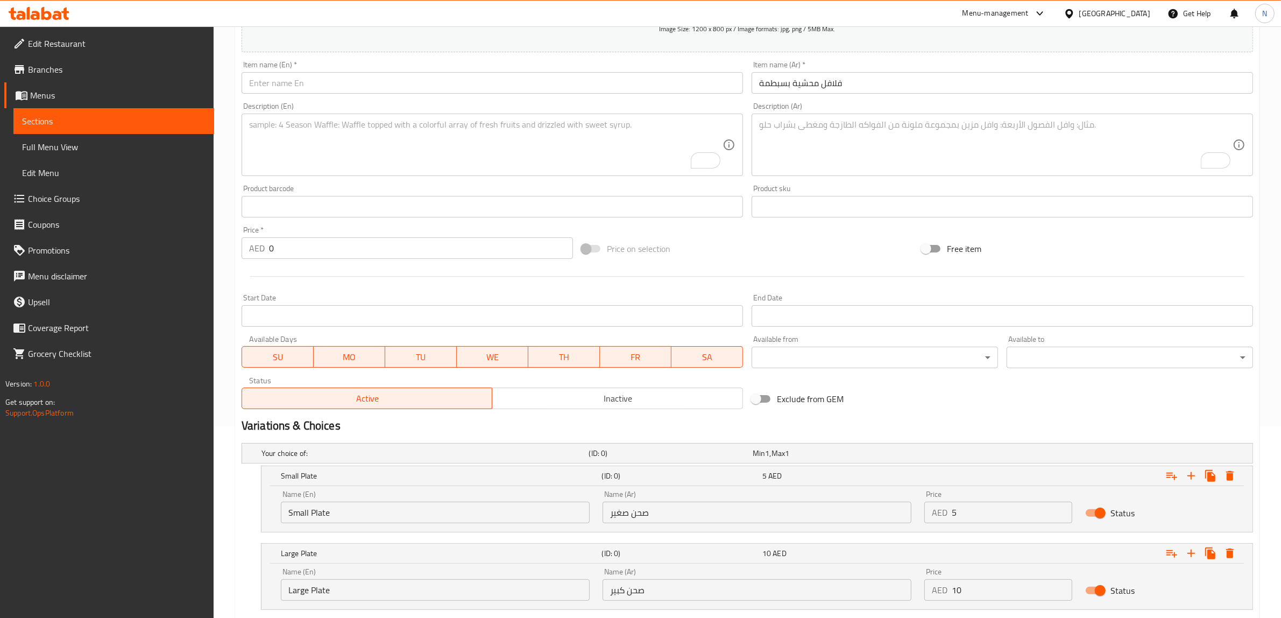
click at [994, 129] on textarea "To enrich screen reader interactions, please activate Accessibility in Grammarl…" at bounding box center [995, 144] width 473 height 51
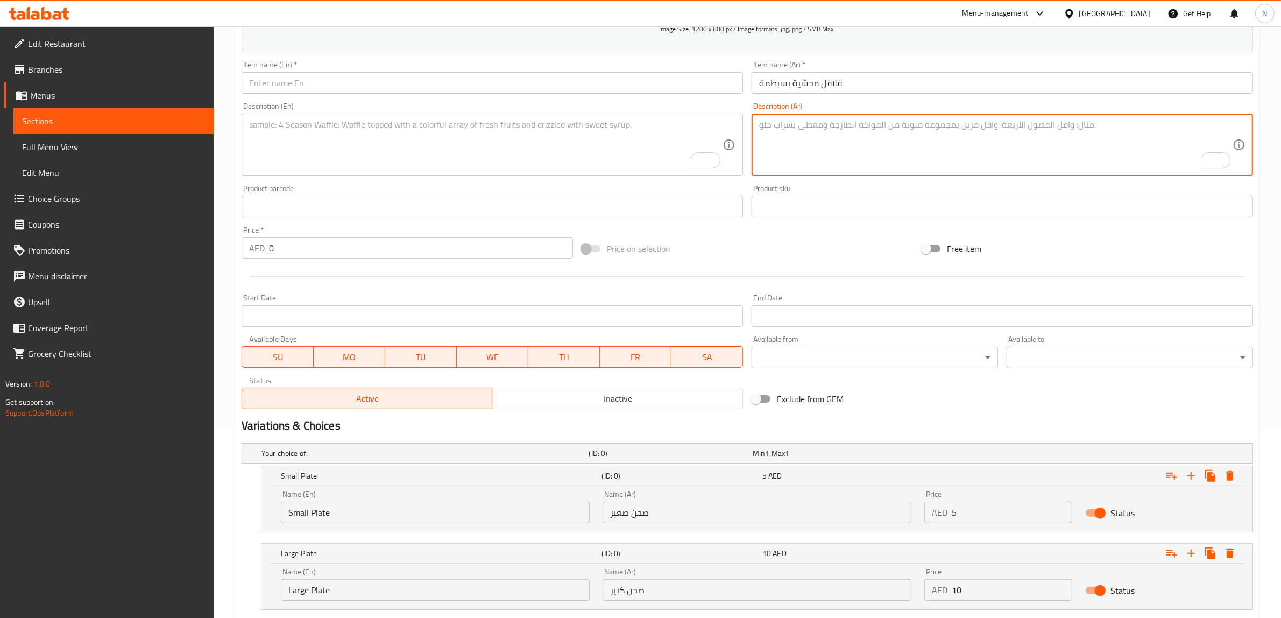
paste textarea "فلافل مقرمشة محشية بالسبطمة الطازجة والتوابل."
type textarea "فلافل مقرمشة محشية بالسبطمة الطازجة والتوابل."
click at [776, 87] on input "فلافل محشية بسبطمة" at bounding box center [1002, 83] width 501 height 22
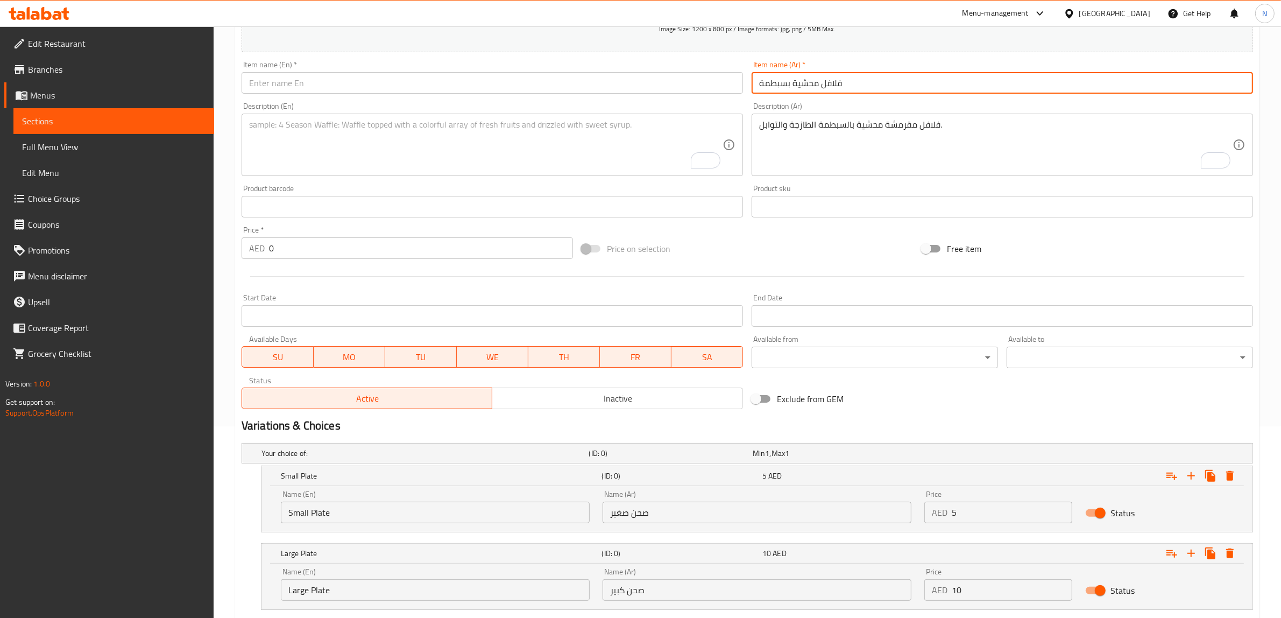
click at [776, 87] on input "فلافل محشية بسبطمة" at bounding box center [1002, 83] width 501 height 22
click at [805, 82] on input "فلافل محشية بسبطمة" at bounding box center [1002, 83] width 501 height 22
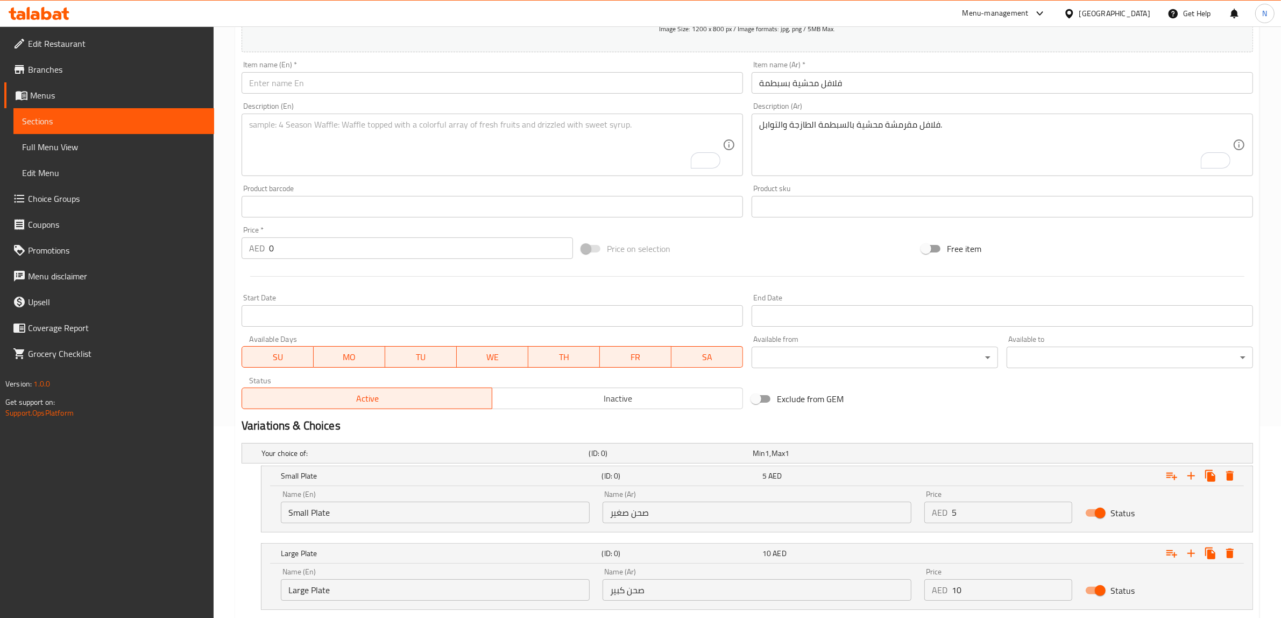
click at [883, 88] on input "فلافل محشية بسبطمة" at bounding box center [1002, 83] width 501 height 22
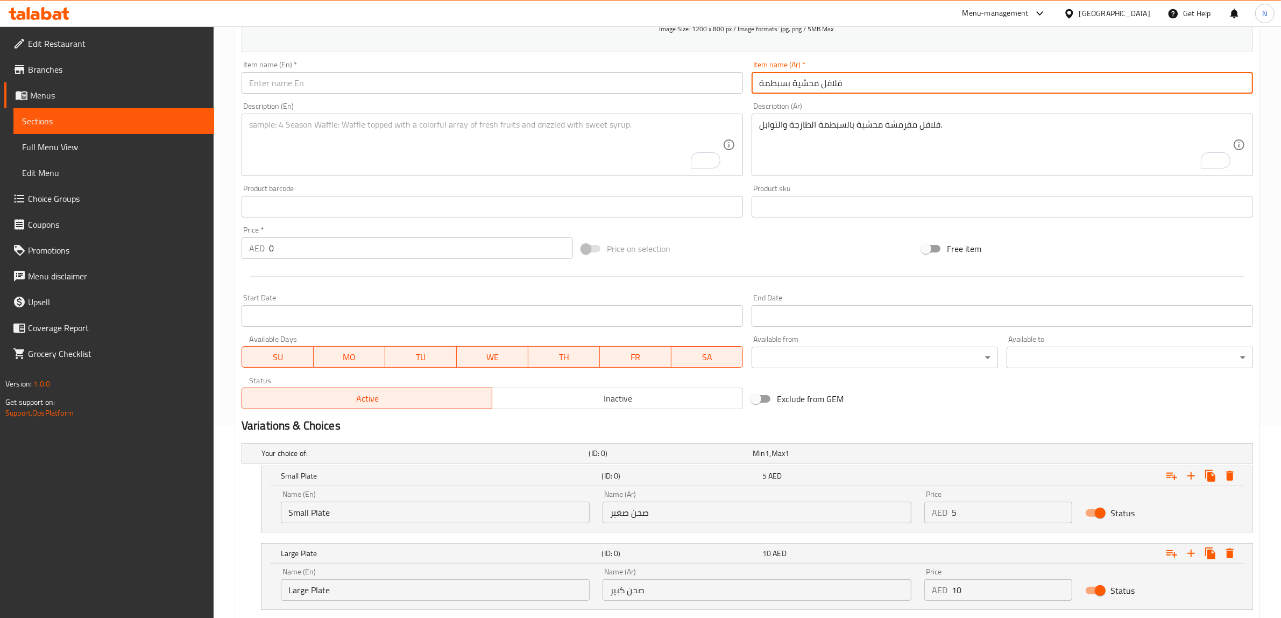
click at [883, 88] on input "فلافل محشية بسبطمة" at bounding box center [1002, 83] width 501 height 22
paste input "بنة رومي"
type input "فلافل محشية جبنة رومي"
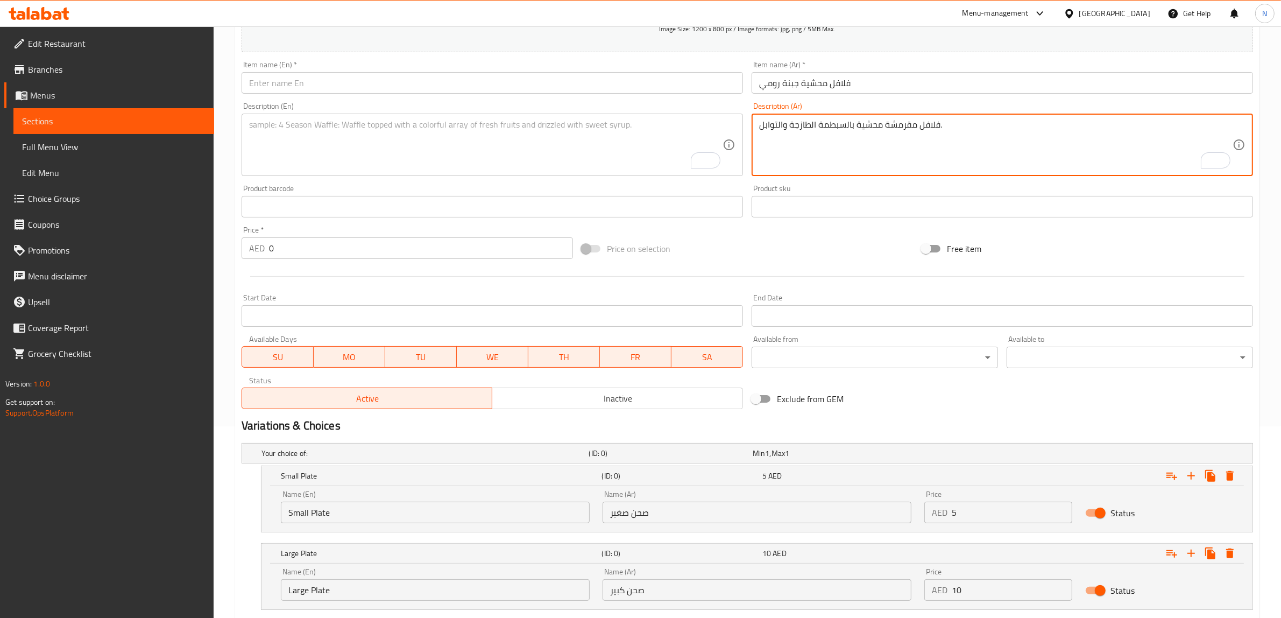
click at [897, 131] on textarea "فلافل مقرمشة محشية بالسبطمة الطازجة والتوابل." at bounding box center [995, 144] width 473 height 51
paste textarea "بنة رومي غنية ولذيذة"
click at [766, 123] on textarea "فلافل مقرمشة محشية بجبنة رومي غنية ولذيذة." at bounding box center [995, 144] width 473 height 51
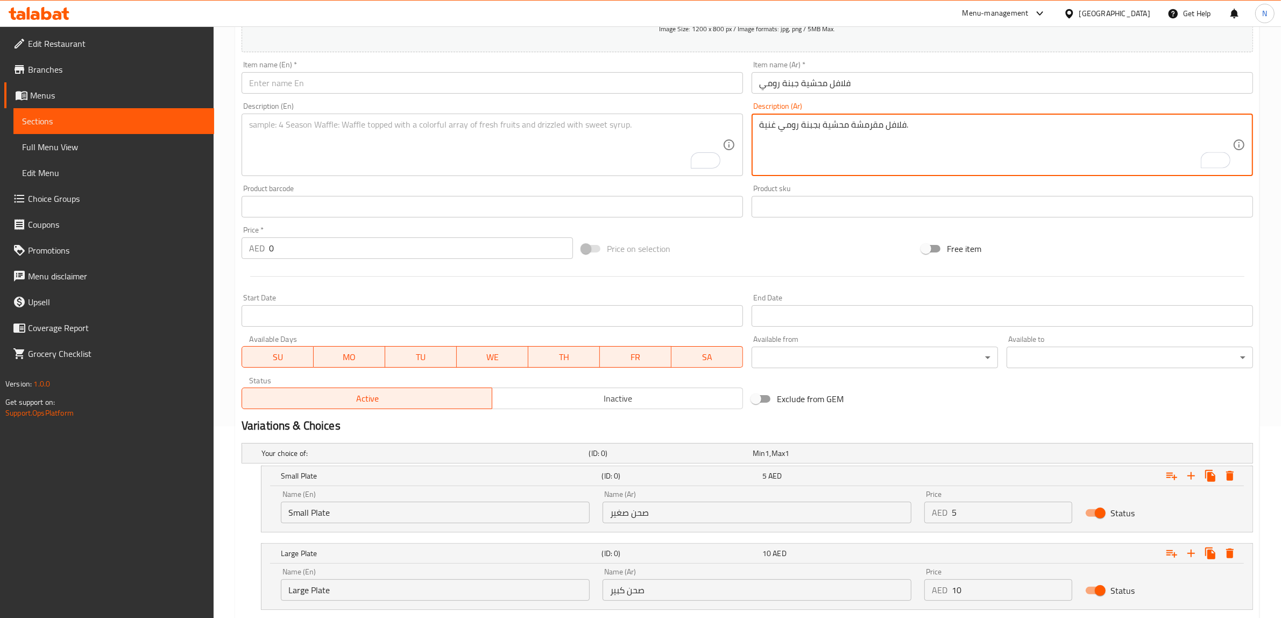
click at [766, 123] on textarea "فلافل مقرمشة محشية بجبنة رومي غنية." at bounding box center [995, 144] width 473 height 51
type textarea "فلافل مقرمشة محشية بجبنة رومي غنية."
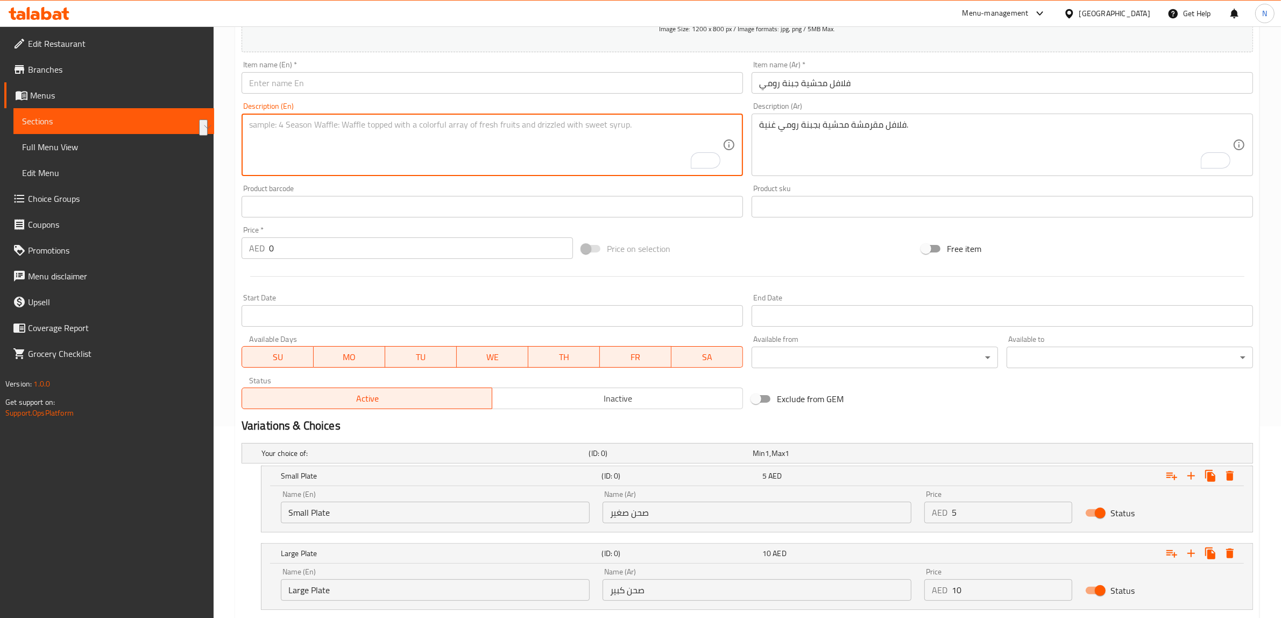
click at [563, 170] on textarea "To enrich screen reader interactions, please activate Accessibility in Grammarl…" at bounding box center [485, 144] width 473 height 51
paste textarea "Crispy falafel stuffed with rich Romano cheese."
click at [369, 127] on textarea "Crispy falafel stuffed with rich Romano cheese." at bounding box center [485, 144] width 473 height 51
drag, startPoint x: 271, startPoint y: 125, endPoint x: 409, endPoint y: 125, distance: 138.8
click at [409, 125] on textarea "Crispy falafel stuffed with rich Roumi cheese." at bounding box center [485, 144] width 473 height 51
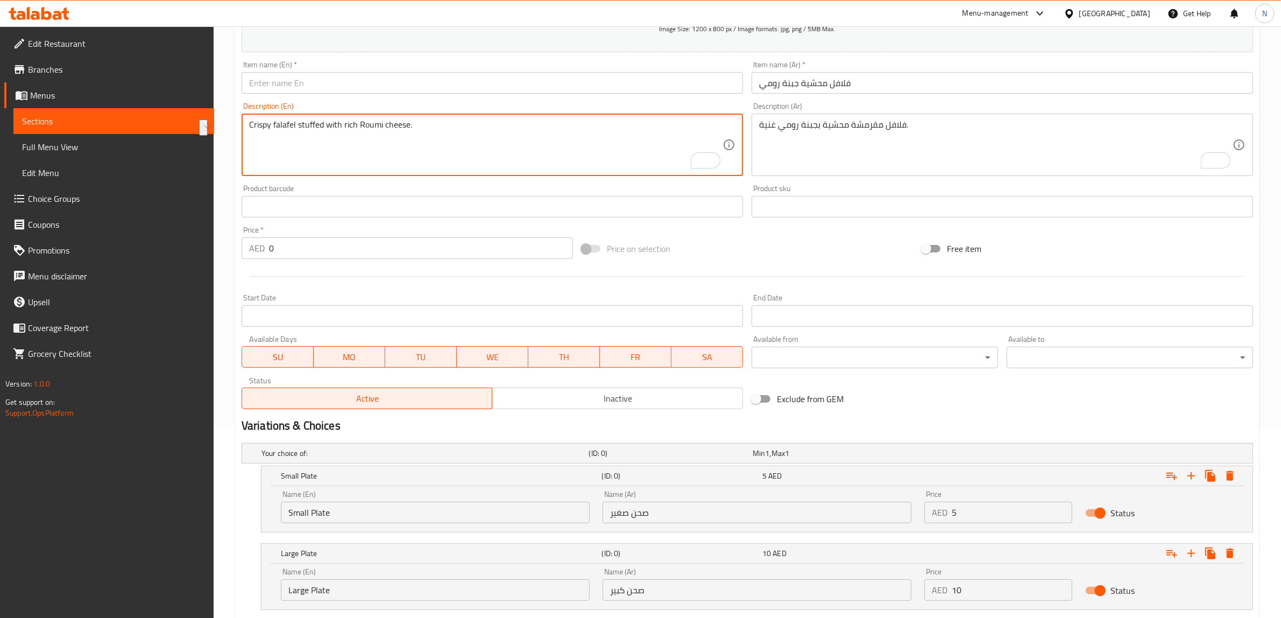
type textarea "Crispy falafel stuffed with rich Roumi cheese."
click at [389, 78] on input "text" at bounding box center [492, 83] width 501 height 22
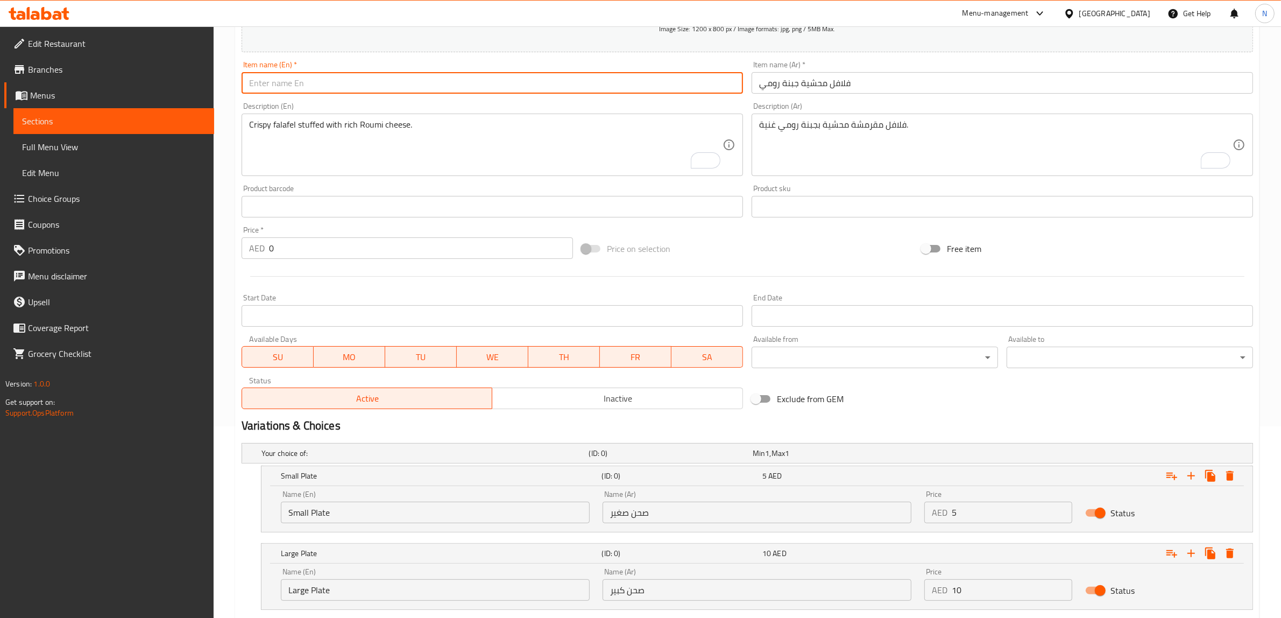
paste input "Falafel Stuffed With Rich Roumi Cheese"
click at [339, 80] on input "Falafel Stuffed With Rich Roumi Cheese" at bounding box center [492, 83] width 501 height 22
click at [329, 78] on input "Falafel Stuffed With Rich Roumi Cheese" at bounding box center [492, 83] width 501 height 22
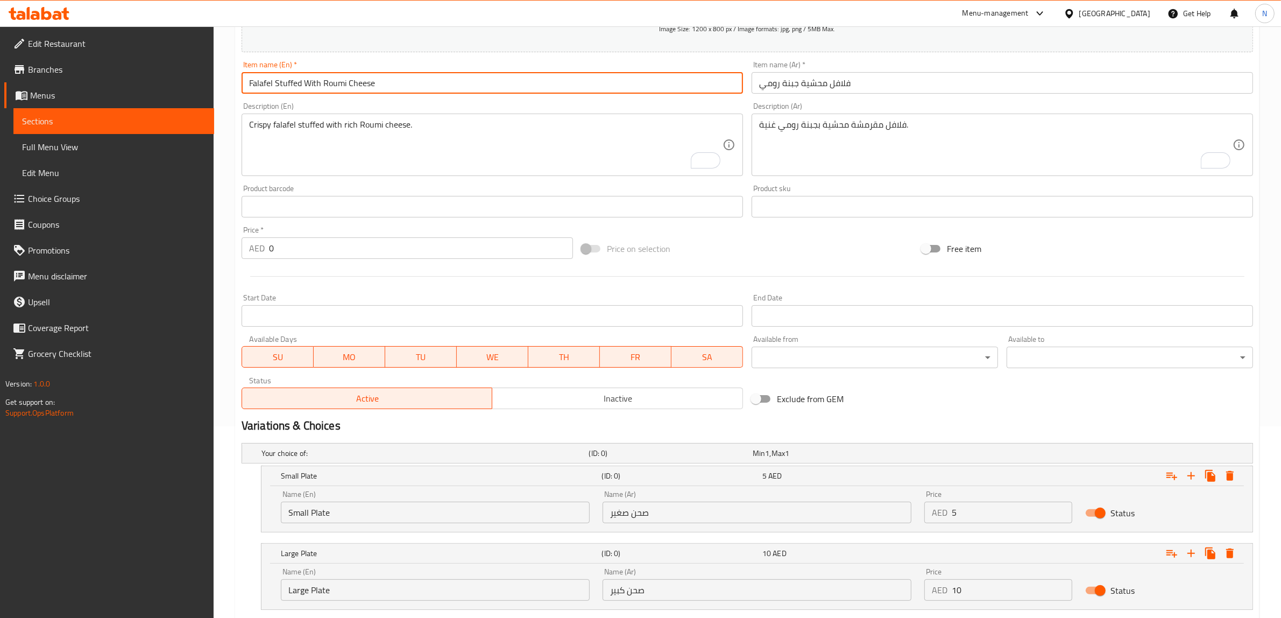
type input "Falafel Stuffed With Roumi Cheese"
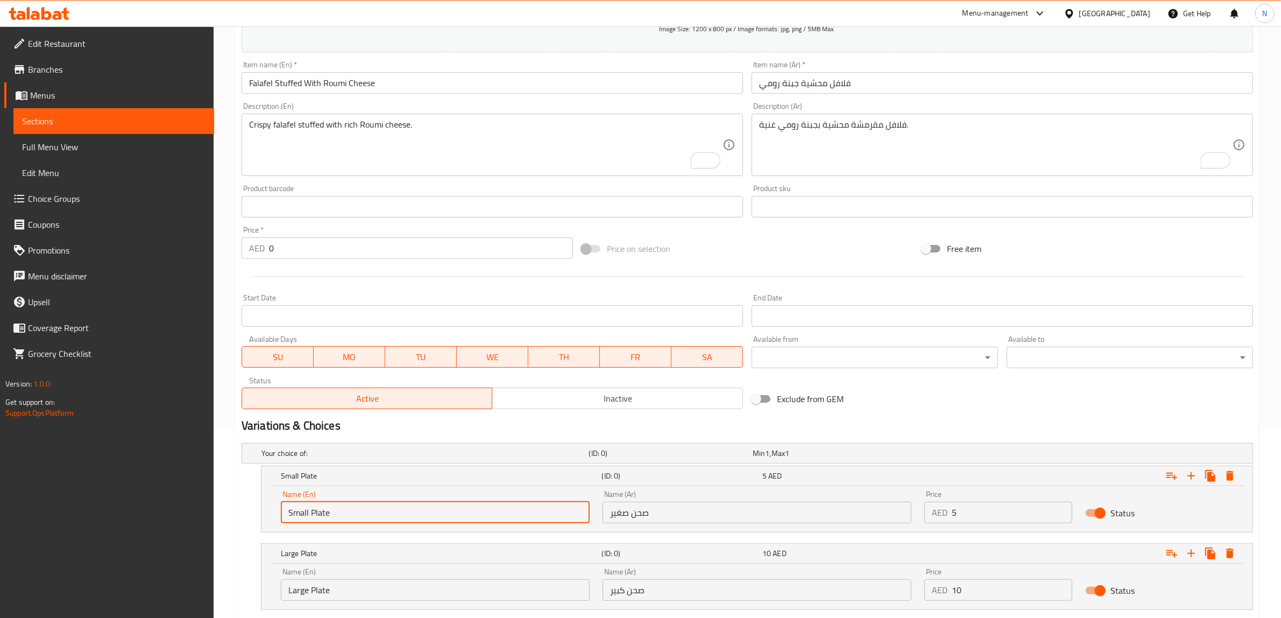
click at [305, 504] on input "Small Plate" at bounding box center [435, 512] width 309 height 22
type input "Choice"
click at [305, 504] on input "text" at bounding box center [435, 512] width 309 height 22
type input "Small Plate"
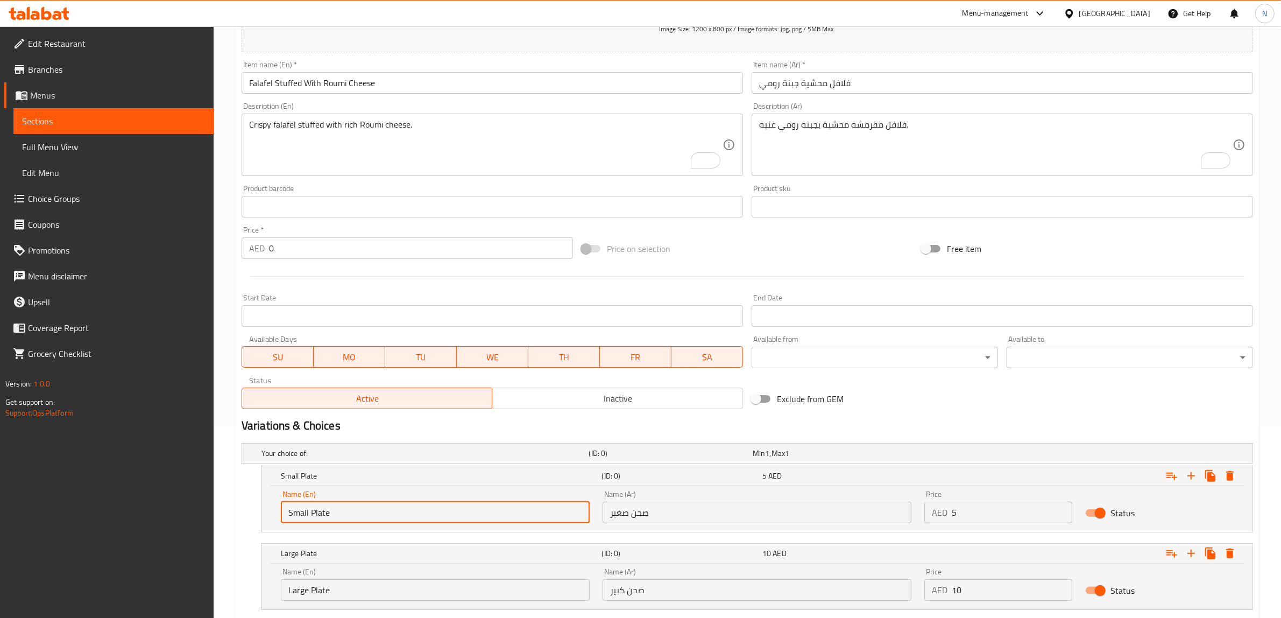
click at [339, 584] on input "Large Plate" at bounding box center [435, 590] width 309 height 22
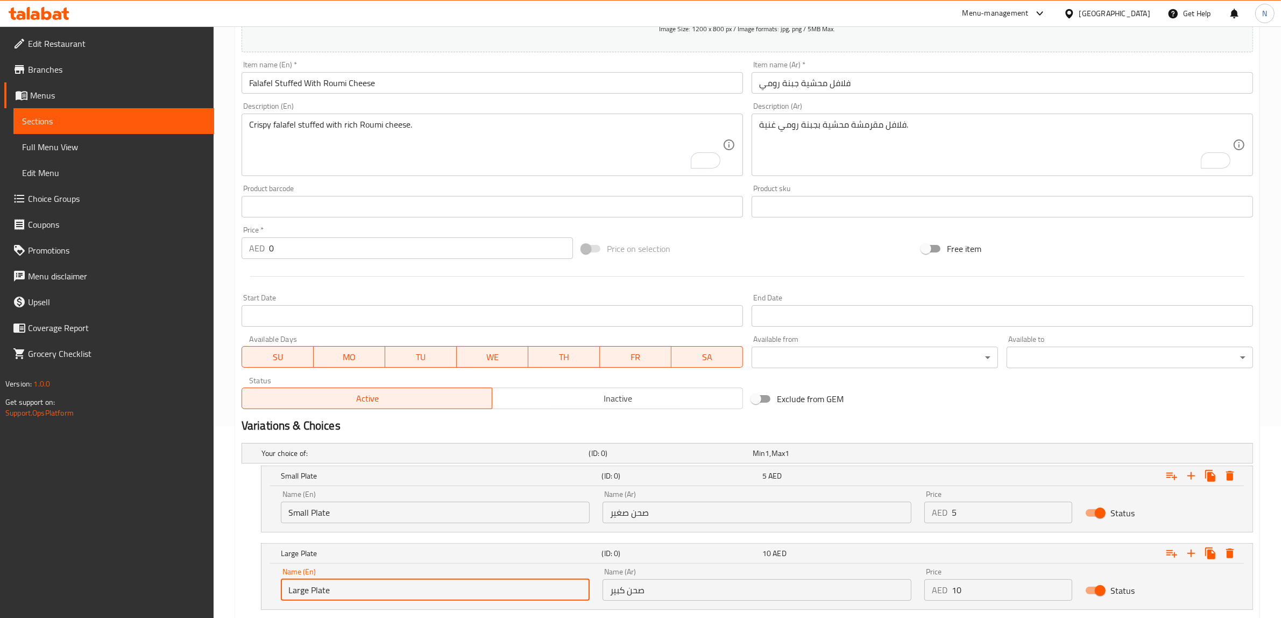
click at [339, 584] on input "Large Plate" at bounding box center [435, 590] width 309 height 22
type input "Choice"
click at [339, 584] on input "text" at bounding box center [435, 590] width 309 height 22
type input "Large Plate"
click at [681, 512] on input "صحن صغير" at bounding box center [757, 512] width 309 height 22
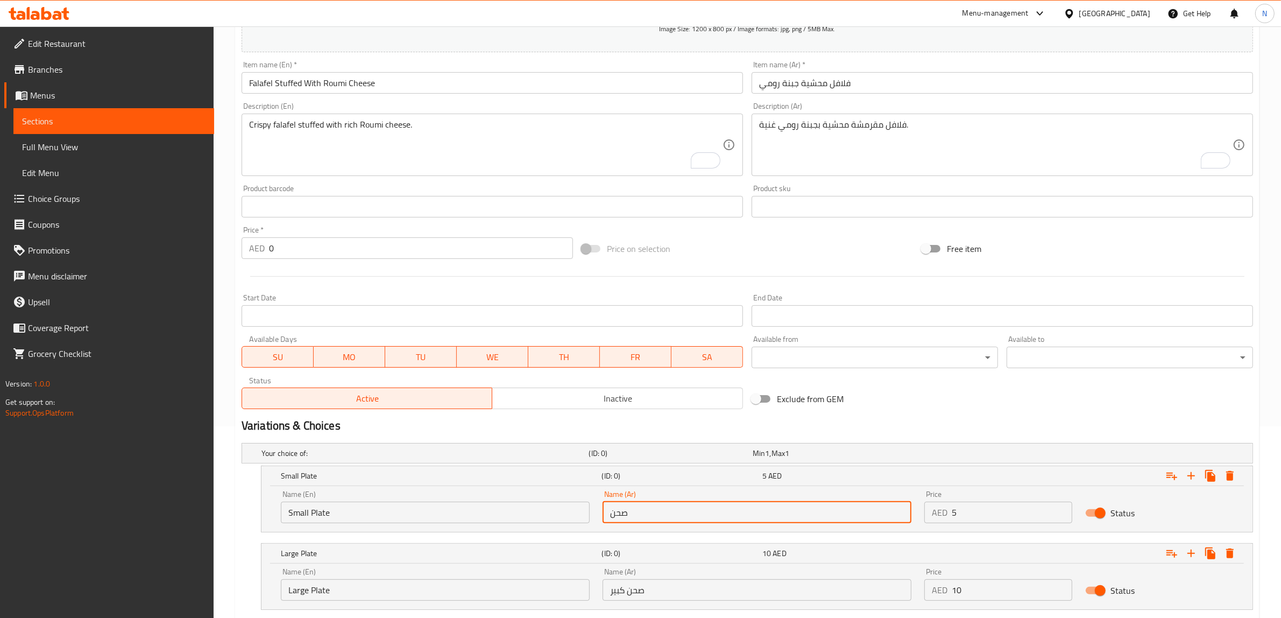
type input "صحن صغير"
click at [641, 512] on input "صحن صغير" at bounding box center [757, 512] width 309 height 22
click at [639, 583] on input "صحن كبير" at bounding box center [757, 590] width 309 height 22
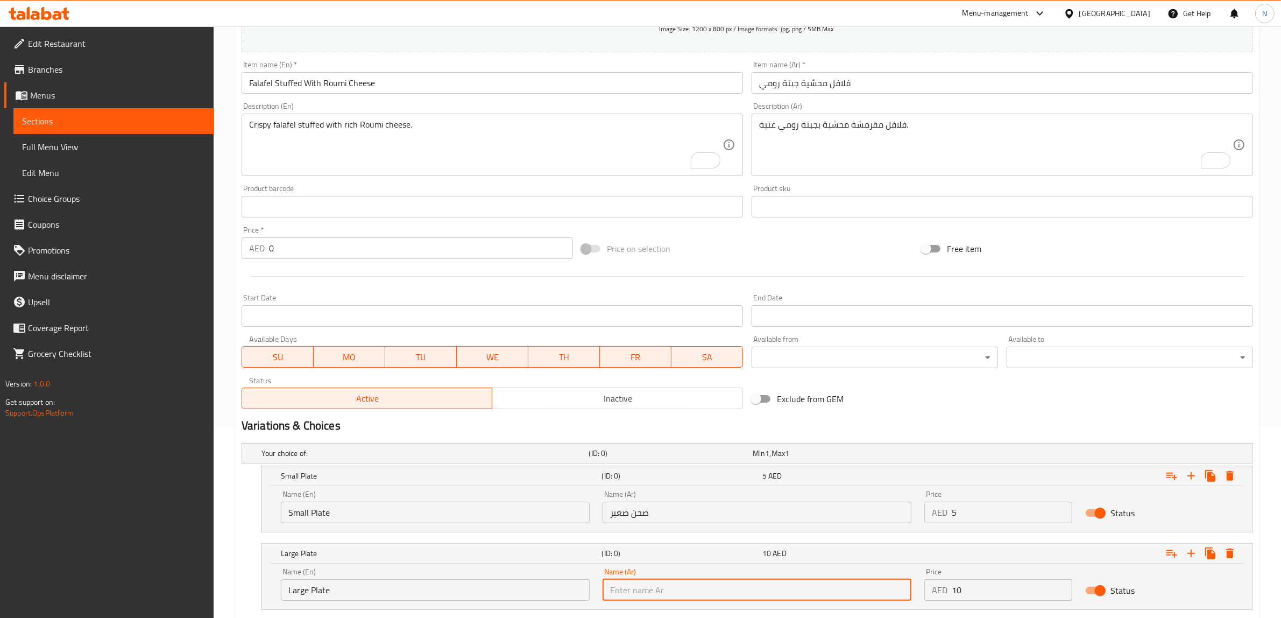
paste input "صحن"
type input "صحن كبير"
click at [989, 511] on input "5" at bounding box center [1012, 512] width 121 height 22
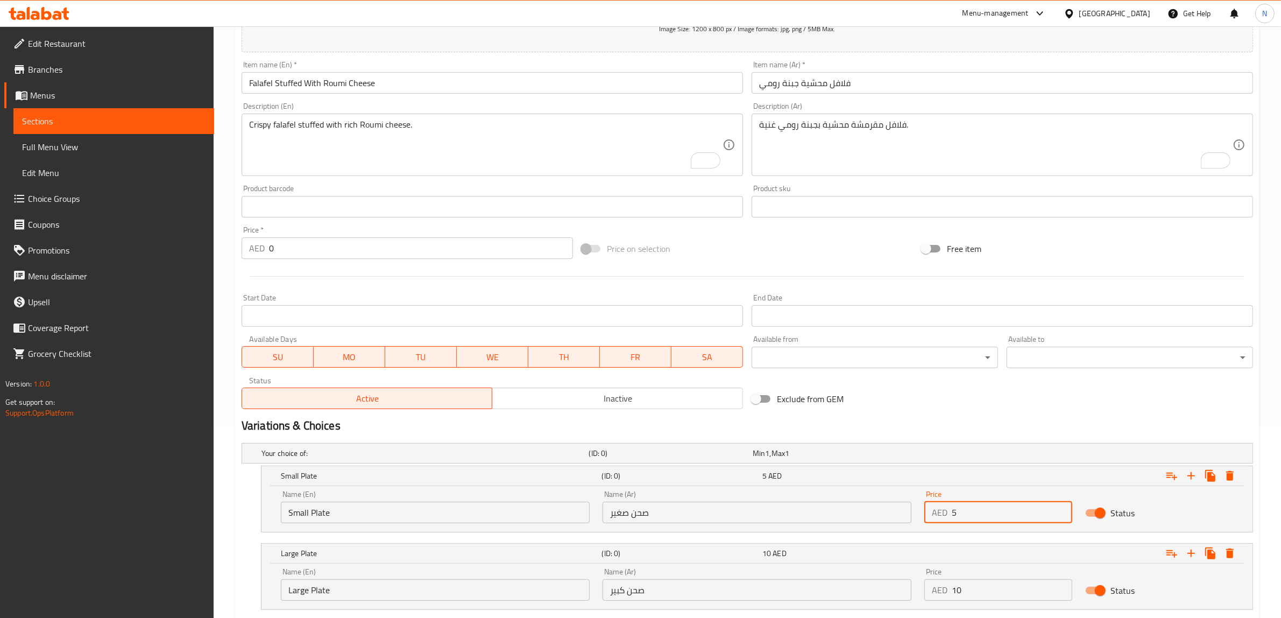
click at [989, 511] on input "5" at bounding box center [1012, 512] width 121 height 22
type input "12"
click at [1006, 583] on input "10" at bounding box center [1012, 590] width 121 height 22
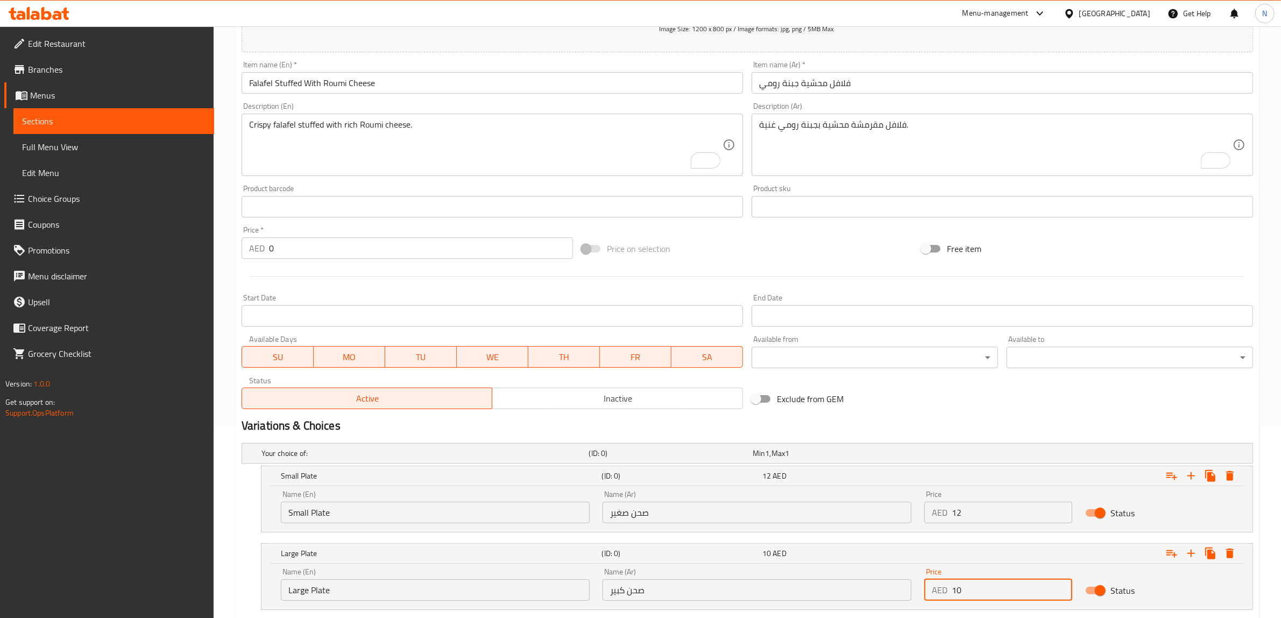
click at [1006, 583] on input "10" at bounding box center [1012, 590] width 121 height 22
type input "18"
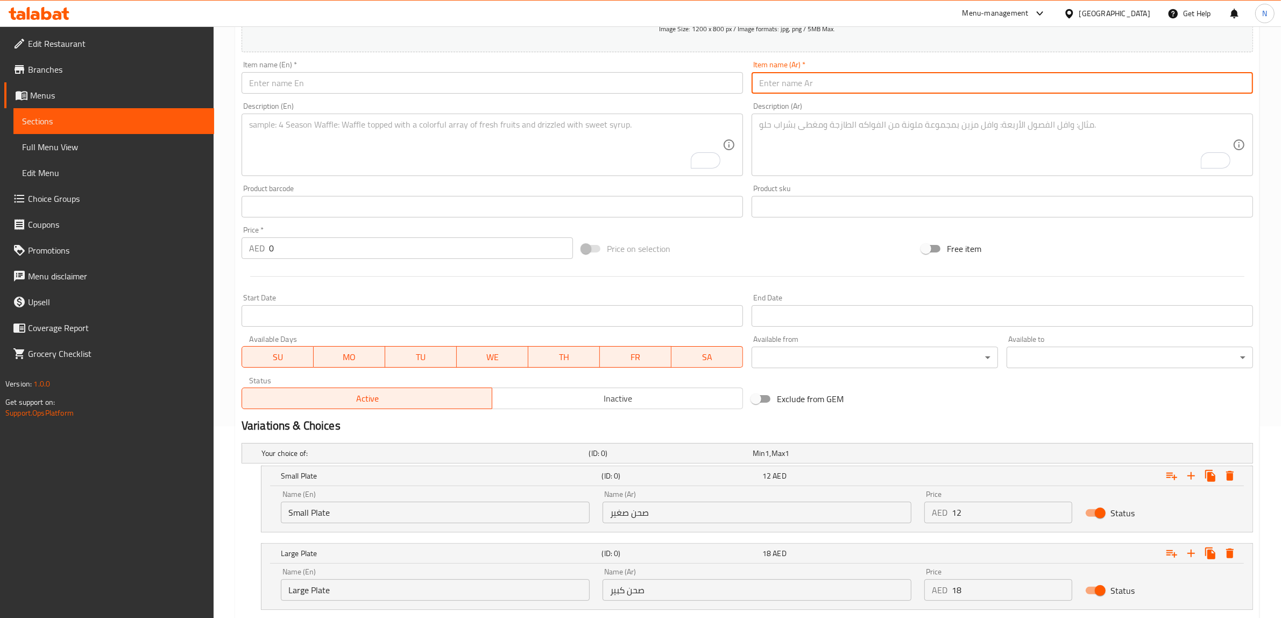
click at [892, 86] on input "text" at bounding box center [1002, 83] width 501 height 22
paste input "فلافل عين الكتكوت"
type input "فلافل عين الكتكوت"
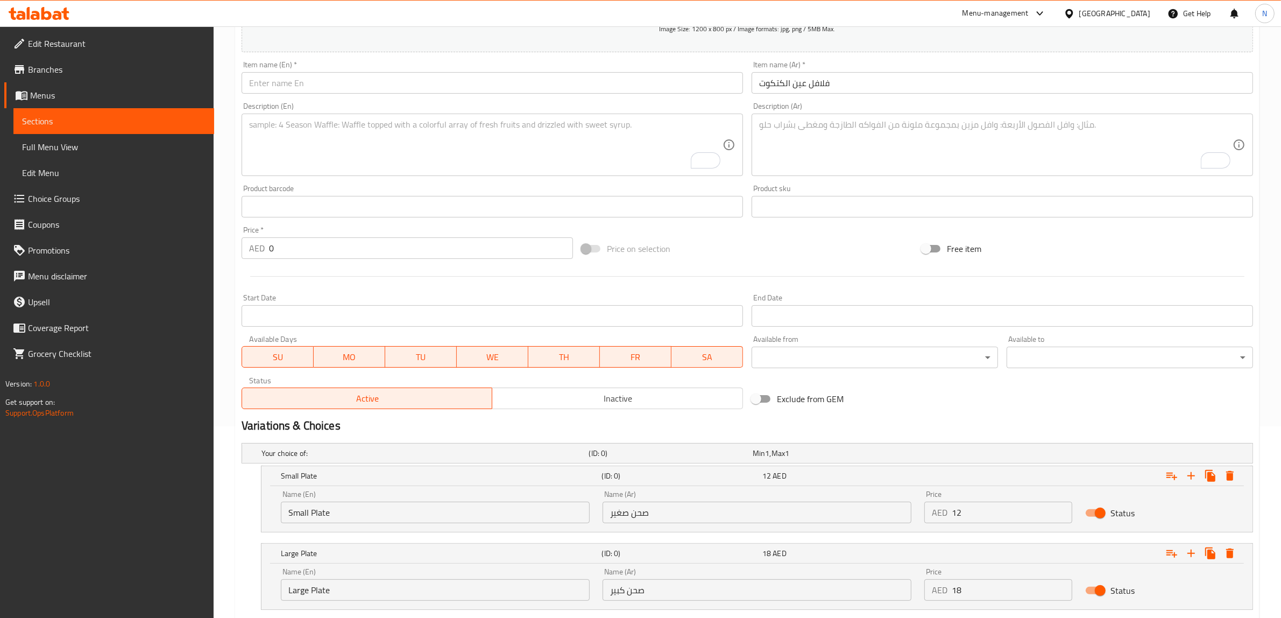
click at [923, 146] on textarea "To enrich screen reader interactions, please activate Accessibility in Grammarl…" at bounding box center [995, 144] width 473 height 51
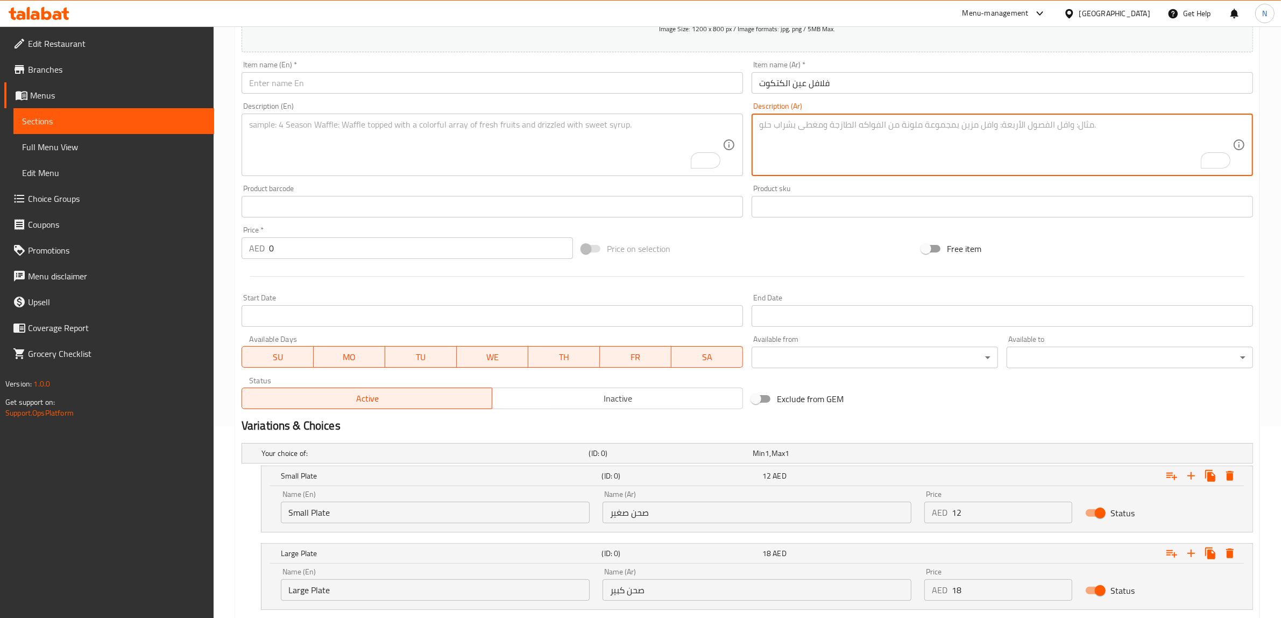
paste textarea "فلافل محشية ببيض مسلوق في الوسط مع أعشاب طازجة."
type textarea "فلافل محشية ببيض مسلوق في الوسط مع أعشاب طازجة."
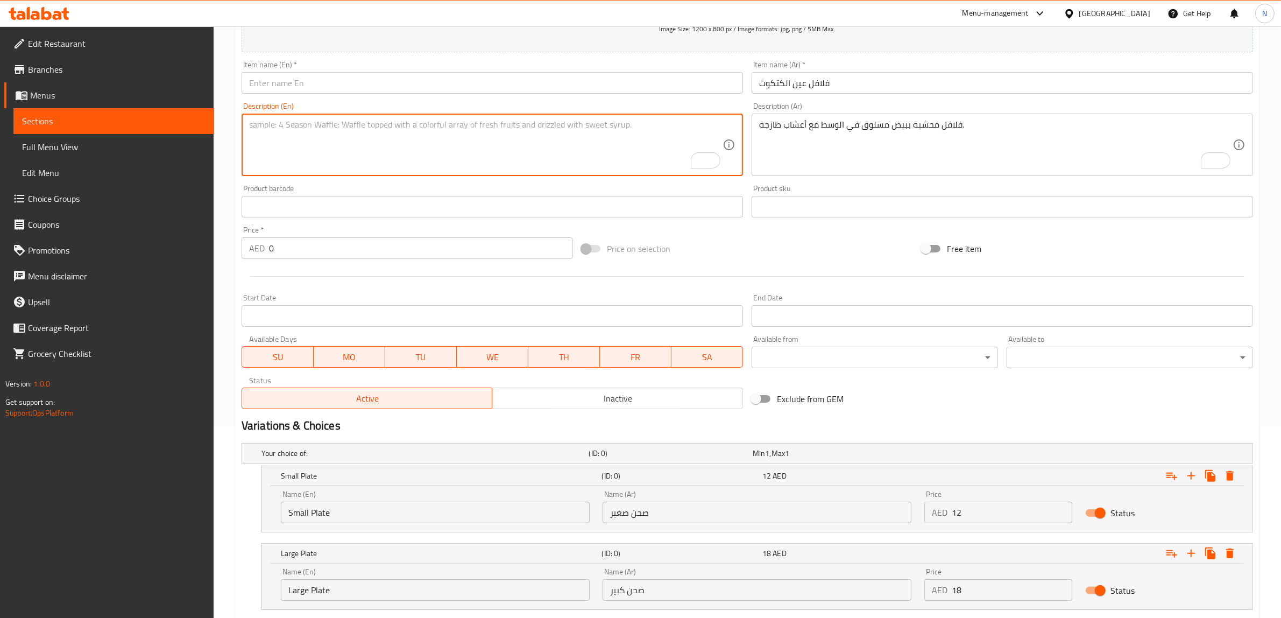
click at [504, 165] on textarea "To enrich screen reader interactions, please activate Accessibility in Grammarl…" at bounding box center [485, 144] width 473 height 51
paste textarea "Falafel stuffed with a boiled egg in the middle and fresh herbs."
type textarea "Falafel stuffed with a boiled egg in the middle and fresh herbs."
click at [423, 109] on div "Description (En) Falafel stuffed with a boiled egg in the middle and fresh herb…" at bounding box center [492, 139] width 501 height 74
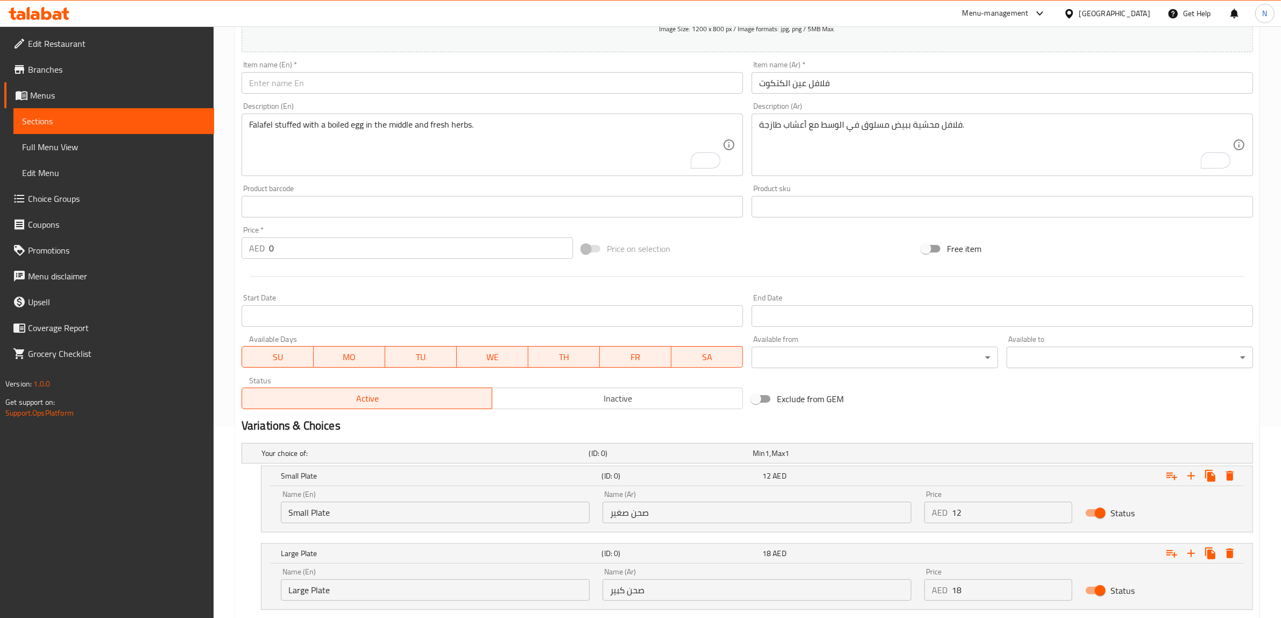
click at [430, 86] on input "text" at bounding box center [492, 83] width 501 height 22
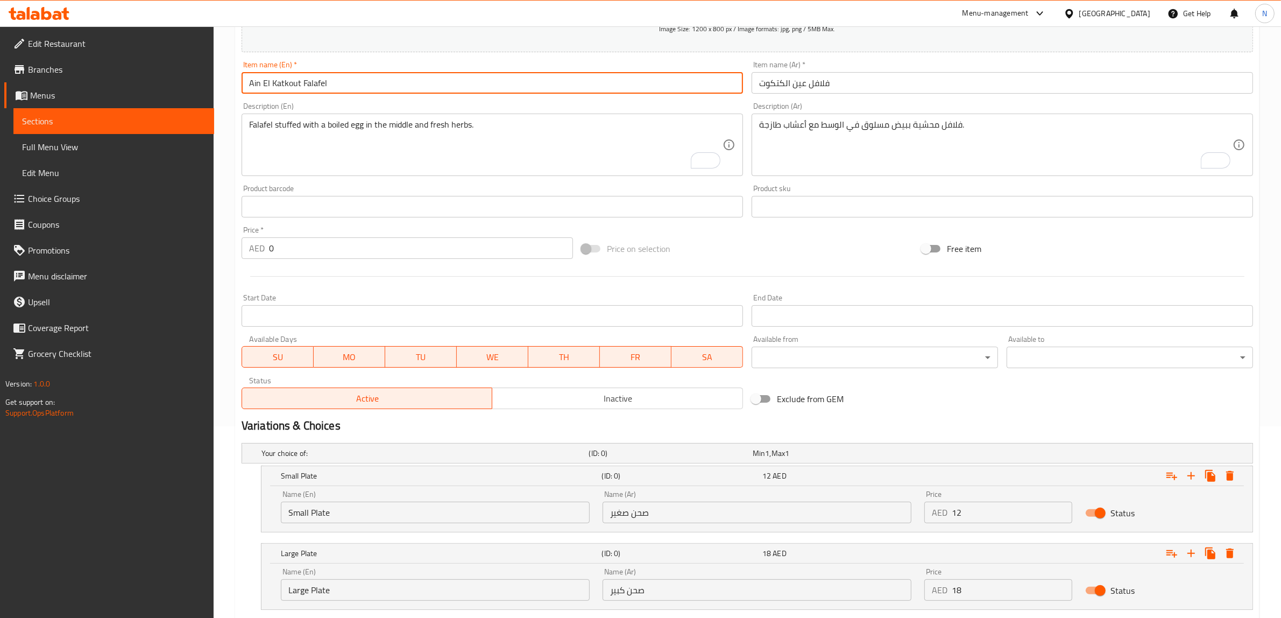
type input "Ain El Katkout Falafel"
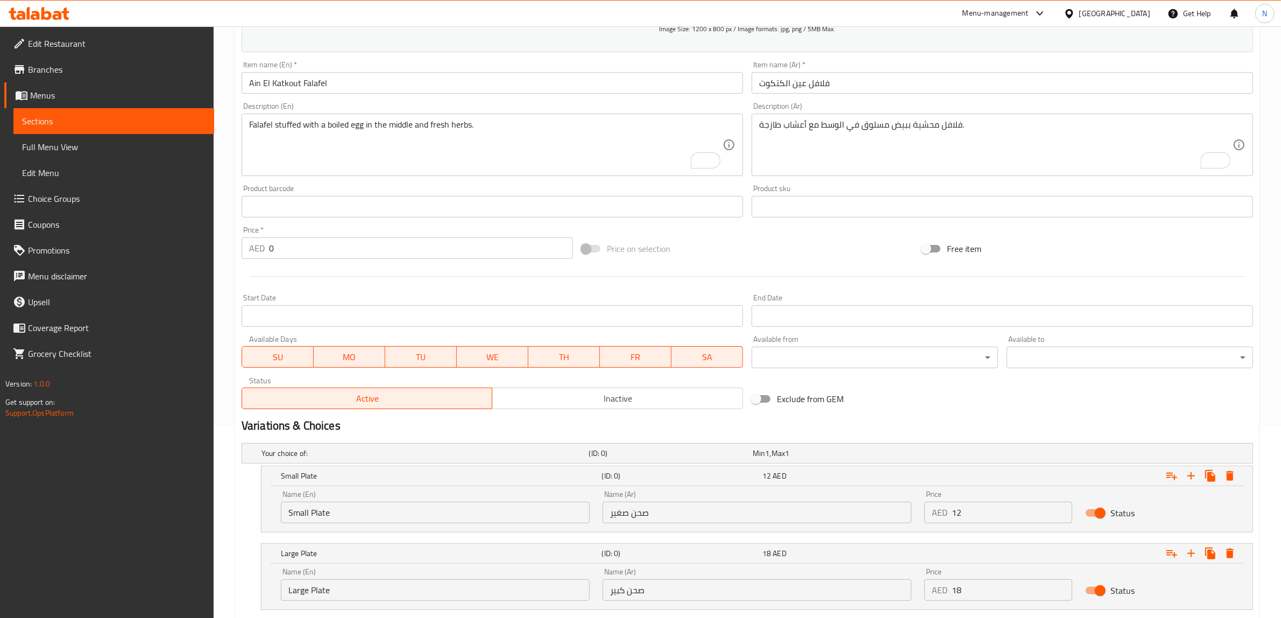
click at [431, 525] on div "Name (En) Small Plate Name (En)" at bounding box center [435, 507] width 322 height 46
click at [436, 514] on input "Small Plate" at bounding box center [435, 512] width 309 height 22
type input "Choice"
click at [436, 514] on input "text" at bounding box center [435, 512] width 309 height 22
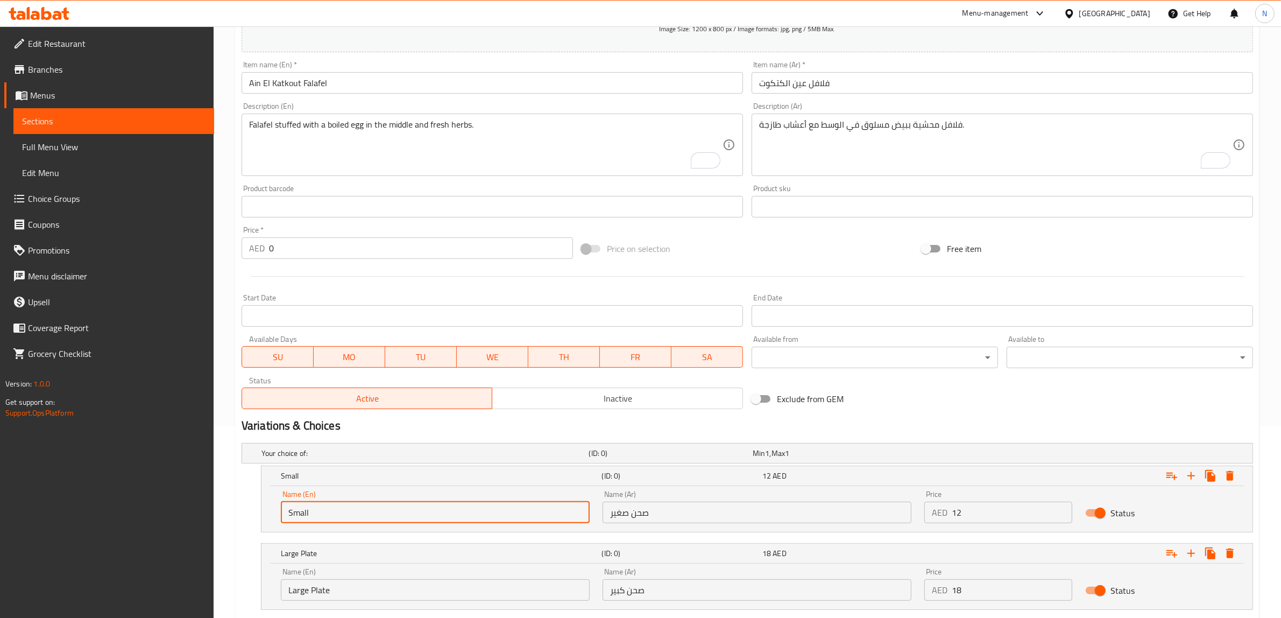
type input "Small Plate"
click at [351, 597] on input "Large Plate" at bounding box center [435, 590] width 309 height 22
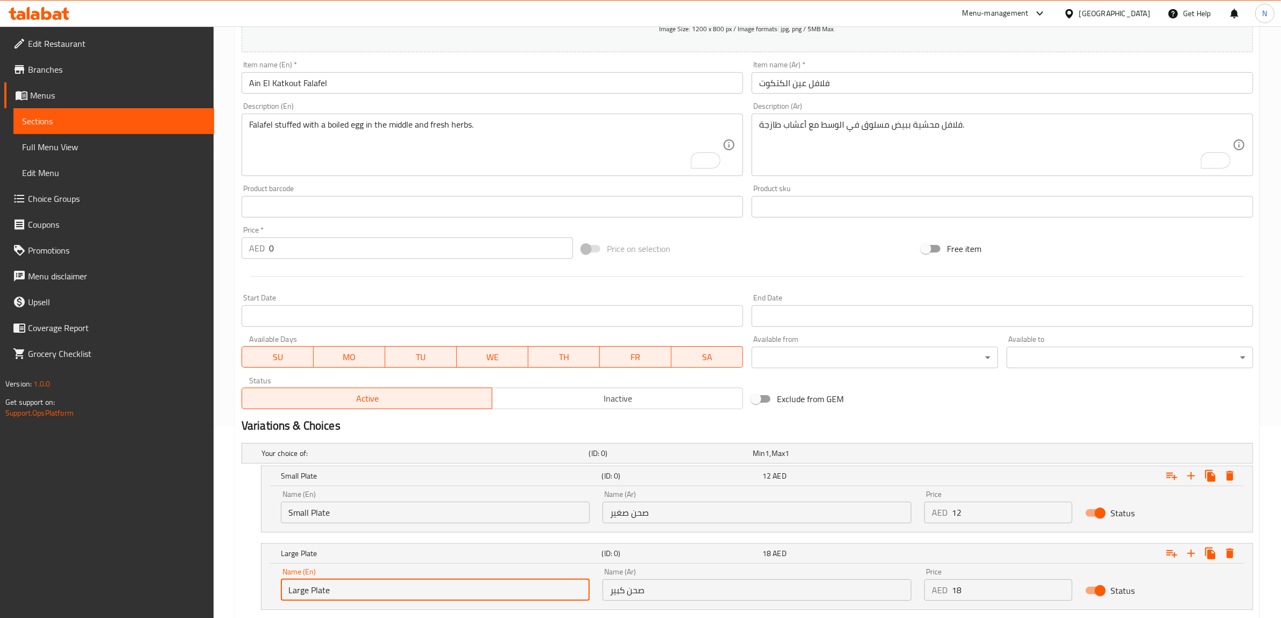
click at [351, 597] on input "Large Plate" at bounding box center [435, 590] width 309 height 22
type input "Choice"
click at [350, 592] on input "text" at bounding box center [435, 590] width 309 height 22
type input "Large Plate"
click at [693, 517] on input "صحن صغير" at bounding box center [757, 512] width 309 height 22
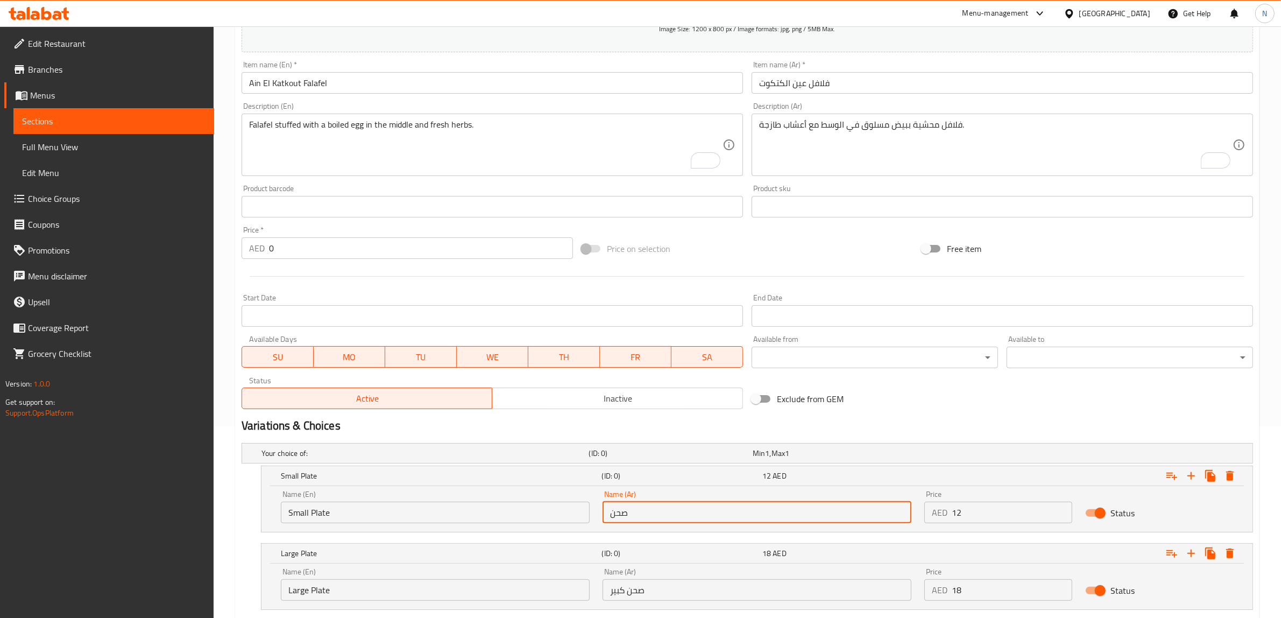
type input "صحن صغير"
click at [639, 514] on input "صحن صغير" at bounding box center [757, 512] width 309 height 22
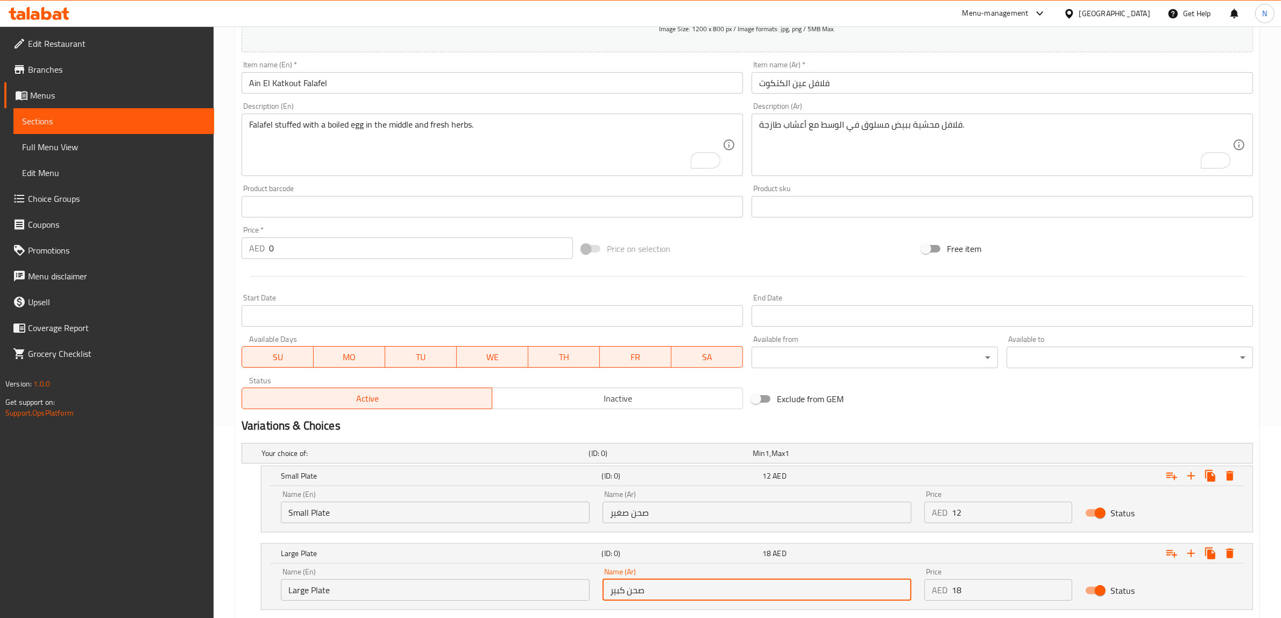
click at [635, 591] on input "صحن كبير" at bounding box center [757, 590] width 309 height 22
paste input "صحن"
type input "صحن كبير"
click at [974, 512] on input "12" at bounding box center [1012, 512] width 121 height 22
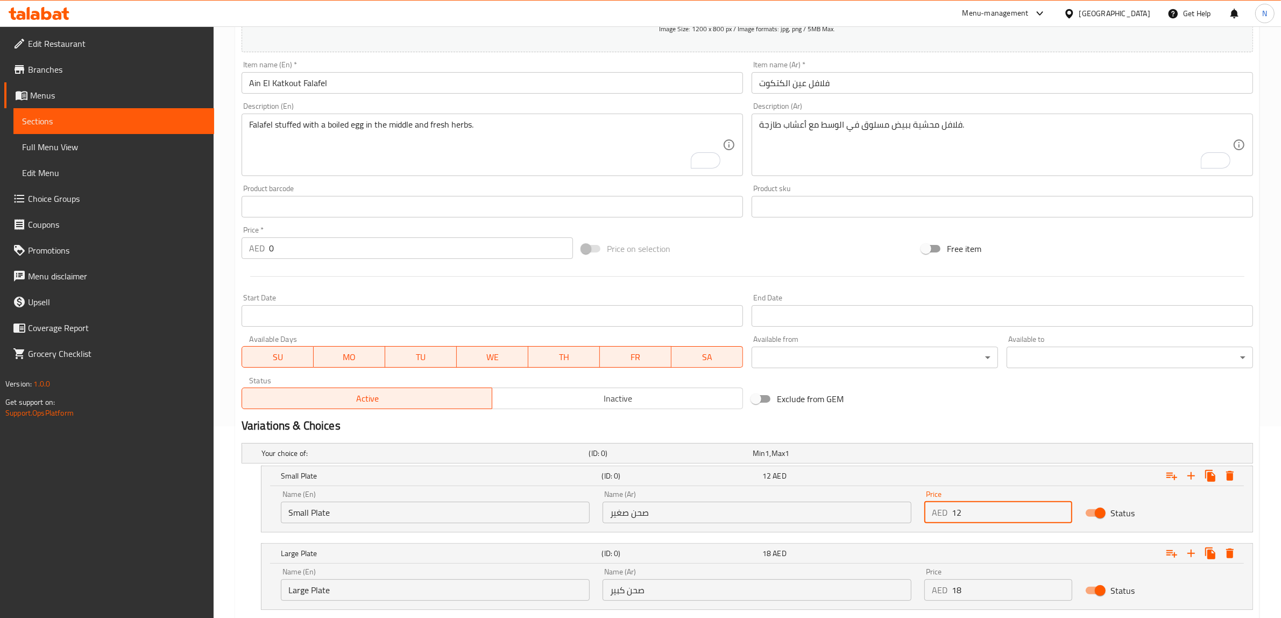
click at [974, 512] on input "12" at bounding box center [1012, 512] width 121 height 22
type input "12"
click at [986, 600] on input "18" at bounding box center [1012, 590] width 121 height 22
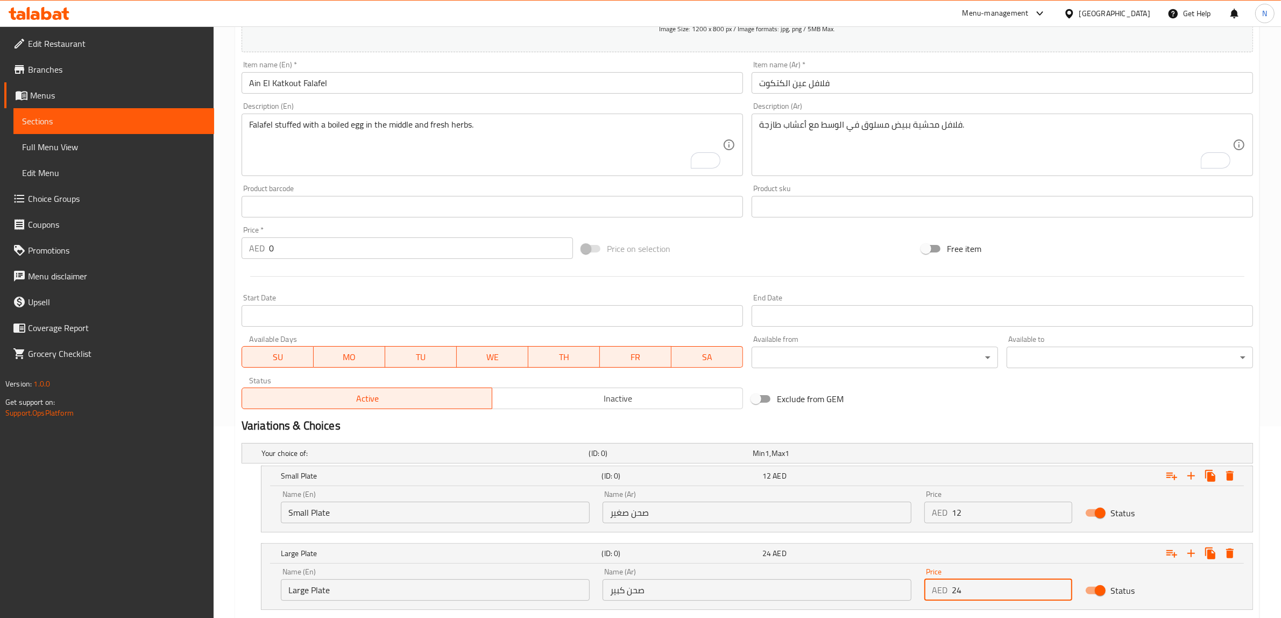
type input "24"
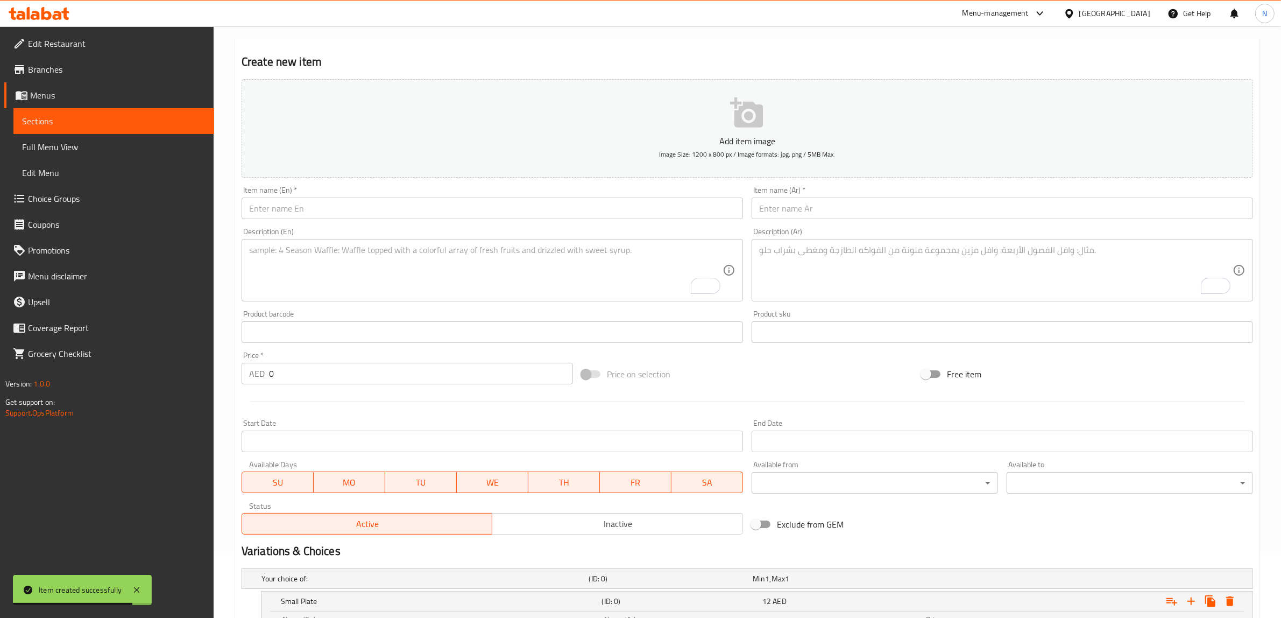
scroll to position [0, 0]
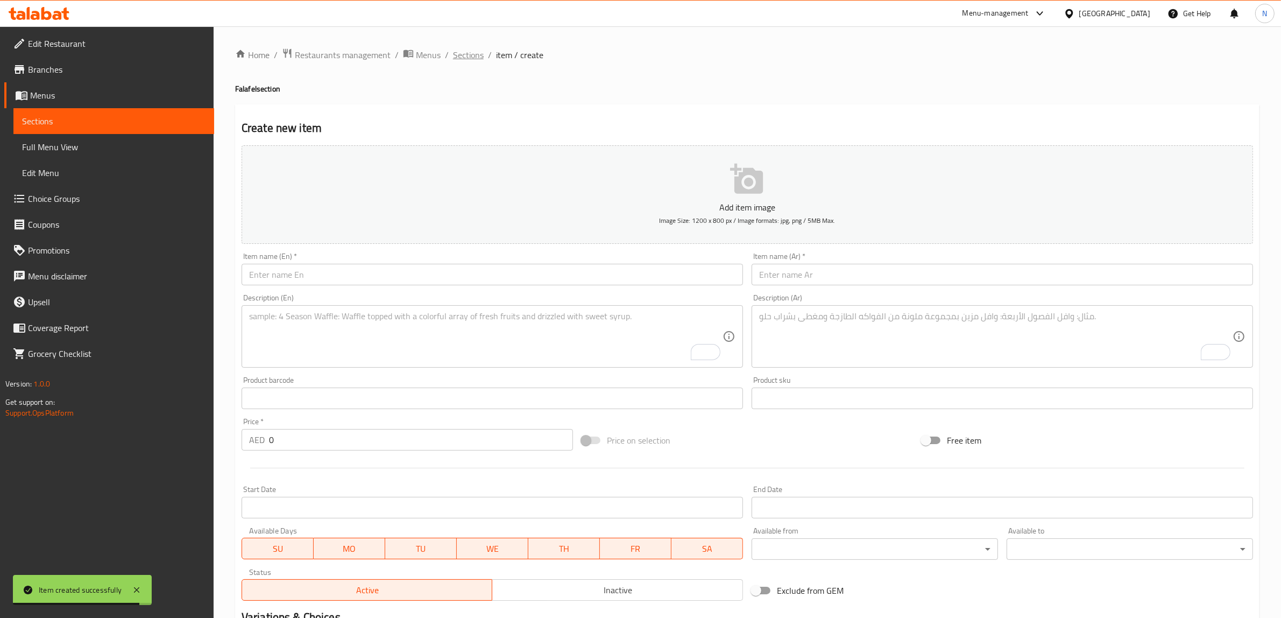
click at [469, 51] on span "Sections" at bounding box center [468, 54] width 31 height 13
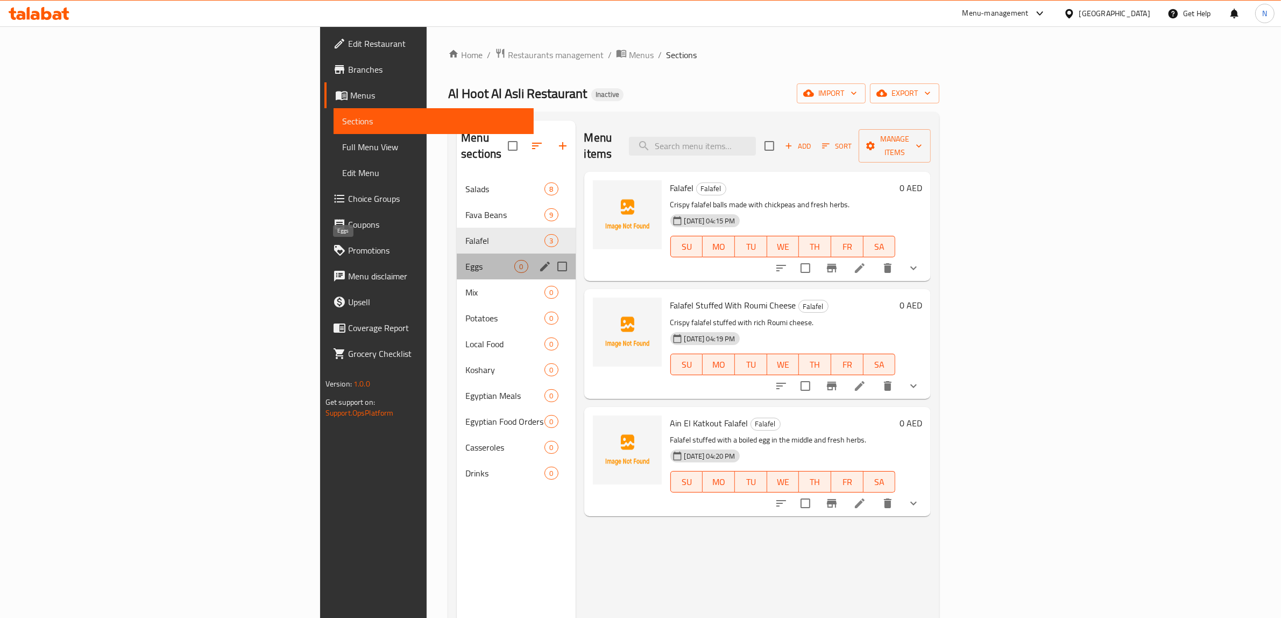
click at [465, 260] on span "Eggs" at bounding box center [489, 266] width 49 height 13
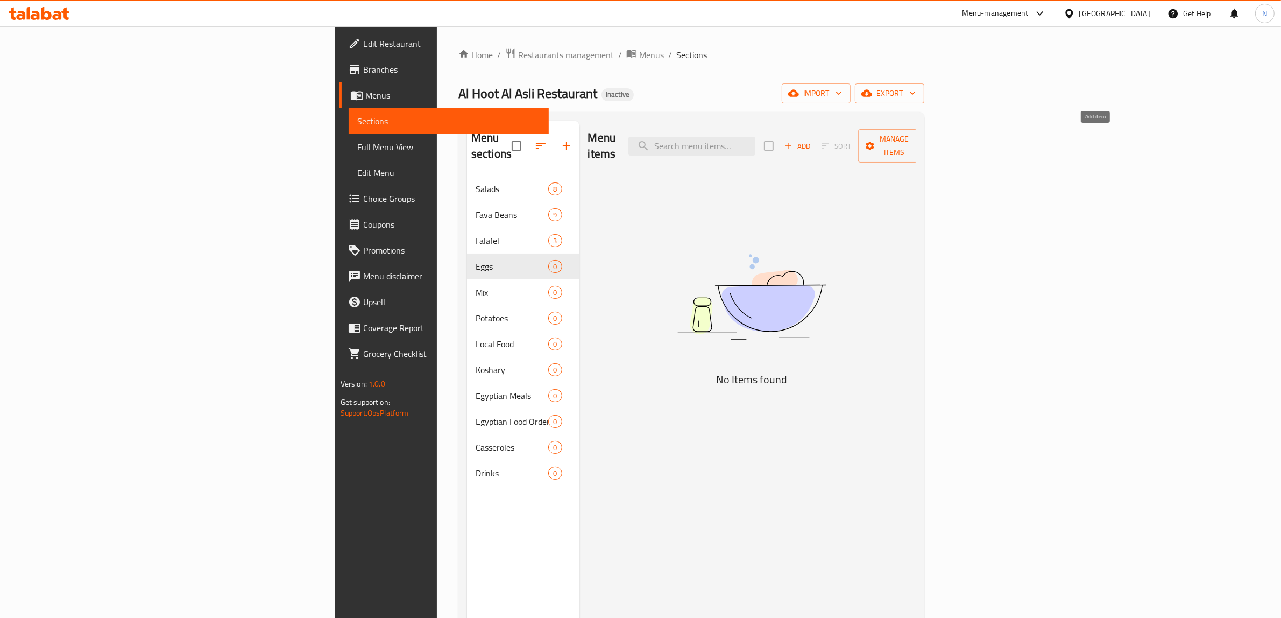
click at [812, 140] on span "Add" at bounding box center [797, 146] width 29 height 12
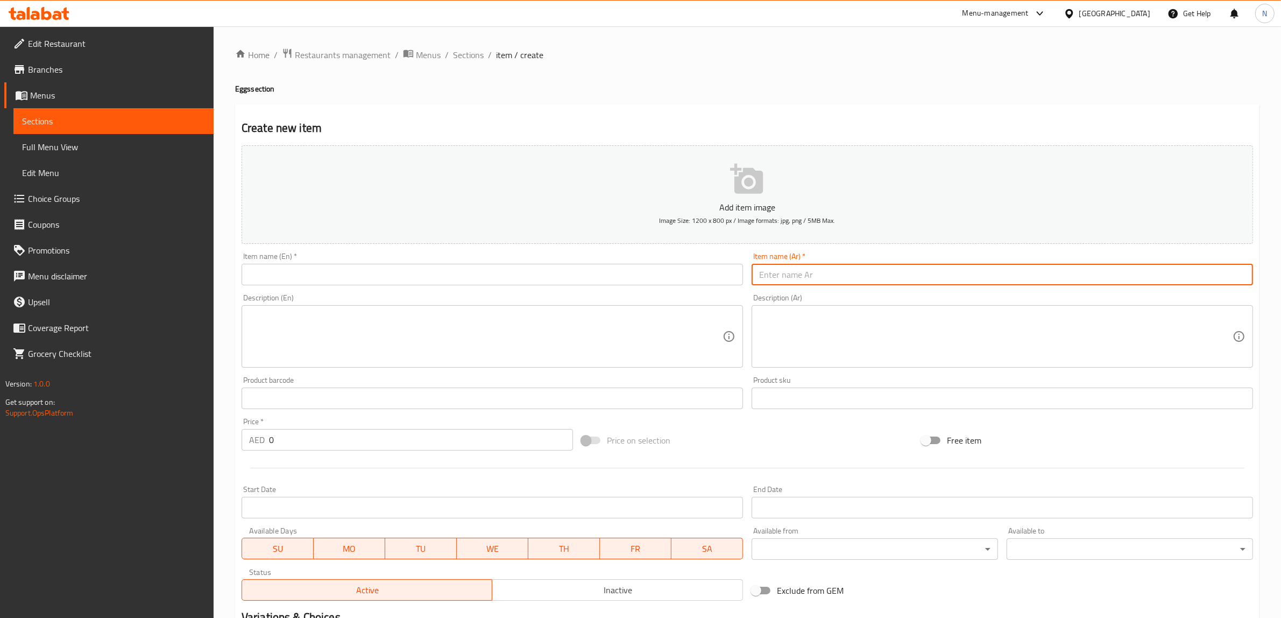
click at [845, 266] on input "text" at bounding box center [1002, 275] width 501 height 22
paste input "بيض أومليت مع فلفل وبصل"
type input "بيض أومليت مع فلفل وبصل"
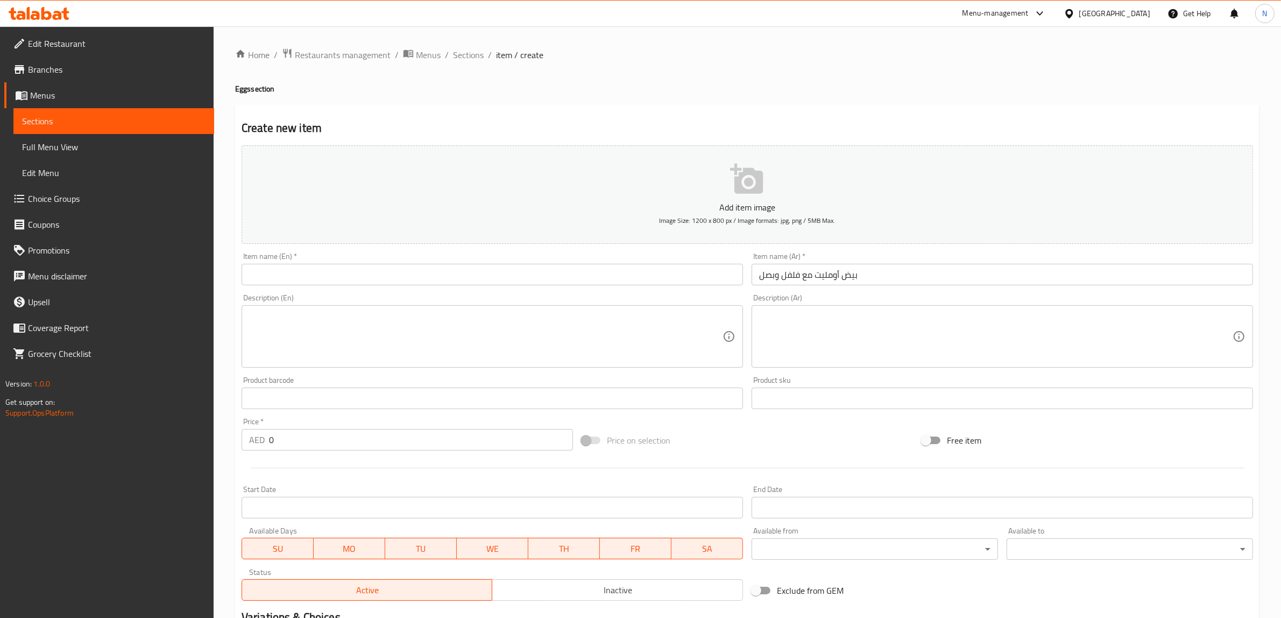
click at [904, 329] on textarea at bounding box center [995, 336] width 473 height 51
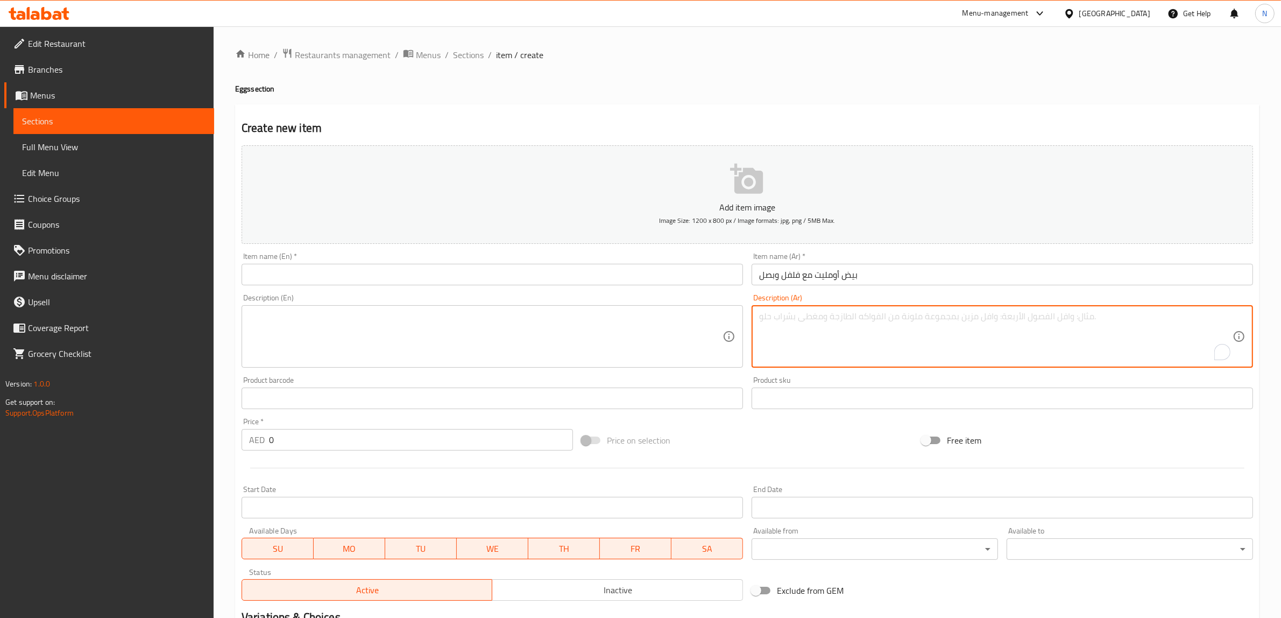
paste textarea "أومليت طازج محضر مع الفلفل والبصل لإفطار متكامل."
type textarea "أومليت طازج محضر مع الفلفل والبصل لإفطار متكامل."
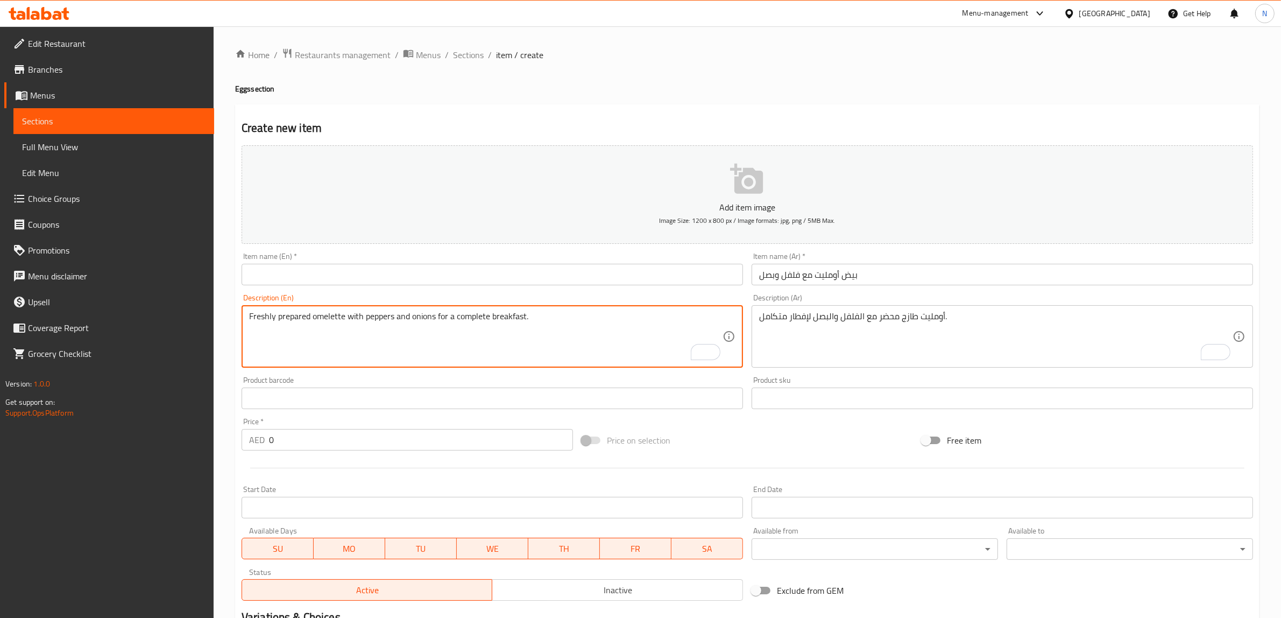
type textarea "Freshly prepared omelette with peppers and onions for a complete breakfast."
click at [888, 269] on input "بيض أومليت مع فلفل وبصل" at bounding box center [1002, 275] width 501 height 22
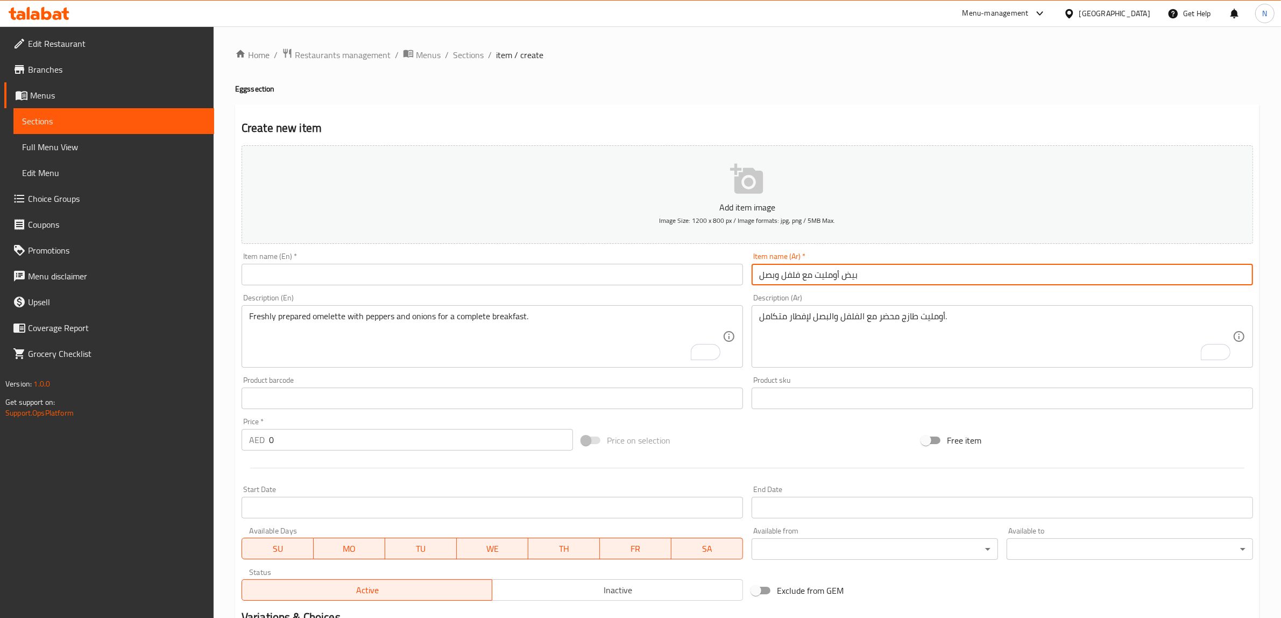
click at [888, 269] on input "بيض أومليت مع فلفل وبصل" at bounding box center [1002, 275] width 501 height 22
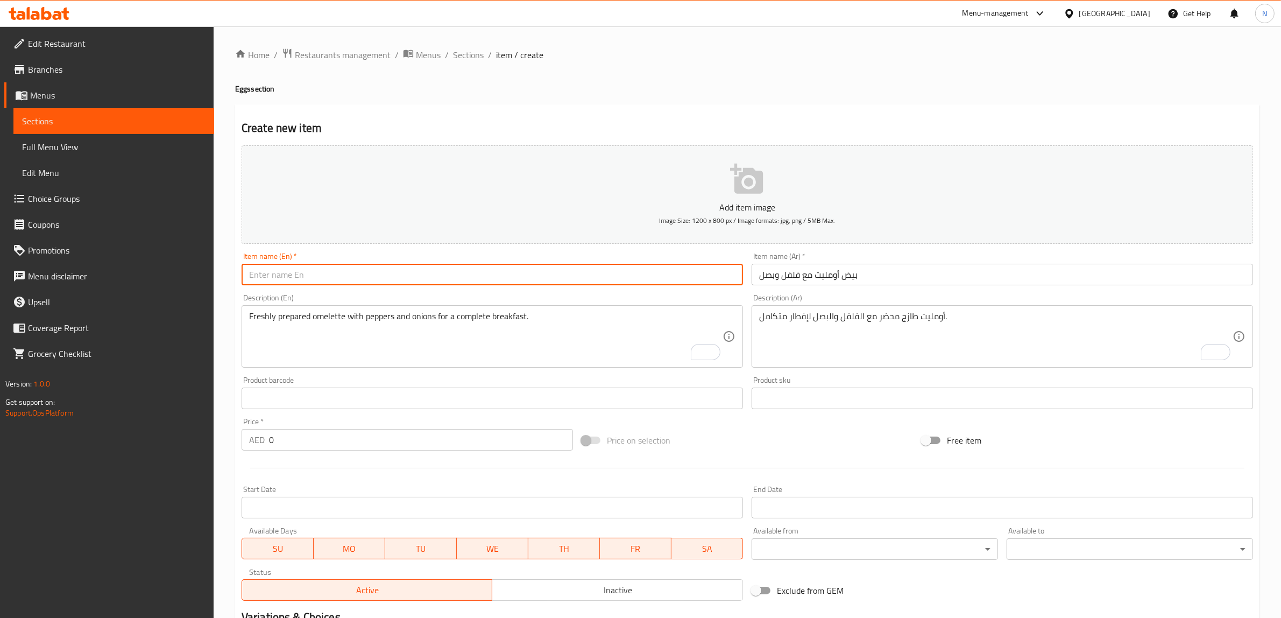
click at [313, 275] on input "text" at bounding box center [492, 275] width 501 height 22
paste input "Omelette With Peppers And Onions"
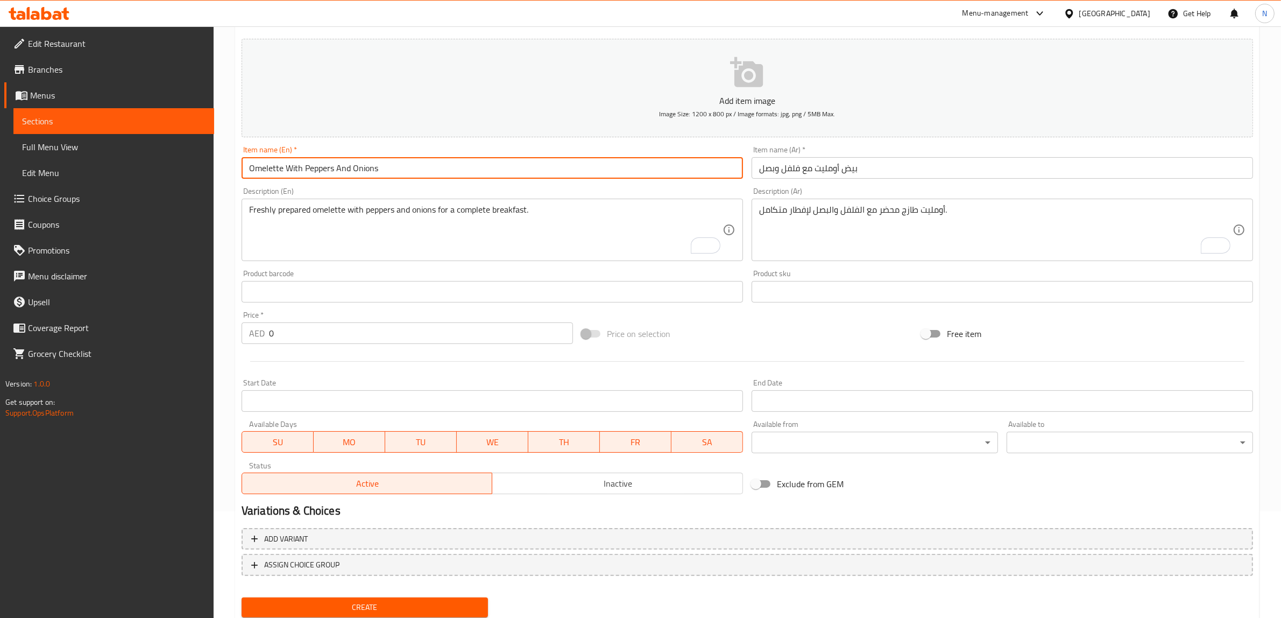
scroll to position [140, 0]
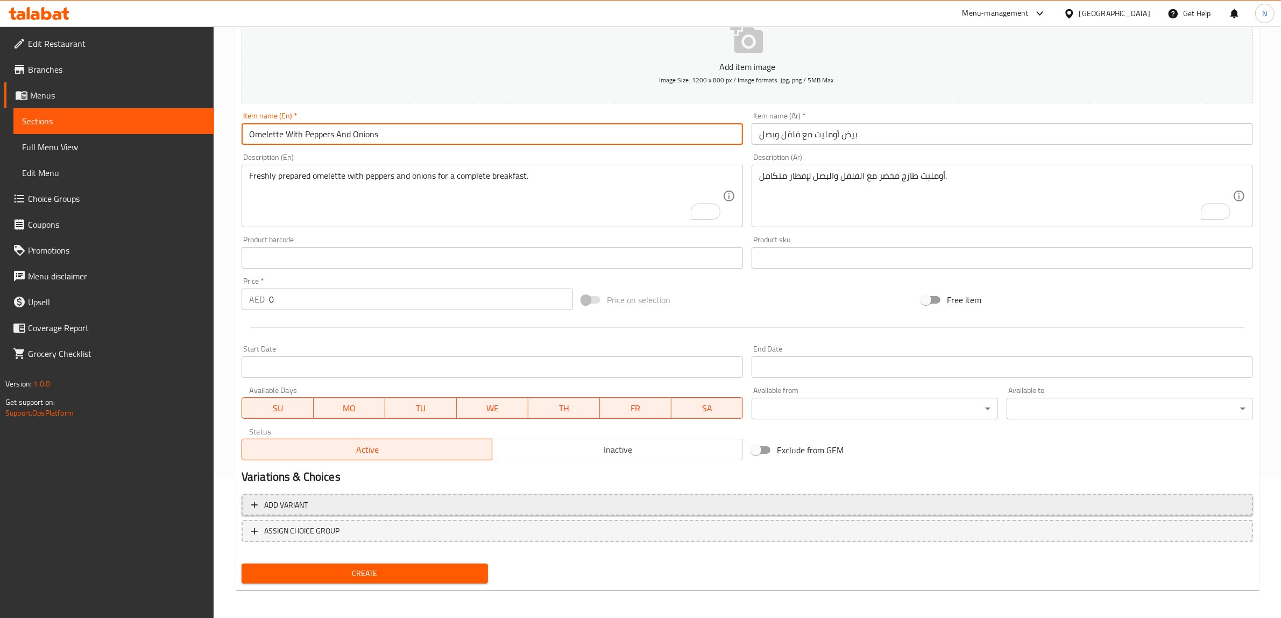
type input "Omelette With Peppers And Onions"
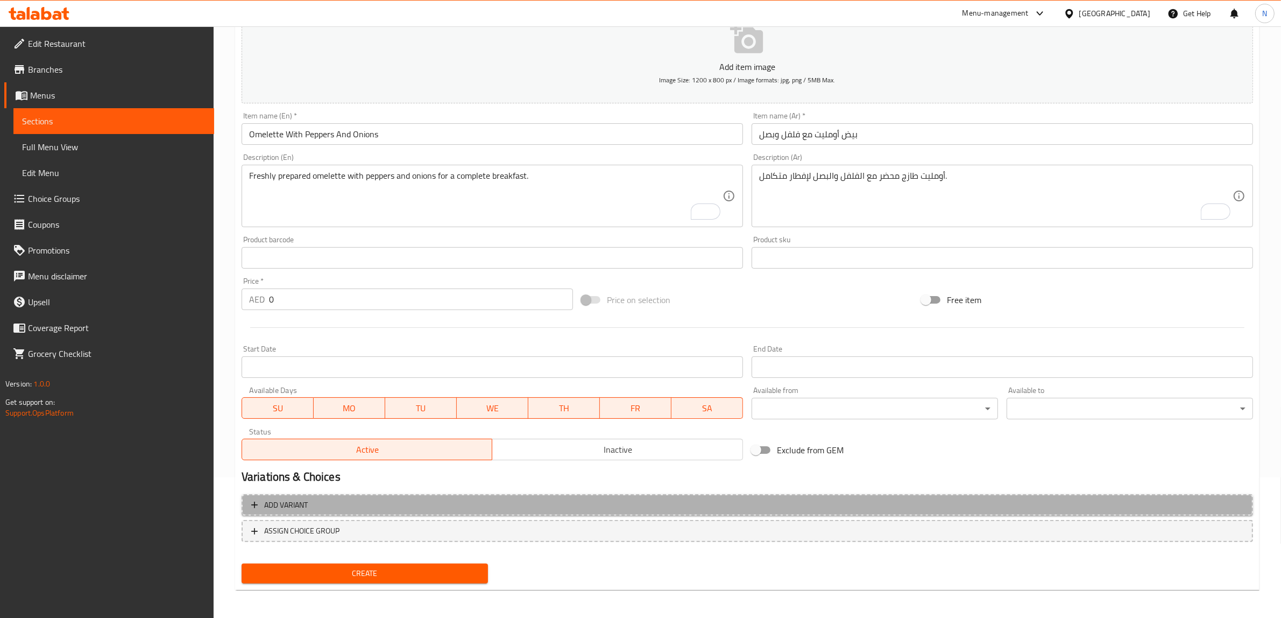
click at [1001, 501] on span "Add variant" at bounding box center [747, 504] width 992 height 13
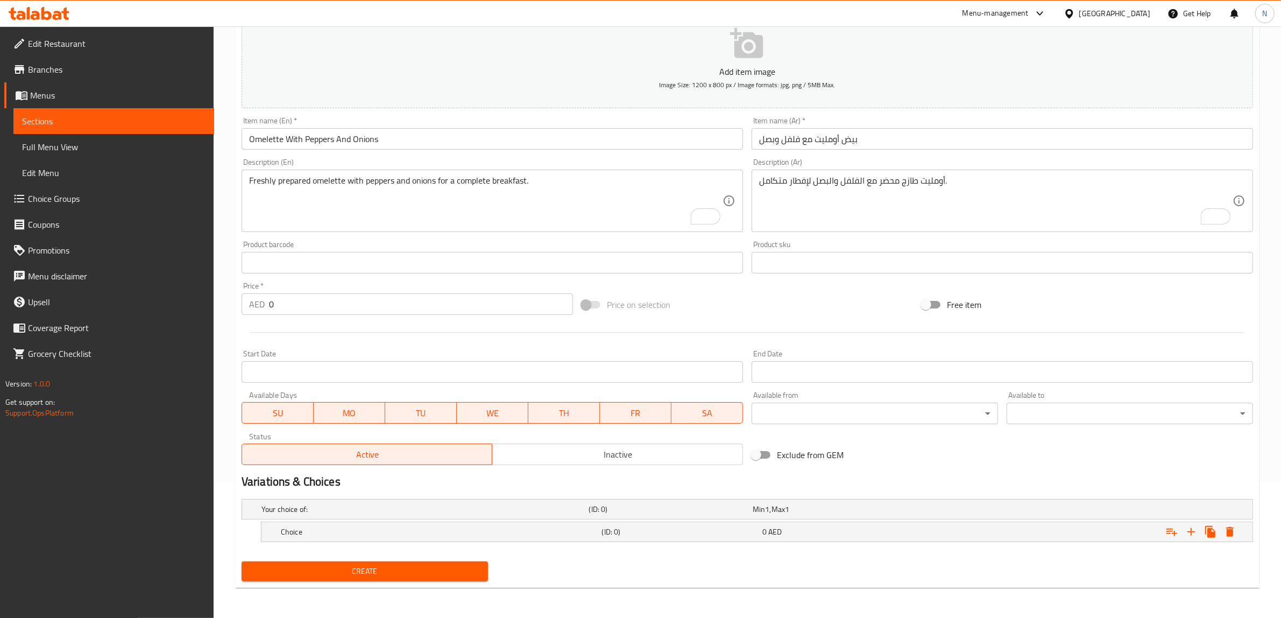
scroll to position [135, 0]
click at [1187, 526] on icon "Expand" at bounding box center [1191, 532] width 13 height 13
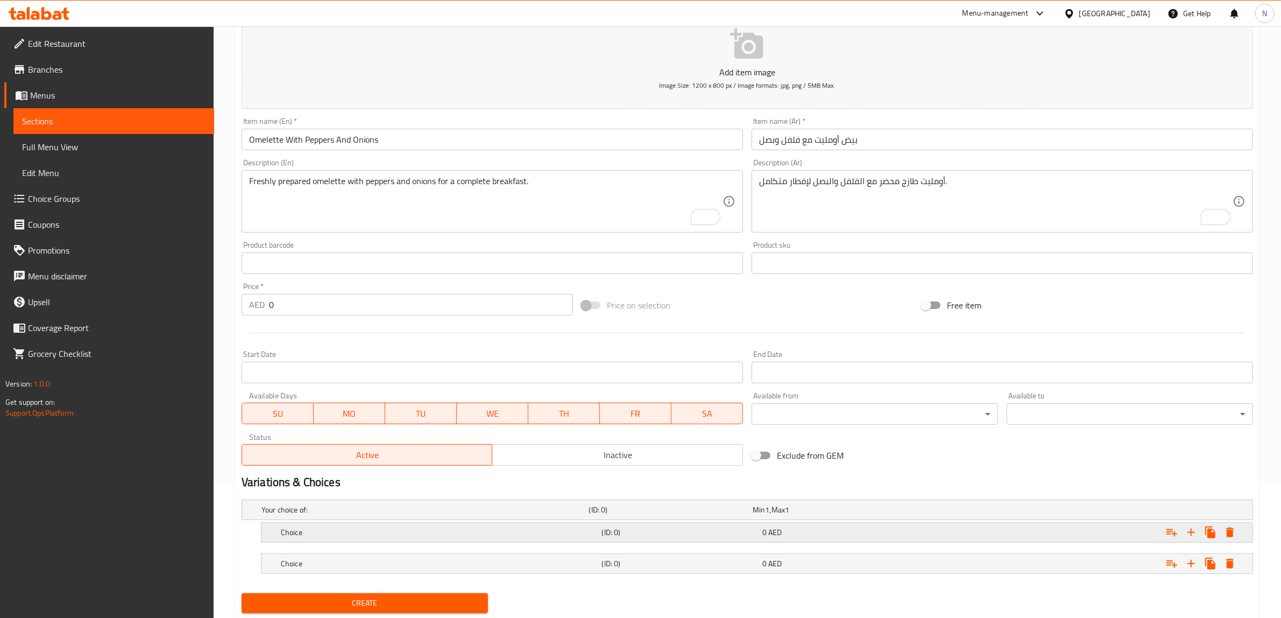
click at [738, 536] on h5 "(ID: 0)" at bounding box center [680, 532] width 156 height 11
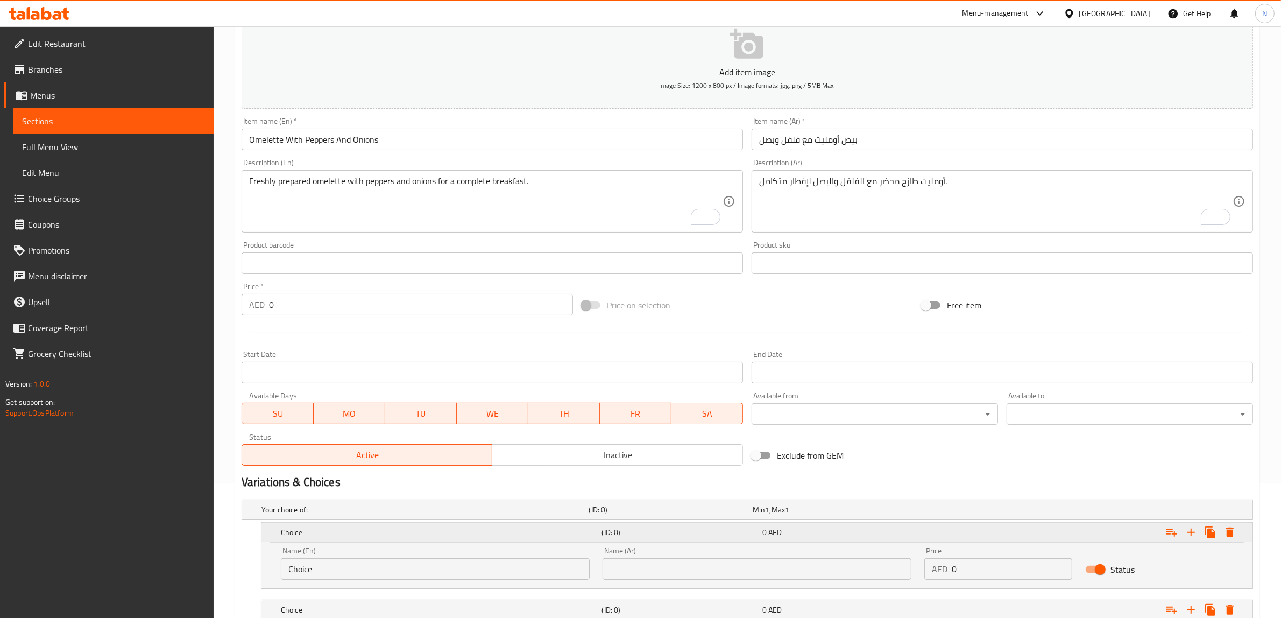
scroll to position [213, 0]
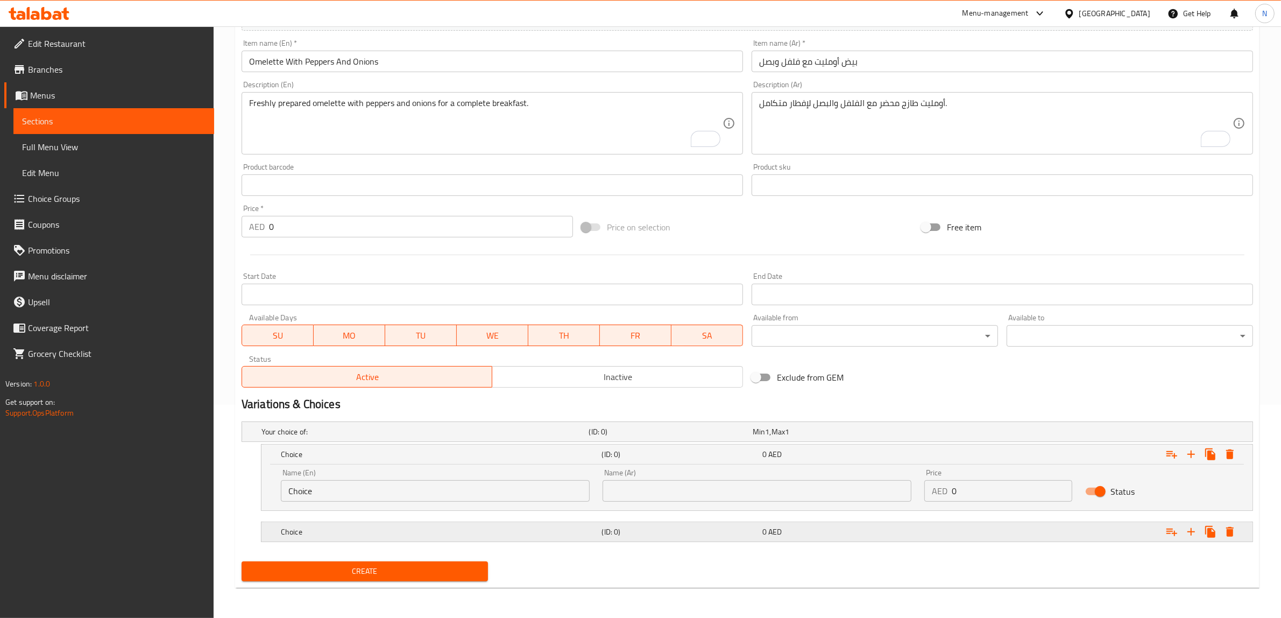
click at [730, 540] on div "Choice (ID: 0) 0 AED" at bounding box center [760, 532] width 963 height 24
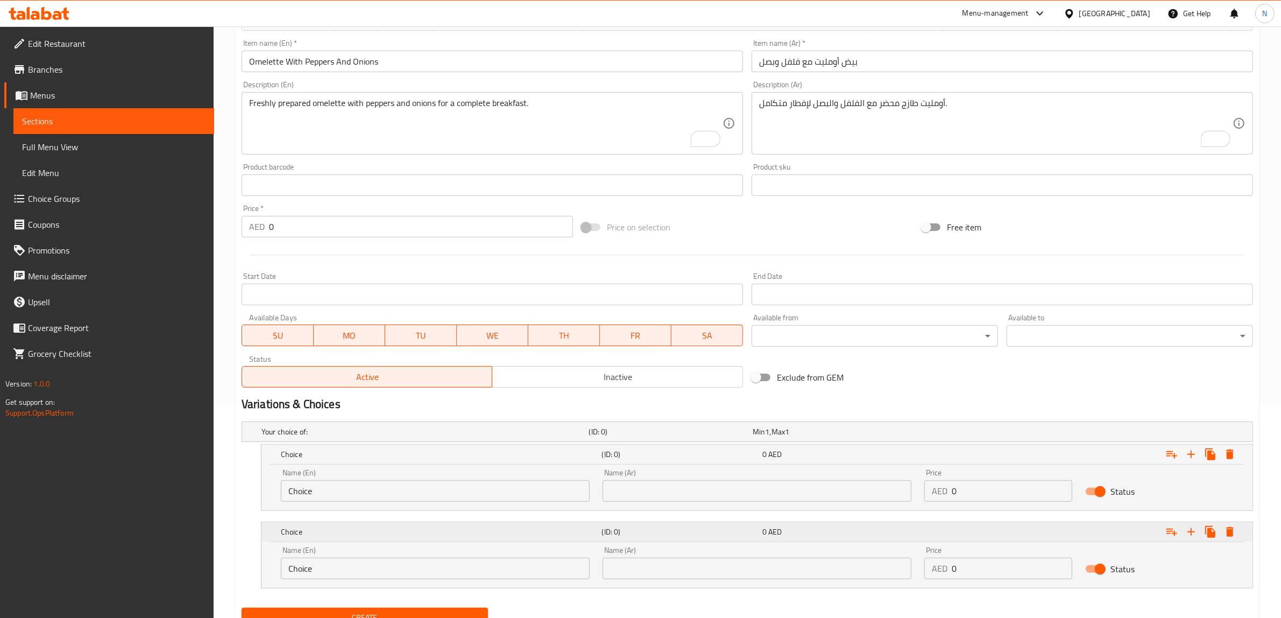
scroll to position [259, 0]
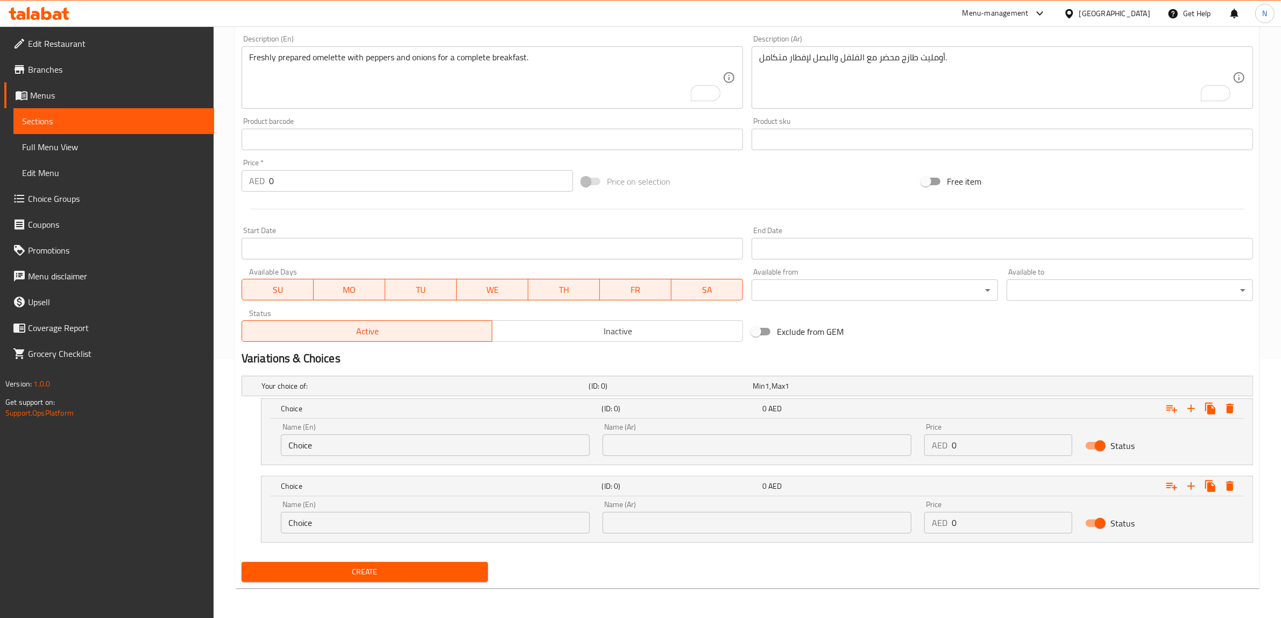
click at [458, 432] on div "Name (En) Choice Name (En)" at bounding box center [435, 439] width 309 height 33
click at [436, 437] on input "Choice" at bounding box center [435, 445] width 309 height 22
click at [436, 437] on input "text" at bounding box center [435, 445] width 309 height 22
type input "Small Plate"
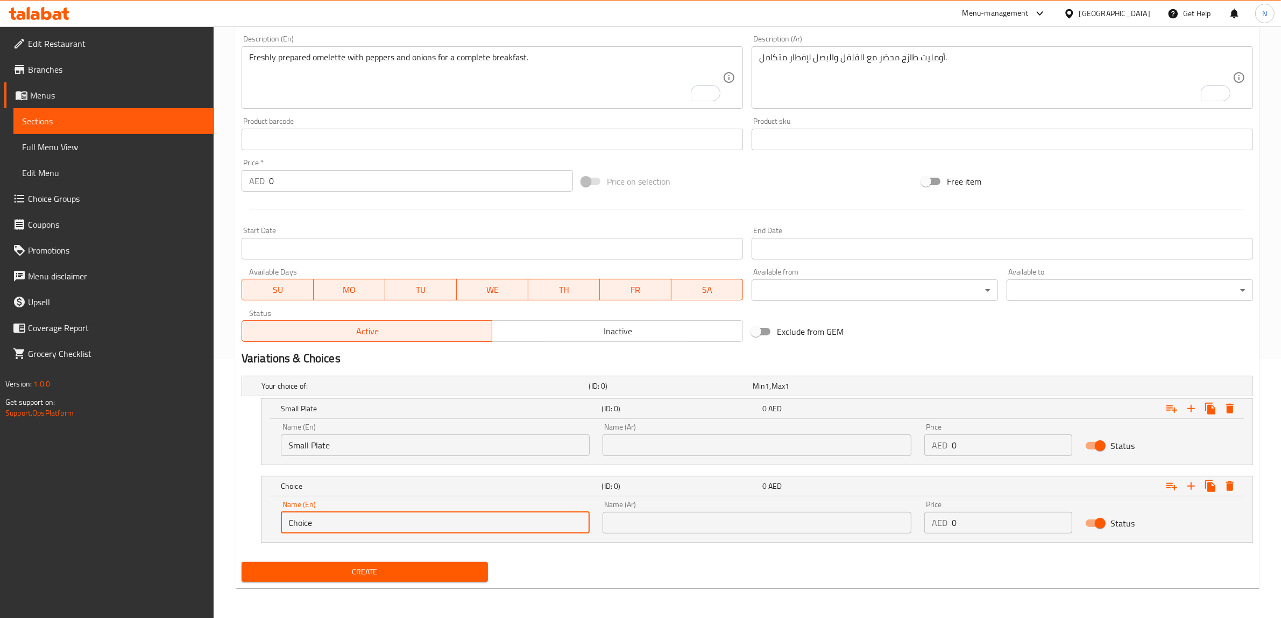
click at [358, 525] on input "Choice" at bounding box center [435, 523] width 309 height 22
click at [358, 525] on input "text" at bounding box center [435, 523] width 309 height 22
type input "Large Plate"
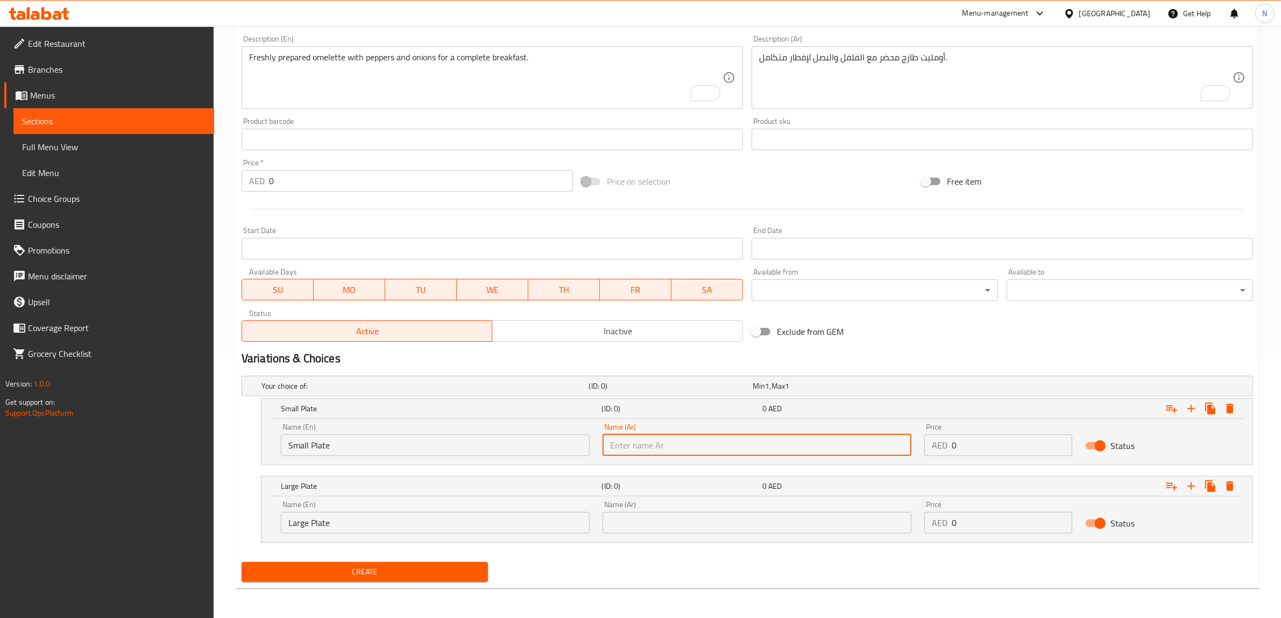
click at [696, 443] on input "text" at bounding box center [757, 445] width 309 height 22
type input "صحن صغير"
click at [641, 445] on input "صحن صغير" at bounding box center [757, 445] width 309 height 22
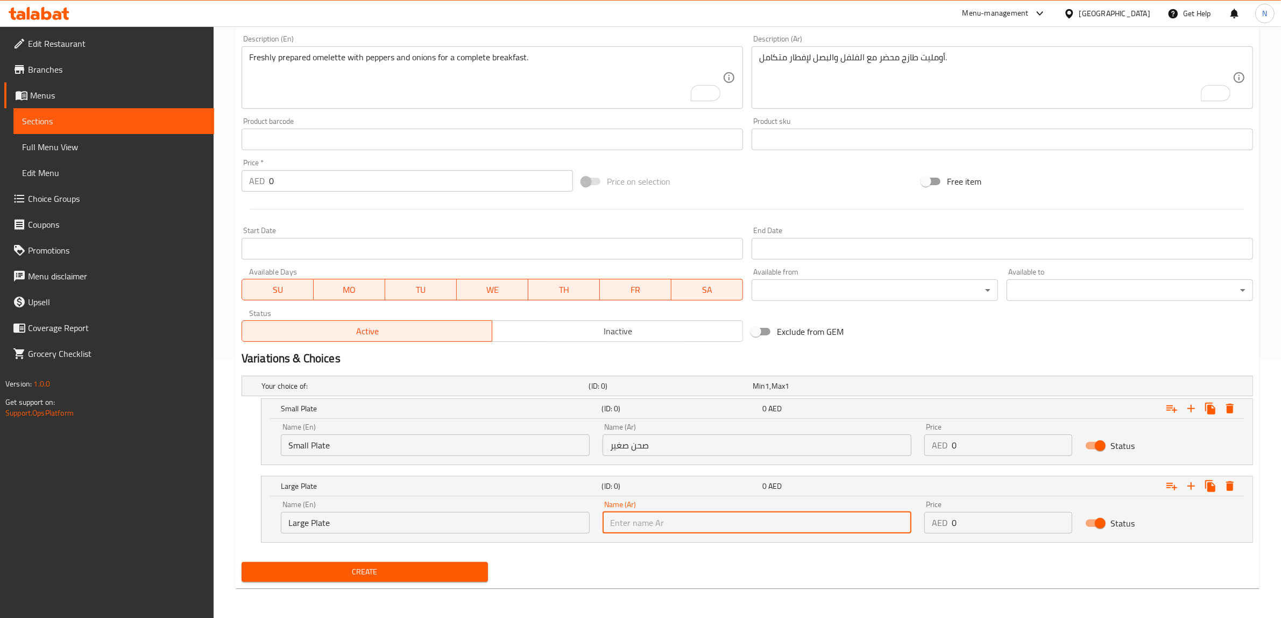
click at [646, 530] on input "text" at bounding box center [757, 523] width 309 height 22
paste input "صحن"
type input "صحن كبير"
click at [974, 440] on input "0" at bounding box center [1012, 445] width 121 height 22
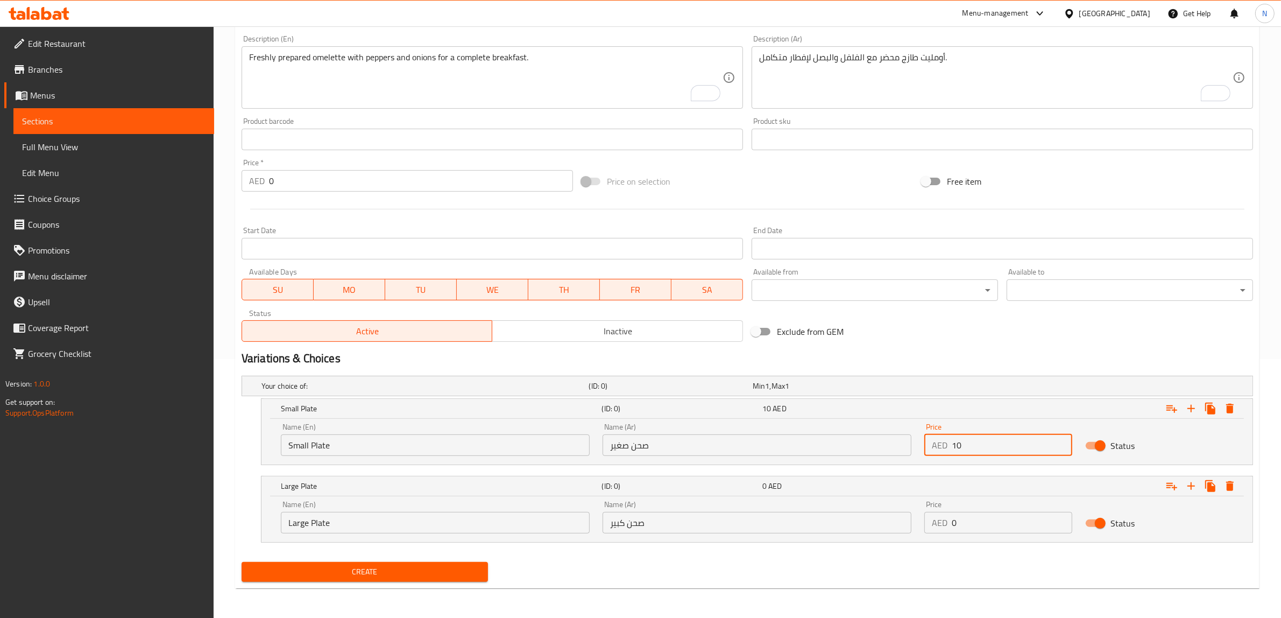
type input "10"
click at [980, 534] on div "Price AED 0 Price" at bounding box center [998, 517] width 161 height 46
click at [982, 522] on input "0" at bounding box center [1012, 523] width 121 height 22
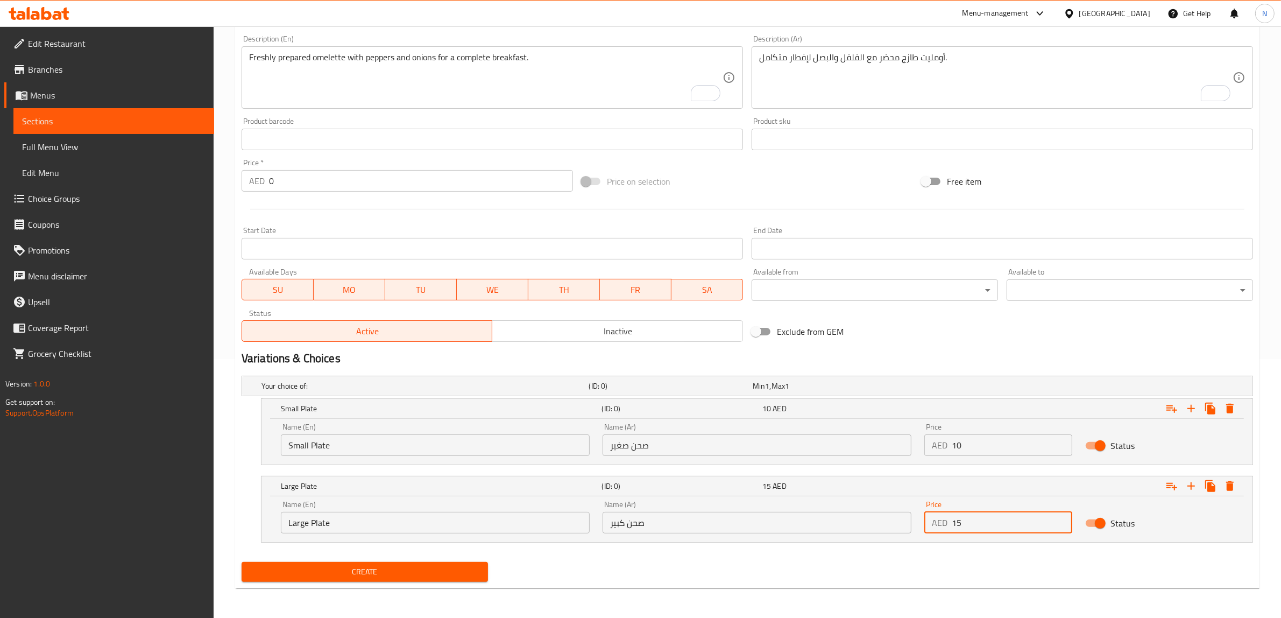
type input "15"
click at [242, 562] on button "Create" at bounding box center [365, 572] width 246 height 20
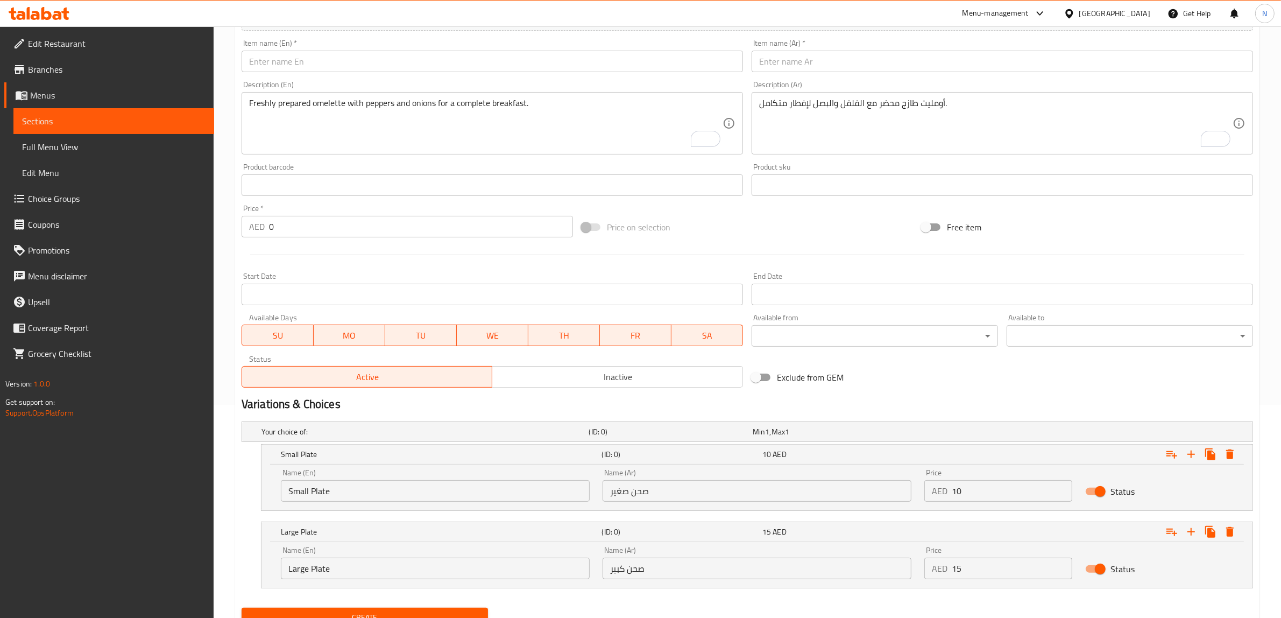
scroll to position [192, 0]
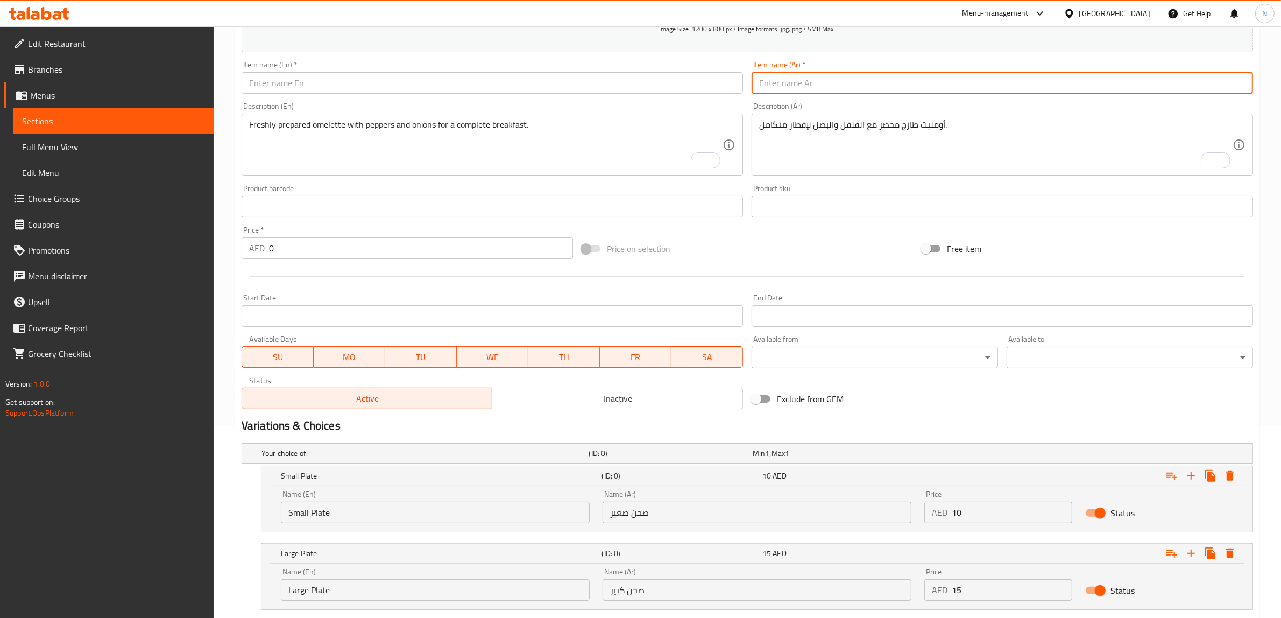
click at [867, 74] on input "text" at bounding box center [1002, 83] width 501 height 22
paste input "بيض بالشكشوكة"
type input "بيض بالشكشوكة"
click at [299, 87] on input "text" at bounding box center [492, 83] width 501 height 22
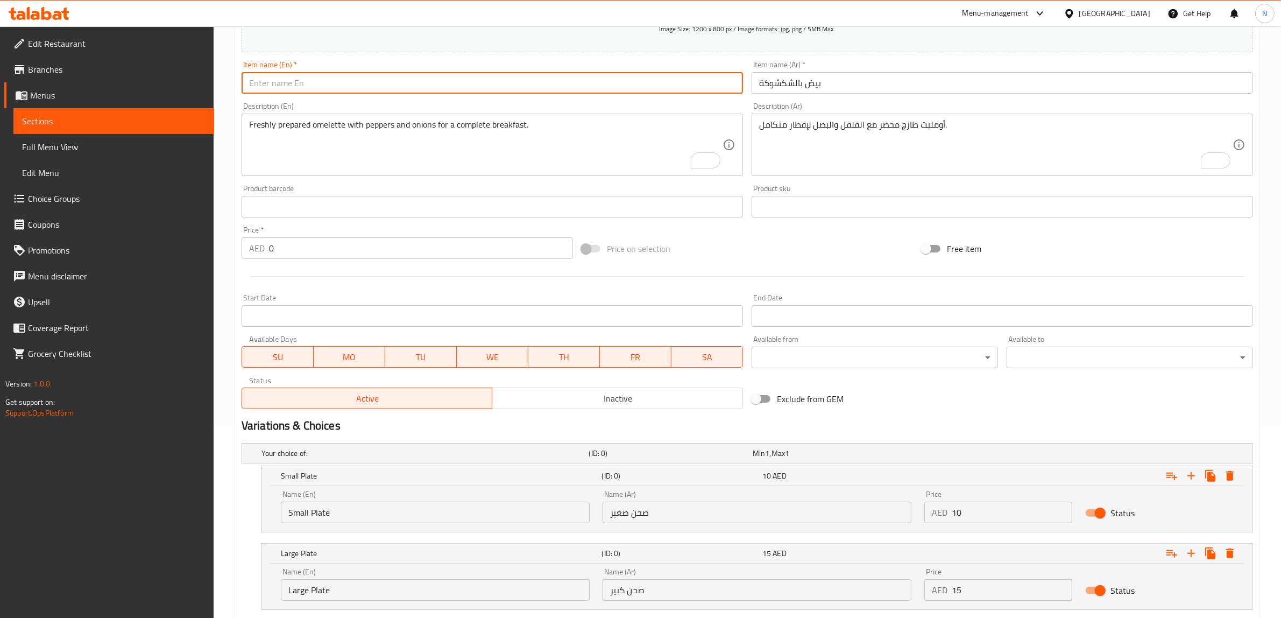
paste input "Eggs With [PERSON_NAME]"
type input "Eggs With [PERSON_NAME]"
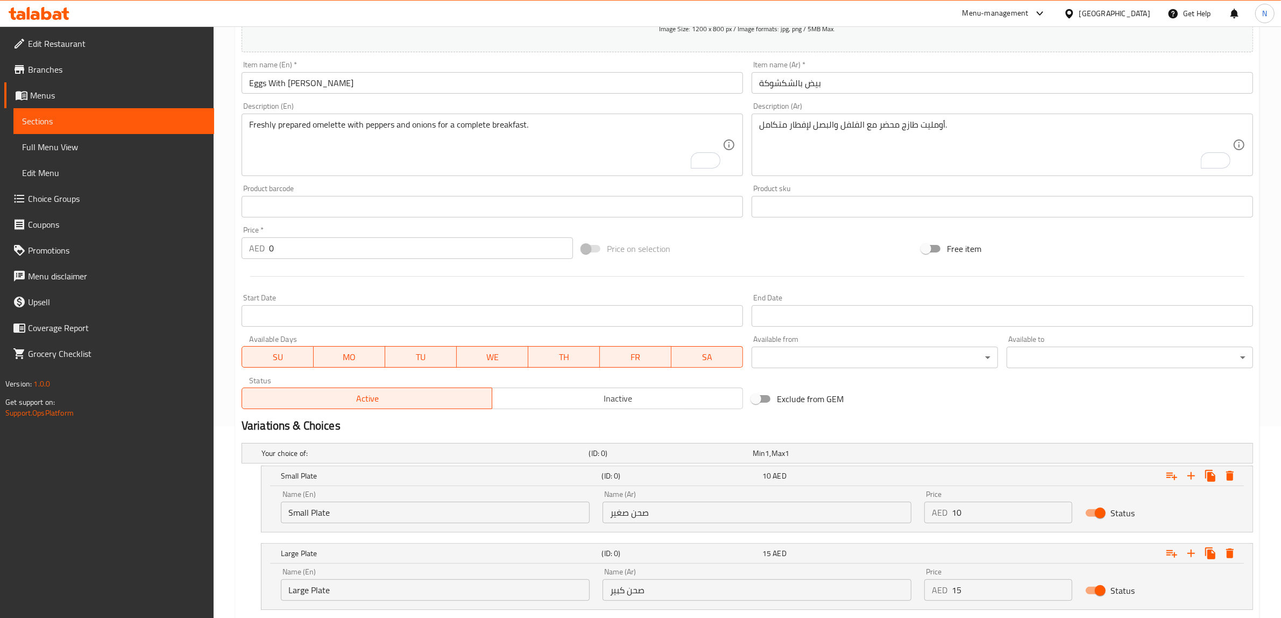
click at [875, 150] on textarea "أومليت طازج محضر مع الفلفل والبصل لإفطار متكامل." at bounding box center [995, 144] width 473 height 51
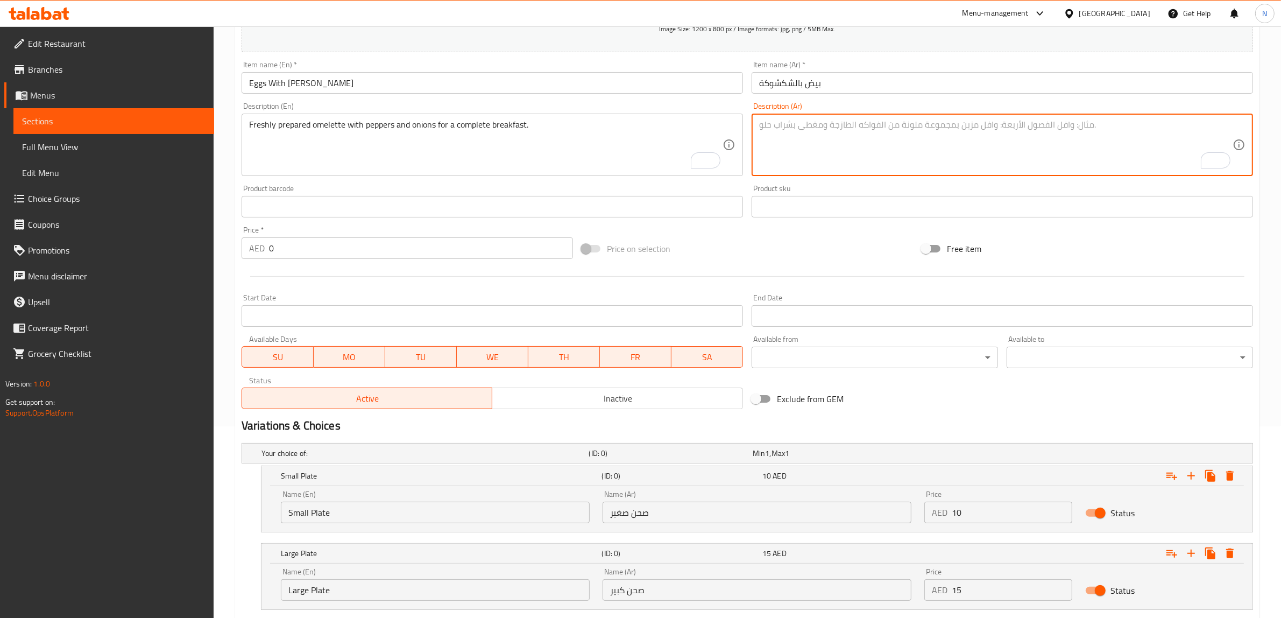
paste textarea "بيض مطبوخ مع صلصة طماطم طازجة وتوابل حارة."
type textarea "بيض مطبوخ مع صلصة طماطم طازجة وتوابل حارة."
click at [495, 148] on textarea "Freshly prepared omelette with peppers and onions for a complete breakfast." at bounding box center [485, 144] width 473 height 51
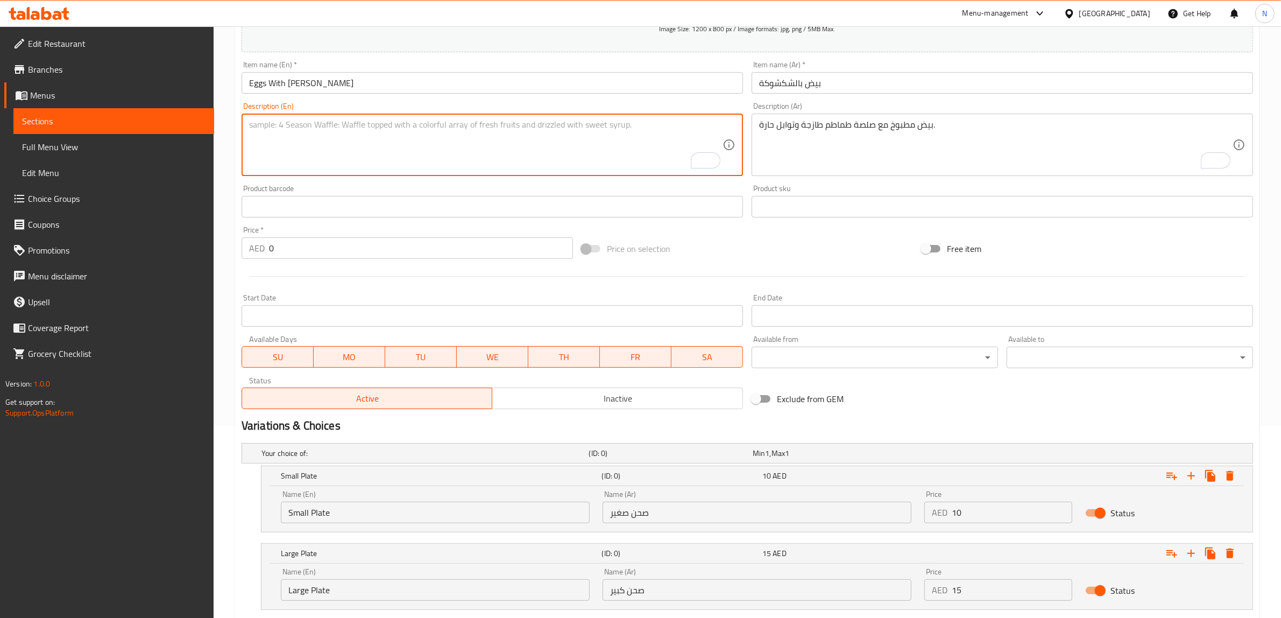
paste textarea "Eggs cooked with fresh tomato sauce and hot spices."
type textarea "Eggs cooked with fresh tomato sauce and hot spices."
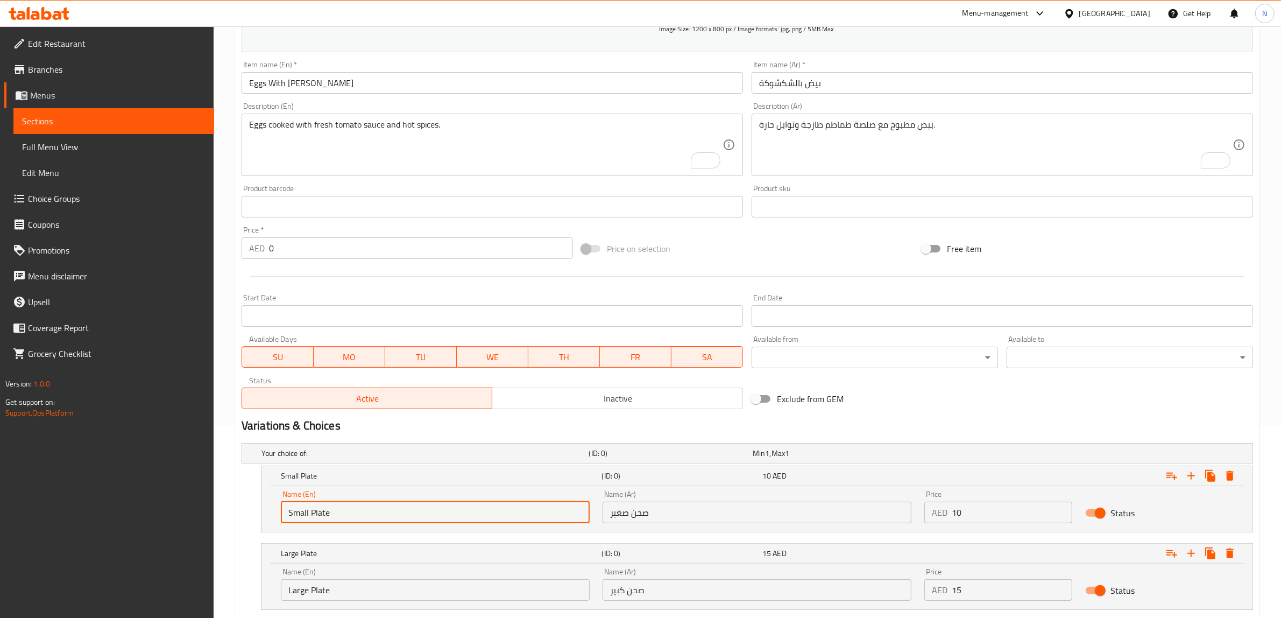
click at [383, 507] on input "Small Plate" at bounding box center [435, 512] width 309 height 22
type input "Choice"
click at [383, 507] on input "text" at bounding box center [435, 512] width 309 height 22
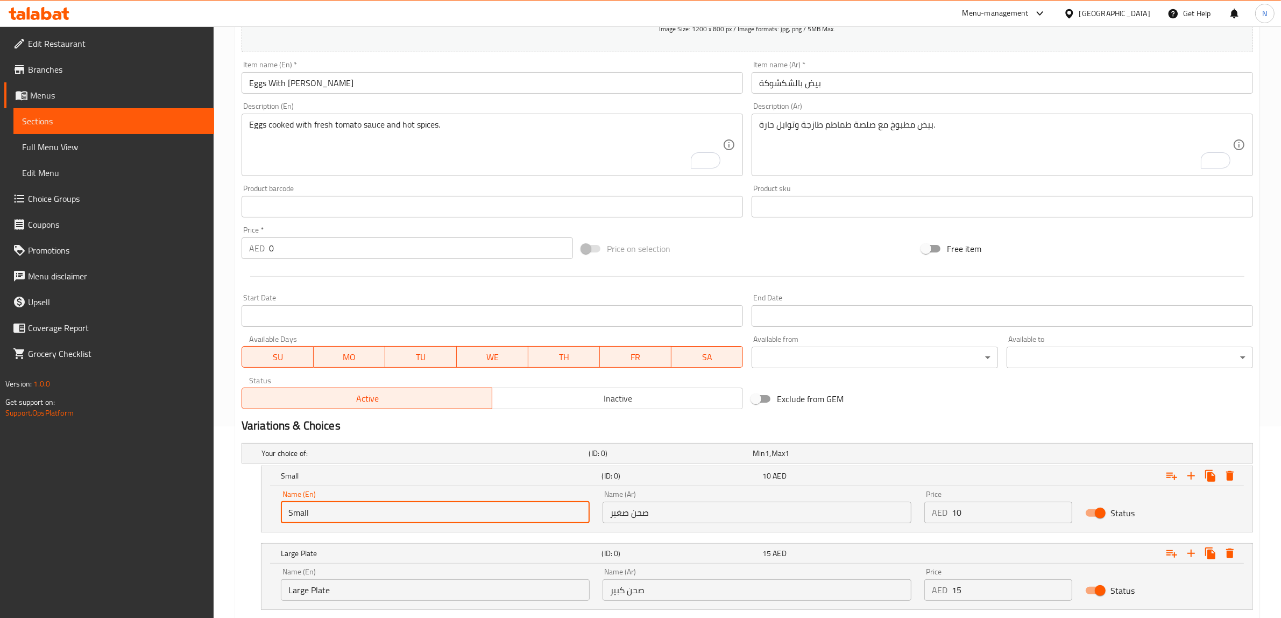
type input "Small Plate"
click at [366, 587] on input "Large Plate" at bounding box center [435, 590] width 309 height 22
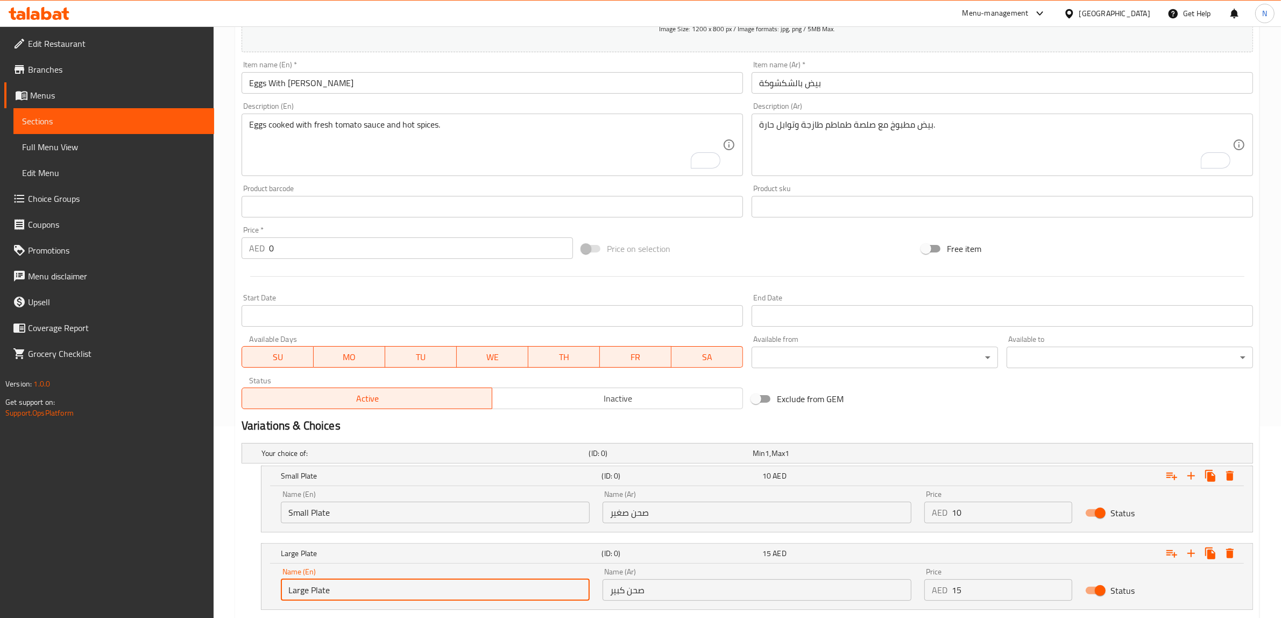
click at [366, 587] on input "Large Plate" at bounding box center [435, 590] width 309 height 22
type input "Choice"
click at [366, 587] on input "text" at bounding box center [435, 590] width 309 height 22
type input "Large Plate"
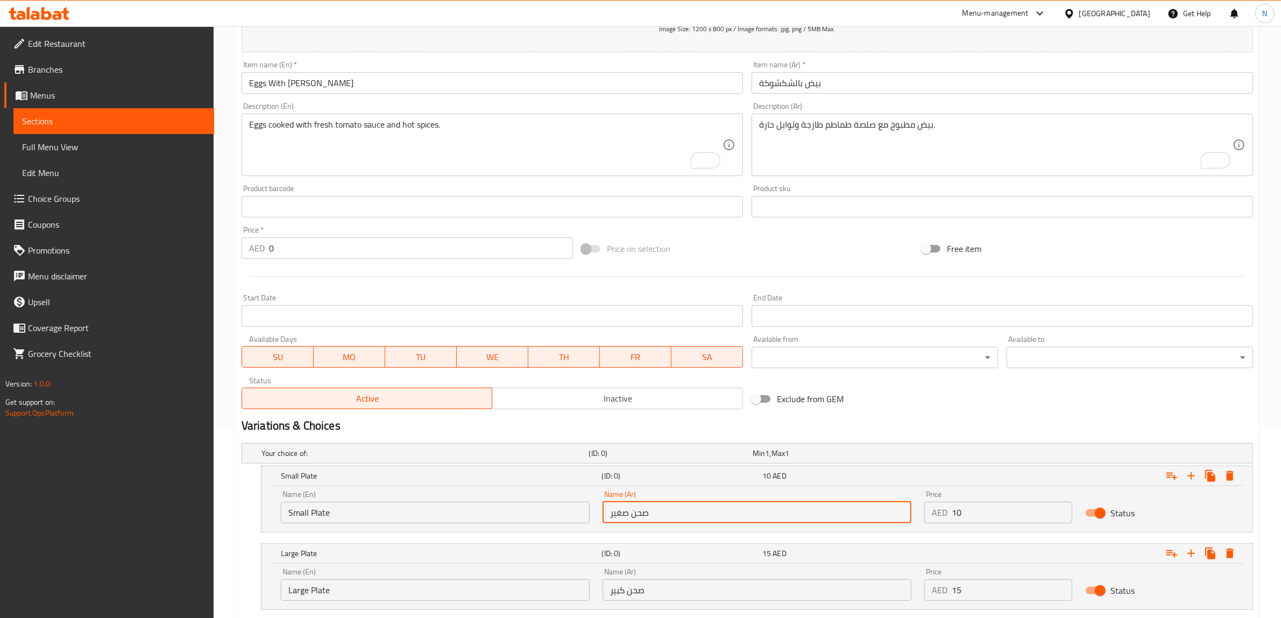
click at [632, 515] on input "صحن صغير" at bounding box center [757, 512] width 309 height 22
type input "صحن صغير"
click at [643, 516] on input "صحن صغير" at bounding box center [757, 512] width 309 height 22
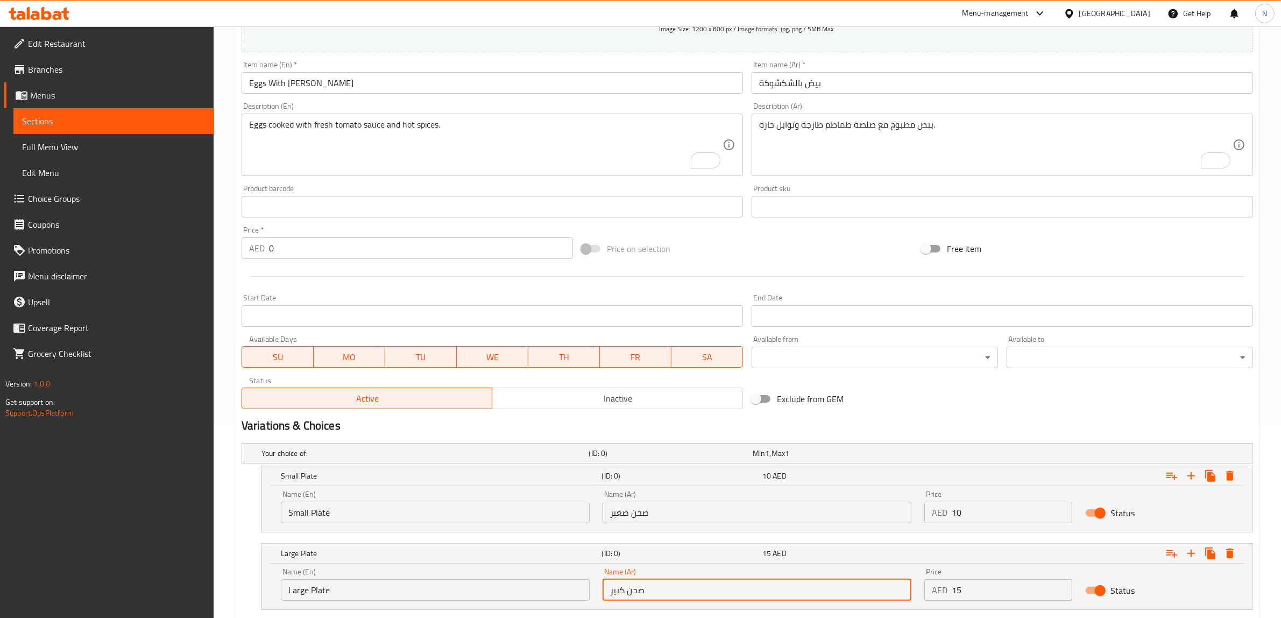
click at [652, 584] on input "صحن كبير" at bounding box center [757, 590] width 309 height 22
paste input "صحن"
type input "صحن كبير"
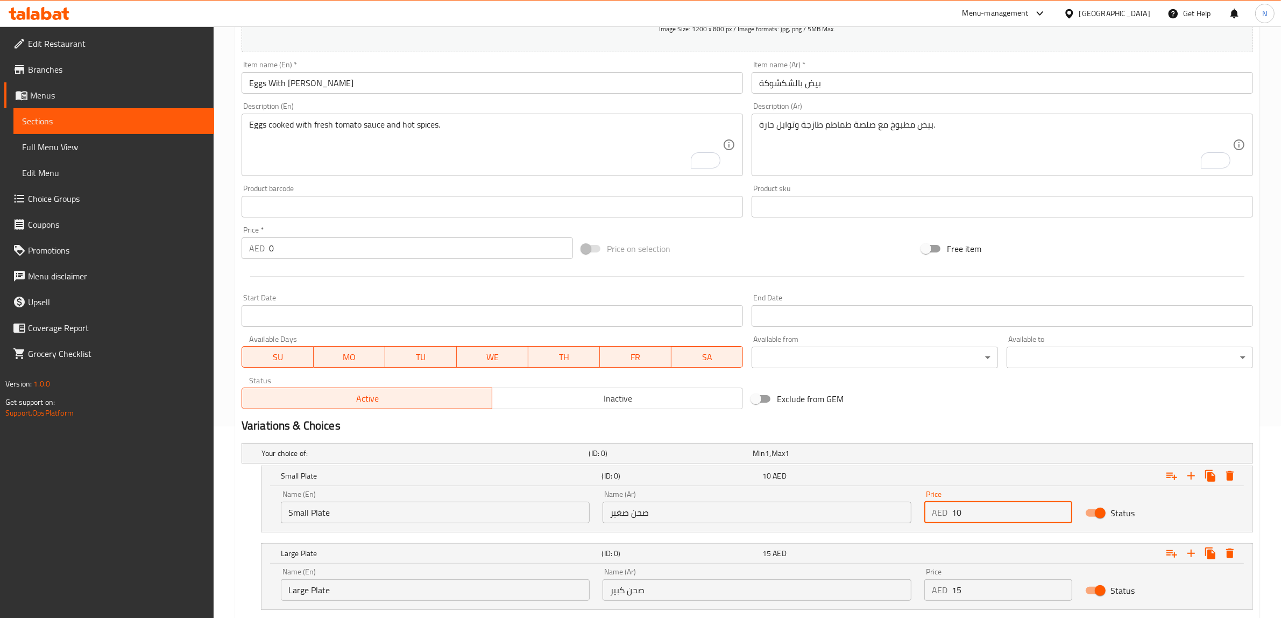
click at [1017, 518] on input "10" at bounding box center [1012, 512] width 121 height 22
type input "15"
click at [1012, 583] on input "15" at bounding box center [1012, 590] width 121 height 22
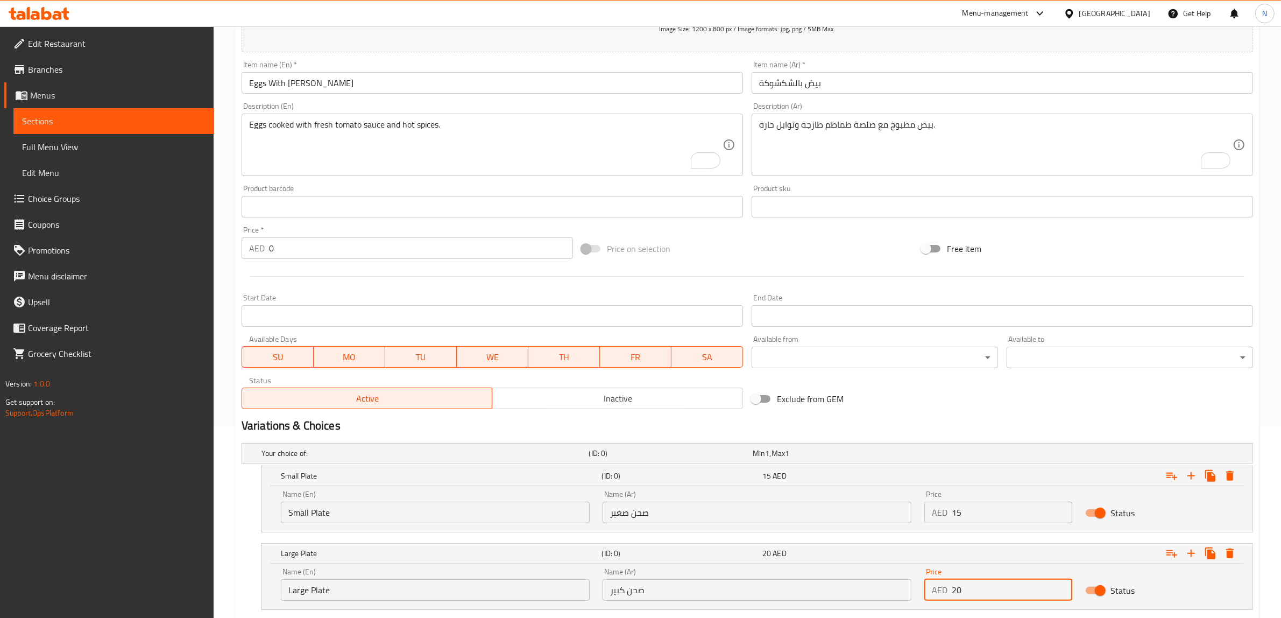
type input "20"
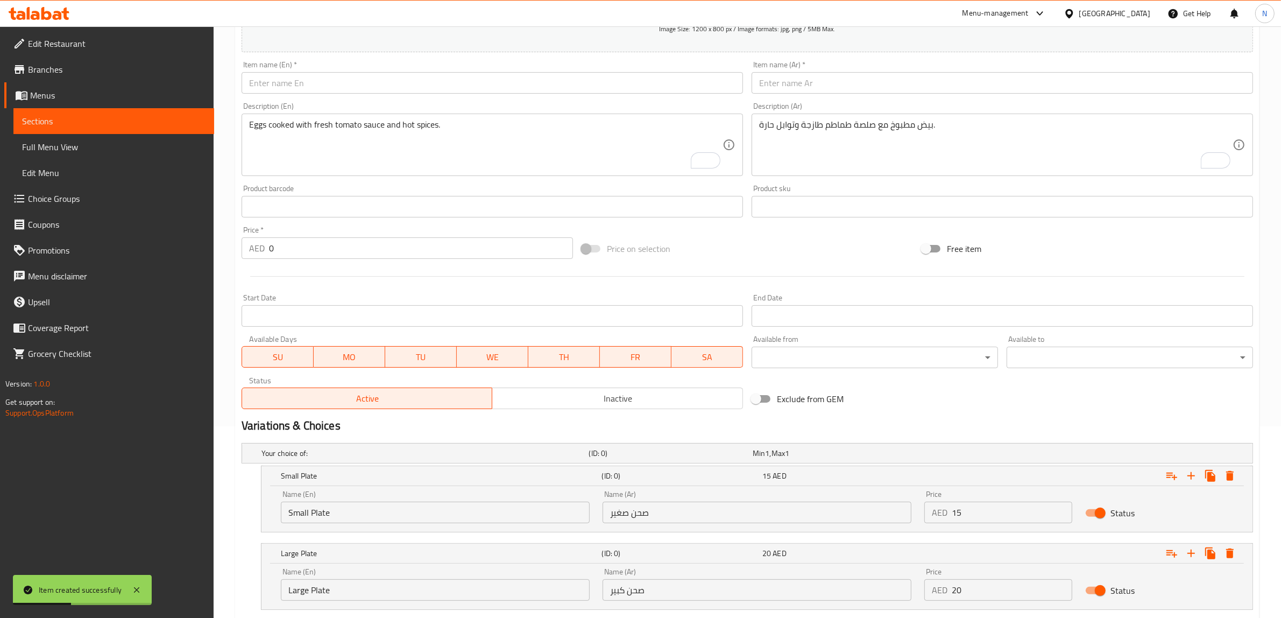
click at [807, 87] on input "text" at bounding box center [1002, 83] width 501 height 22
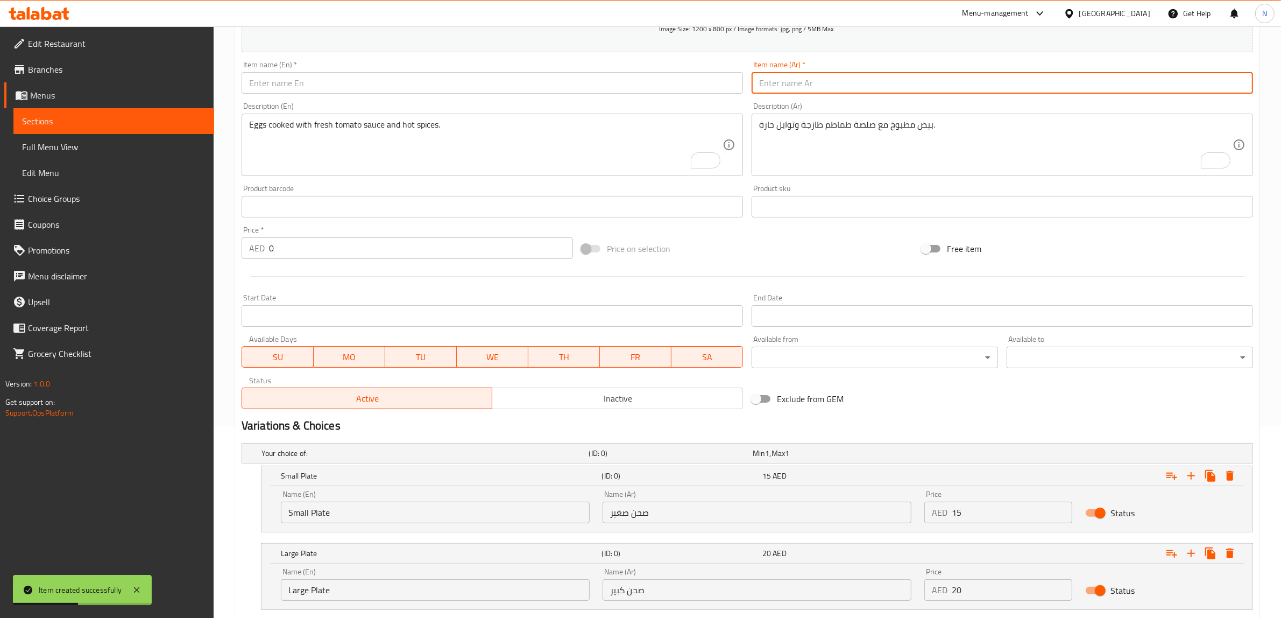
paste input "بيض بالسطرمة"
type input "بيض بالسطرمة"
click at [712, 84] on input "text" at bounding box center [492, 83] width 501 height 22
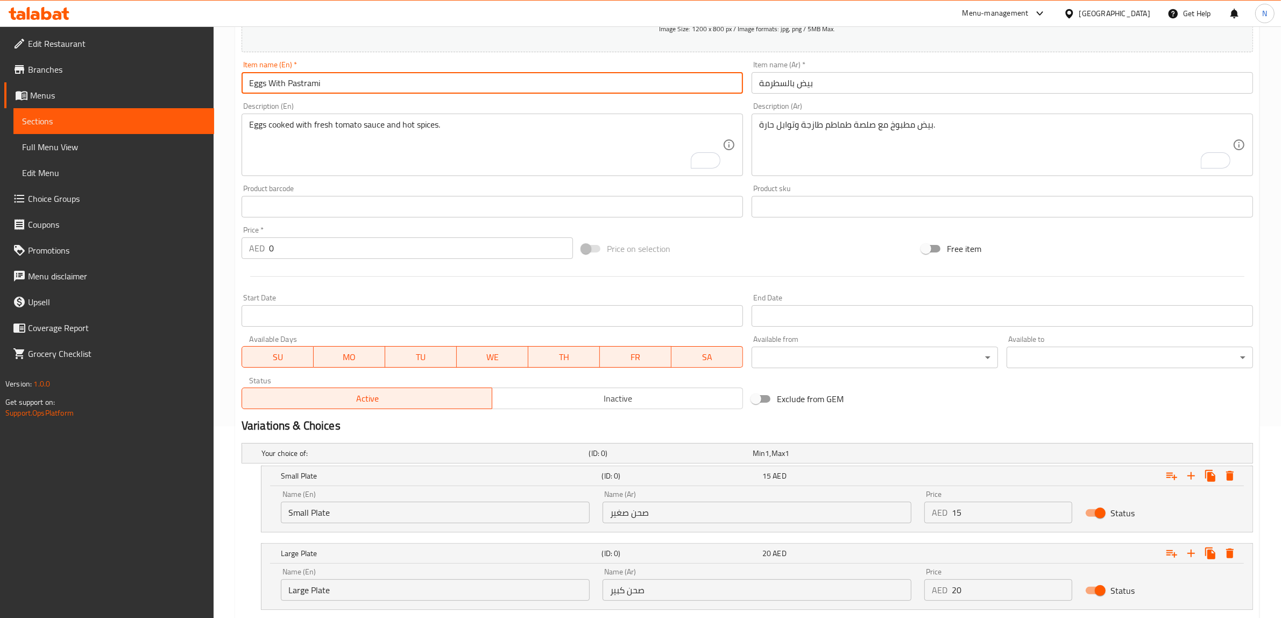
type input "Eggs With Pastrami"
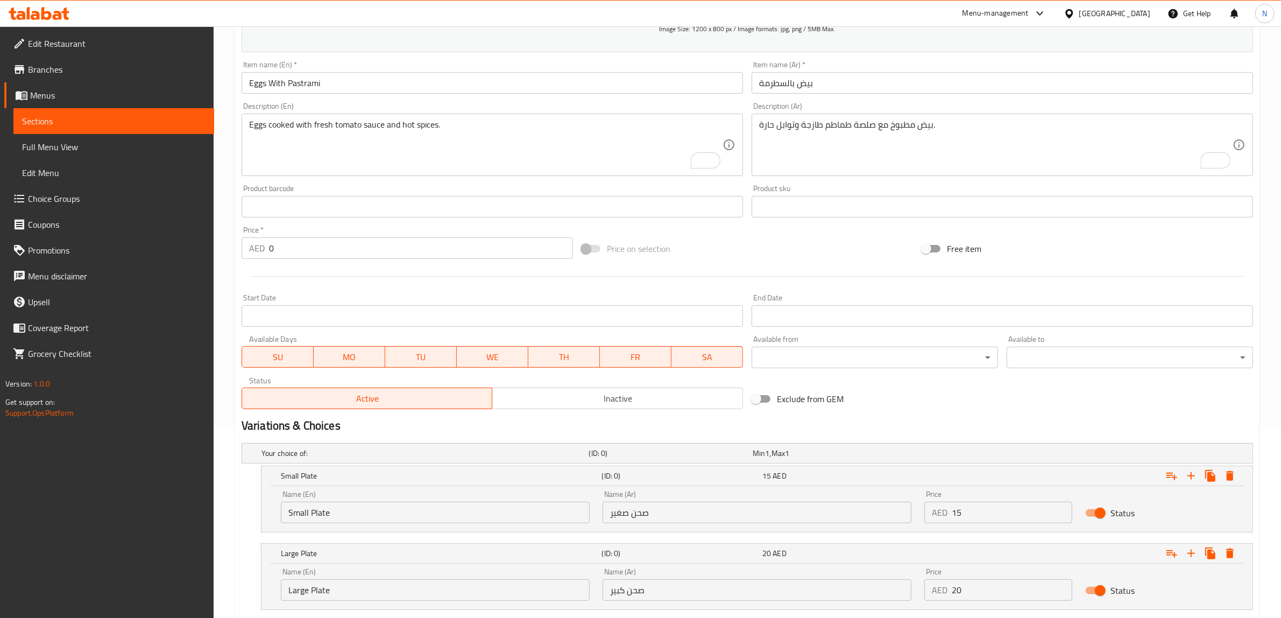
click at [929, 149] on textarea "بيض مطبوخ مع صلصة طماطم طازجة وتوابل حارة." at bounding box center [995, 144] width 473 height 51
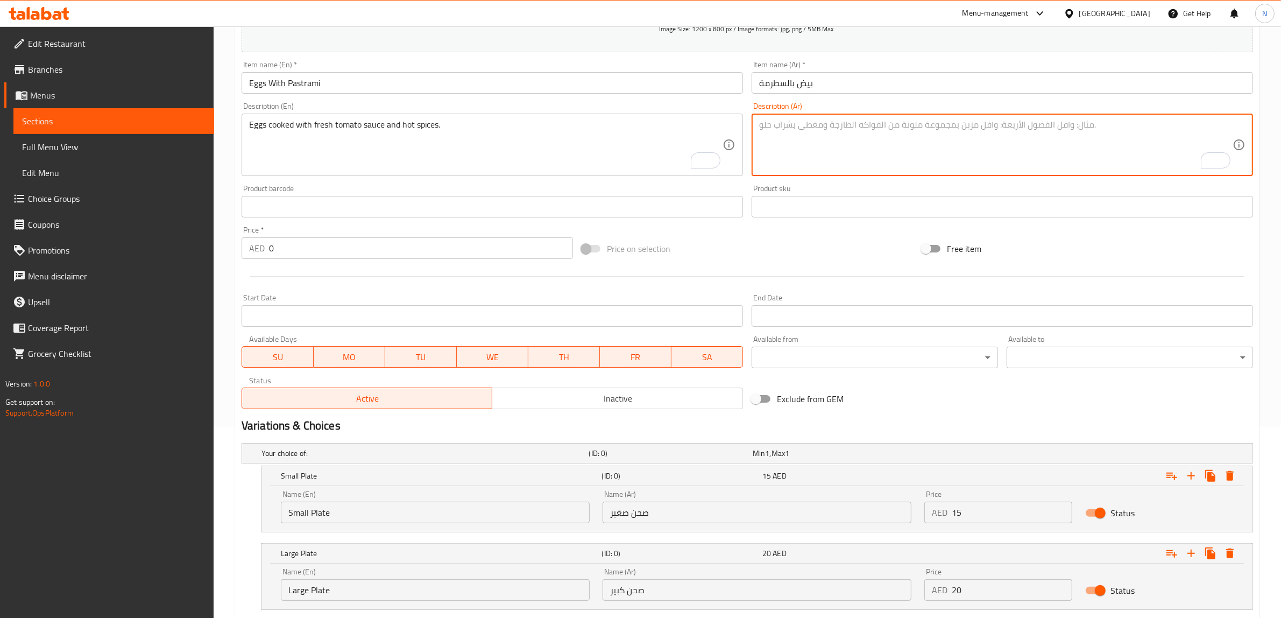
paste textarea "بيض مقلي مع شرائح السطرمة الغنية بالنكهات."
click at [847, 126] on textarea "بيض مقلي مع شرائح السطرمة الغنية بالنكهات." at bounding box center [995, 144] width 473 height 51
click at [915, 141] on textarea "بيض مقلي مع شرائح البسطرمة الغنية بالنكهات." at bounding box center [995, 144] width 473 height 51
click at [840, 126] on textarea "بيض مقلي مع شرائح البسطرمة الغنية بالنكهات." at bounding box center [995, 144] width 473 height 51
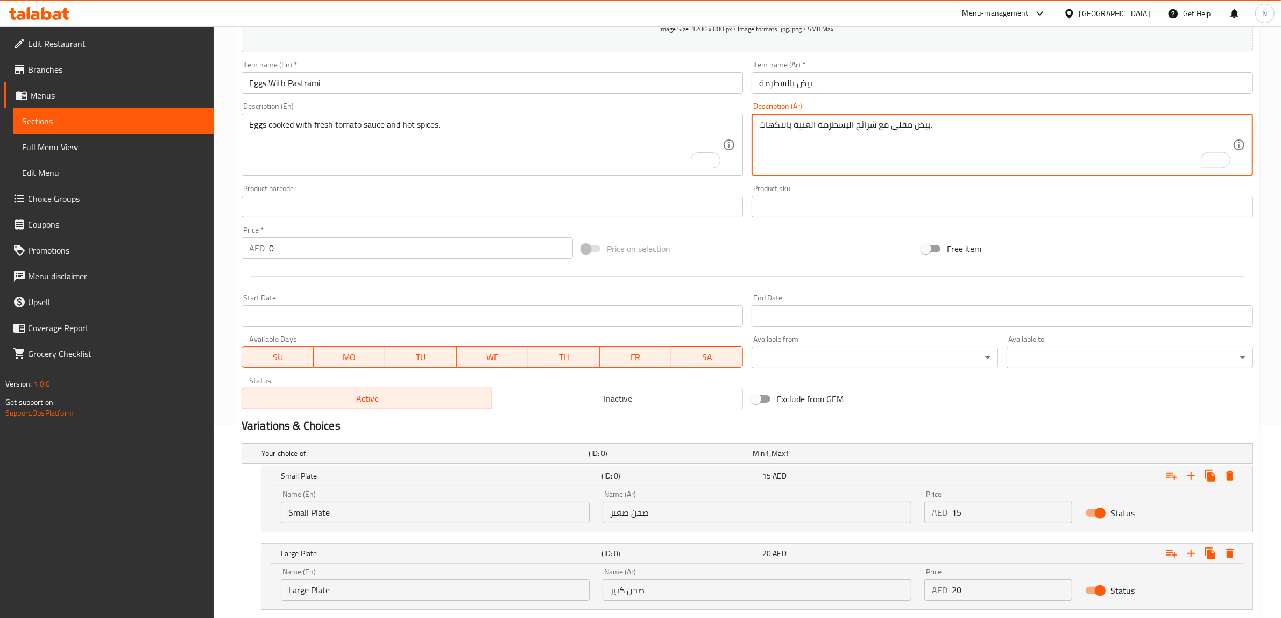
click at [840, 126] on textarea "بيض مقلي مع شرائح البسطرمة الغنية بالنكهات." at bounding box center [995, 144] width 473 height 51
type textarea "بيض مقلي مع شرائح البسطرمة الغنية بالنكهات."
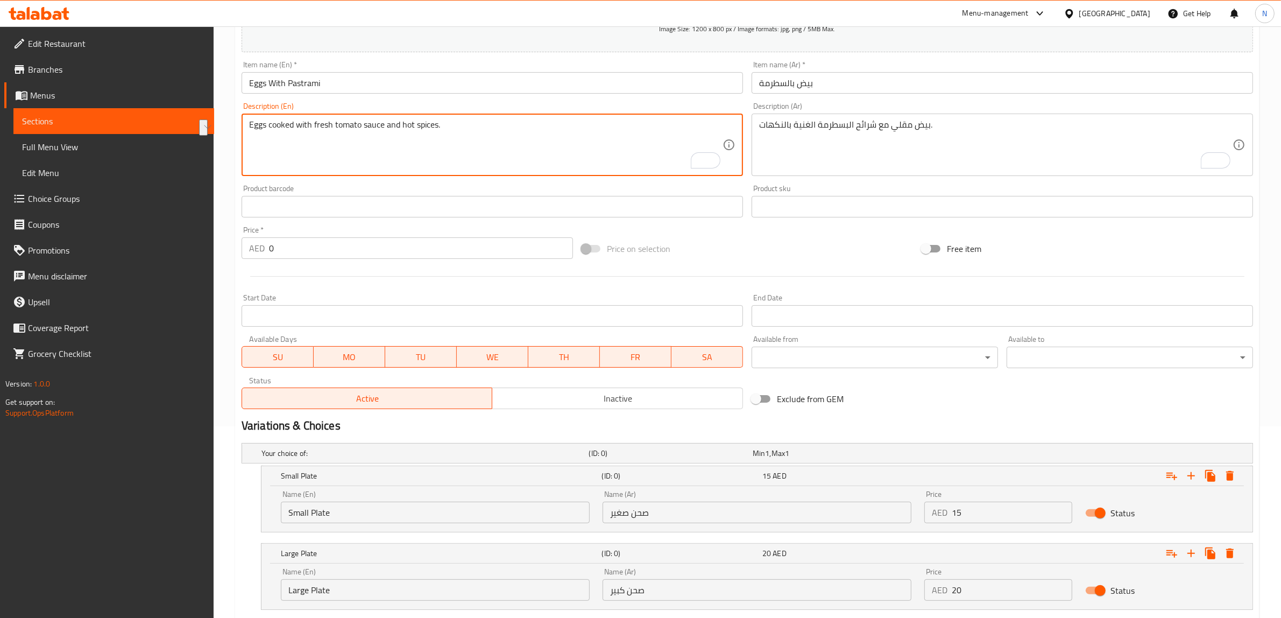
click at [395, 143] on textarea "Eggs cooked with fresh tomato sauce and hot spices." at bounding box center [485, 144] width 473 height 51
paste textarea "Fried eggs with flavorful pastrami slices."
type textarea "Fried eggs with flavorful pastrami slices."
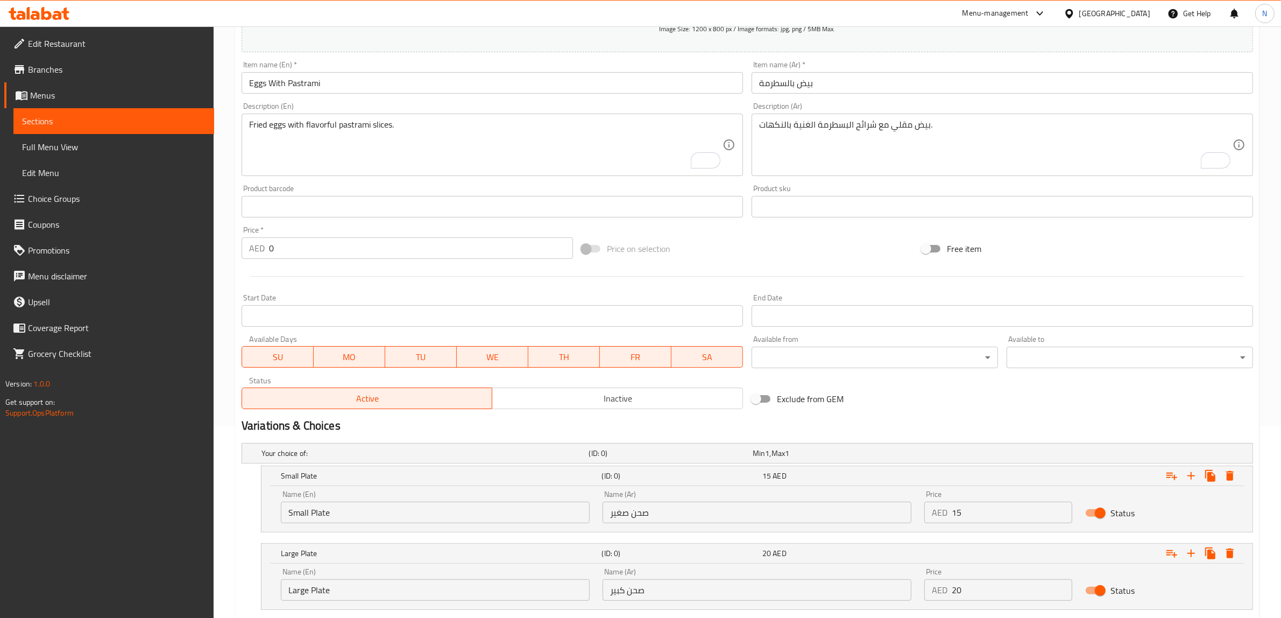
click at [427, 513] on input "Small Plate" at bounding box center [435, 512] width 309 height 22
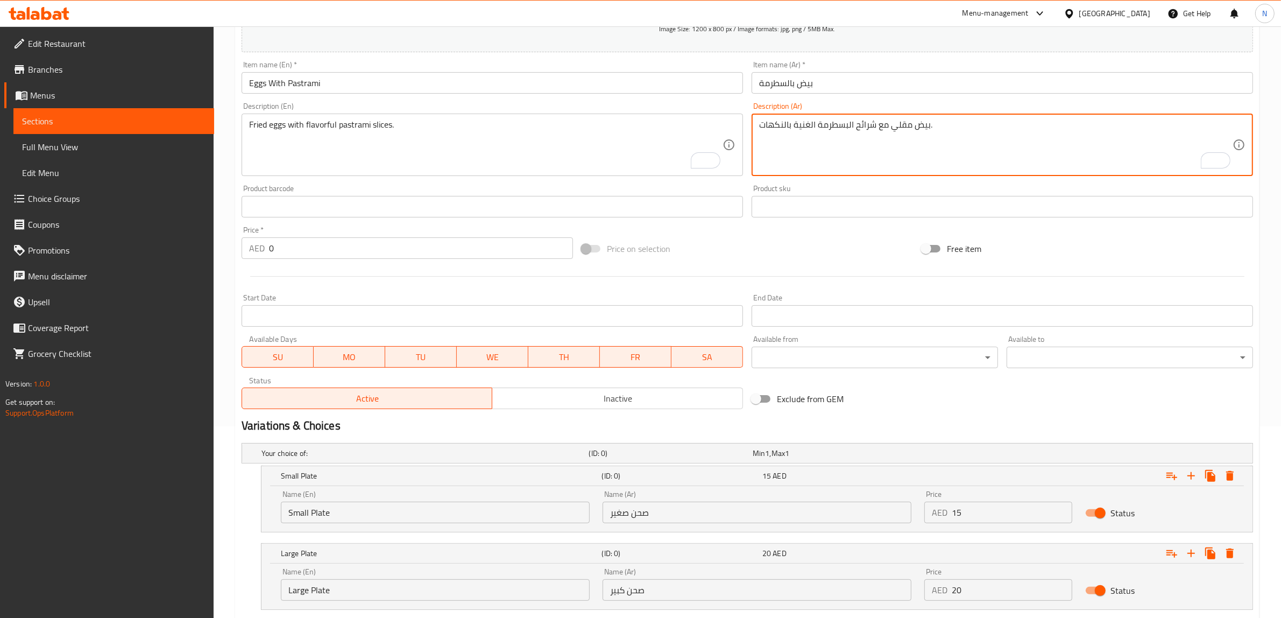
click at [807, 129] on textarea "بيض مقلي مع شرائح البسطرمة الغنية بالنكهات." at bounding box center [995, 144] width 473 height 51
click at [360, 495] on div "Name (En) Small Plate Name (En)" at bounding box center [435, 506] width 309 height 33
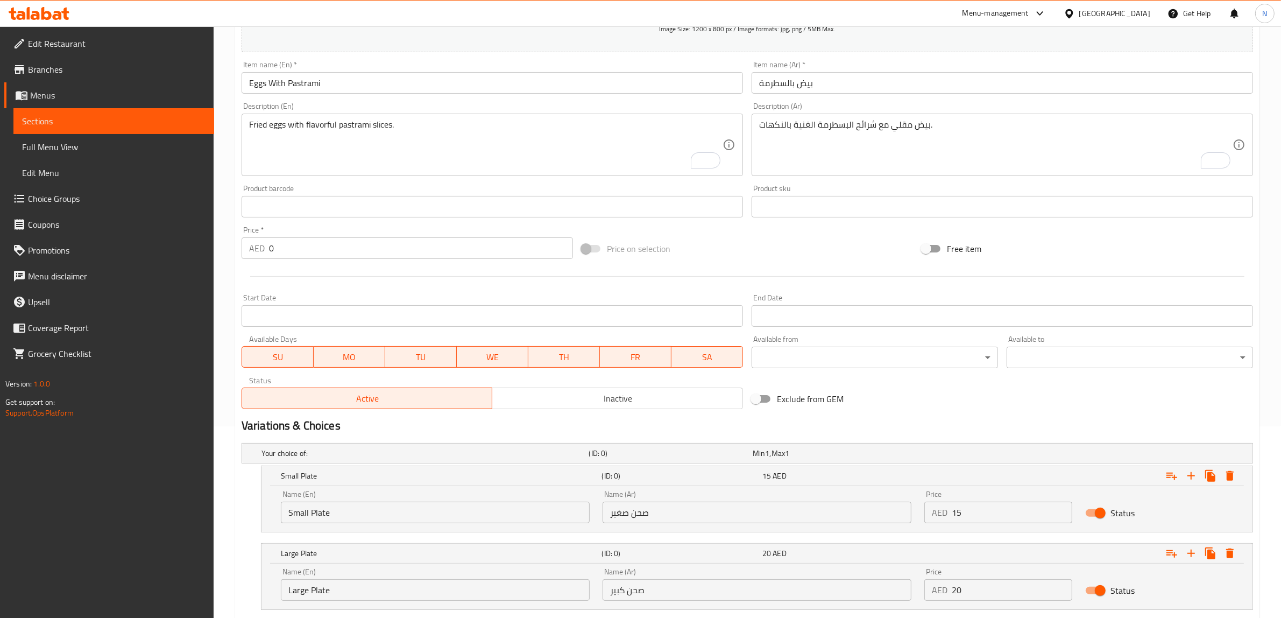
click at [335, 512] on input "Small Plate" at bounding box center [435, 512] width 309 height 22
type input "Choice"
click at [335, 512] on input "text" at bounding box center [435, 512] width 309 height 22
type input "Small Plate"
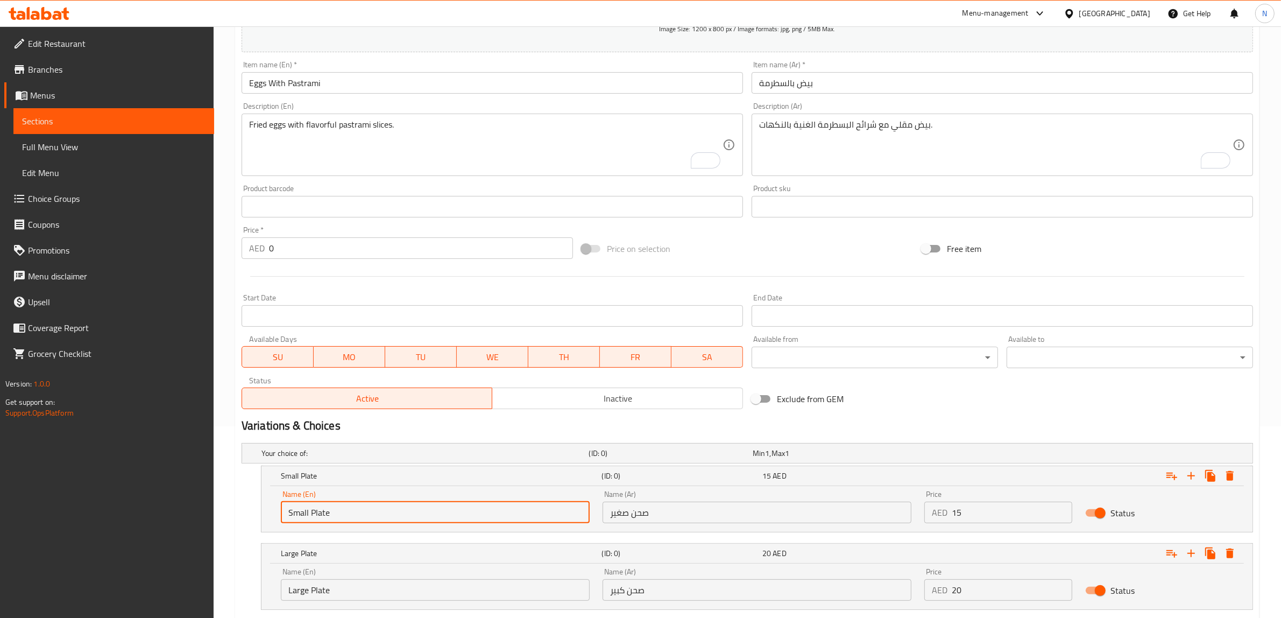
click at [361, 593] on input "Large Plate" at bounding box center [435, 590] width 309 height 22
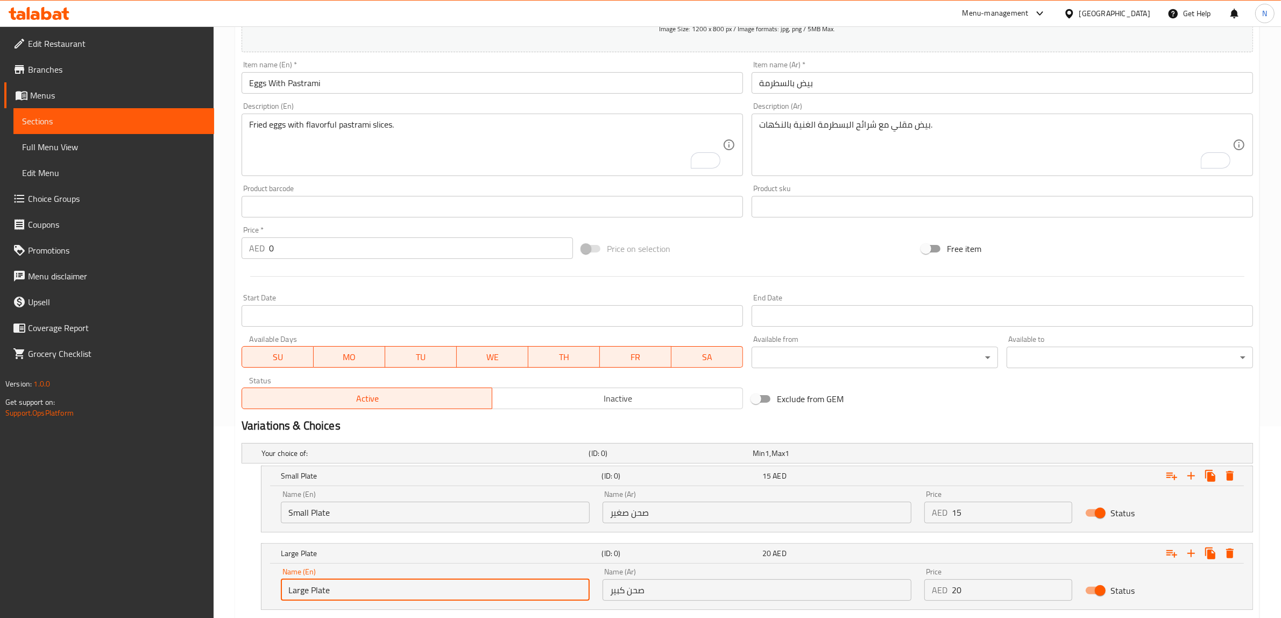
click at [361, 593] on input "Large Plate" at bounding box center [435, 590] width 309 height 22
type input "Choice"
click at [361, 593] on input "text" at bounding box center [435, 590] width 309 height 22
type input "Large Plate"
click at [711, 523] on div "Name (Ar) صحن صغير Name (Ar)" at bounding box center [757, 507] width 322 height 46
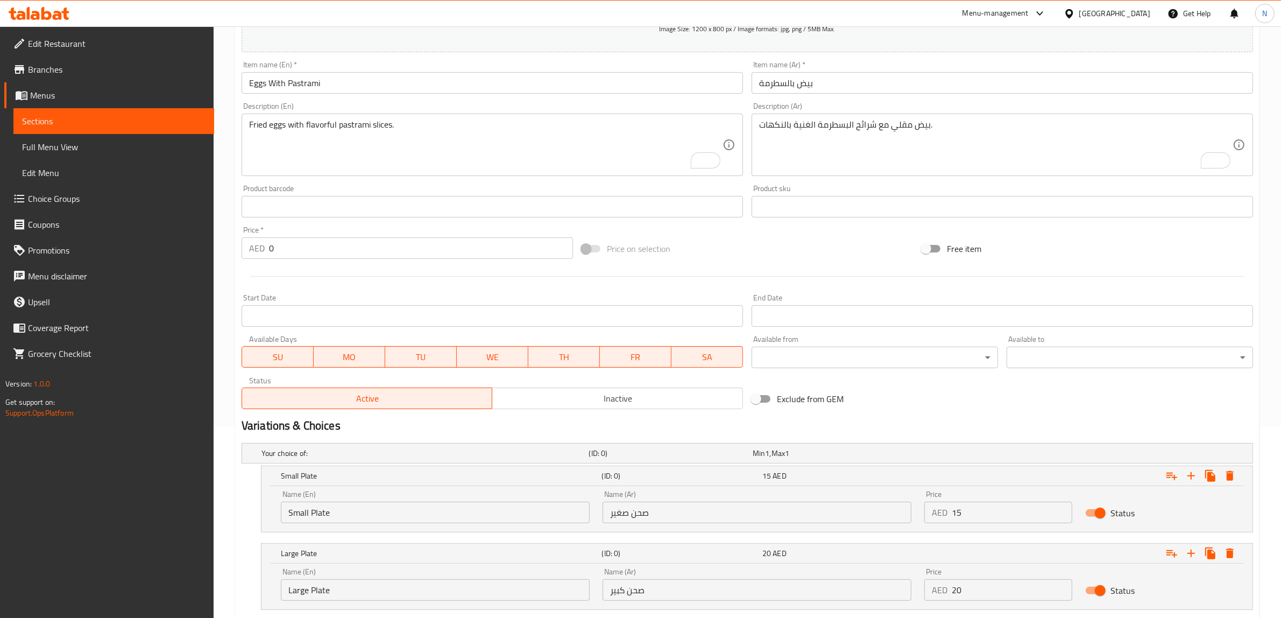
click at [711, 511] on input "صحن صغير" at bounding box center [757, 512] width 309 height 22
type input "صحن صغير"
click at [646, 512] on input "صحن صغير" at bounding box center [757, 512] width 309 height 22
click at [652, 507] on input "صحن صغير" at bounding box center [757, 512] width 309 height 22
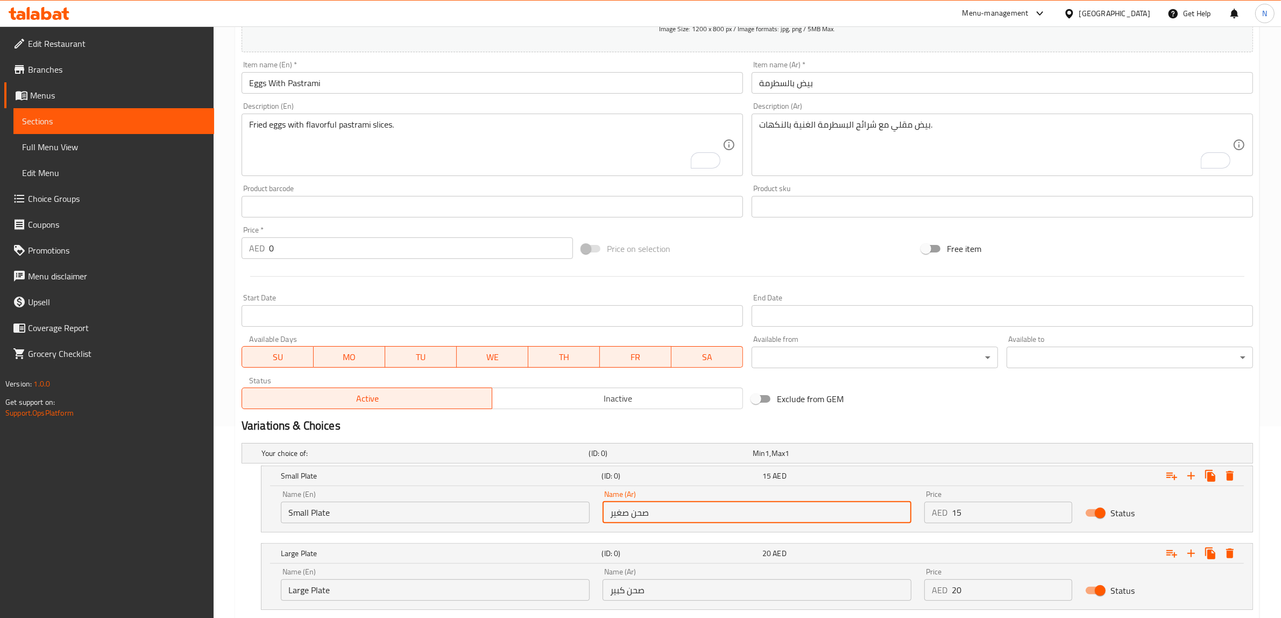
click at [642, 513] on input "صحن صغير" at bounding box center [757, 512] width 309 height 22
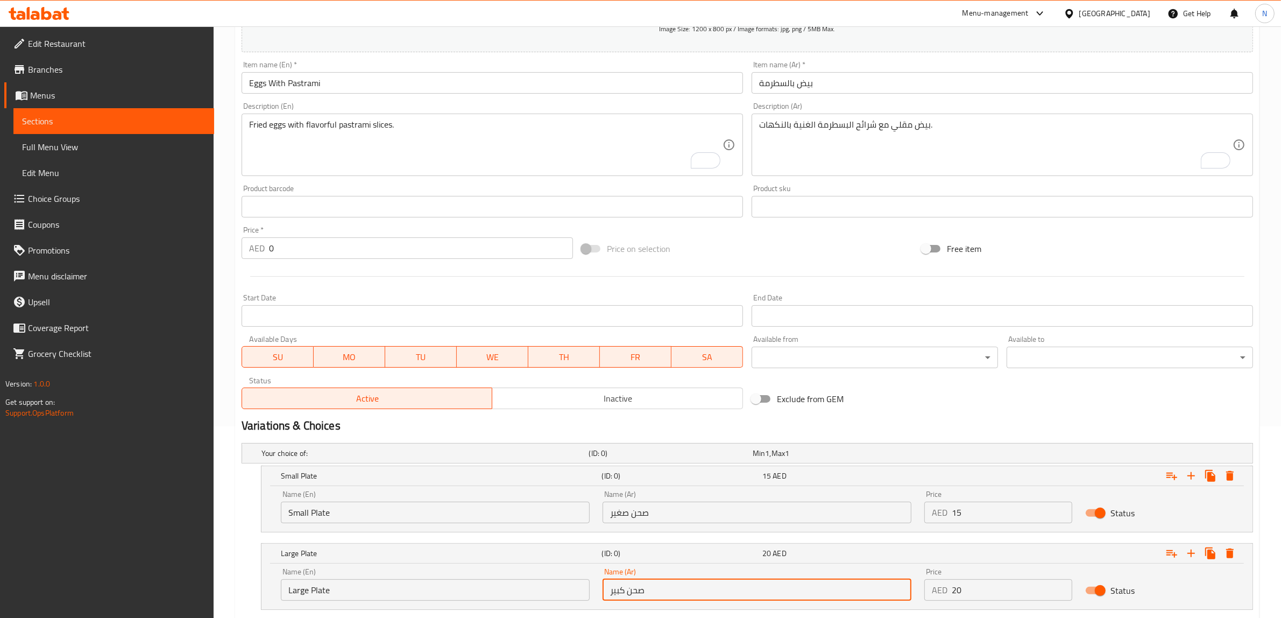
click at [649, 586] on input "صحن كبير" at bounding box center [757, 590] width 309 height 22
paste input "صحن"
type input "صحن كبير"
click at [1051, 503] on input "15" at bounding box center [1012, 512] width 121 height 22
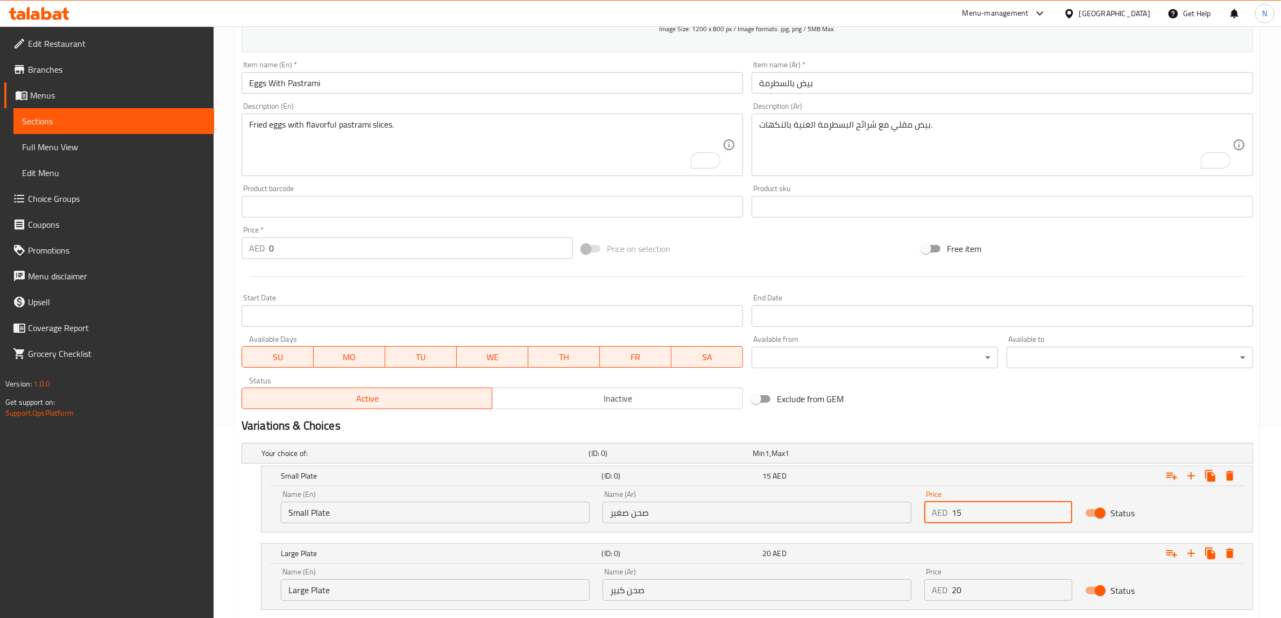
click at [1051, 503] on input "15" at bounding box center [1012, 512] width 121 height 22
type input "18"
click at [1026, 598] on input "20" at bounding box center [1012, 590] width 121 height 22
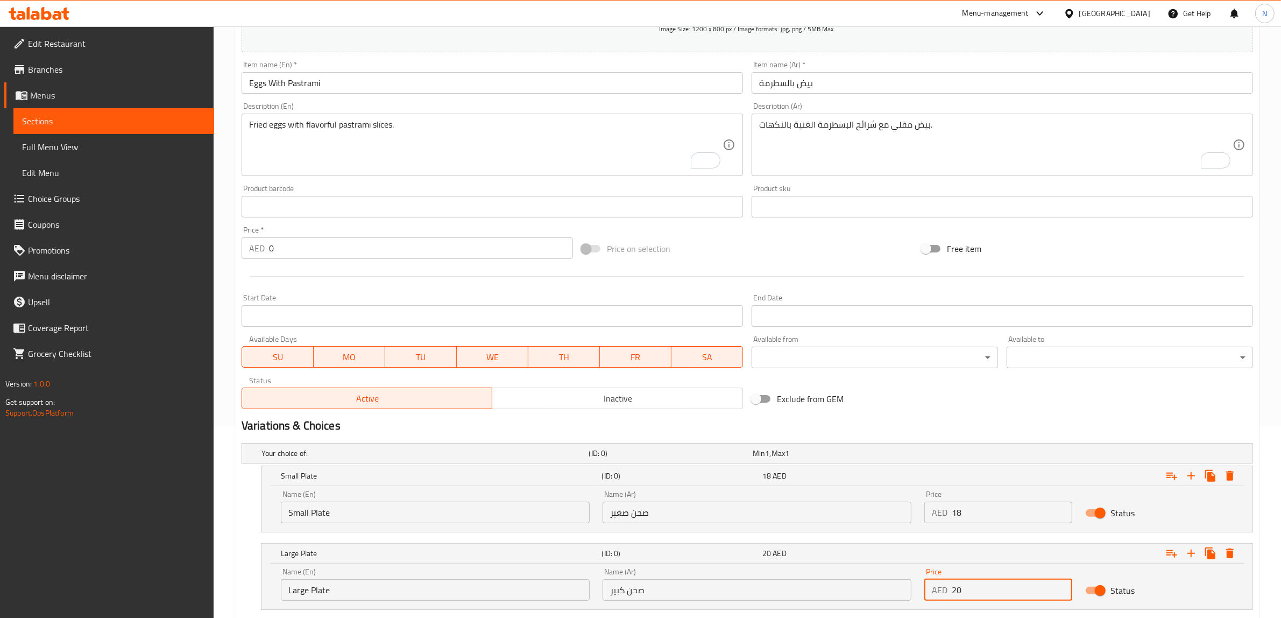
click at [1026, 598] on input "20" at bounding box center [1012, 590] width 121 height 22
type input "23"
click at [993, 506] on input "18" at bounding box center [1012, 512] width 121 height 22
click at [895, 86] on input "text" at bounding box center [1002, 83] width 501 height 22
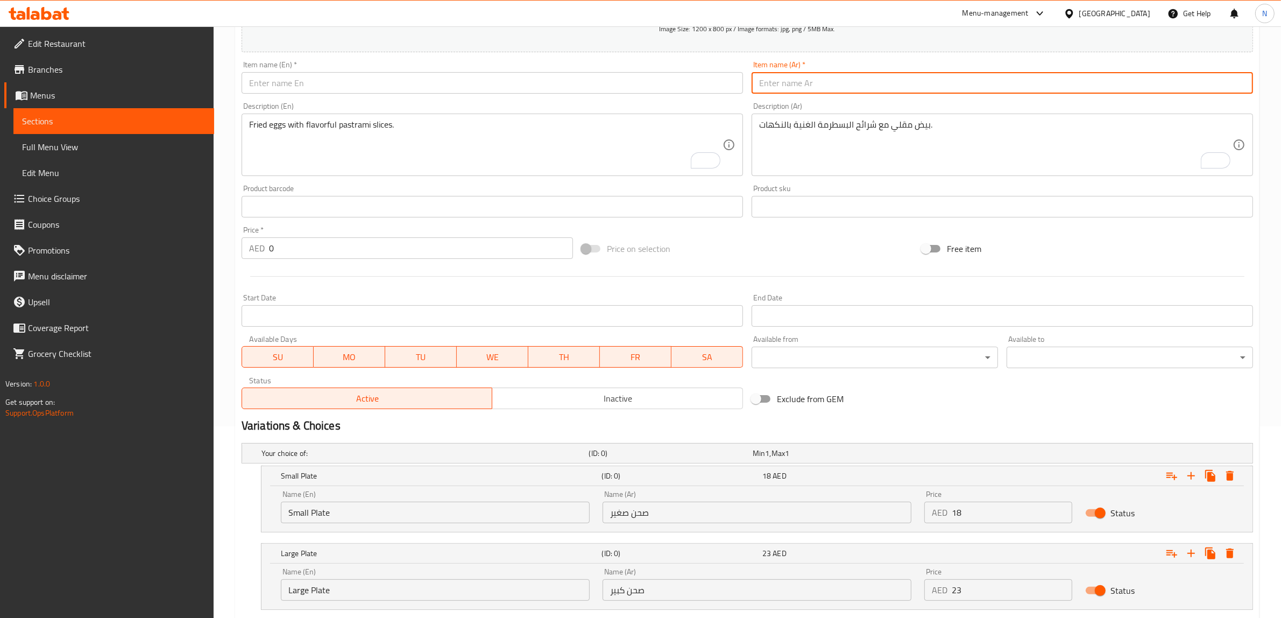
paste input "بيض بالسبخ"
type input "بيض بالسبانخ"
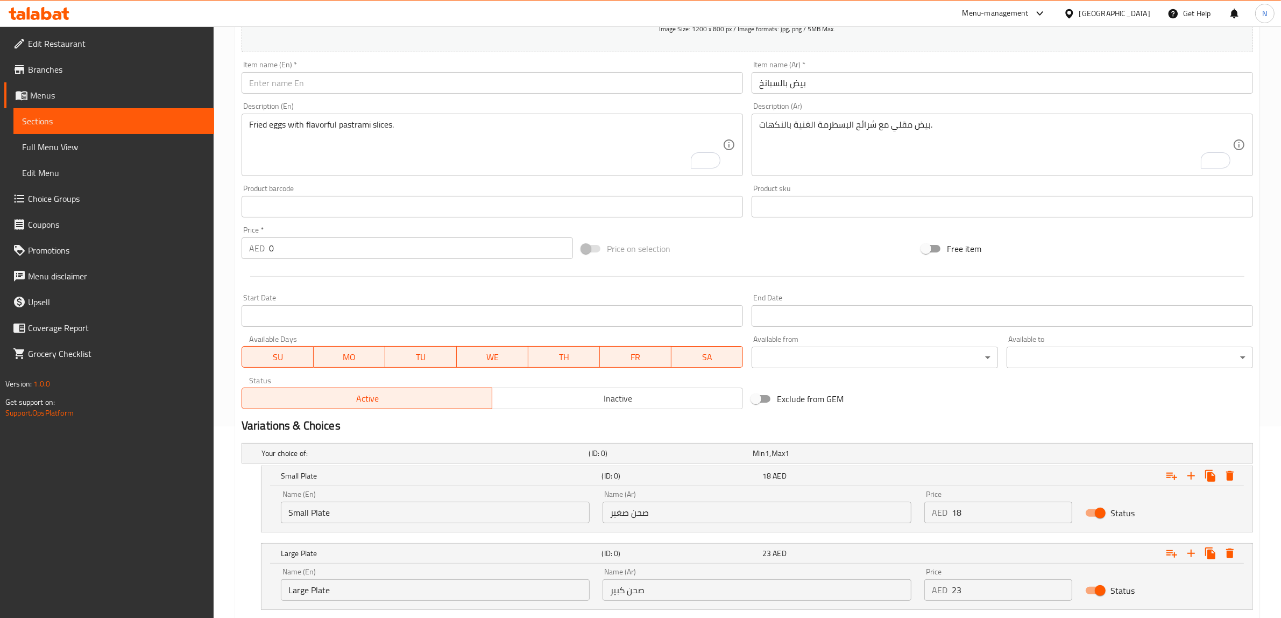
click at [953, 155] on textarea "بيض مقلي مع شرائح البسطرمة الغنية بالنكهات." at bounding box center [995, 144] width 473 height 51
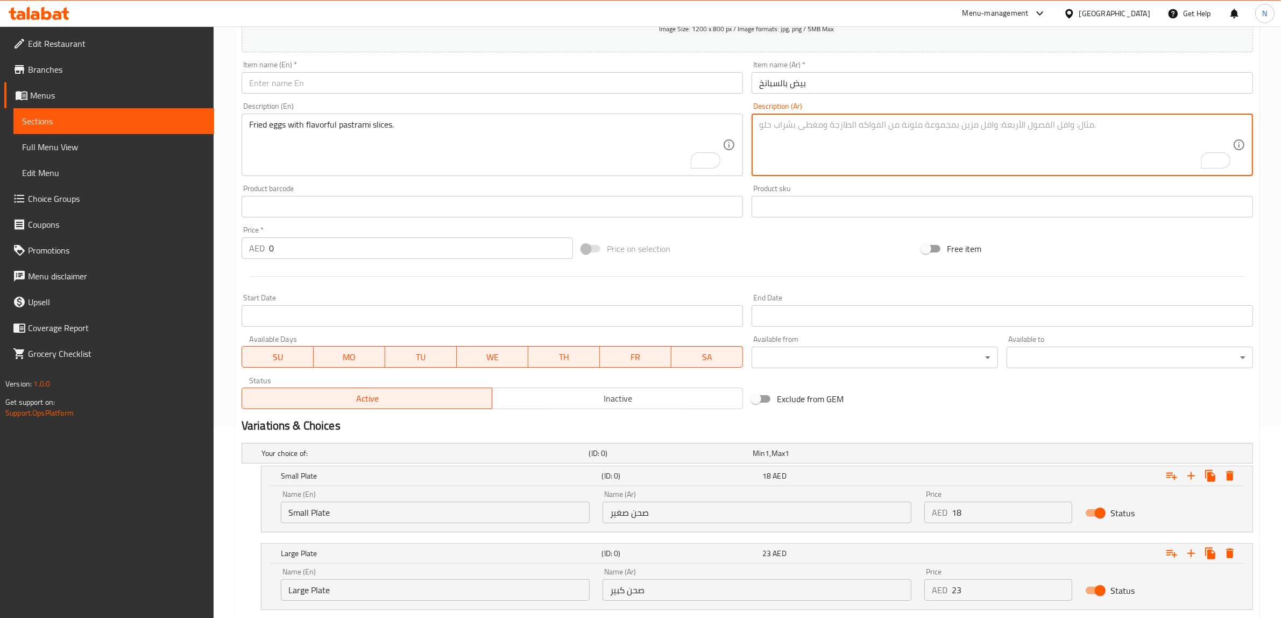
paste textarea "بيض طازج مطبوخ مع السبانخ الطازجة الغنية بالفيتامينات."
type textarea "بيض طازج مطبوخ مع السبانخ الطازجة الغنية بالفيتامينات."
click at [373, 144] on textarea "Fried eggs with flavorful pastrami slices." at bounding box center [485, 144] width 473 height 51
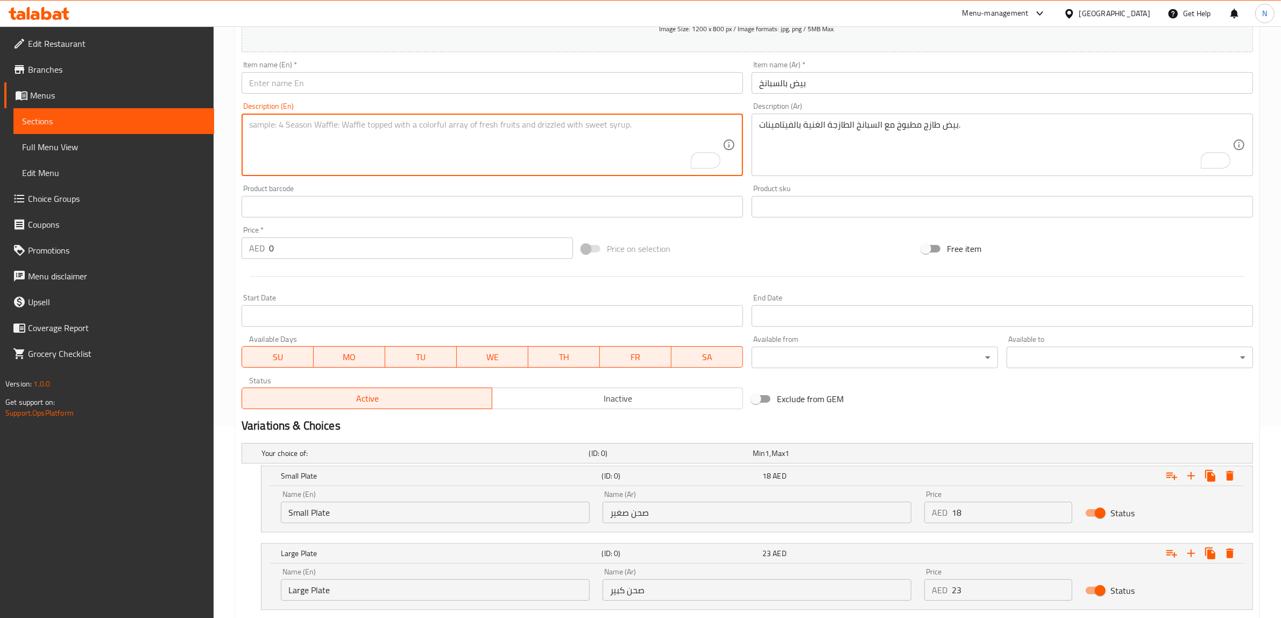
paste textarea "Fresh eggs cooked with fresh spinach rich in vitamins."
click at [279, 124] on textarea "Fresh eggs cooked with fresh spinach rich in vitamins." at bounding box center [485, 144] width 473 height 51
click at [279, 125] on textarea "Fresh eggs cooked with fresh spinach rich in vitamins." at bounding box center [485, 144] width 473 height 51
type textarea "Fresh eggs cooked with fresh spinach rich in vitamins."
click at [286, 86] on input "text" at bounding box center [492, 83] width 501 height 22
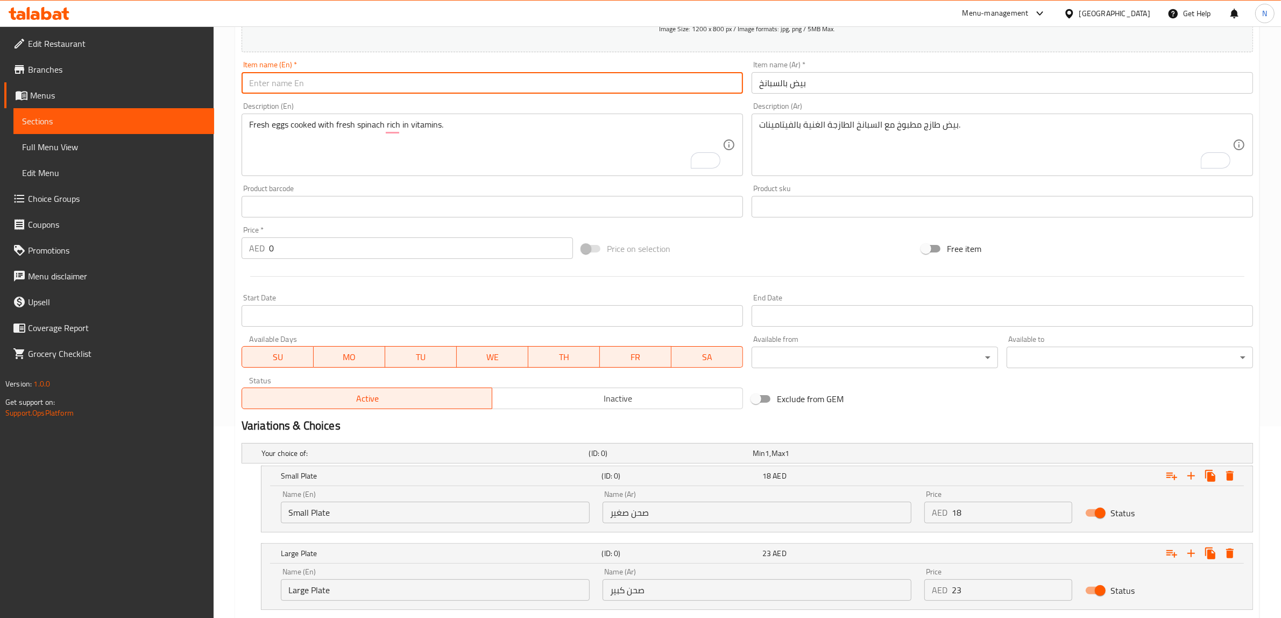
paste input "eggs"
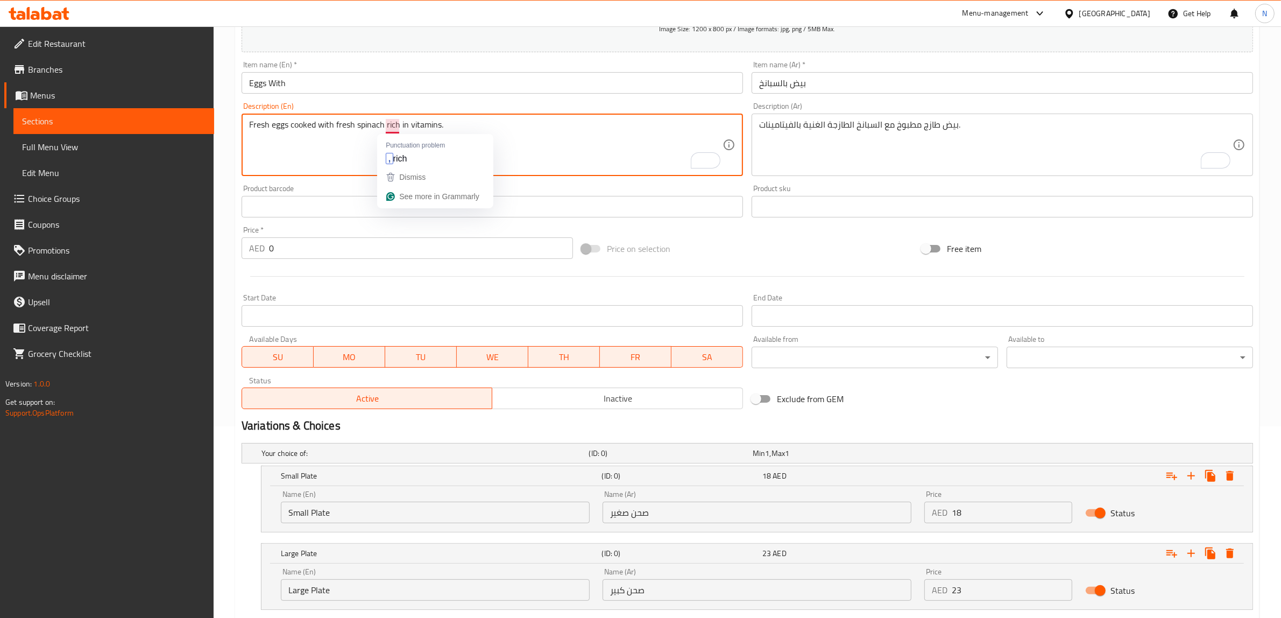
click at [372, 130] on textarea "Fresh eggs cooked with fresh spinach rich in vitamins." at bounding box center [485, 144] width 473 height 51
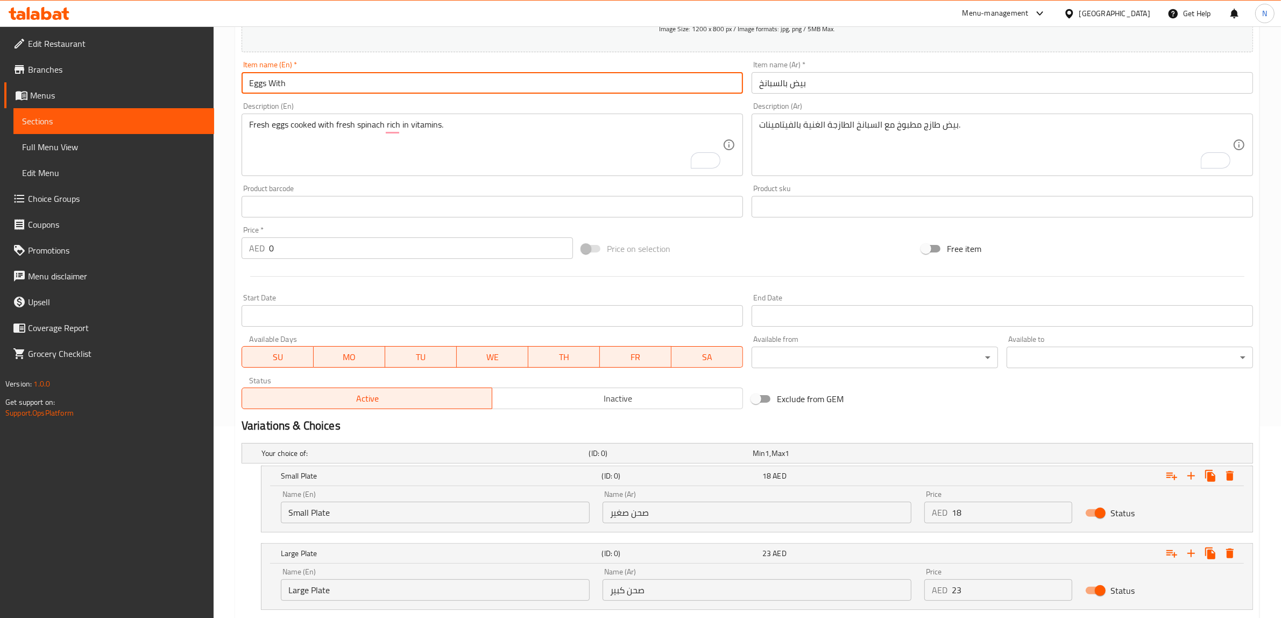
click at [336, 84] on input "Eggs With" at bounding box center [492, 83] width 501 height 22
paste input "spinach"
click at [289, 89] on input "Eggs With spinach" at bounding box center [492, 83] width 501 height 22
type input "Eggs With Spinach"
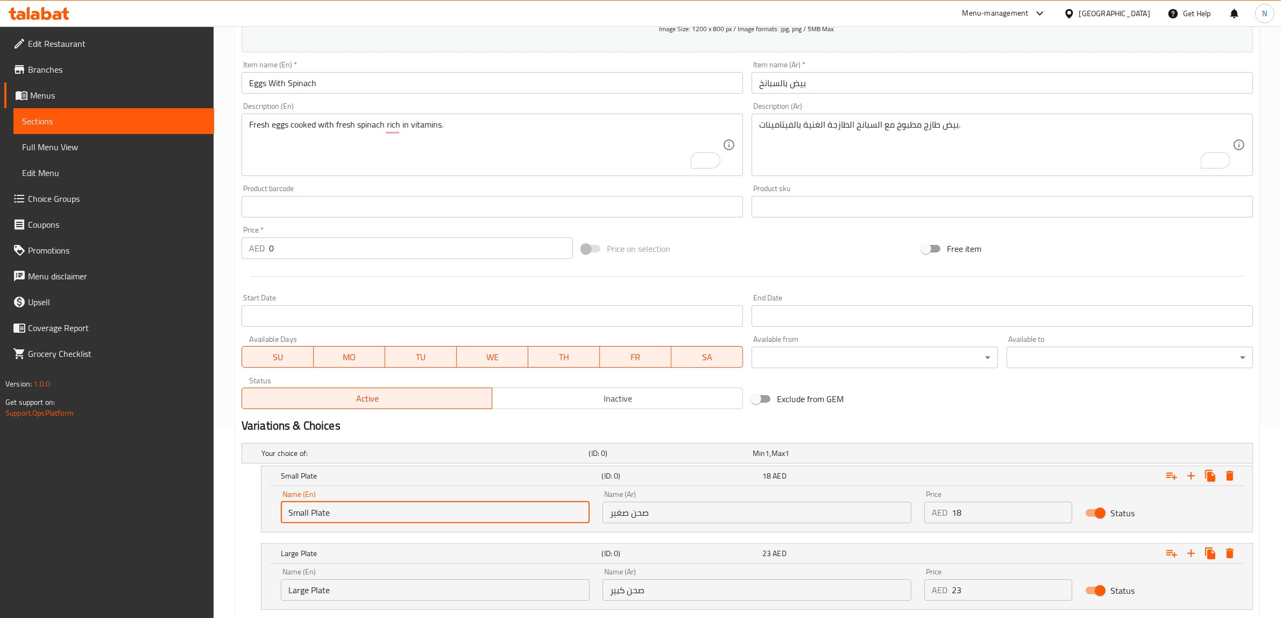
click at [348, 522] on input "Small Plate" at bounding box center [435, 512] width 309 height 22
type input "Choice"
click at [348, 522] on input "text" at bounding box center [435, 512] width 309 height 22
type input "Small Plate"
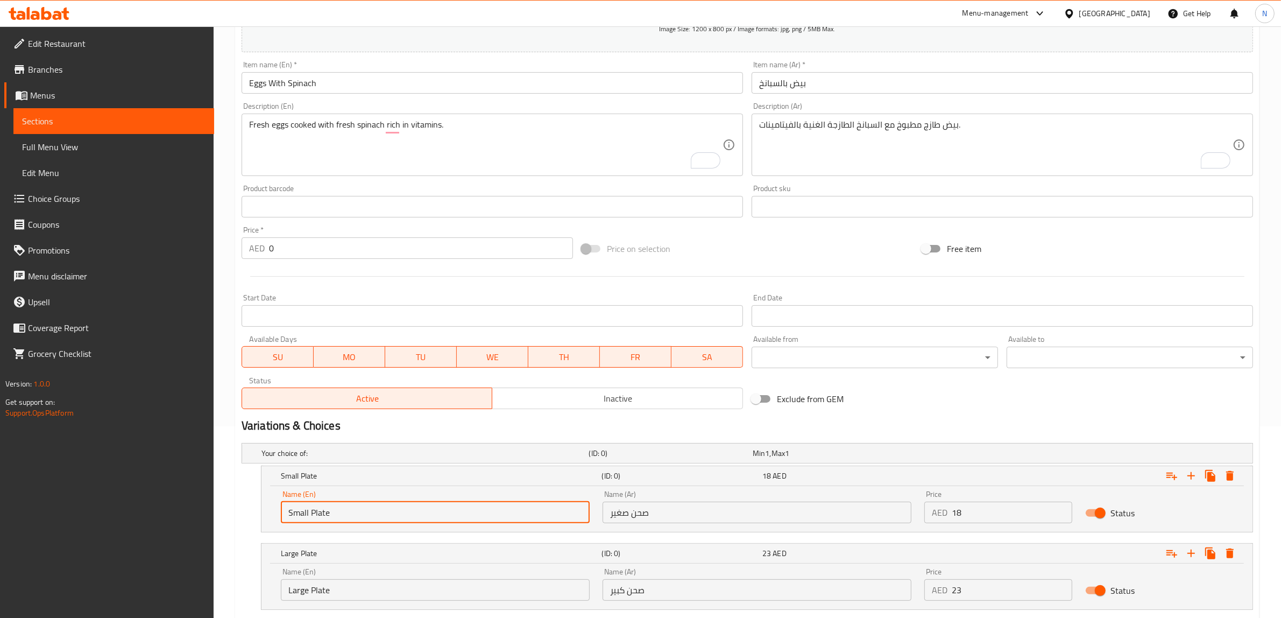
click at [363, 591] on input "Large Plate" at bounding box center [435, 590] width 309 height 22
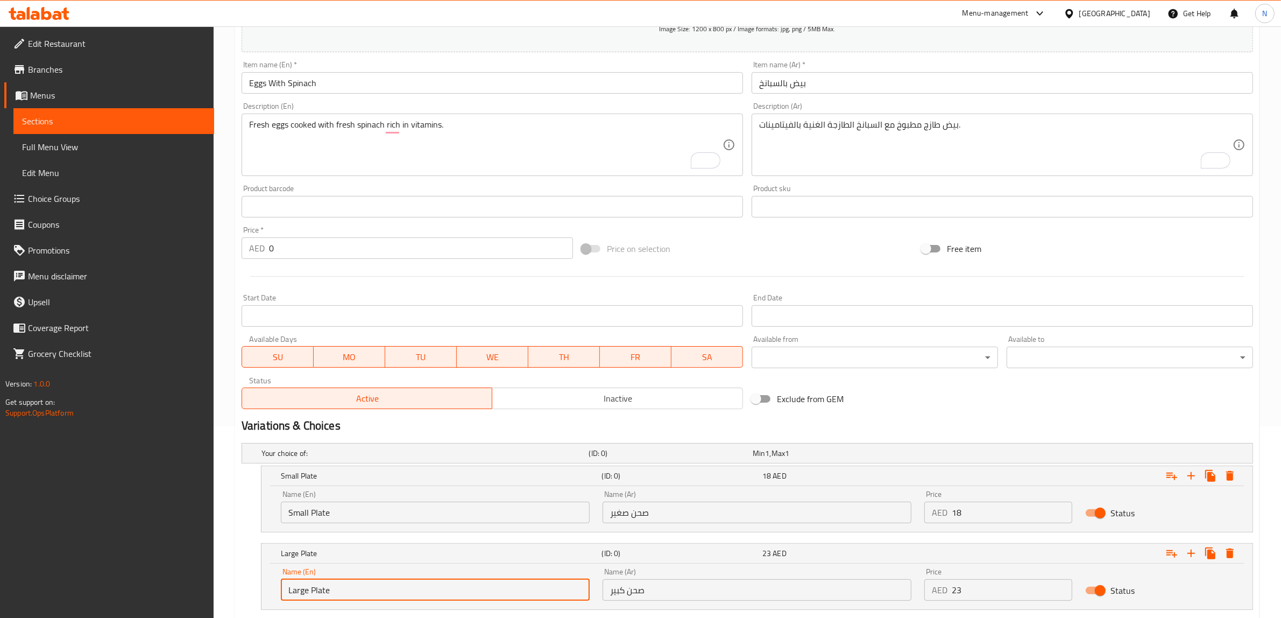
click at [363, 591] on input "Large Plate" at bounding box center [435, 590] width 309 height 22
type input "Choice"
click at [362, 591] on input "text" at bounding box center [435, 590] width 309 height 22
type input "Large Plate"
click at [639, 515] on input "صحن صغير" at bounding box center [757, 512] width 309 height 22
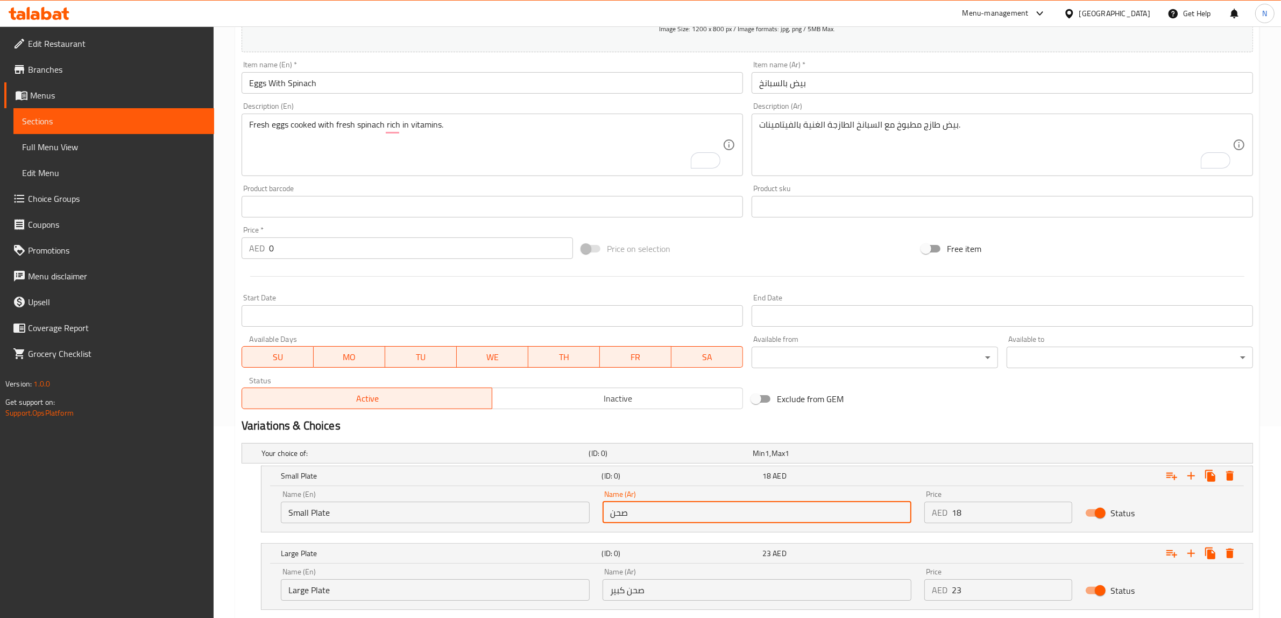
type input "صحن صغير"
click at [641, 512] on input "صحن صغير" at bounding box center [757, 512] width 309 height 22
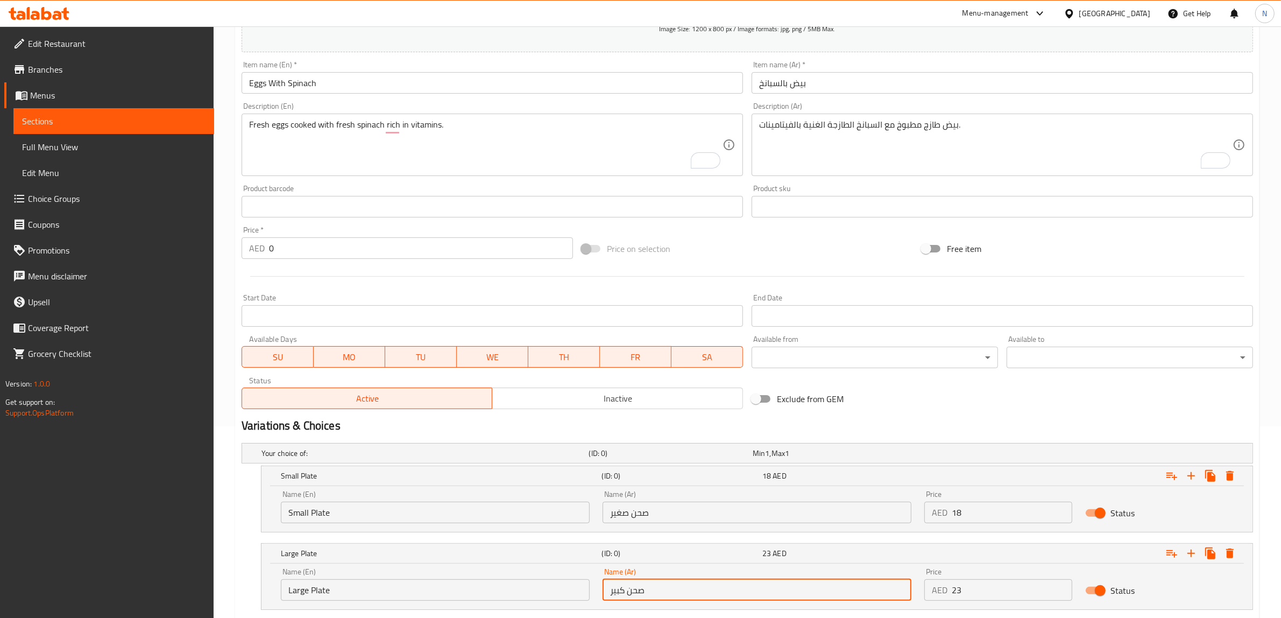
click at [639, 579] on input "صحن كبير" at bounding box center [757, 590] width 309 height 22
paste input "صحن"
type input "صحن كبير"
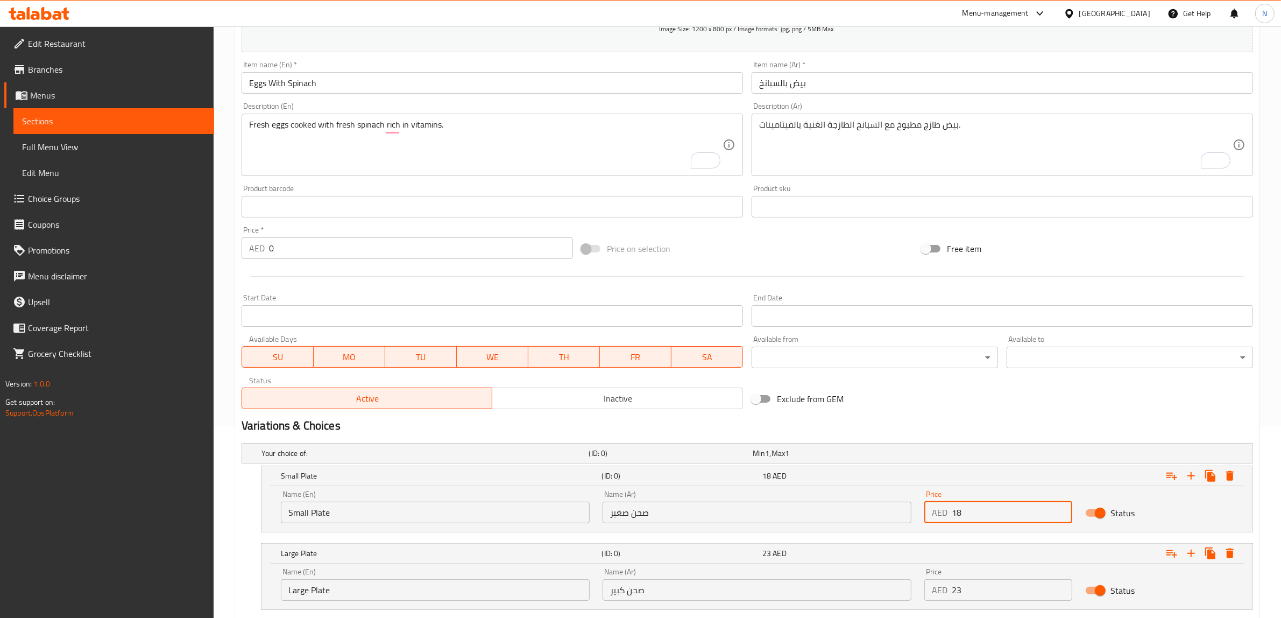
click at [983, 506] on input "18" at bounding box center [1012, 512] width 121 height 22
type input "18"
click at [1003, 580] on input "23" at bounding box center [1012, 590] width 121 height 22
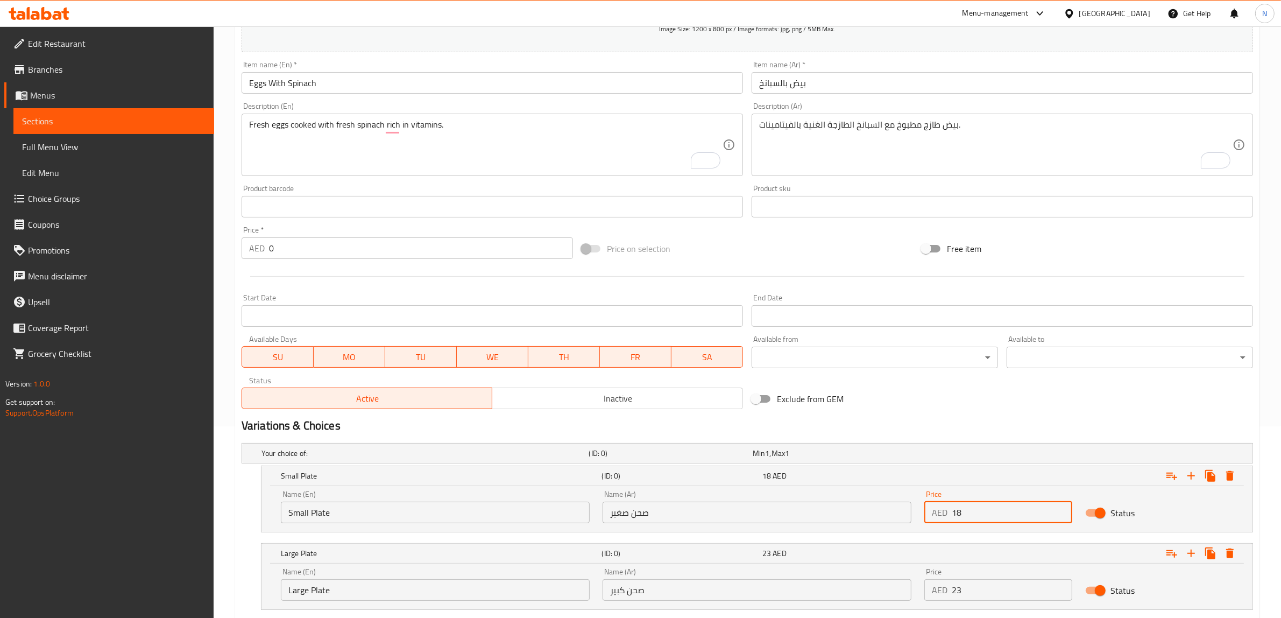
click at [1003, 580] on input "23" at bounding box center [1012, 590] width 121 height 22
type input "23"
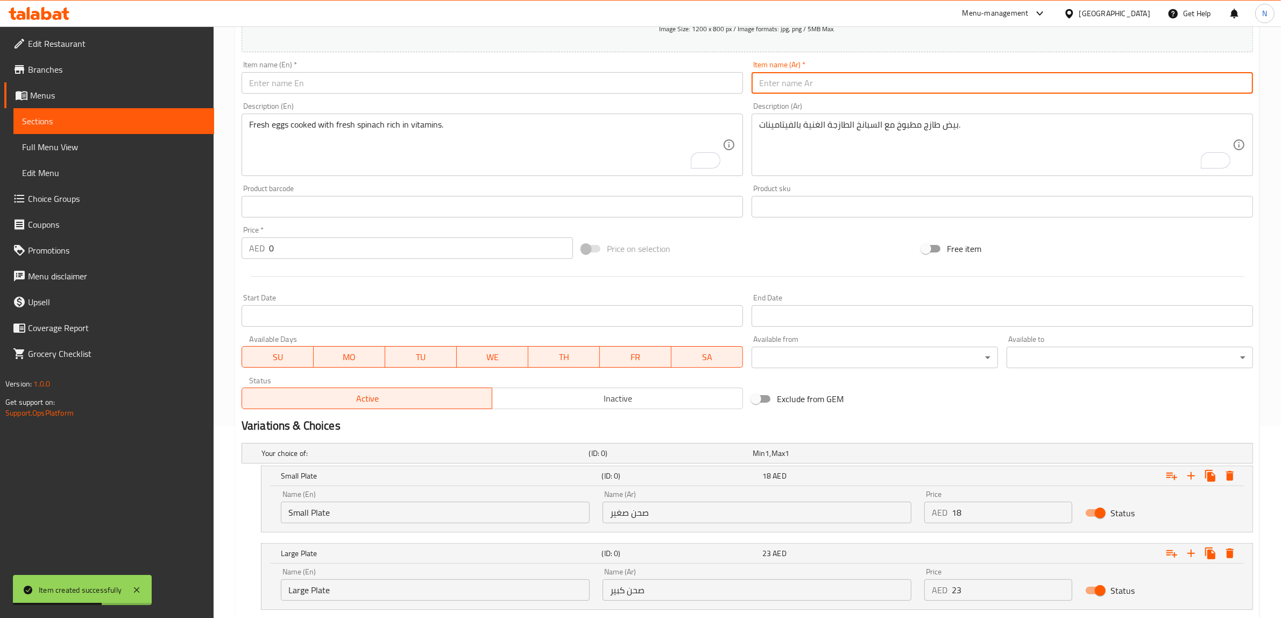
click at [861, 84] on input "text" at bounding box center [1002, 83] width 501 height 22
paste input "بيض بالجبنة"
type input "بيض بالجبنة"
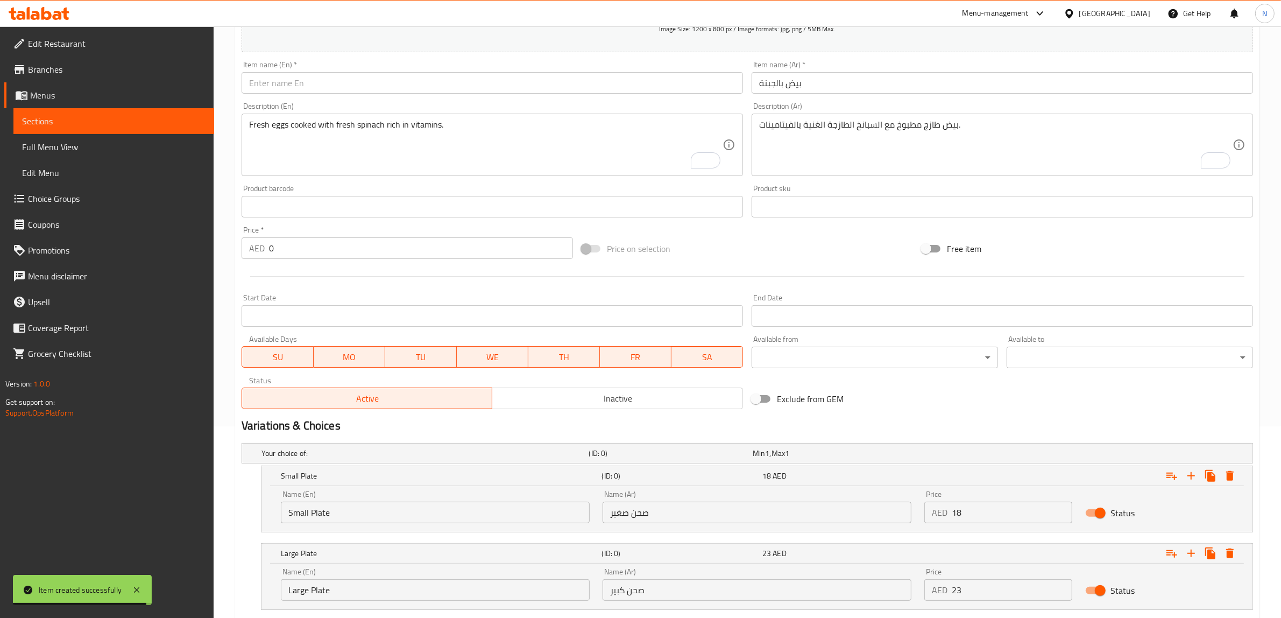
click at [945, 154] on textarea "بيض طازج مطبوخ مع السبانخ الطازجة الغنية بالفيتامينات." at bounding box center [995, 144] width 473 height 51
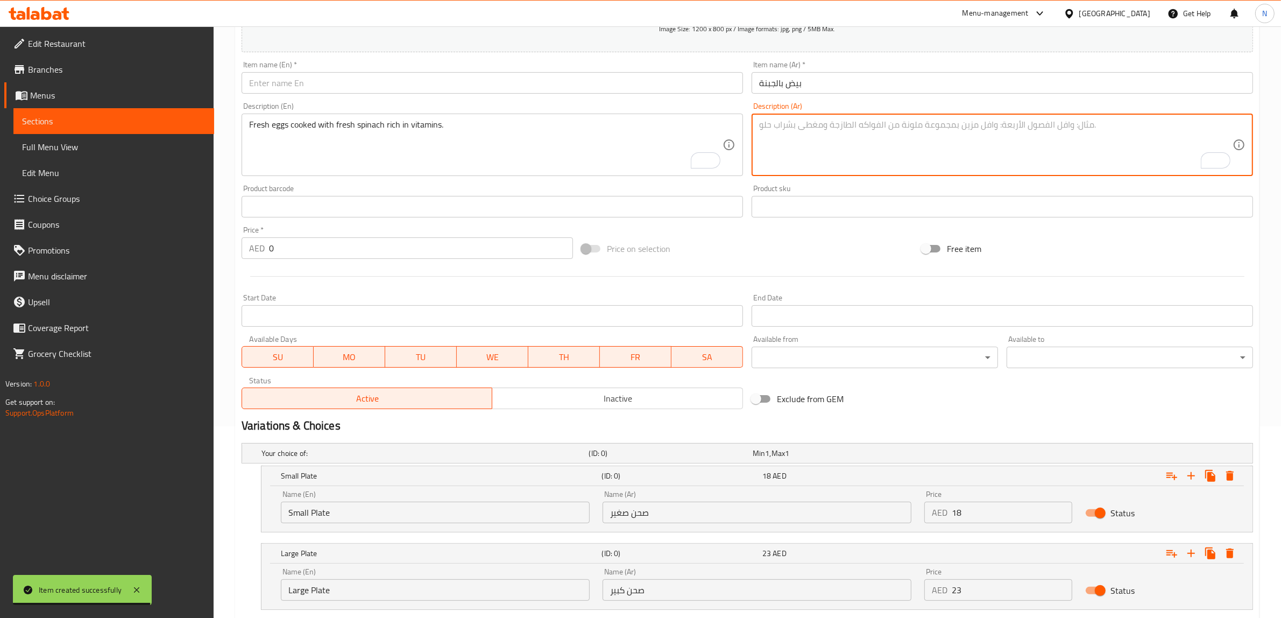
paste textarea "بيض مخفوق مع الجبنة البيضاء لوجبة مشبعة."
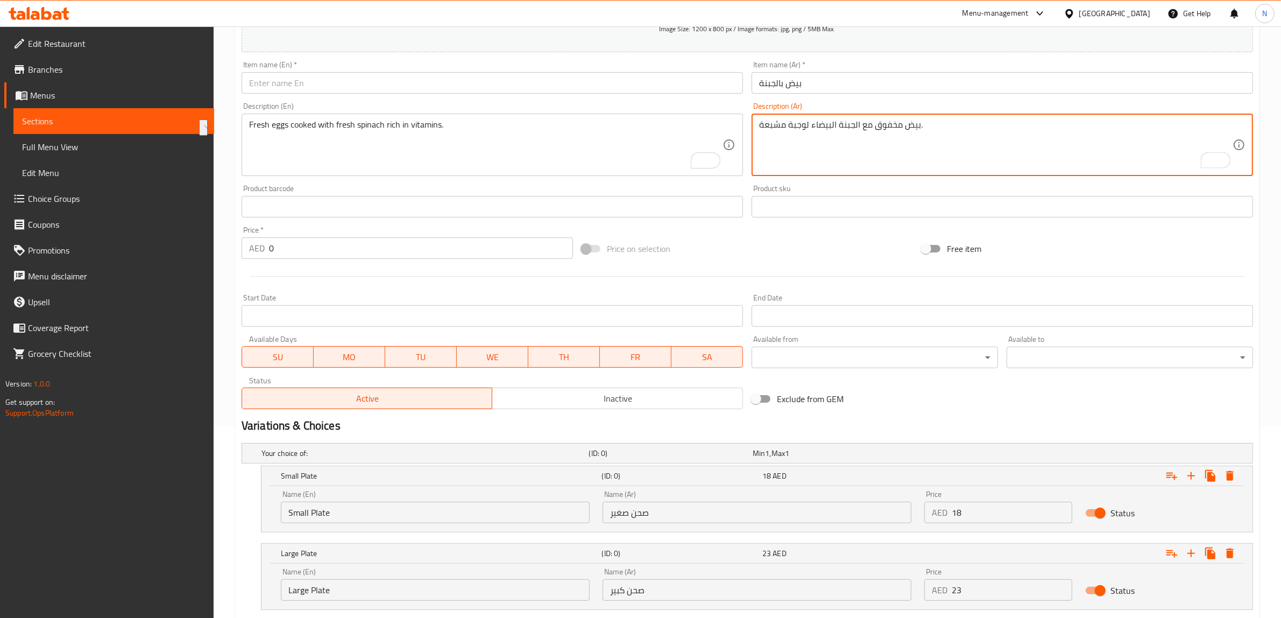
click at [753, 130] on html "​ Menu-management [GEOGRAPHIC_DATA] Get Help N Edit Restaurant Branches Menus S…" at bounding box center [640, 117] width 1281 height 618
click at [945, 137] on textarea "بيض مخفوق مع الجبنة البيضاء." at bounding box center [995, 144] width 473 height 51
type textarea "بيض مخفوق مع الجبنة البيضاء."
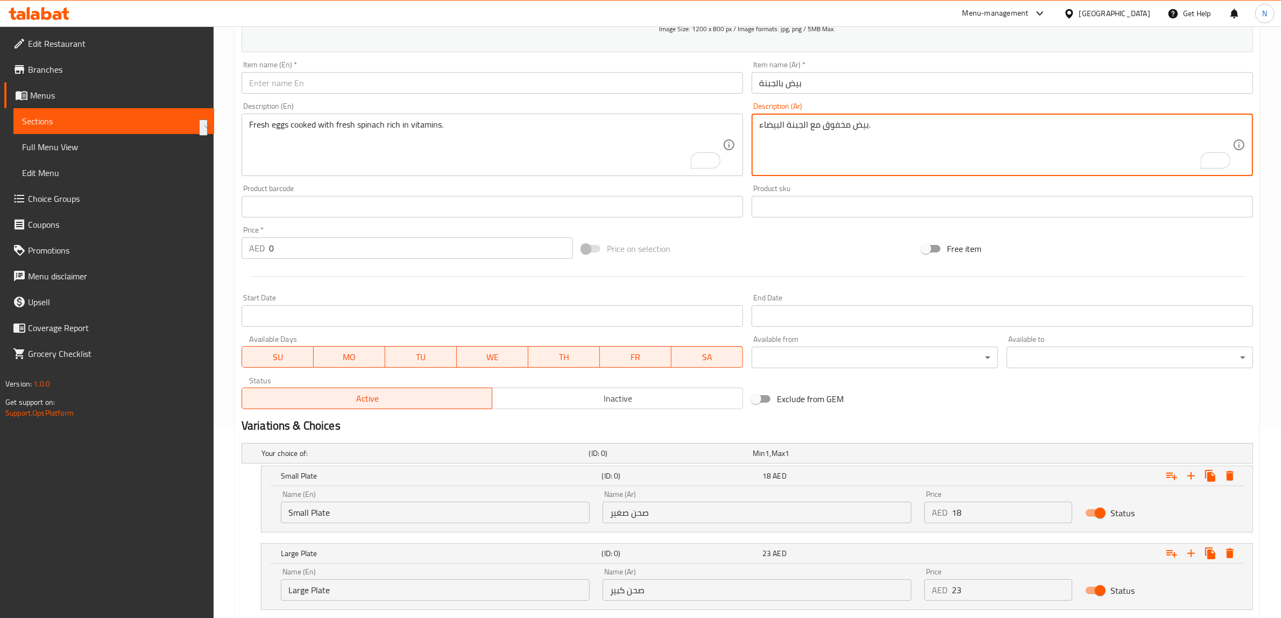
click at [394, 143] on textarea "Fresh eggs cooked with fresh spinach rich in vitamins." at bounding box center [485, 144] width 473 height 51
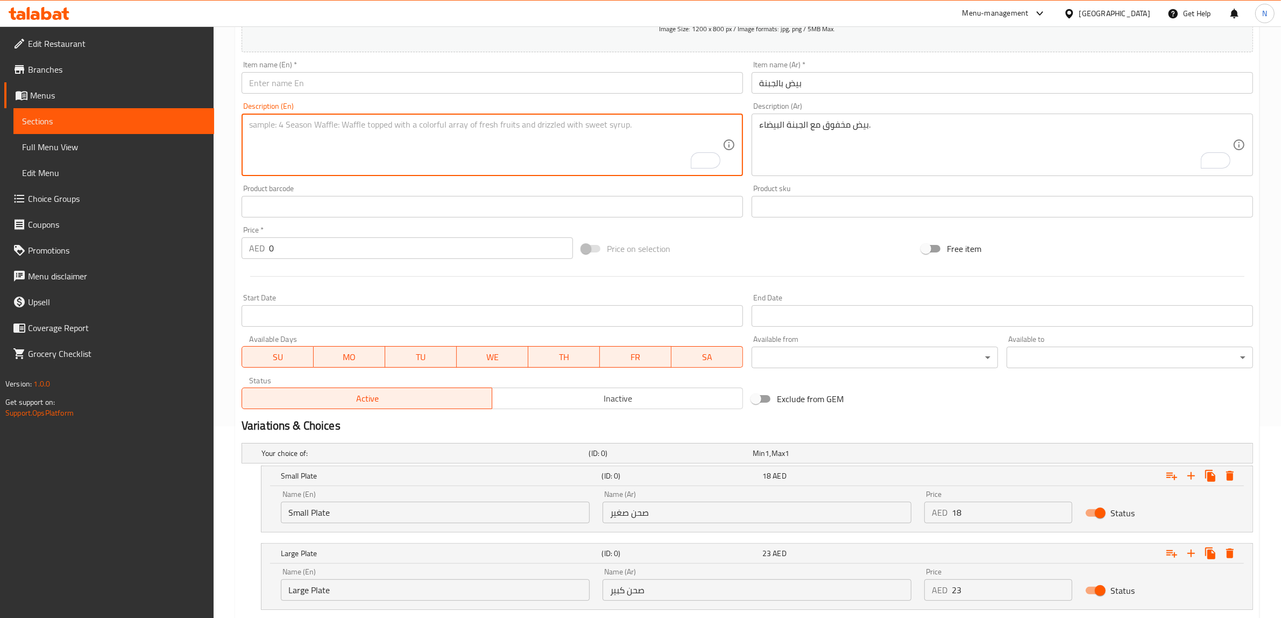
paste textarea "Scrambled eggs with white cheese."
type textarea "Scrambled eggs with white cheese."
click at [308, 84] on input "text" at bounding box center [492, 83] width 501 height 22
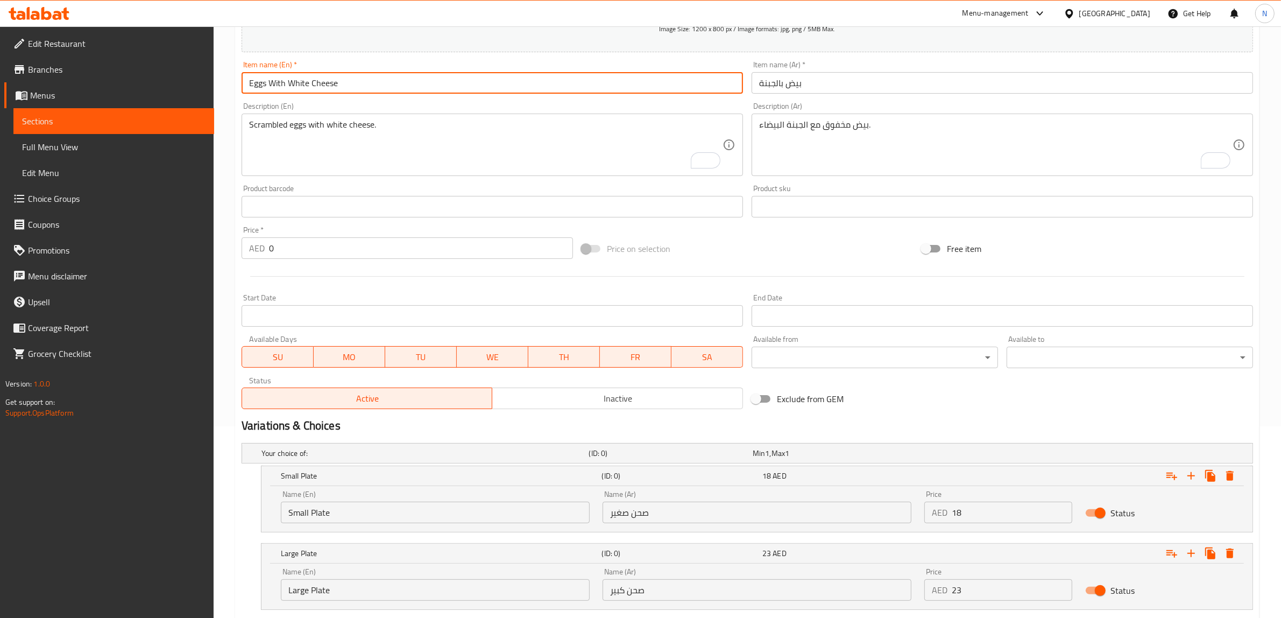
type input "Eggs With White Cheese"
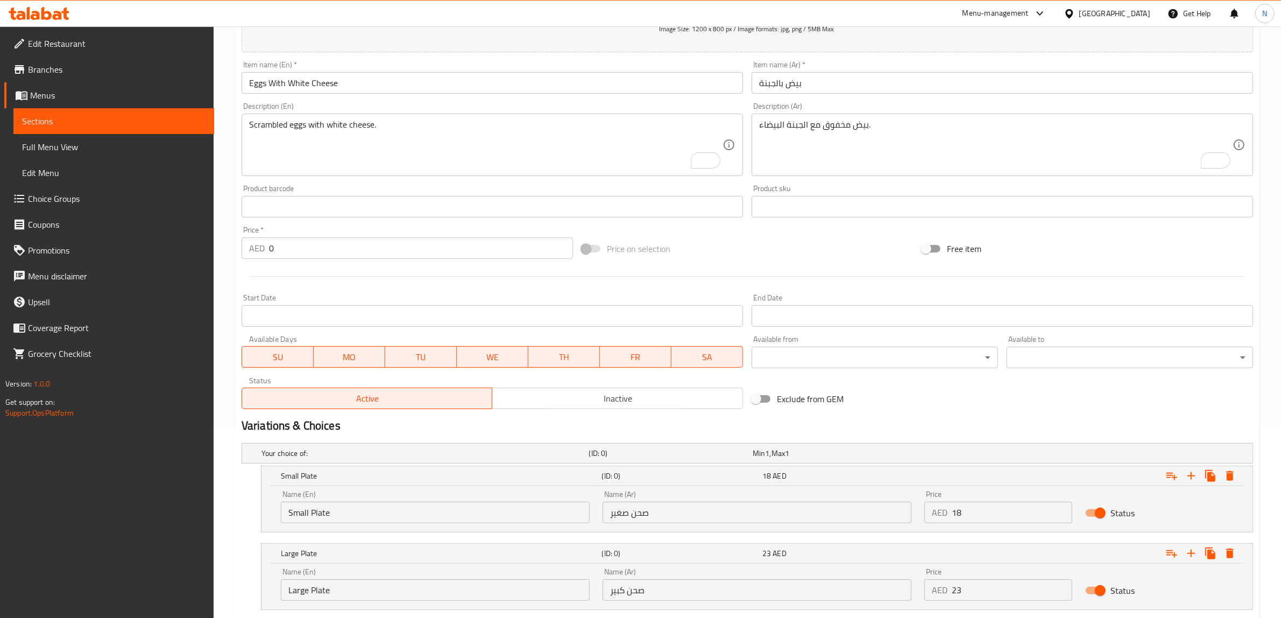
drag, startPoint x: 448, startPoint y: 533, endPoint x: 431, endPoint y: 521, distance: 20.9
click at [448, 533] on div "Your choice of: (ID: 0) Min 1 , Max 1 Name (En) Your choice of: Name (En) Name …" at bounding box center [747, 531] width 1020 height 186
click at [431, 521] on input "Small Plate" at bounding box center [435, 512] width 309 height 22
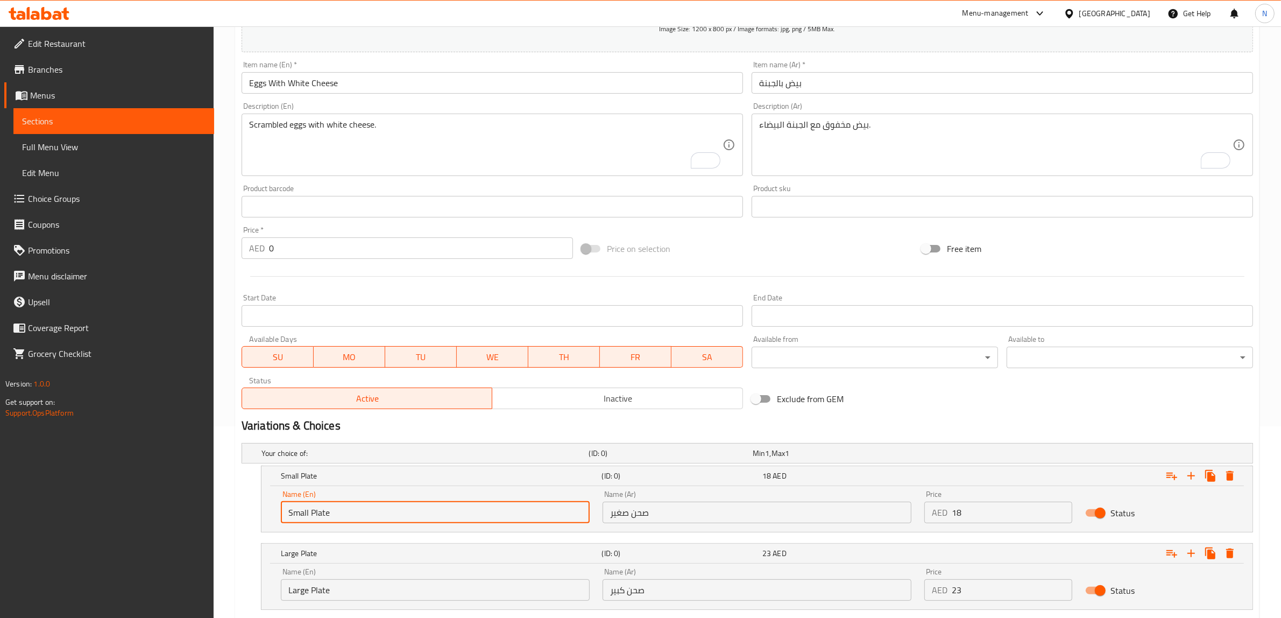
type input "Choice"
click at [431, 521] on input "text" at bounding box center [435, 512] width 309 height 22
type input "Small Plate"
click at [339, 592] on input "Large Plate" at bounding box center [435, 590] width 309 height 22
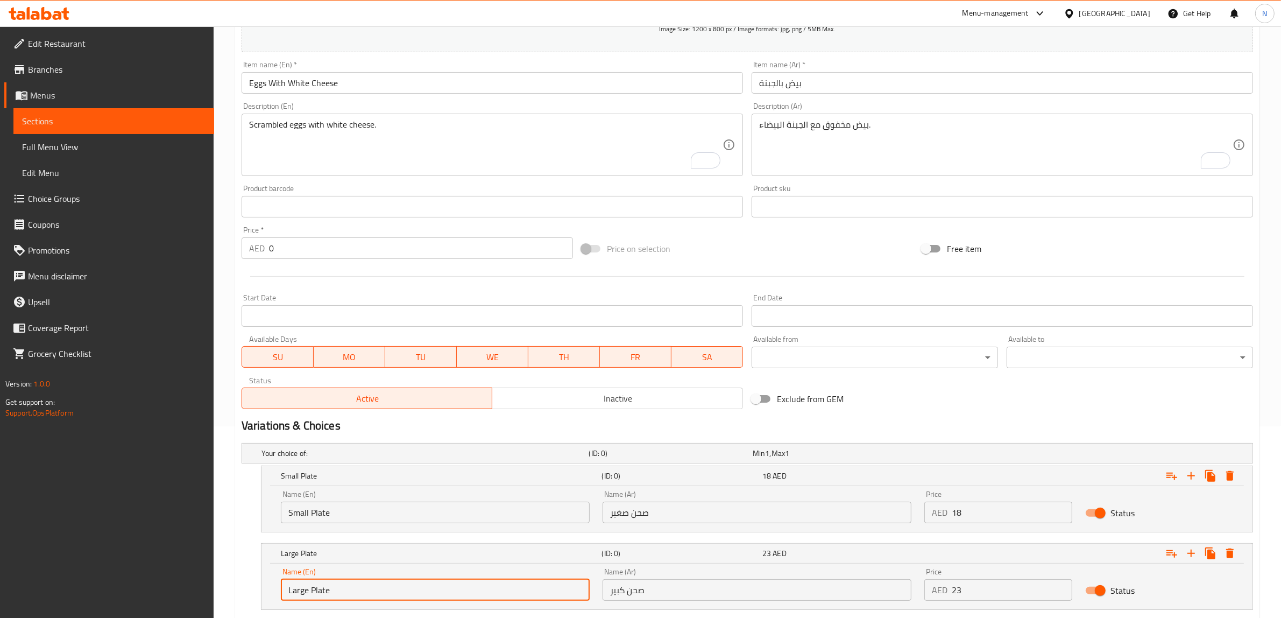
click at [339, 592] on input "Large Plate" at bounding box center [435, 590] width 309 height 22
type input "Choice"
click at [339, 592] on input "text" at bounding box center [435, 590] width 309 height 22
type input "Large Plate"
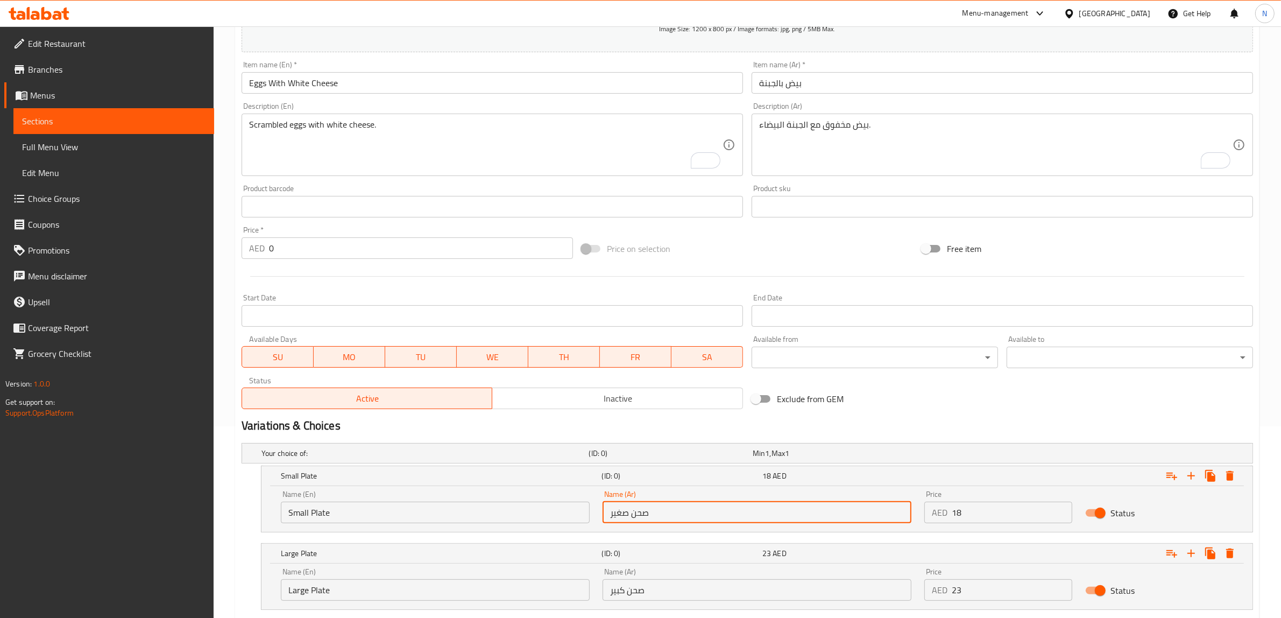
drag, startPoint x: 672, startPoint y: 519, endPoint x: 678, endPoint y: 518, distance: 5.5
click at [672, 519] on input "صحن صغير" at bounding box center [757, 512] width 309 height 22
type input "صحن صغير"
click at [641, 514] on input "صحن صغير" at bounding box center [757, 512] width 309 height 22
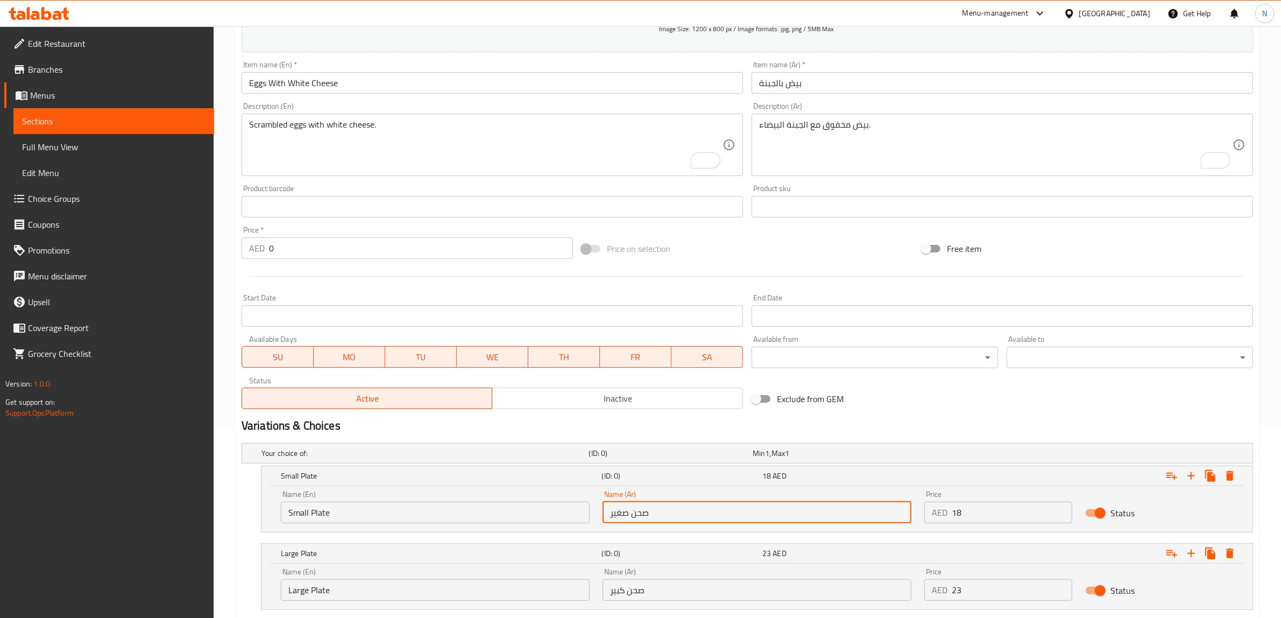
click at [649, 587] on input "صحن كبير" at bounding box center [757, 590] width 309 height 22
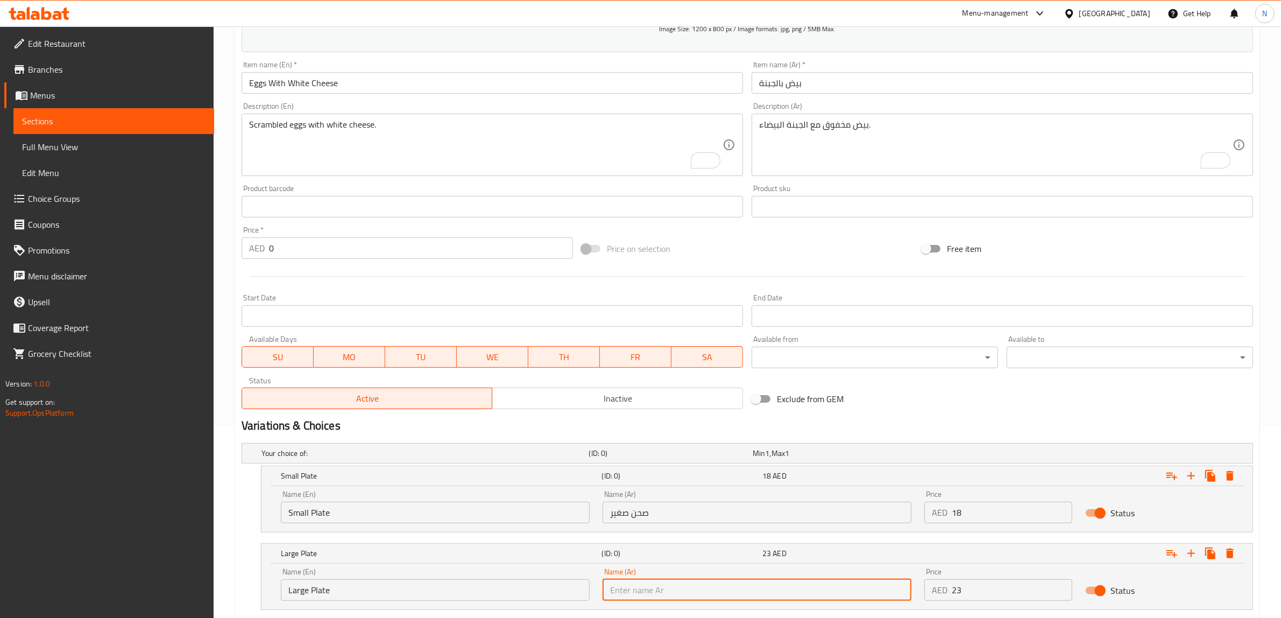
paste input "صحن"
type input "صحن كبير"
click at [299, 87] on input "Eggs With White Cheese" at bounding box center [492, 83] width 501 height 22
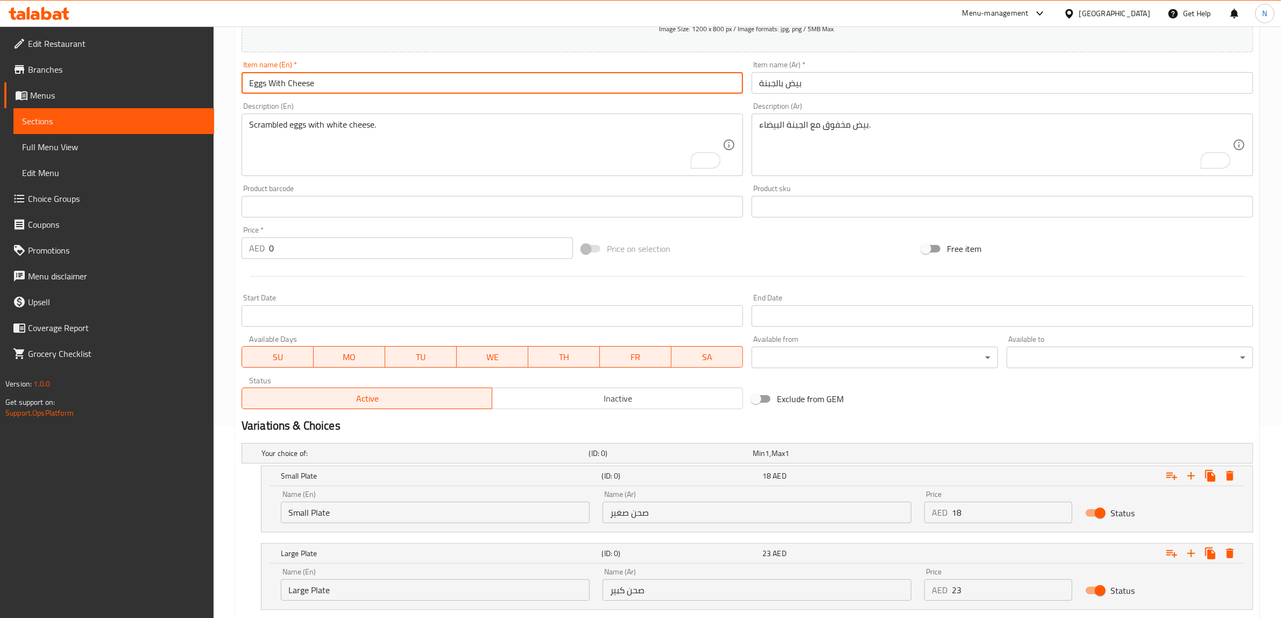
type input "Eggs With Cheese"
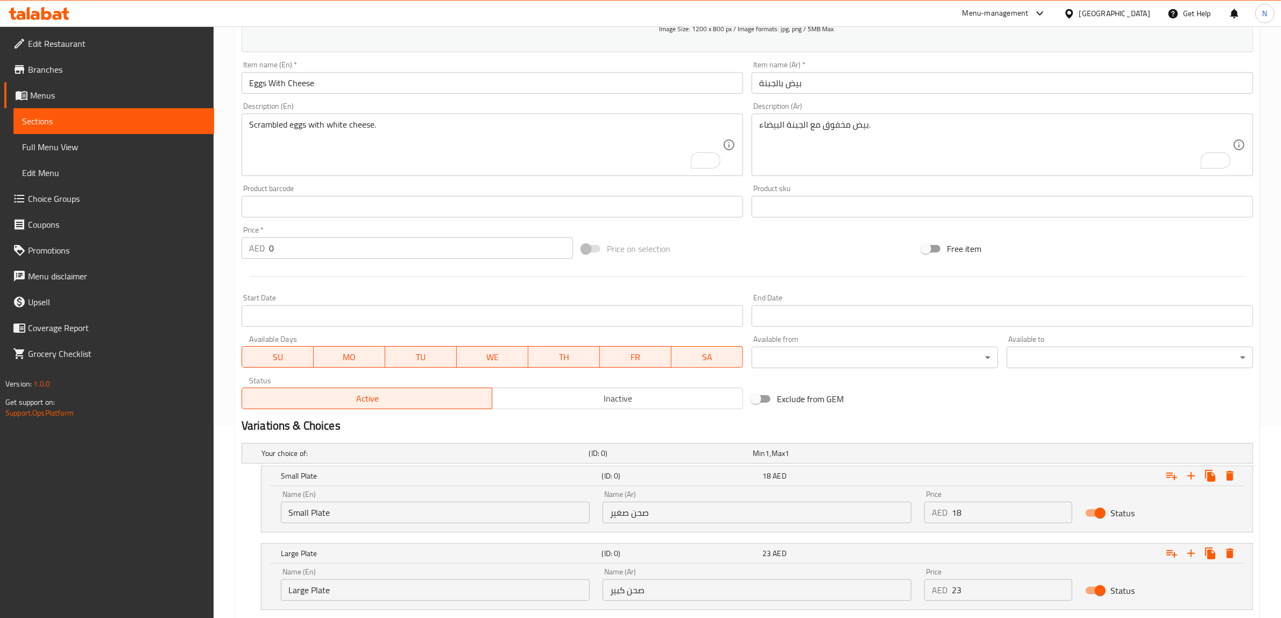
click at [974, 515] on input "18" at bounding box center [1012, 512] width 121 height 22
type input "15"
click at [988, 589] on input "23" at bounding box center [1012, 590] width 121 height 22
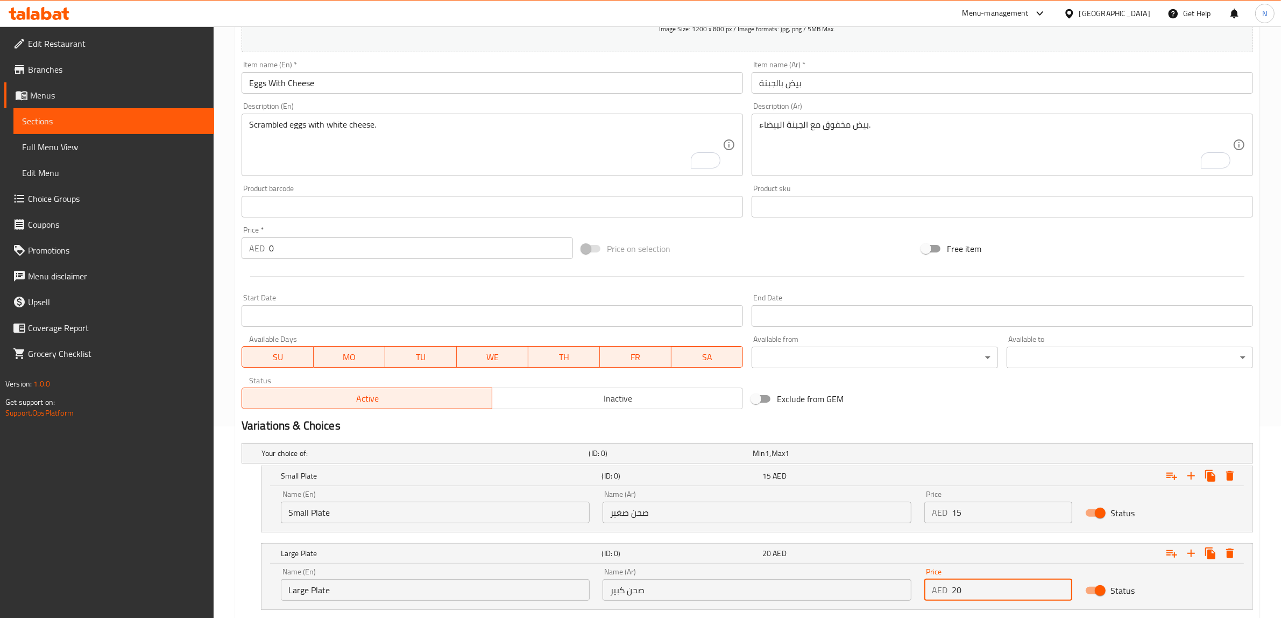
type input "20"
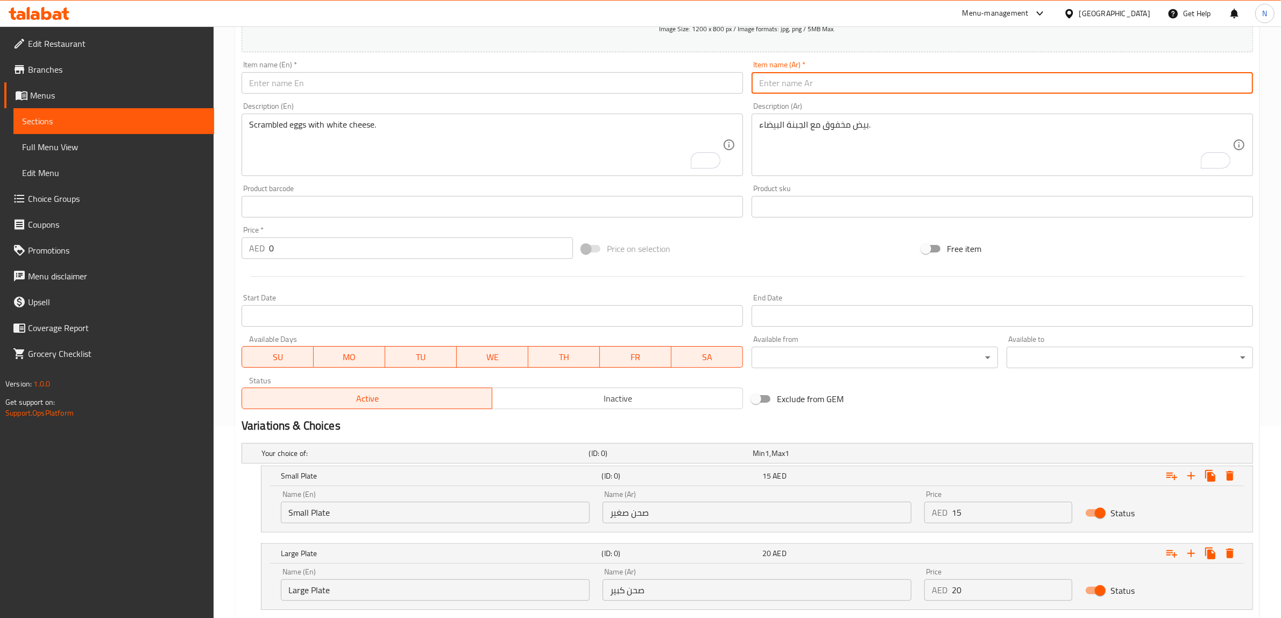
click at [961, 86] on input "text" at bounding box center [1002, 83] width 501 height 22
paste input "بيض مصلح"
type input "بيض مصلح"
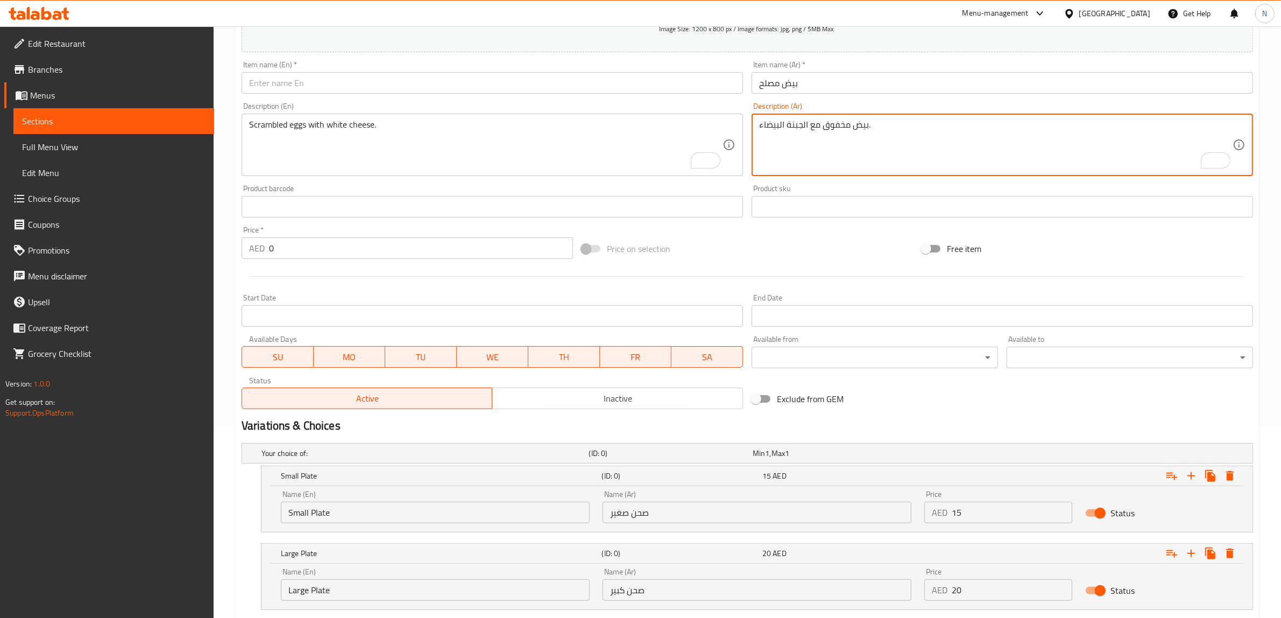
click at [1021, 141] on textarea "بيض مخفوق مع الجبنة البيضاء." at bounding box center [995, 144] width 473 height 51
paste textarea "بيض مقلي تقليدي على الطريقة العربية."
type textarea "بيض مقلي تقليدي على الطريقة العربية."
click at [366, 160] on textarea "Scrambled eggs with white cheese." at bounding box center [485, 144] width 473 height 51
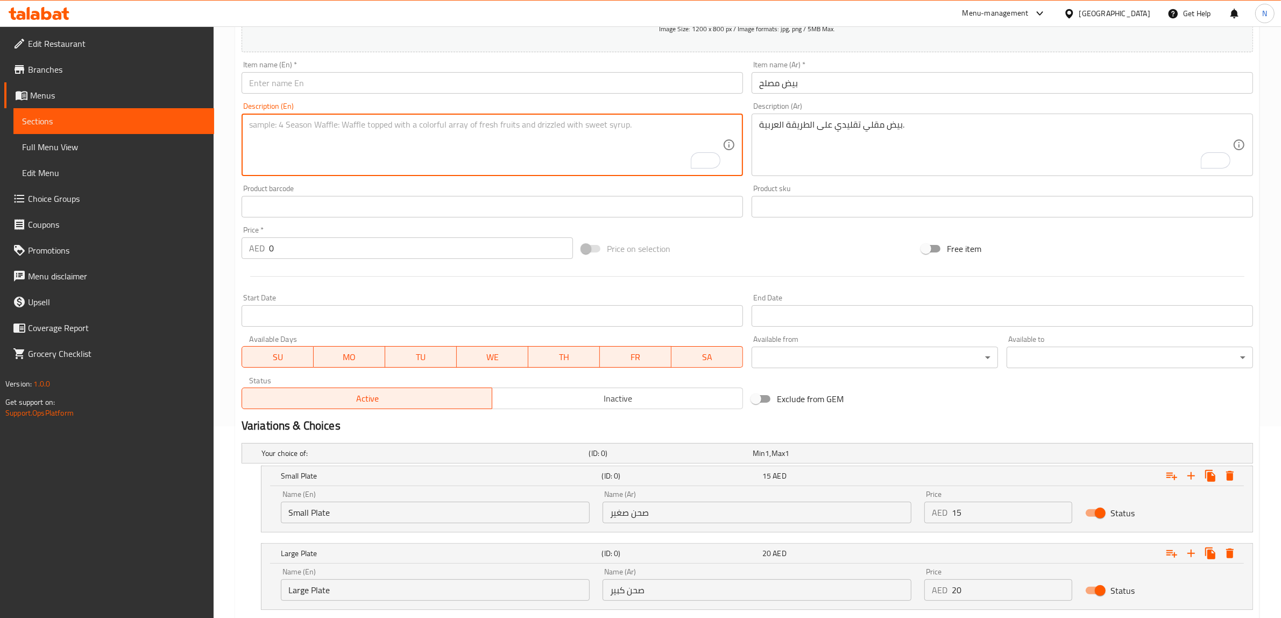
paste textarea "Traditional Arabic style fried eggs."
type textarea "Traditional Arabic style fried eggs."
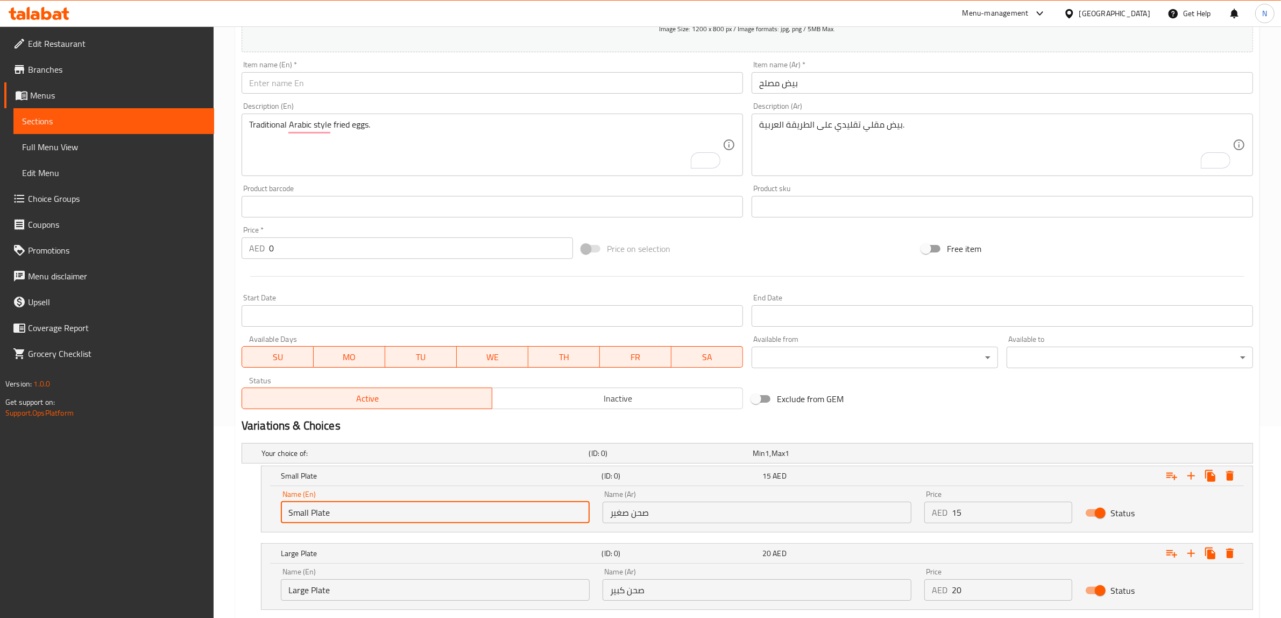
click at [366, 501] on input "Small Plate" at bounding box center [435, 512] width 309 height 22
type input "Choice"
click at [366, 501] on input "text" at bounding box center [435, 512] width 309 height 22
type input "Small Plate"
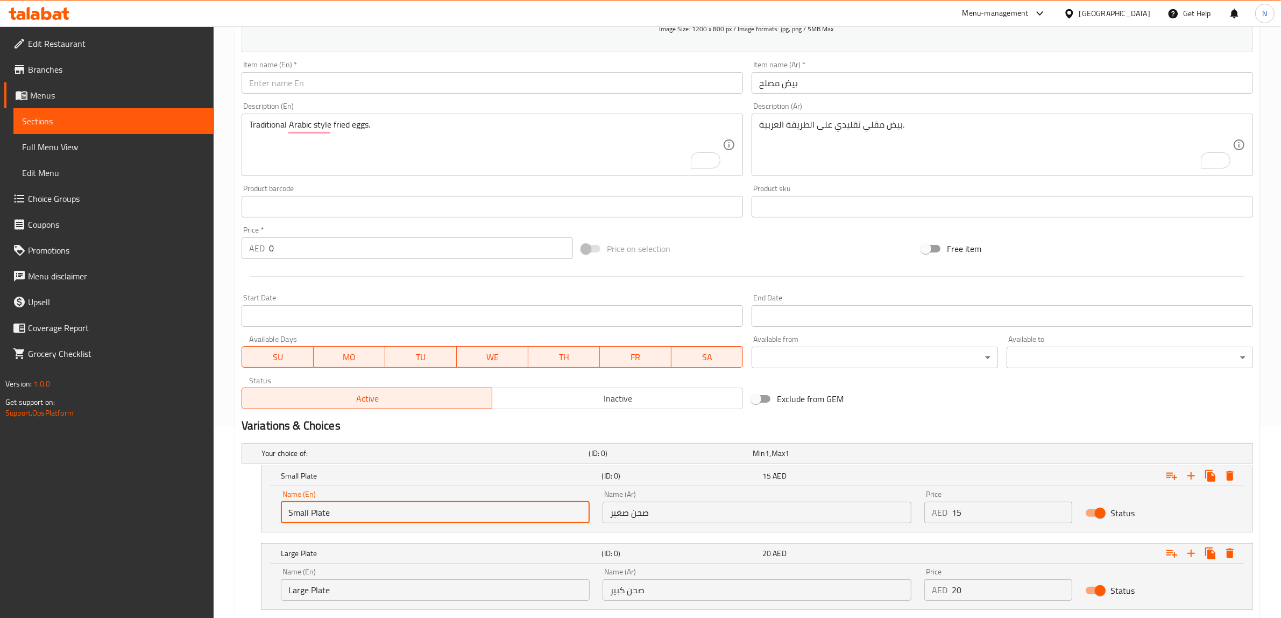
click at [351, 586] on input "Large Plate" at bounding box center [435, 590] width 309 height 22
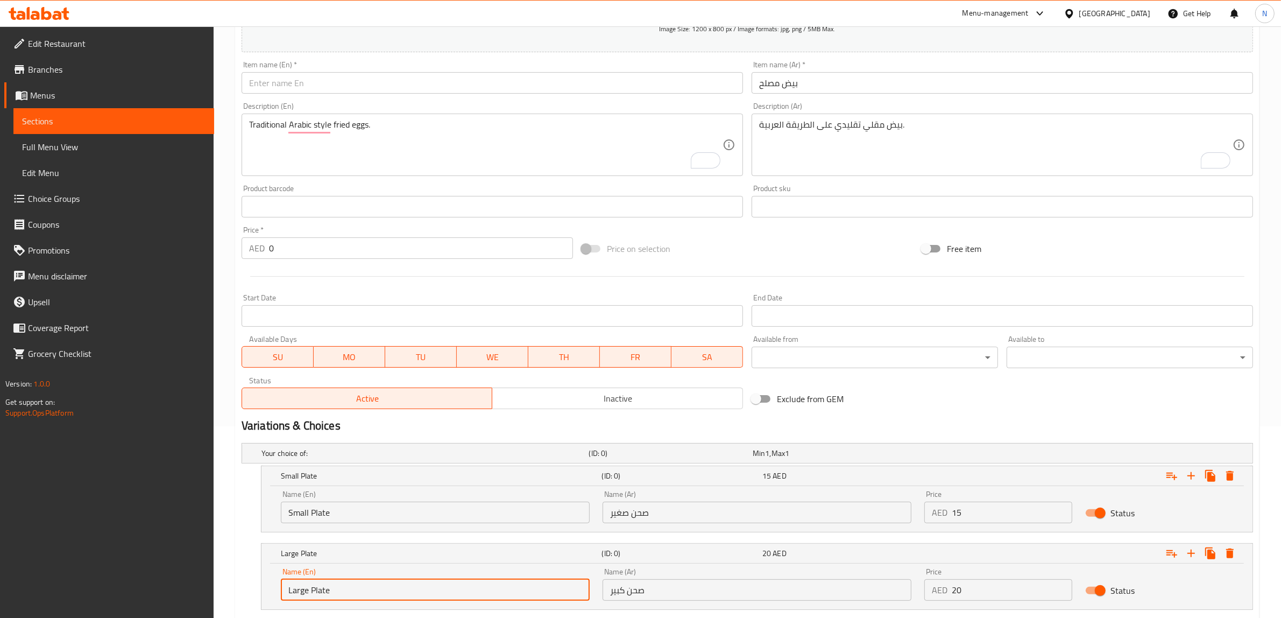
type input "Choice"
click at [351, 586] on input "text" at bounding box center [435, 590] width 309 height 22
type input "Large Plate"
click at [692, 520] on input "صحن صغير" at bounding box center [757, 512] width 309 height 22
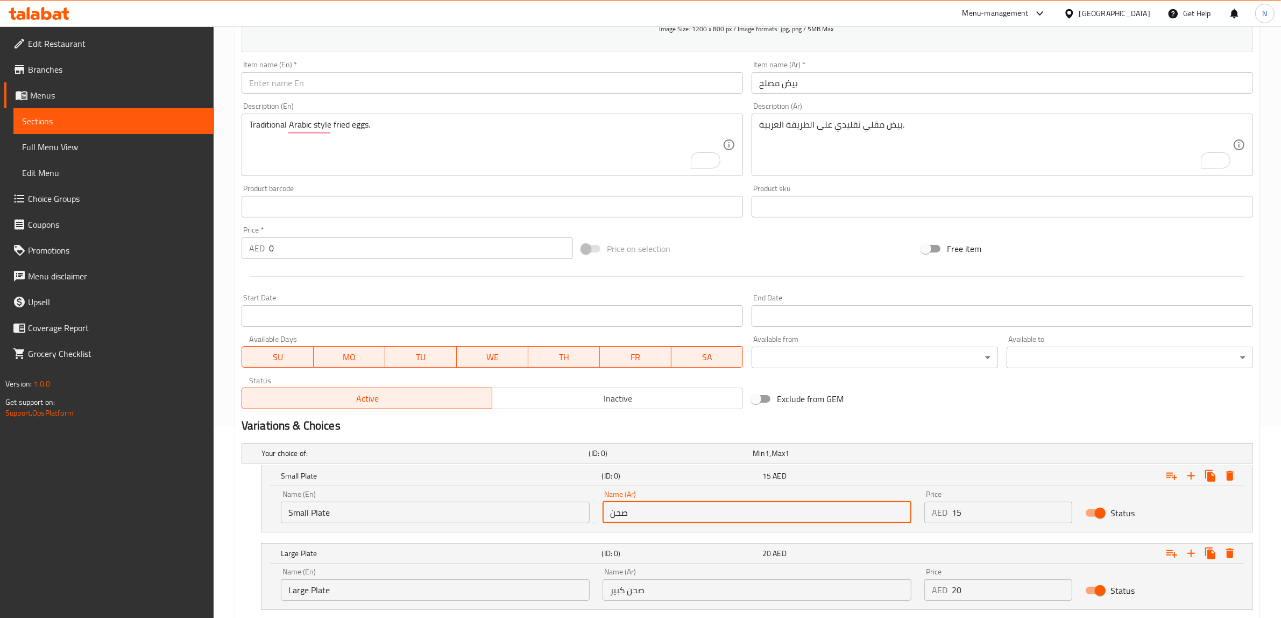
type input "صحن صغير"
click at [647, 518] on input "صحن صغير" at bounding box center [757, 512] width 309 height 22
click at [641, 516] on input "صحن صغير" at bounding box center [757, 512] width 309 height 22
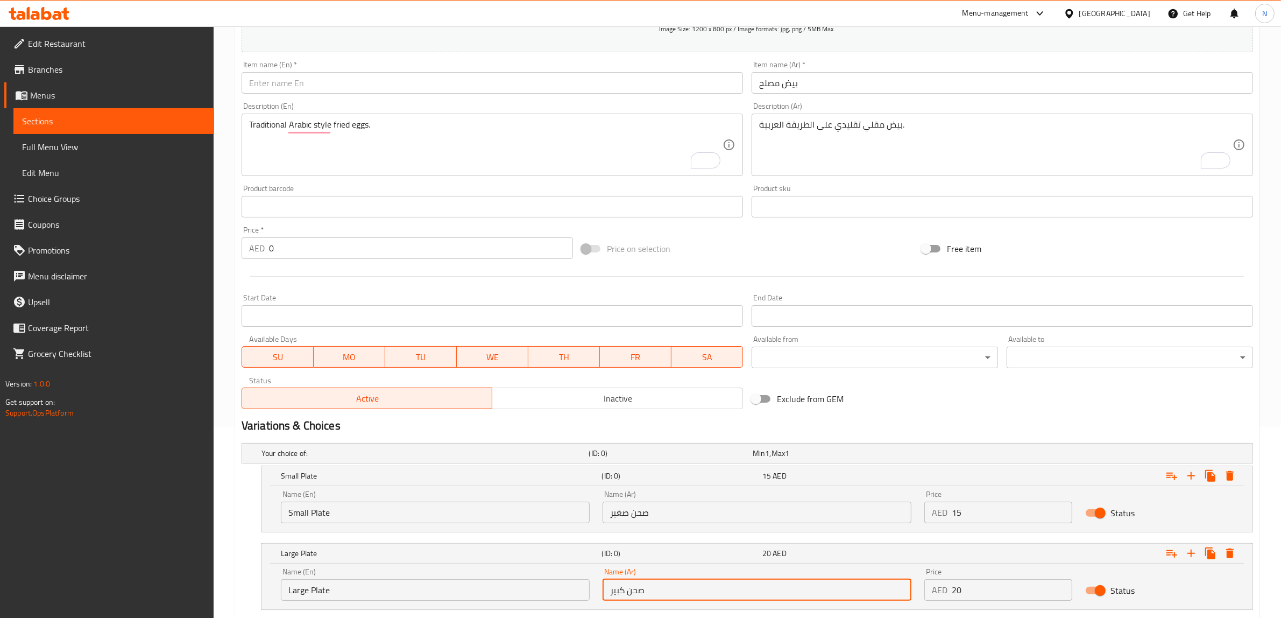
click at [647, 599] on input "صحن كبير" at bounding box center [757, 590] width 309 height 22
paste input "صحن"
type input "صحن كبير"
click at [1004, 515] on input "15" at bounding box center [1012, 512] width 121 height 22
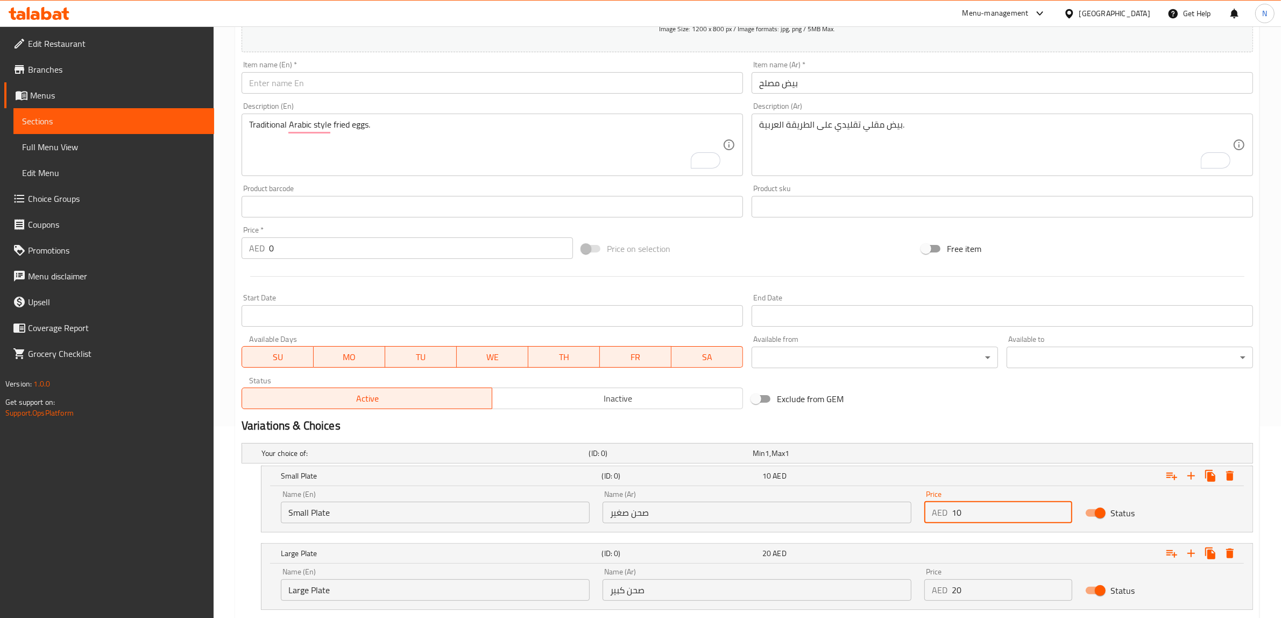
type input "10"
click at [990, 598] on input "20" at bounding box center [1012, 590] width 121 height 22
type input "15"
